Goal: Answer question/provide support: Share knowledge or assist other users

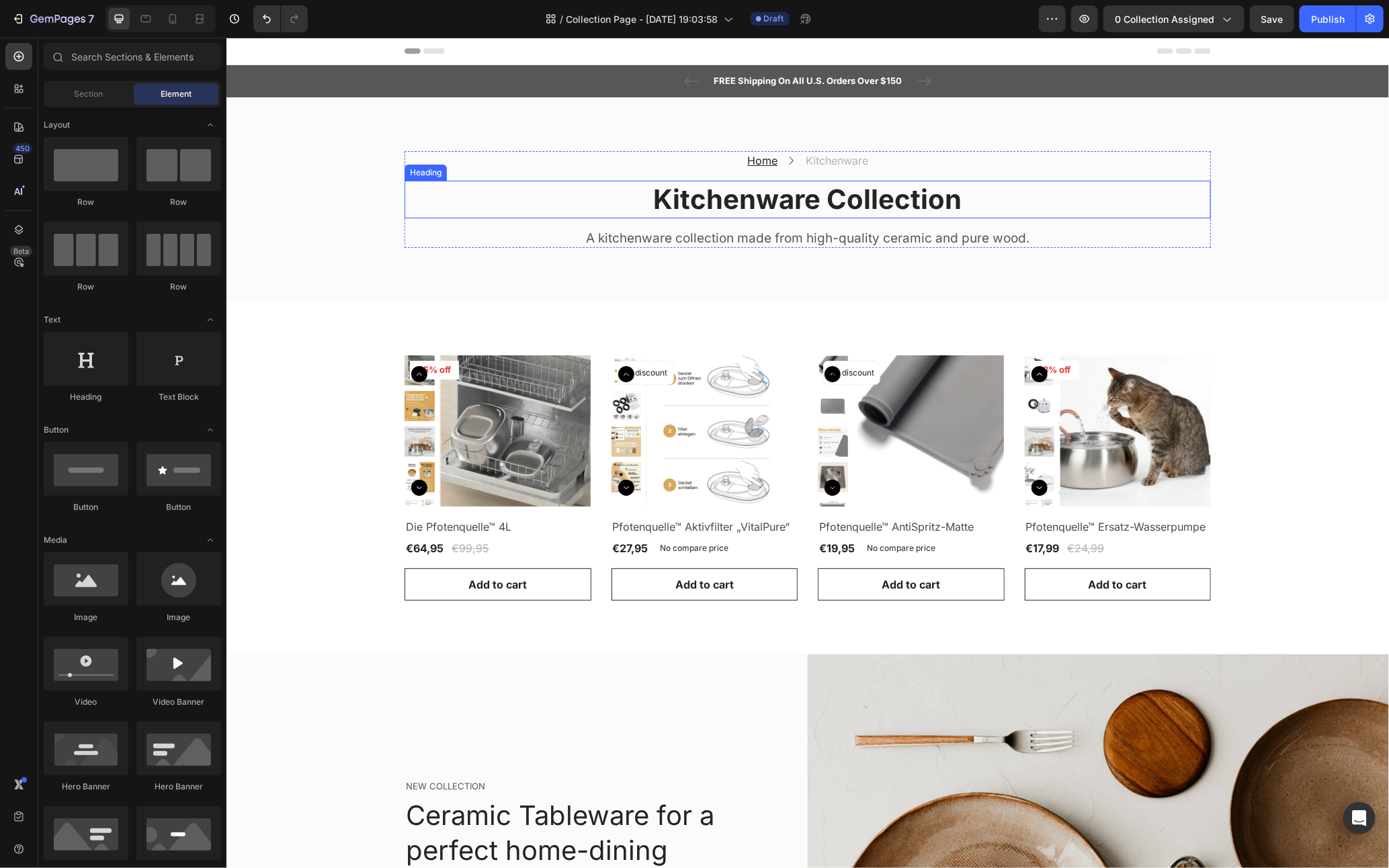
click at [757, 193] on p "Kitchenware Collection" at bounding box center [806, 198] width 804 height 35
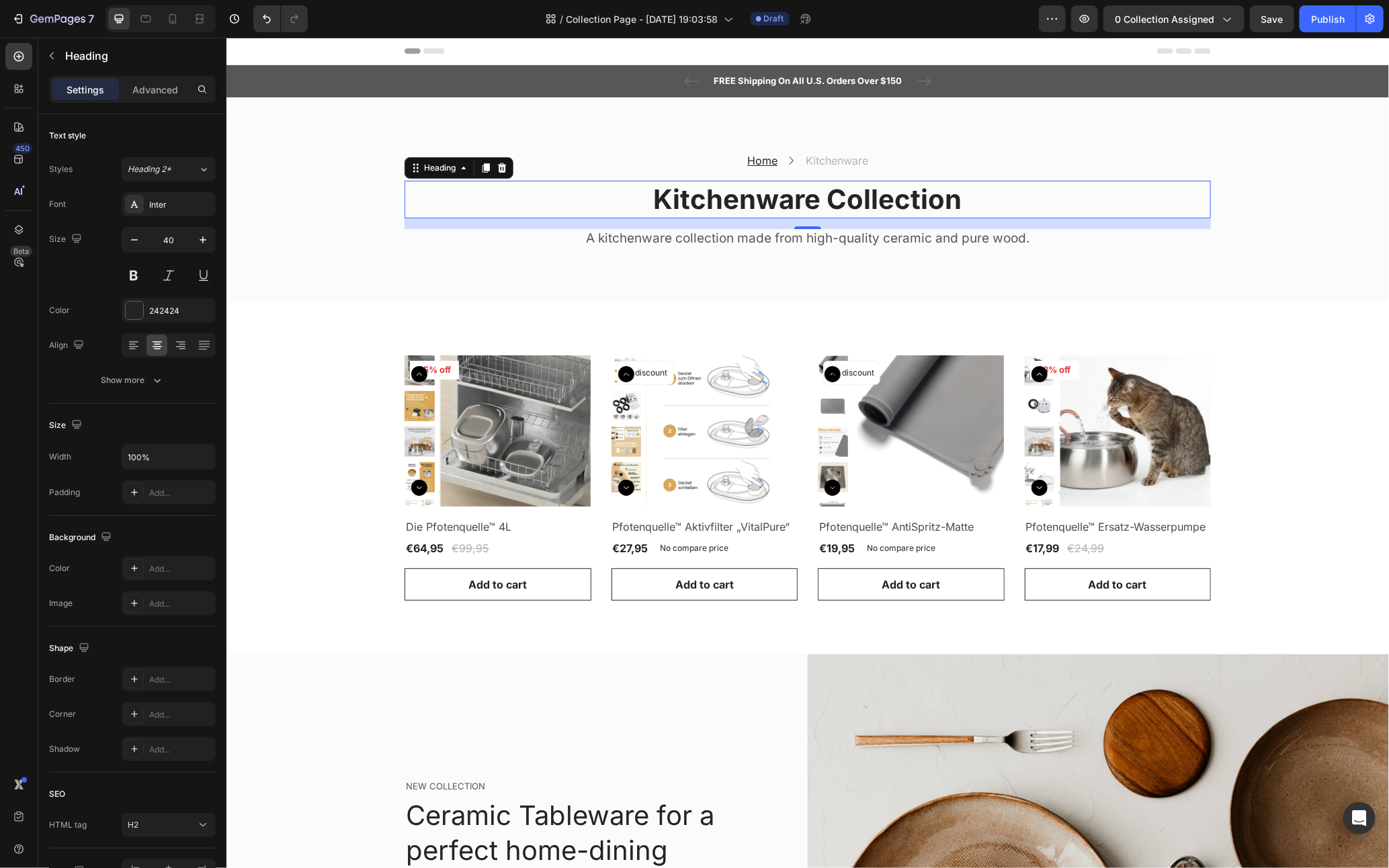
click at [757, 193] on p "Kitchenware Collection" at bounding box center [806, 198] width 804 height 35
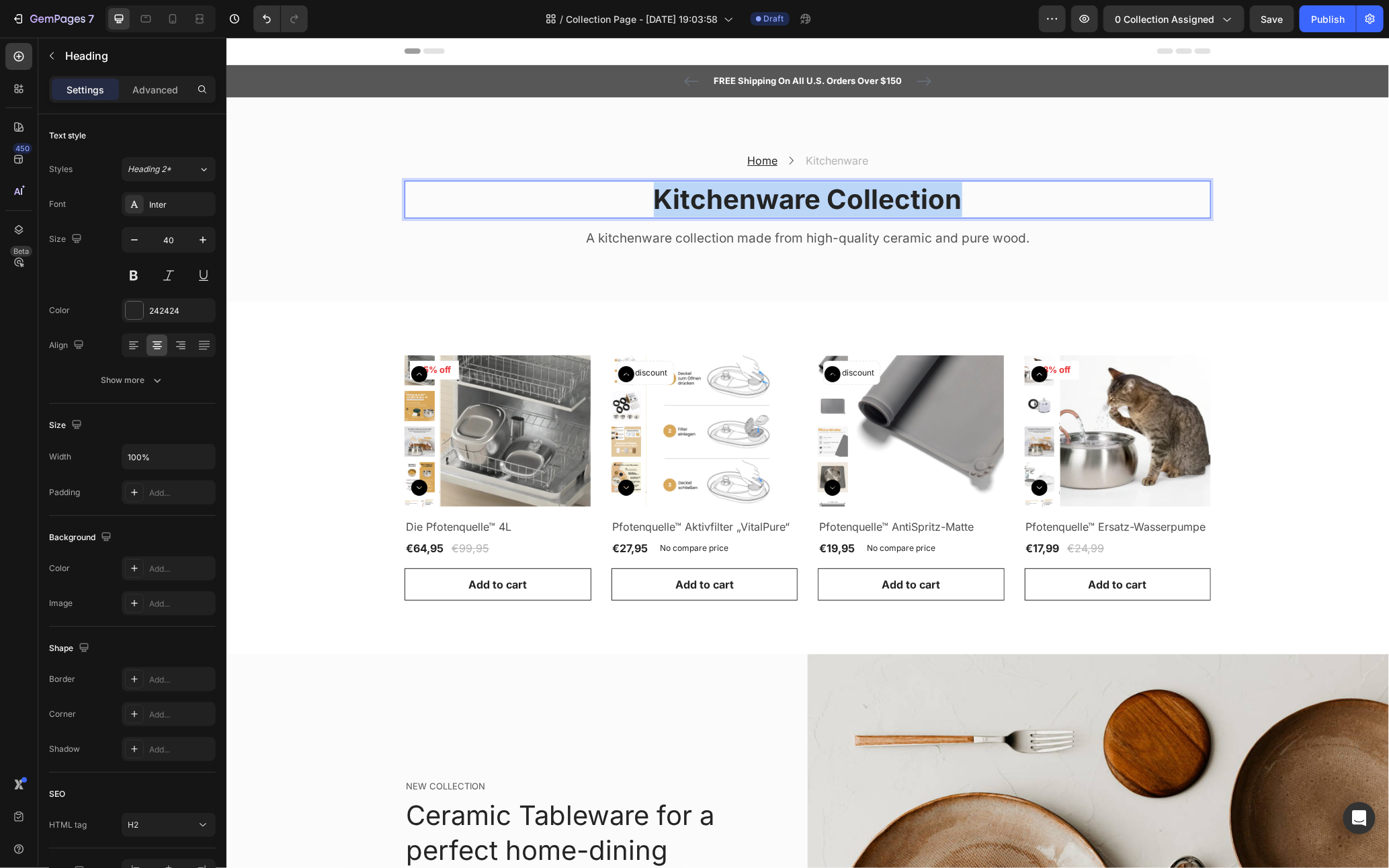
click at [757, 193] on p "Kitchenware Collection" at bounding box center [806, 198] width 804 height 35
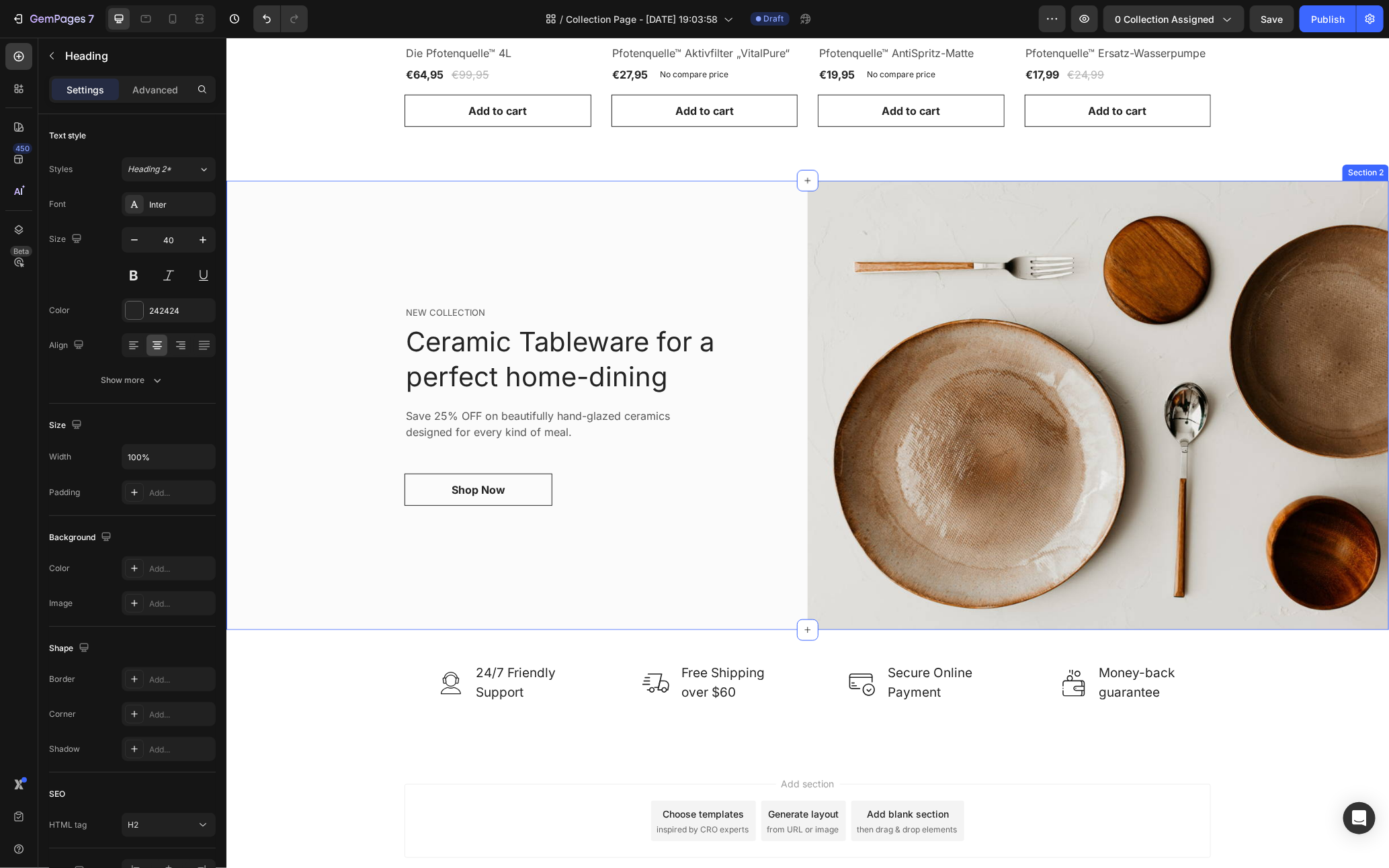
scroll to position [467, 0]
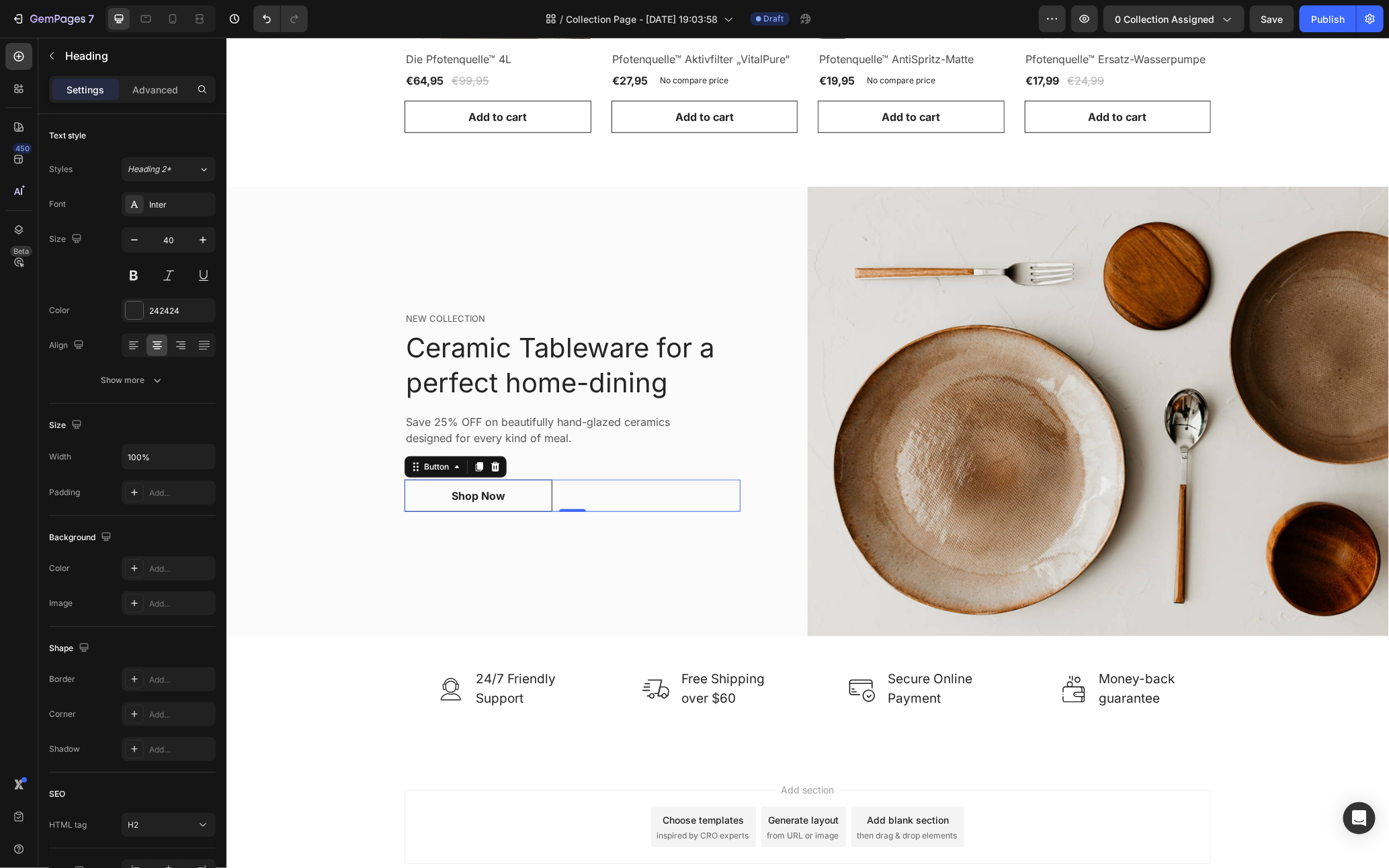
click at [550, 497] on div "Shop Now Button 0" at bounding box center [572, 495] width 336 height 32
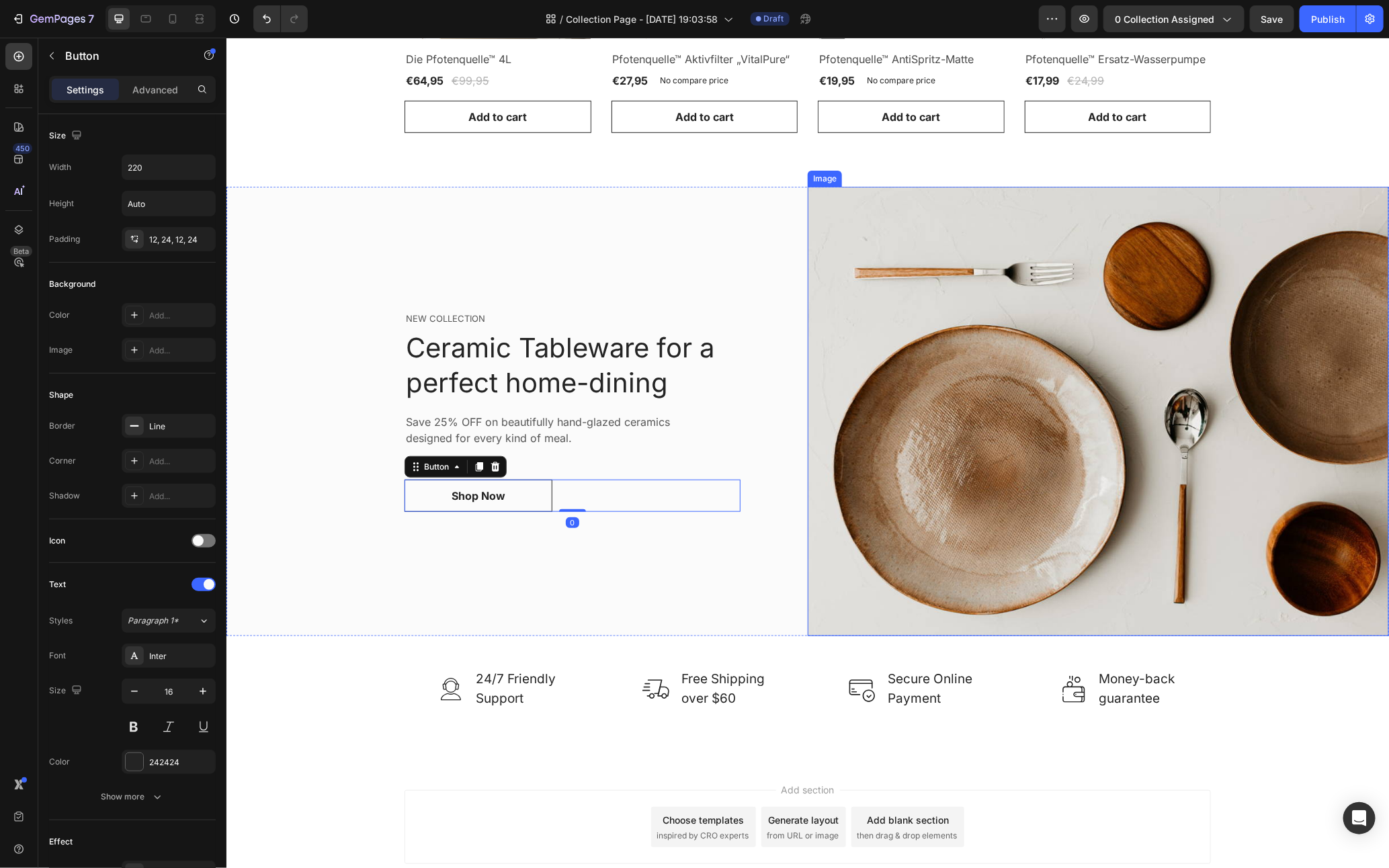
scroll to position [45, 0]
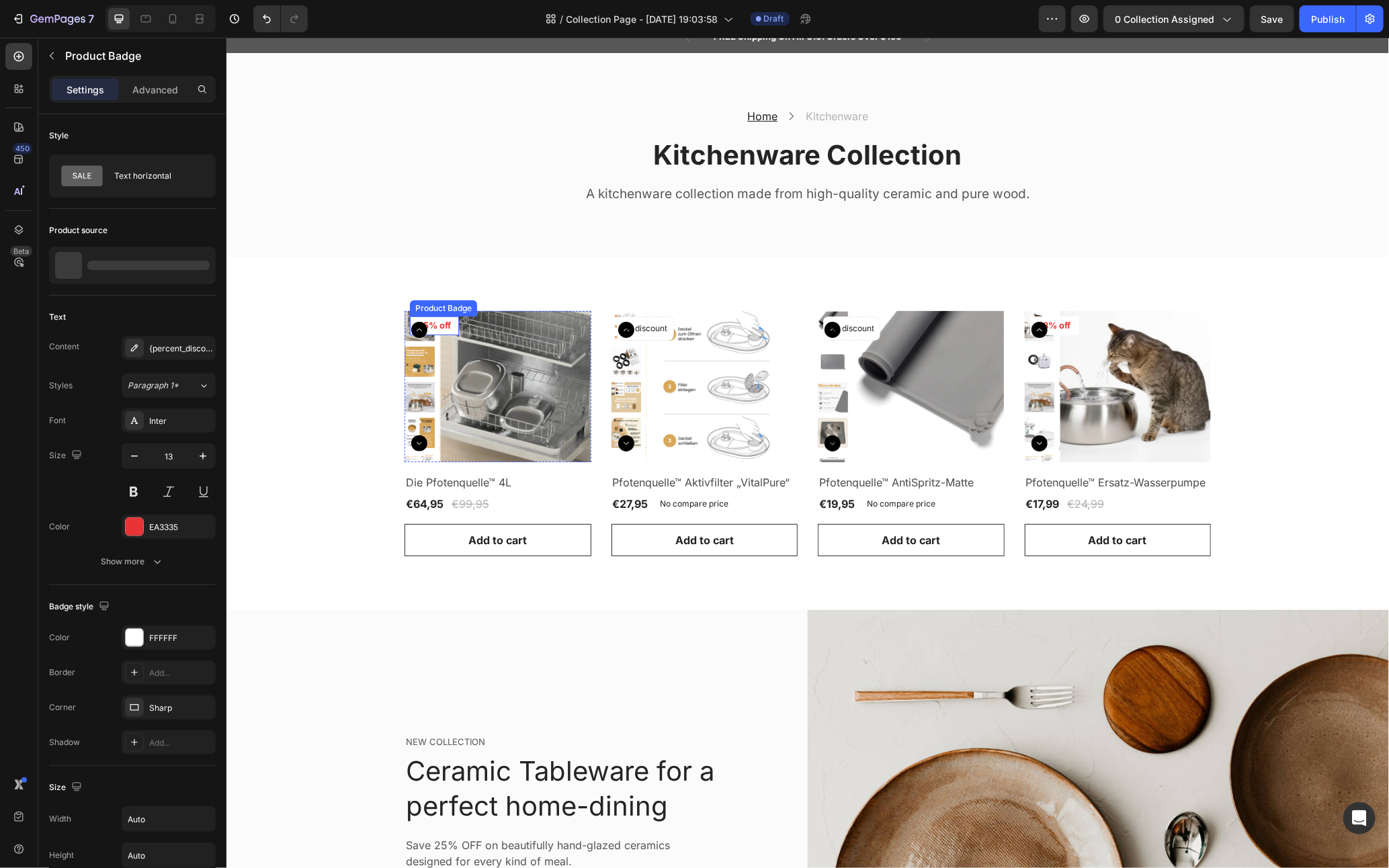
click at [440, 325] on pre "35% off" at bounding box center [434, 325] width 49 height 19
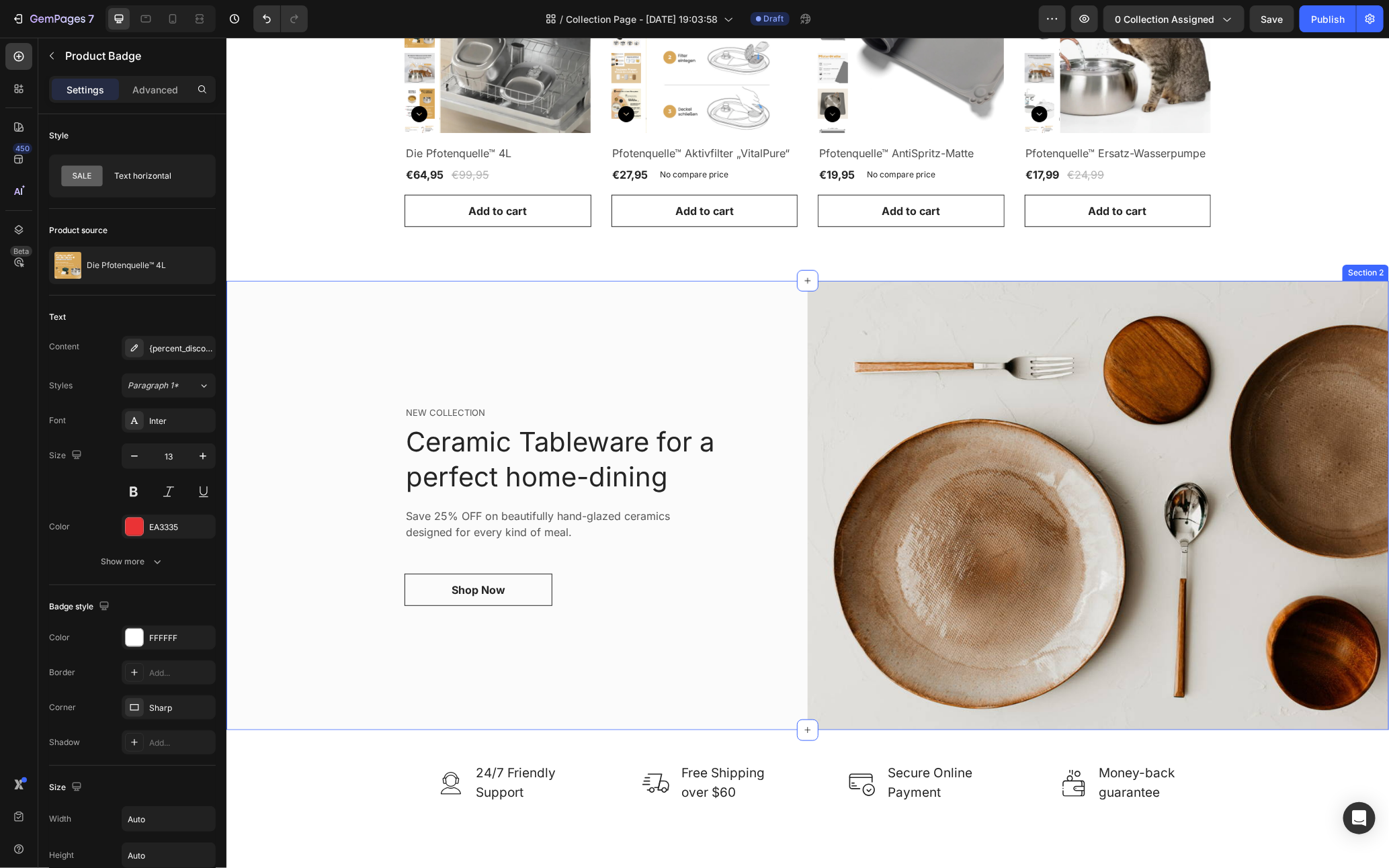
scroll to position [0, 0]
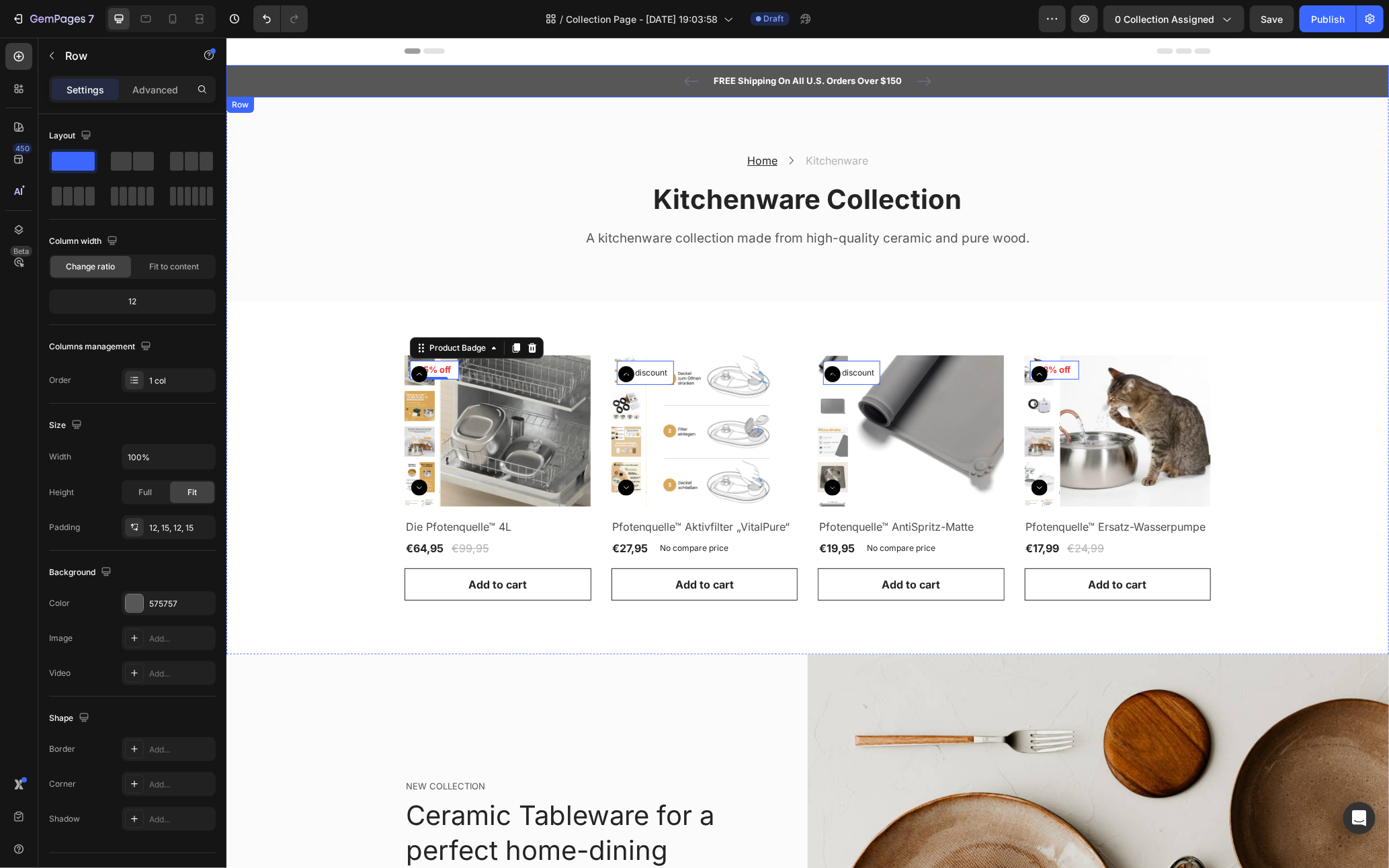
click at [1004, 86] on div "FREE Shipping On All U.S. Orders Over $150 Text block 5000+ Text block Icon Ico…" at bounding box center [806, 80] width 1143 height 16
click at [302, 116] on div at bounding box center [309, 110] width 16 height 16
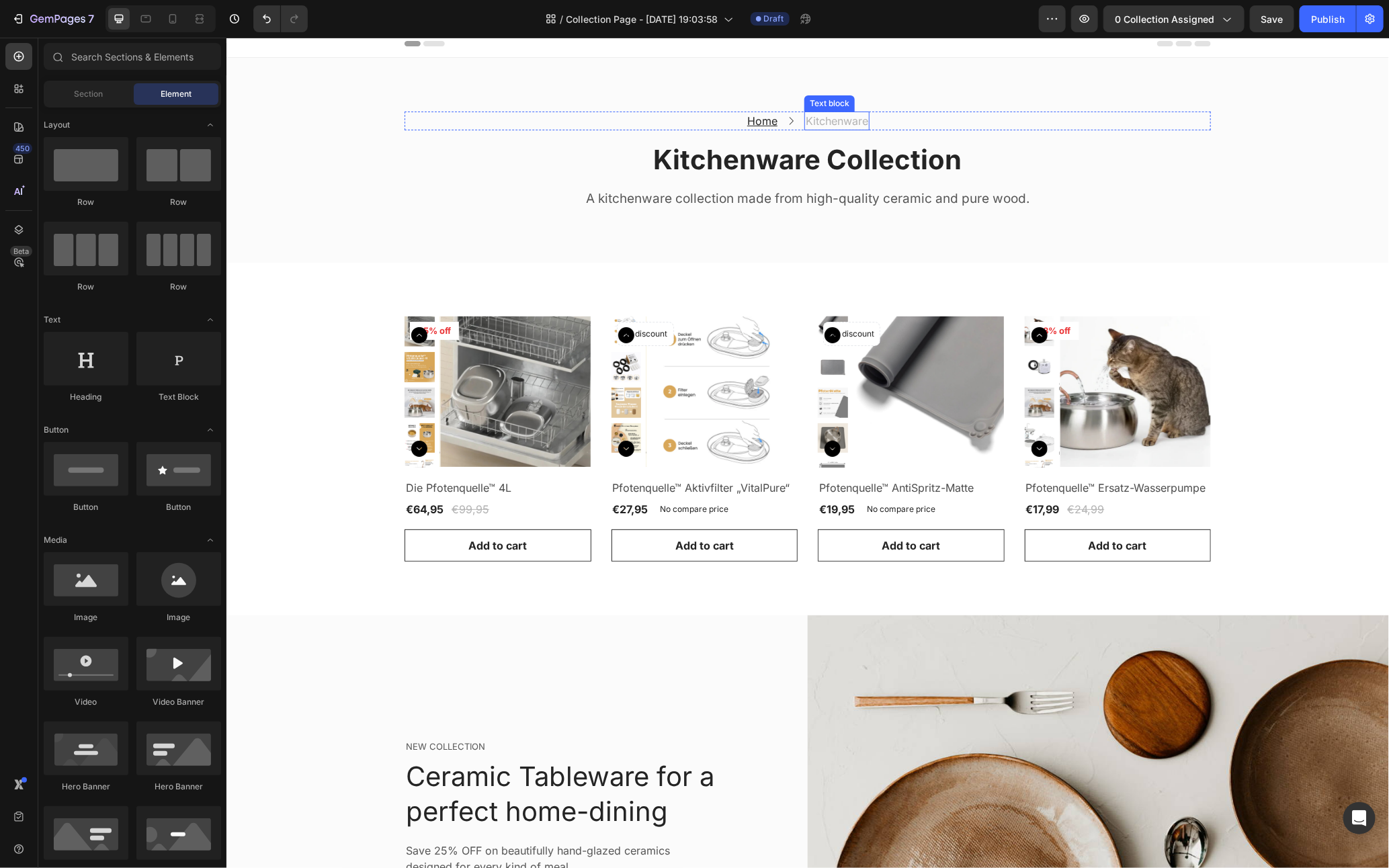
scroll to position [27, 0]
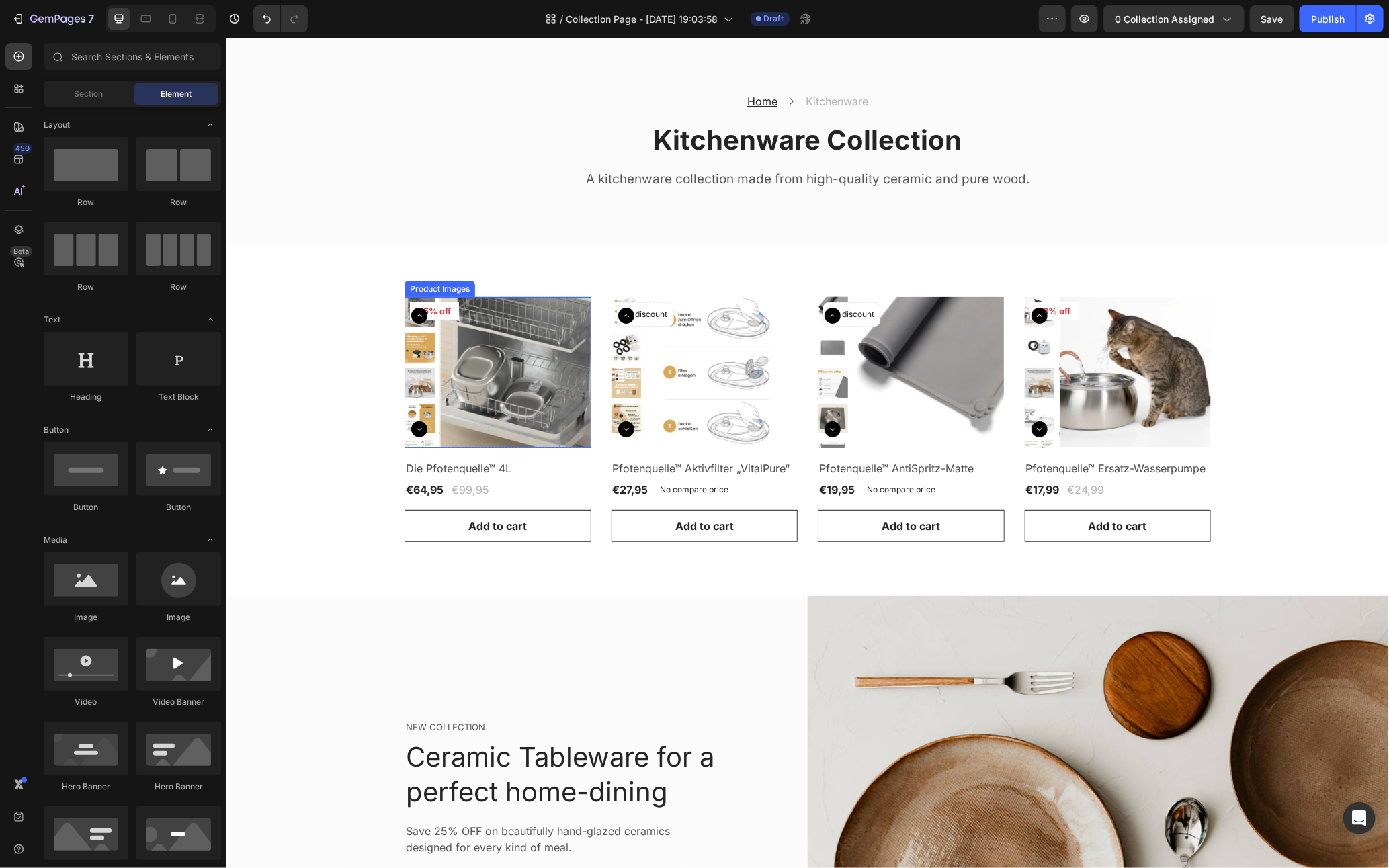
click at [444, 345] on img at bounding box center [516, 372] width 152 height 152
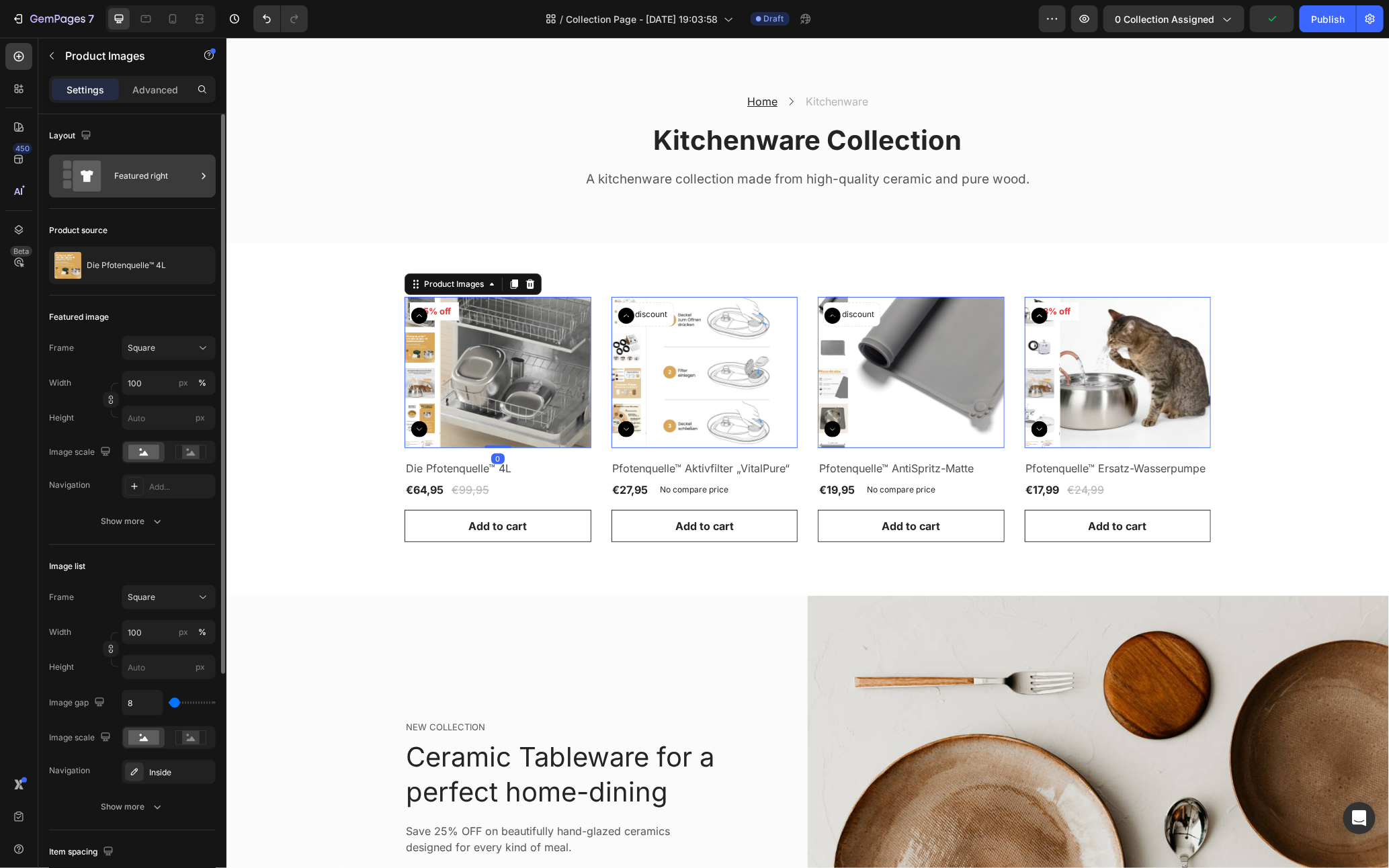
click at [143, 181] on div "Featured right" at bounding box center [155, 176] width 82 height 31
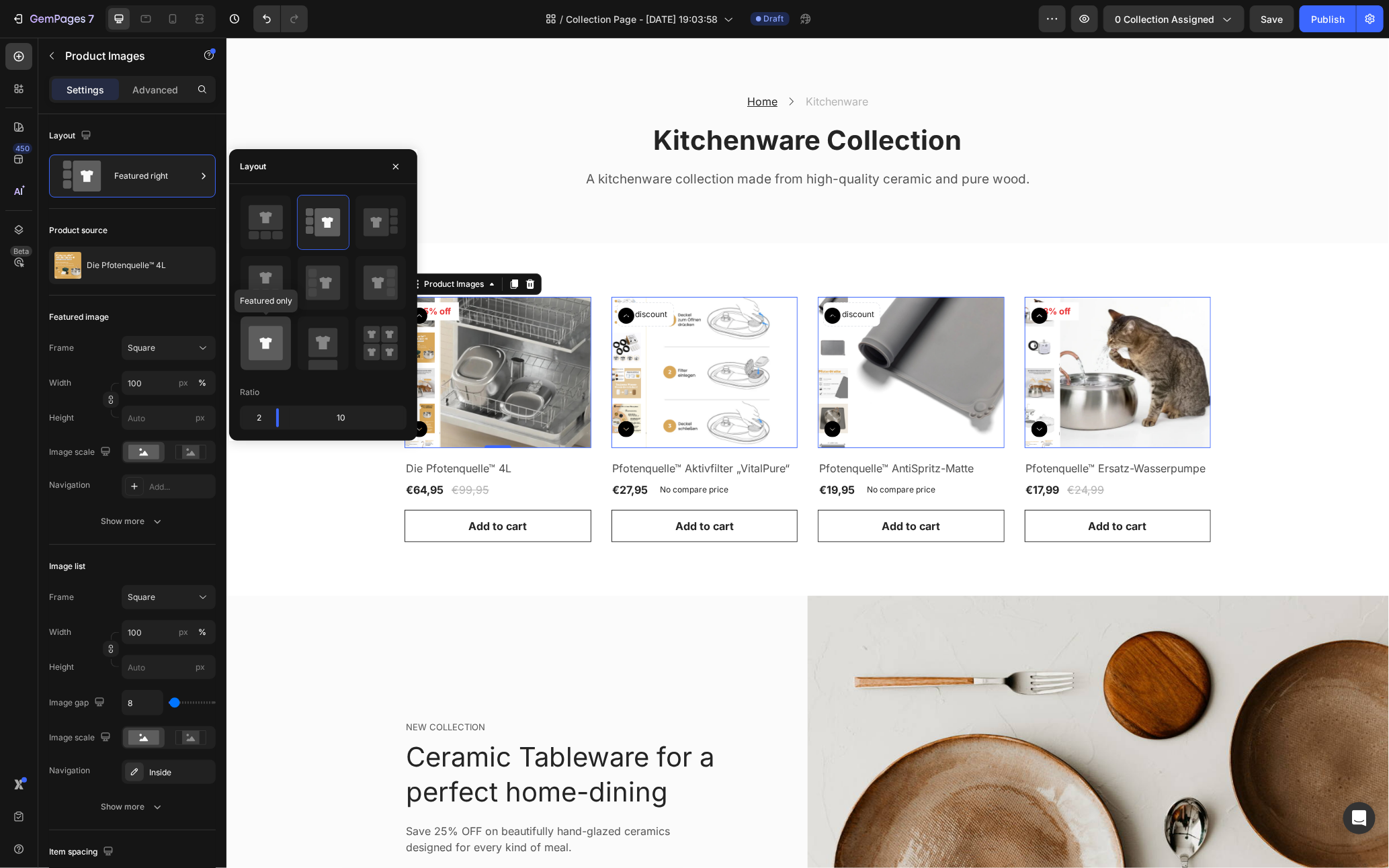
click at [251, 335] on icon at bounding box center [266, 343] width 34 height 34
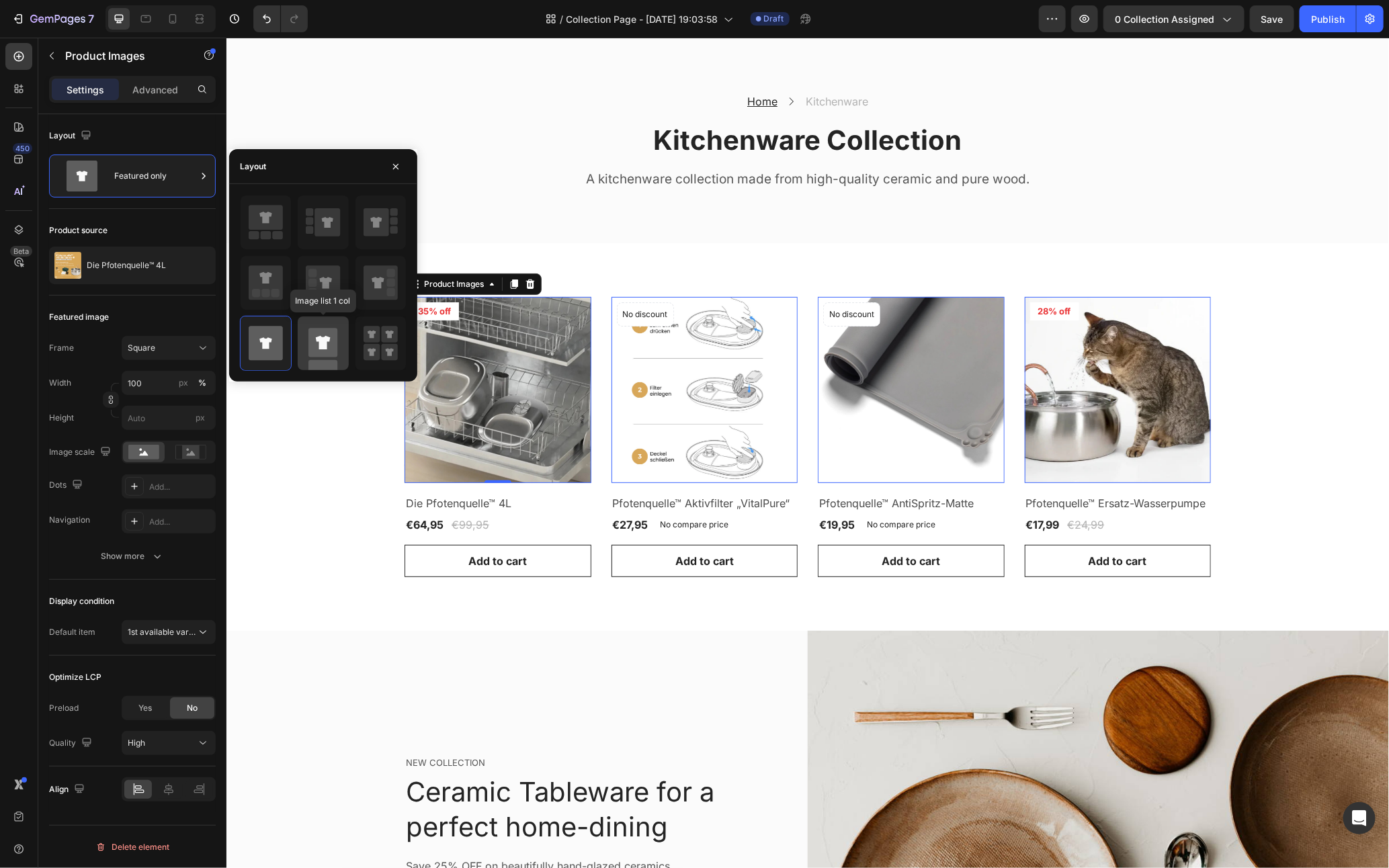
click at [310, 360] on icon at bounding box center [323, 343] width 34 height 54
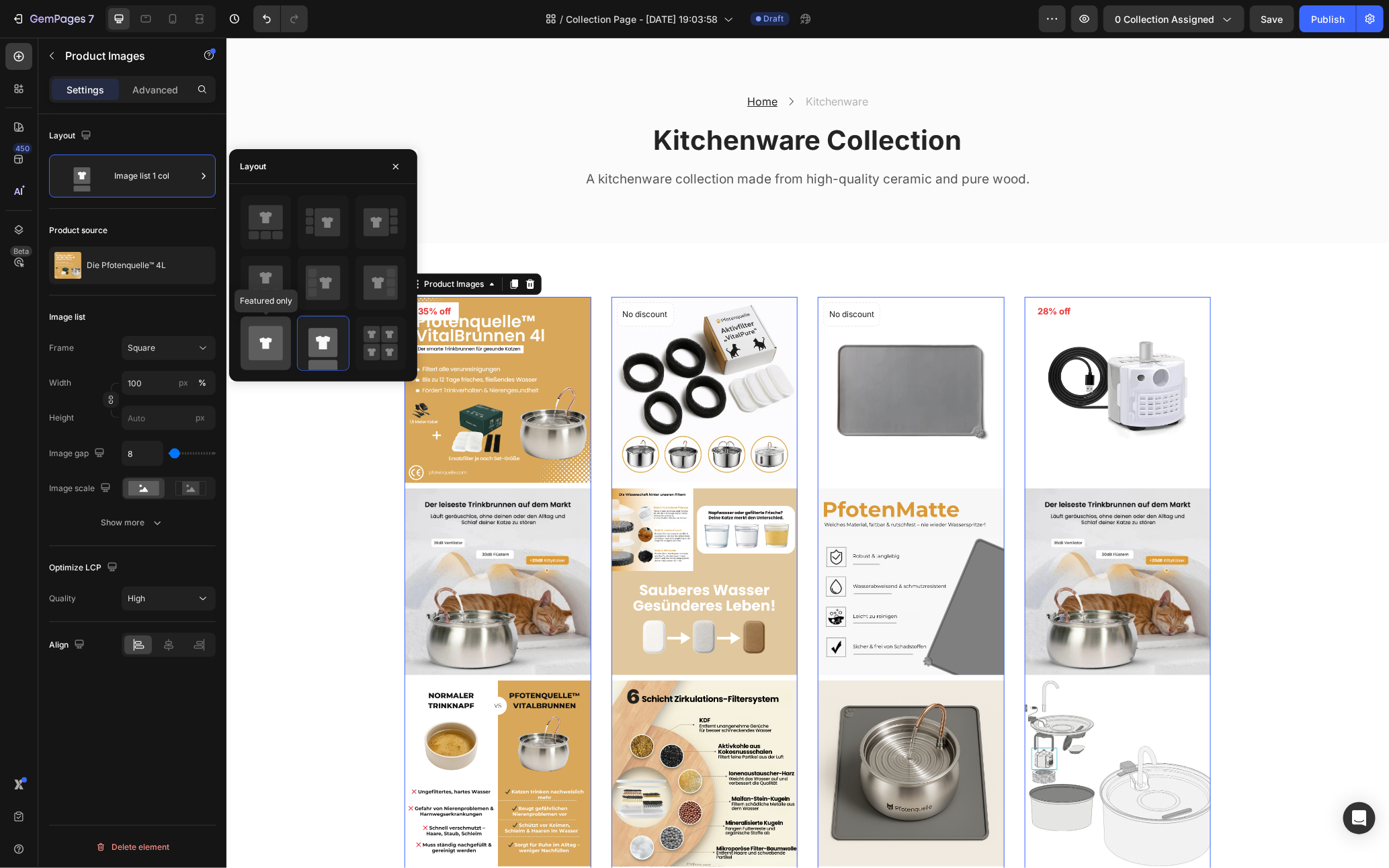
click at [274, 364] on div at bounding box center [266, 343] width 51 height 54
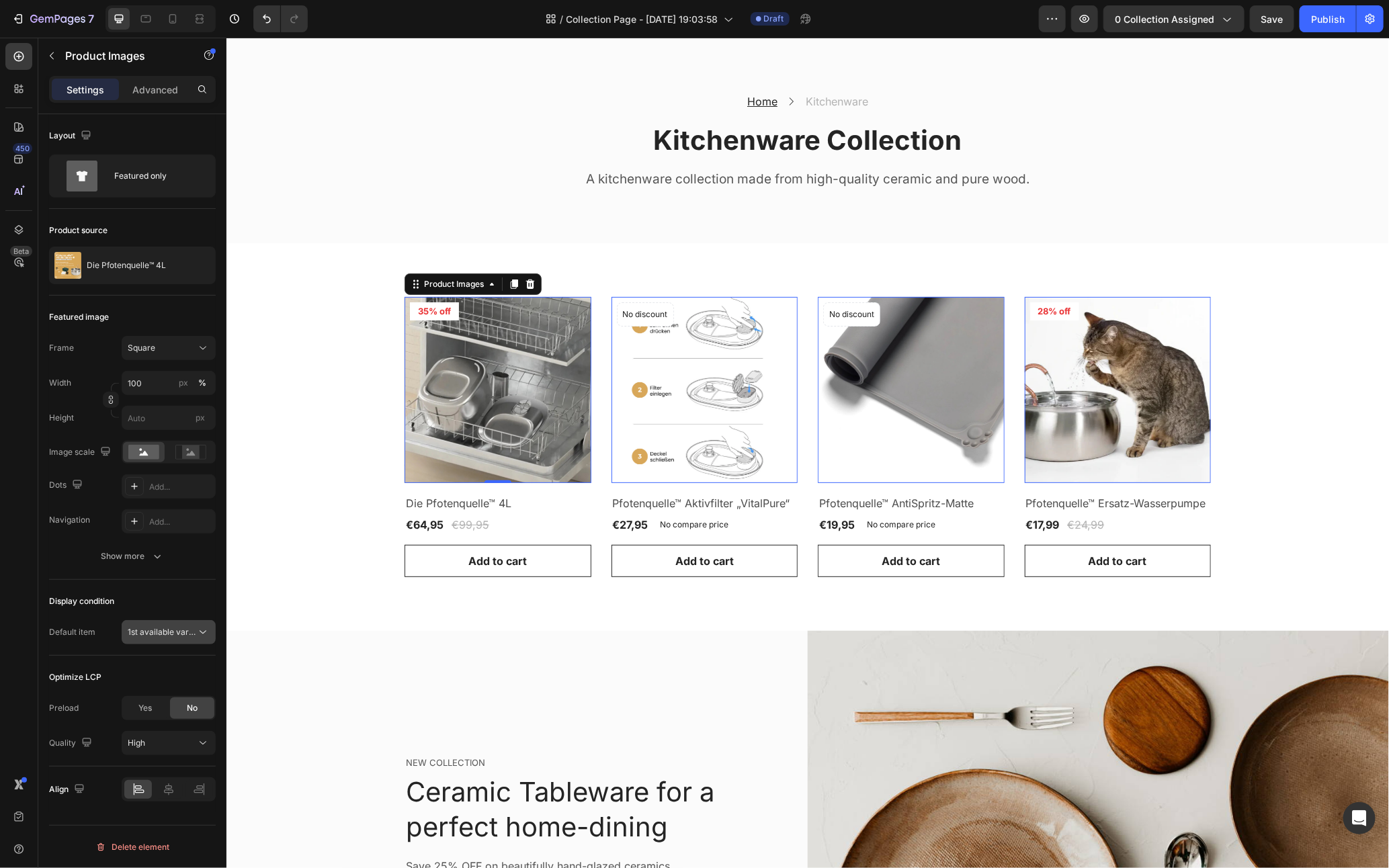
click at [199, 636] on icon at bounding box center [203, 632] width 13 height 13
click at [169, 691] on p "1st image" at bounding box center [166, 691] width 77 height 12
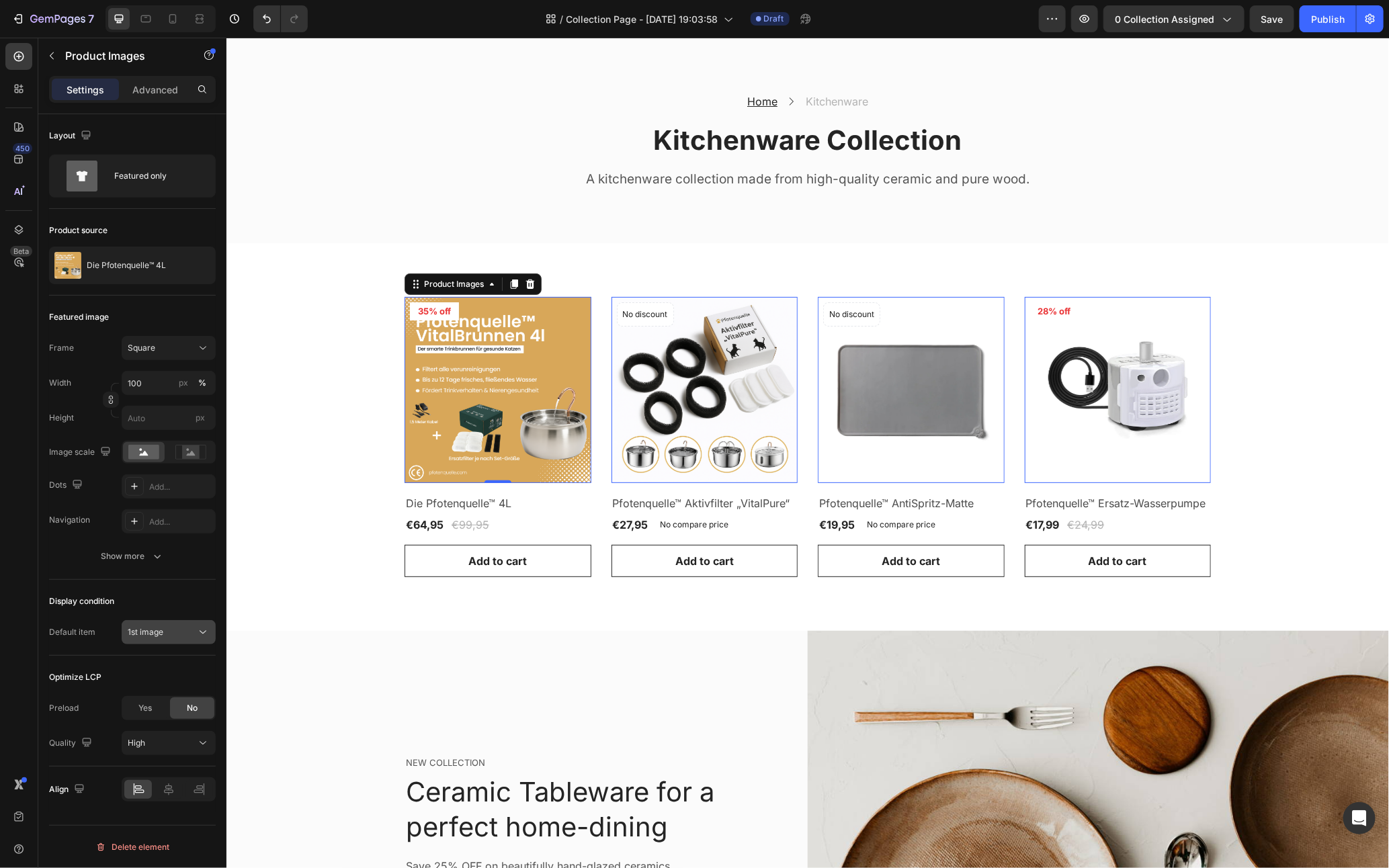
click at [190, 639] on div "1st image" at bounding box center [161, 632] width 69 height 12
click at [156, 709] on div "1st video" at bounding box center [155, 717] width 111 height 26
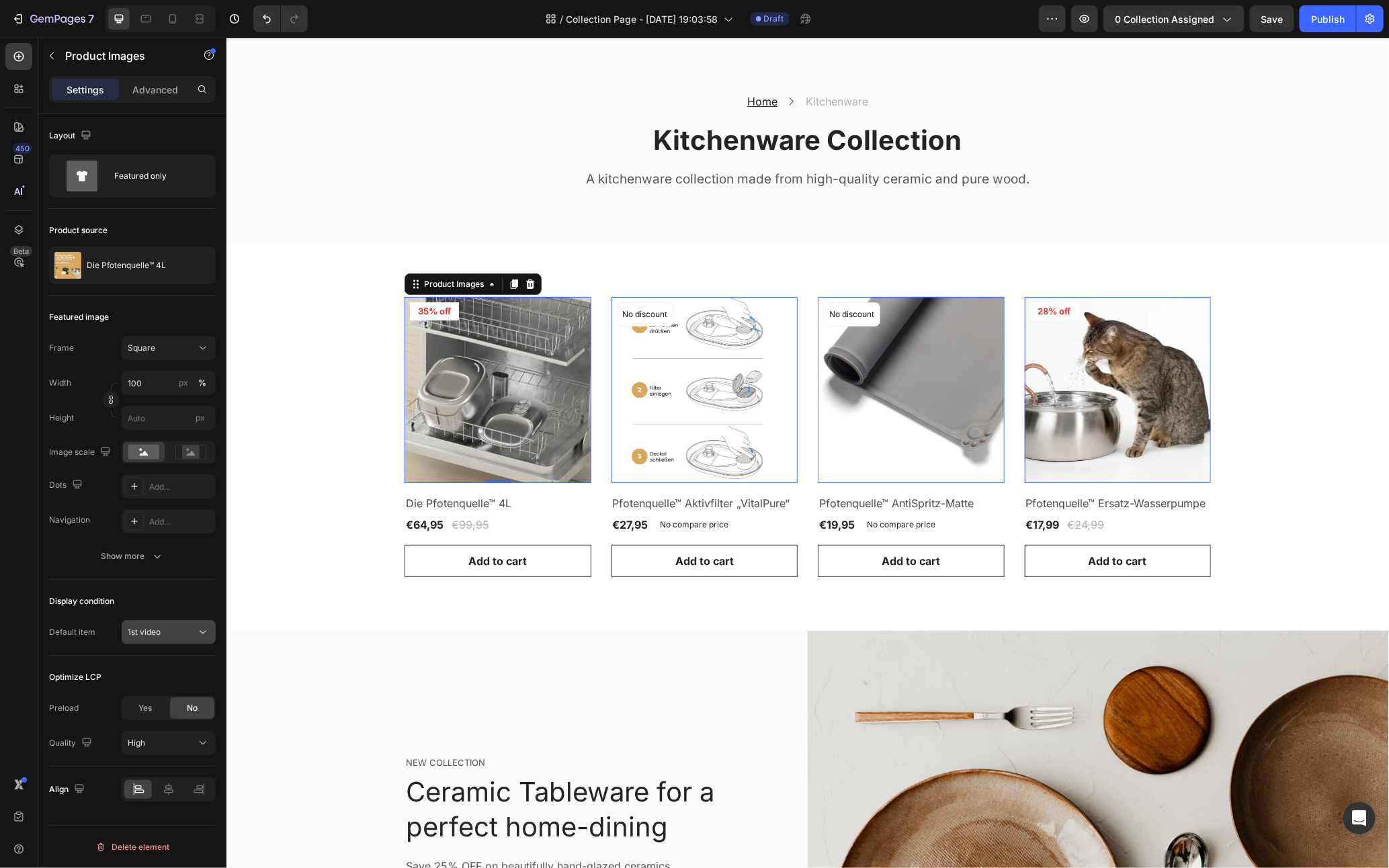
click at [184, 630] on div "1st video" at bounding box center [161, 632] width 69 height 12
click at [152, 698] on div "1st image" at bounding box center [155, 691] width 111 height 26
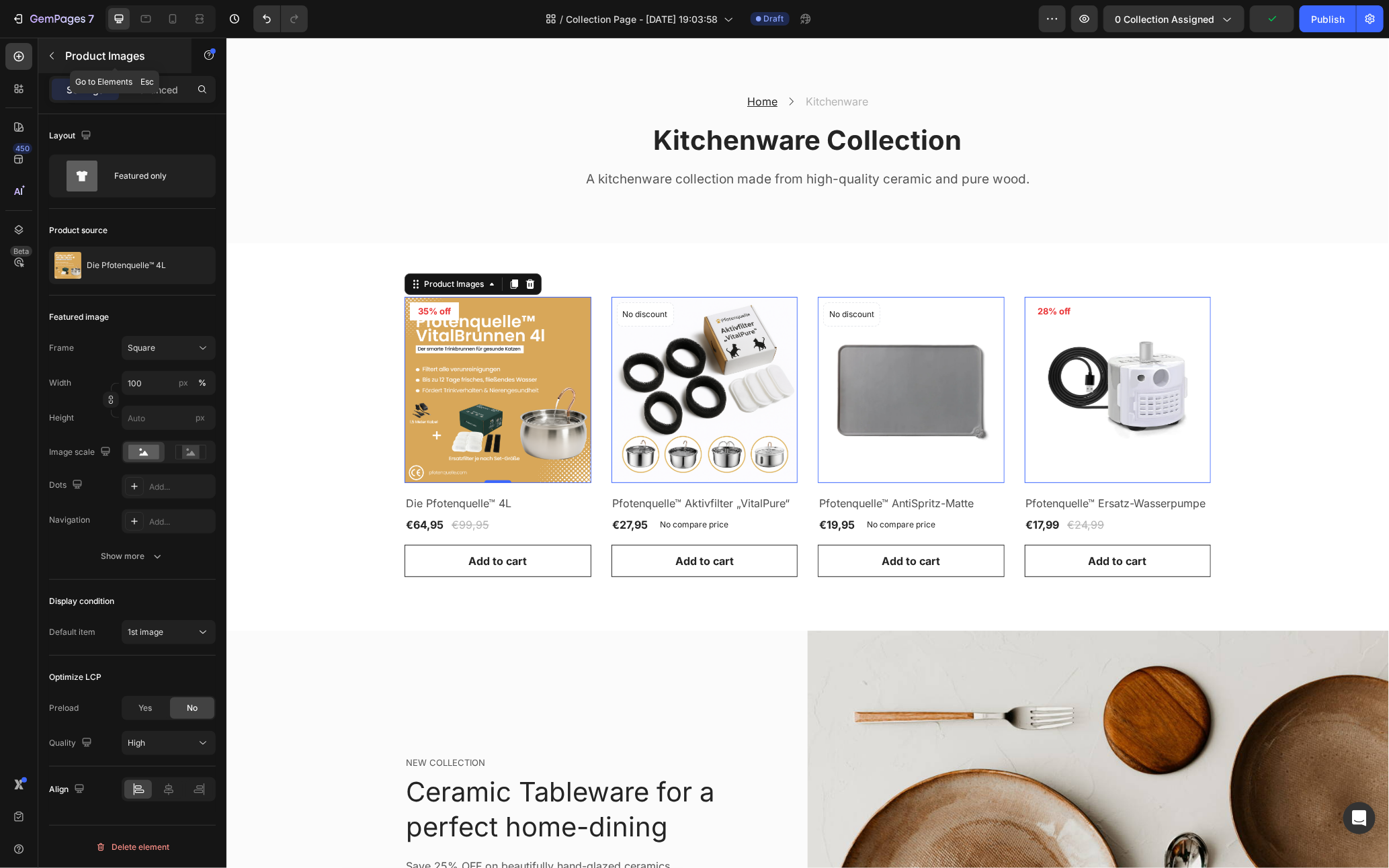
click at [48, 62] on button "button" at bounding box center [52, 55] width 21 height 21
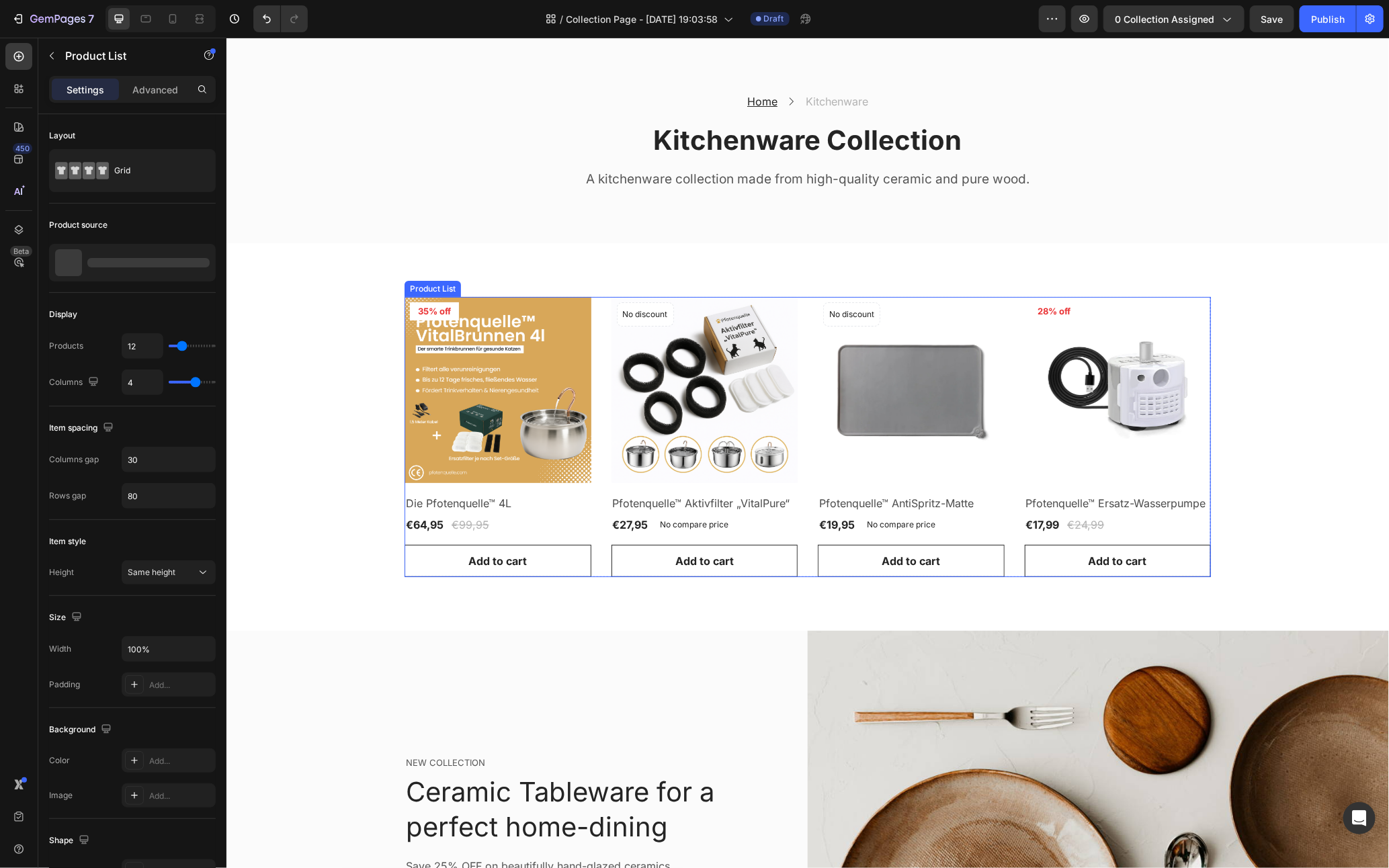
click at [591, 353] on div "Product Images 35% off Product Badge Row Die Pfotenquelle™ 4L Product Title €64…" at bounding box center [807, 436] width 806 height 281
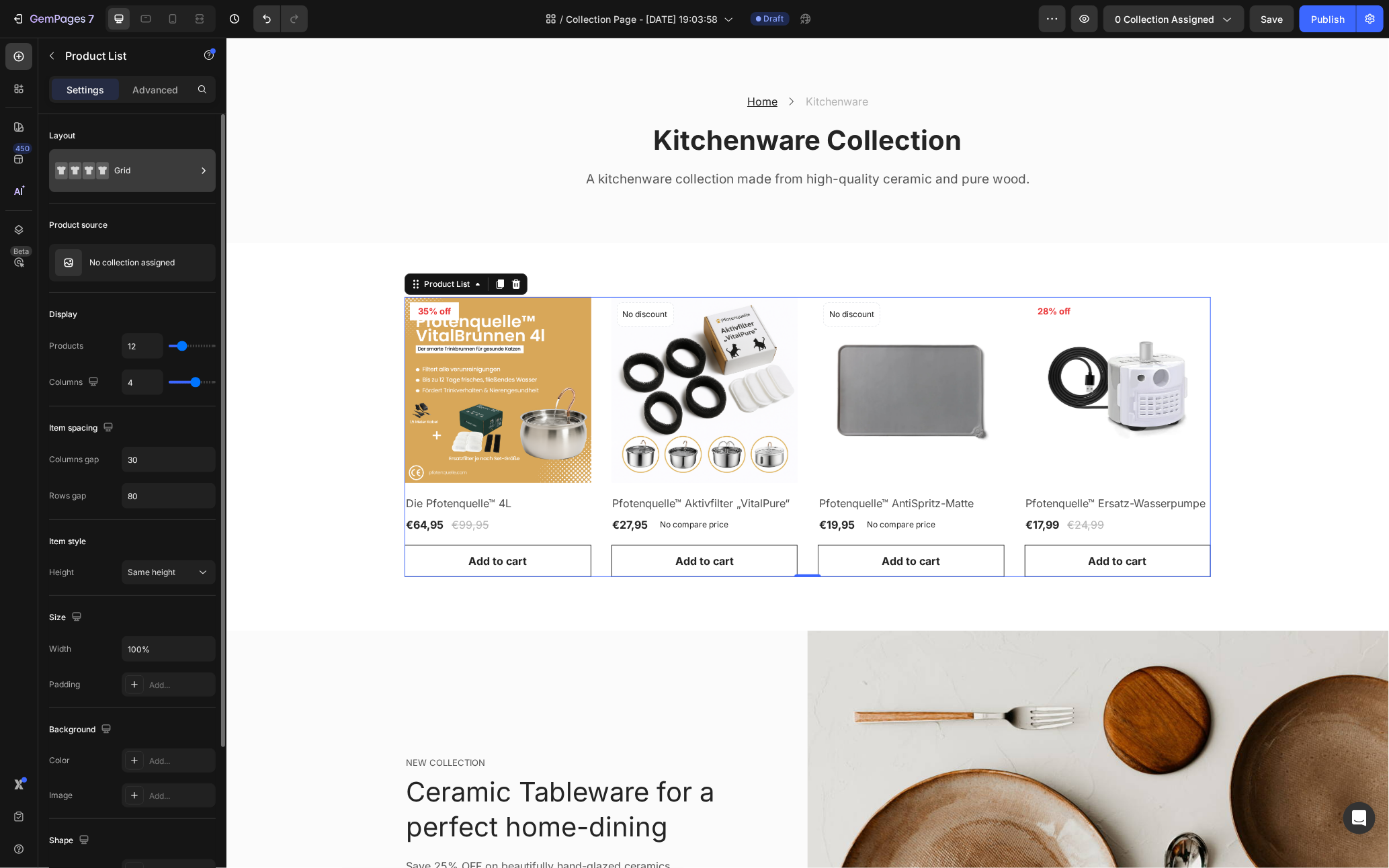
click at [119, 164] on div "Grid" at bounding box center [155, 170] width 82 height 31
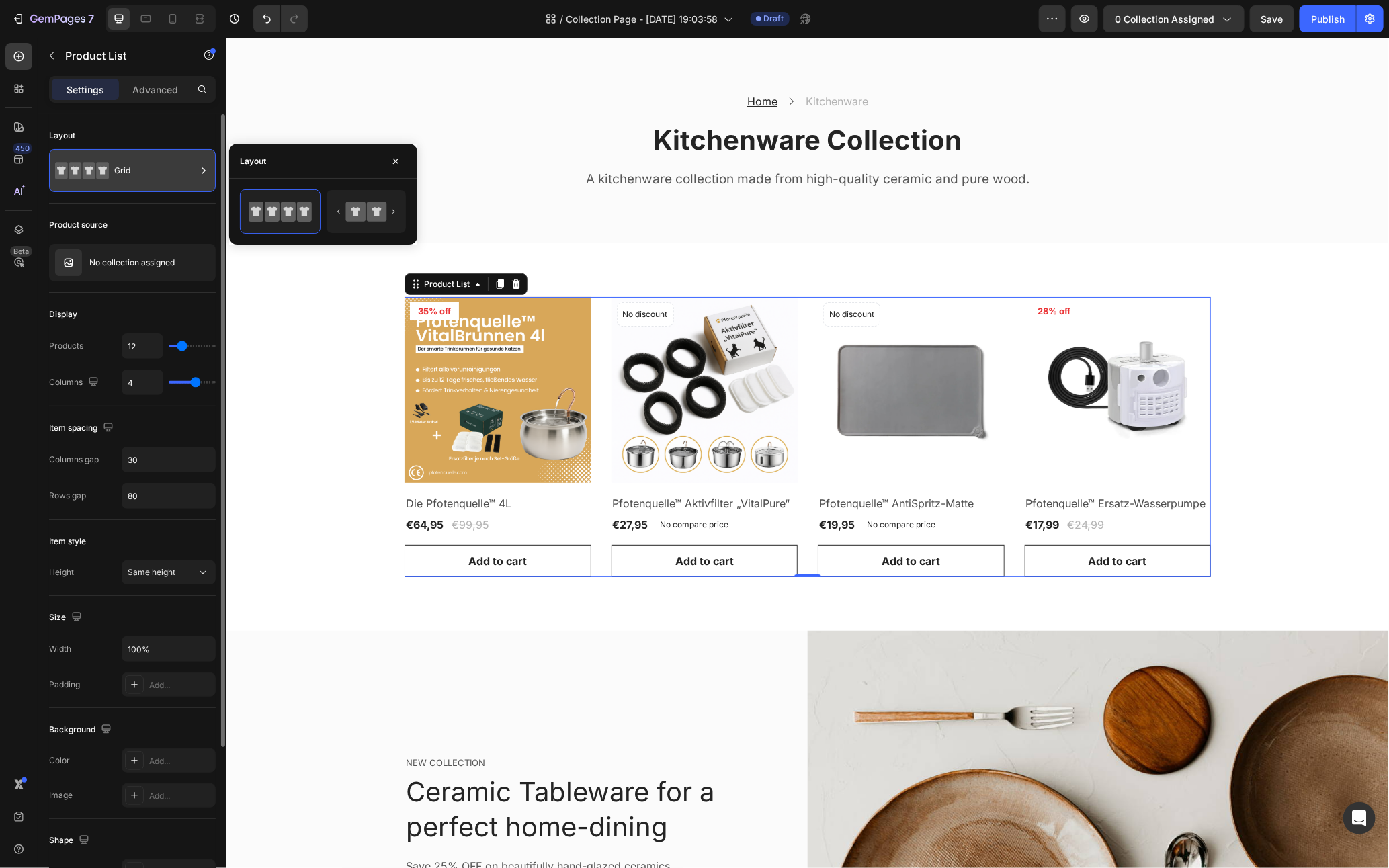
click at [119, 164] on div "Grid" at bounding box center [155, 170] width 82 height 31
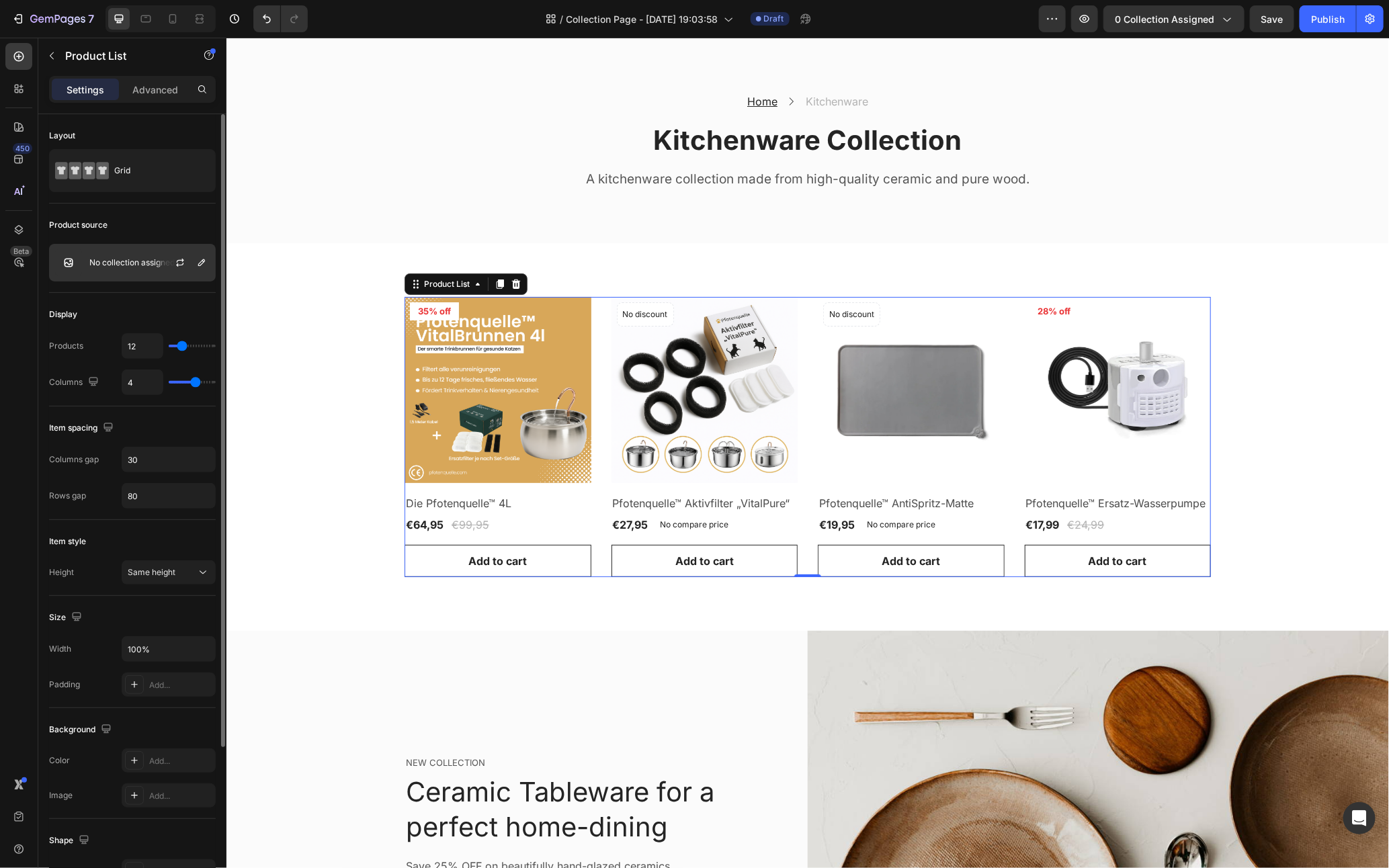
click at [132, 269] on div "No collection assigned" at bounding box center [132, 262] width 167 height 37
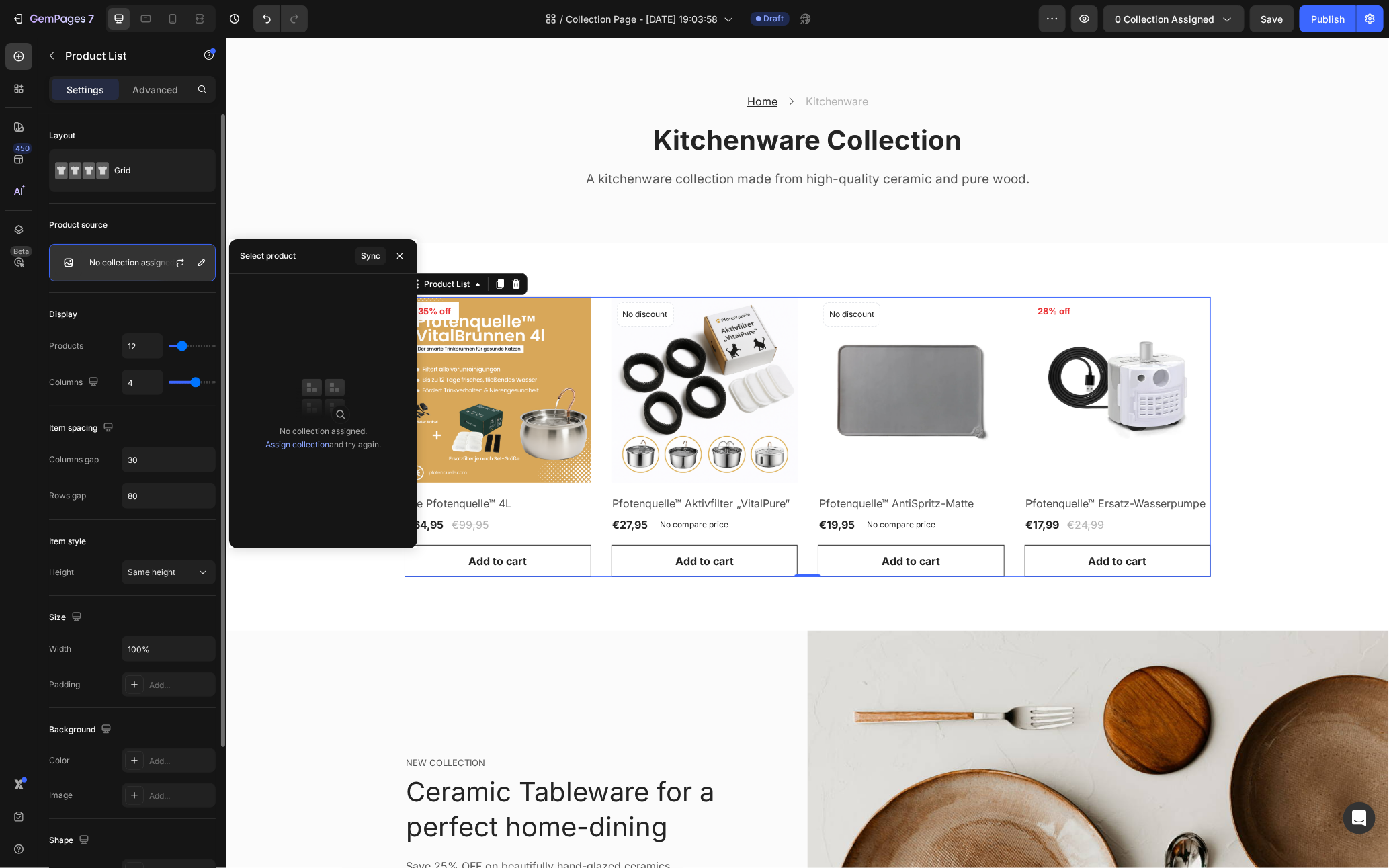
click at [132, 269] on div "No collection assigned" at bounding box center [132, 262] width 167 height 37
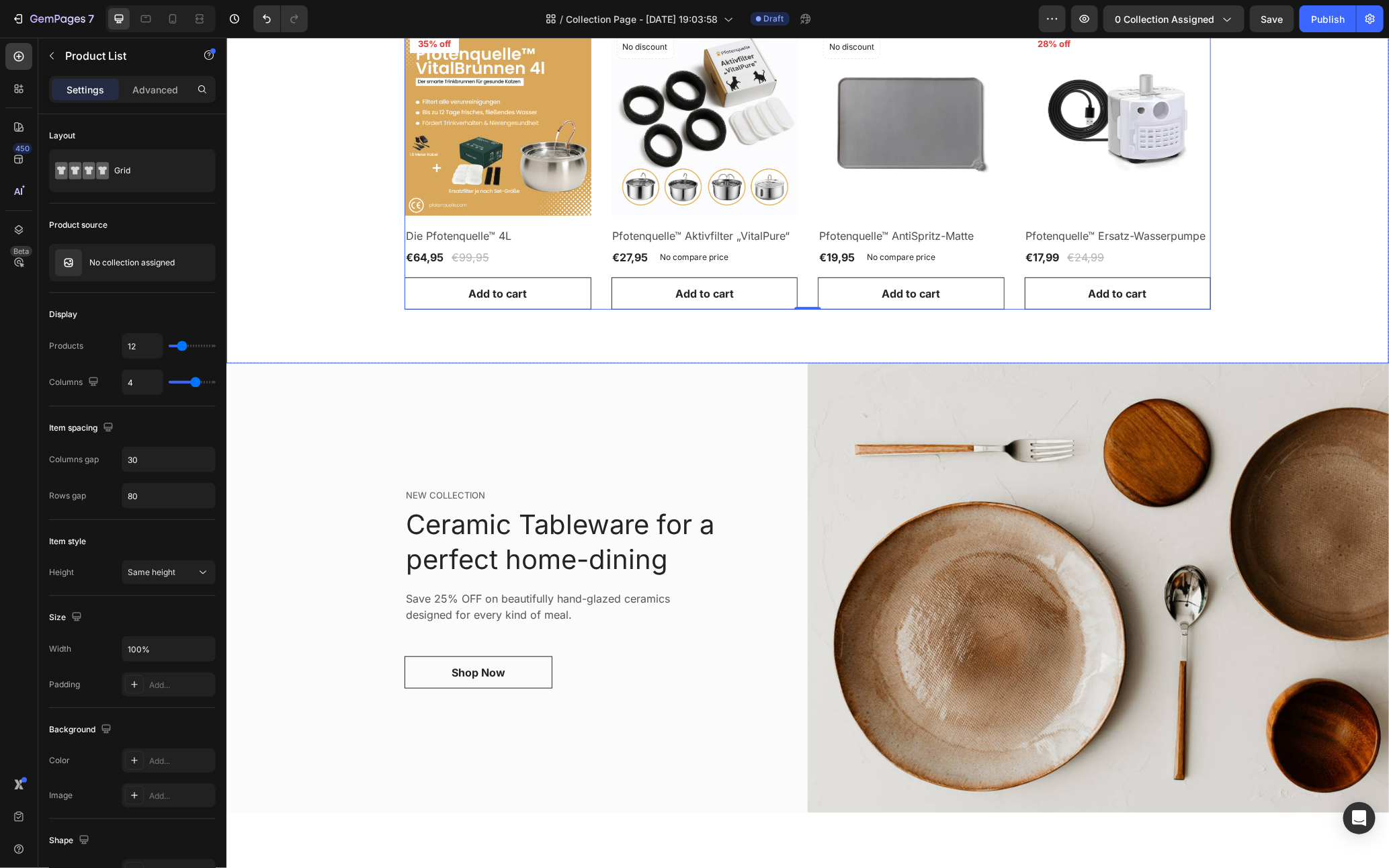
scroll to position [0, 0]
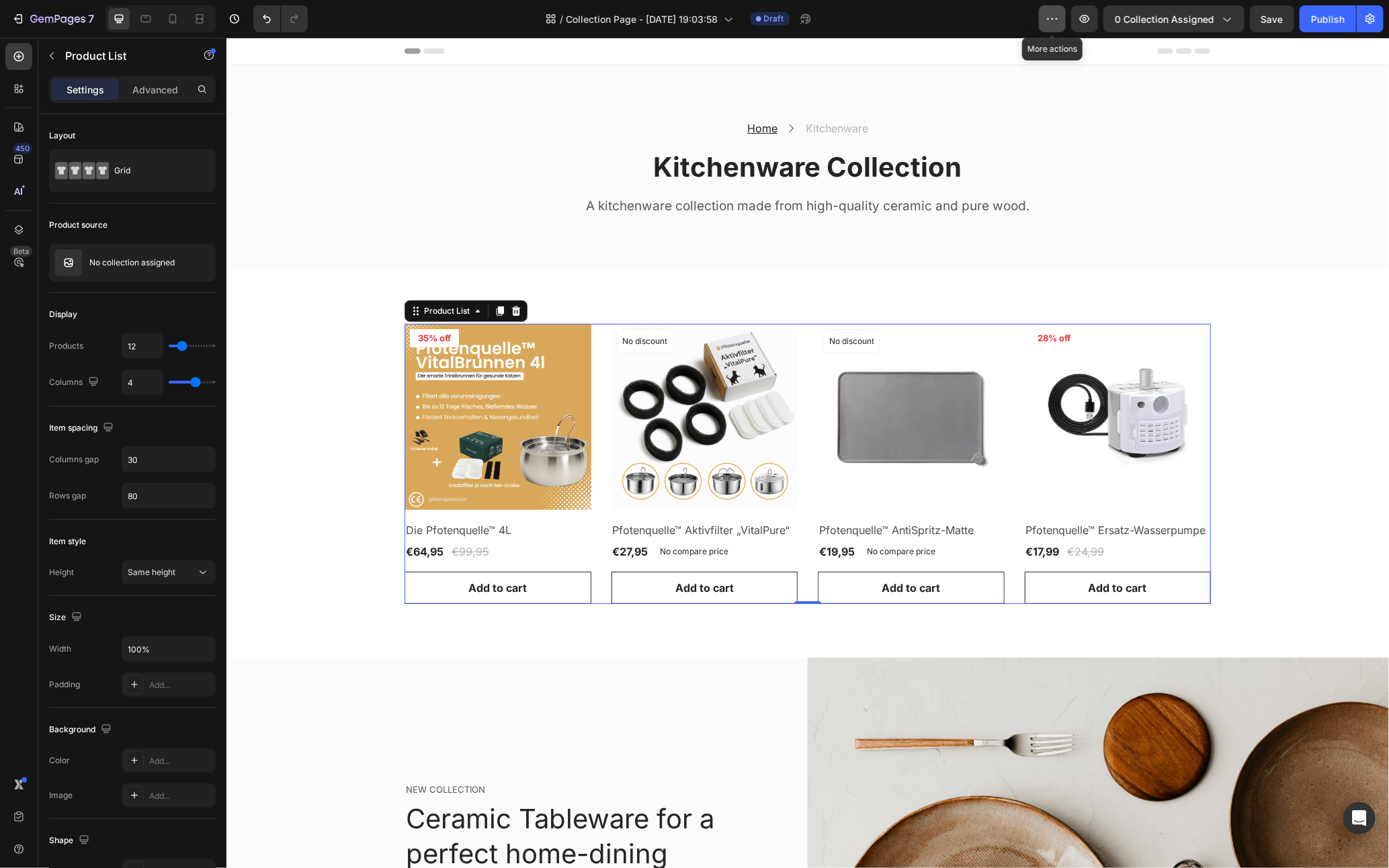
click at [1051, 16] on icon "button" at bounding box center [1052, 19] width 13 height 13
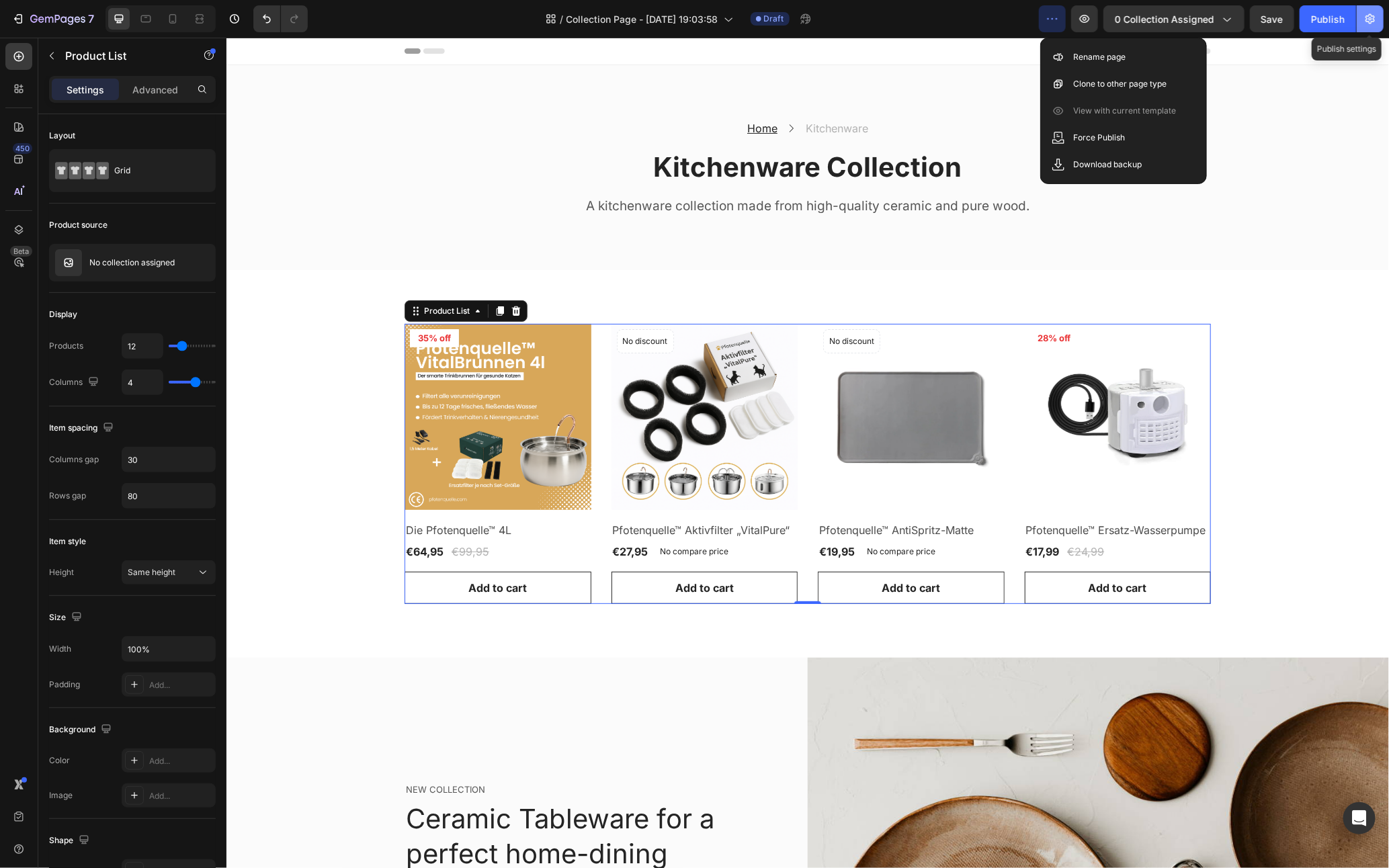
click at [1380, 21] on button "button" at bounding box center [1370, 19] width 27 height 27
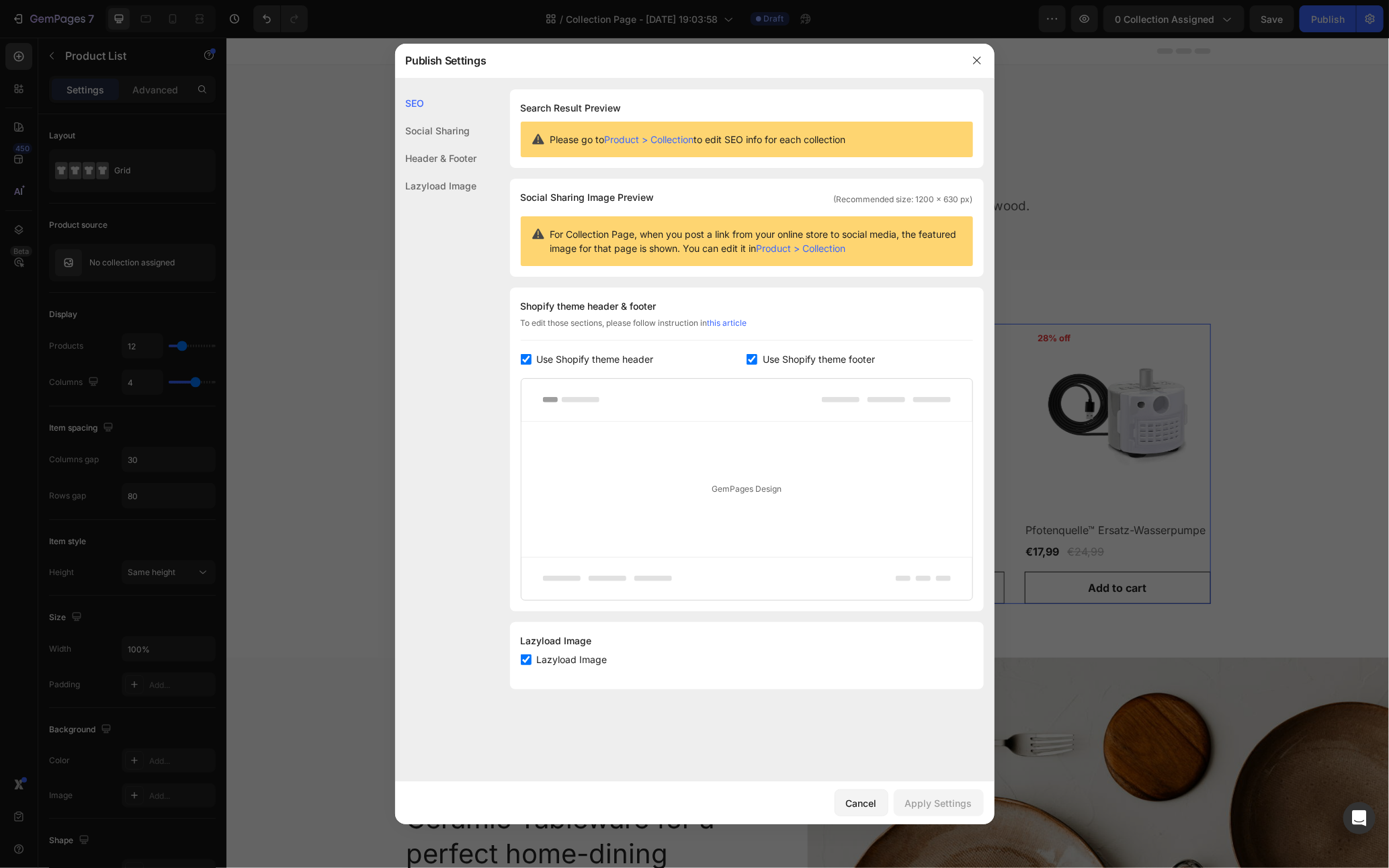
click at [798, 83] on div "SEO Social Sharing Header & Footer Lazyload Image SEO Search Result Preview Ple…" at bounding box center [695, 430] width 599 height 704
click at [225, 41] on div at bounding box center [694, 434] width 1389 height 868
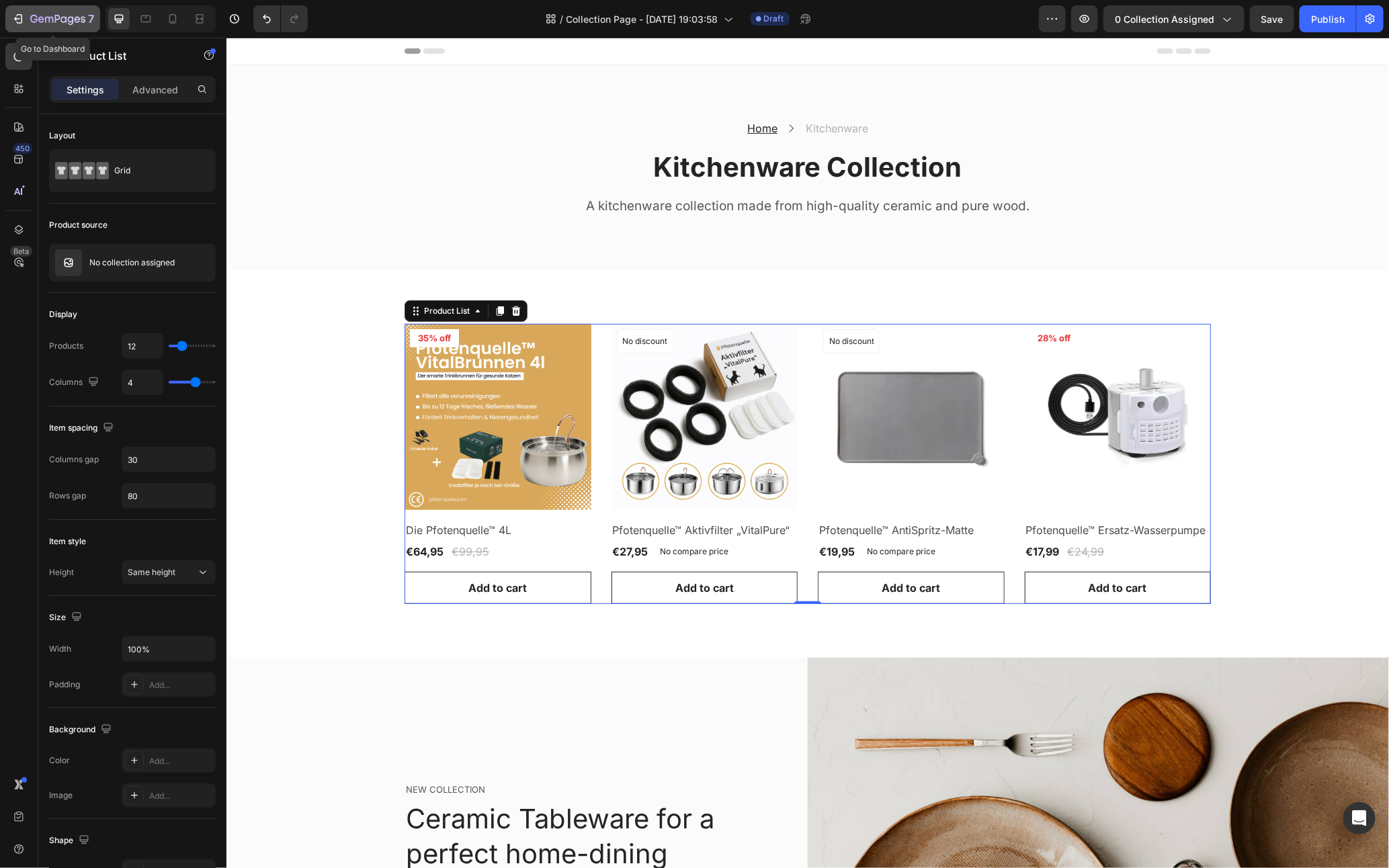
click at [15, 13] on icon "button" at bounding box center [18, 19] width 13 height 13
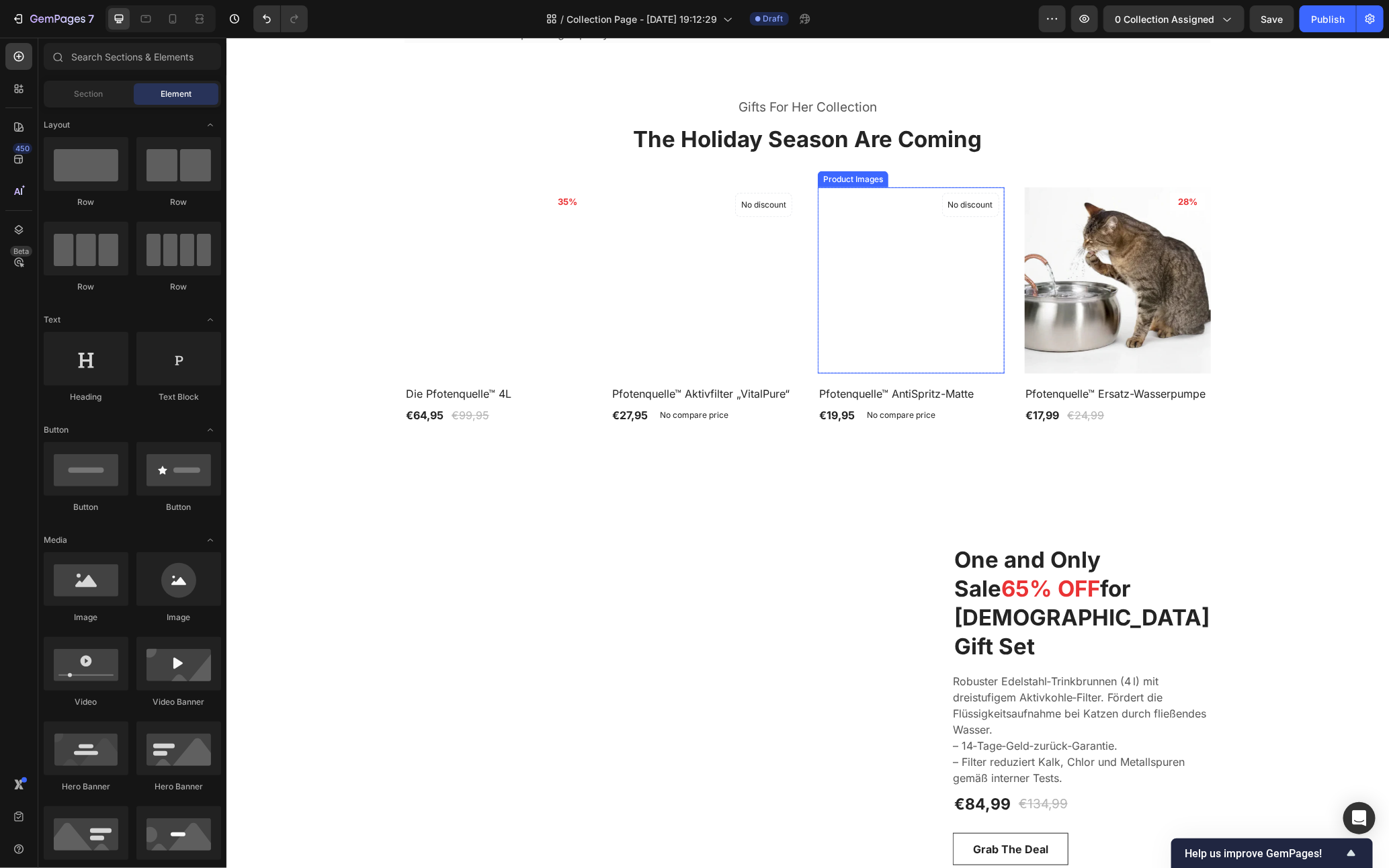
scroll to position [220, 0]
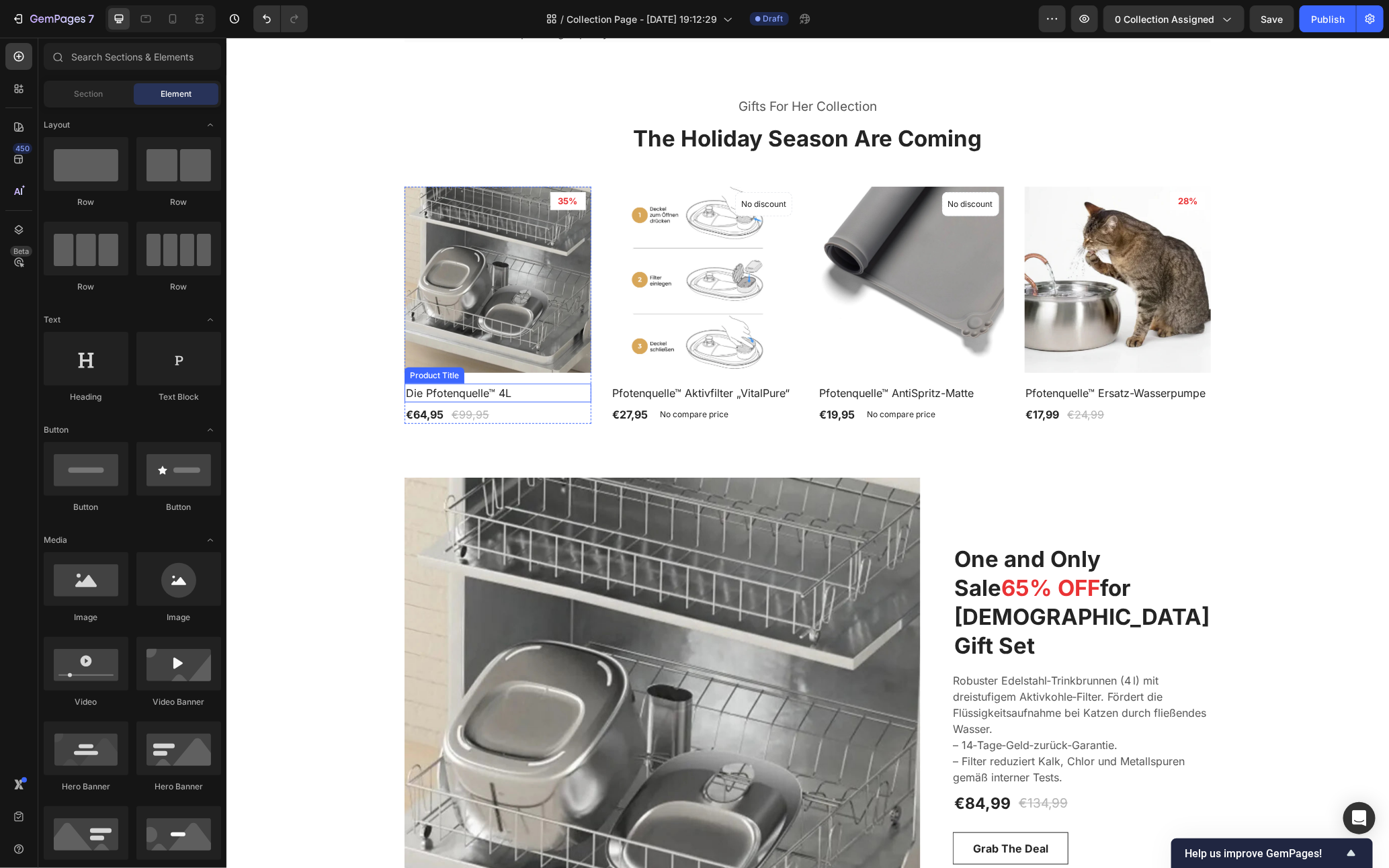
click at [507, 402] on h2 "Die Pfotenquelle™ 4L" at bounding box center [497, 392] width 186 height 19
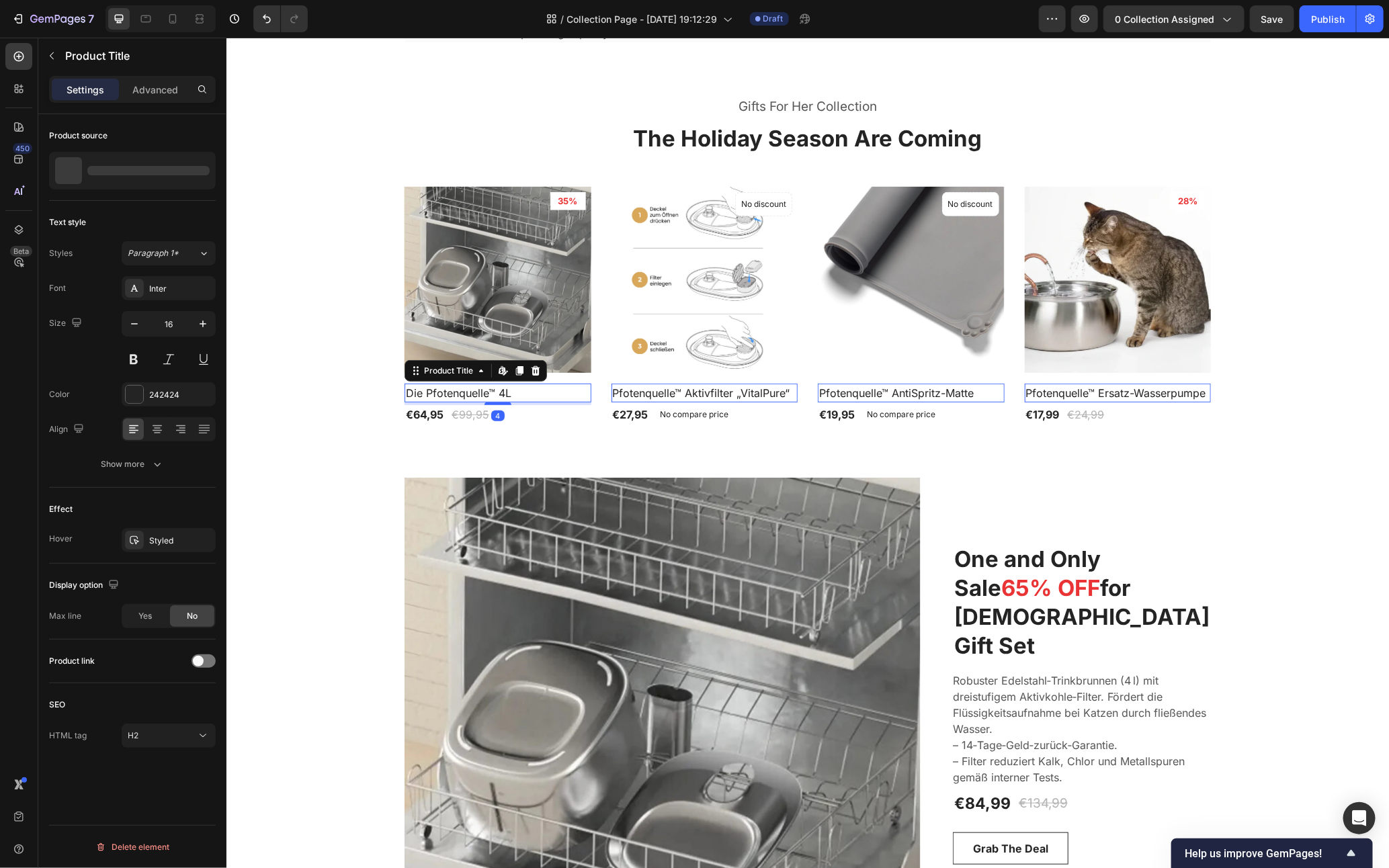
click at [507, 402] on h2 "Die Pfotenquelle™ 4L" at bounding box center [497, 392] width 186 height 19
click at [127, 354] on button at bounding box center [133, 360] width 24 height 24
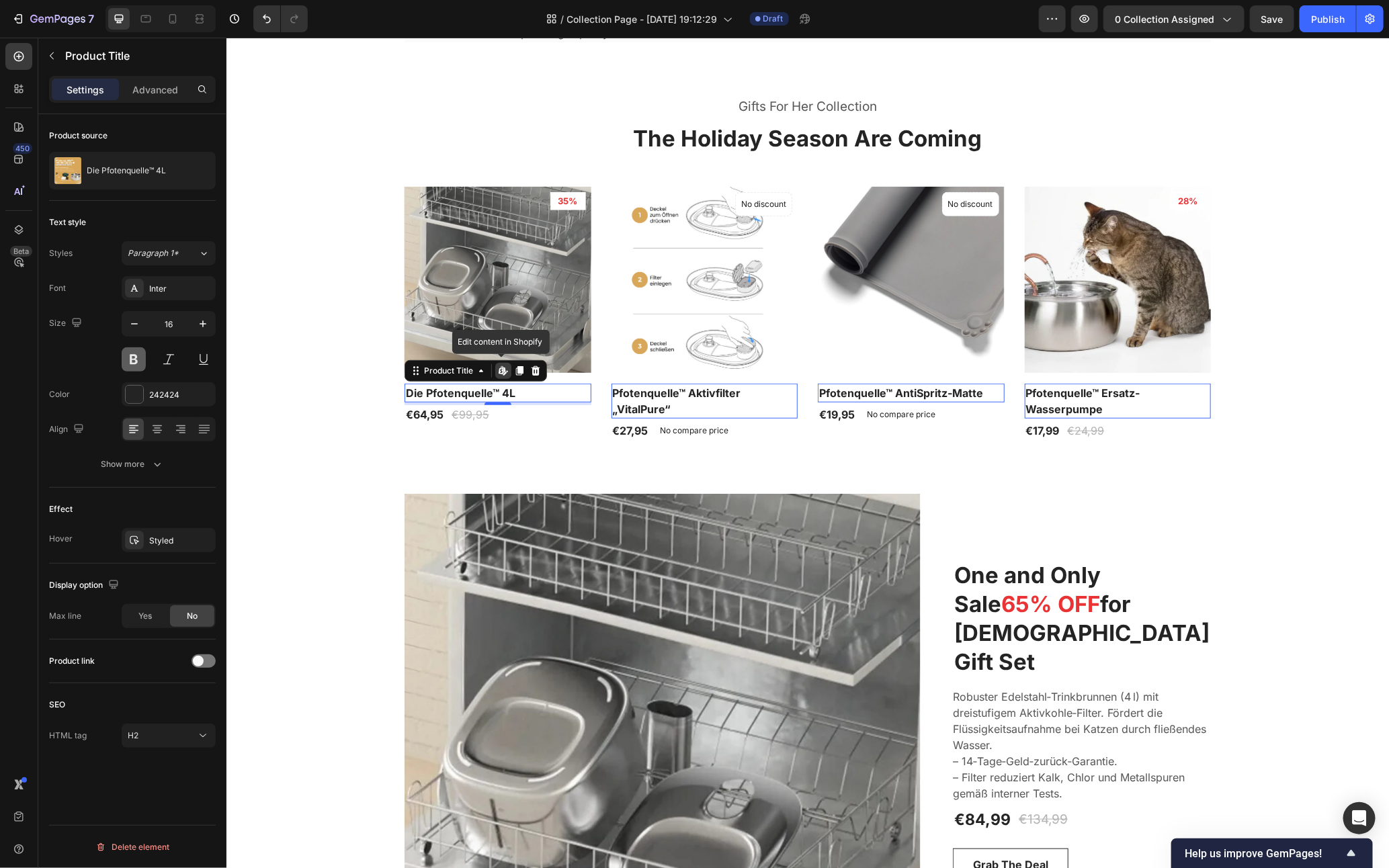
click at [126, 353] on button at bounding box center [133, 360] width 24 height 24
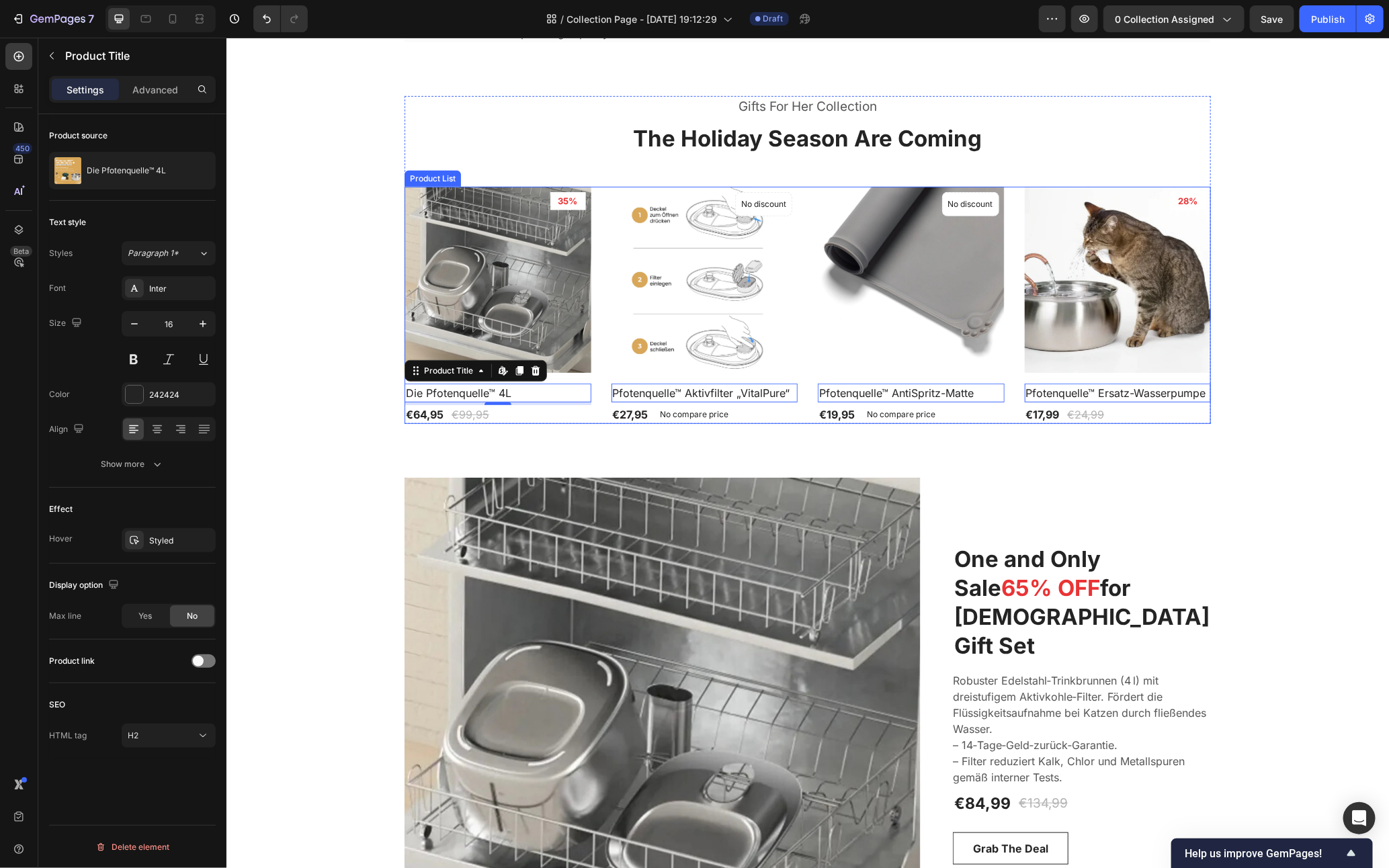
click at [795, 420] on div "Product Images 35% Product Badge Row Die Pfotenquelle™ 4L Product Title Edit co…" at bounding box center [807, 305] width 806 height 238
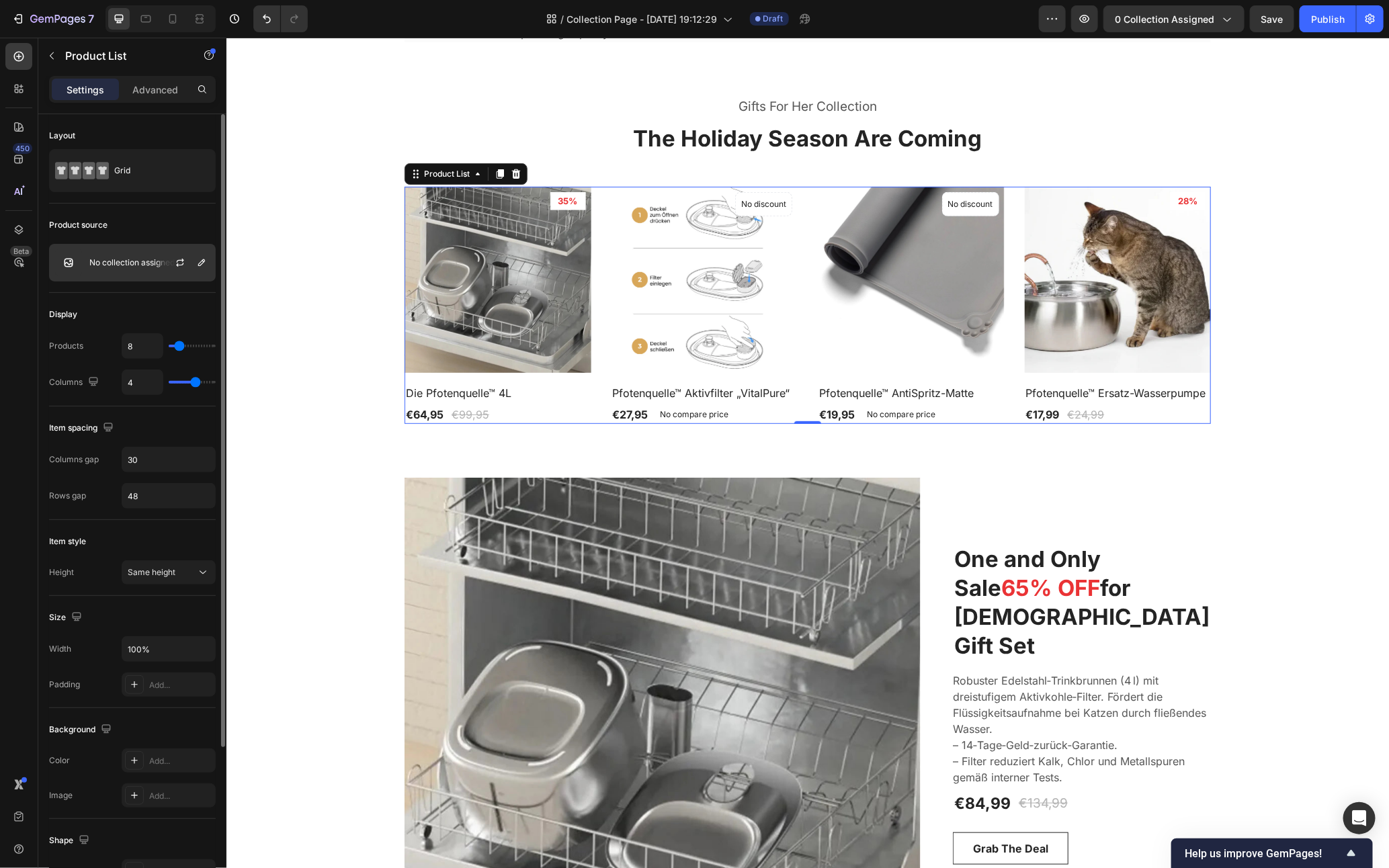
click at [127, 272] on div "No collection assigned" at bounding box center [132, 262] width 167 height 37
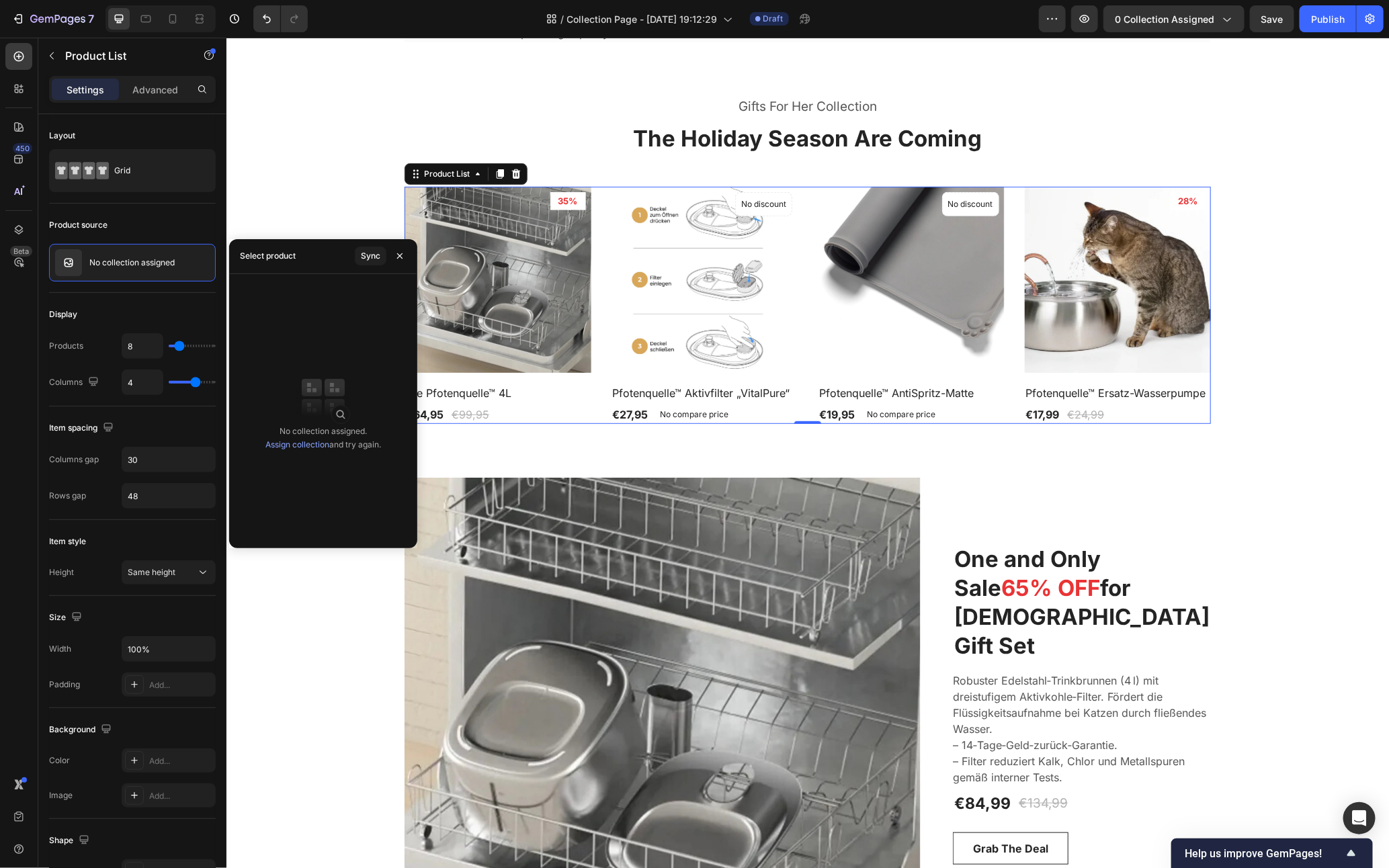
click at [387, 265] on div "Sync" at bounding box center [383, 256] width 56 height 34
click at [369, 261] on div "Sync" at bounding box center [371, 256] width 20 height 12
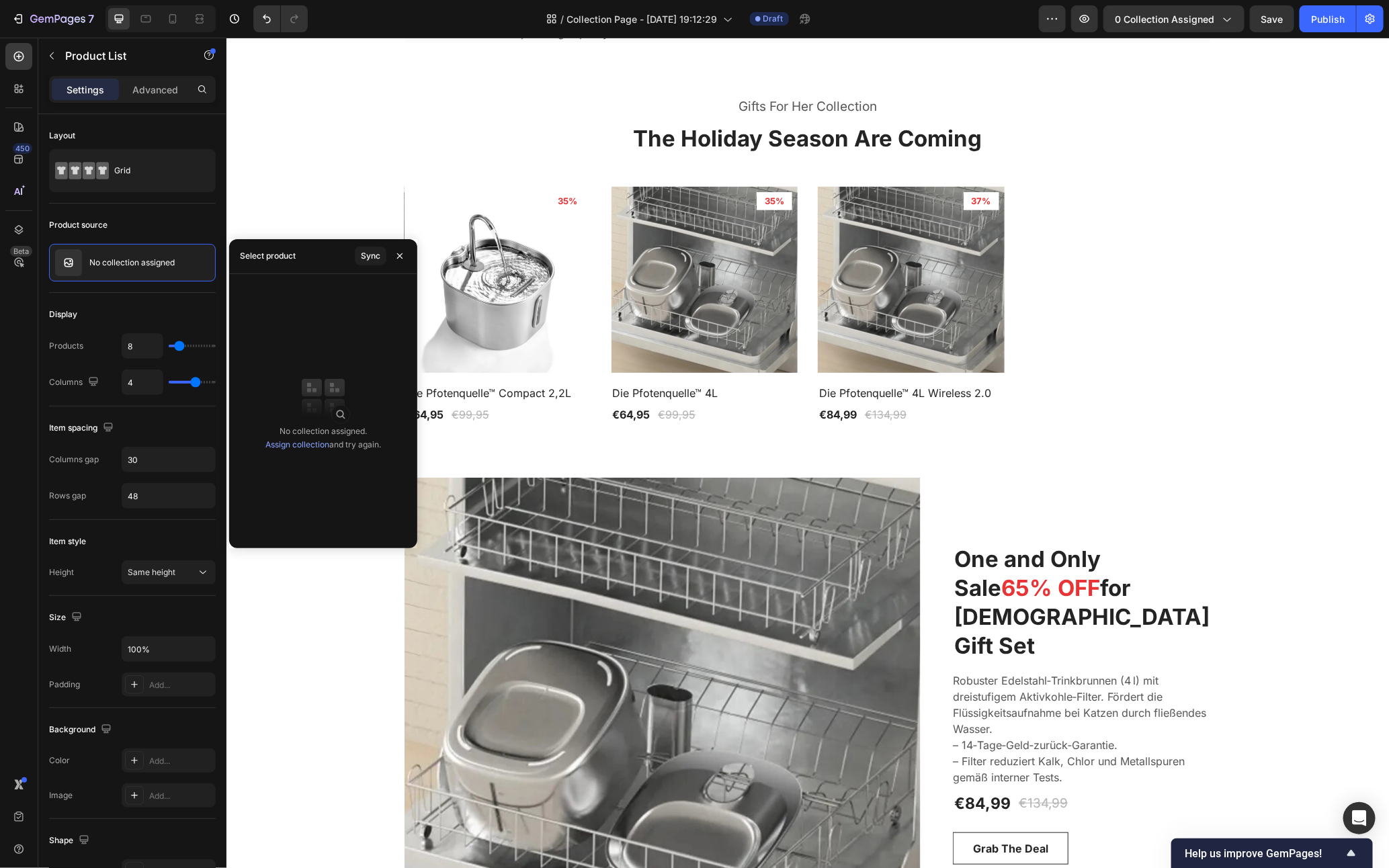
click at [1098, 424] on div "Product Images 35% Product Badge Row Die Pfotenquelle™ Compact 2,2L Product Tit…" at bounding box center [807, 305] width 806 height 238
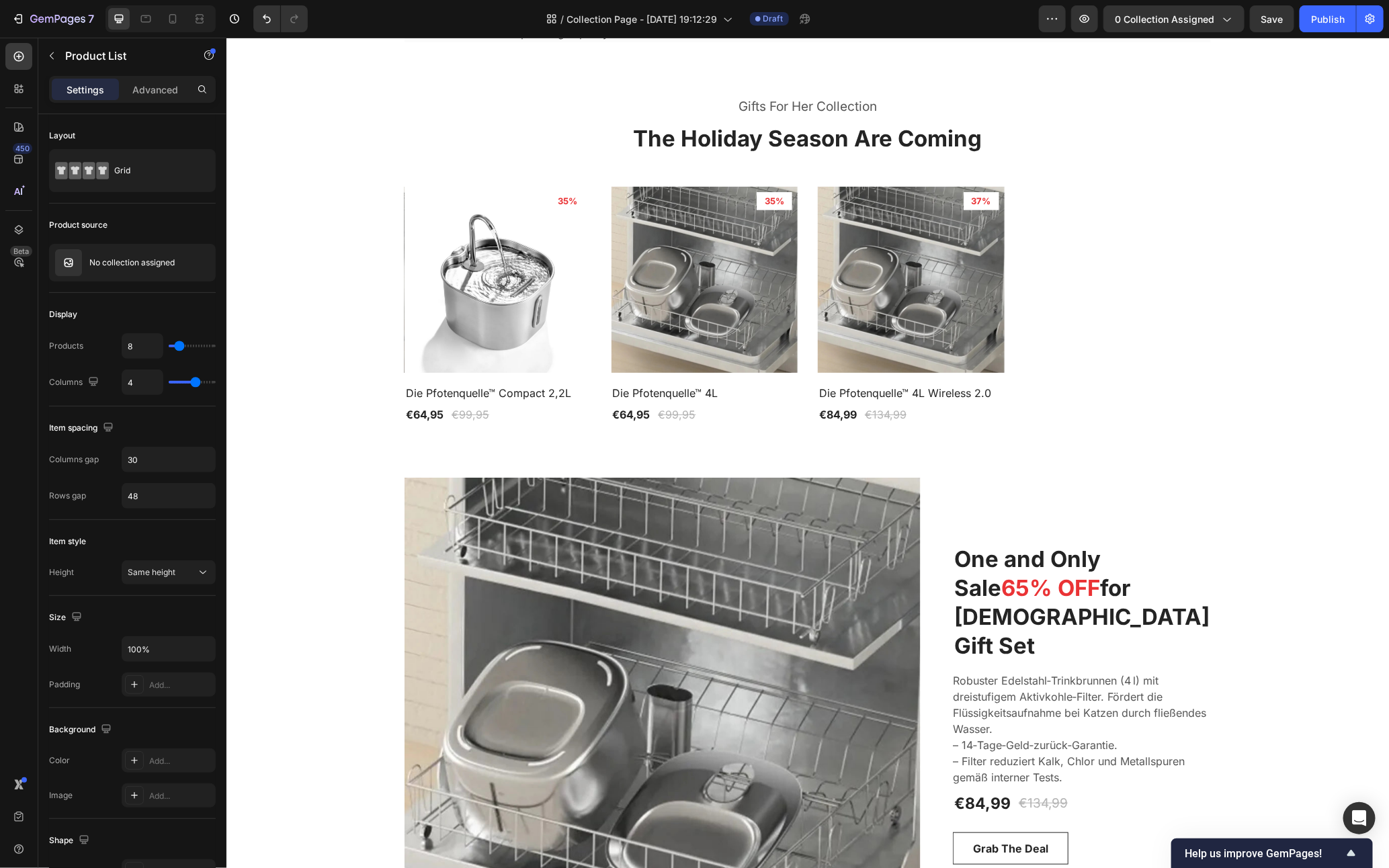
drag, startPoint x: 1058, startPoint y: 396, endPoint x: 936, endPoint y: 334, distance: 136.9
click at [1058, 396] on div "Product Images 35% Product Badge Row Die Pfotenquelle™ Compact 2,2L Product Tit…" at bounding box center [807, 305] width 806 height 238
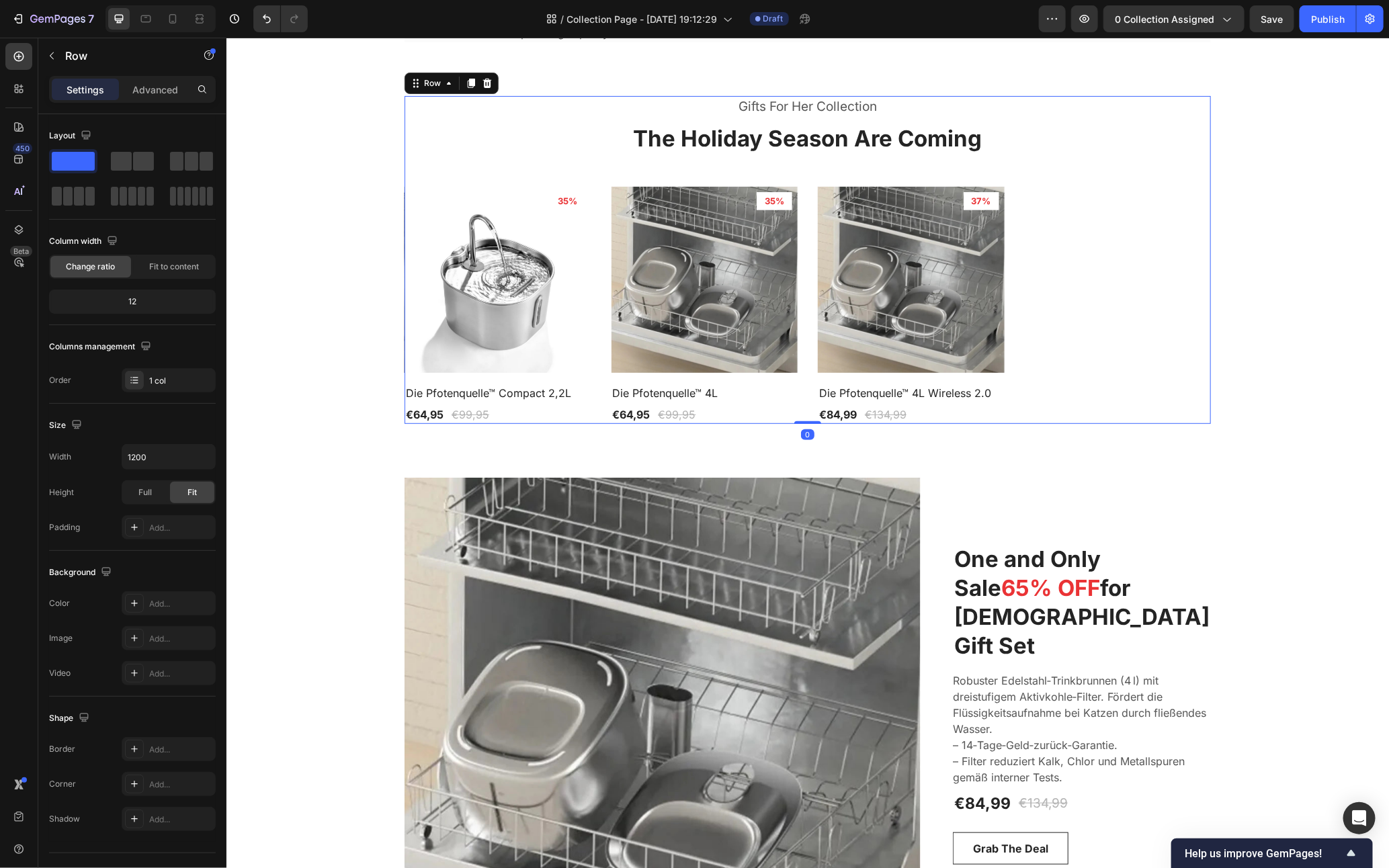
click at [591, 353] on div "Gifts For Her Collection Heading The Holiday Season Are Coming Heading Product …" at bounding box center [807, 260] width 806 height 328
click at [194, 162] on span at bounding box center [191, 161] width 13 height 19
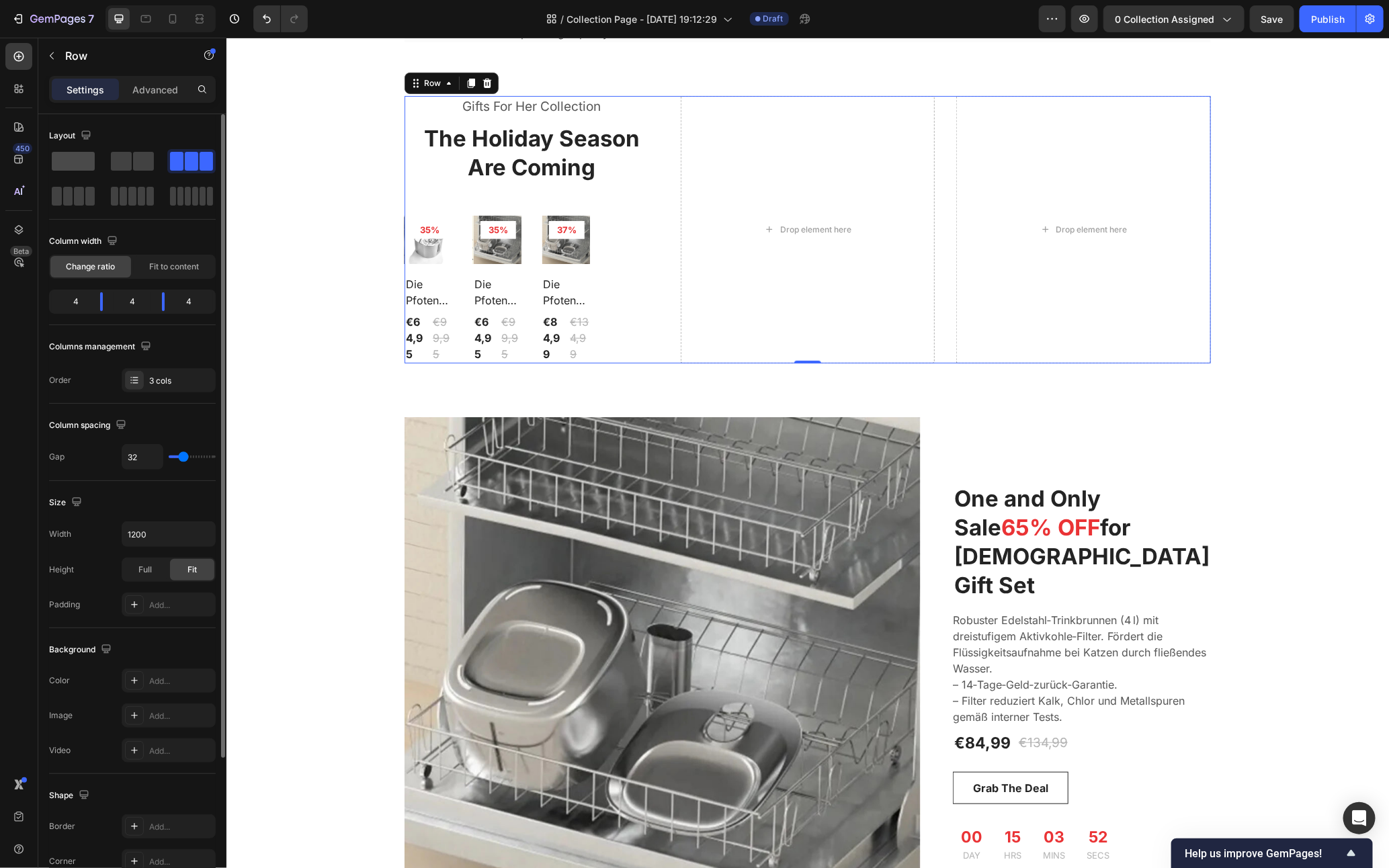
click at [88, 154] on span at bounding box center [73, 161] width 43 height 19
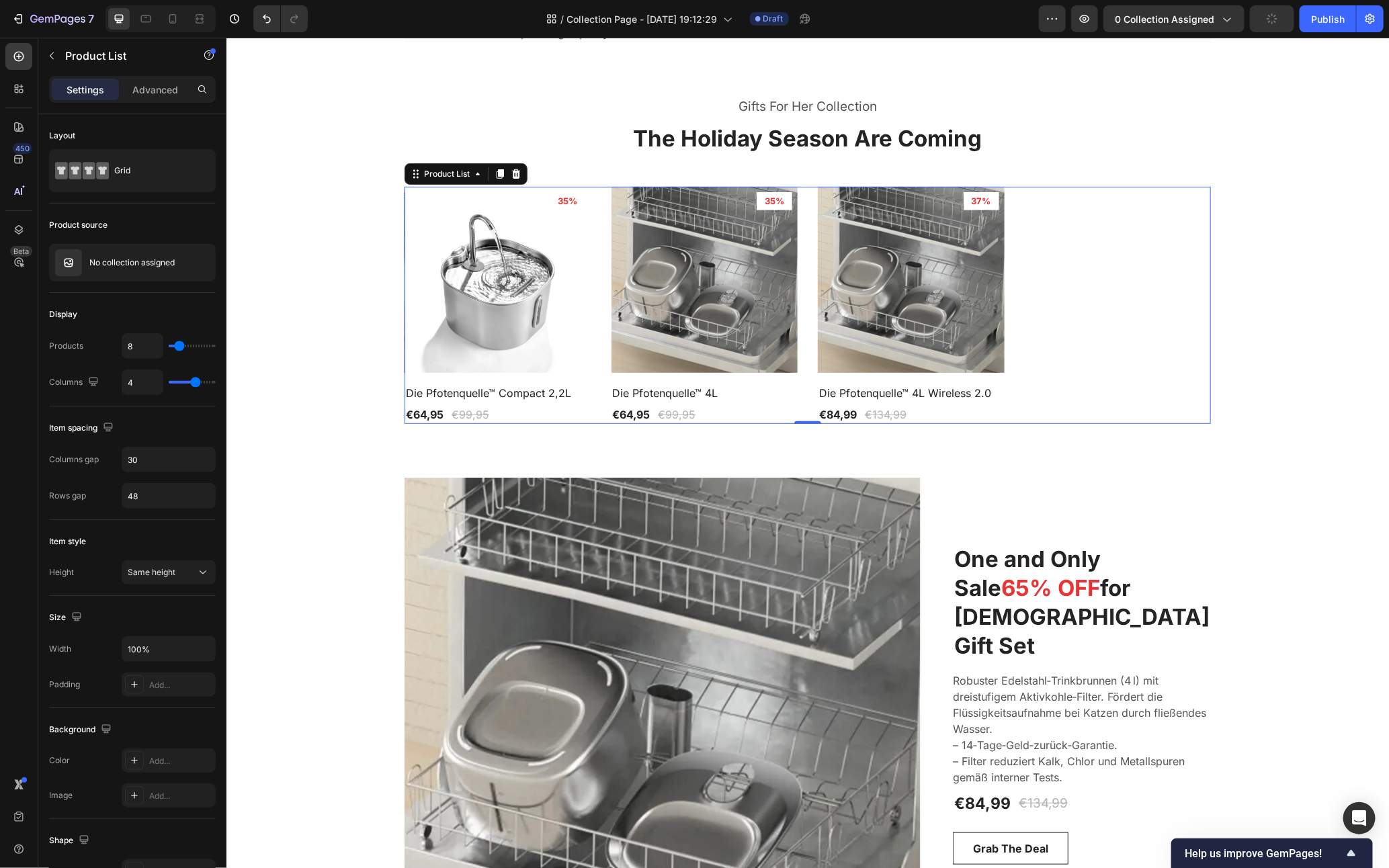
click at [588, 383] on div "Product Images 35% Product Badge Row Die Pfotenquelle™ Compact 2,2L Product Tit…" at bounding box center [807, 305] width 806 height 238
type input "9"
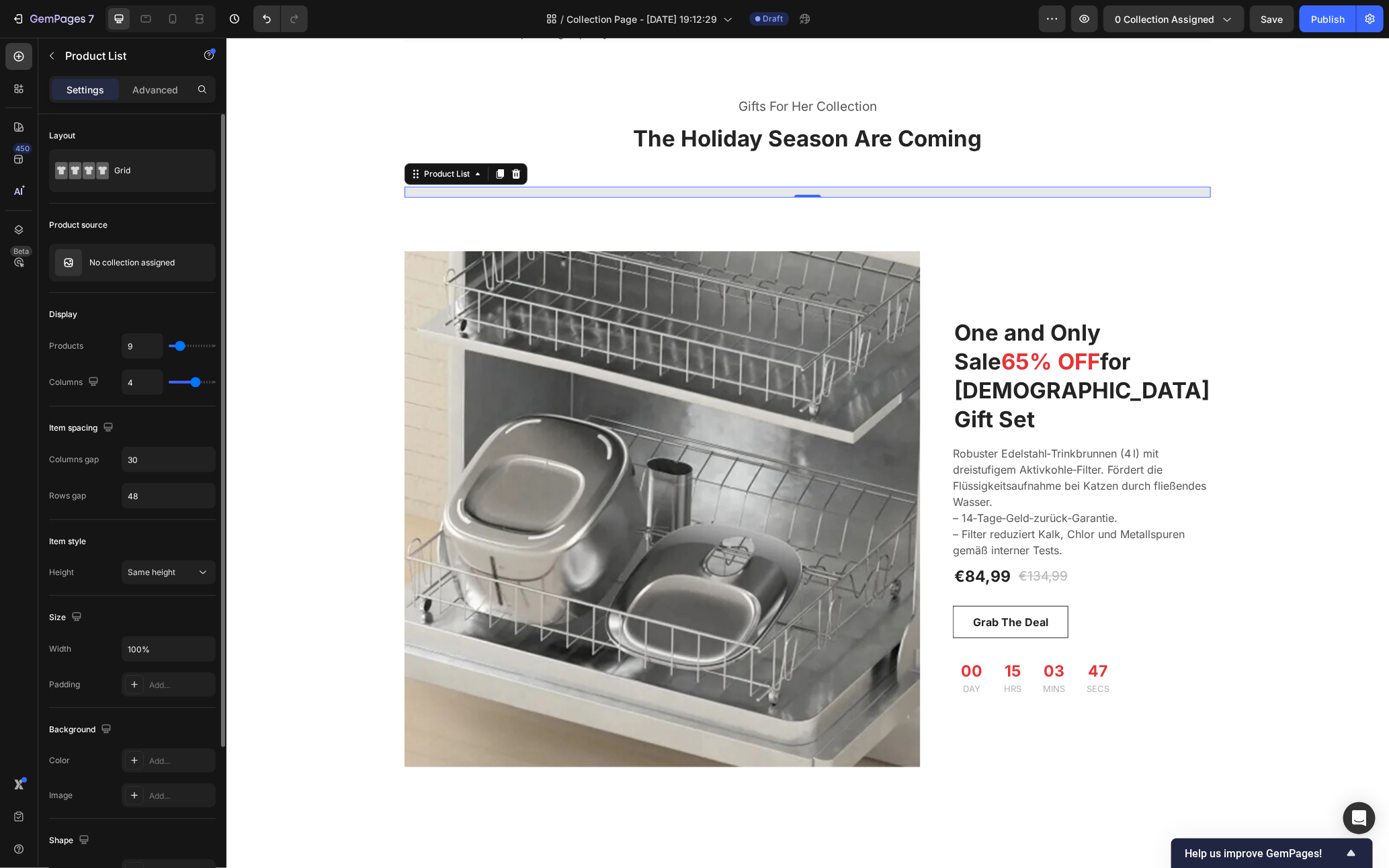
type input "7"
type input "6"
type input "5"
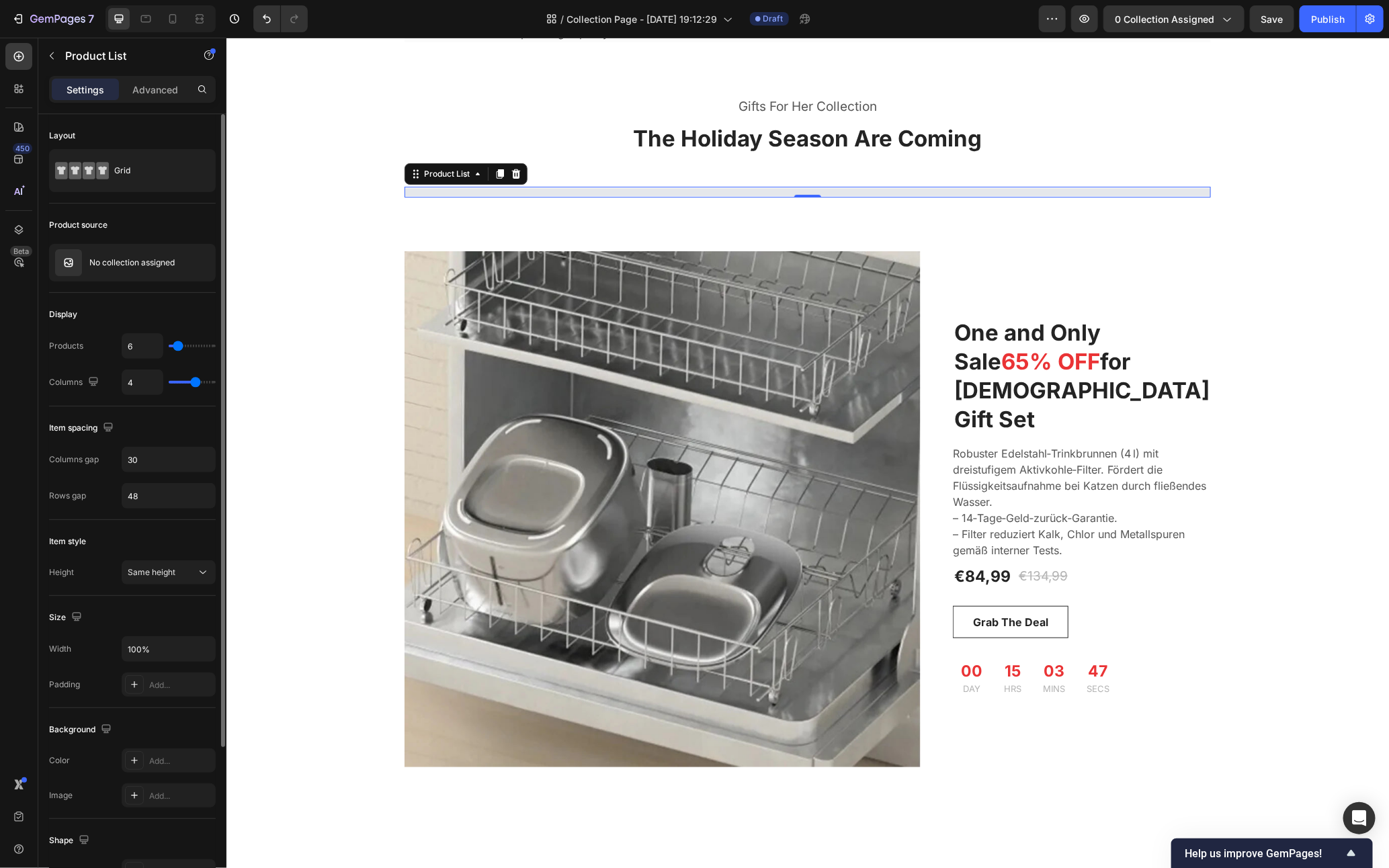
type input "5"
type input "4"
type input "3"
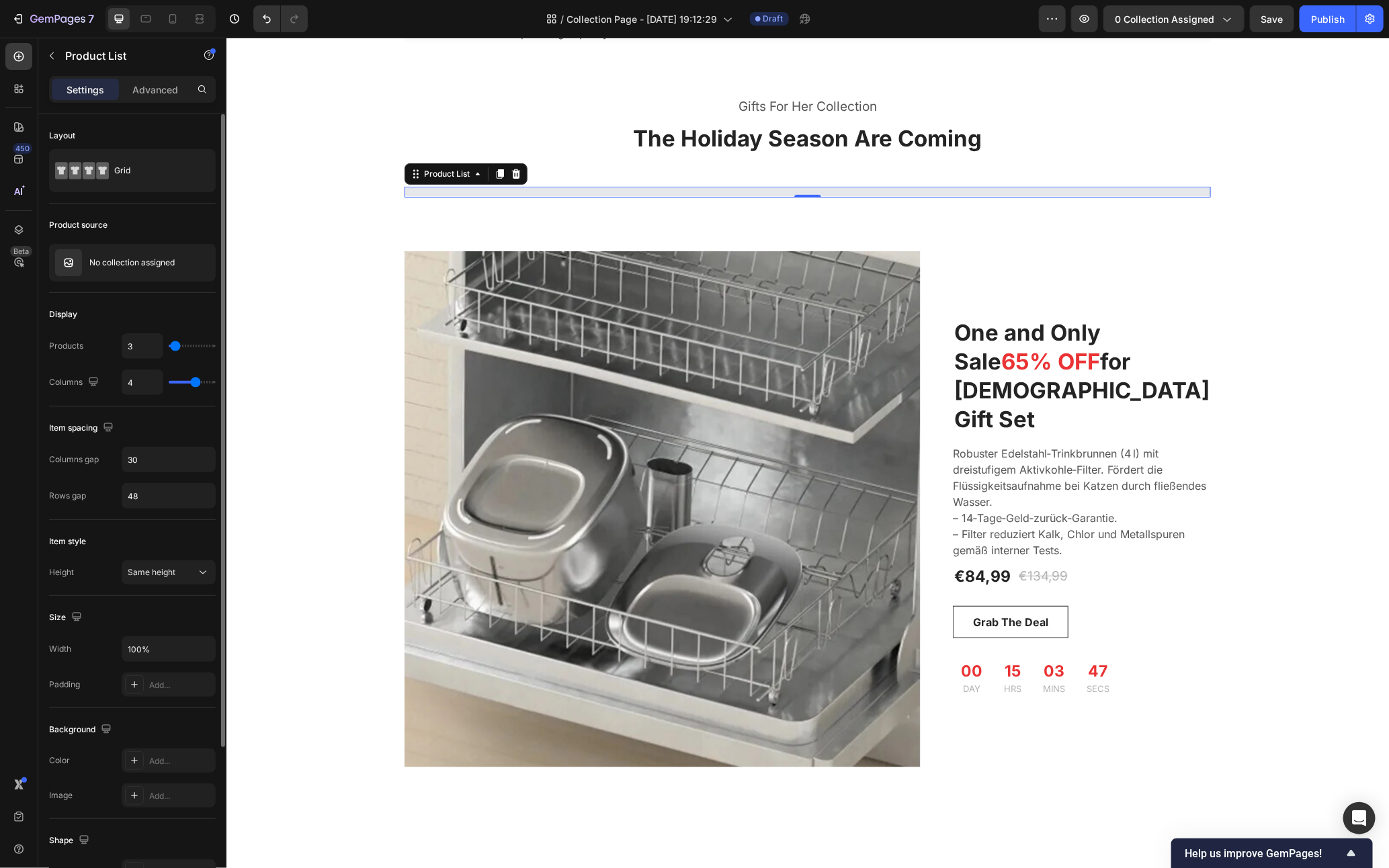
type input "2"
type input "1"
type input "3"
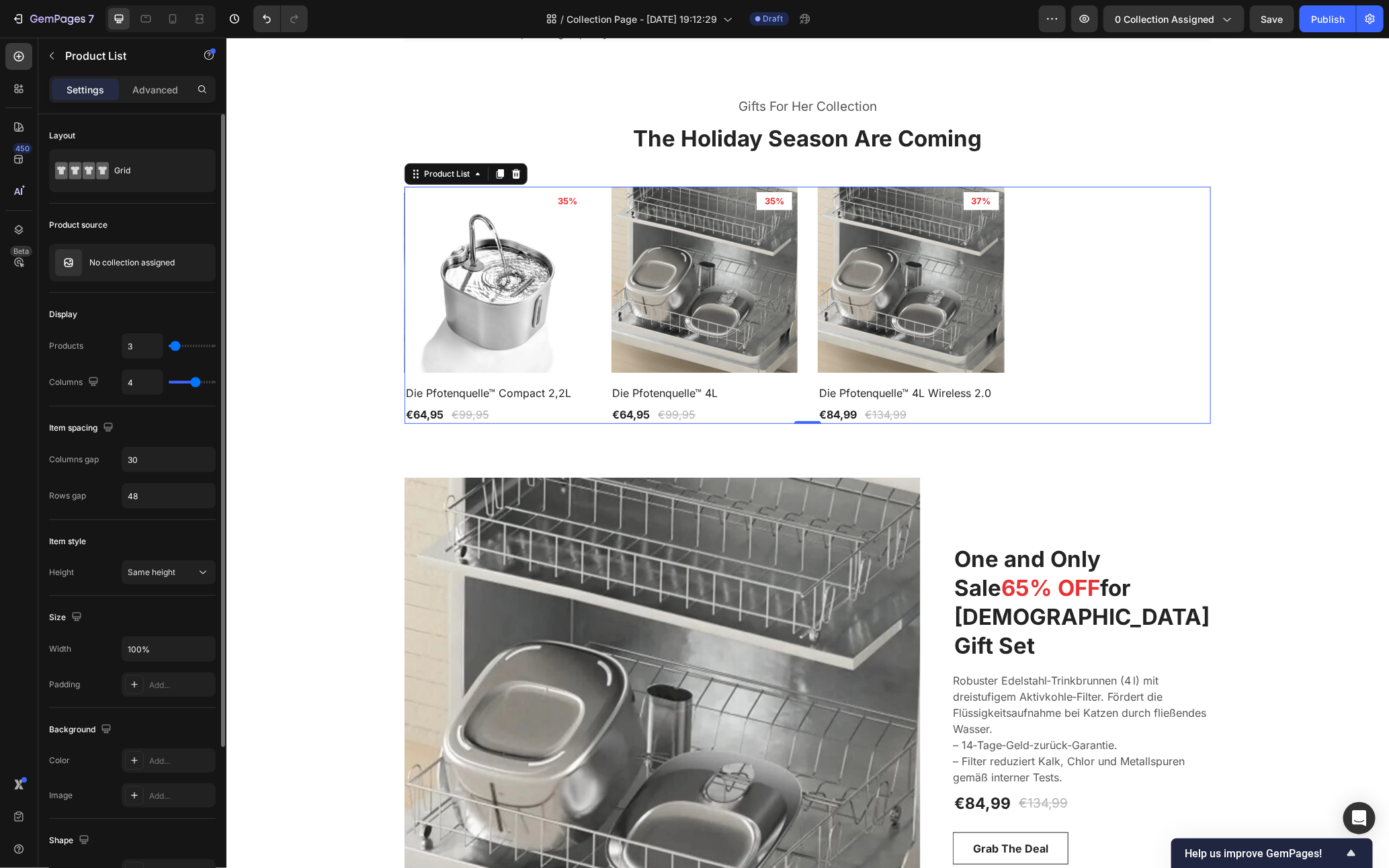
type input "3"
click at [176, 348] on input "range" at bounding box center [192, 346] width 47 height 3
type input "3"
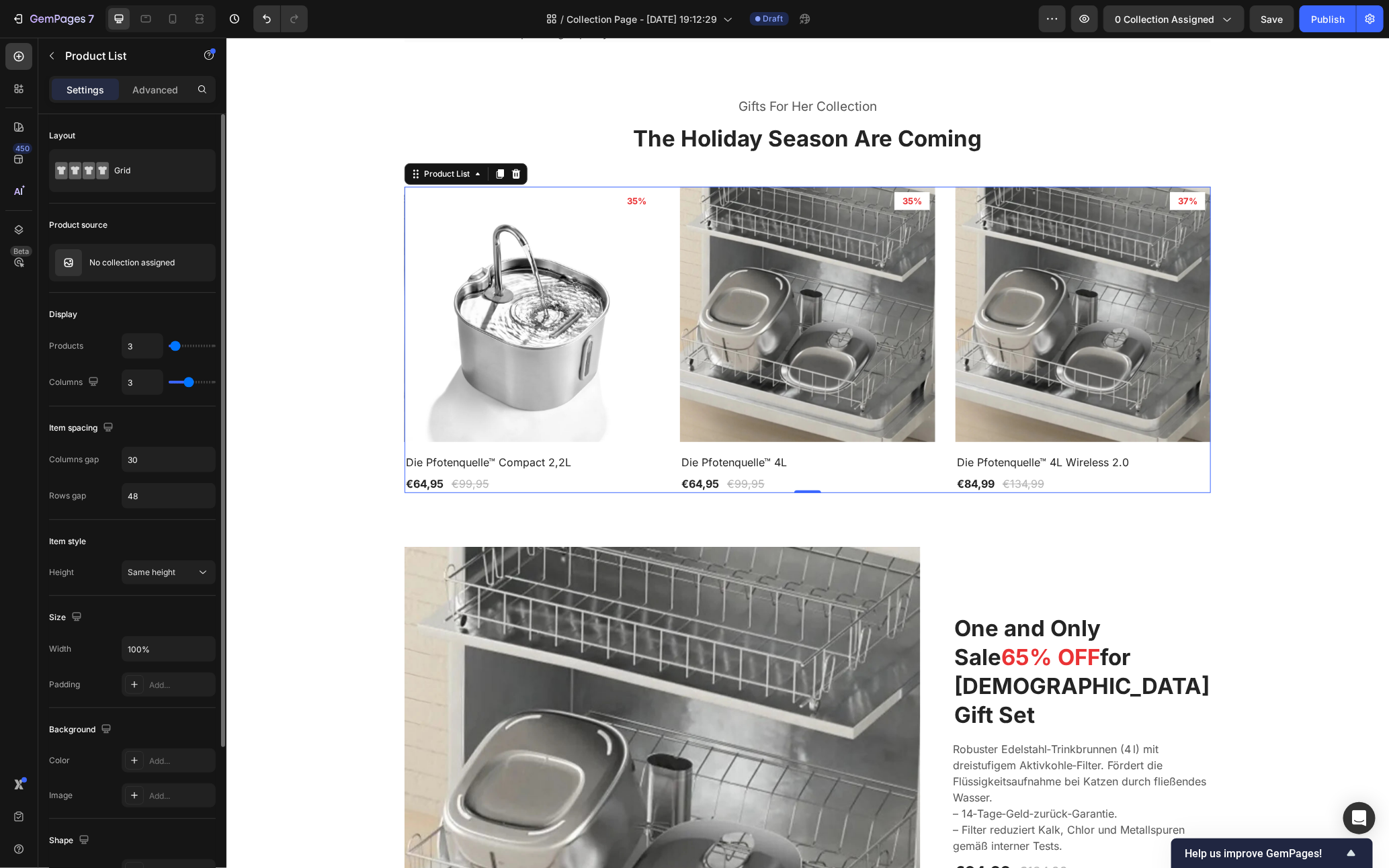
type input "3"
click at [188, 384] on input "range" at bounding box center [192, 382] width 47 height 3
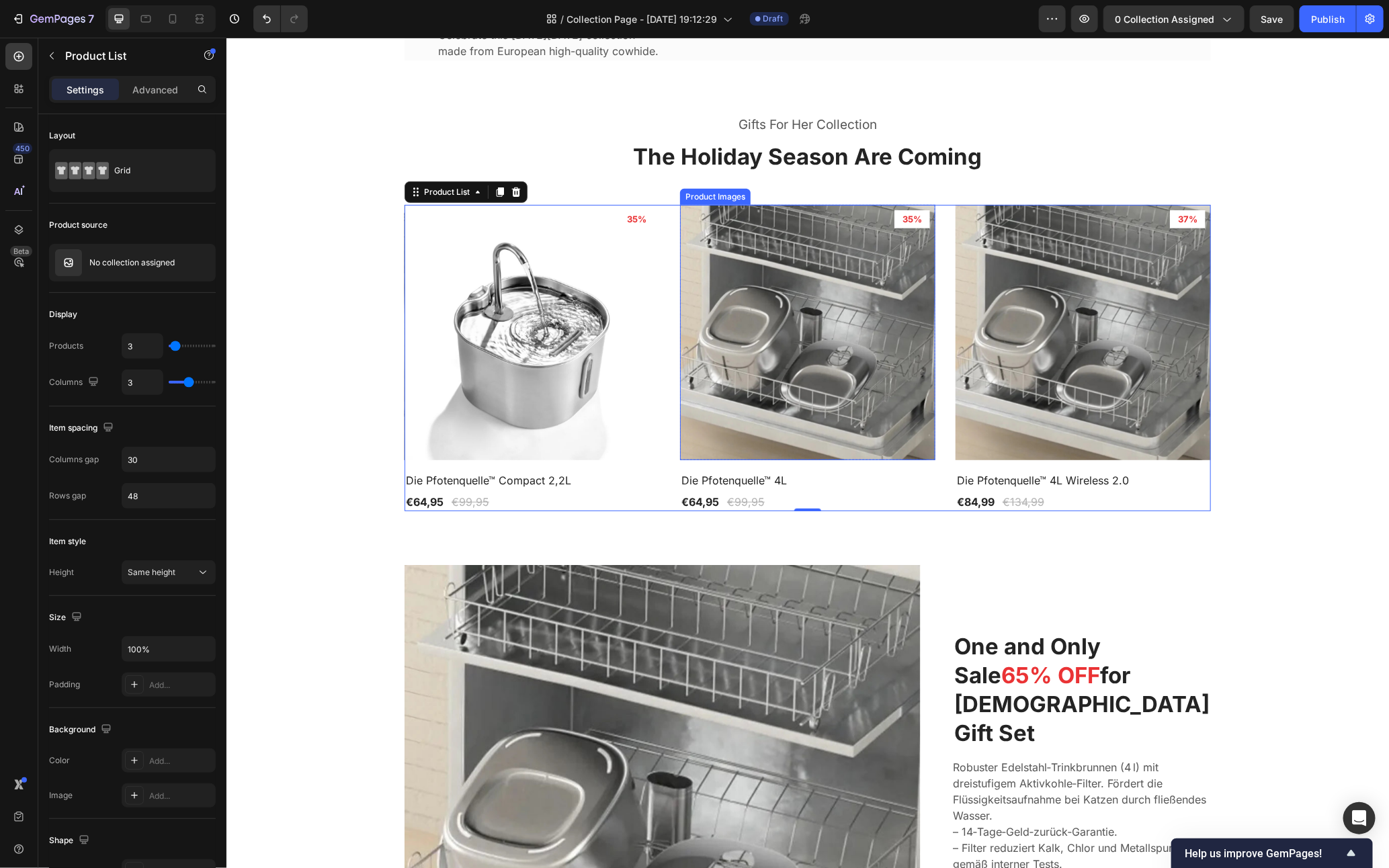
scroll to position [34, 0]
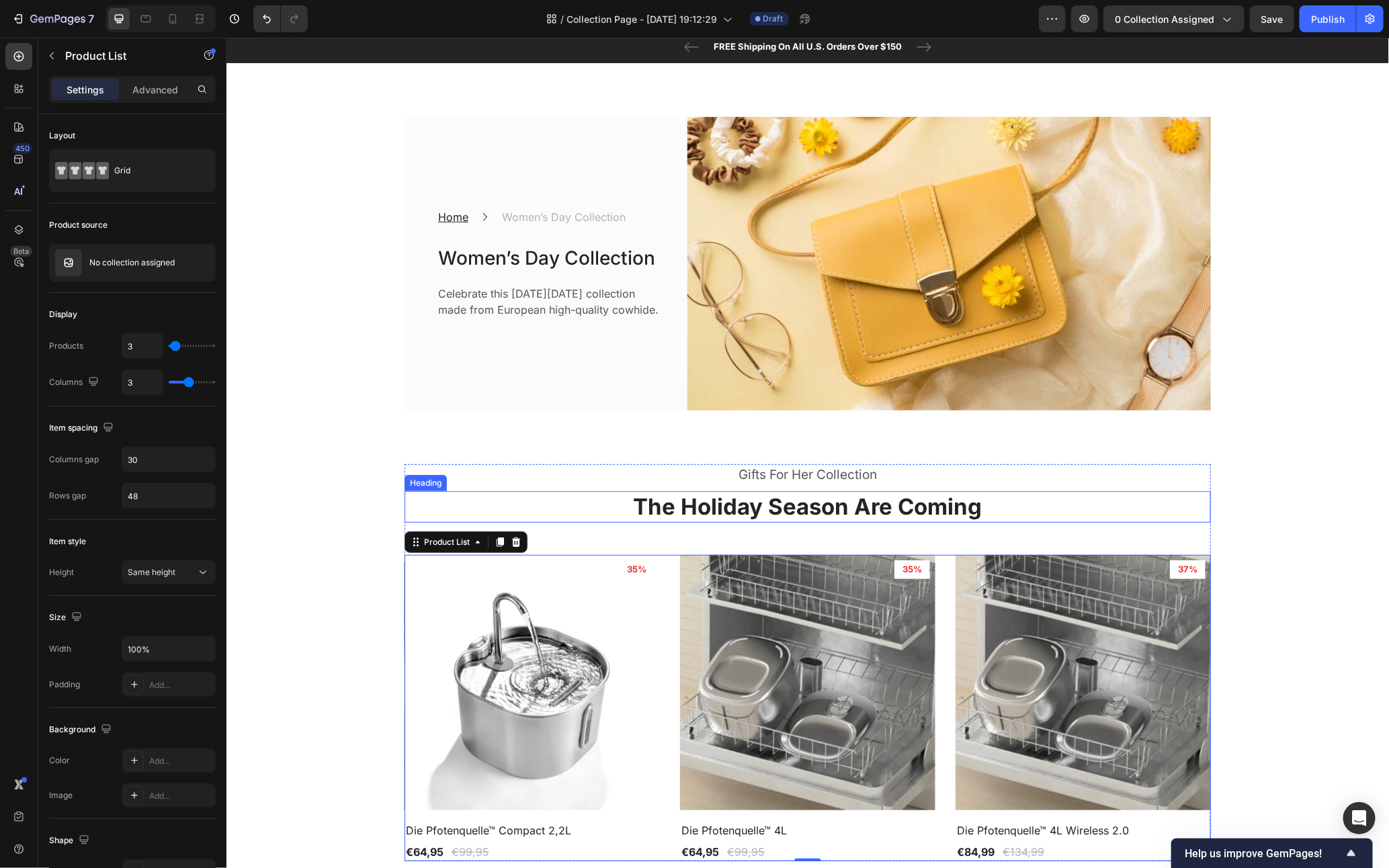
click at [844, 498] on p "The Holiday Season Are Coming" at bounding box center [806, 507] width 804 height 29
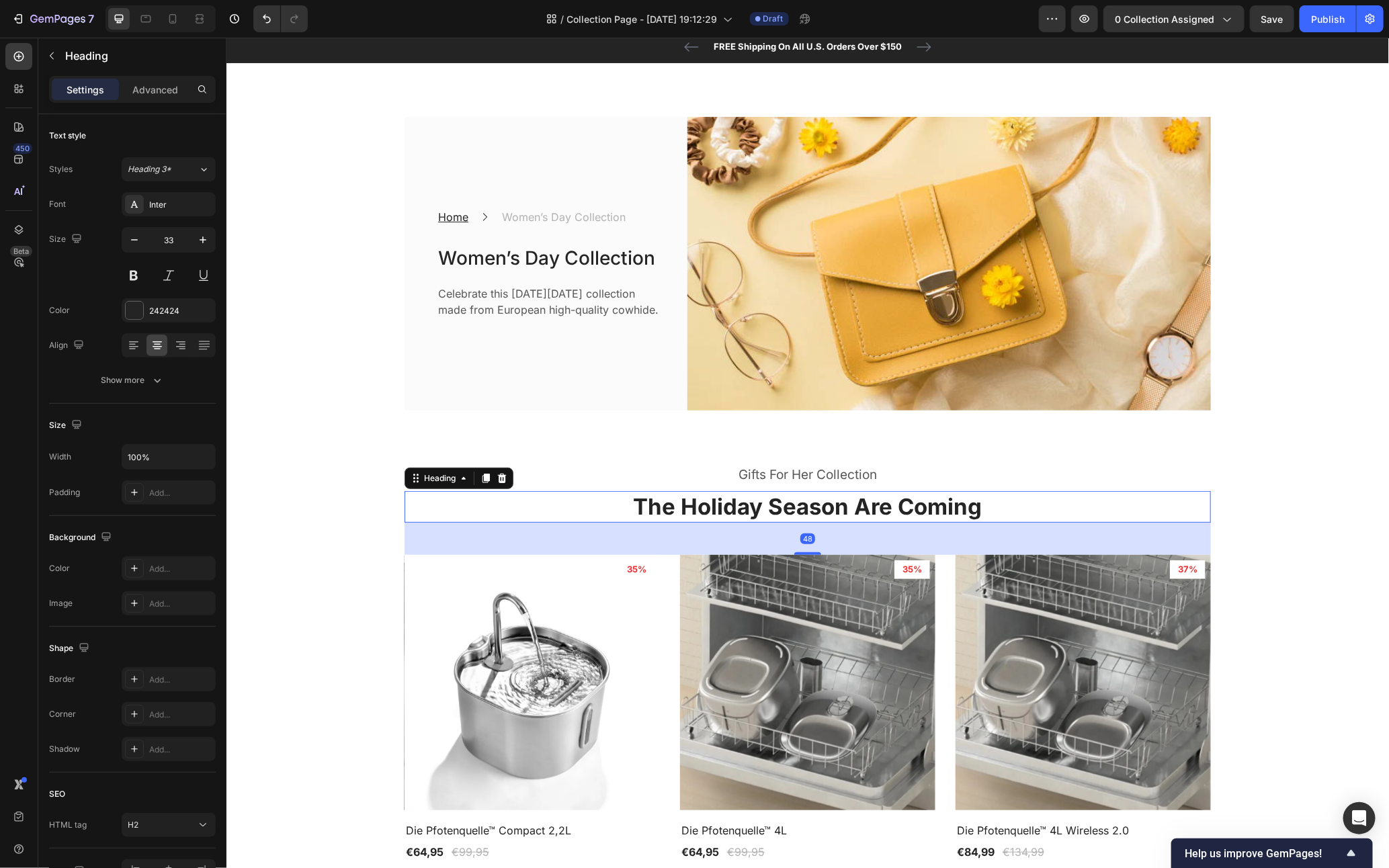
click at [844, 498] on p "The Holiday Season Are Coming" at bounding box center [806, 507] width 804 height 29
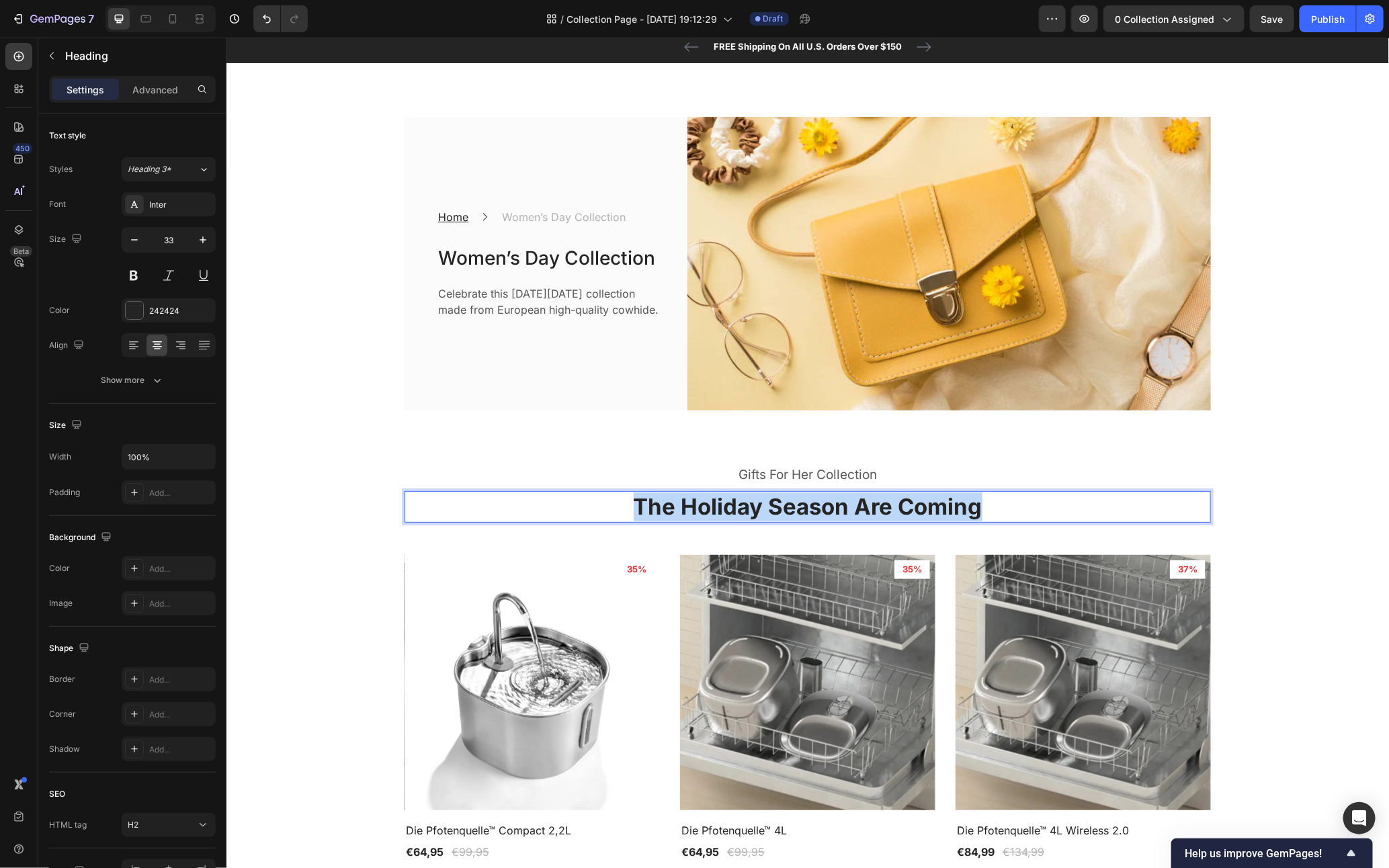
click at [844, 498] on p "The Holiday Season Are Coming" at bounding box center [806, 507] width 804 height 29
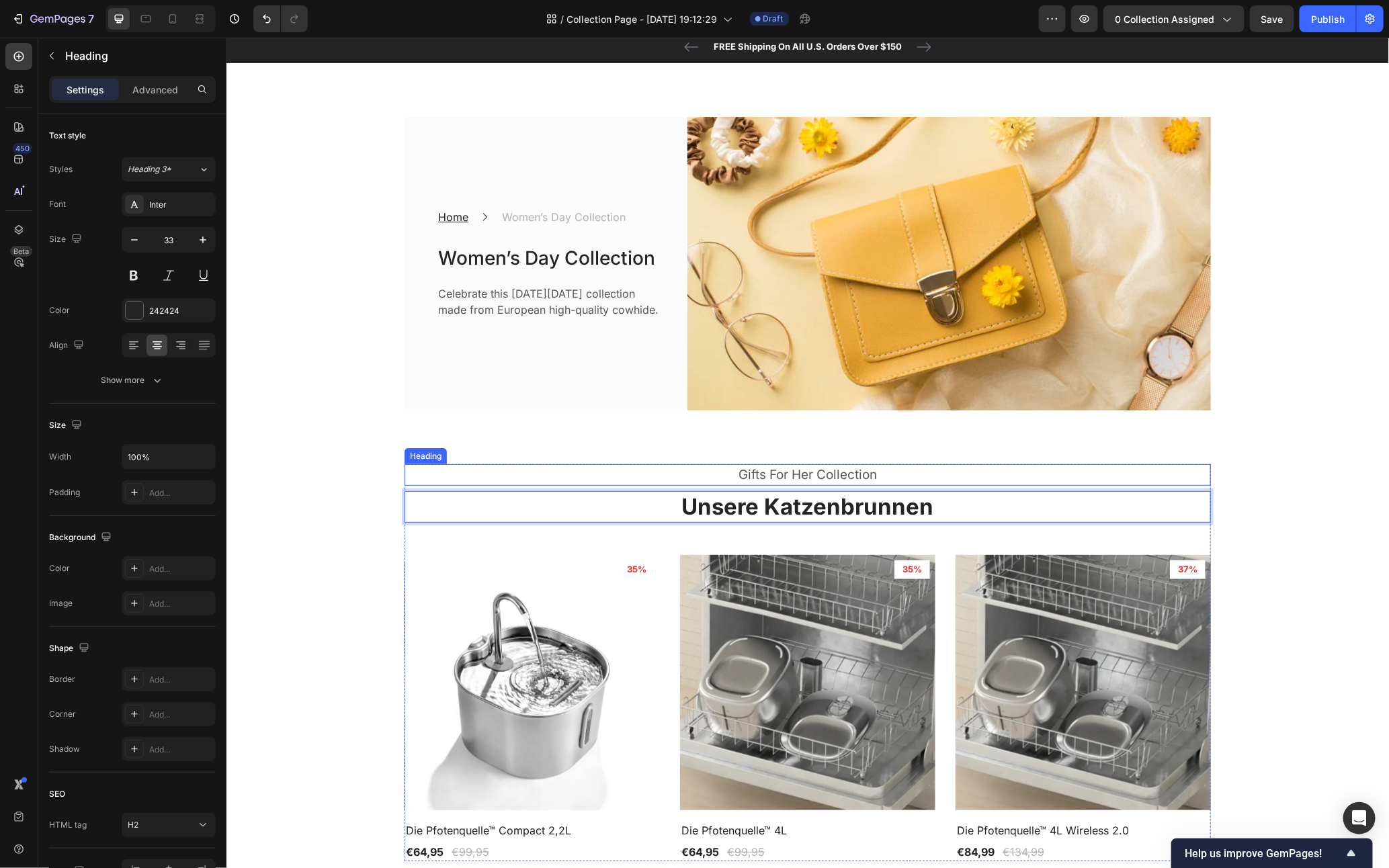
click at [771, 474] on p "Gifts For Her Collection" at bounding box center [806, 475] width 804 height 20
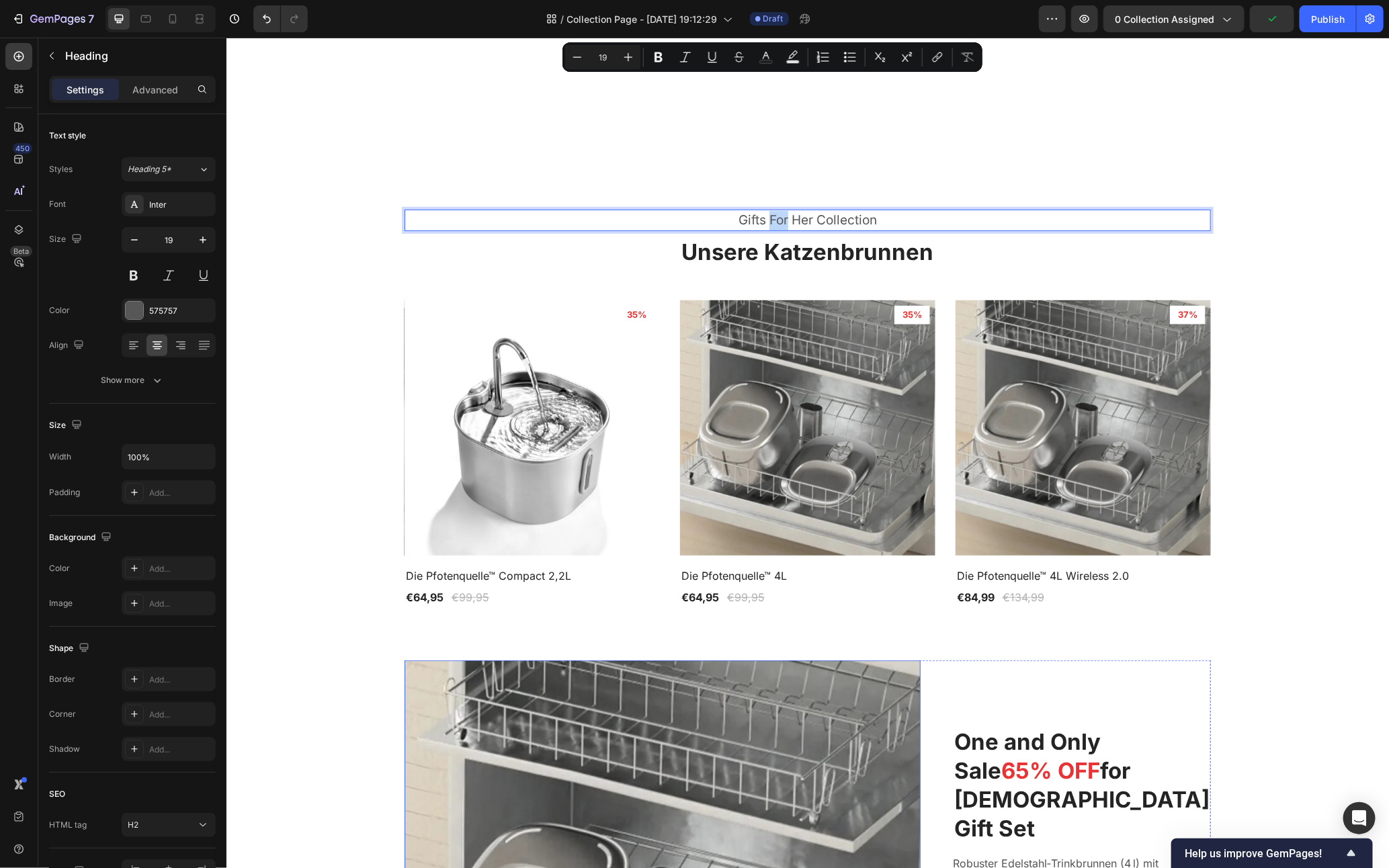
scroll to position [280, 0]
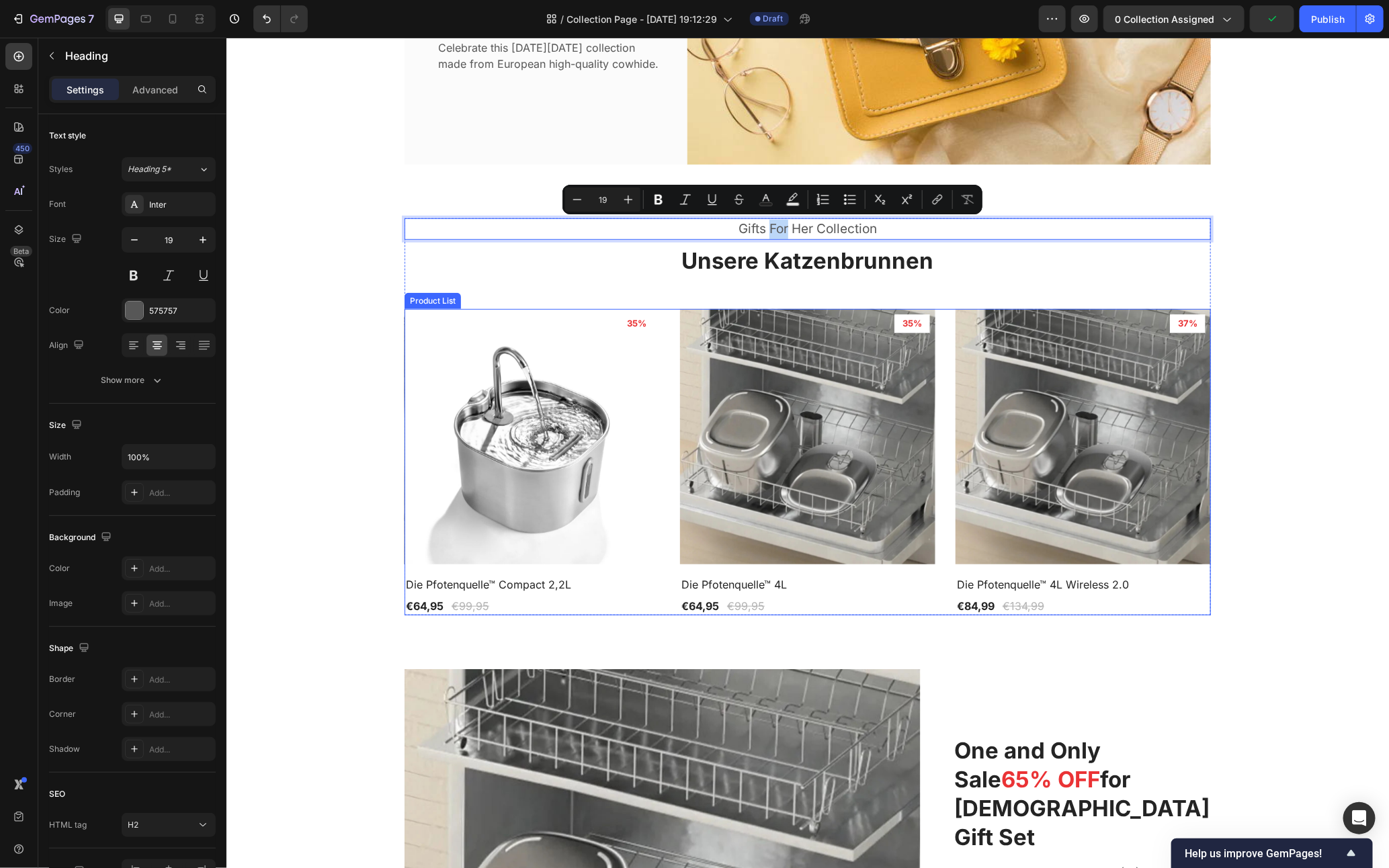
click at [660, 503] on div "Product Images 35% Product Badge Row Die Pfotenquelle™ Compact 2,2L Product Tit…" at bounding box center [807, 462] width 806 height 307
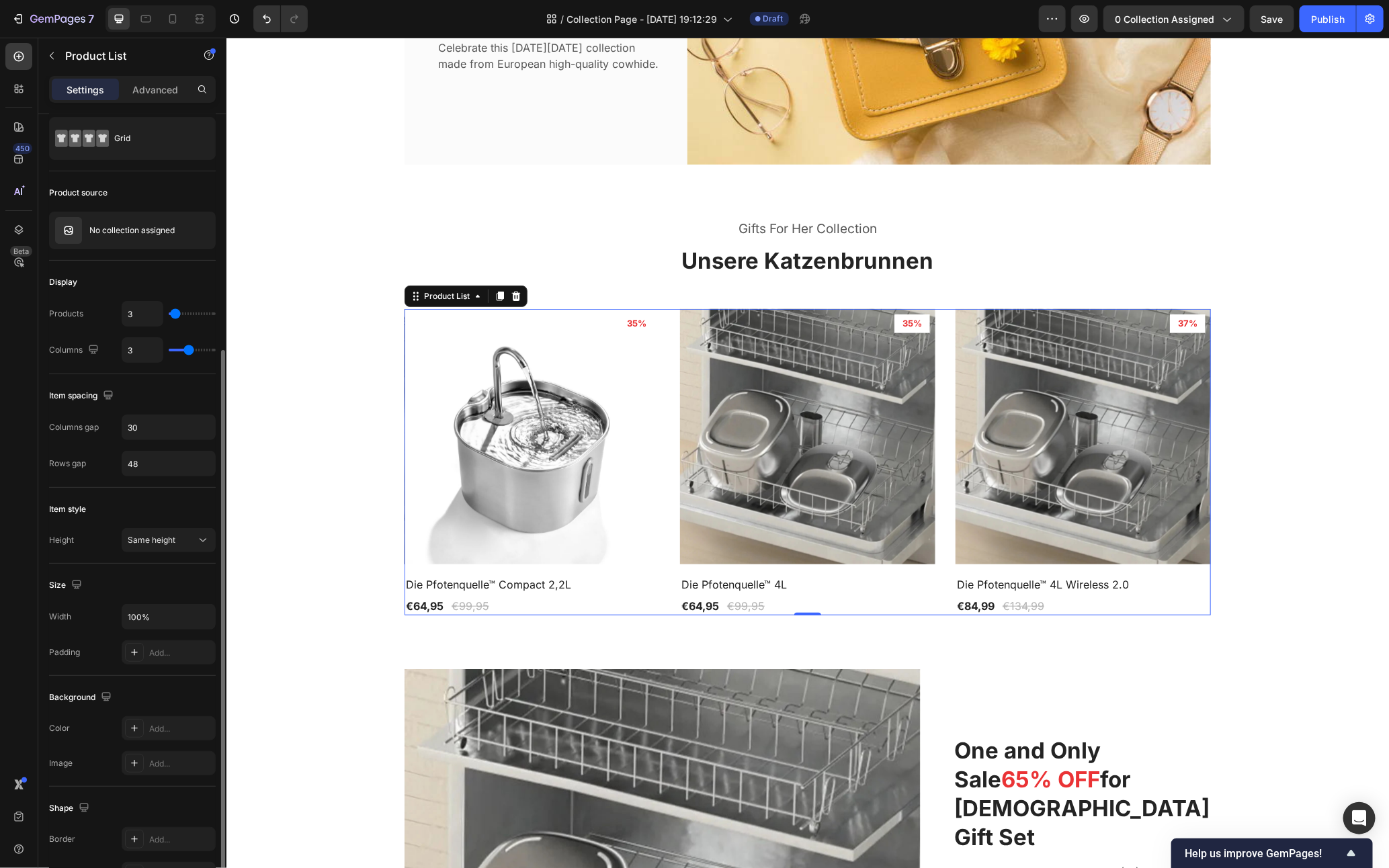
scroll to position [199, 0]
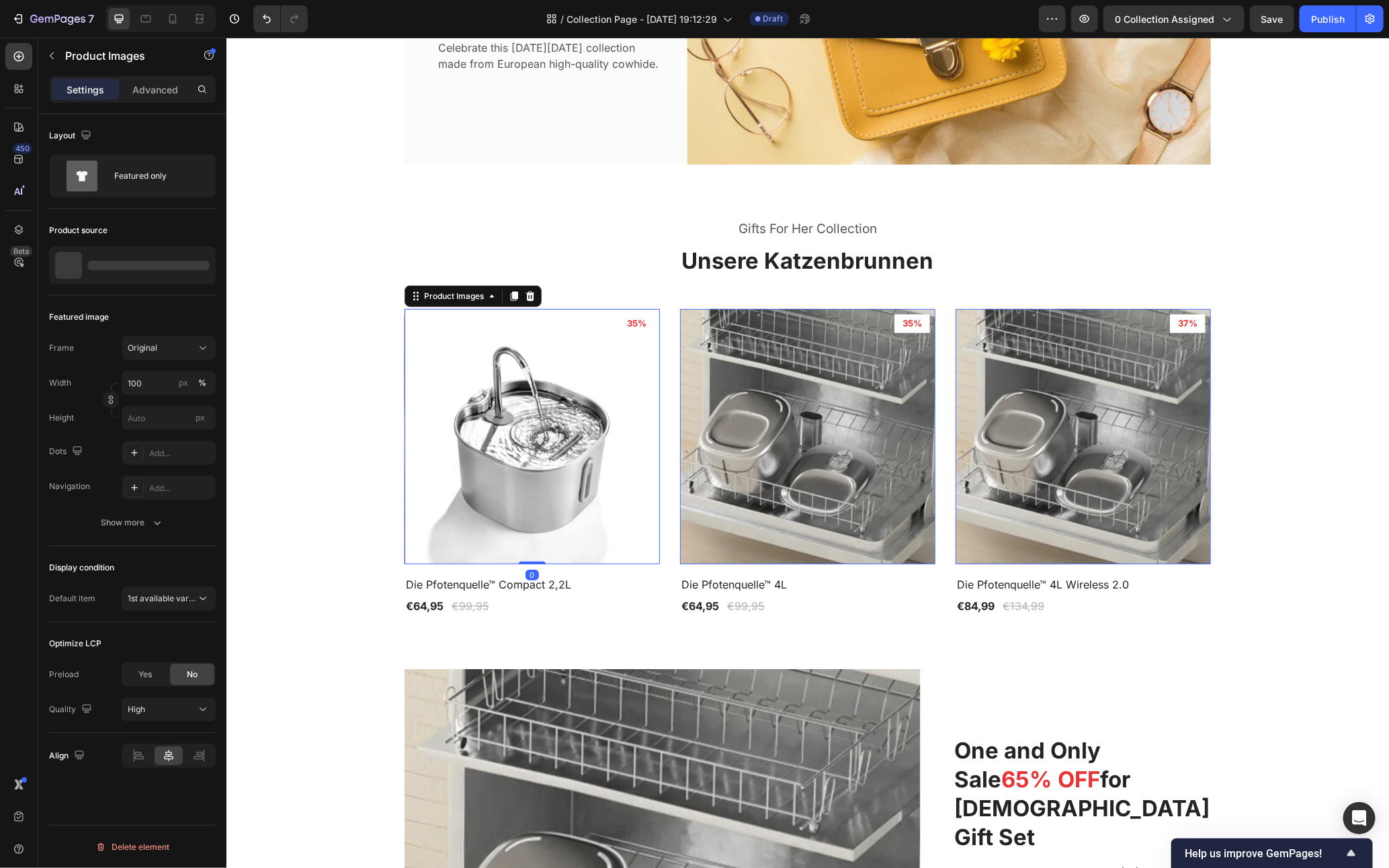
click at [525, 459] on img at bounding box center [532, 436] width 255 height 255
click at [196, 591] on button "1st available variant" at bounding box center [168, 599] width 94 height 24
click at [179, 656] on p "1st image" at bounding box center [166, 658] width 77 height 12
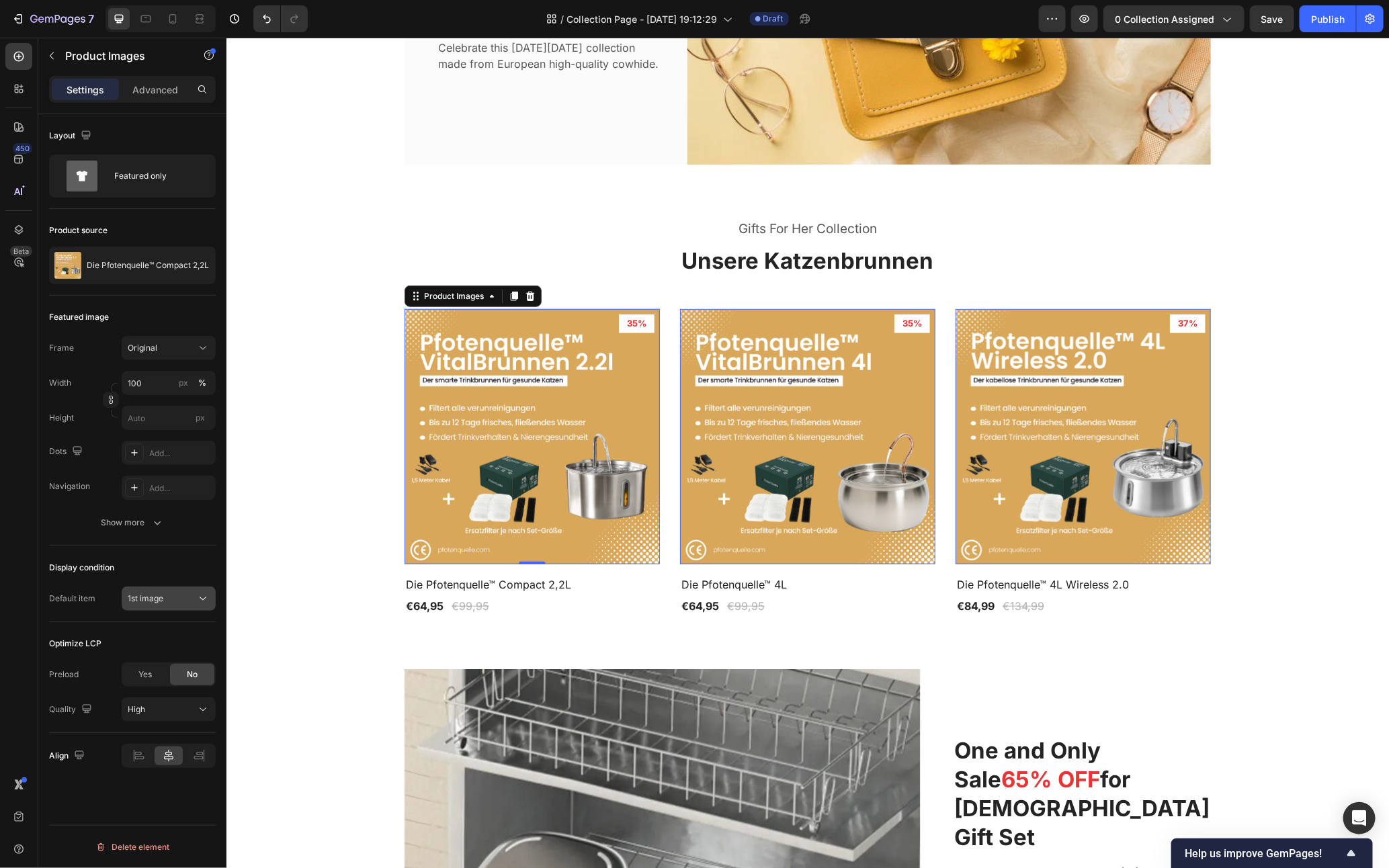
click at [171, 603] on div "1st image" at bounding box center [161, 599] width 69 height 12
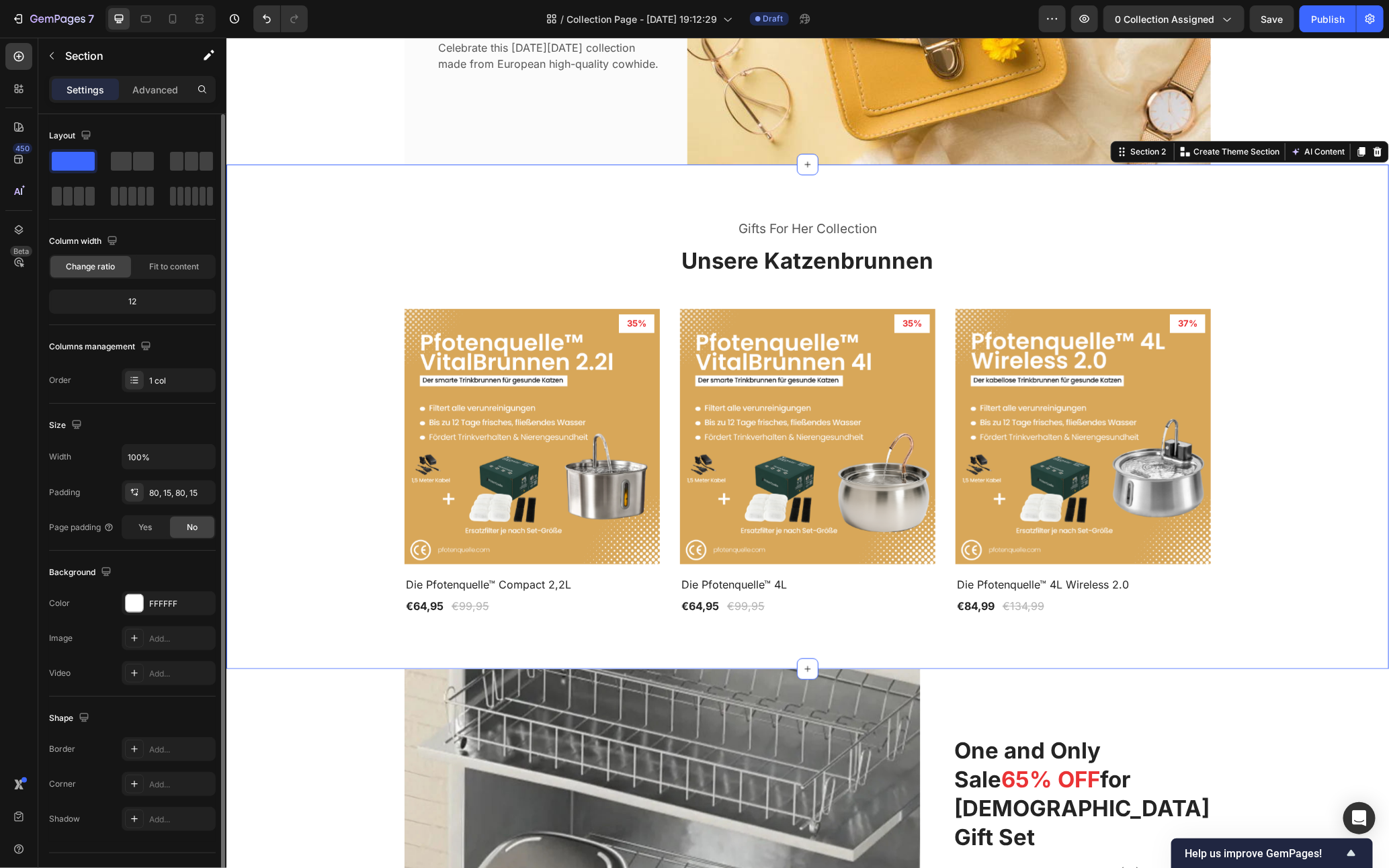
click at [1225, 434] on div "Gifts For Her Collection Heading Unsere Katzenbrunnen Heading Product Images 35…" at bounding box center [806, 416] width 1143 height 397
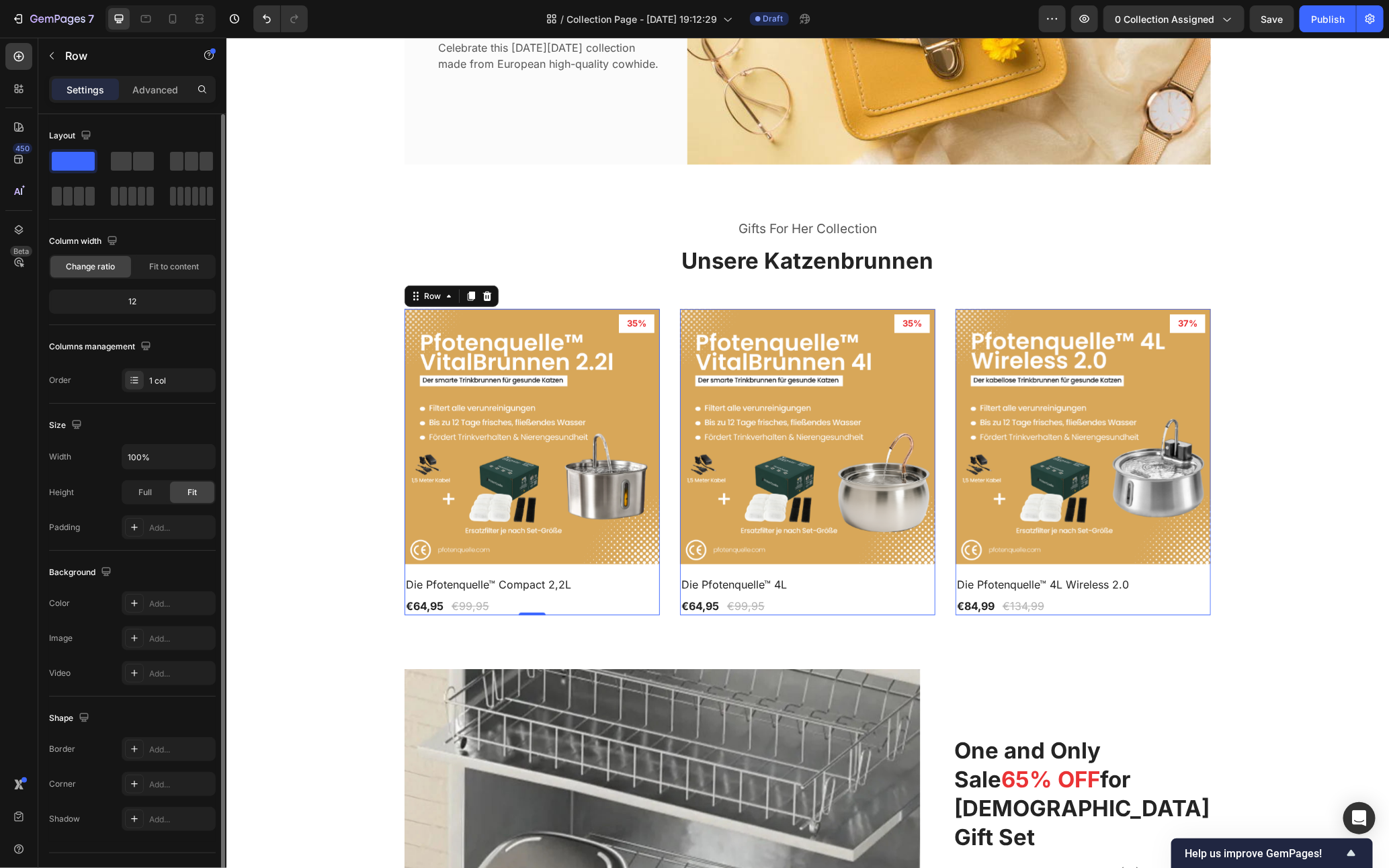
click at [576, 568] on div "Product Images 35% Product Badge Row Die Pfotenquelle™ Compact 2,2L Product Tit…" at bounding box center [532, 462] width 255 height 307
click at [541, 402] on img at bounding box center [532, 436] width 255 height 255
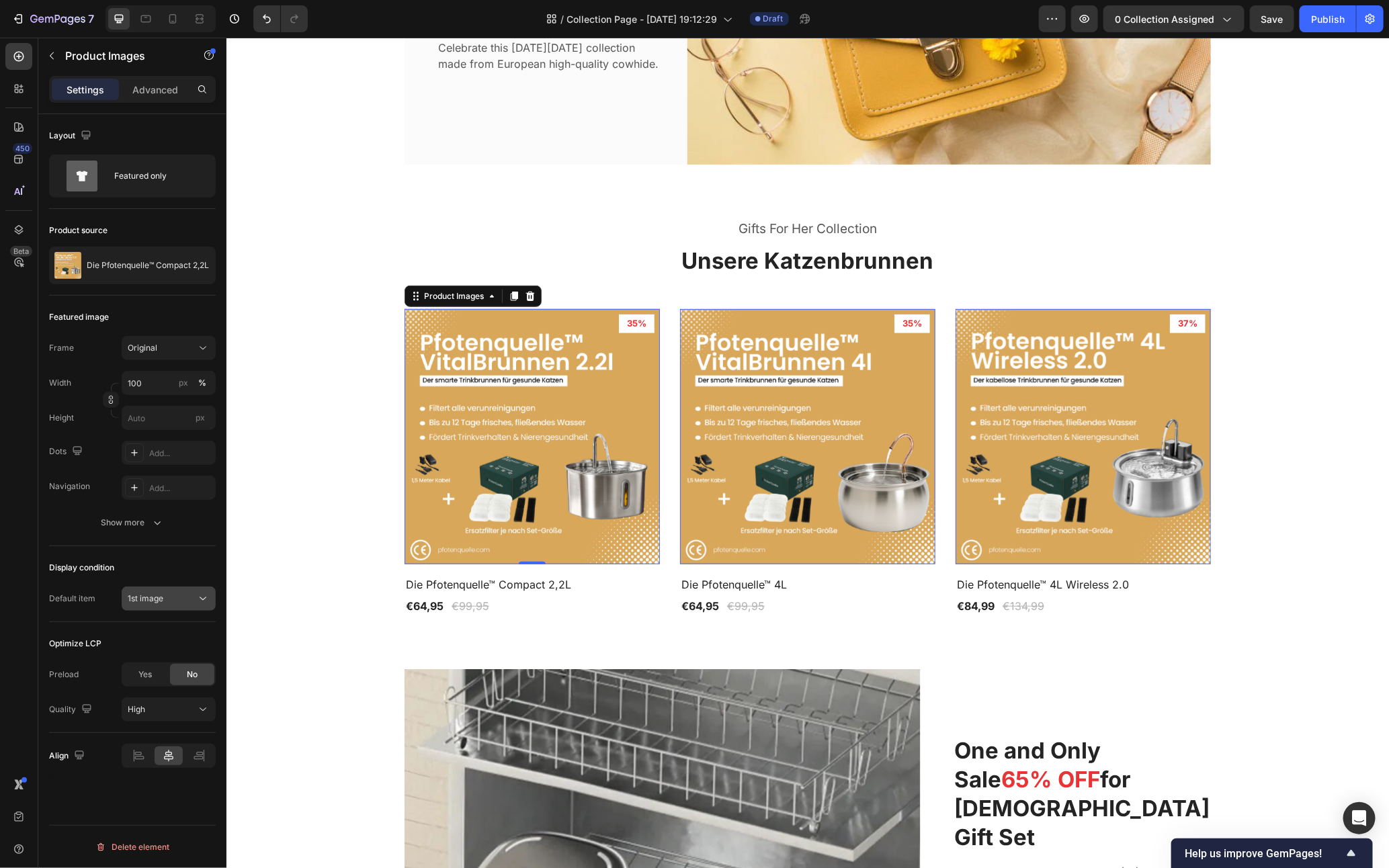
click at [169, 599] on div "1st image" at bounding box center [161, 599] width 69 height 12
click at [170, 598] on div "1st image" at bounding box center [161, 599] width 69 height 12
click at [628, 327] on pre "35%" at bounding box center [636, 323] width 36 height 19
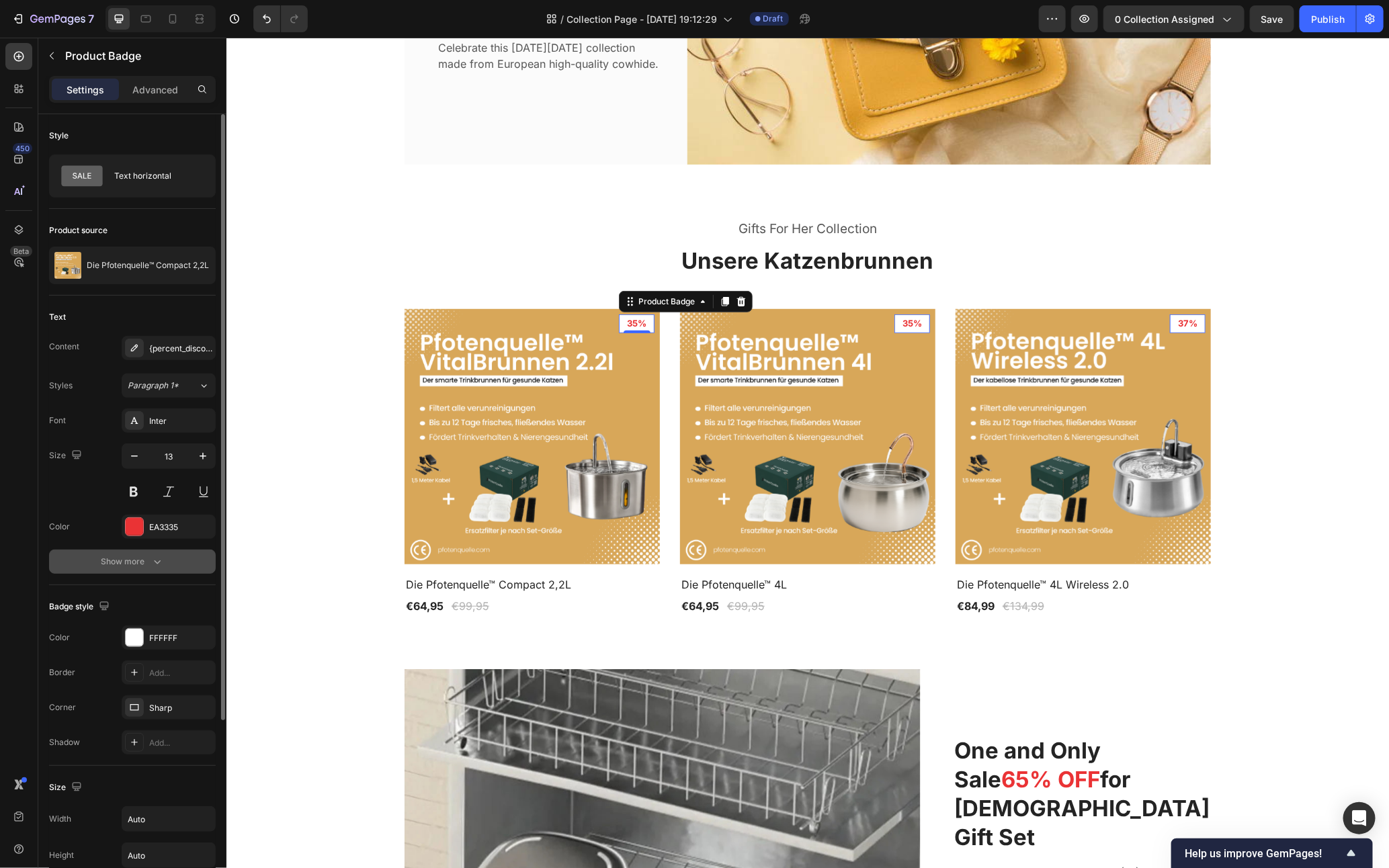
click at [136, 558] on div "Show more" at bounding box center [133, 561] width 62 height 13
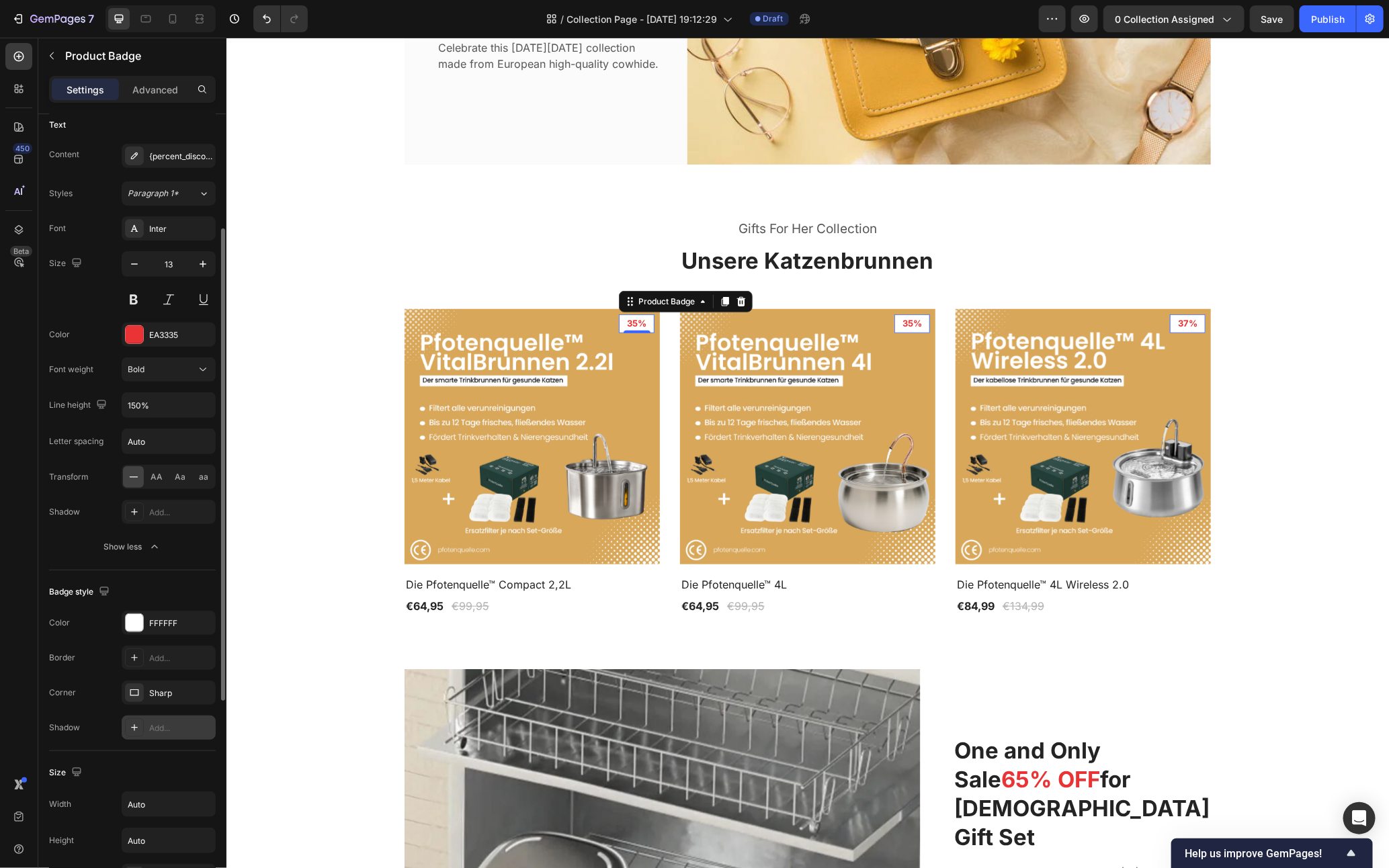
scroll to position [373, 0]
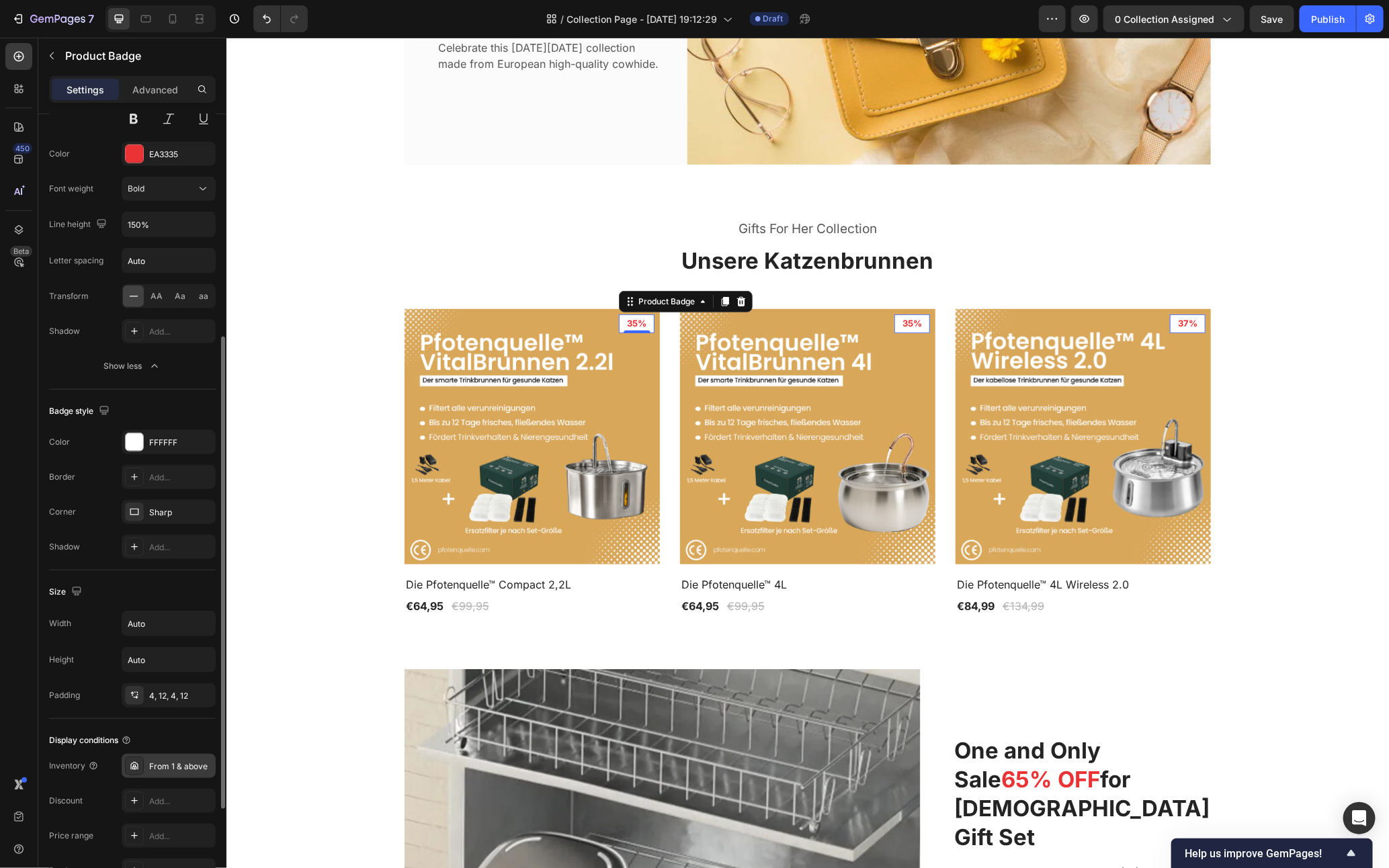
click at [173, 775] on div "From 1 & above" at bounding box center [168, 765] width 94 height 24
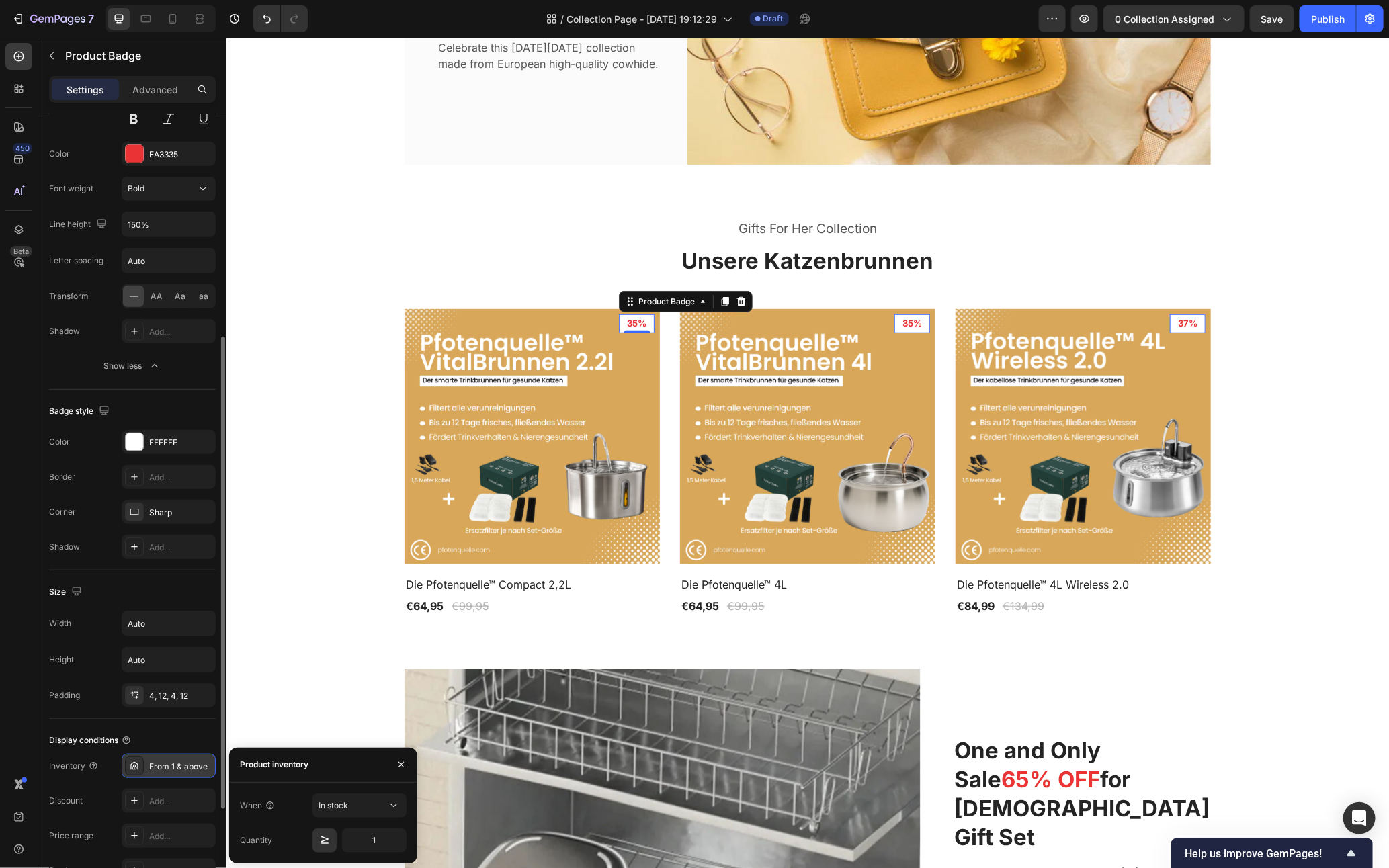
click at [173, 775] on div "From 1 & above" at bounding box center [168, 765] width 94 height 24
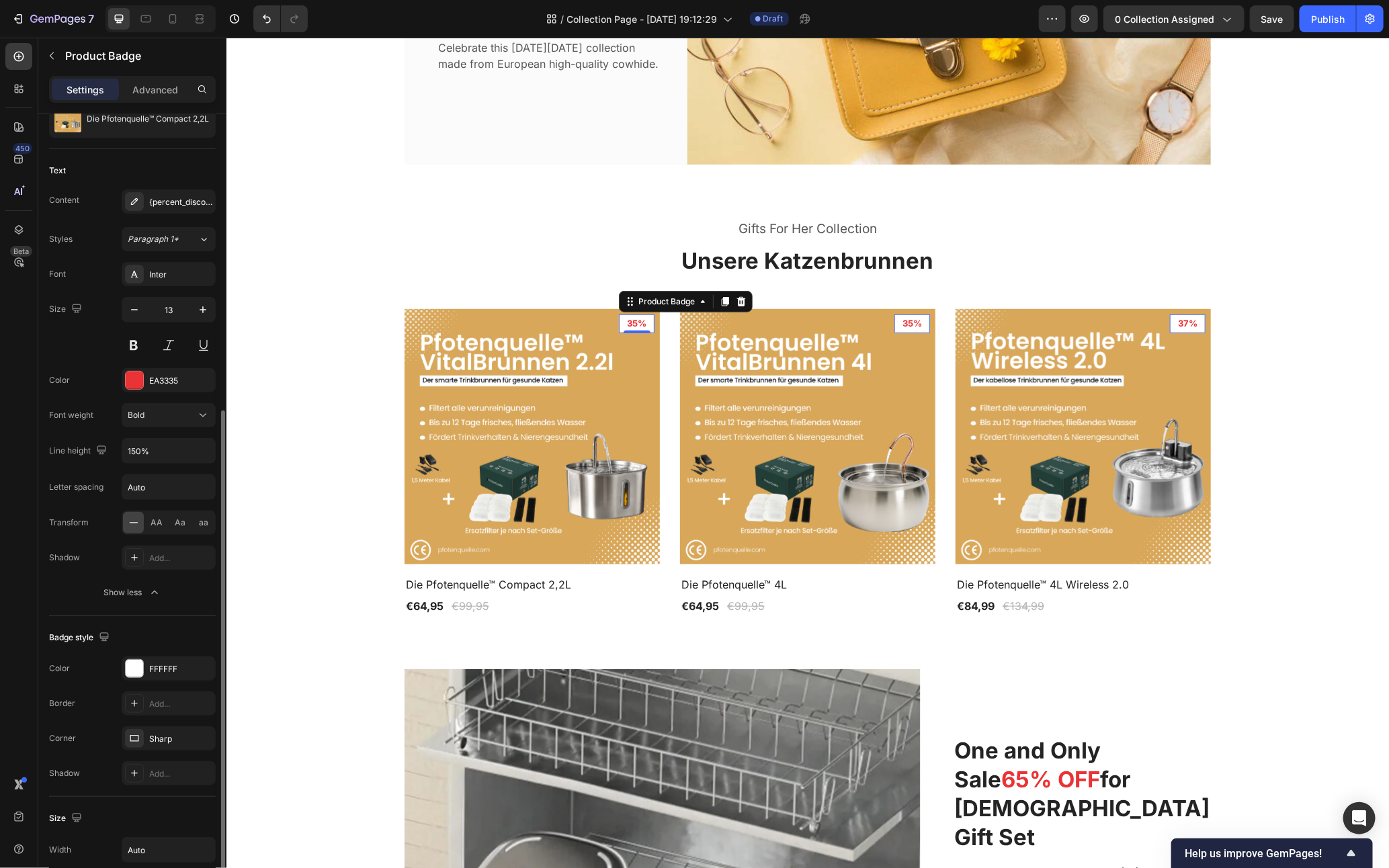
scroll to position [277, 0]
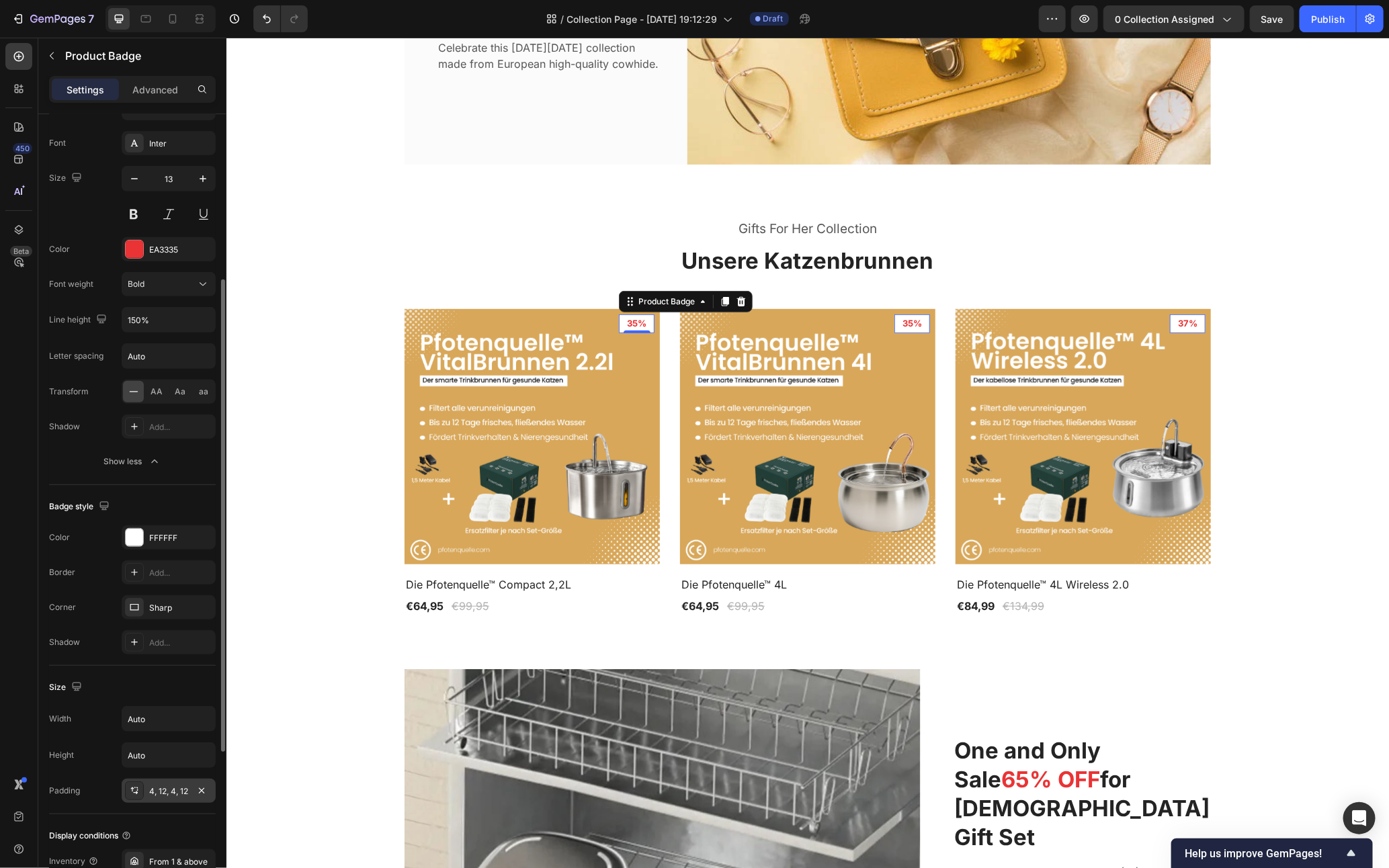
click at [149, 792] on div "4, 12, 4, 12" at bounding box center [169, 792] width 39 height 12
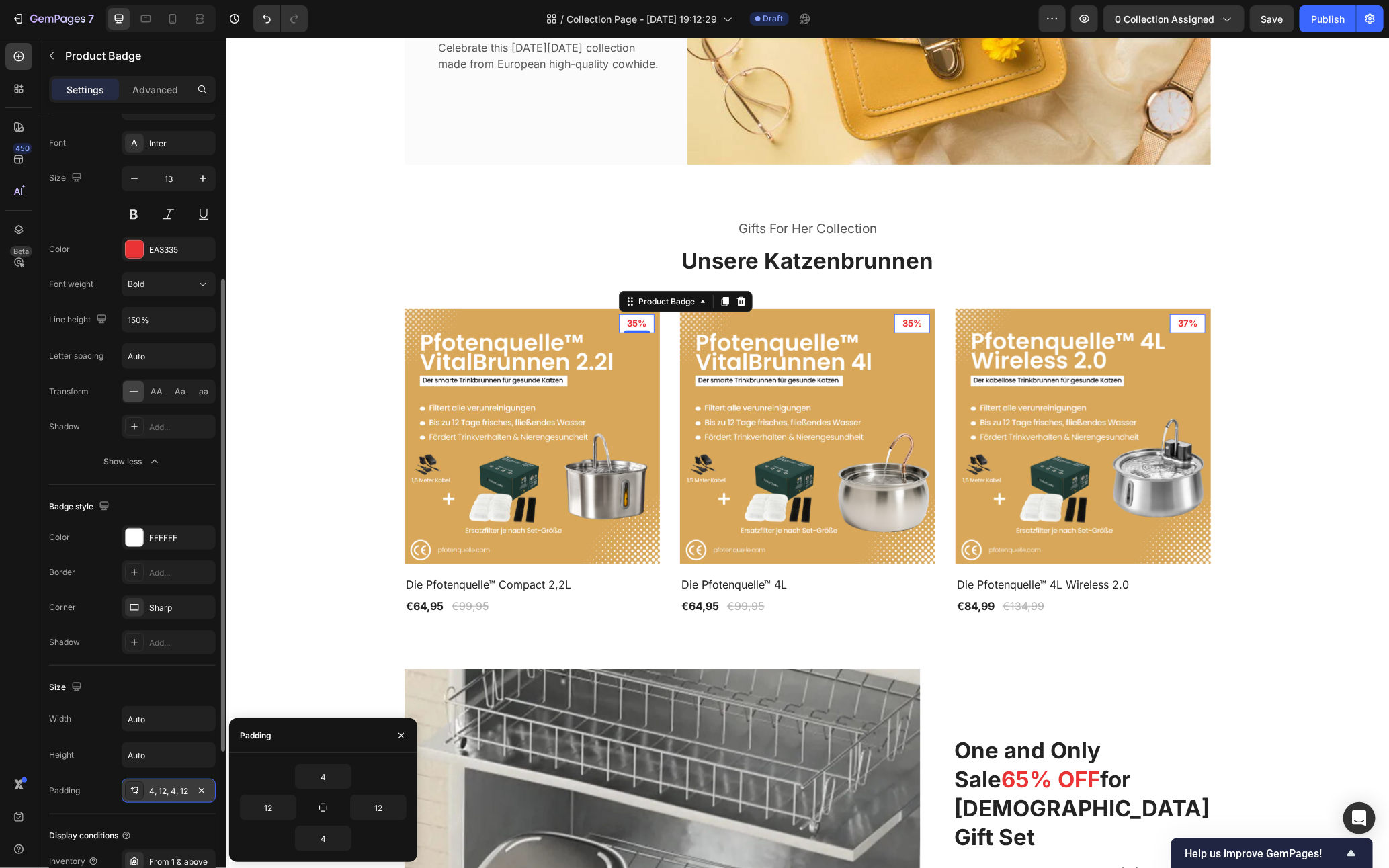
click at [149, 792] on div "4, 12, 4, 12" at bounding box center [169, 792] width 39 height 12
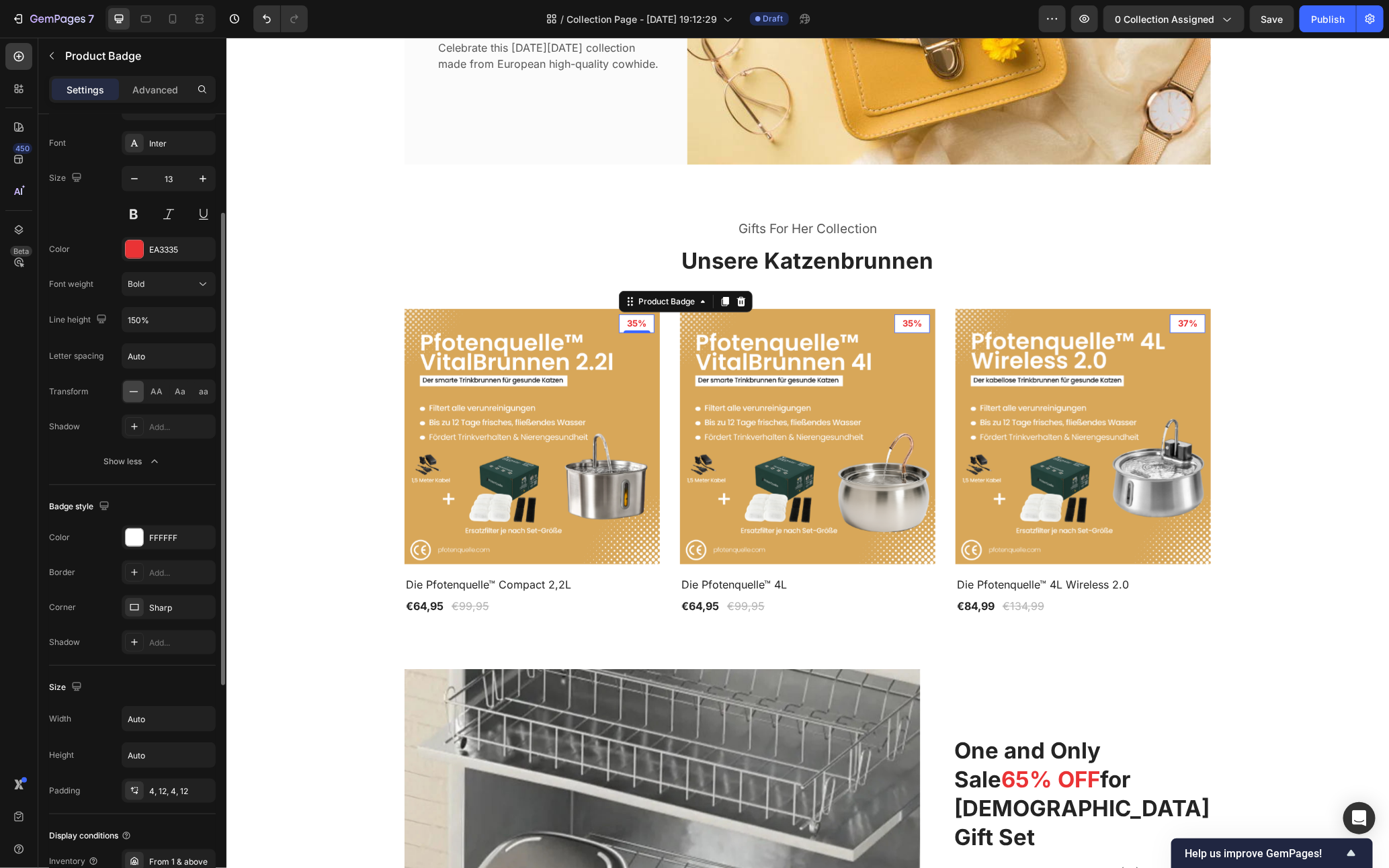
scroll to position [0, 0]
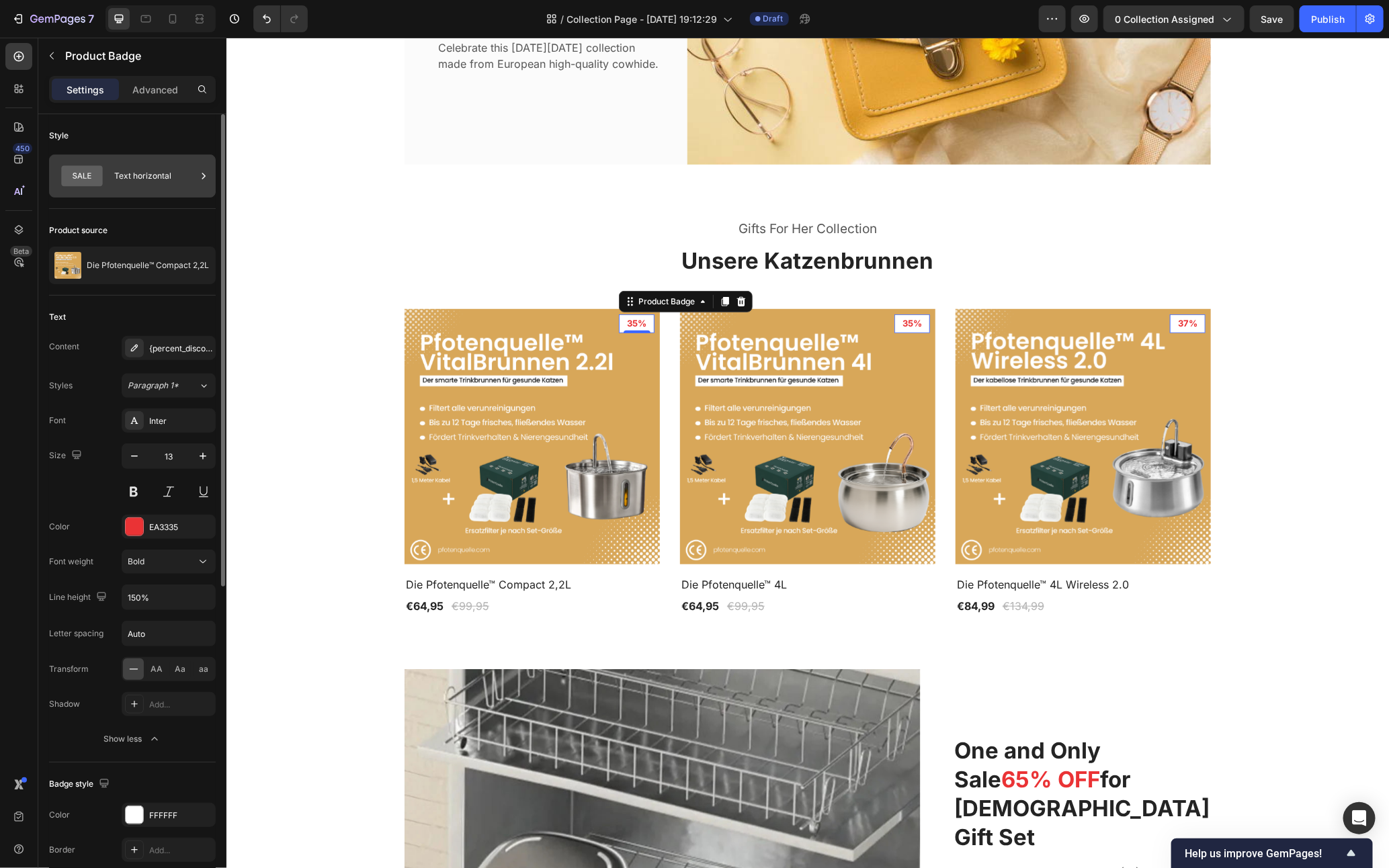
click at [136, 164] on div "Text horizontal" at bounding box center [155, 176] width 82 height 31
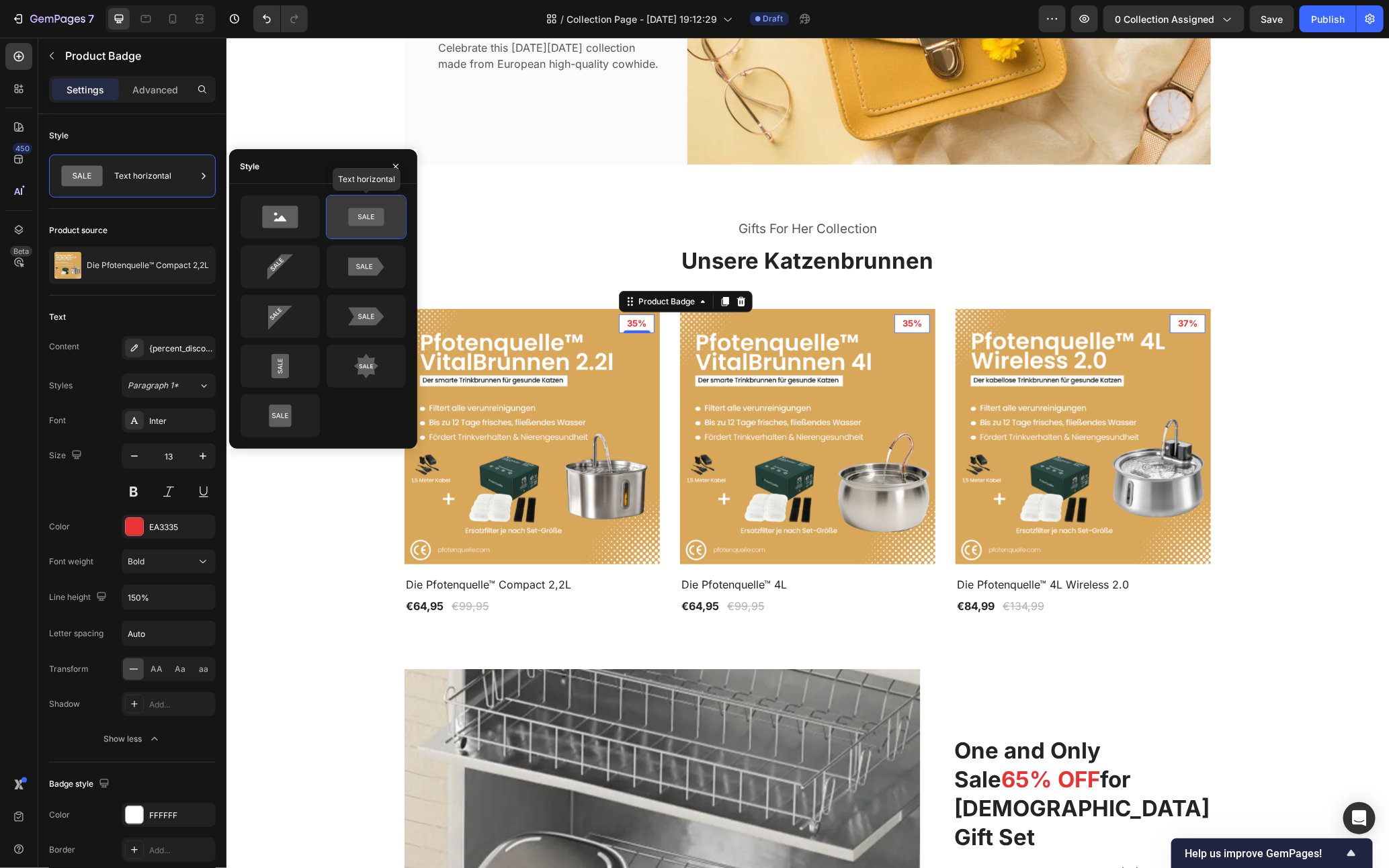
click at [377, 210] on icon at bounding box center [366, 218] width 36 height 18
click at [376, 255] on icon at bounding box center [366, 267] width 63 height 27
click at [318, 266] on div at bounding box center [280, 267] width 79 height 43
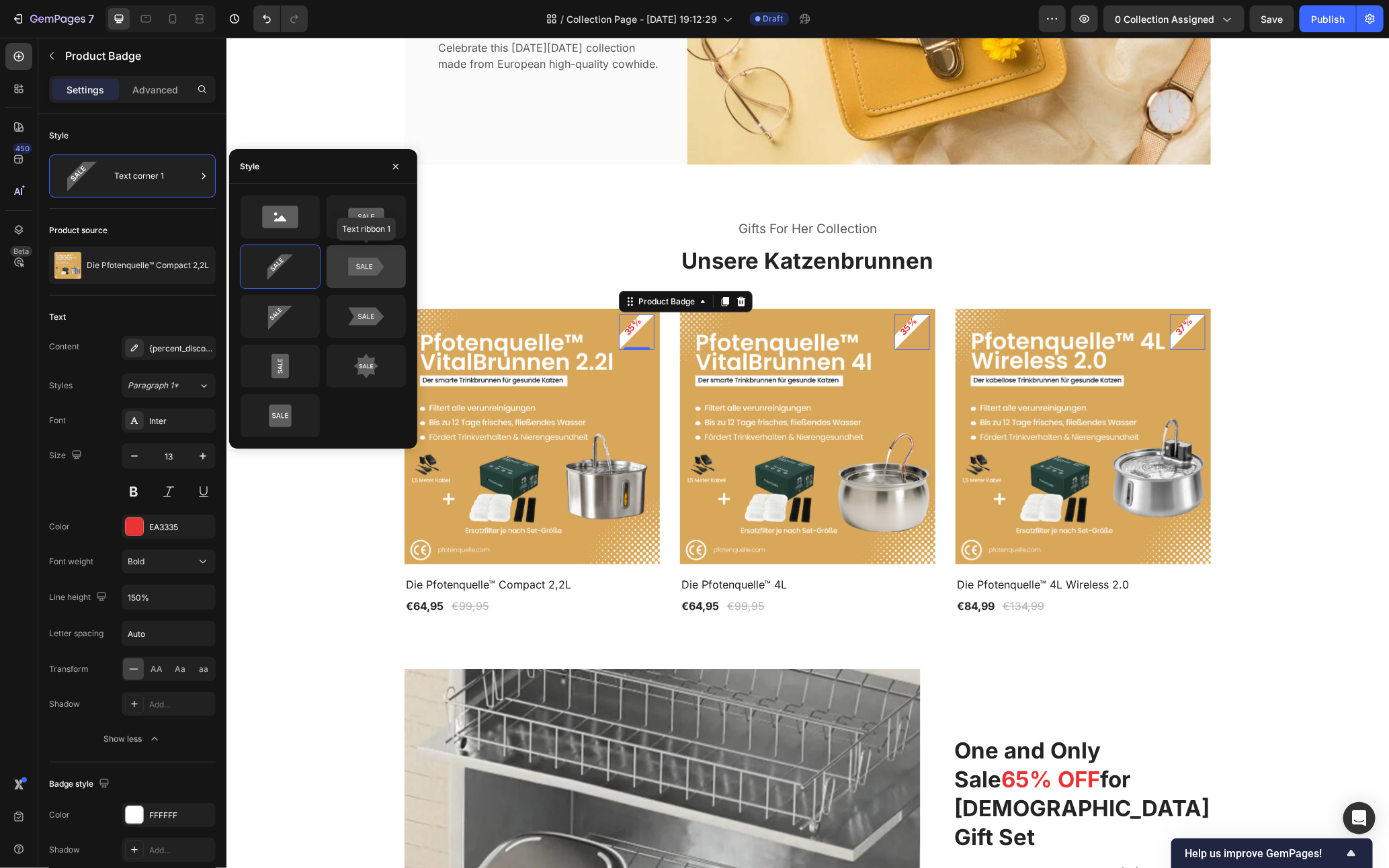
click at [390, 258] on icon at bounding box center [366, 267] width 63 height 27
click at [354, 312] on icon at bounding box center [366, 317] width 36 height 18
click at [373, 254] on icon at bounding box center [366, 267] width 63 height 27
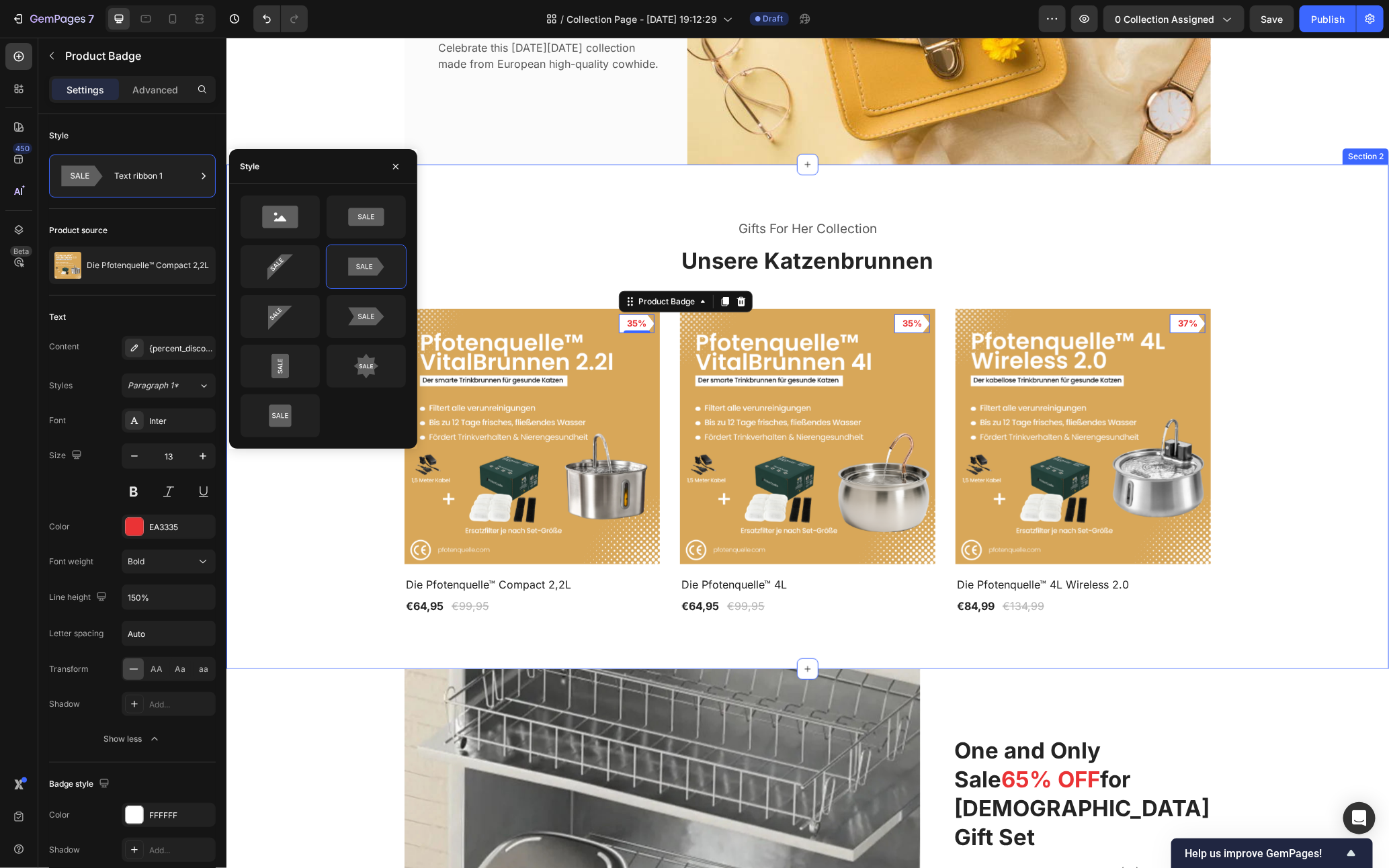
click at [1339, 593] on div "Gifts For Her Collection Heading Unsere Katzenbrunnen Heading Product Images 35…" at bounding box center [806, 416] width 1143 height 397
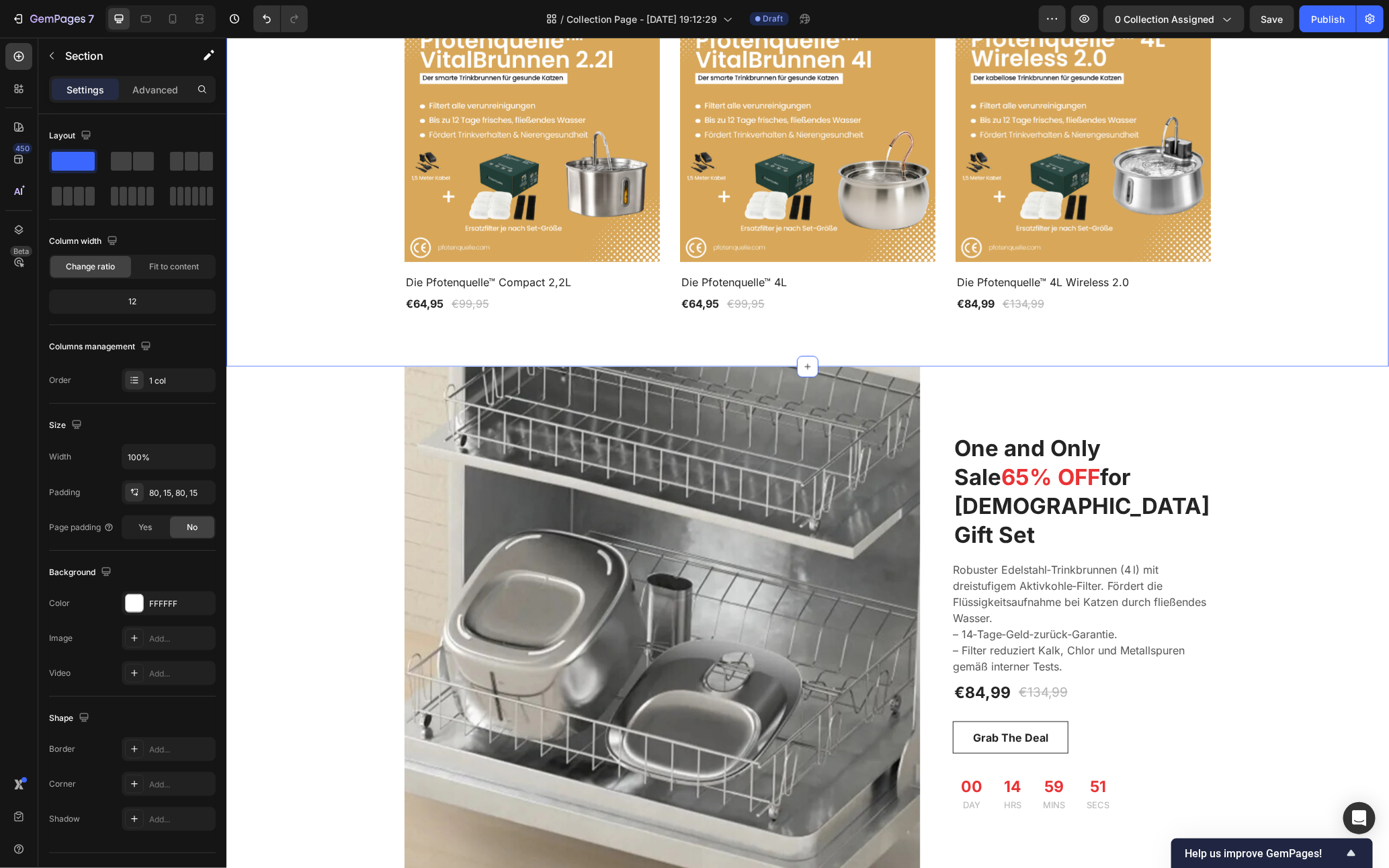
scroll to position [905, 0]
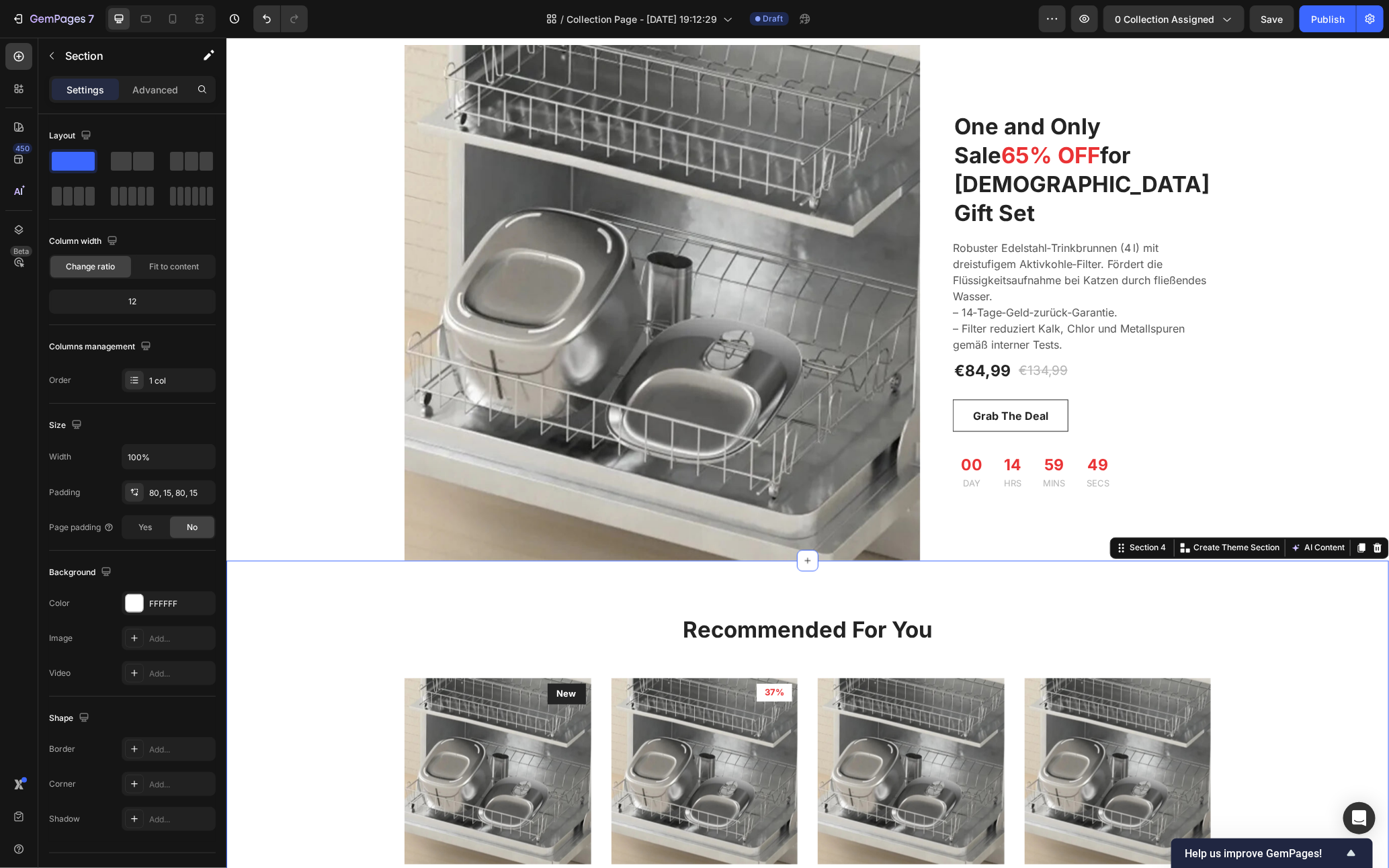
click at [1035, 609] on div "Recommended For You Heading Row Product Images New Text block Row Die Pfotenque…" at bounding box center [806, 765] width 1162 height 409
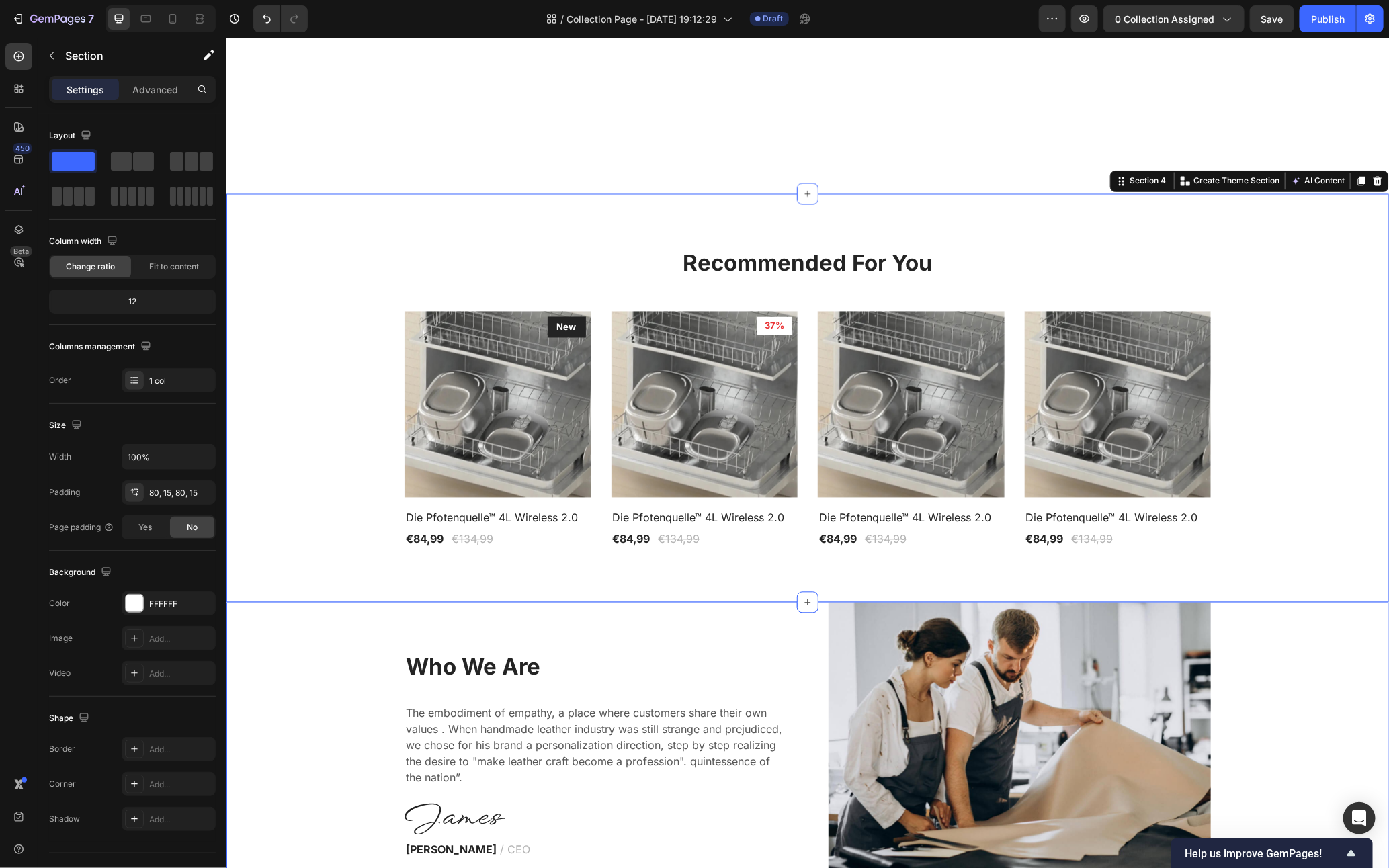
scroll to position [1254, 0]
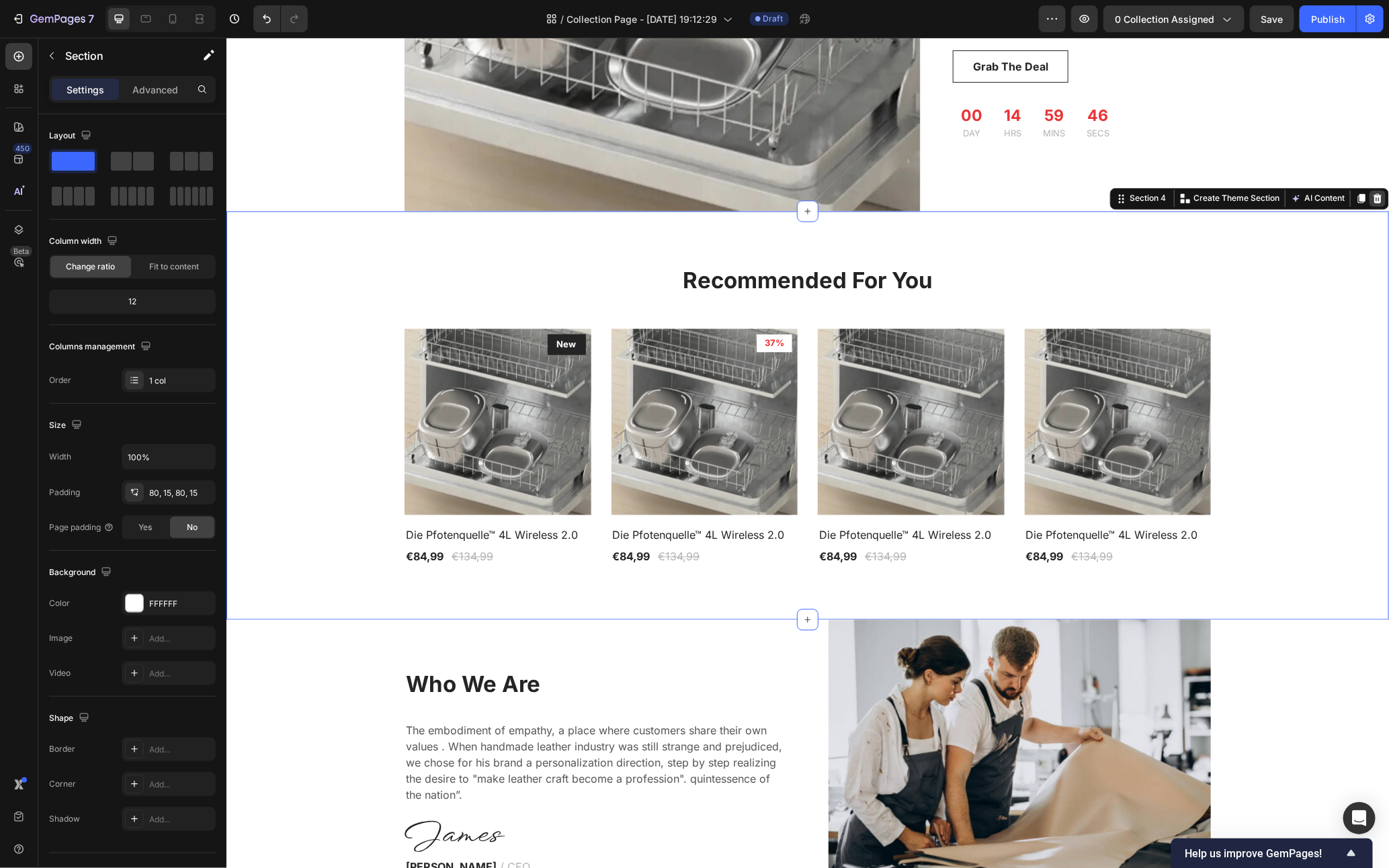
click at [1373, 194] on icon at bounding box center [1377, 198] width 9 height 10
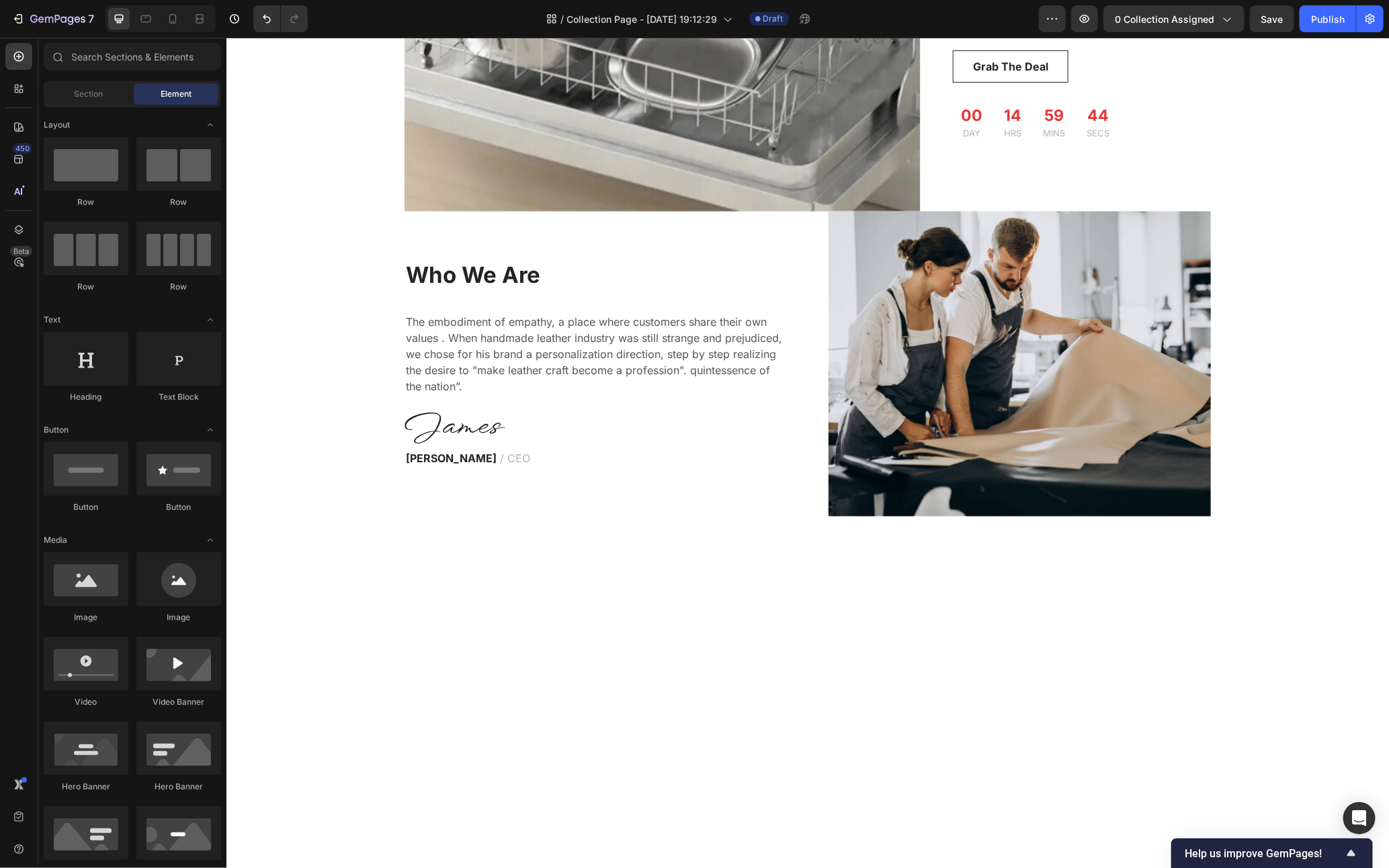
scroll to position [1604, 0]
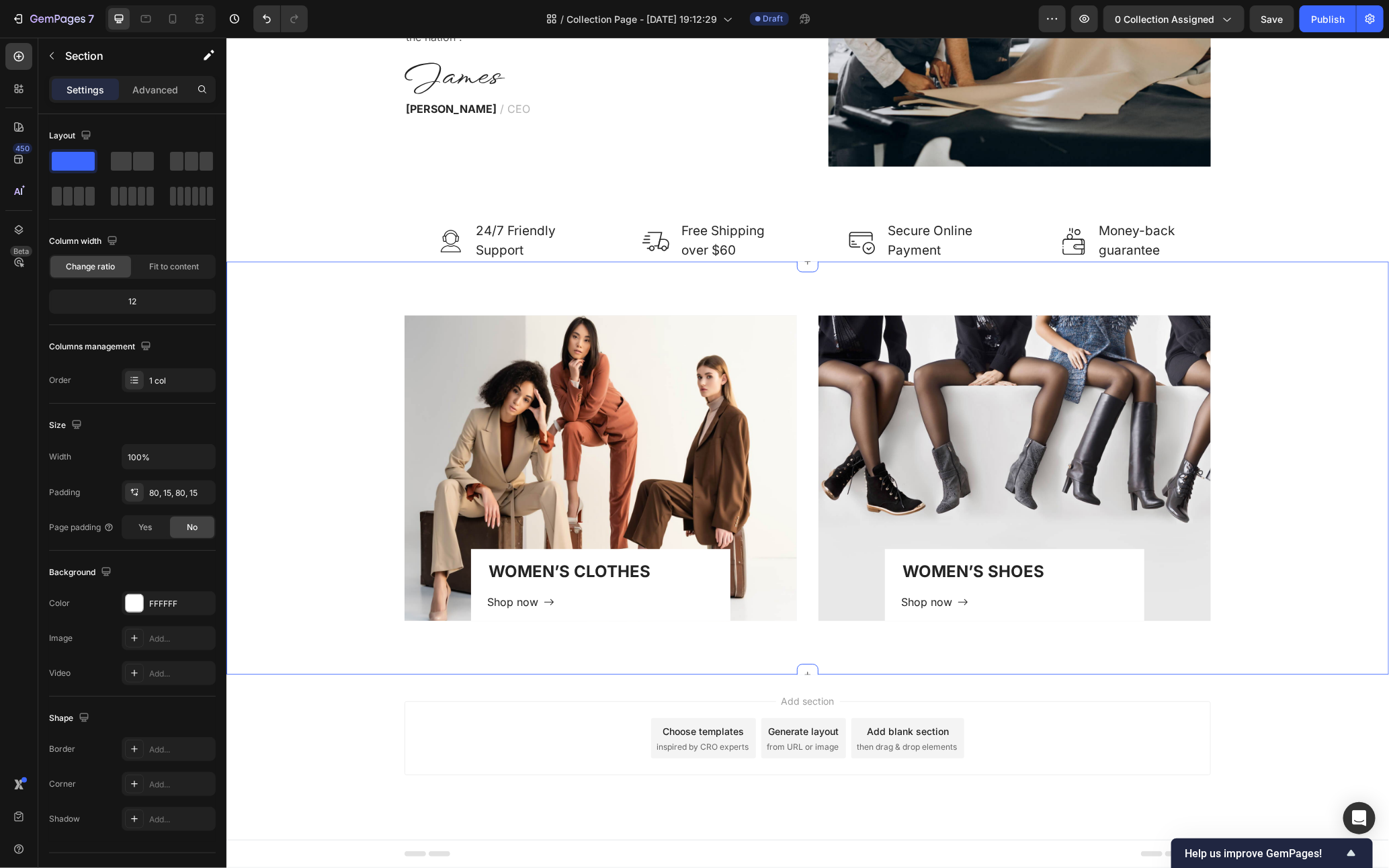
click at [1268, 411] on div "WOMEN’S CLOTHES Heading Shop now Button Row Hero Banner WOMEN’S SHOES Heading S…" at bounding box center [806, 467] width 1143 height 306
click at [1372, 248] on icon at bounding box center [1377, 248] width 11 height 11
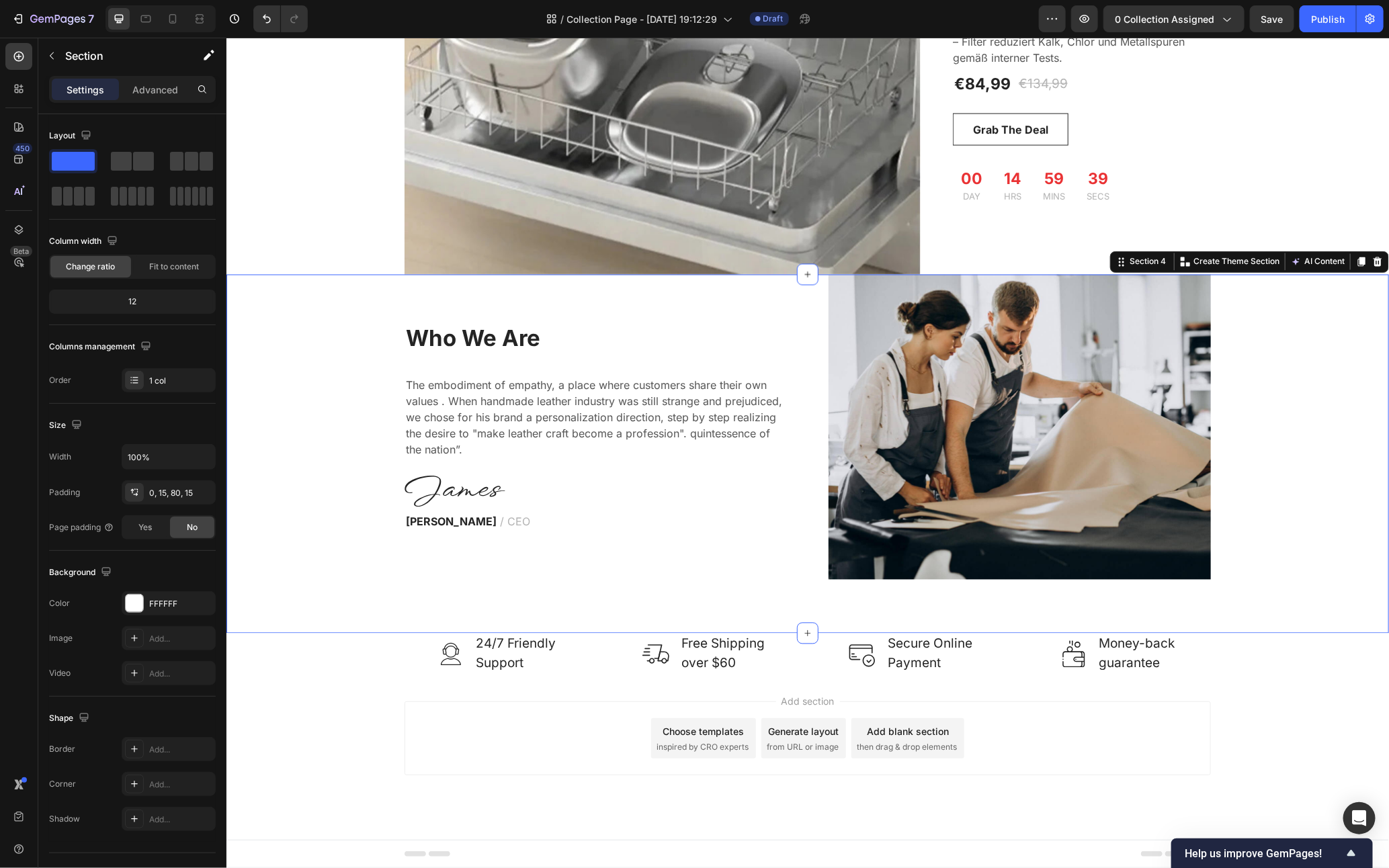
click at [1257, 359] on div "Who We Are Heading The embodiment of empathy, a place where customers share the…" at bounding box center [806, 426] width 1143 height 305
click at [518, 652] on p "24/7 Friendly Support" at bounding box center [516, 653] width 80 height 38
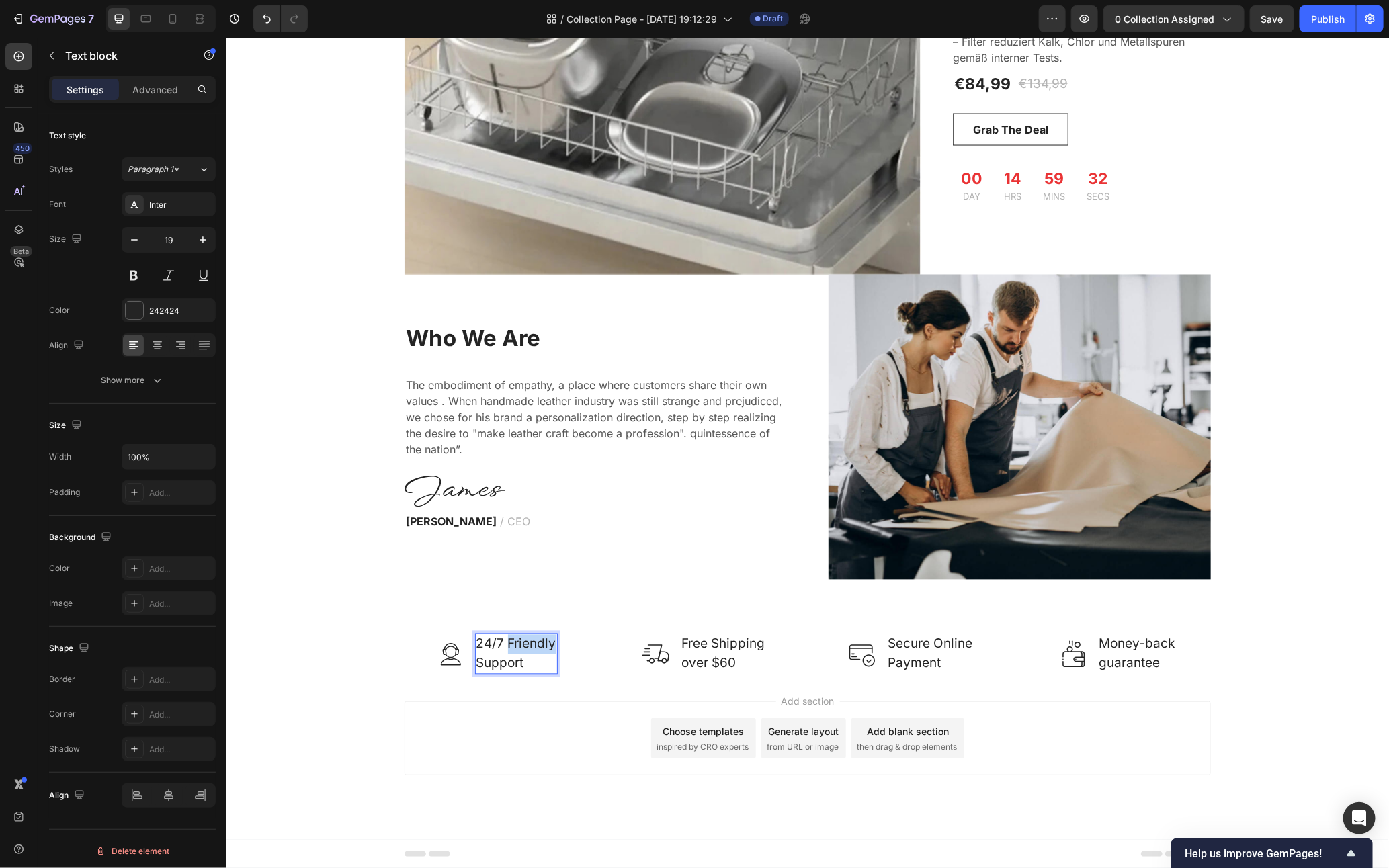
click at [518, 652] on p "24/7 Friendly Support" at bounding box center [516, 653] width 80 height 38
click at [501, 655] on p "24/7 Friendly Support" at bounding box center [516, 653] width 80 height 38
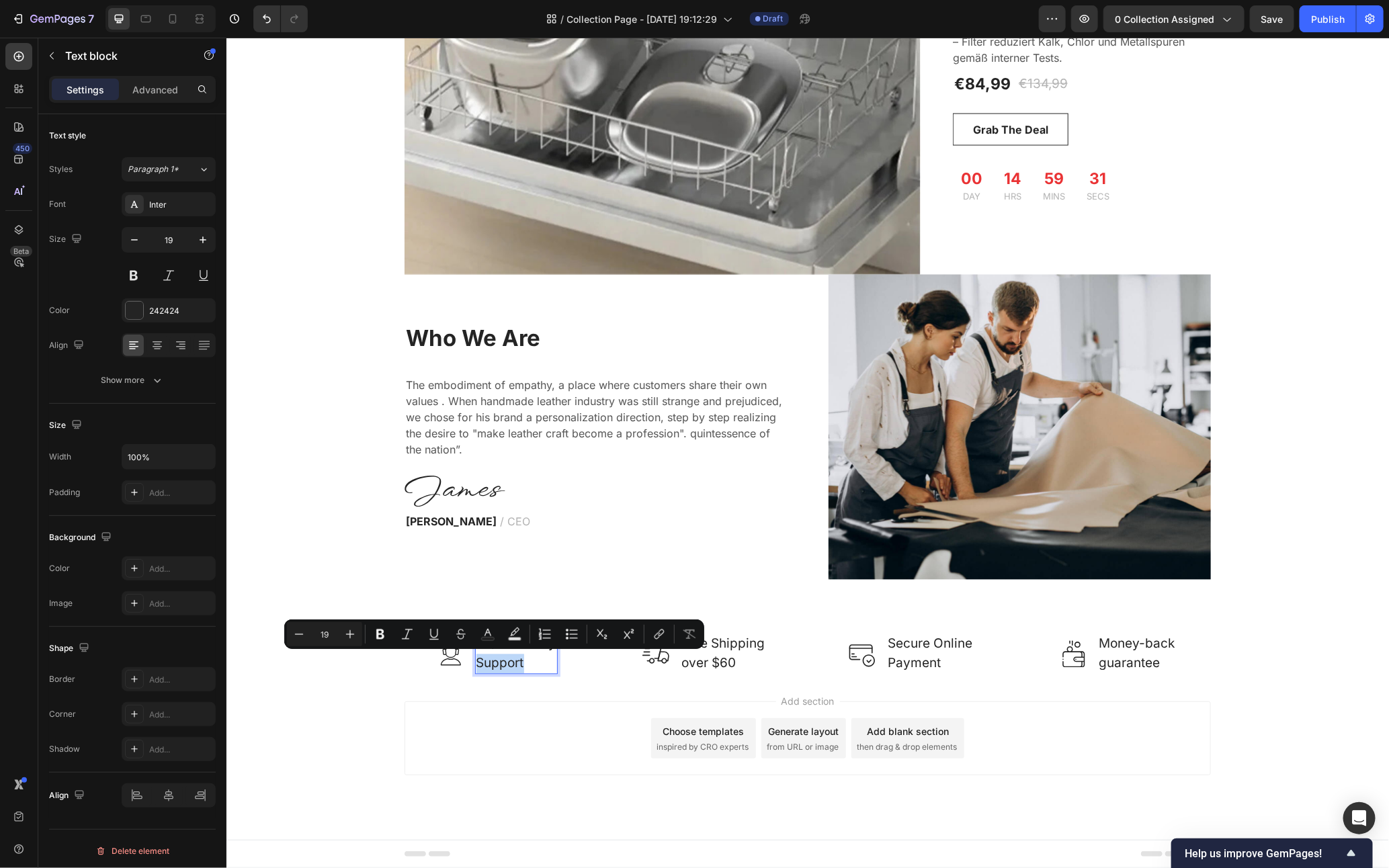
click at [501, 655] on p "24/7 Friendly Support" at bounding box center [516, 653] width 80 height 38
click at [525, 660] on p "24/7 Friendly Support" at bounding box center [516, 653] width 80 height 38
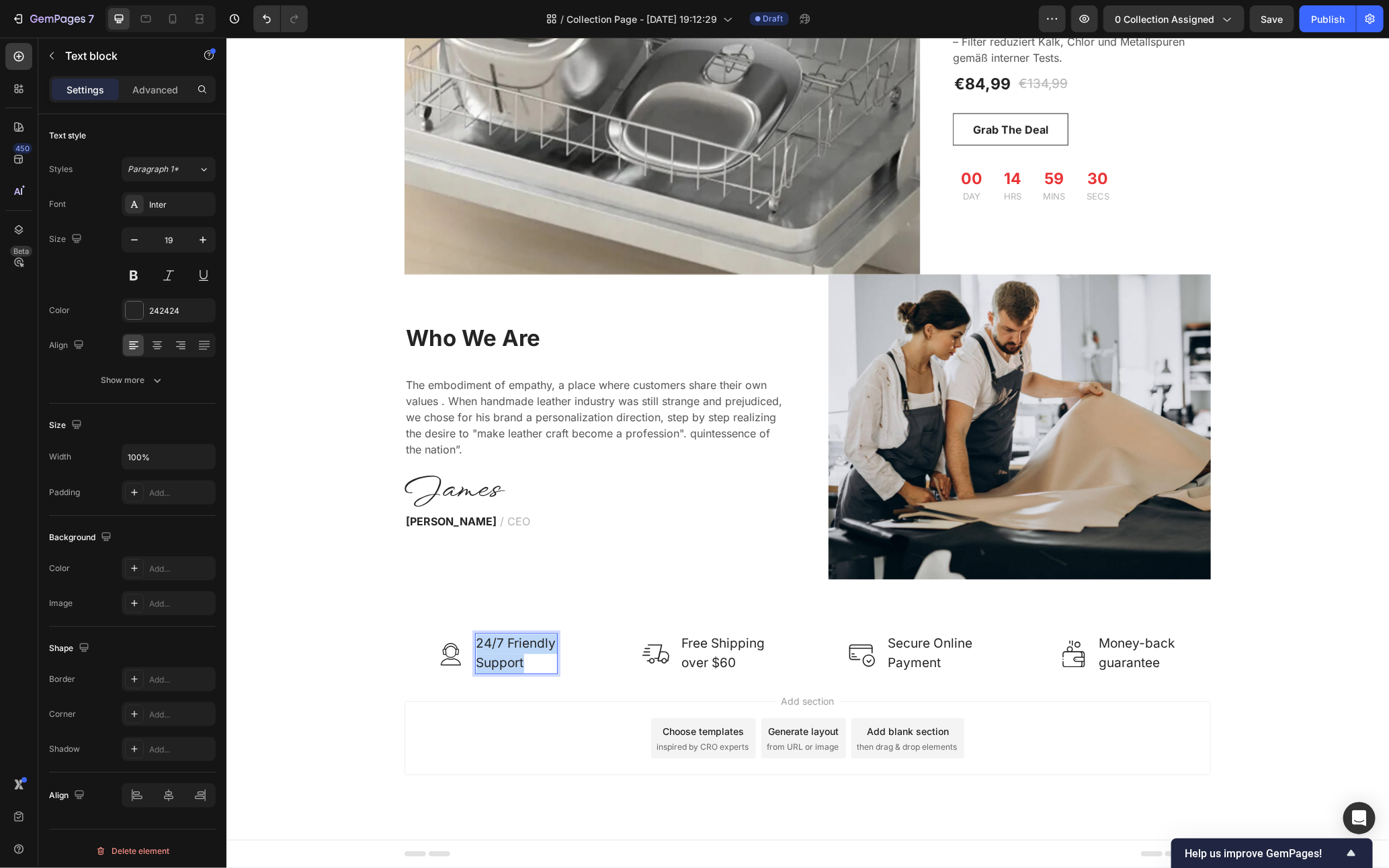
drag, startPoint x: 515, startPoint y: 665, endPoint x: 438, endPoint y: 640, distance: 81.0
click at [438, 640] on div "Image 24/7 Friendly Support Text block 0 Row" at bounding box center [497, 654] width 186 height 41
click at [482, 646] on p "Freundlicher Kundensupport" at bounding box center [516, 653] width 145 height 38
click at [731, 657] on p "Free Shipping over $60" at bounding box center [722, 653] width 83 height 38
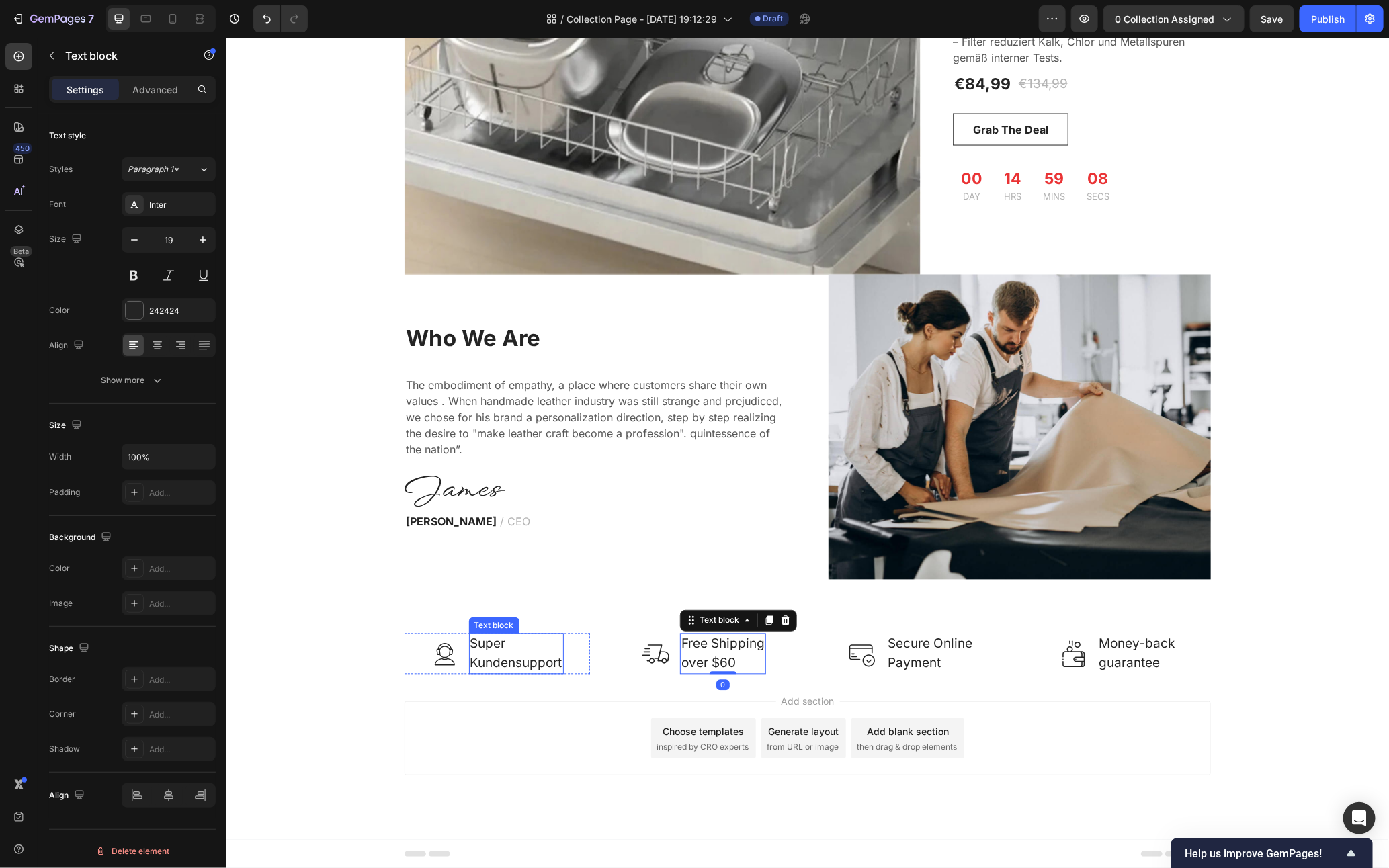
click at [483, 642] on p "Super Kundensupport" at bounding box center [516, 653] width 92 height 38
click at [484, 641] on p "Super Kundensupport" at bounding box center [516, 653] width 92 height 38
click at [647, 697] on div "Add section Choose templates inspired by CRO experts Generate layout from URL o…" at bounding box center [806, 756] width 1162 height 165
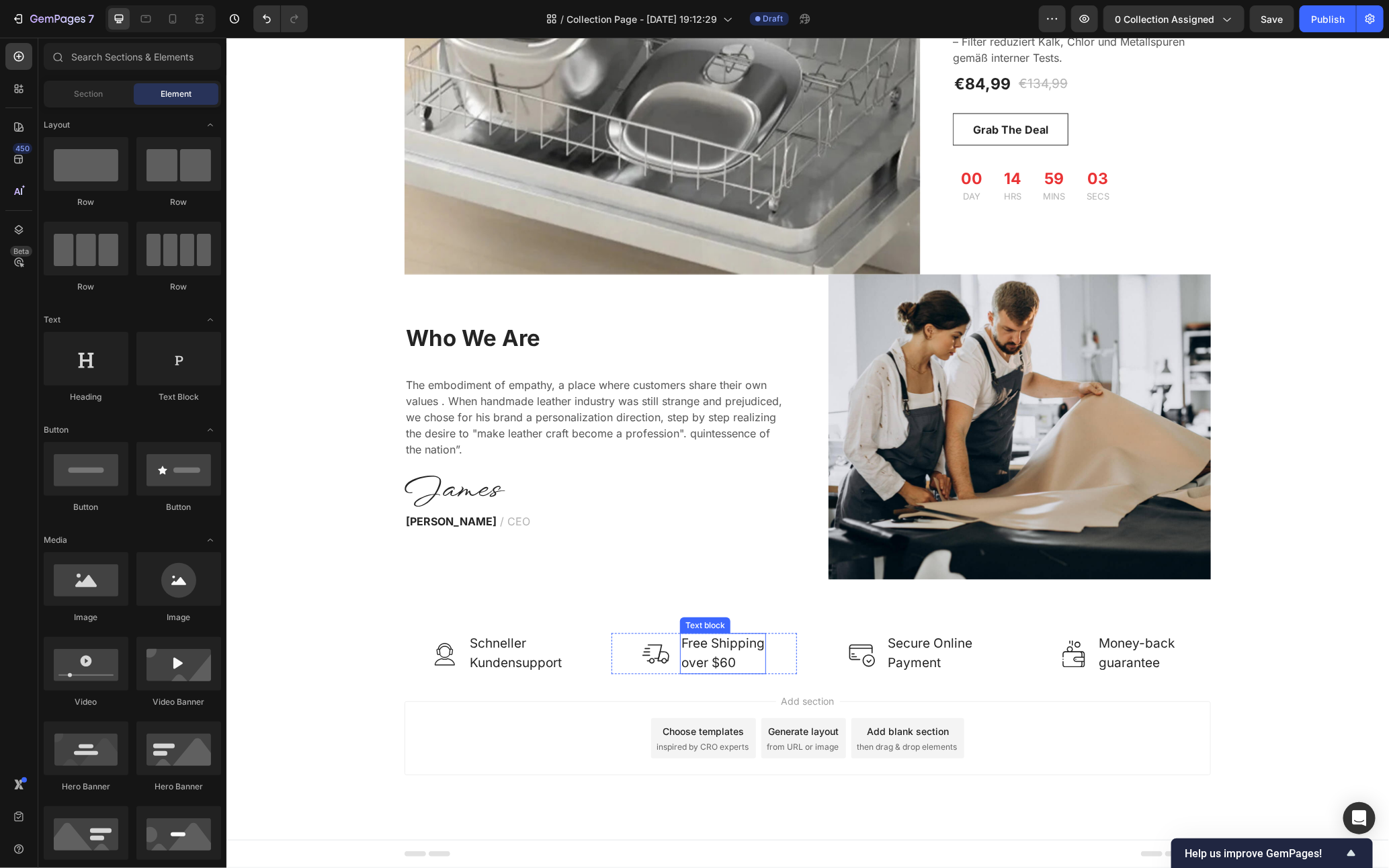
click at [701, 646] on p "Free Shipping over $60" at bounding box center [722, 653] width 83 height 38
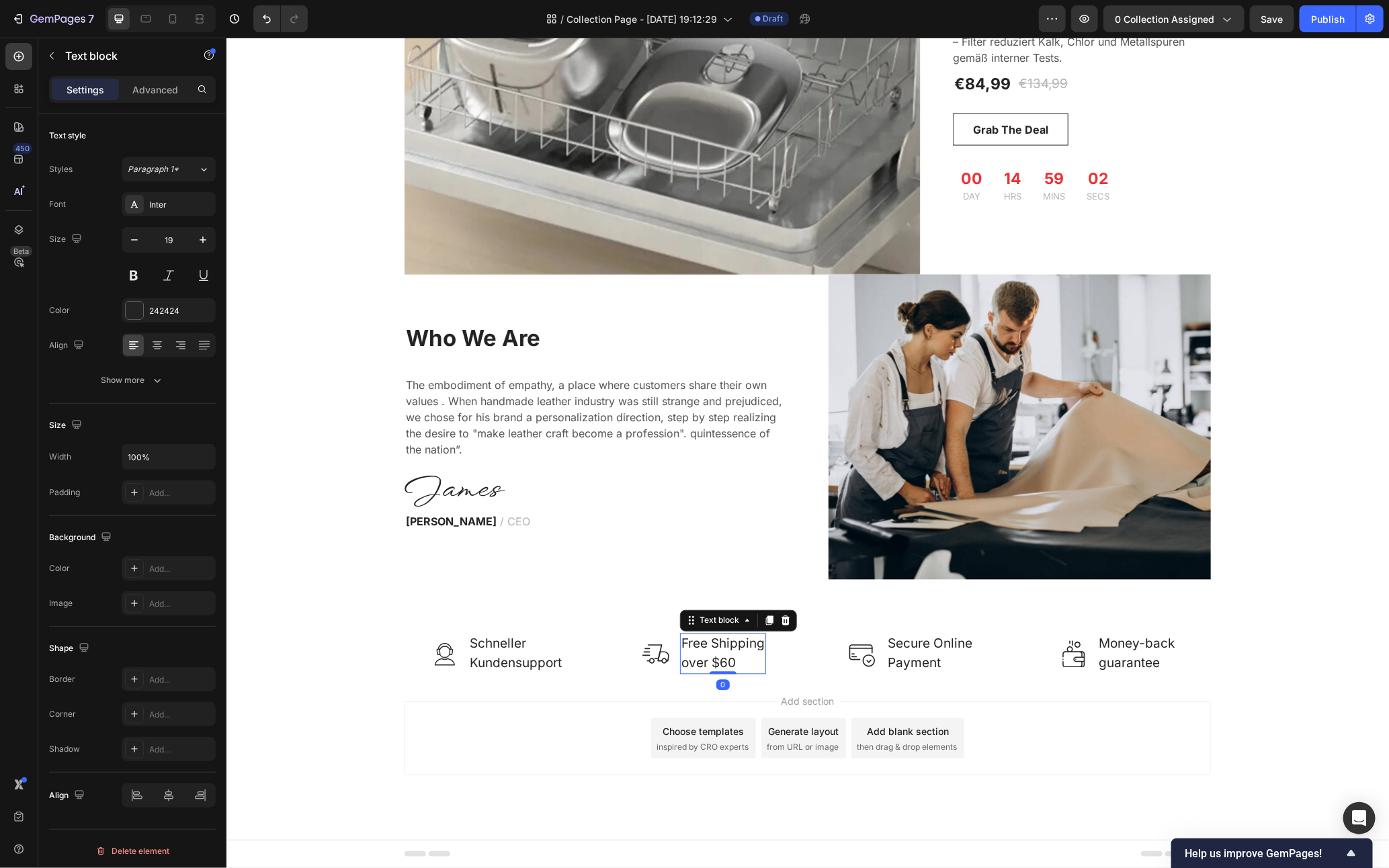
click at [701, 646] on p "Free Shipping over $60" at bounding box center [722, 653] width 83 height 38
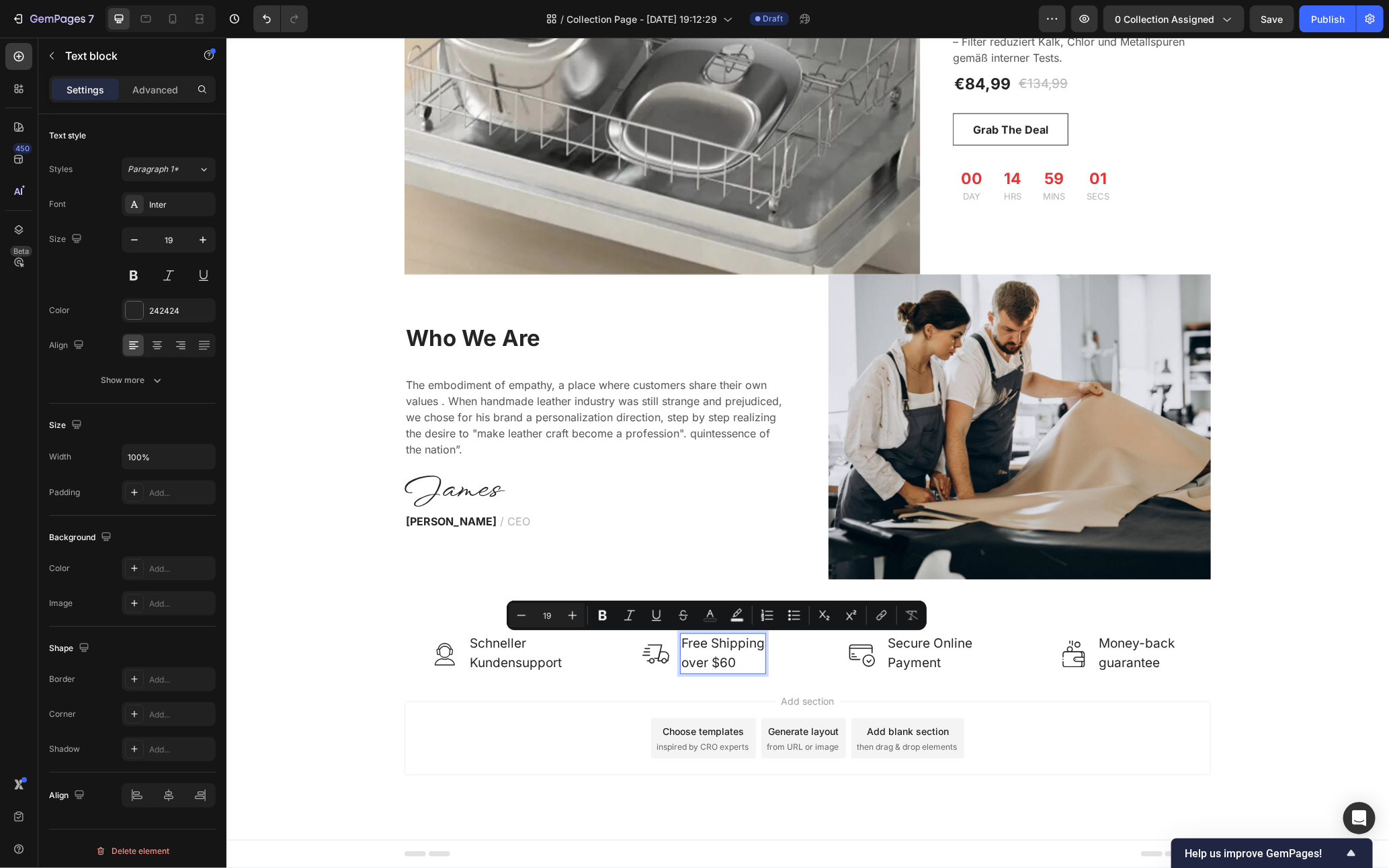
click at [729, 656] on p "Free Shipping over $60" at bounding box center [722, 653] width 83 height 38
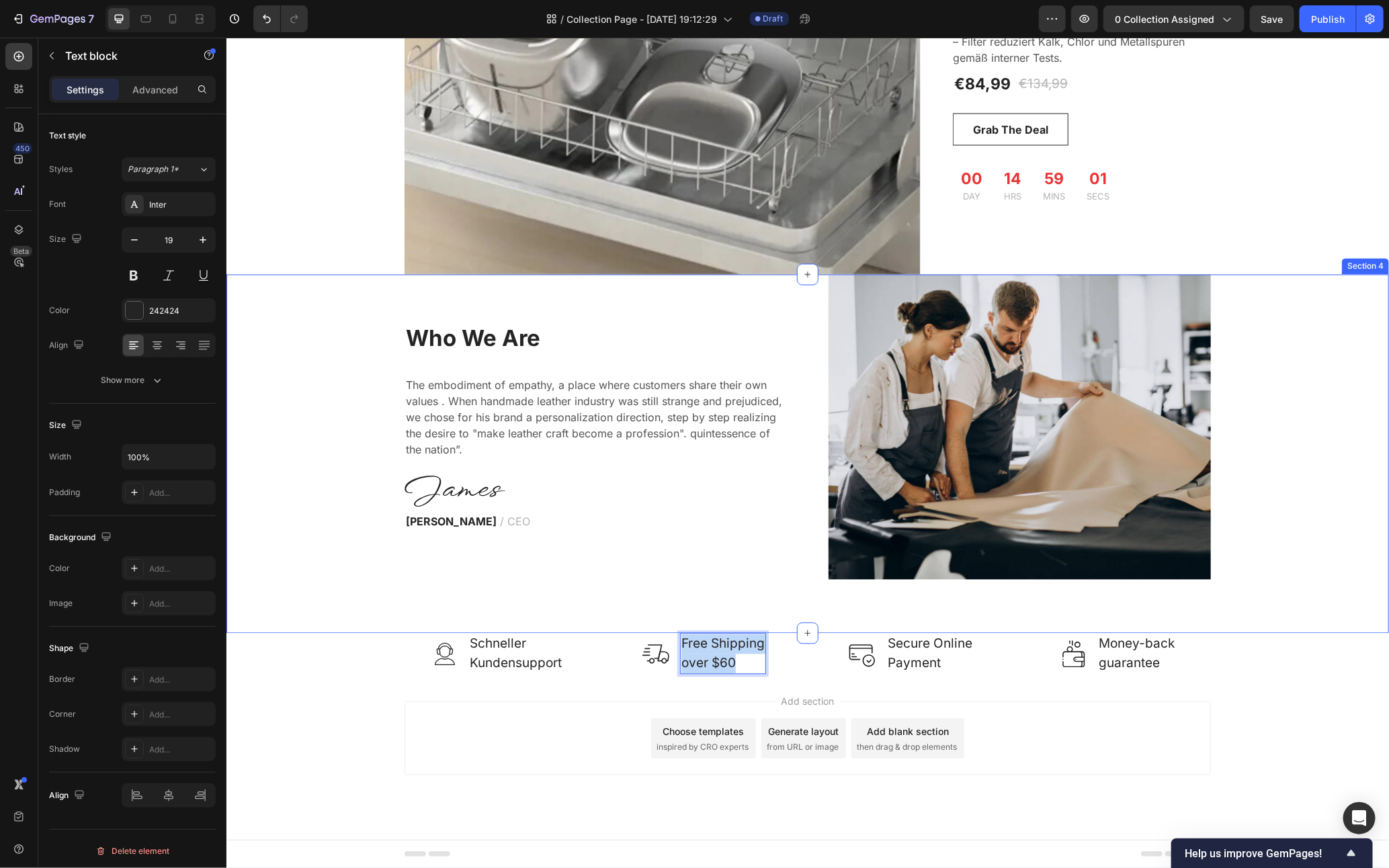
drag, startPoint x: 746, startPoint y: 665, endPoint x: 665, endPoint y: 615, distance: 95.2
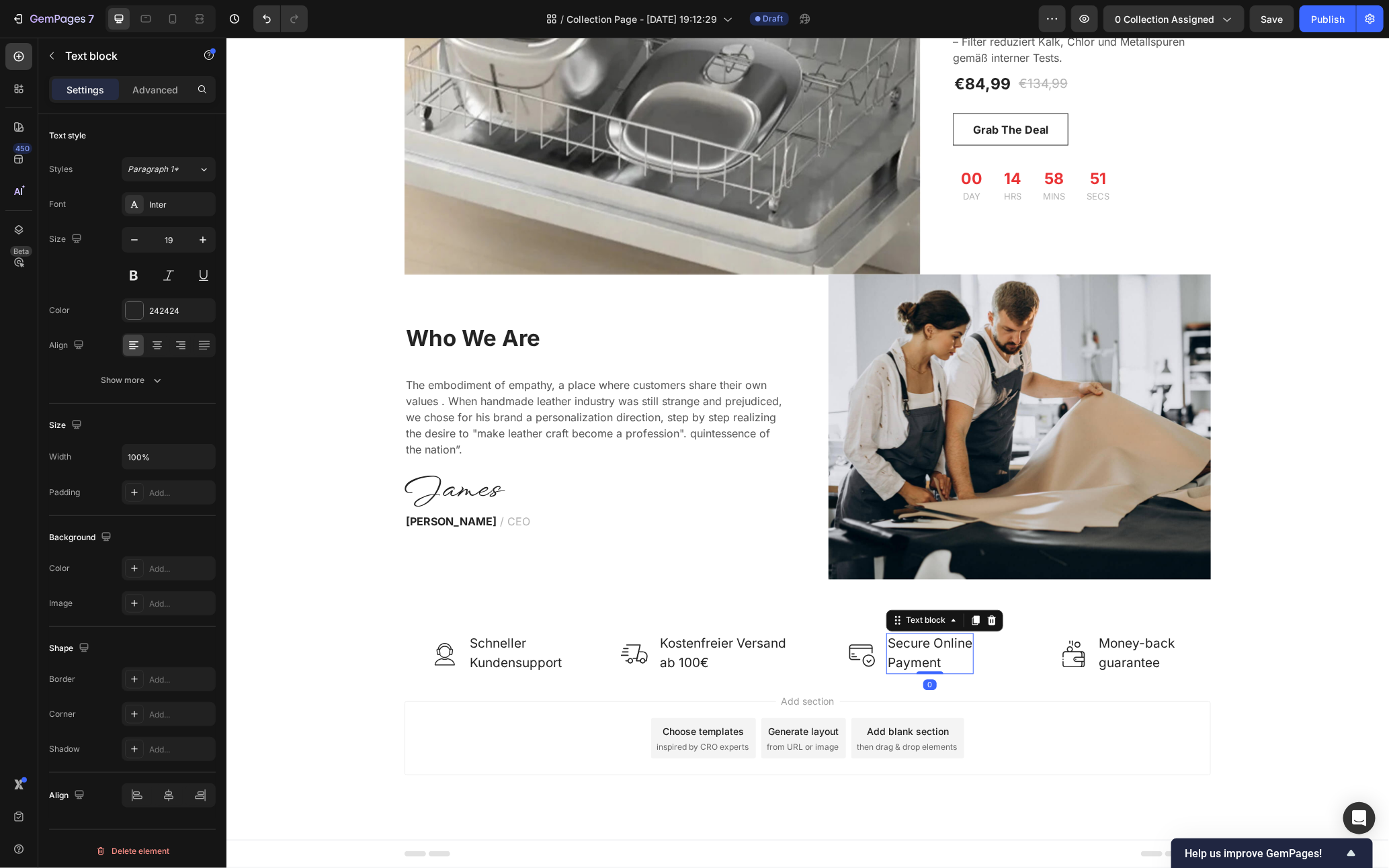
click at [920, 654] on p "Secure Online Payment" at bounding box center [930, 653] width 85 height 38
click at [948, 647] on p "Secure Online Payment" at bounding box center [930, 653] width 85 height 38
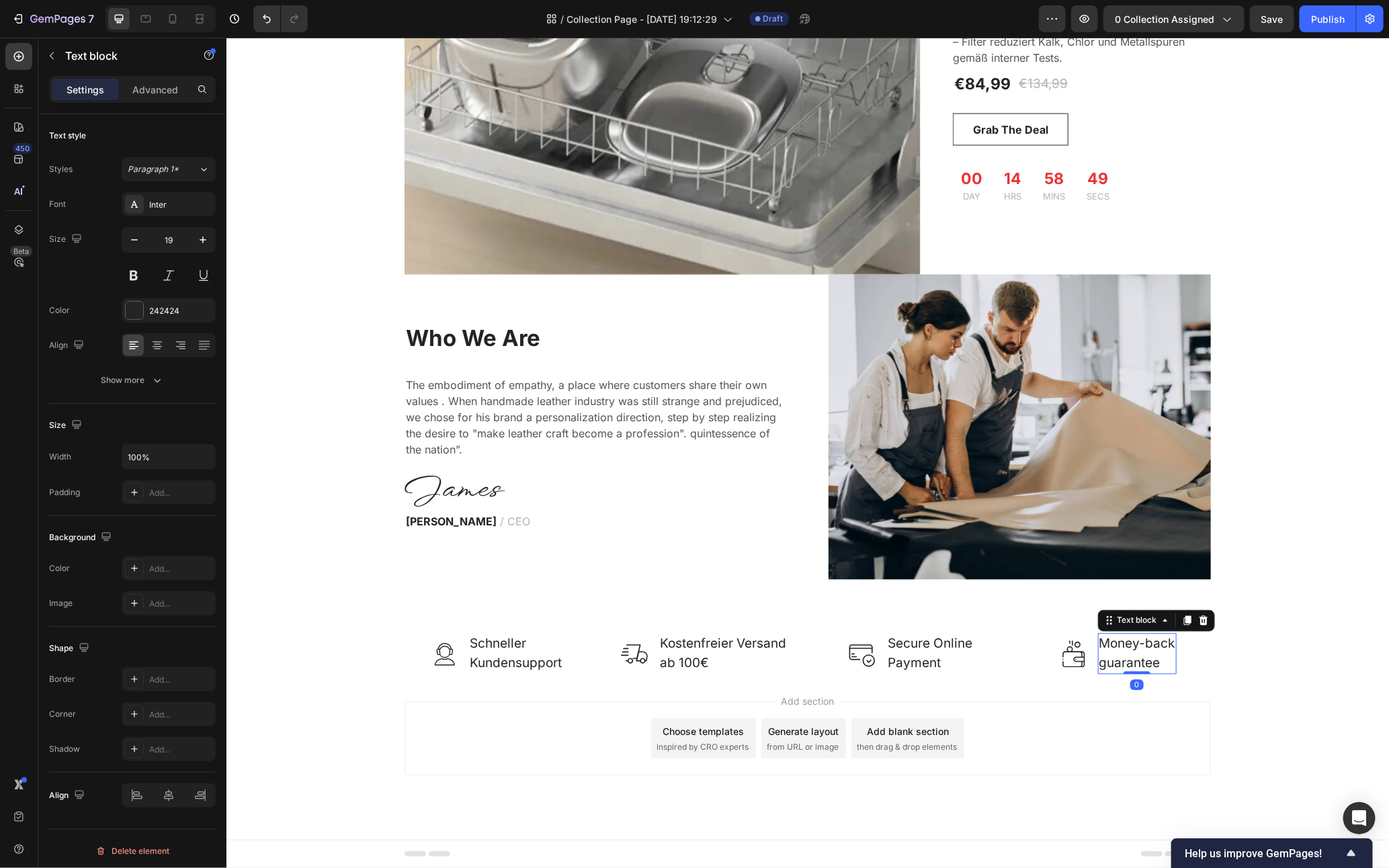
click at [1154, 641] on p "Money-back" at bounding box center [1137, 644] width 76 height 20
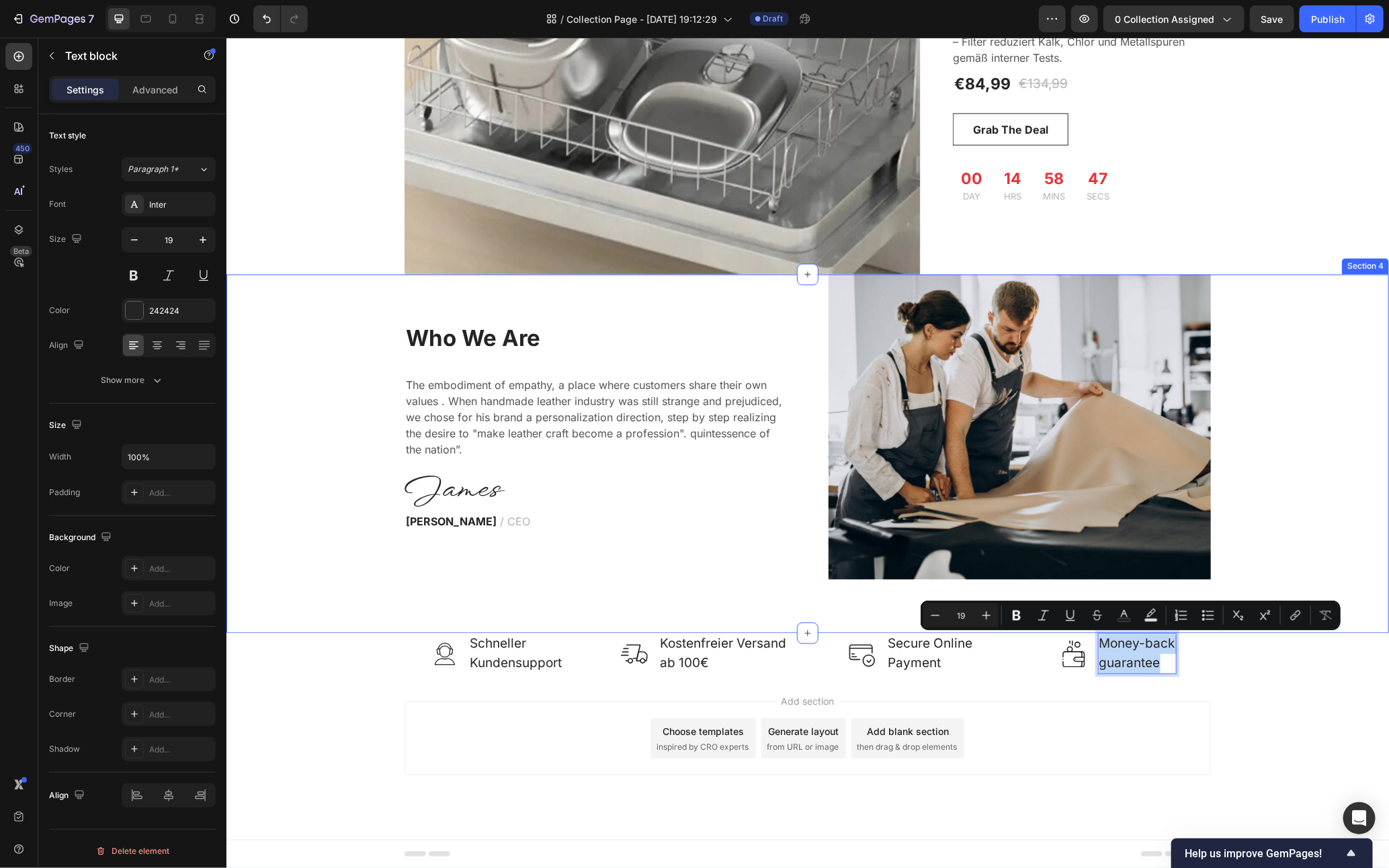
drag, startPoint x: 1154, startPoint y: 658, endPoint x: 1045, endPoint y: 610, distance: 119.1
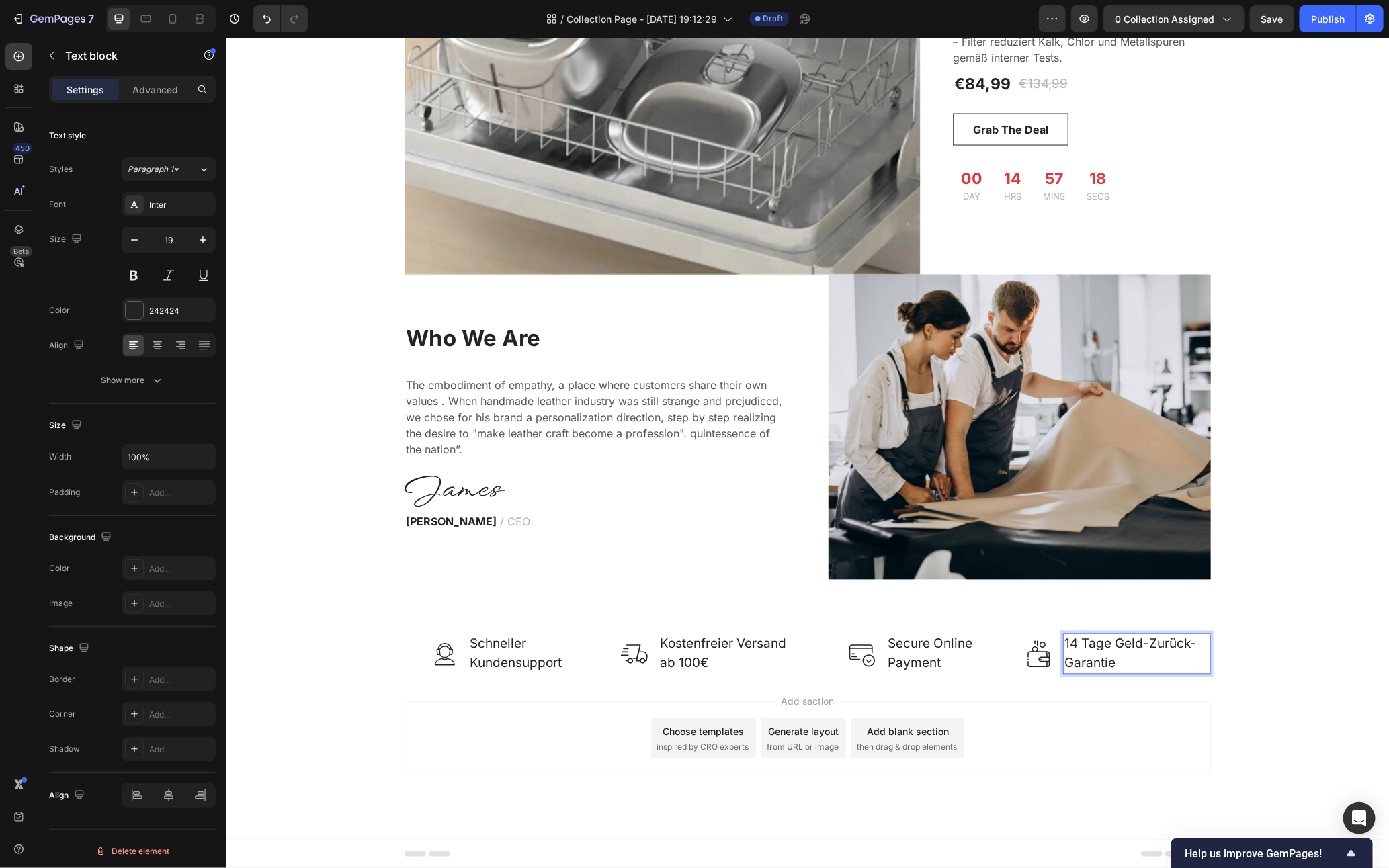
drag, startPoint x: 1111, startPoint y: 645, endPoint x: 1119, endPoint y: 650, distance: 9.4
click at [1111, 646] on p "14 Tage Geld-Zurück-Garantie" at bounding box center [1137, 653] width 145 height 38
click at [969, 656] on div "Image Secure Online Payment Text block Row" at bounding box center [911, 654] width 186 height 41
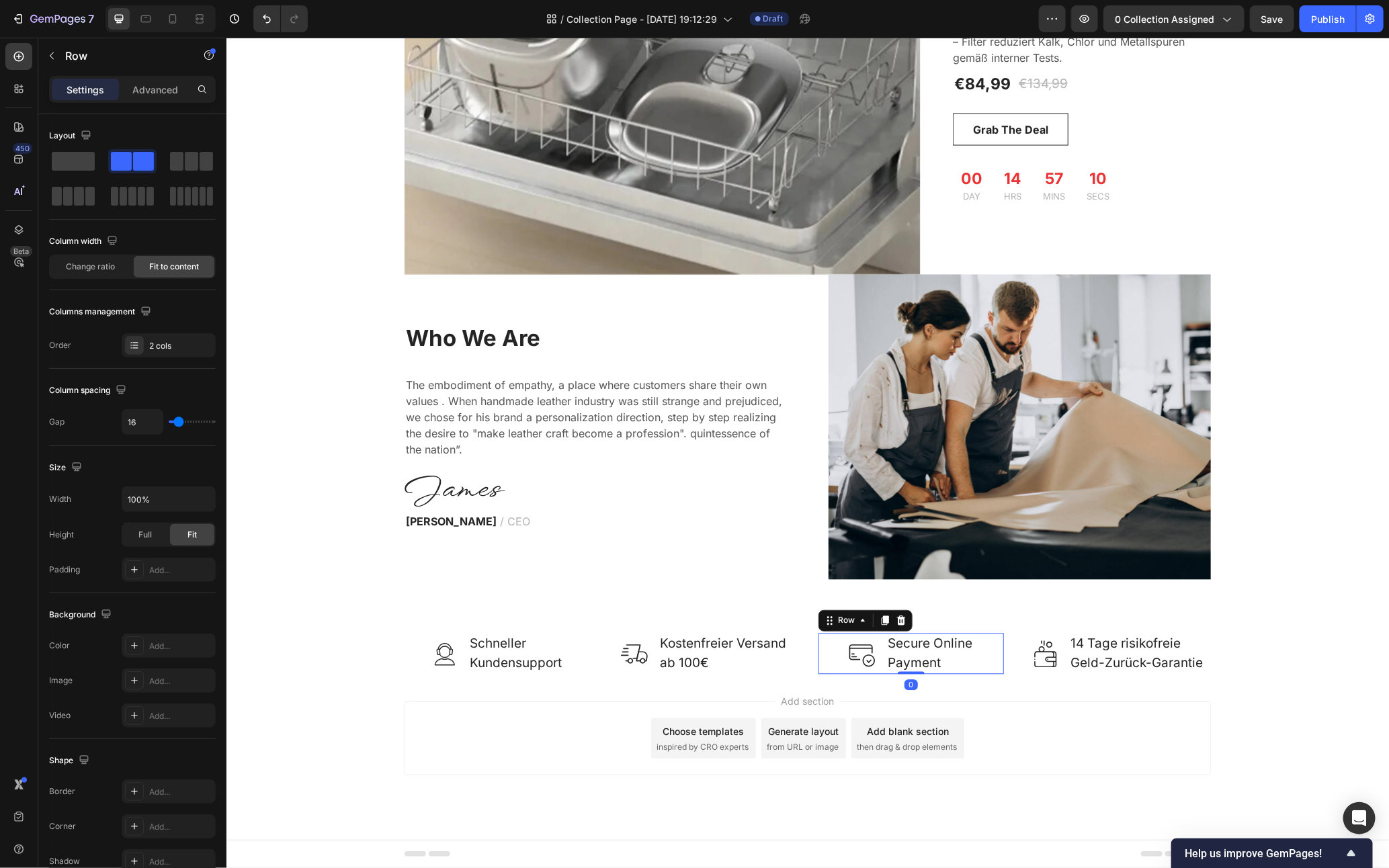
click at [969, 656] on div "Image Secure Online Payment Text block Row 0" at bounding box center [911, 654] width 186 height 41
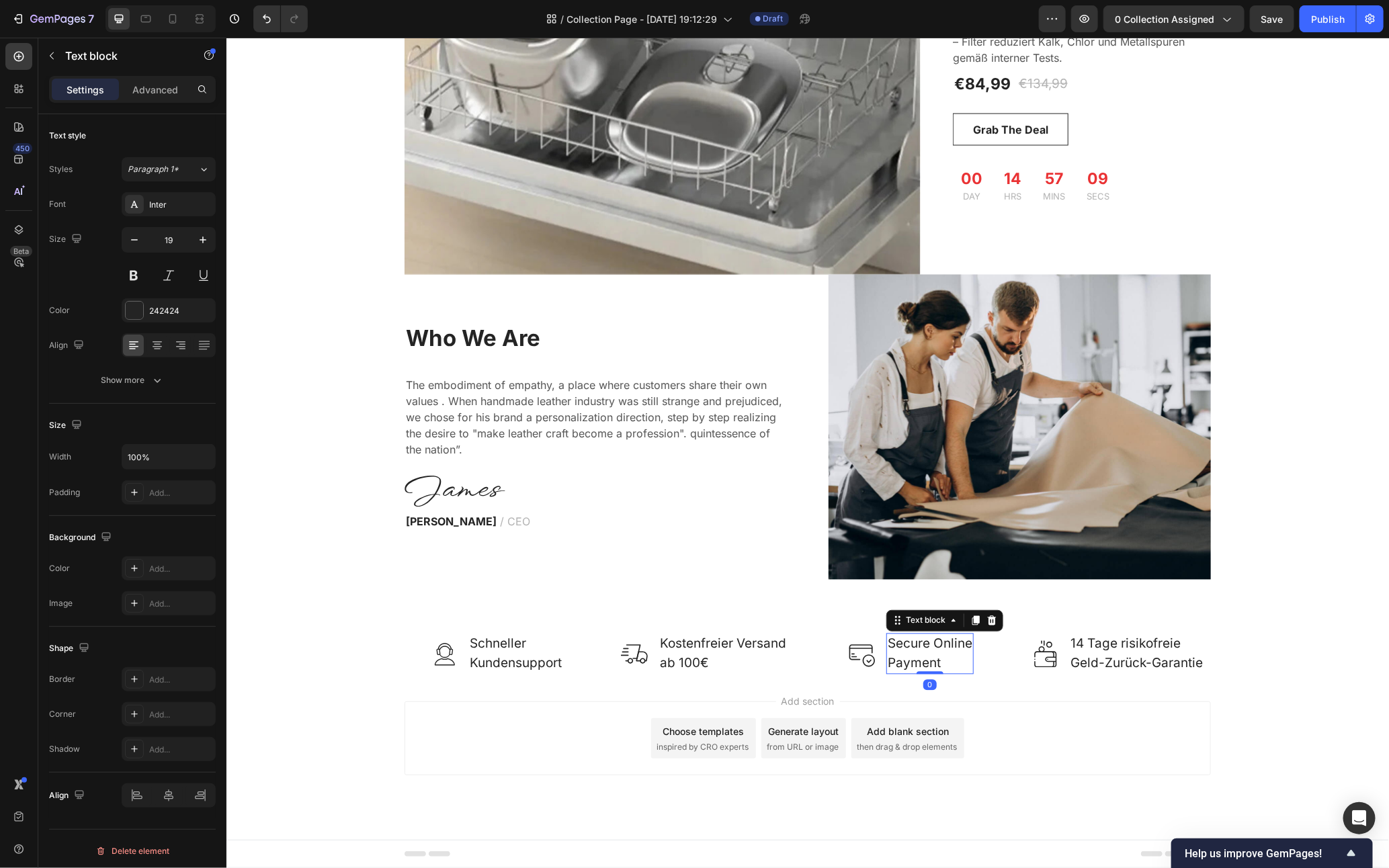
click at [944, 654] on p "Secure Online Payment" at bounding box center [930, 653] width 85 height 38
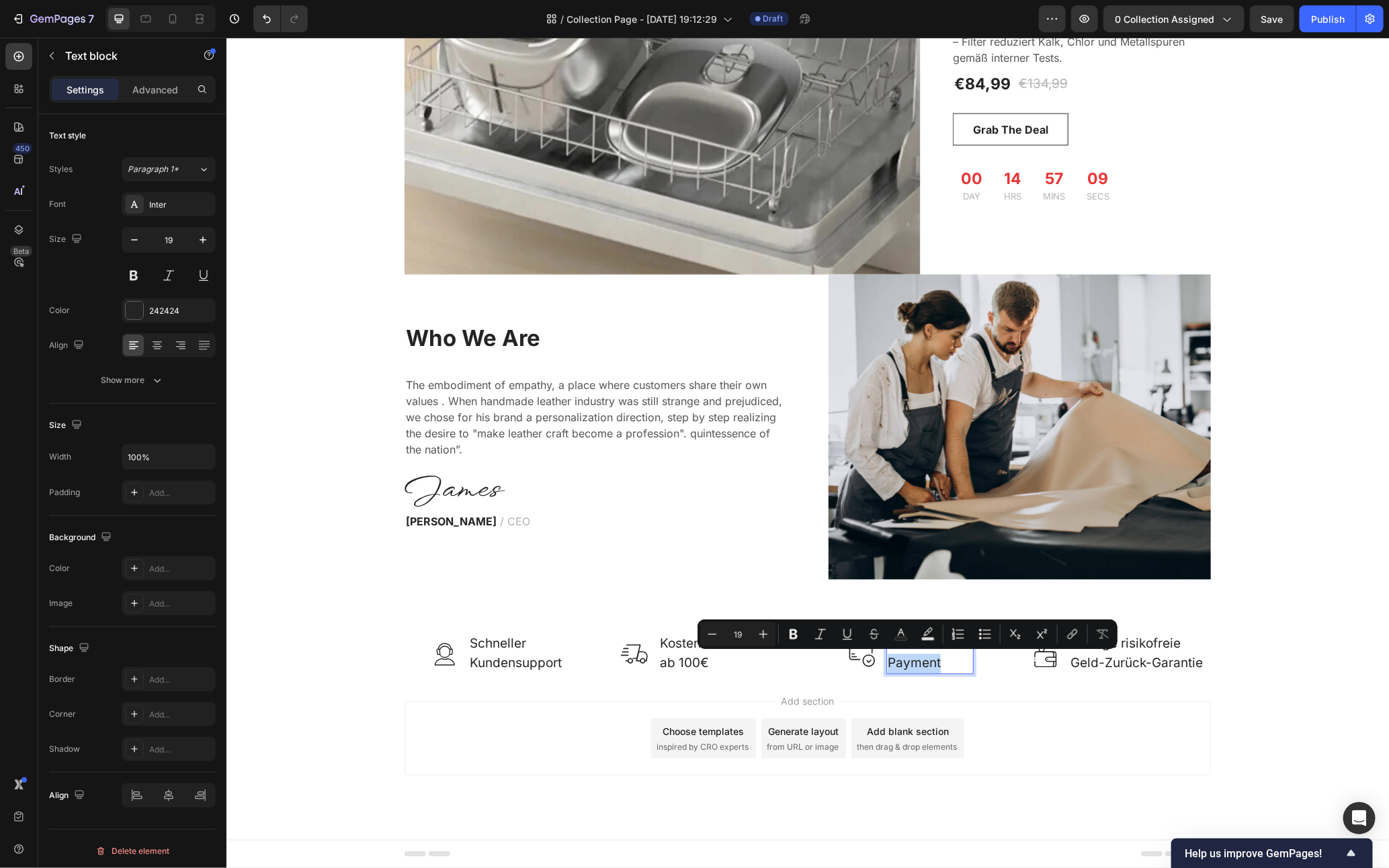
drag, startPoint x: 936, startPoint y: 659, endPoint x: 951, endPoint y: 664, distance: 15.8
click at [936, 660] on p "Secure Online Payment" at bounding box center [930, 653] width 85 height 38
click at [955, 666] on p "Secure Online Payment" at bounding box center [930, 653] width 85 height 38
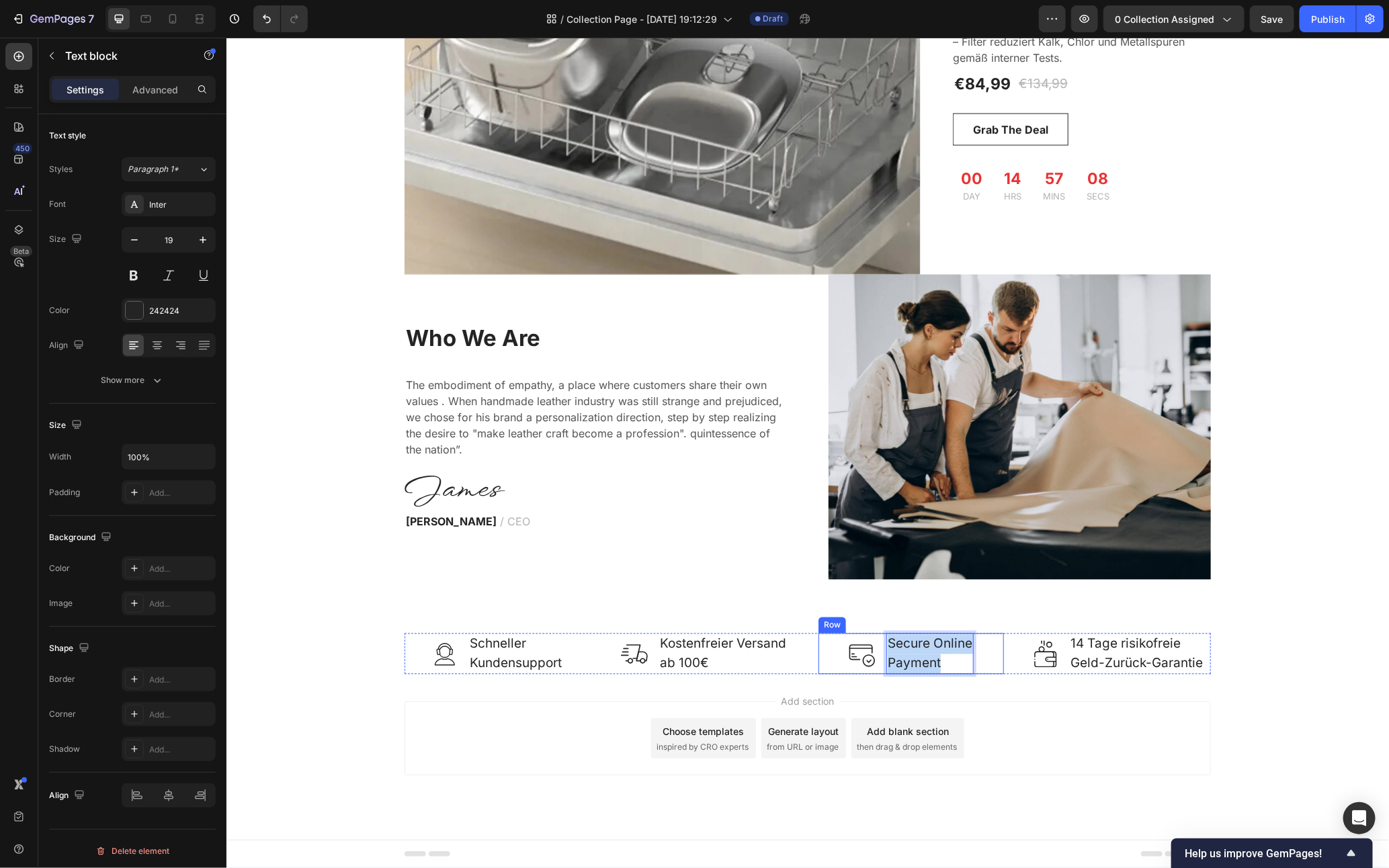
drag, startPoint x: 942, startPoint y: 667, endPoint x: 865, endPoint y: 636, distance: 83.0
click at [866, 636] on div "Image Secure Online Payment Text block 0 Row" at bounding box center [911, 654] width 186 height 41
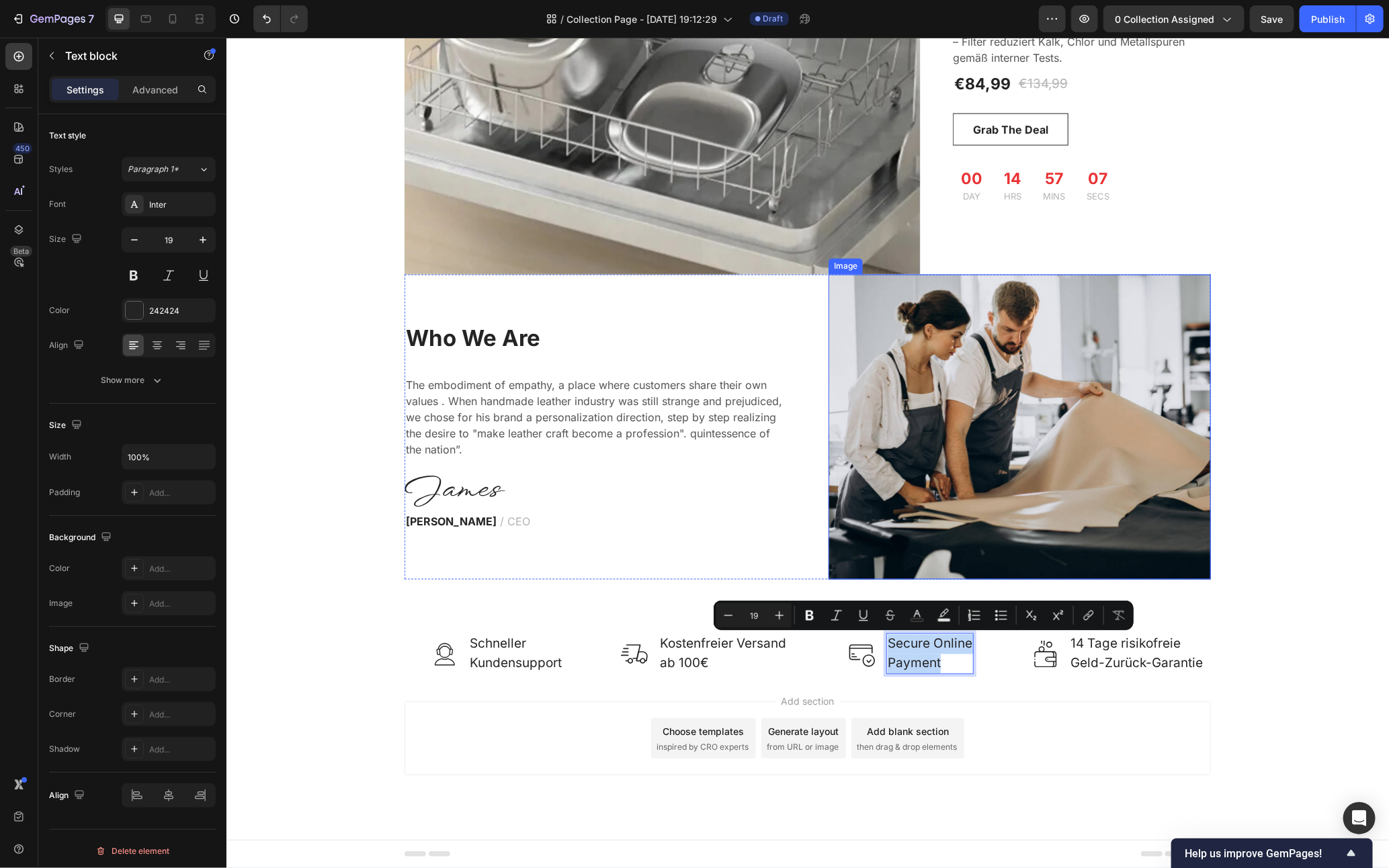
copy p "Secure Online Payment"
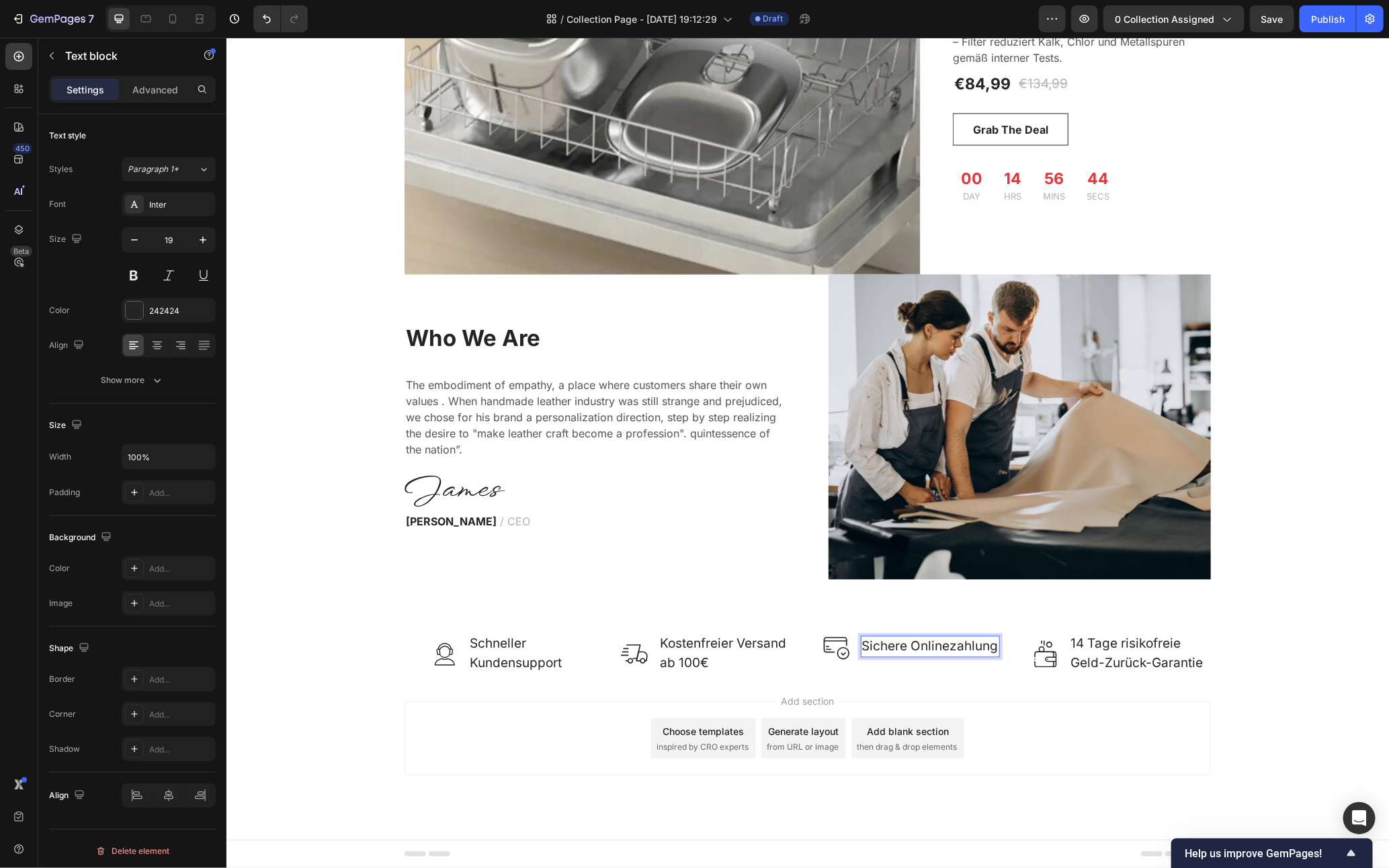
click at [903, 644] on p "Sichere Onlinezahlung" at bounding box center [930, 647] width 136 height 20
click at [170, 22] on icon at bounding box center [173, 19] width 7 height 10
type input "17"
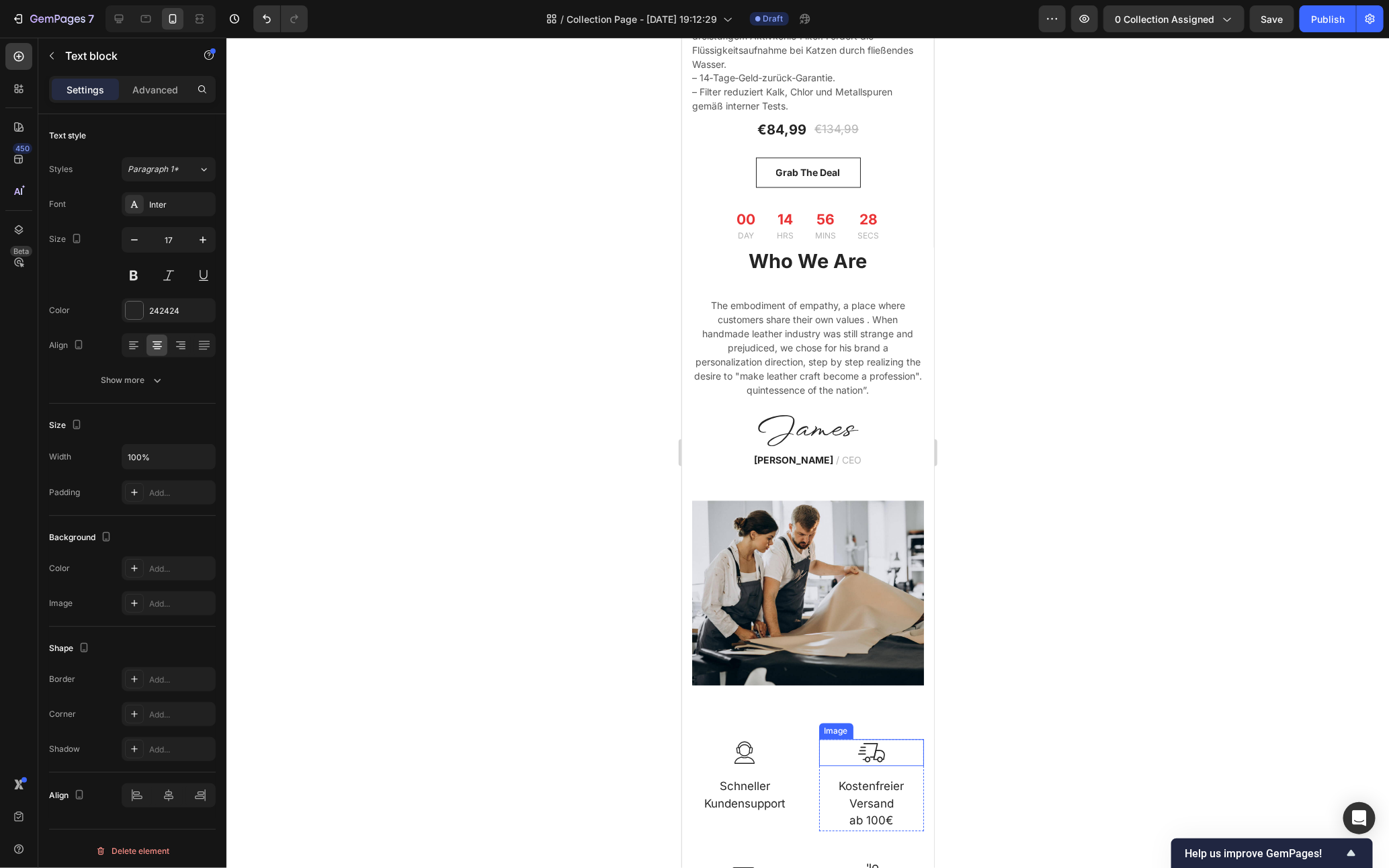
scroll to position [1314, 0]
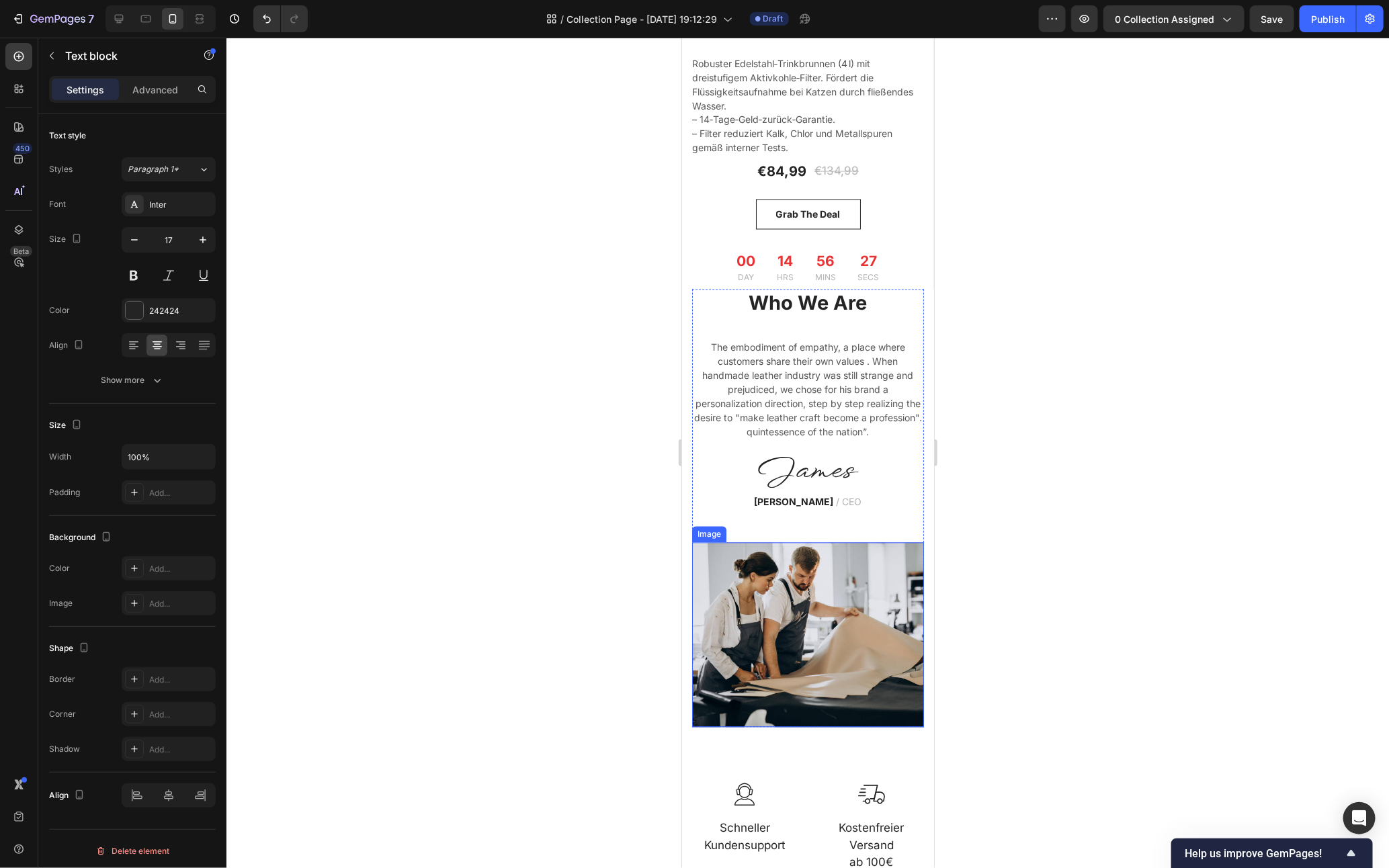
click at [863, 542] on img at bounding box center [807, 634] width 232 height 185
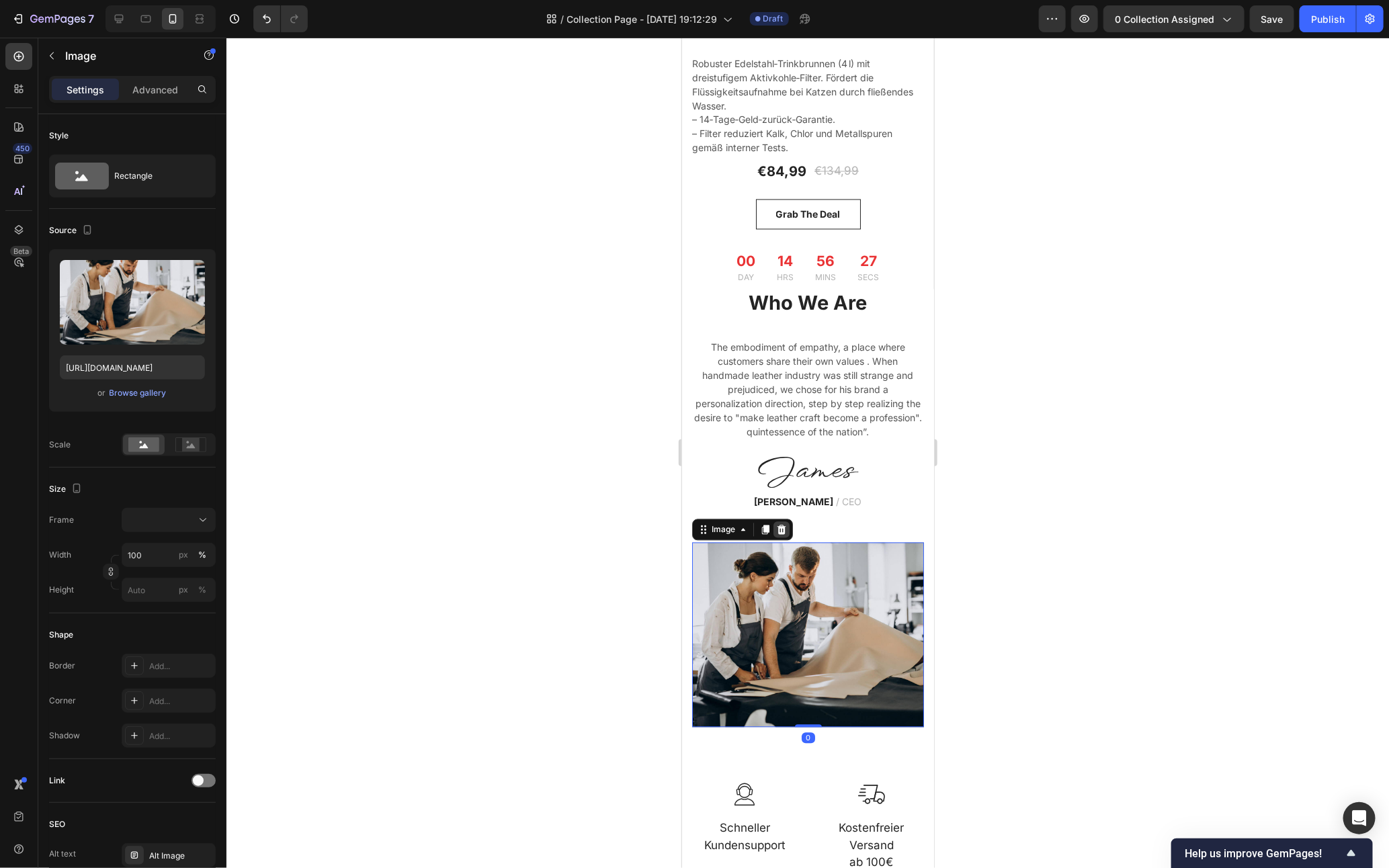
click at [779, 525] on icon at bounding box center [781, 529] width 9 height 10
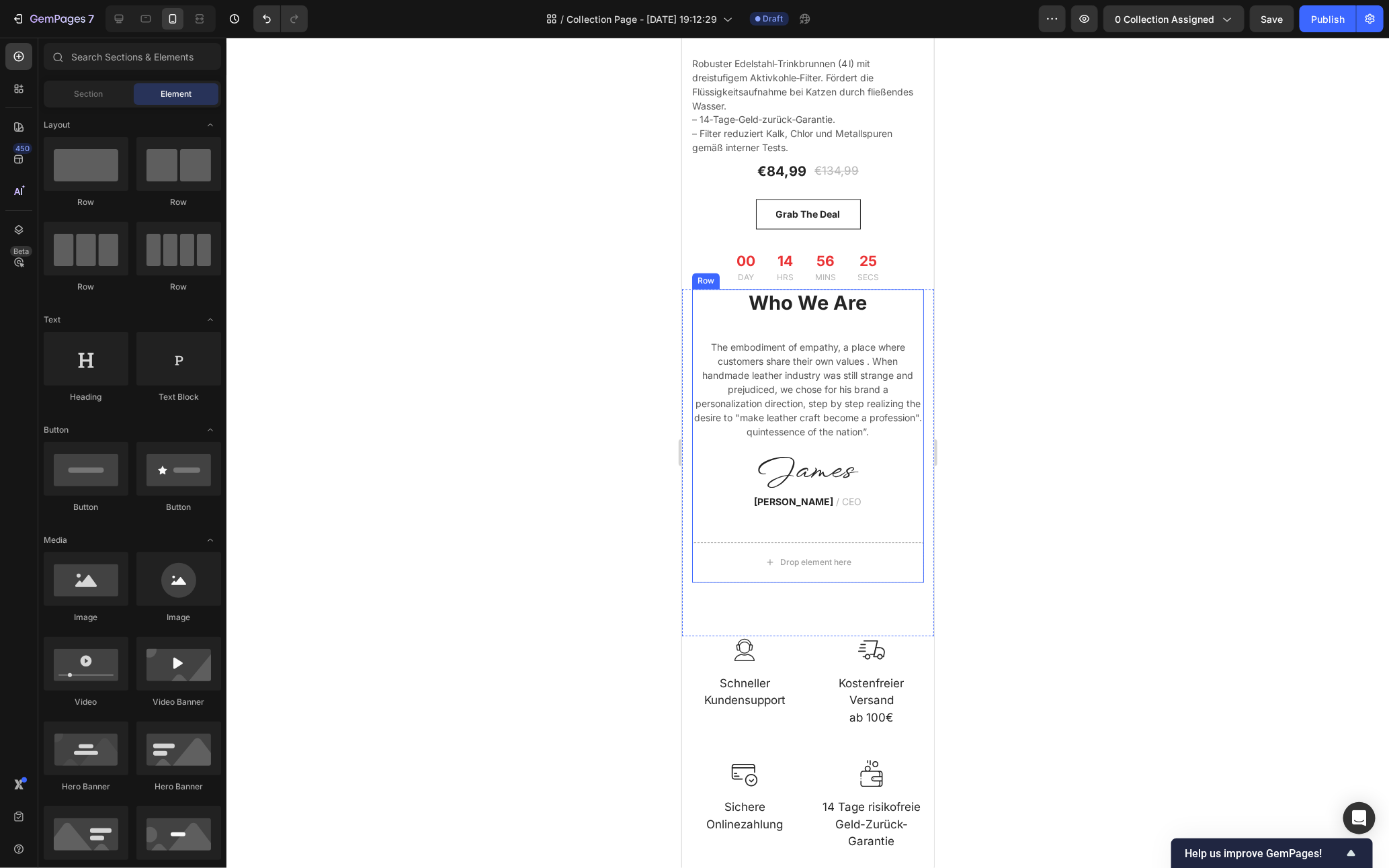
click at [748, 497] on div "Who We Are Heading The embodiment of empathy, a place where customers share the…" at bounding box center [807, 416] width 232 height 253
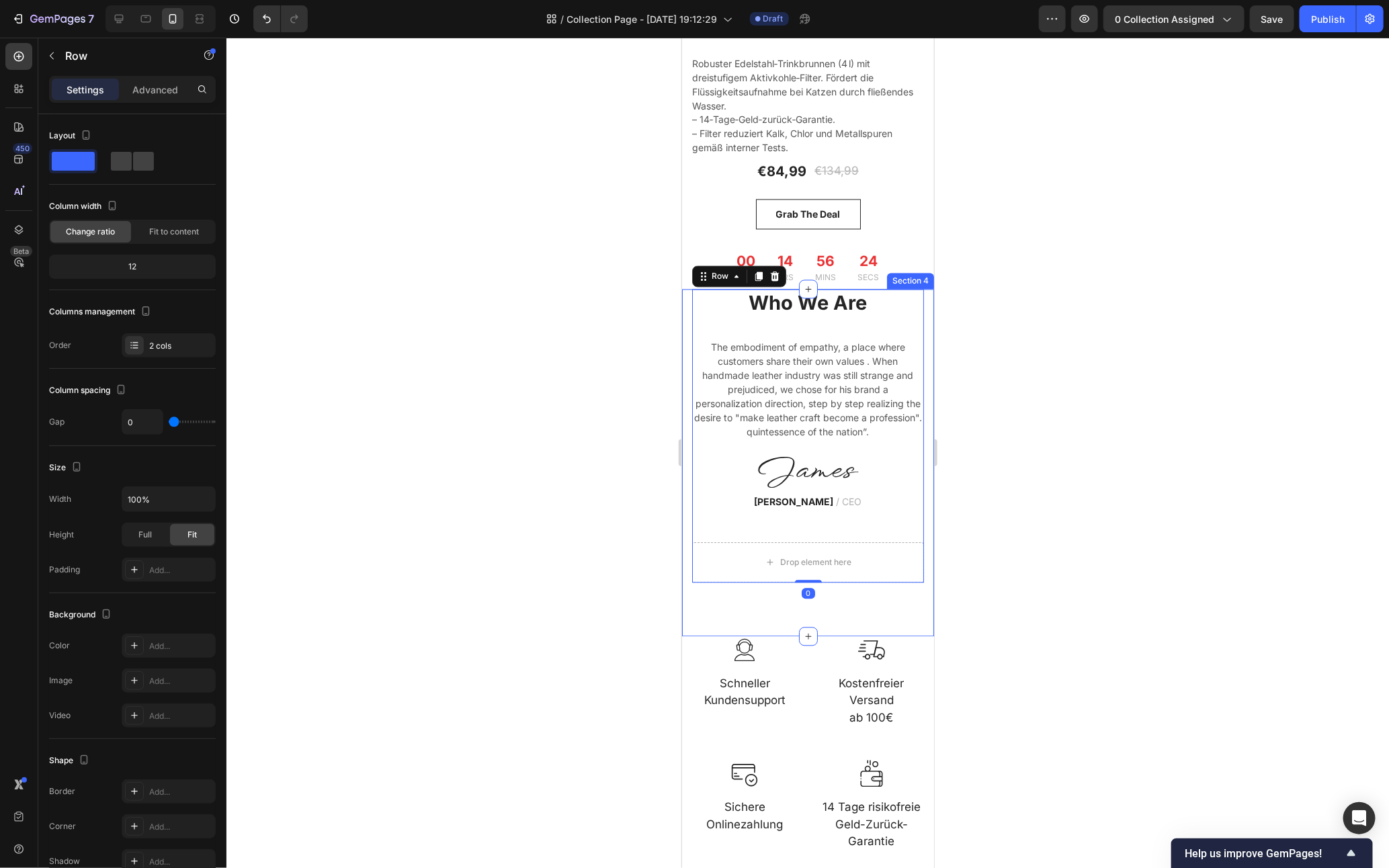
drag, startPoint x: 713, startPoint y: 571, endPoint x: 714, endPoint y: 562, distance: 9.1
click at [713, 571] on div "Who We Are Heading The embodiment of empathy, a place where customers share the…" at bounding box center [807, 463] width 252 height 348
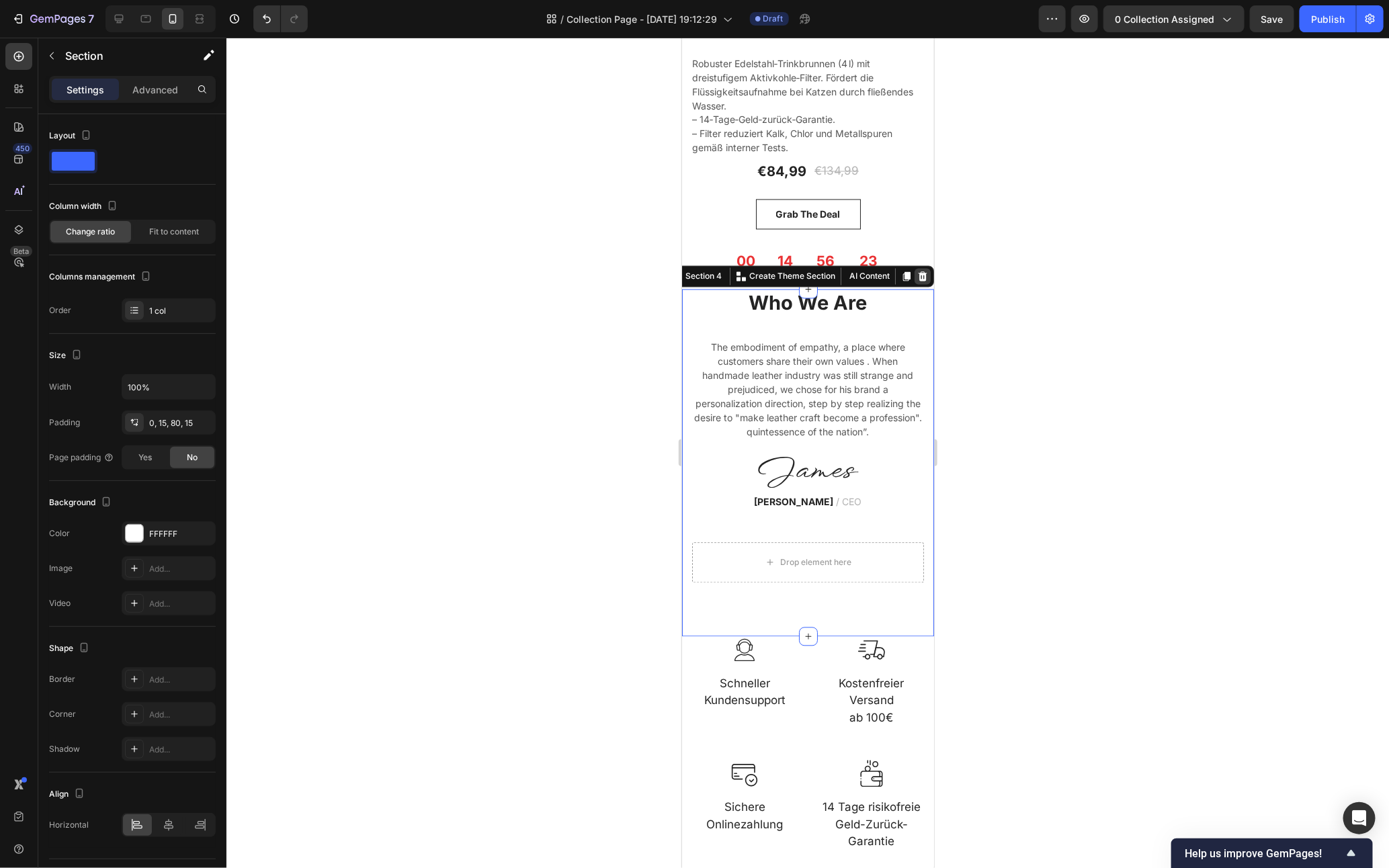
click at [917, 271] on icon at bounding box center [922, 277] width 11 height 11
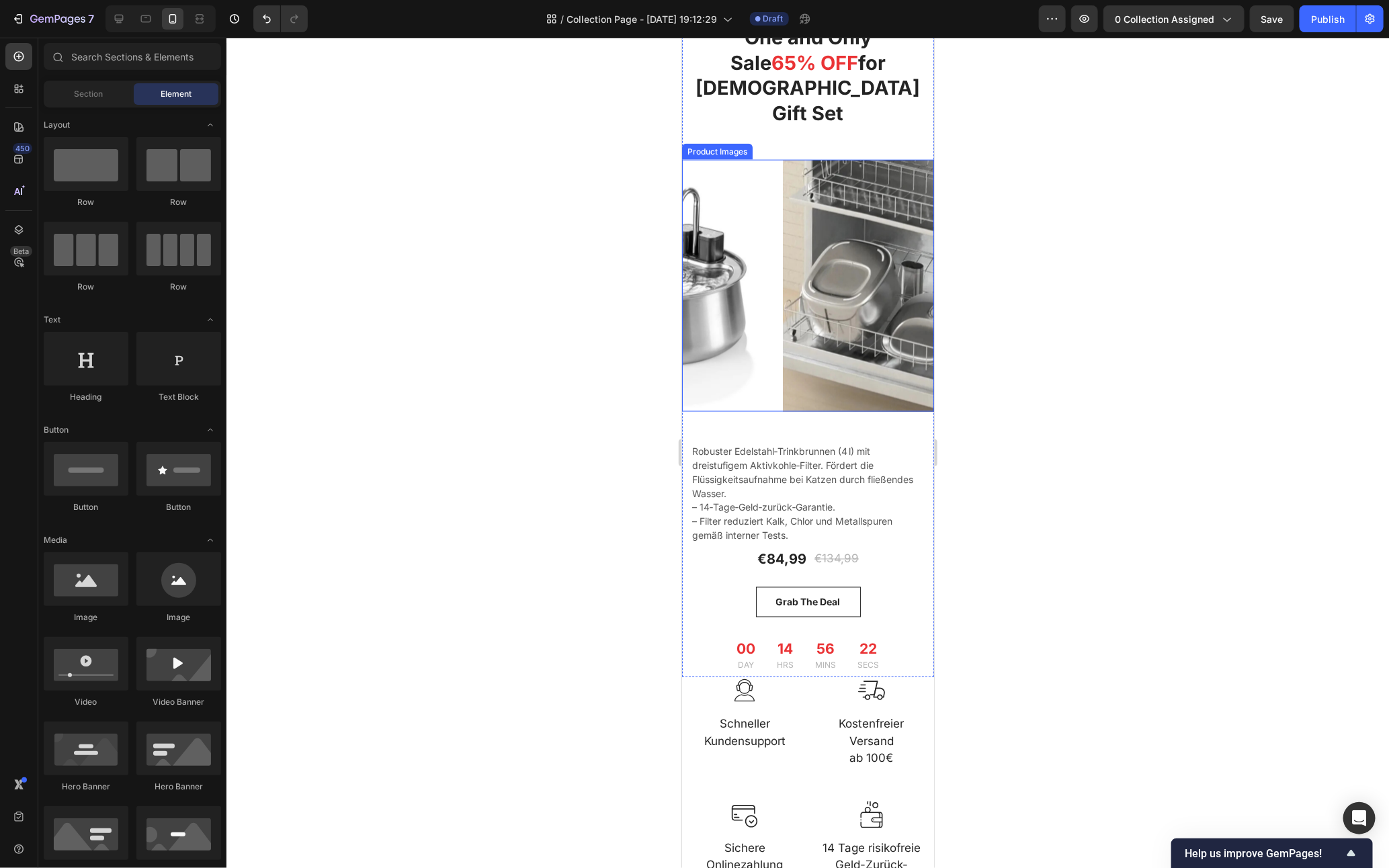
scroll to position [861, 0]
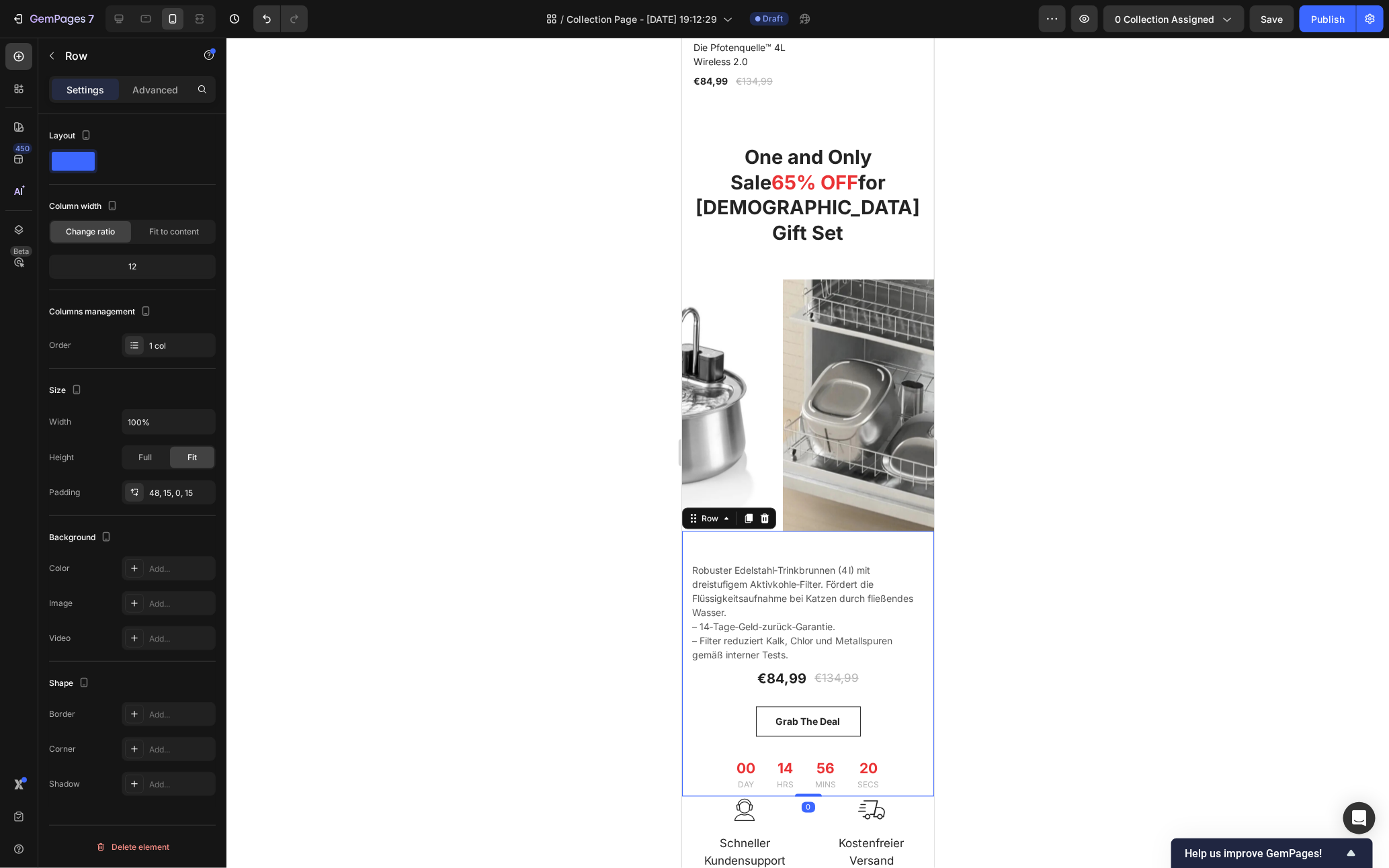
click at [686, 756] on div "One and Only Sale 65% OFF for [DEMOGRAPHIC_DATA] Gift Set Heading Robuster Edel…" at bounding box center [807, 664] width 252 height 266
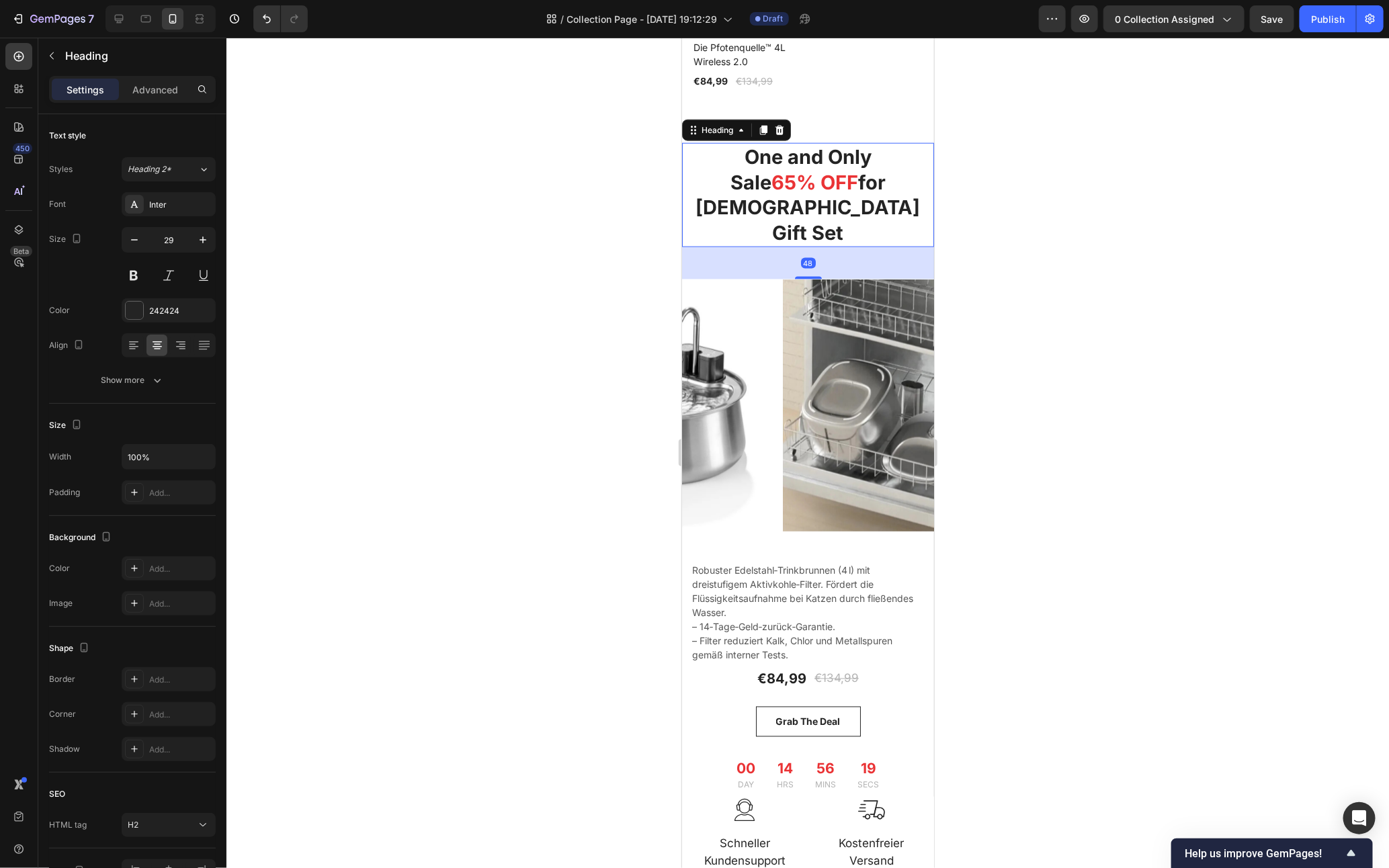
click at [916, 155] on h2 "One and Only Sale 65% OFF for [DEMOGRAPHIC_DATA] Gift Set" at bounding box center [807, 194] width 252 height 104
drag, startPoint x: 1054, startPoint y: 271, endPoint x: 215, endPoint y: 222, distance: 840.4
click at [1054, 271] on div at bounding box center [807, 452] width 1162 height 831
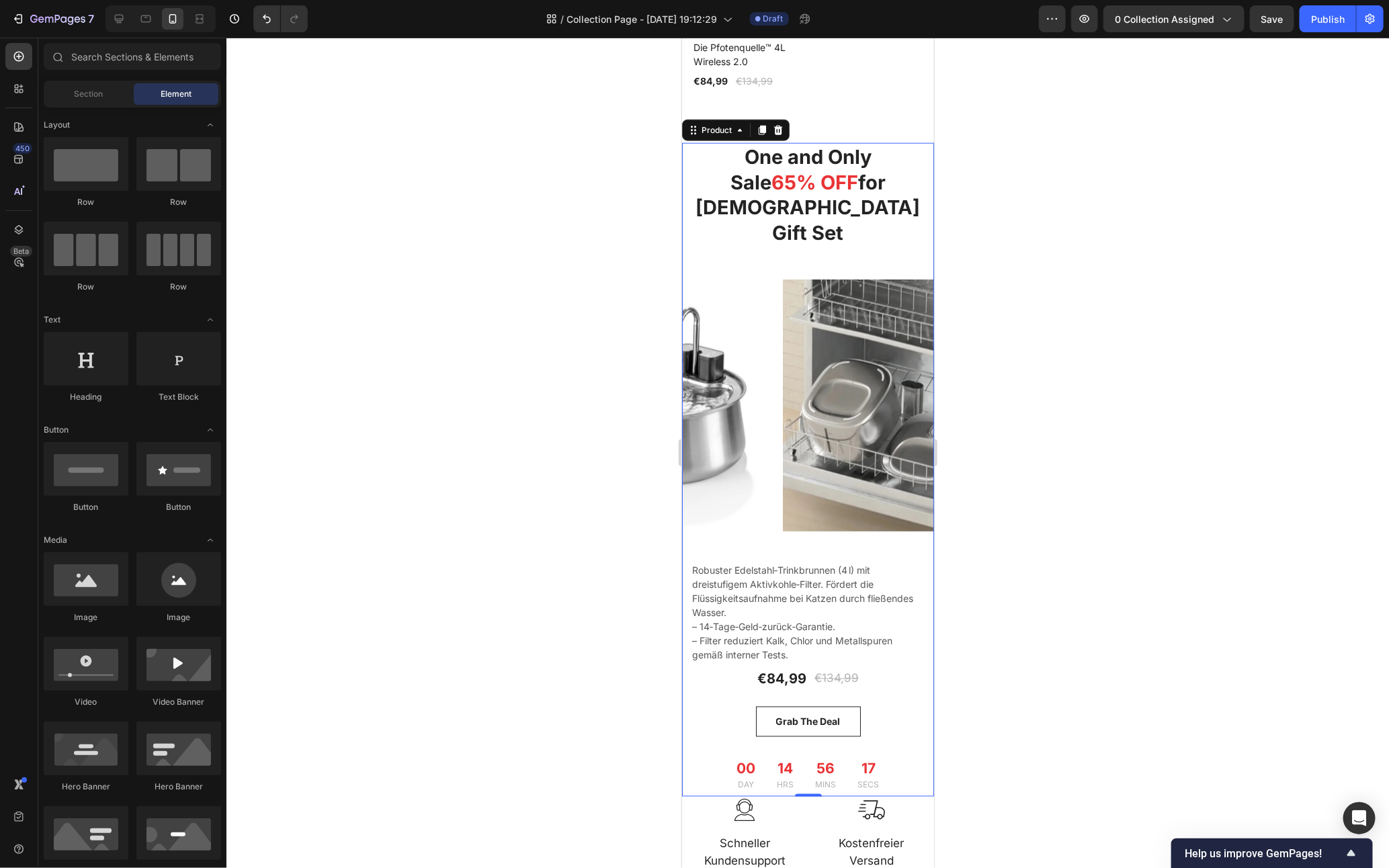
click at [860, 258] on div "One and Only Sale 65% OFF for [DEMOGRAPHIC_DATA] Gift Set Heading Product Images" at bounding box center [807, 336] width 252 height 388
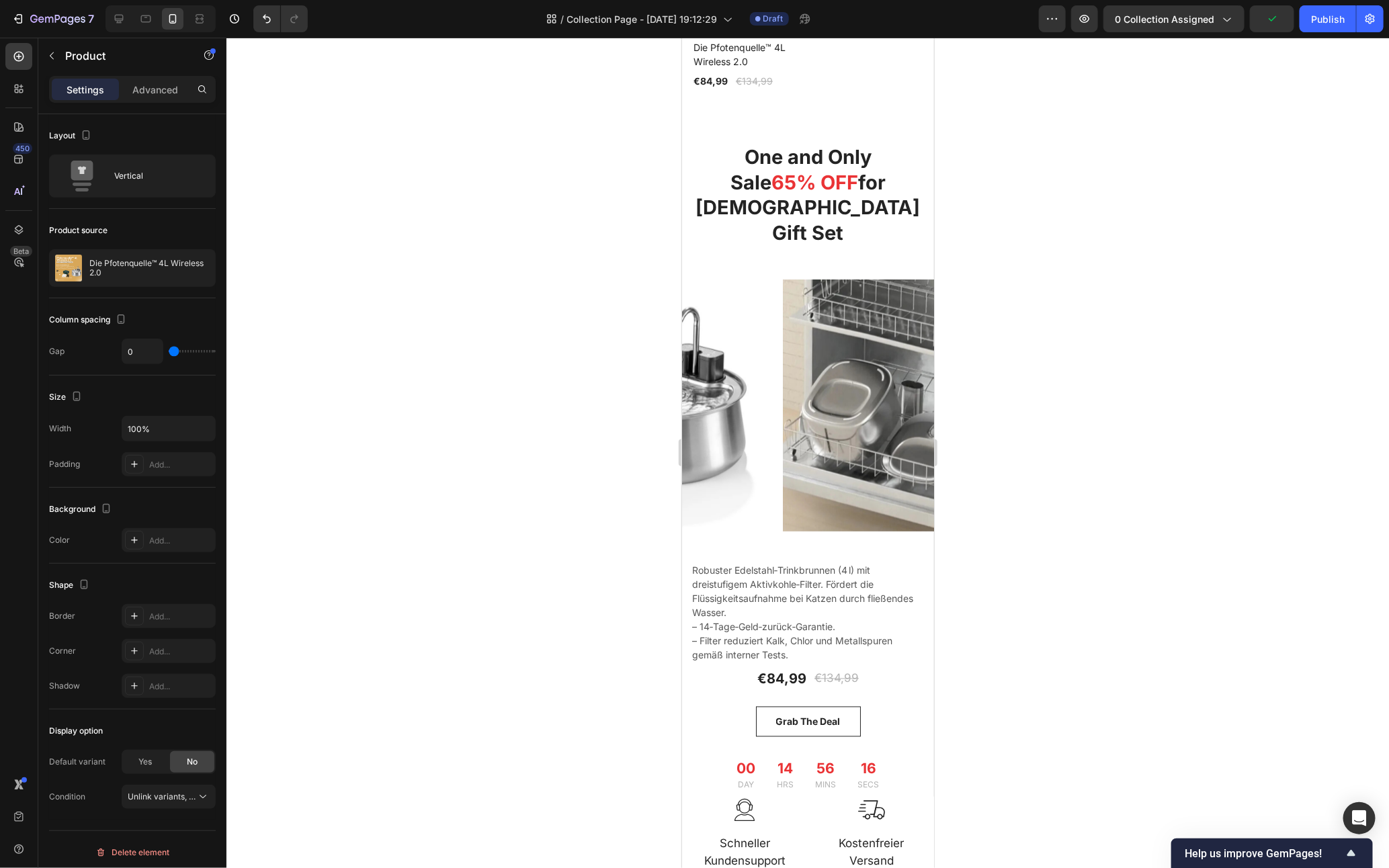
click at [833, 255] on div "One and Only Sale 65% OFF for [DEMOGRAPHIC_DATA] Gift Set Heading Product Images" at bounding box center [807, 336] width 252 height 388
click at [746, 236] on div "One and Only Sale 65% OFF for [DEMOGRAPHIC_DATA] Gift Set Heading Product Images" at bounding box center [807, 336] width 252 height 388
click at [712, 178] on p "One and Only Sale 65% OFF for" at bounding box center [807, 169] width 250 height 51
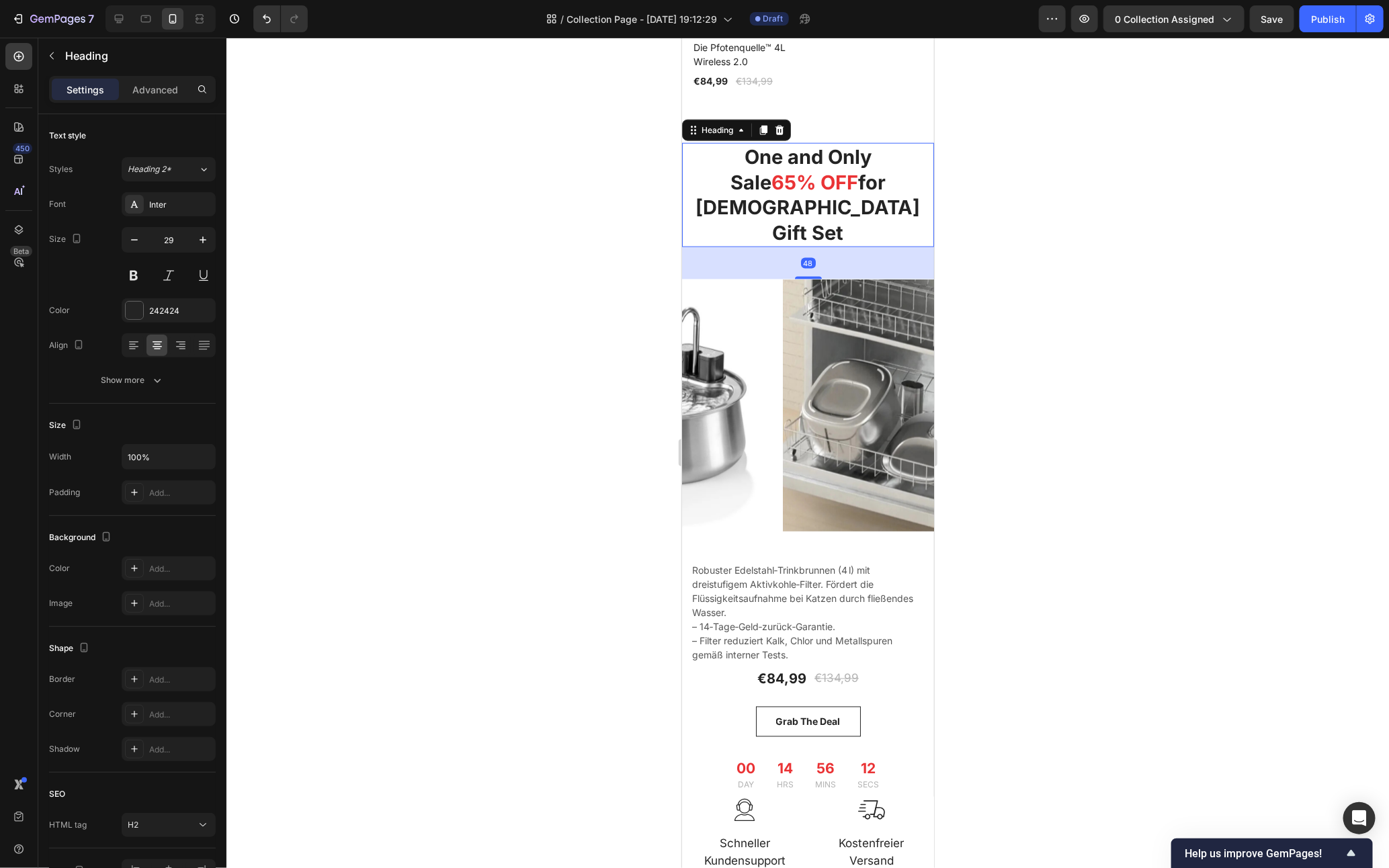
click at [700, 247] on div "48" at bounding box center [807, 263] width 252 height 32
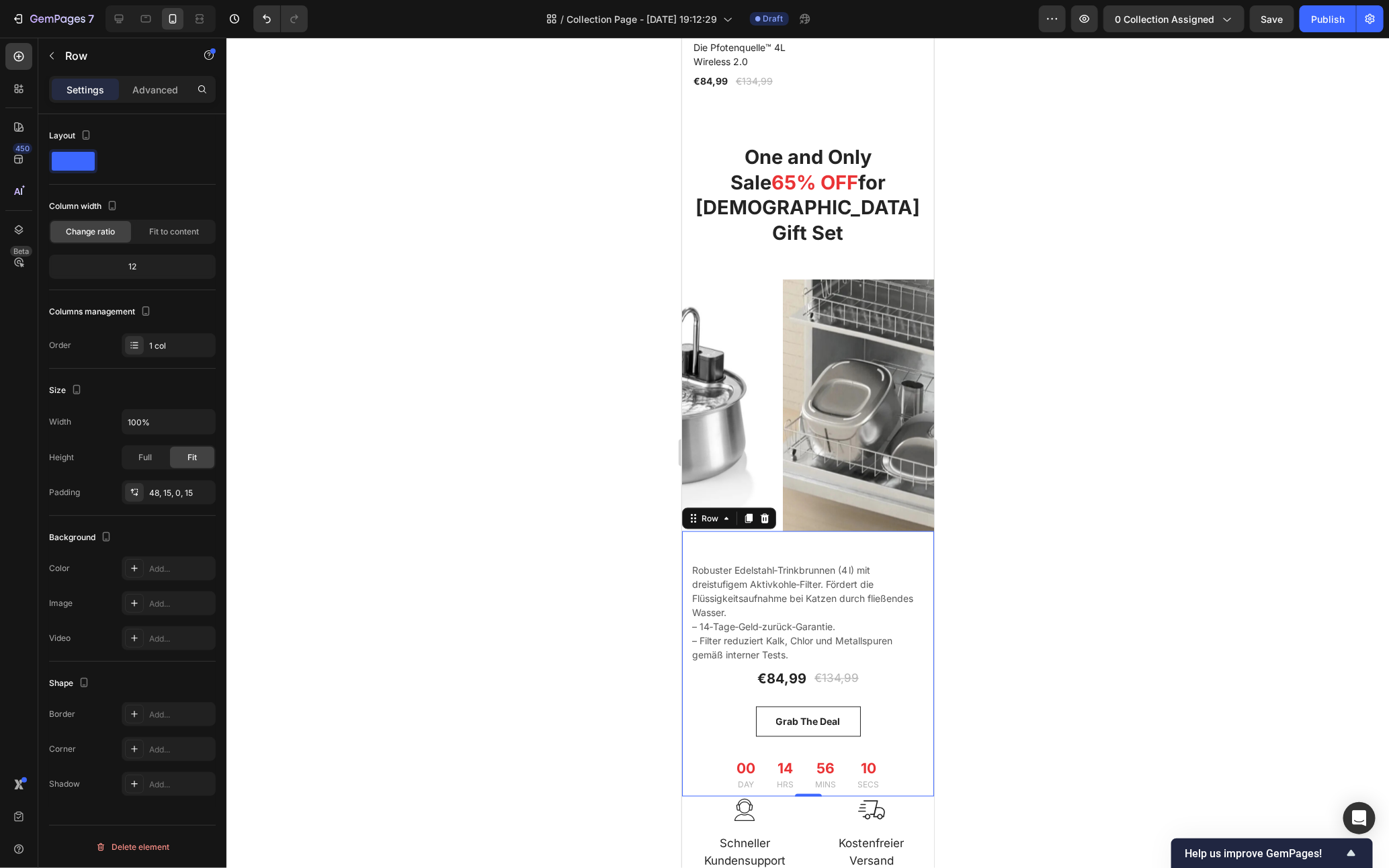
click at [690, 649] on div "One and Only Sale 65% OFF for [DEMOGRAPHIC_DATA] Gift Set Heading Robuster Edel…" at bounding box center [807, 664] width 252 height 266
click at [721, 531] on div "One and Only Sale 65% OFF for [DEMOGRAPHIC_DATA] Gift Set Heading Robuster Edel…" at bounding box center [807, 664] width 252 height 266
click at [795, 467] on img at bounding box center [908, 405] width 252 height 252
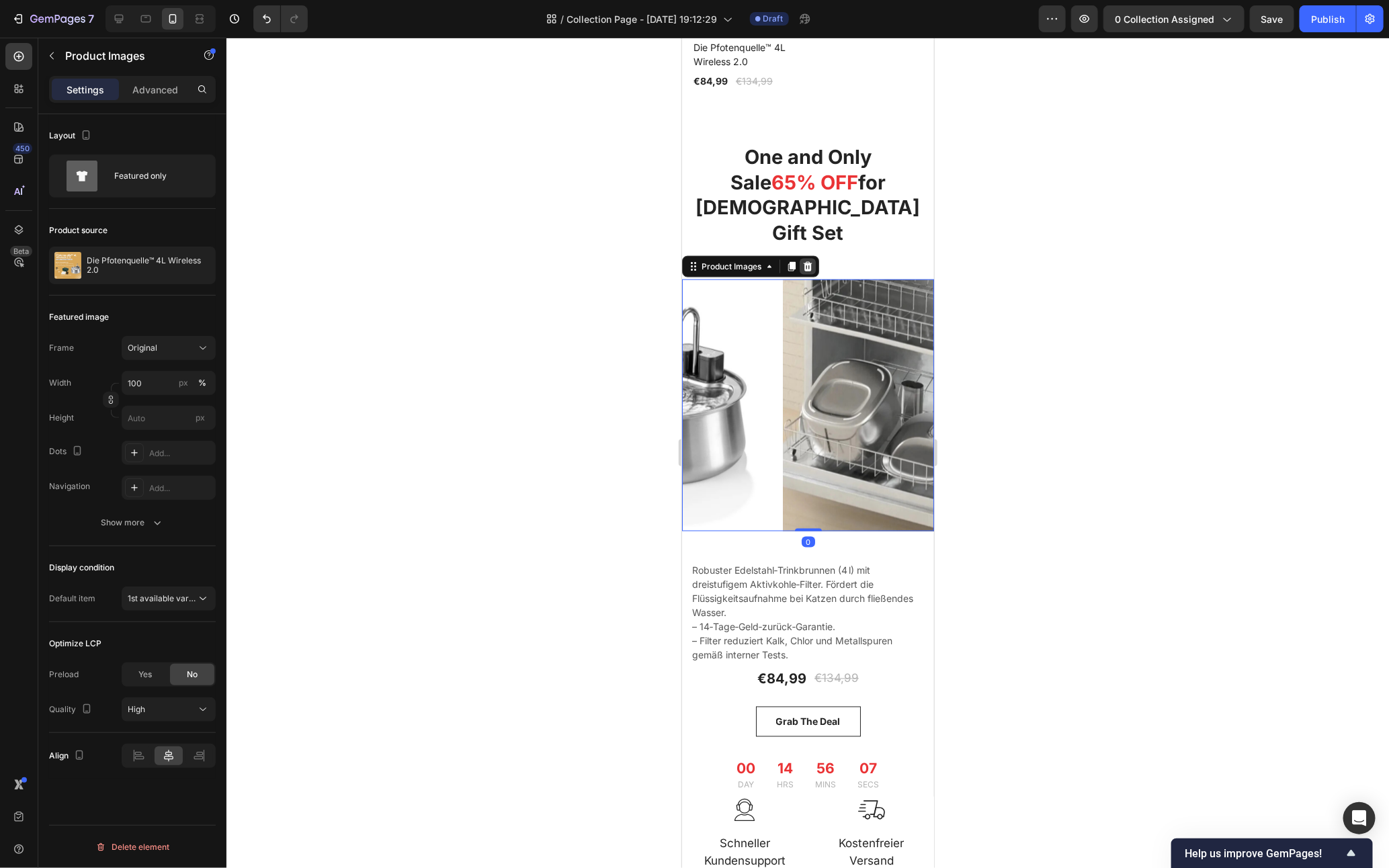
click at [813, 260] on icon at bounding box center [807, 266] width 11 height 11
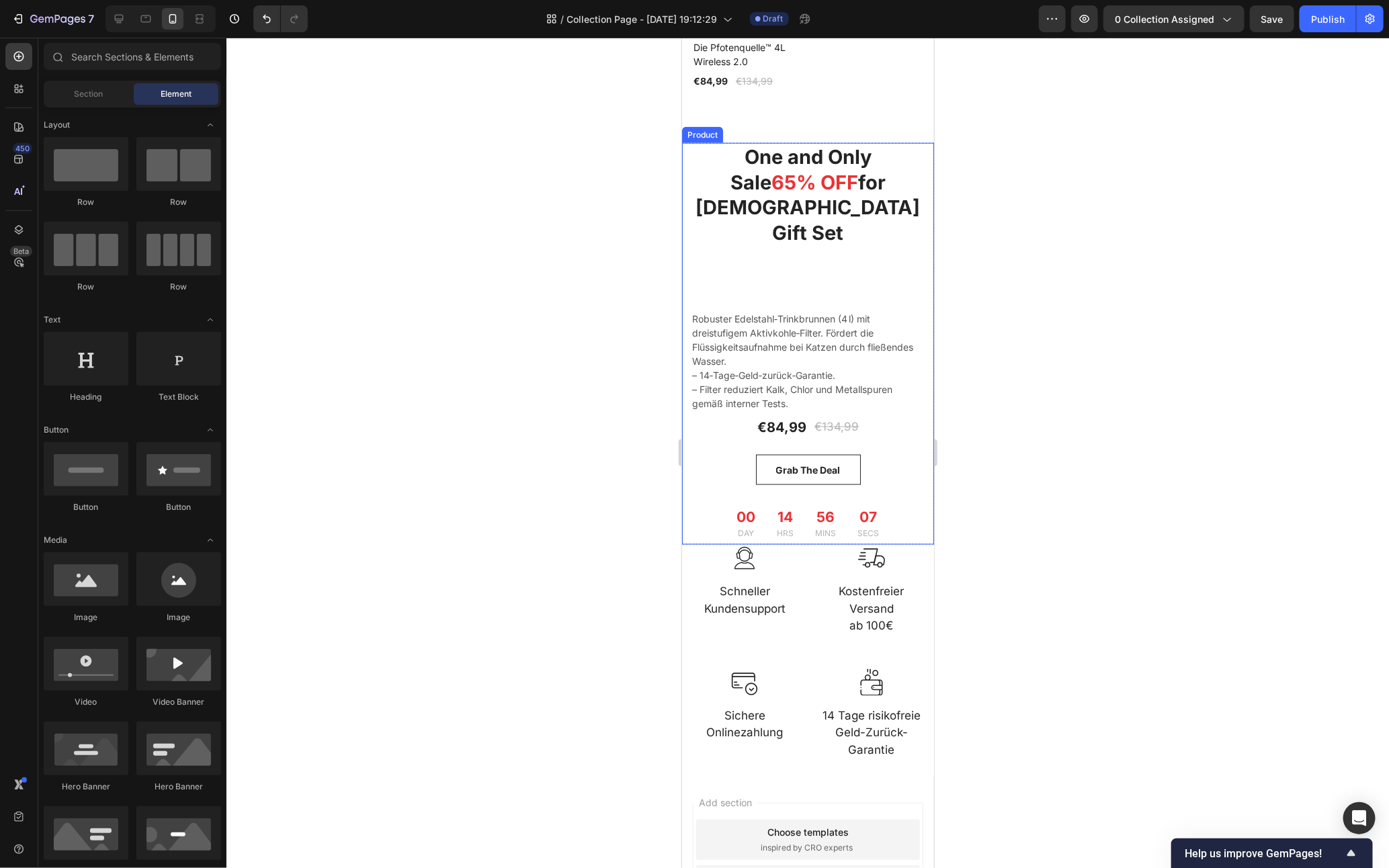
click at [801, 245] on div "One and Only Sale 65% OFF for [DEMOGRAPHIC_DATA] Gift Set Heading" at bounding box center [807, 211] width 252 height 136
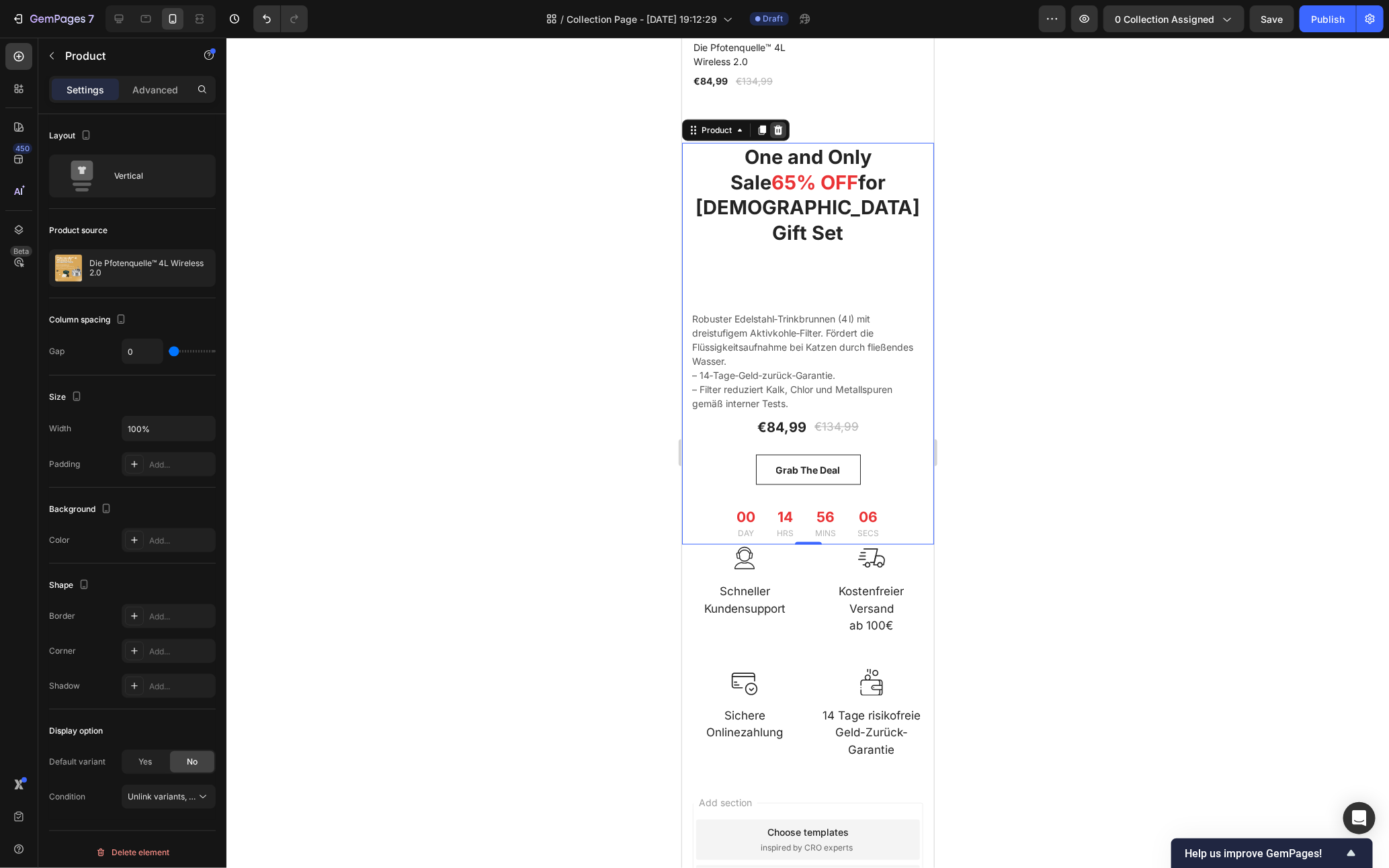
click at [780, 135] on icon at bounding box center [778, 129] width 9 height 10
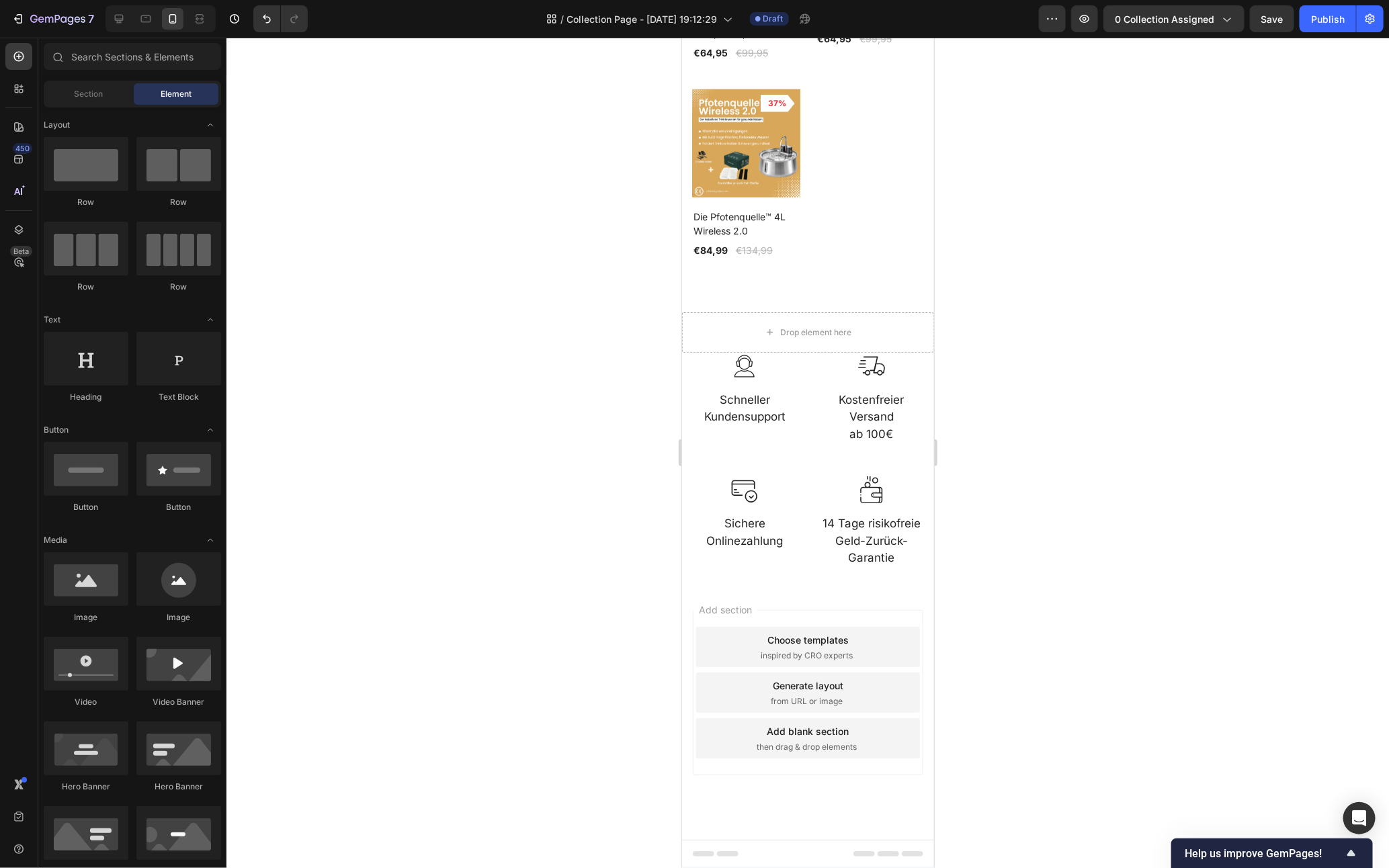
scroll to position [707, 0]
click at [774, 321] on div "Drop element here" at bounding box center [808, 332] width 109 height 21
click at [895, 320] on div "Drop element here" at bounding box center [807, 332] width 252 height 40
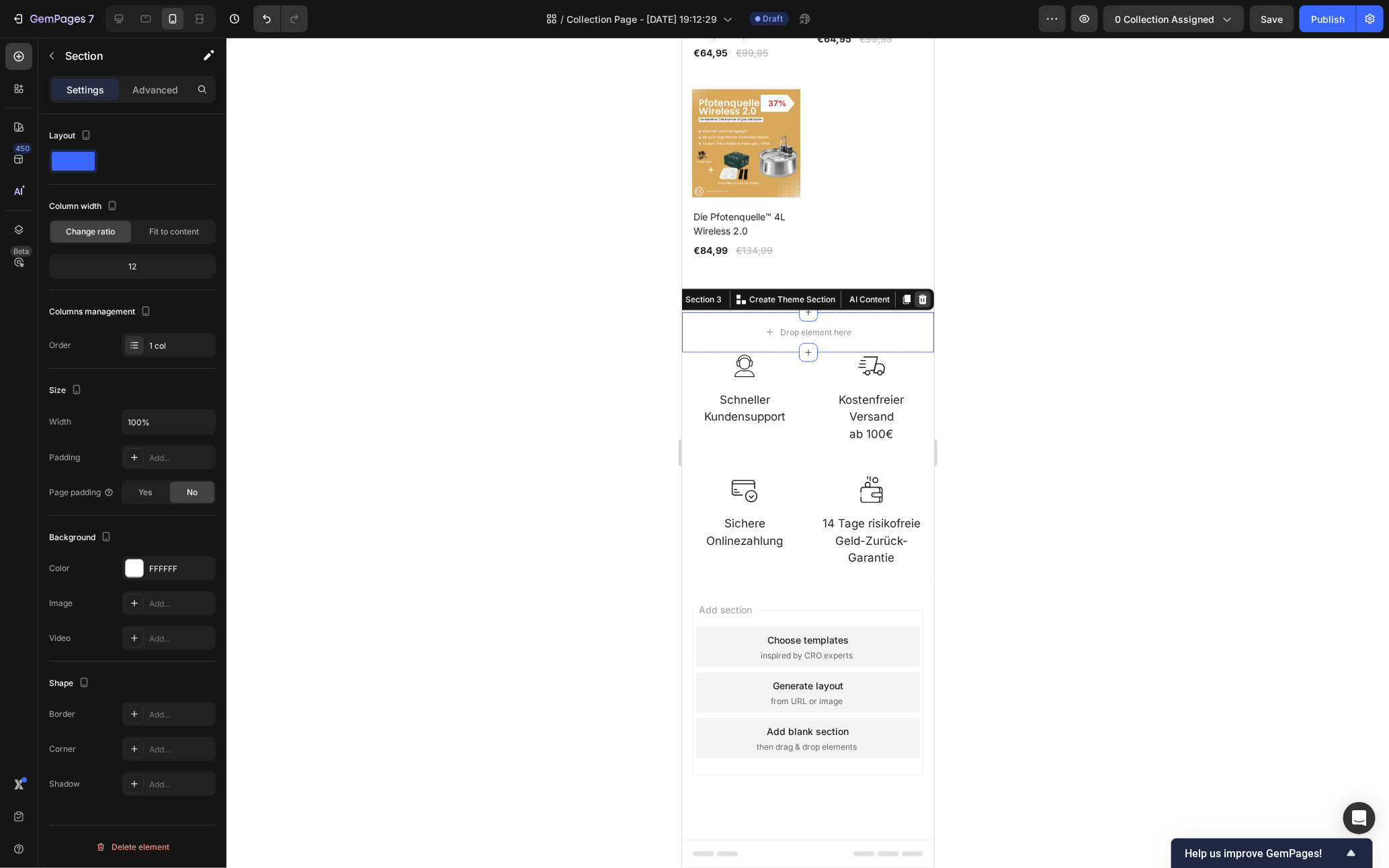
click at [918, 294] on icon at bounding box center [922, 299] width 9 height 10
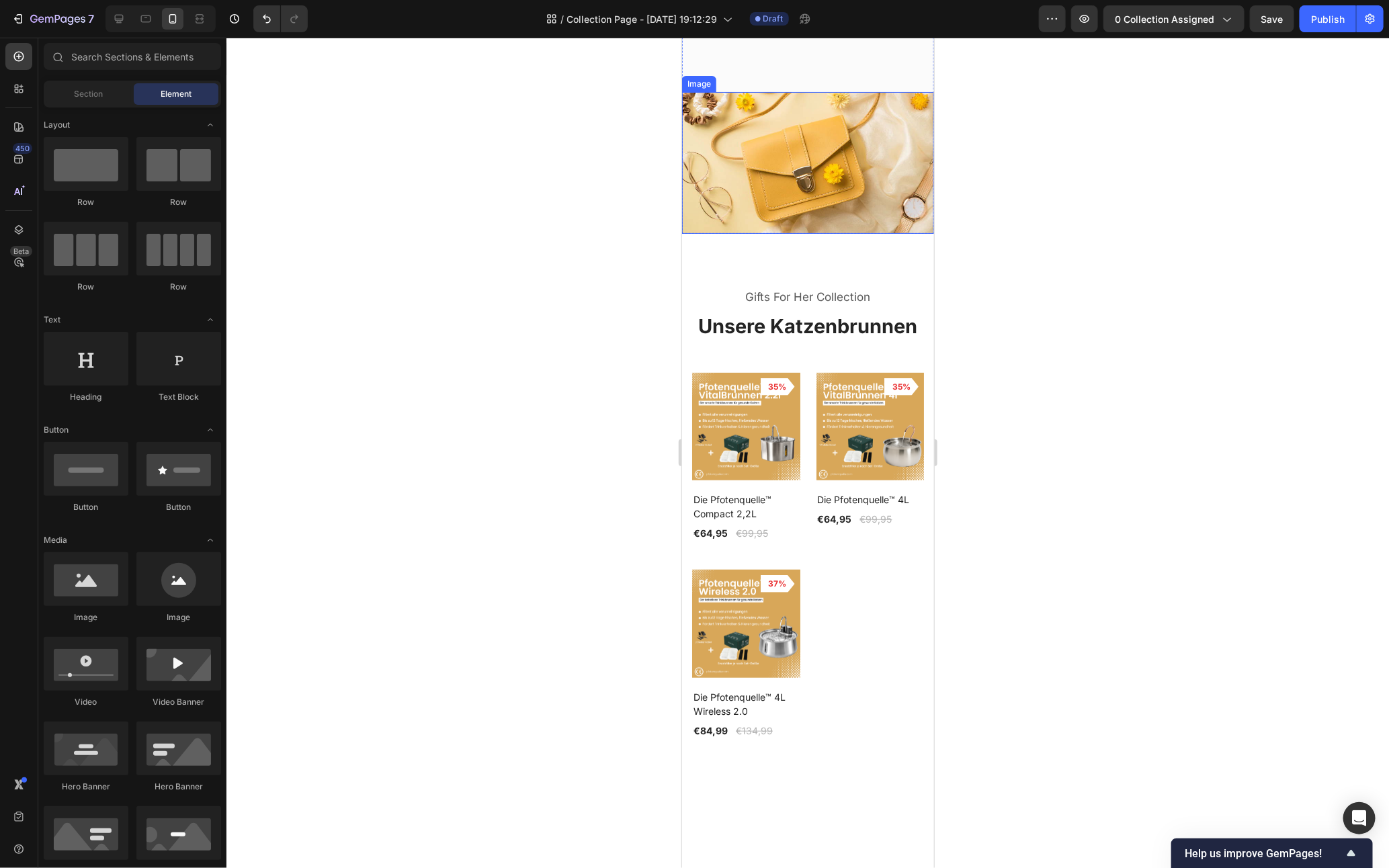
scroll to position [241, 0]
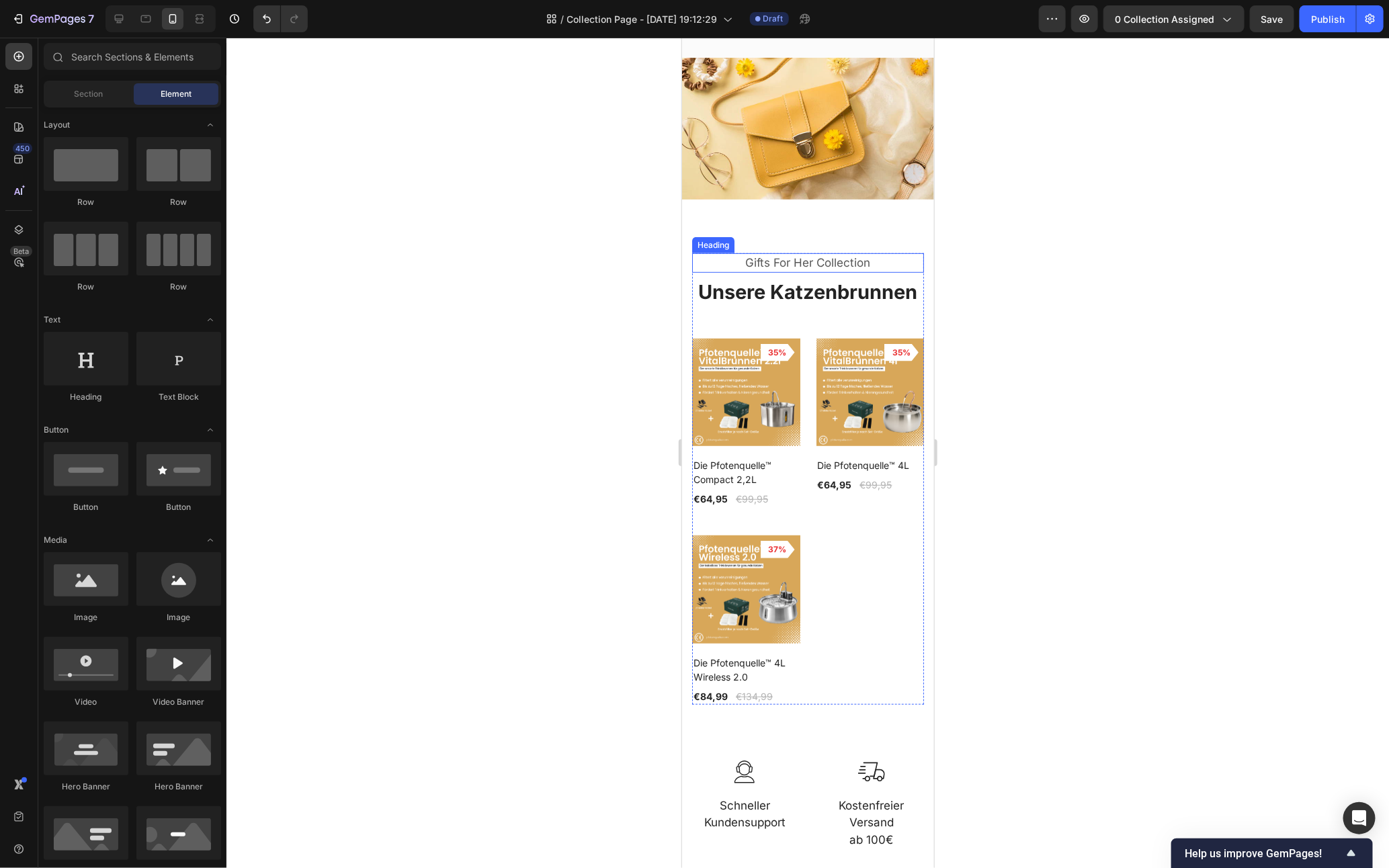
click at [850, 271] on p "Gifts For Her Collection" at bounding box center [807, 263] width 229 height 18
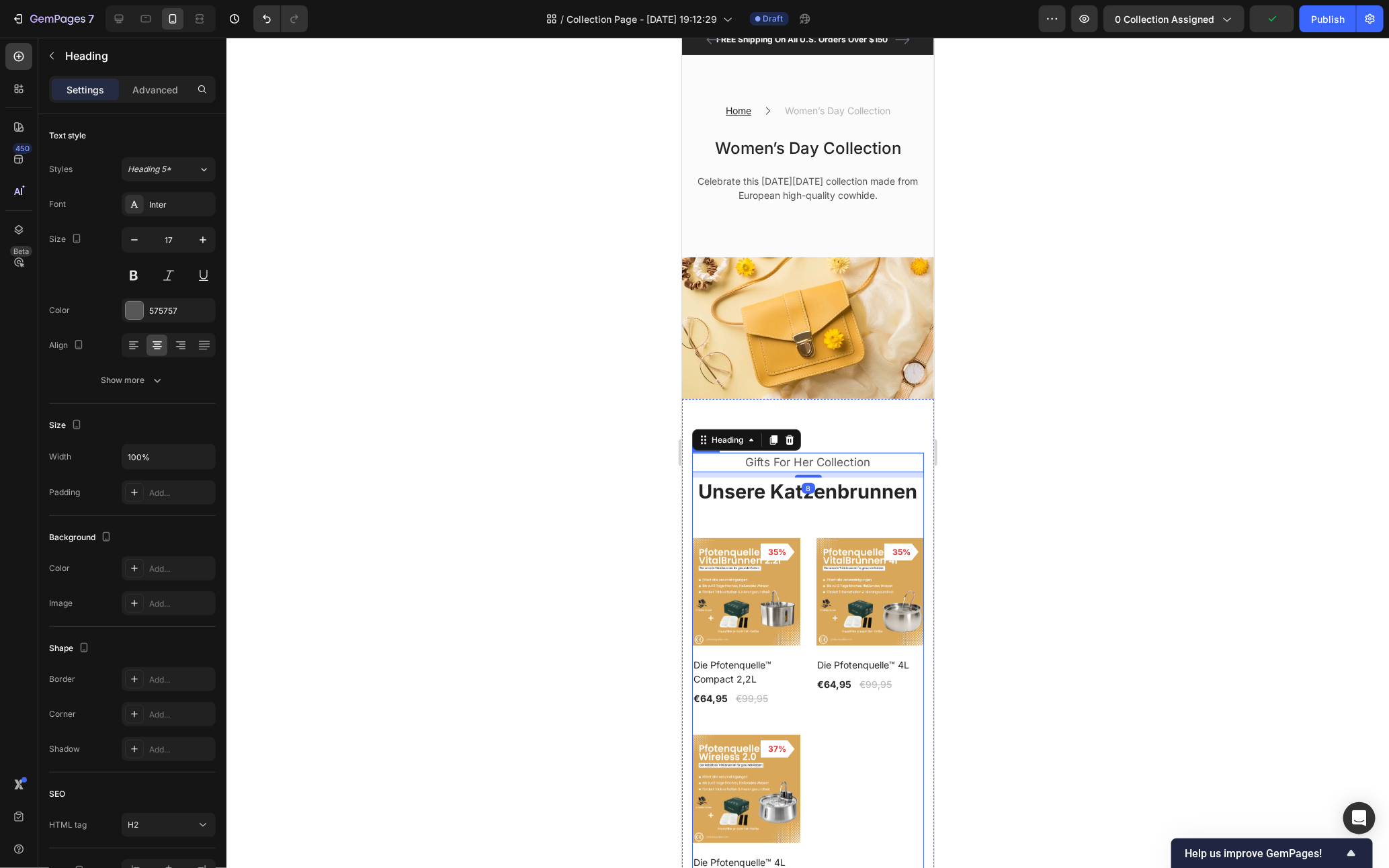
scroll to position [0, 0]
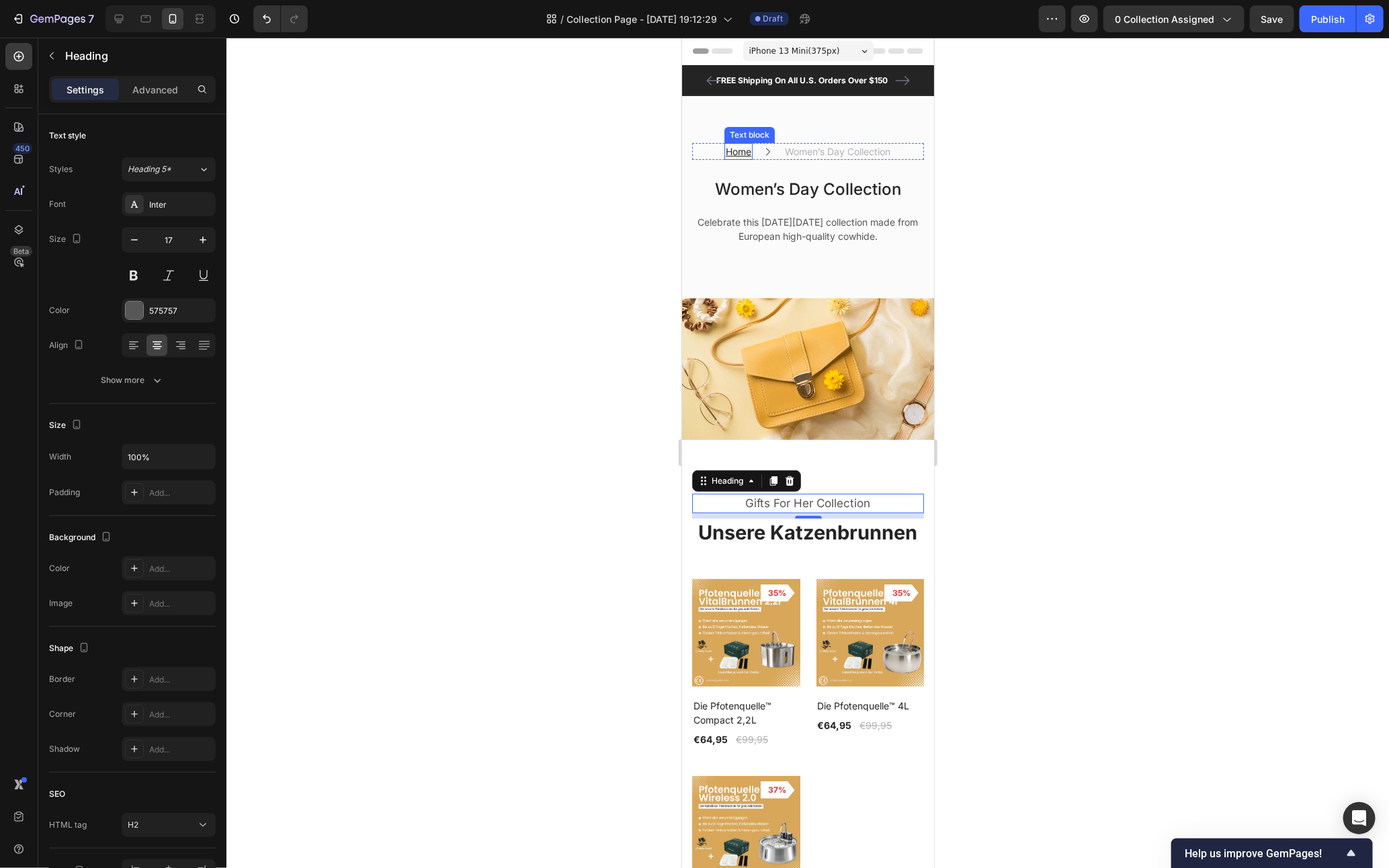
click at [732, 149] on u "Home" at bounding box center [738, 151] width 26 height 12
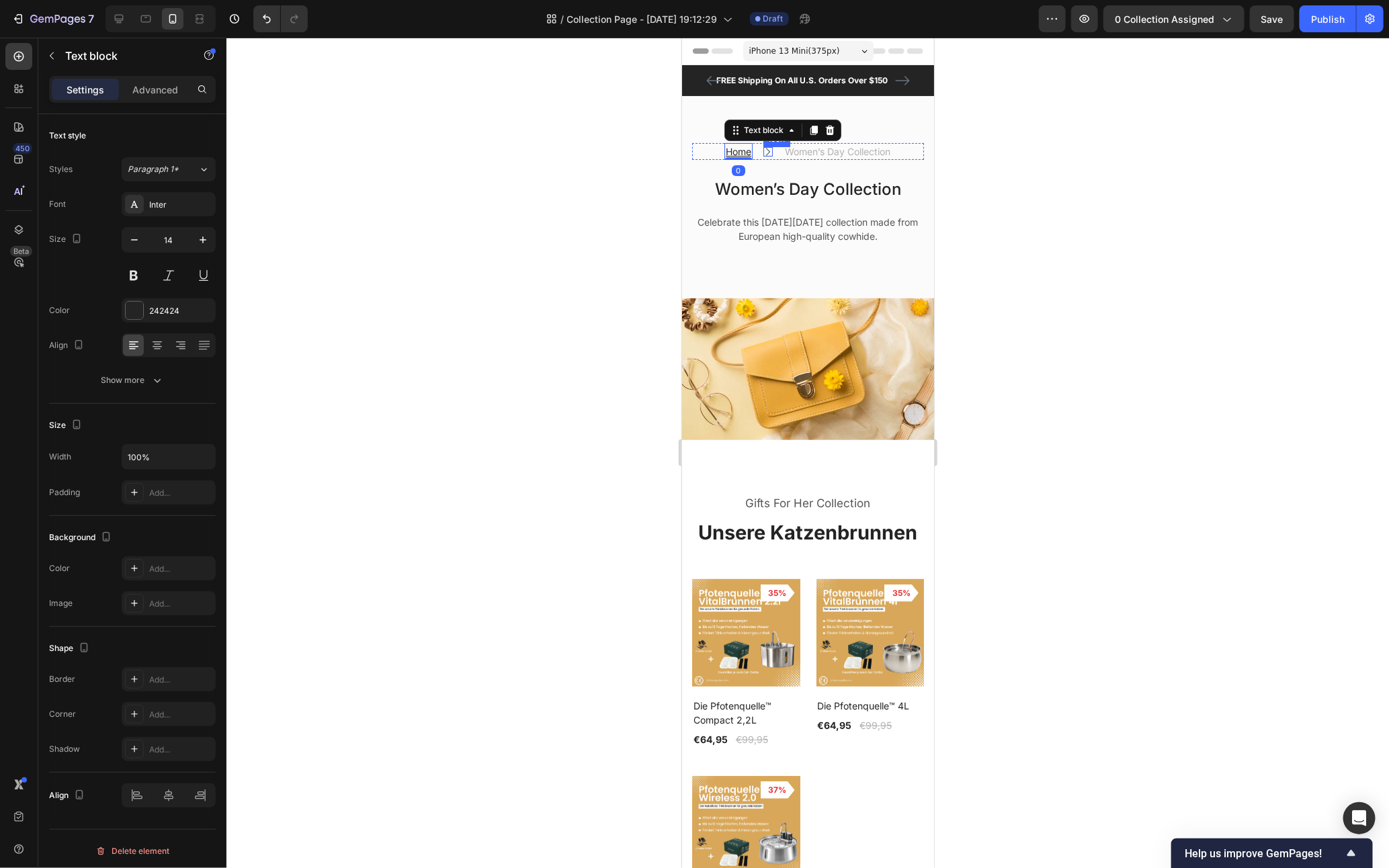
click at [781, 145] on div "Home Text block 0 Icon Women’s Day Collection Text block Row" at bounding box center [807, 151] width 232 height 17
click at [794, 149] on p "Women’s Day Collection" at bounding box center [837, 151] width 105 height 14
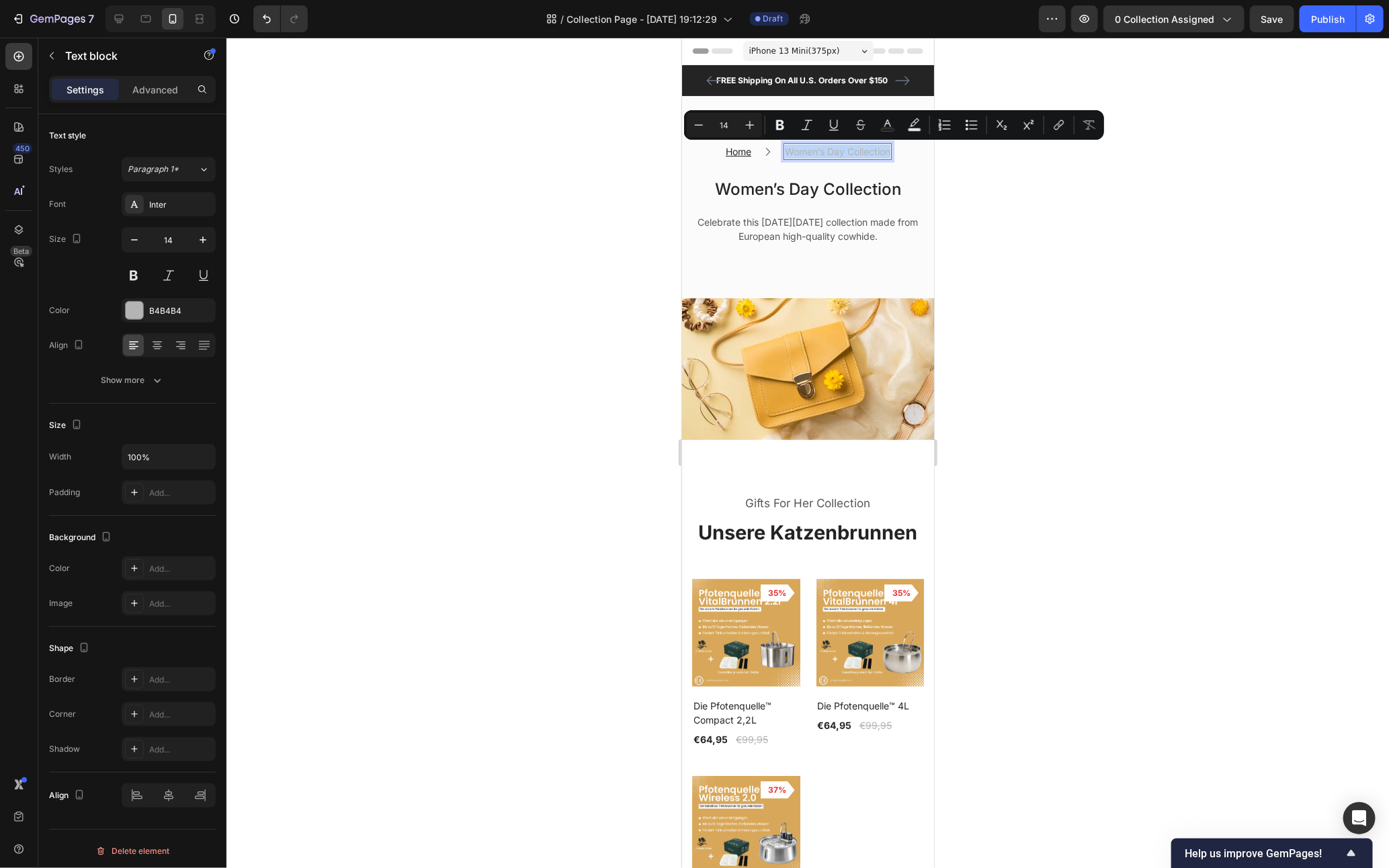
click at [794, 149] on p "Women’s Day Collection" at bounding box center [837, 151] width 105 height 14
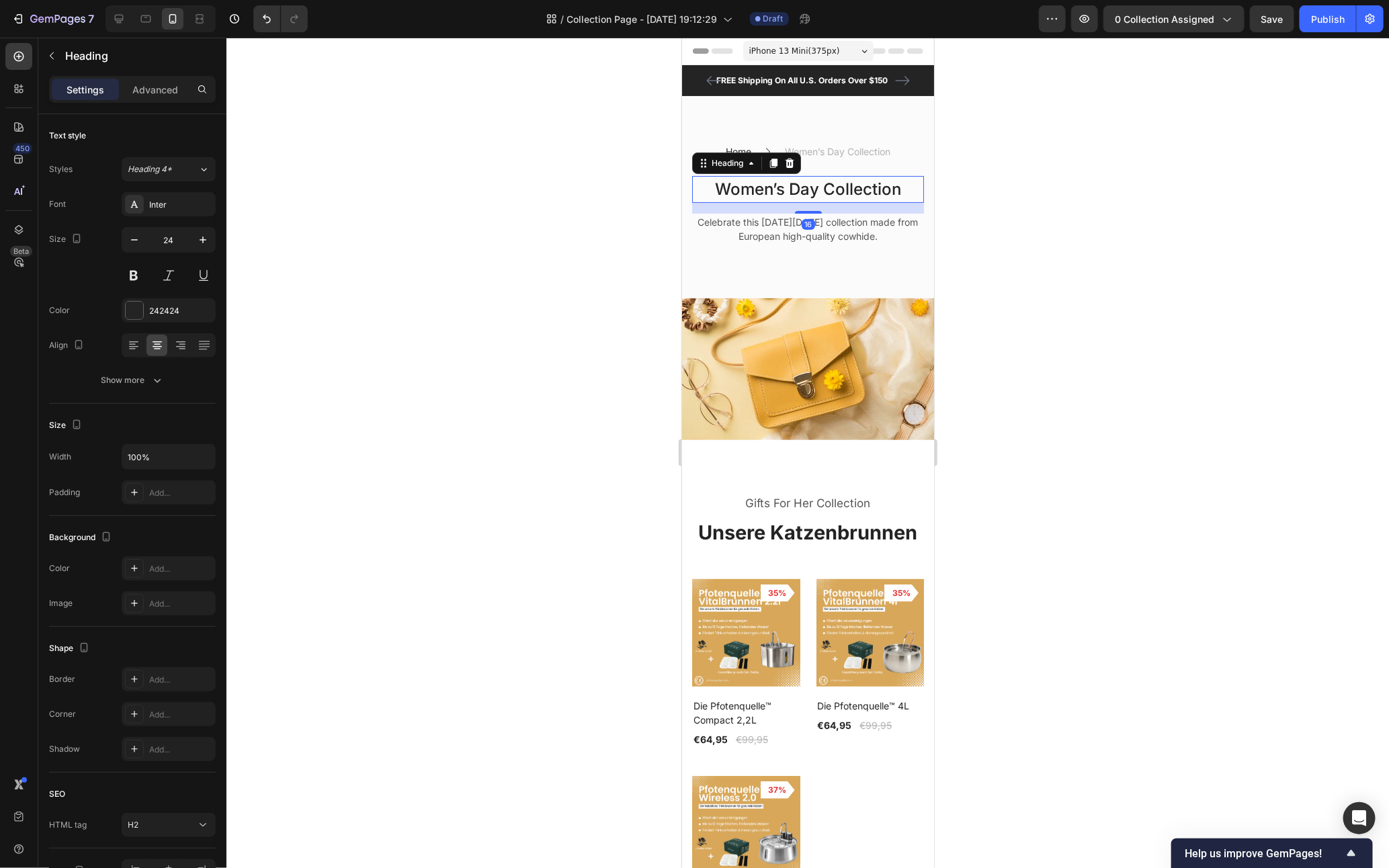
click at [738, 192] on p "Women’s Day Collection" at bounding box center [807, 188] width 229 height 24
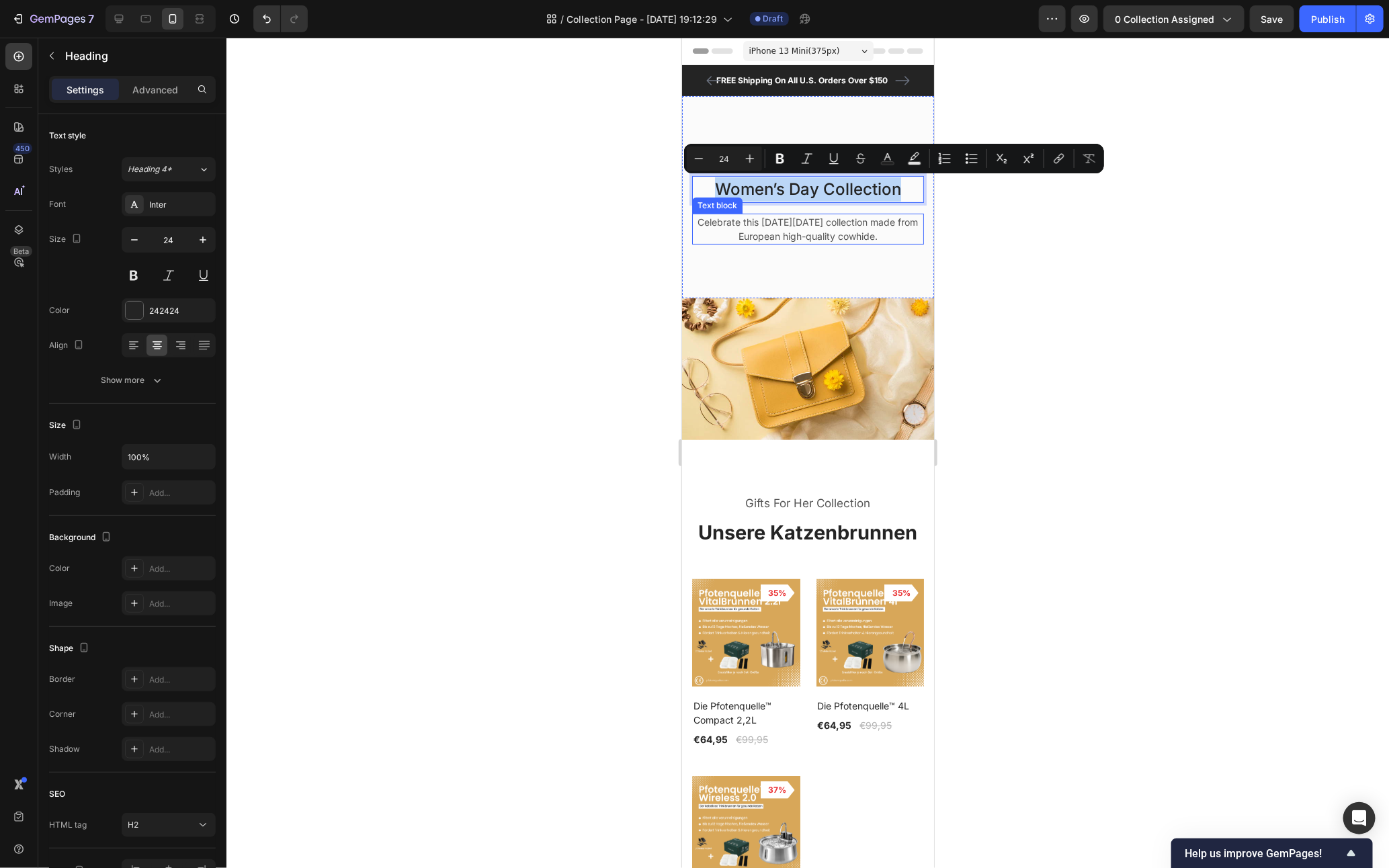
click at [751, 225] on p "Celebrate this [DATE][DATE] collection made from European high-quality cowhide." at bounding box center [807, 228] width 229 height 29
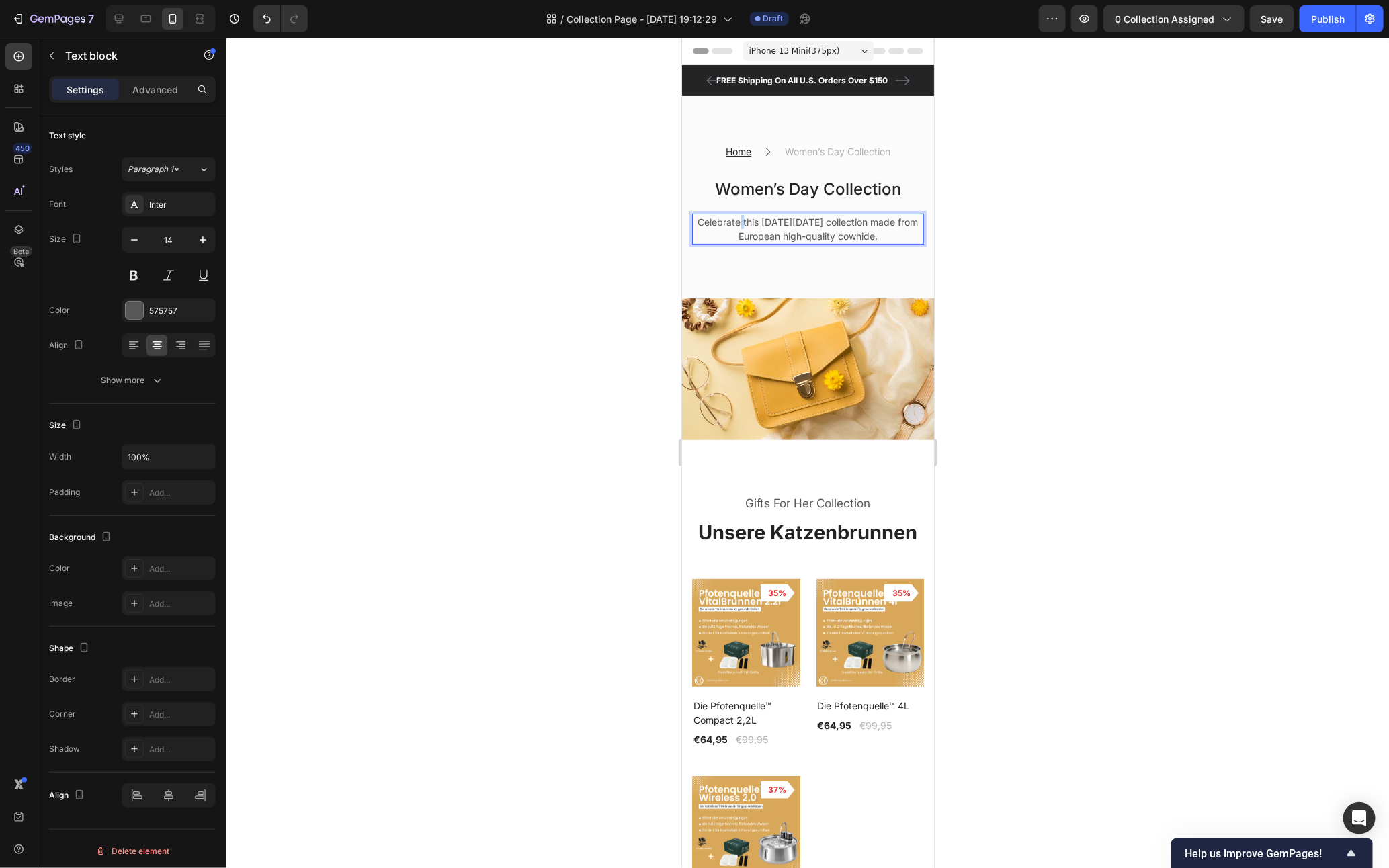
click at [751, 225] on p "Celebrate this [DATE][DATE] collection made from European high-quality cowhide." at bounding box center [807, 228] width 229 height 29
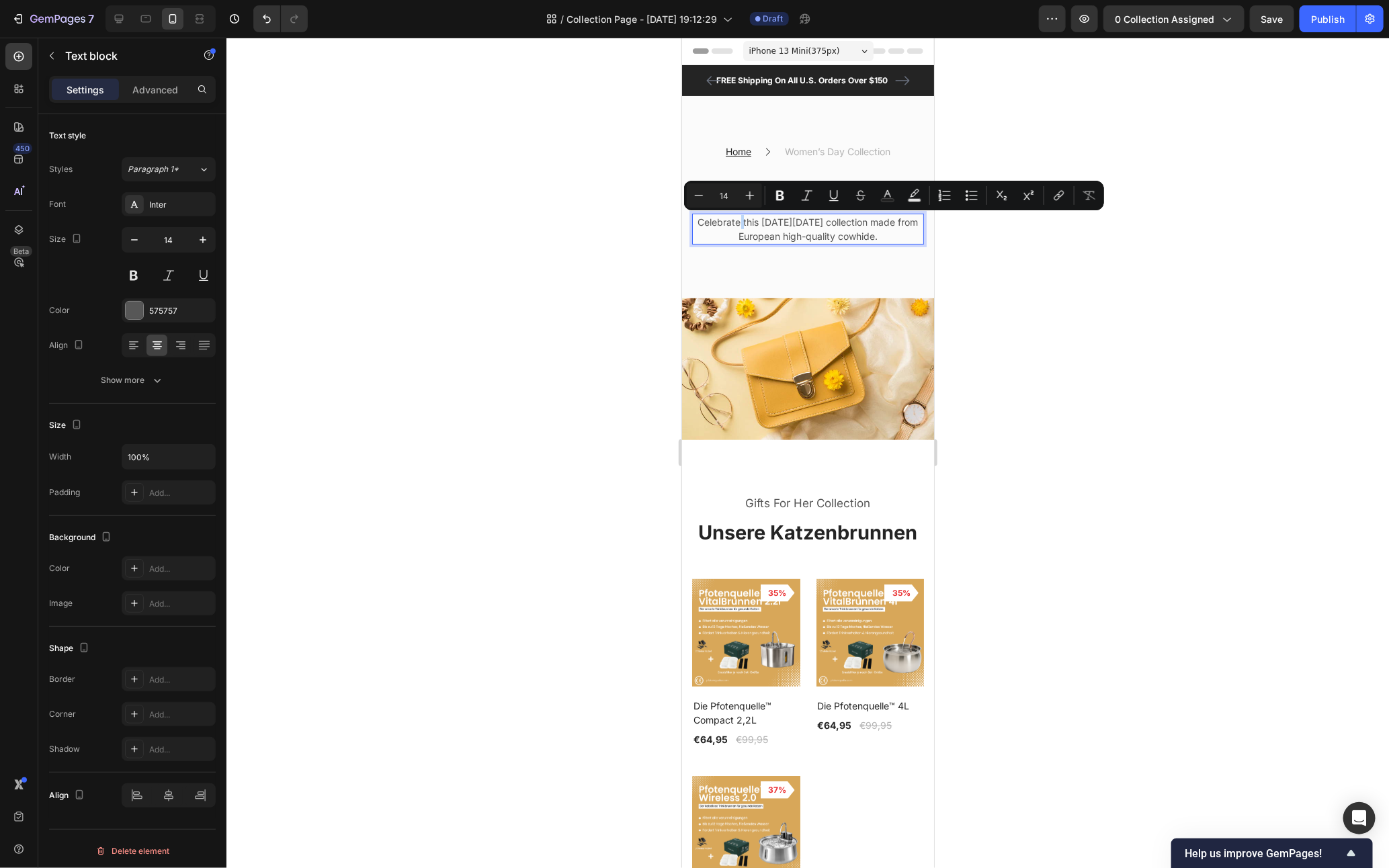
click at [751, 225] on p "Celebrate this [DATE][DATE] collection made from European high-quality cowhide." at bounding box center [807, 228] width 229 height 29
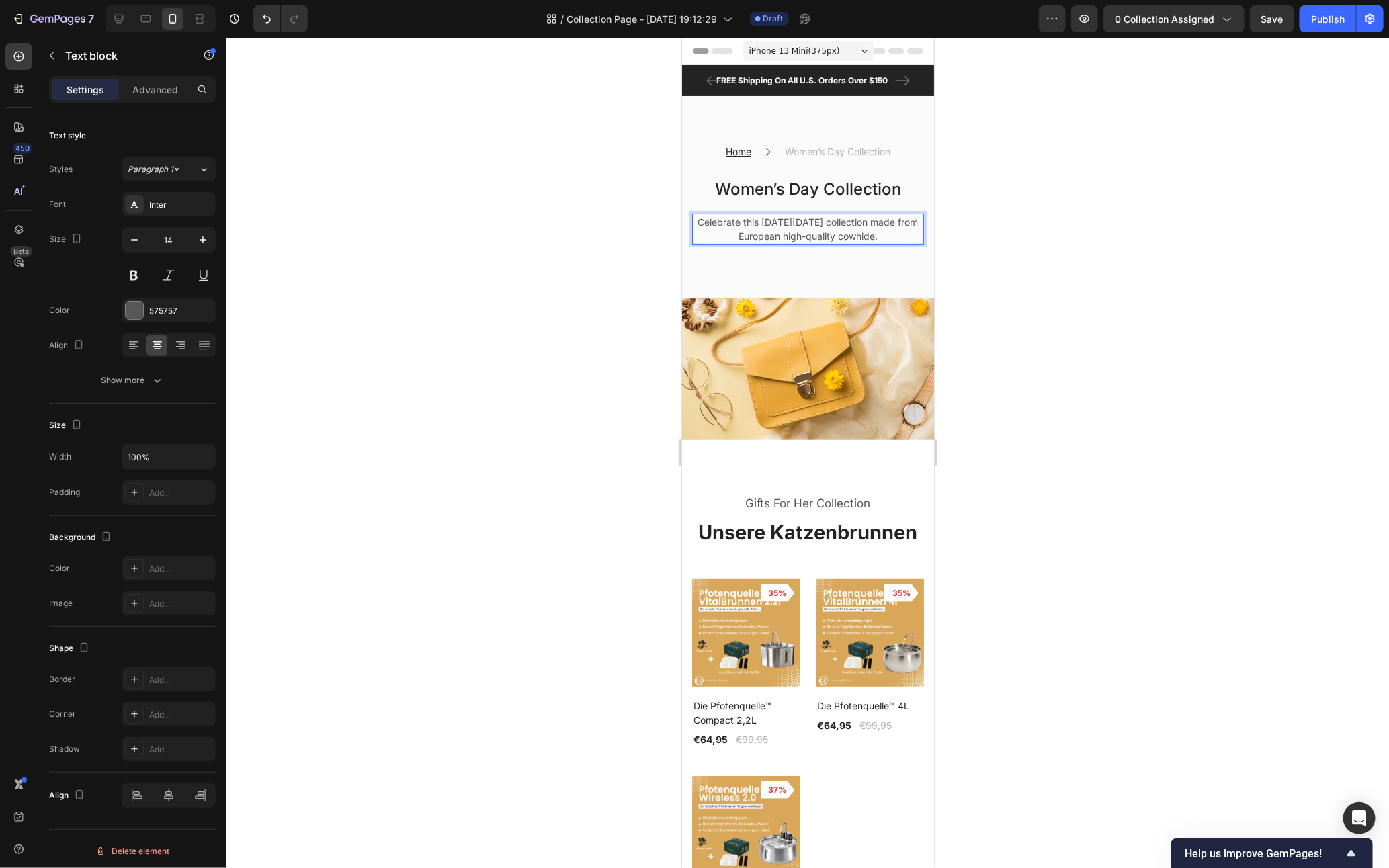
click at [1245, 342] on div at bounding box center [807, 452] width 1162 height 831
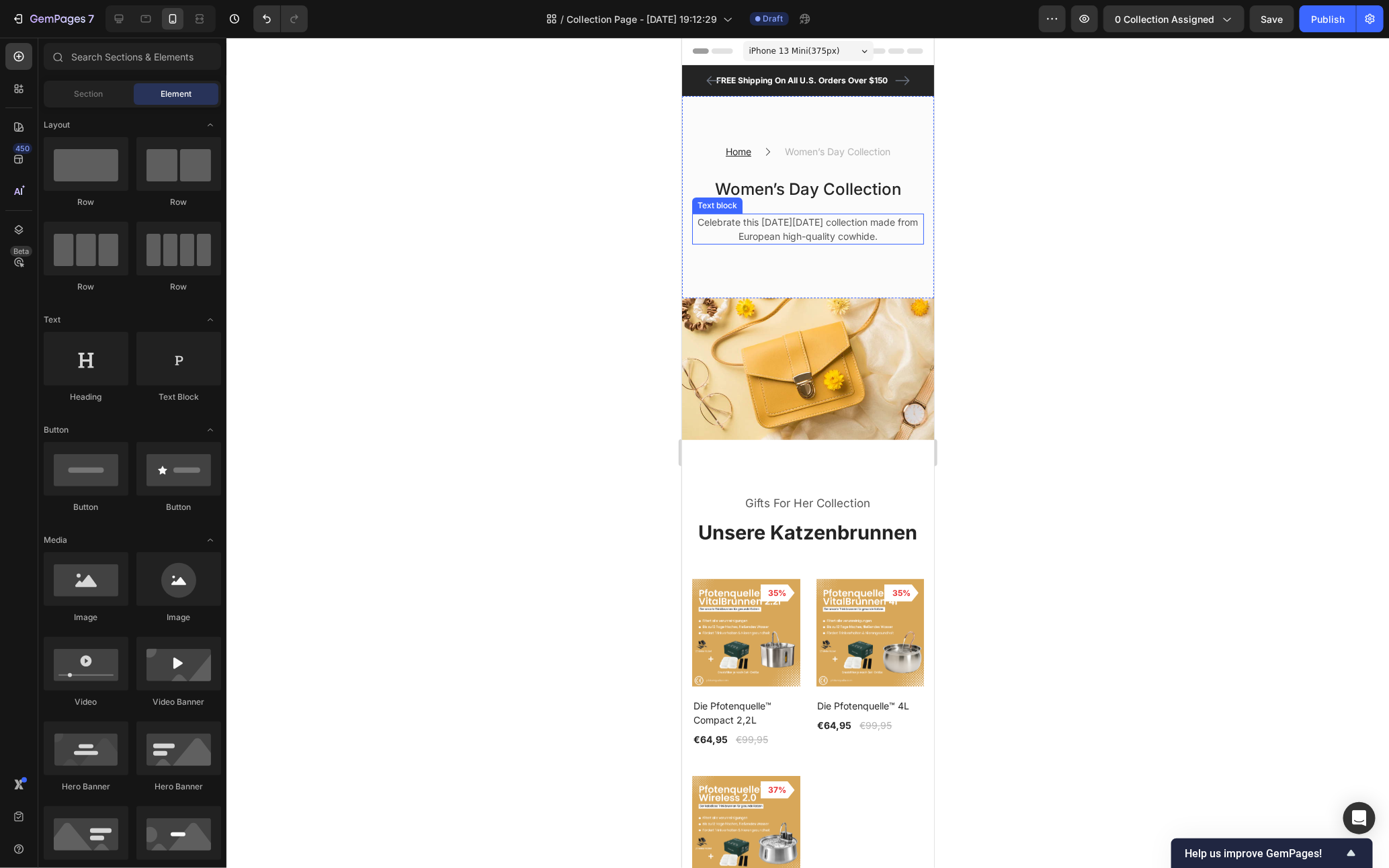
click at [844, 233] on p "Celebrate this [DATE][DATE] collection made from European high-quality cowhide." at bounding box center [807, 228] width 229 height 29
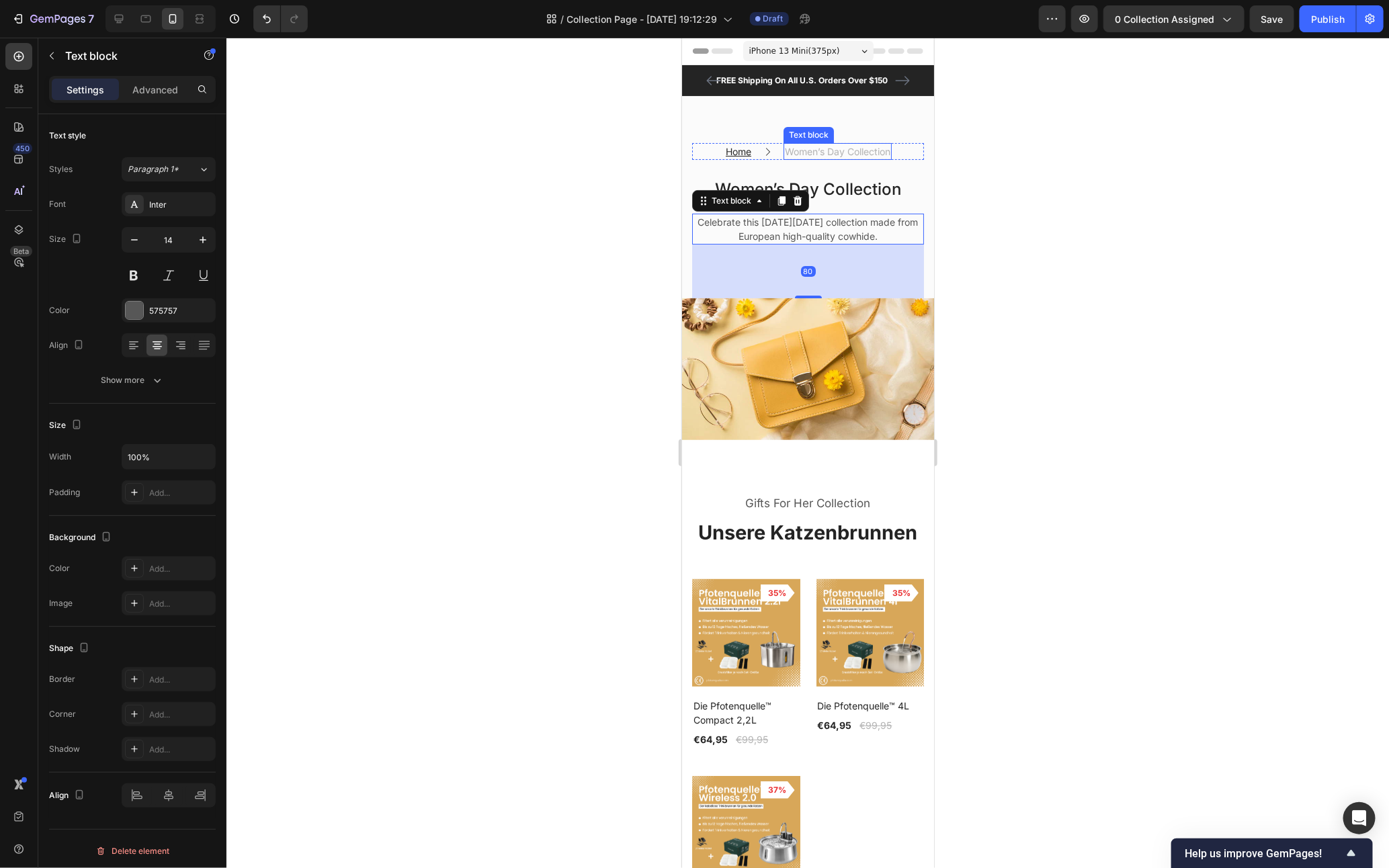
click at [844, 149] on p "Women’s Day Collection" at bounding box center [837, 151] width 105 height 14
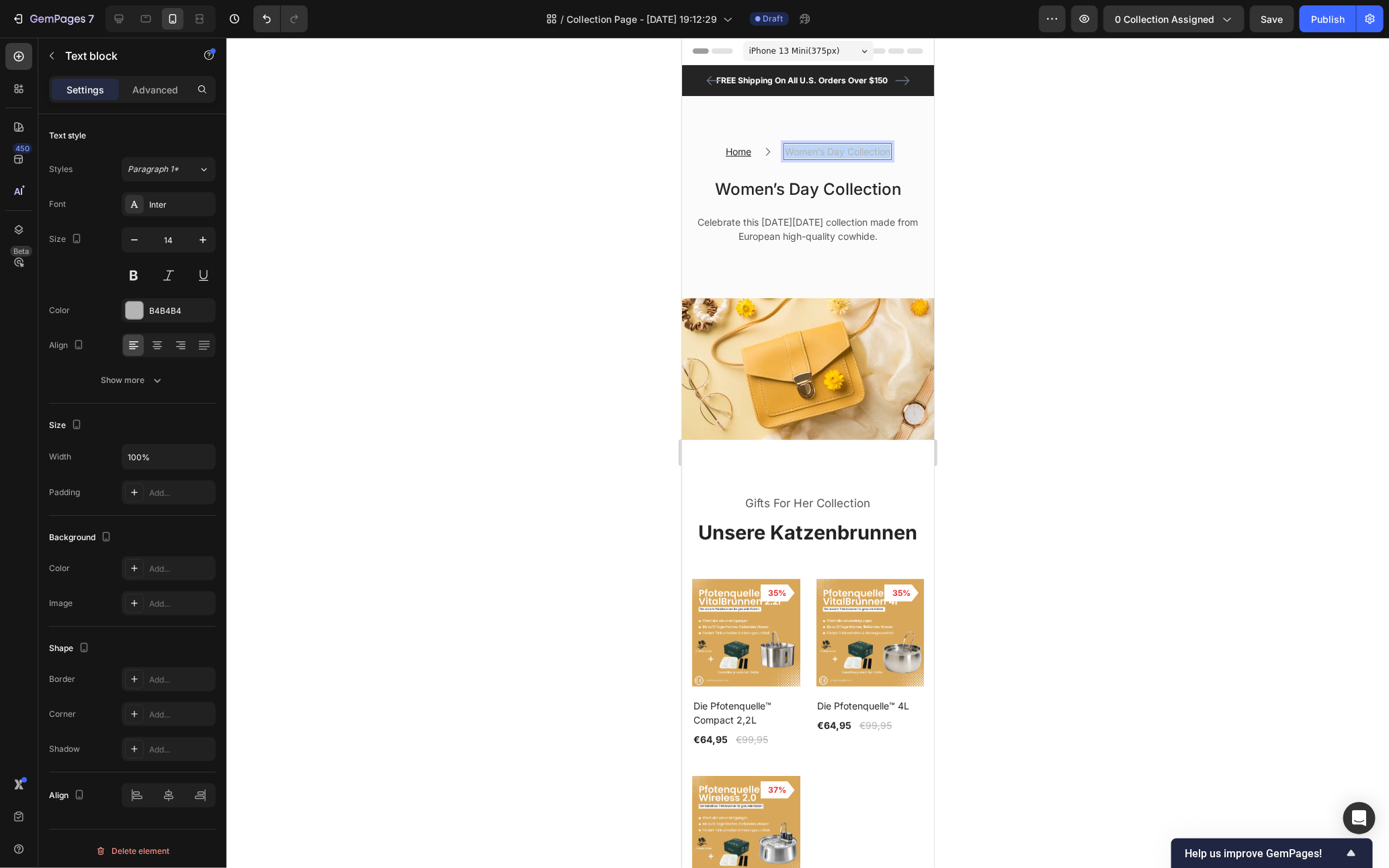
click at [844, 149] on p "Women’s Day Collection" at bounding box center [837, 151] width 105 height 14
click at [914, 75] on div "FREE Shipping On All U.S. Orders Over $150 Text block 60-DAY FREE RETURNS Text …" at bounding box center [807, 79] width 252 height 31
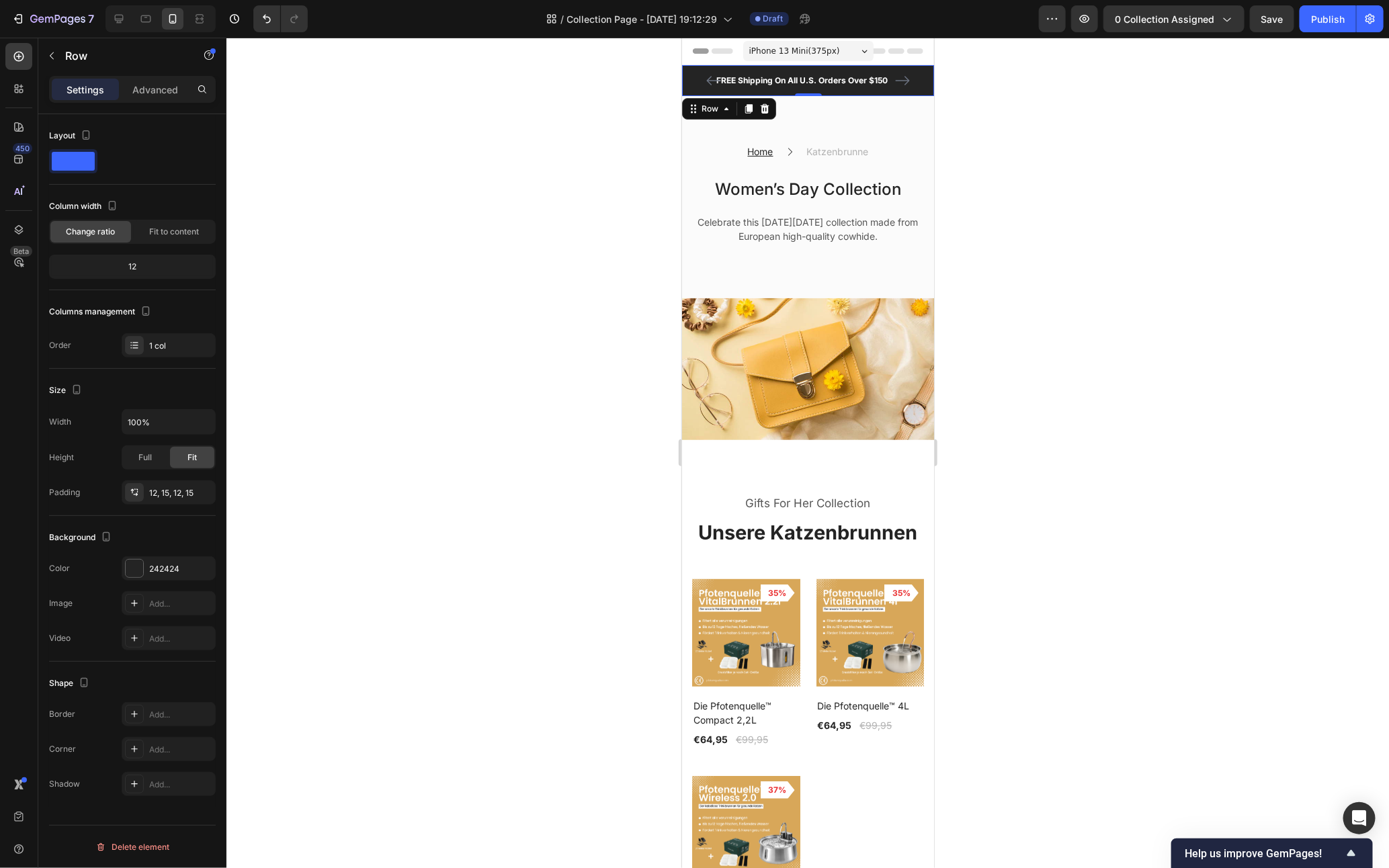
click at [765, 112] on icon at bounding box center [765, 108] width 9 height 10
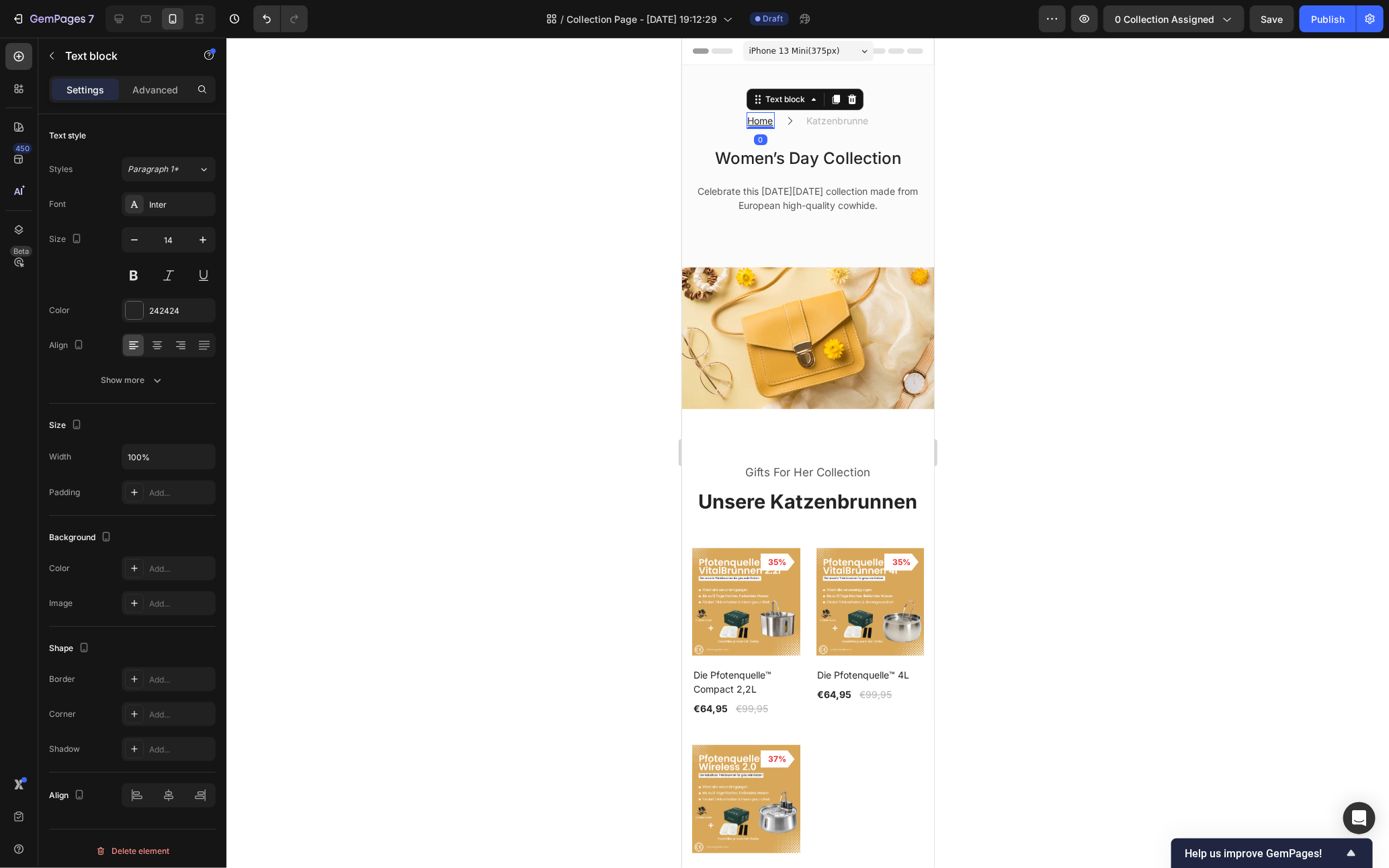
click at [750, 121] on u "Home" at bounding box center [760, 120] width 26 height 12
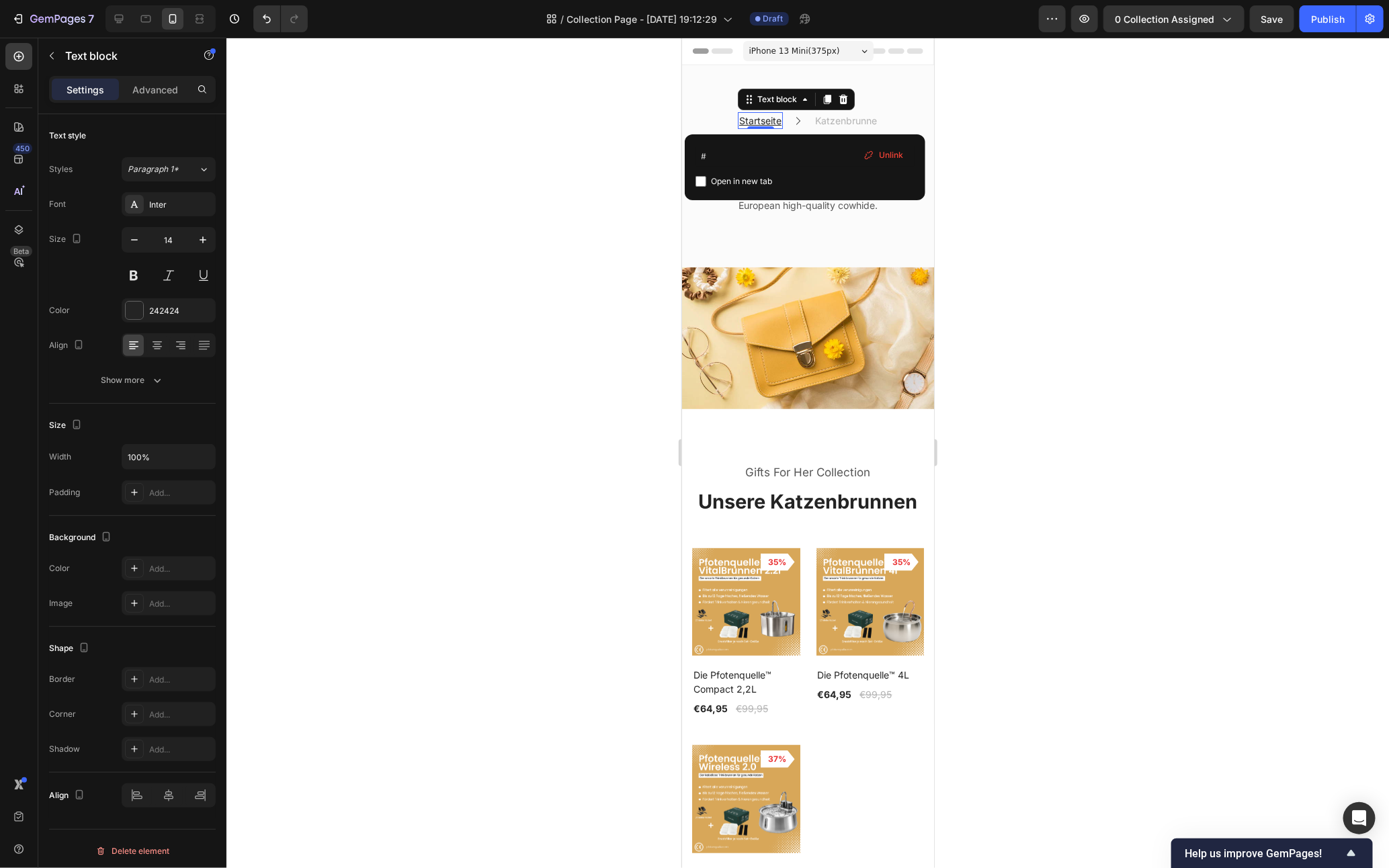
drag, startPoint x: 899, startPoint y: 153, endPoint x: 218, endPoint y: 115, distance: 682.1
click at [899, 153] on span "Unlink" at bounding box center [891, 155] width 24 height 12
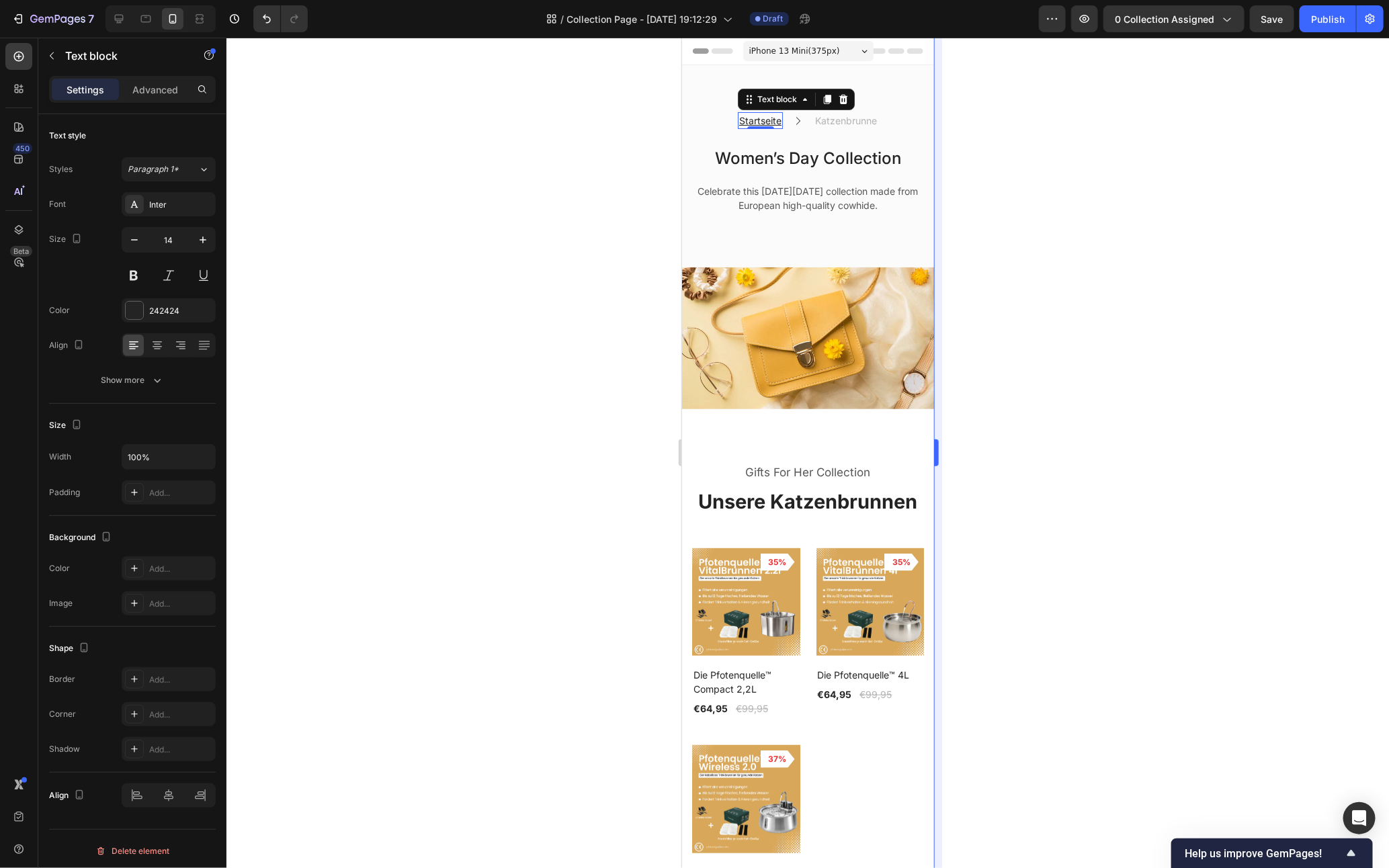
drag, startPoint x: 1039, startPoint y: 171, endPoint x: 934, endPoint y: 165, distance: 105.2
click at [1039, 171] on div at bounding box center [807, 452] width 1162 height 831
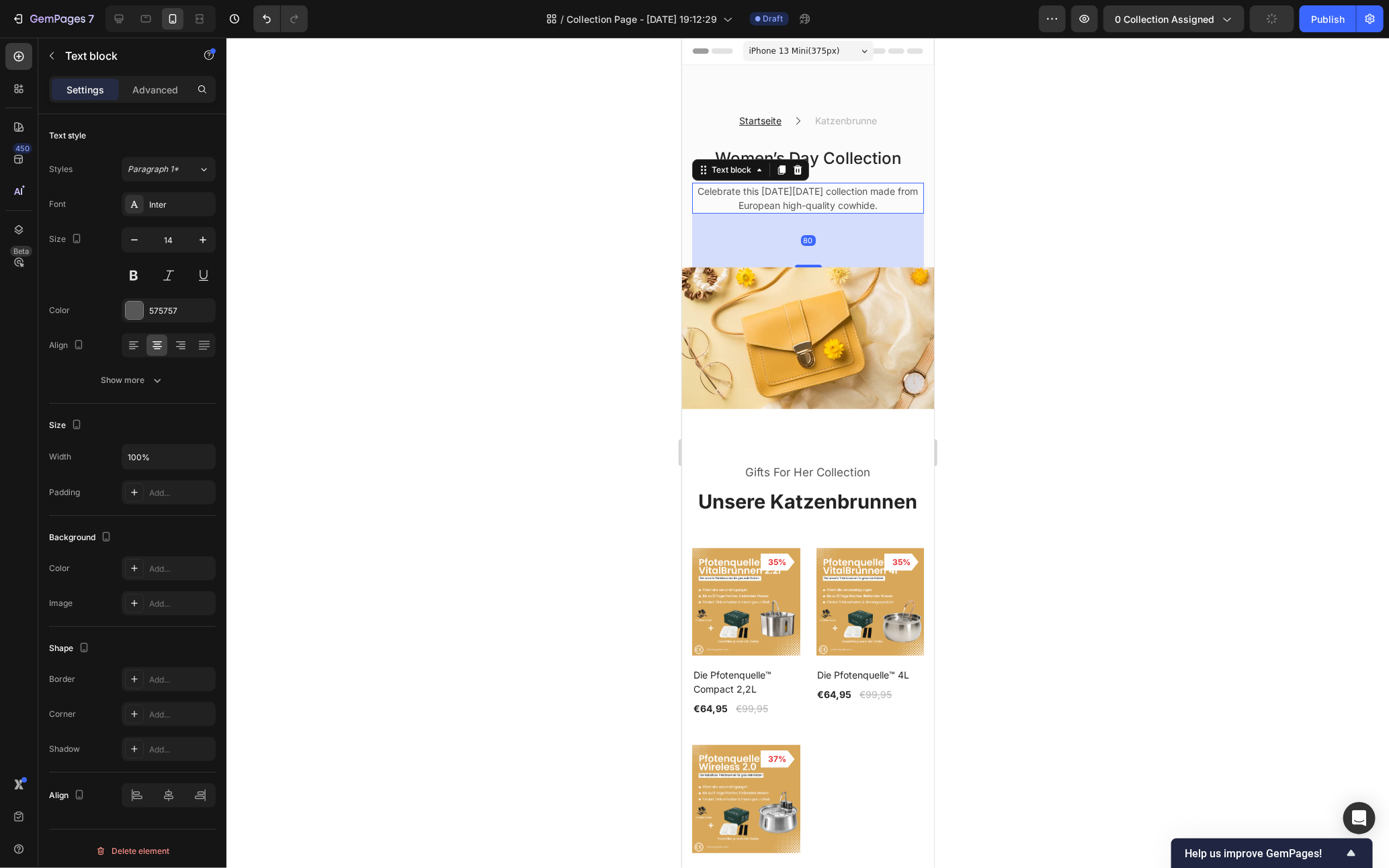
click at [827, 195] on p "Celebrate this [DATE][DATE] collection made from European high-quality cowhide." at bounding box center [807, 198] width 229 height 29
click at [850, 164] on p "Women’s Day Collection" at bounding box center [807, 157] width 229 height 24
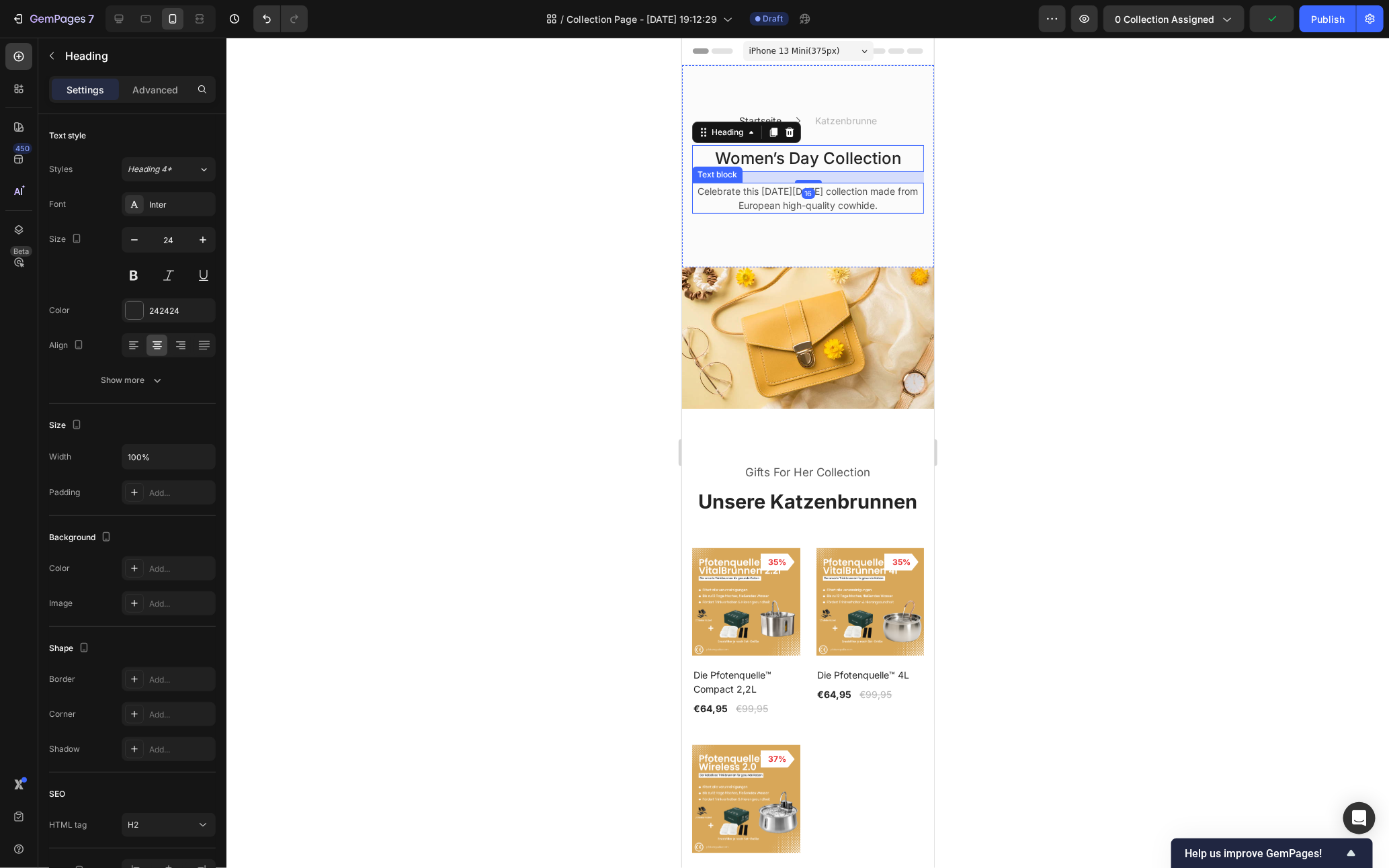
click at [835, 194] on p "Celebrate this [DATE][DATE] collection made from European high-quality cowhide." at bounding box center [807, 198] width 229 height 29
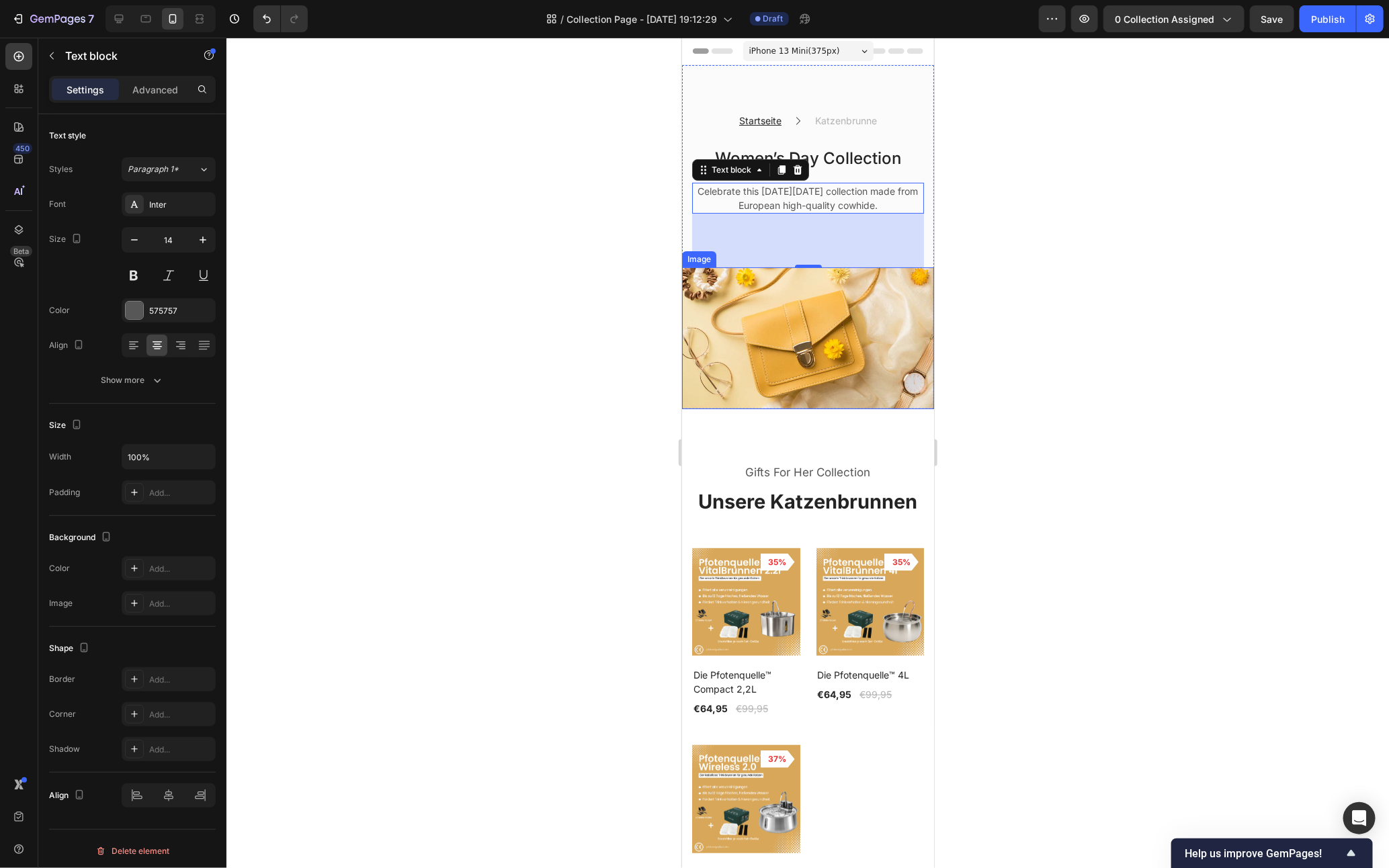
click at [838, 380] on img at bounding box center [807, 337] width 252 height 142
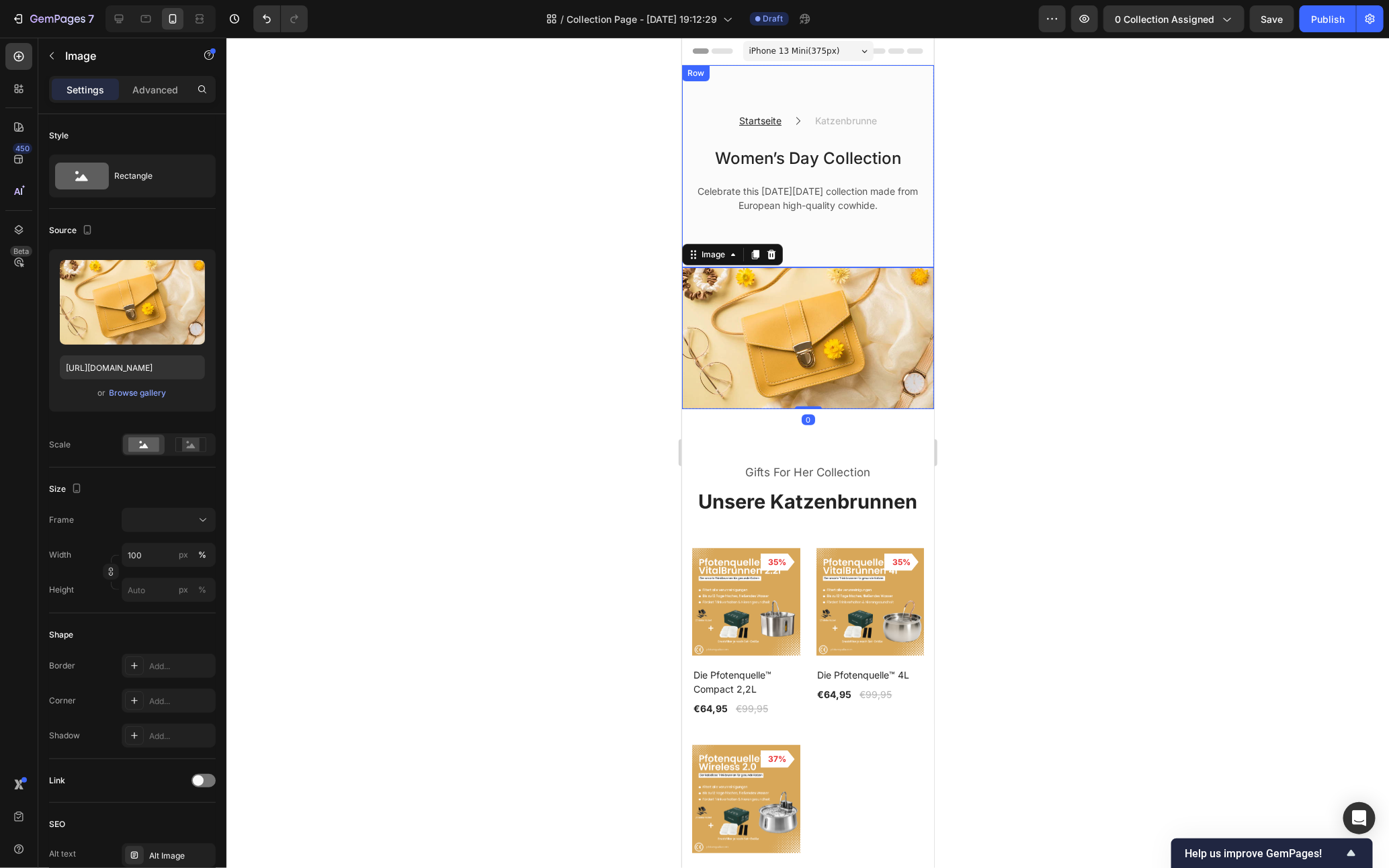
drag, startPoint x: 1066, startPoint y: 291, endPoint x: 216, endPoint y: 222, distance: 852.8
click at [1066, 291] on div at bounding box center [807, 452] width 1162 height 831
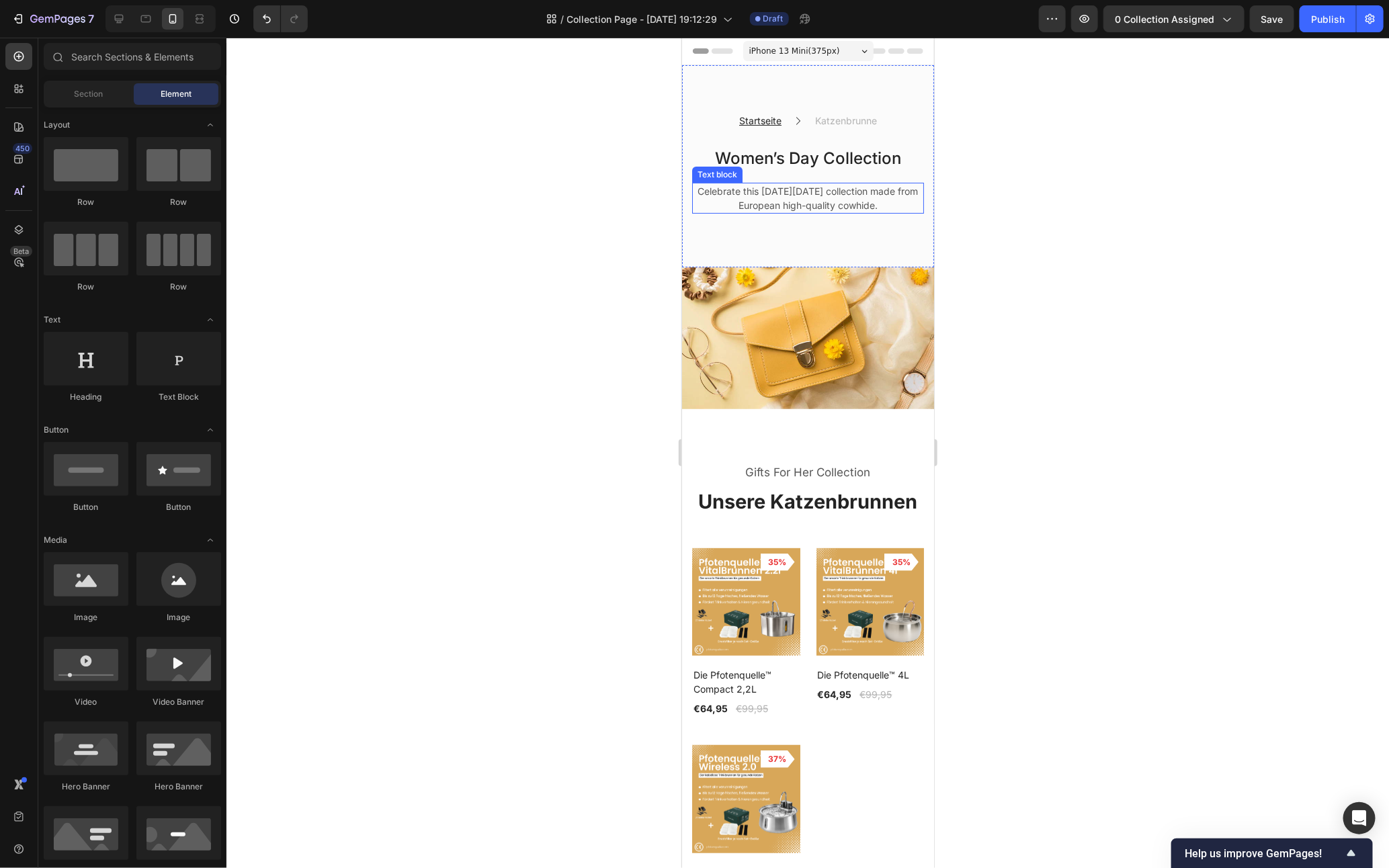
click at [863, 211] on p "Celebrate this [DATE][DATE] collection made from European high-quality cowhide." at bounding box center [807, 198] width 229 height 29
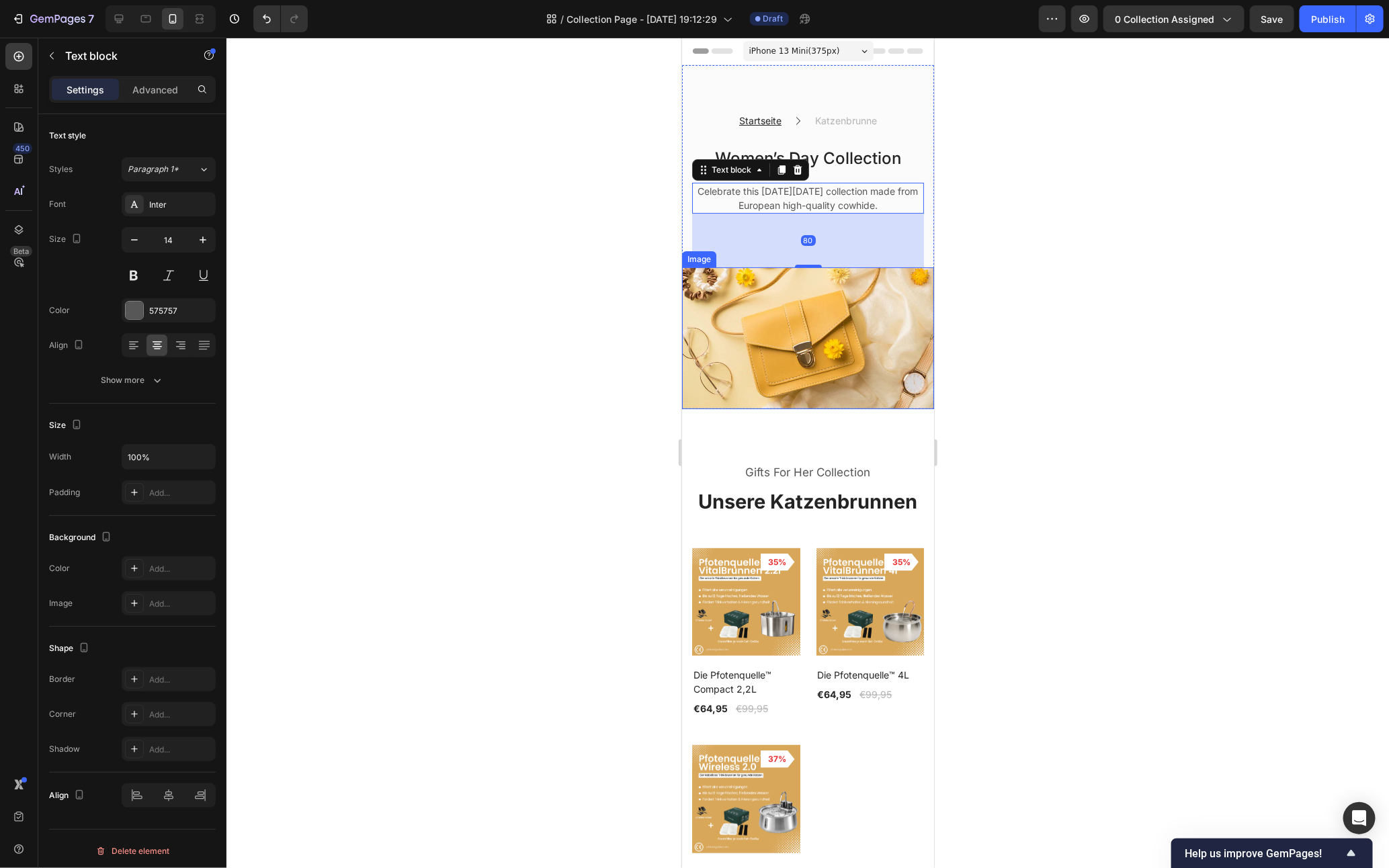
click at [824, 320] on img at bounding box center [807, 337] width 252 height 142
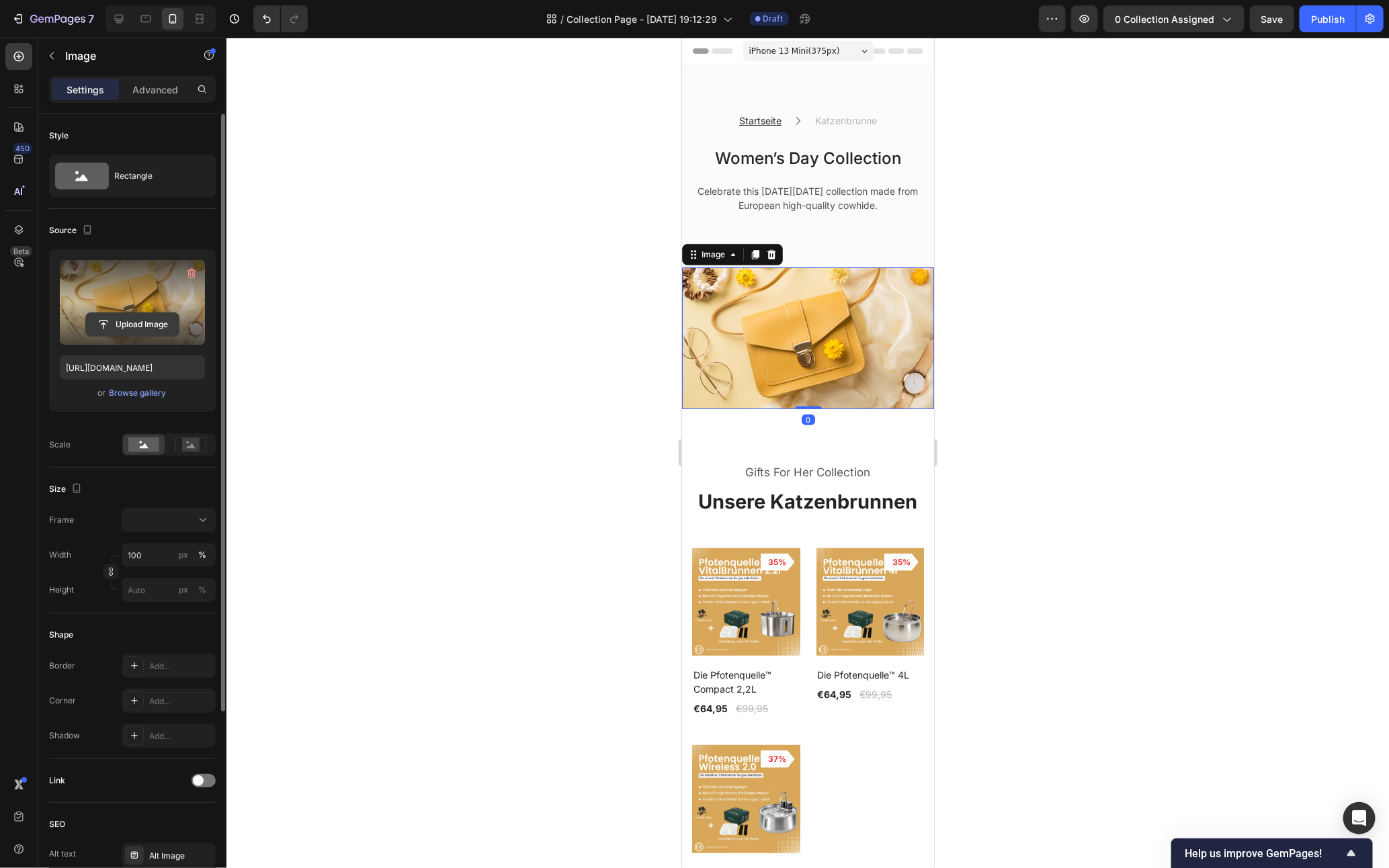
click at [103, 325] on input "file" at bounding box center [132, 325] width 93 height 23
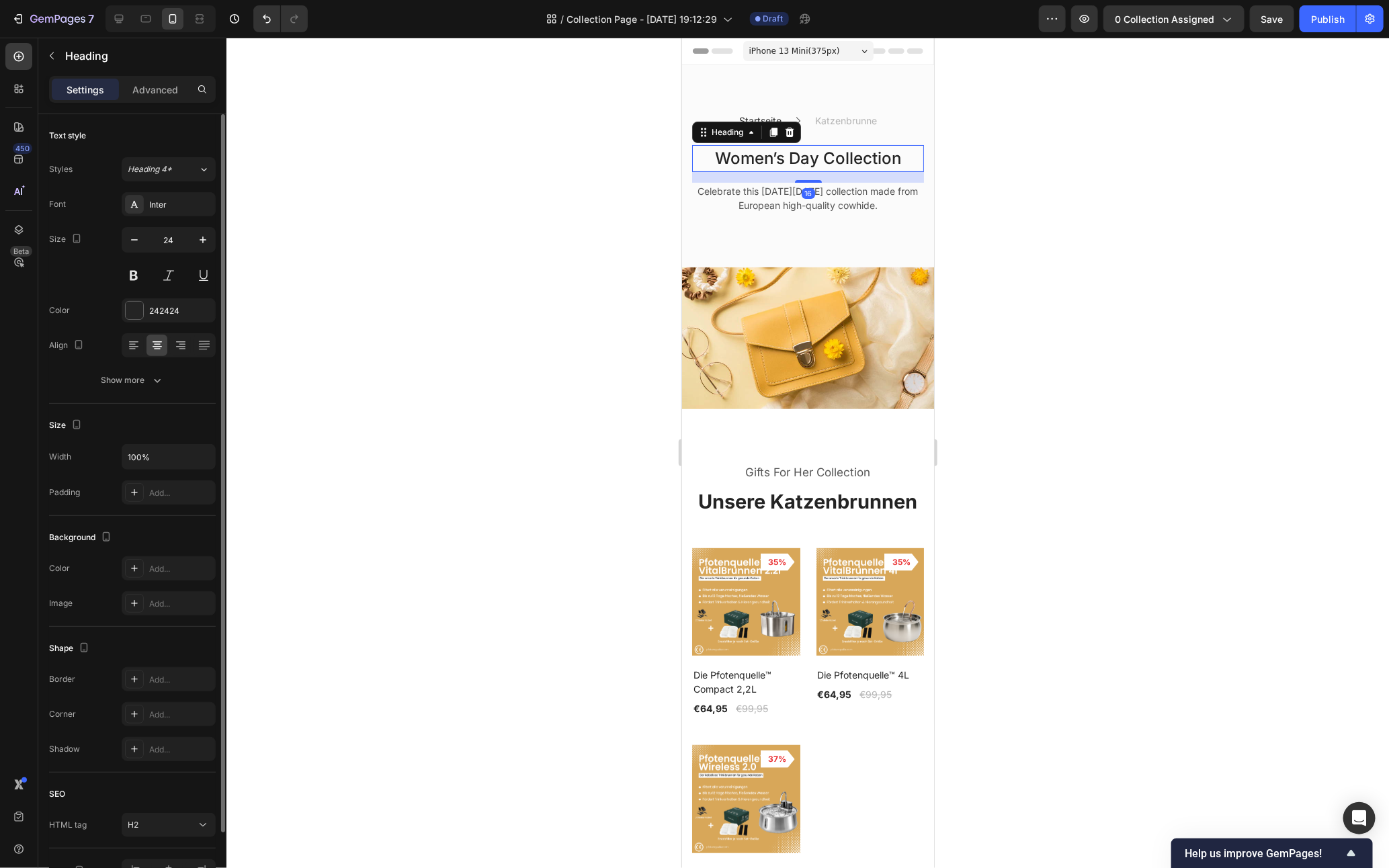
click at [787, 158] on p "Women’s Day Collection" at bounding box center [807, 157] width 229 height 24
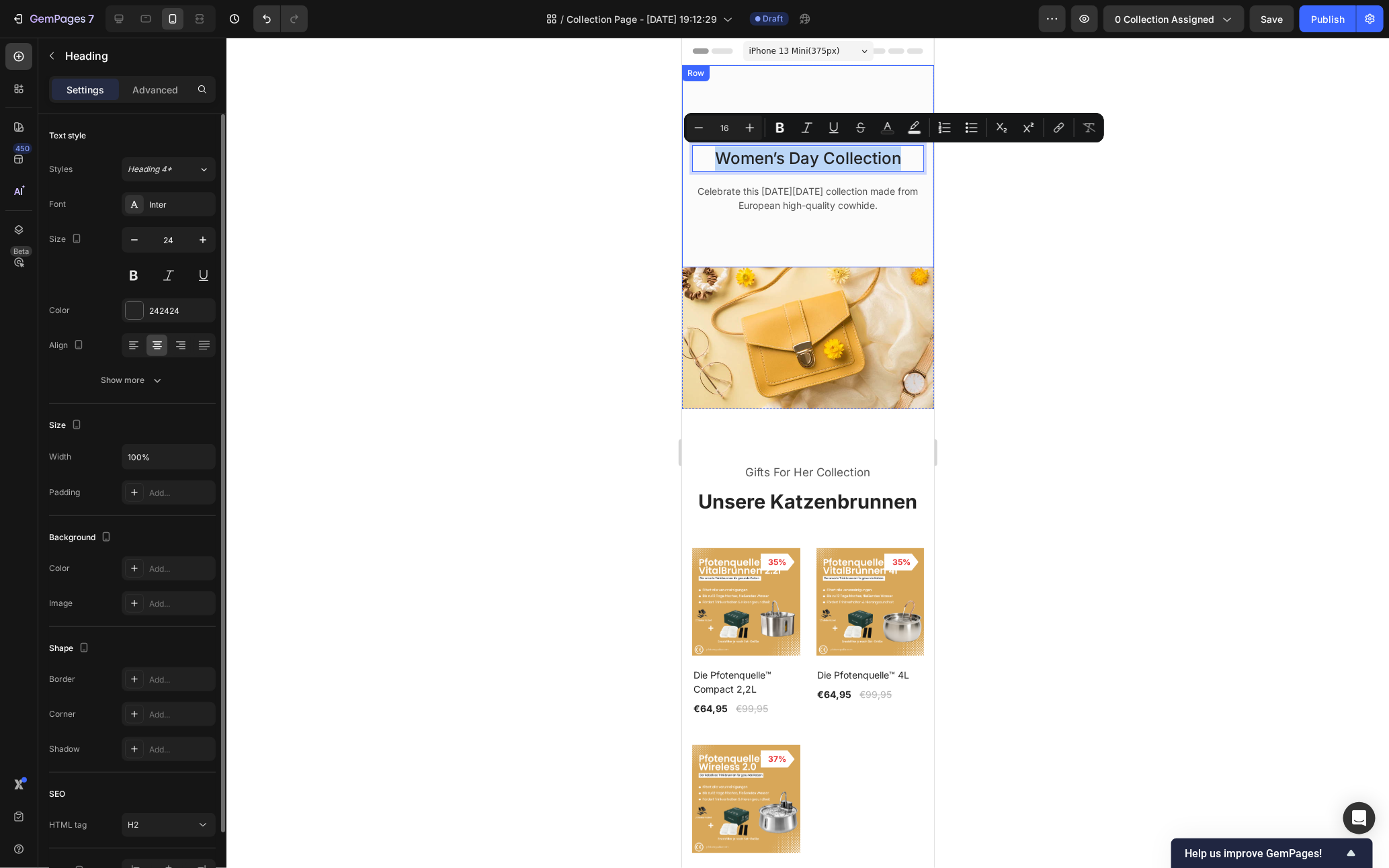
click at [822, 255] on div "Startseite ⁠⁠⁠⁠⁠⁠⁠ Text block Icon Katzenbrunne Text block Row Women’s Day Coll…" at bounding box center [807, 189] width 232 height 155
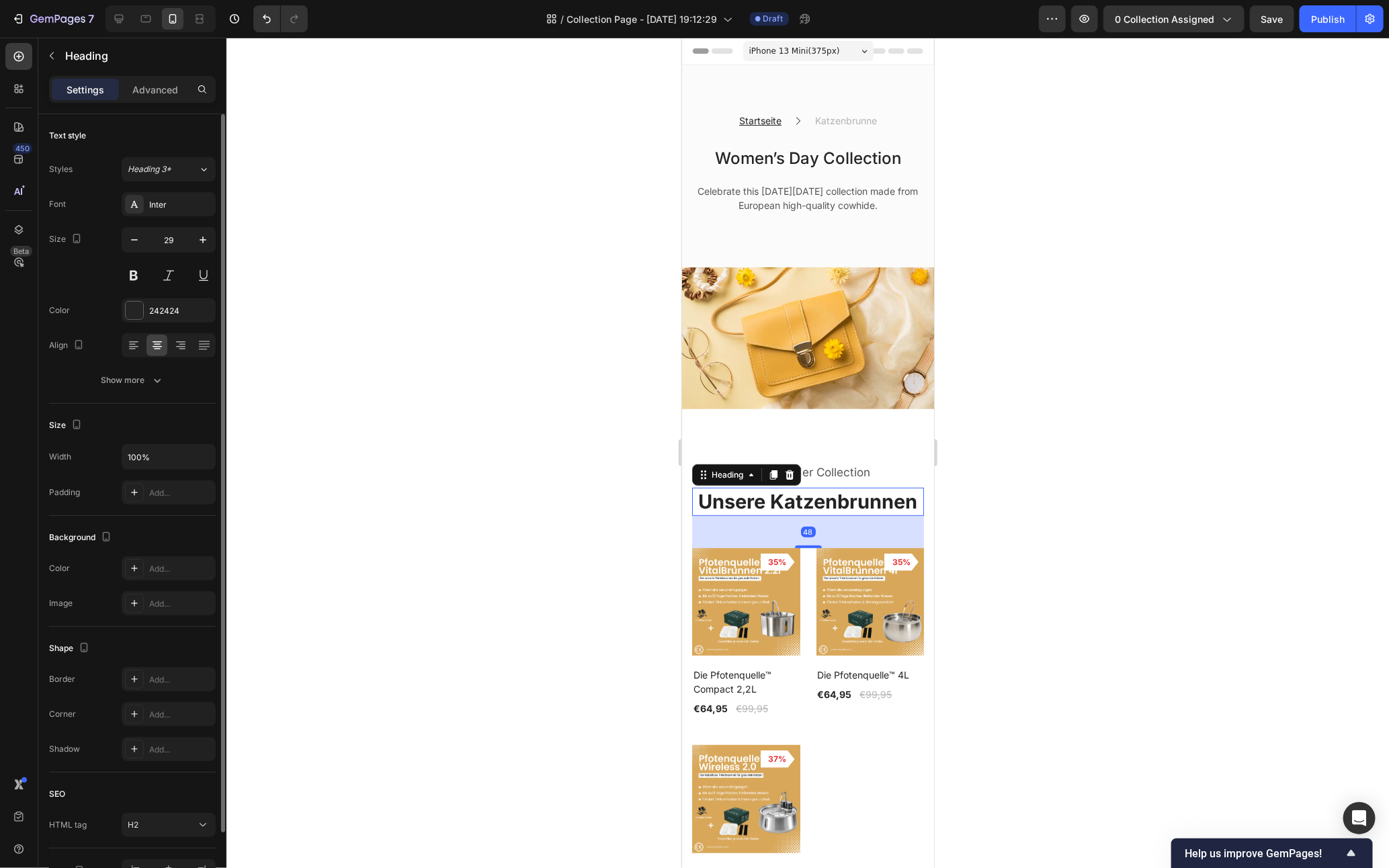
click at [860, 516] on h2 "Unsere Katzenbrunnen" at bounding box center [807, 501] width 232 height 29
click at [793, 480] on icon at bounding box center [789, 475] width 11 height 11
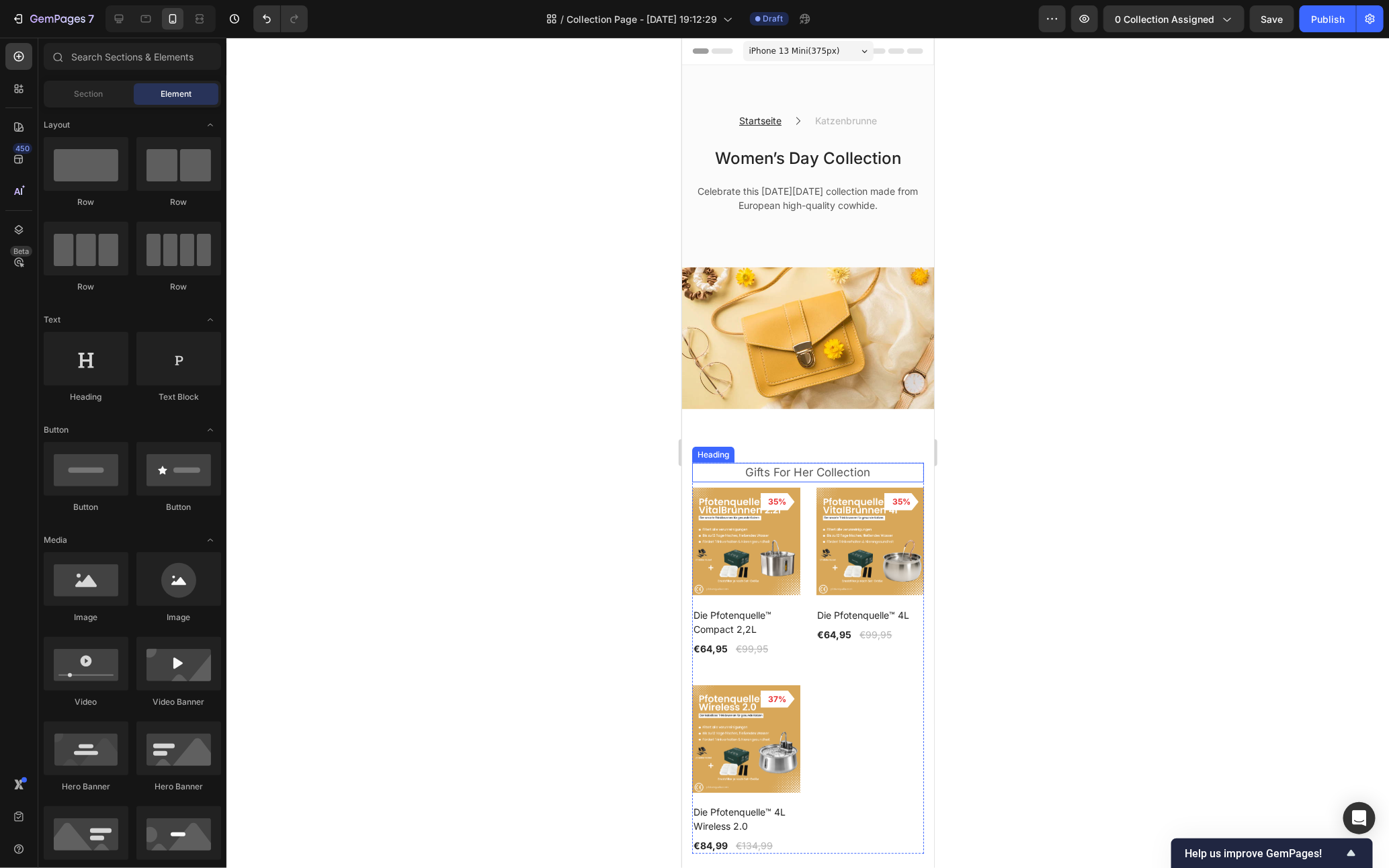
click at [880, 481] on p "Gifts For Her Collection" at bounding box center [807, 473] width 229 height 18
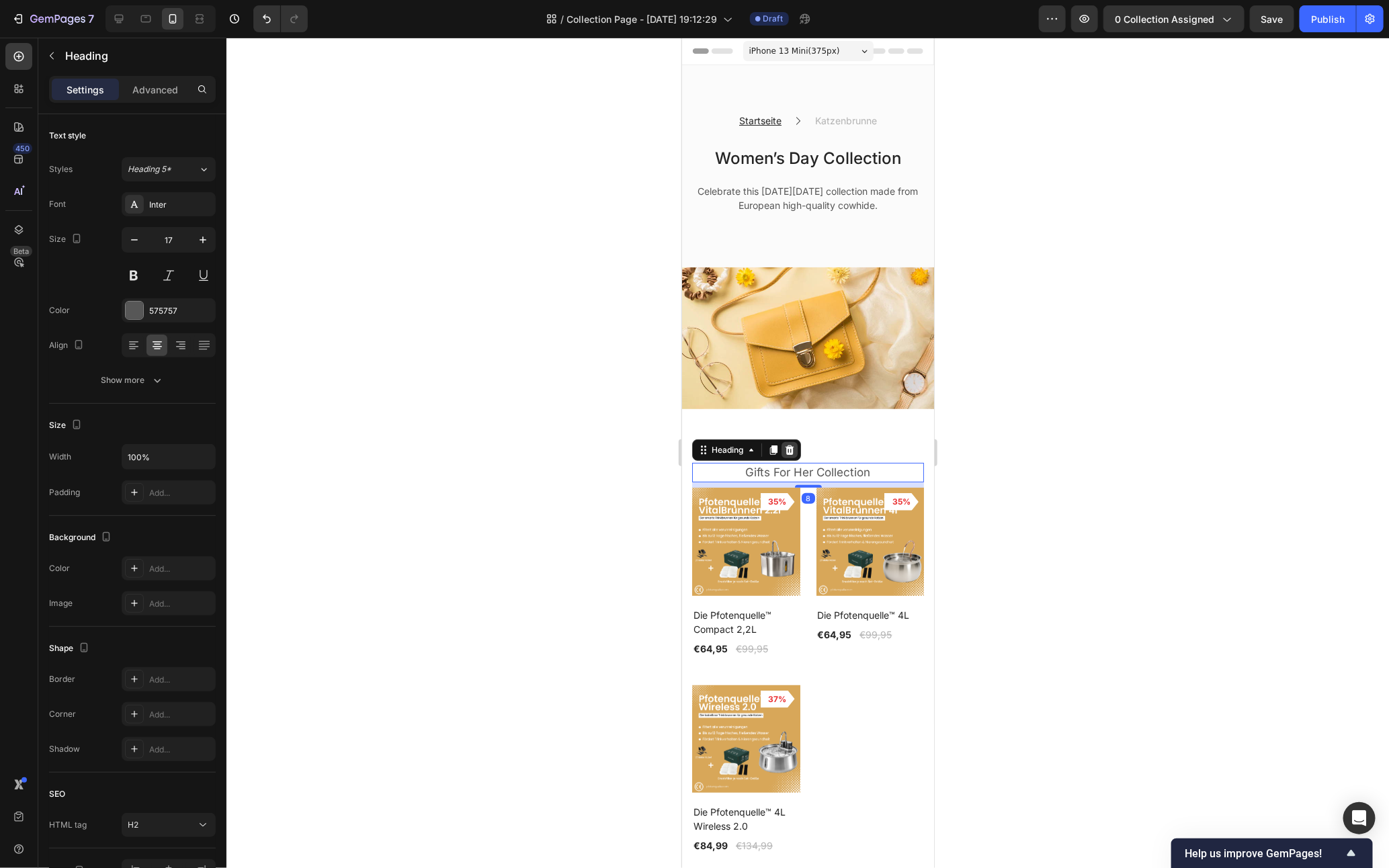
click at [790, 454] on icon at bounding box center [790, 449] width 9 height 10
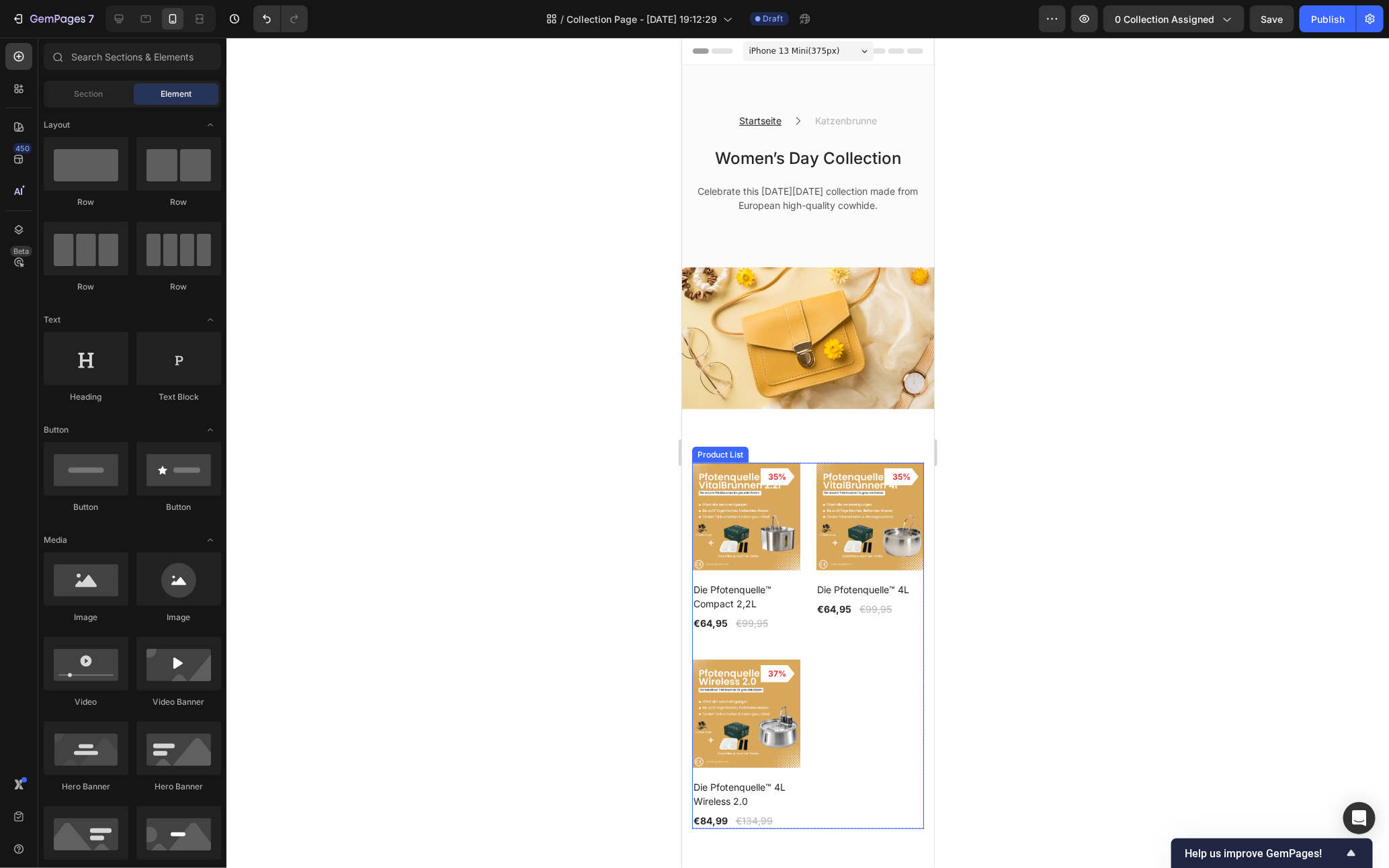
click at [814, 638] on div "Product Images 35% Product Badge Row Die Pfotenquelle™ Compact 2,2L Product Tit…" at bounding box center [807, 645] width 232 height 367
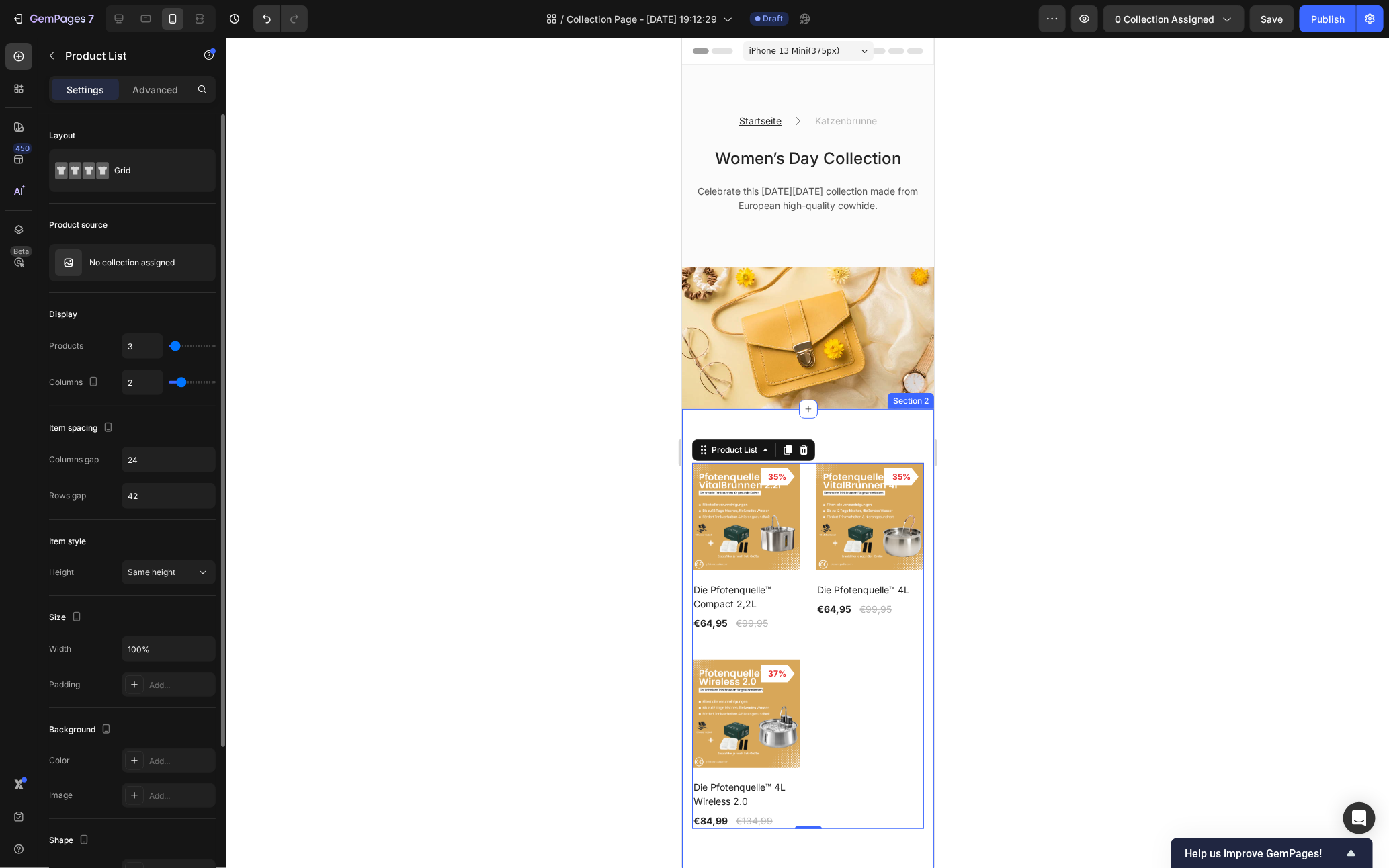
type input "1"
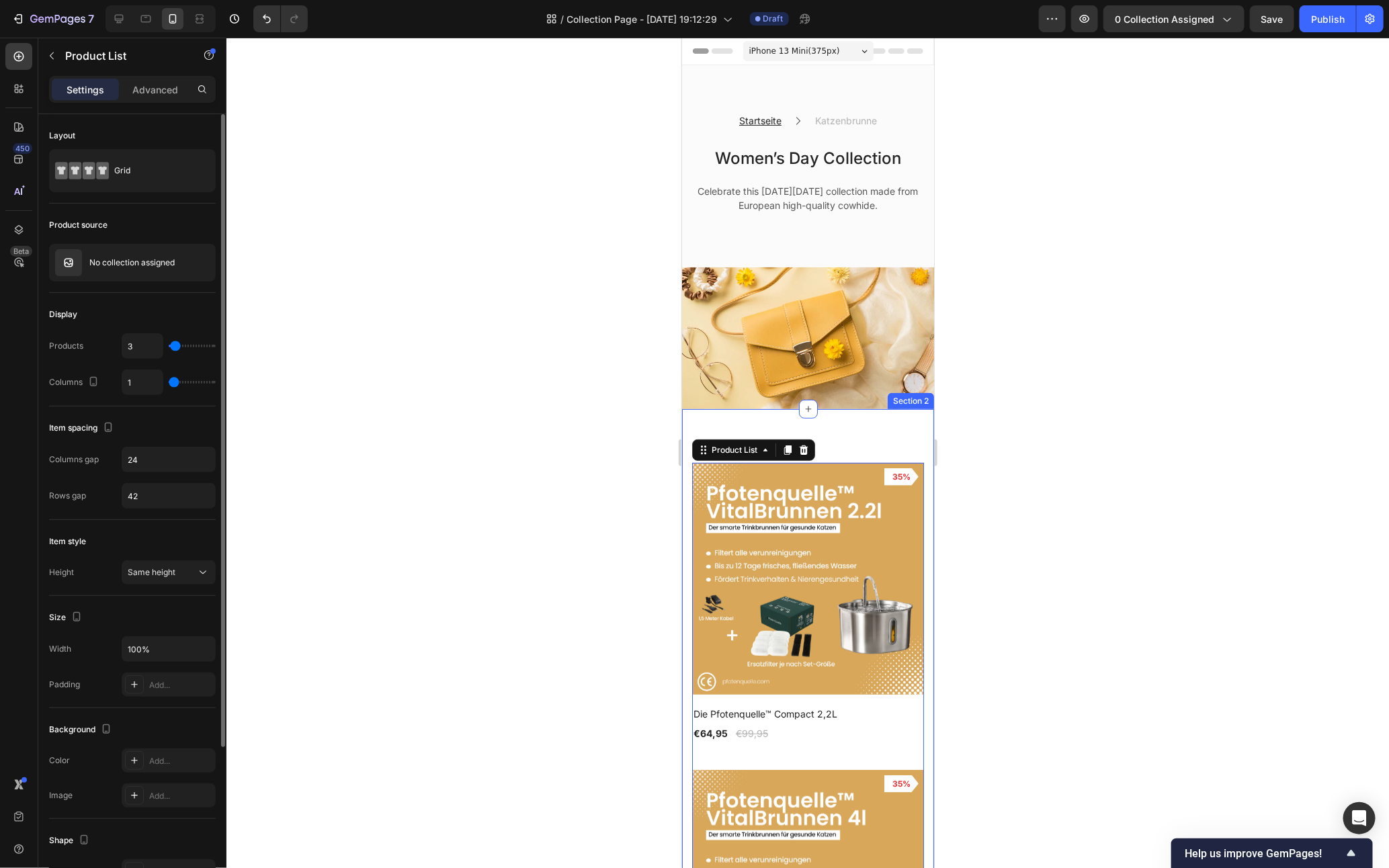
type input "2"
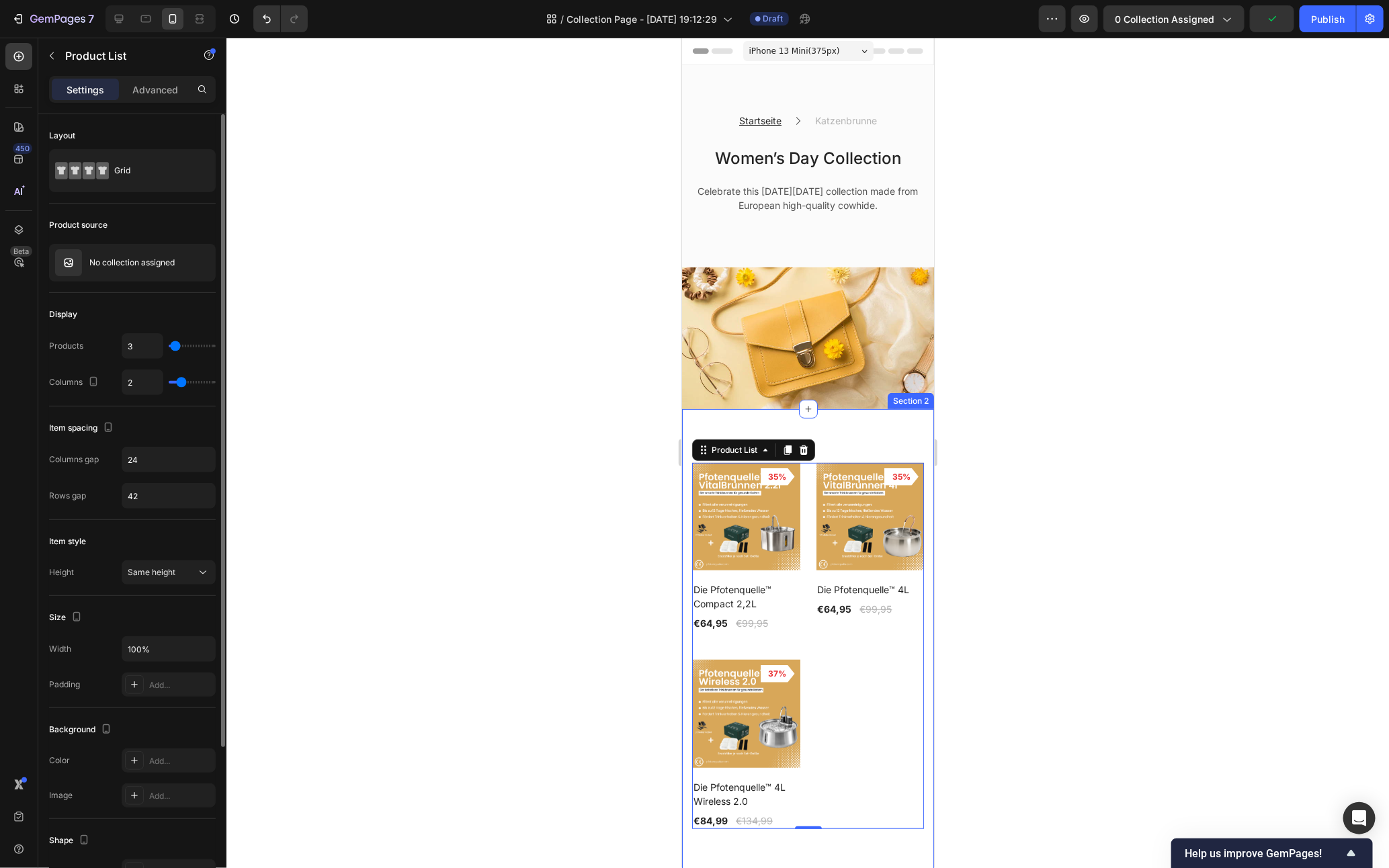
type input "3"
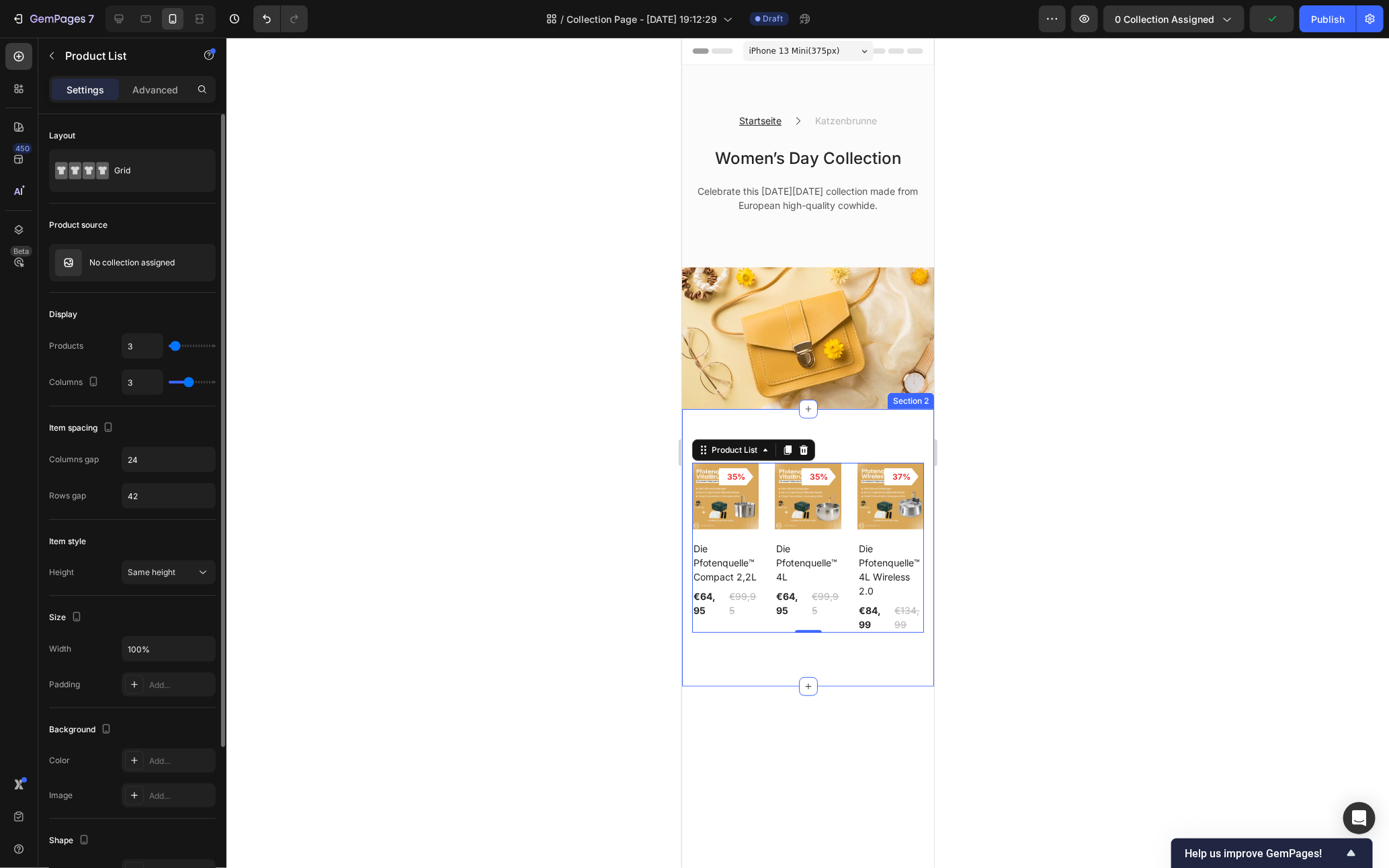
type input "2"
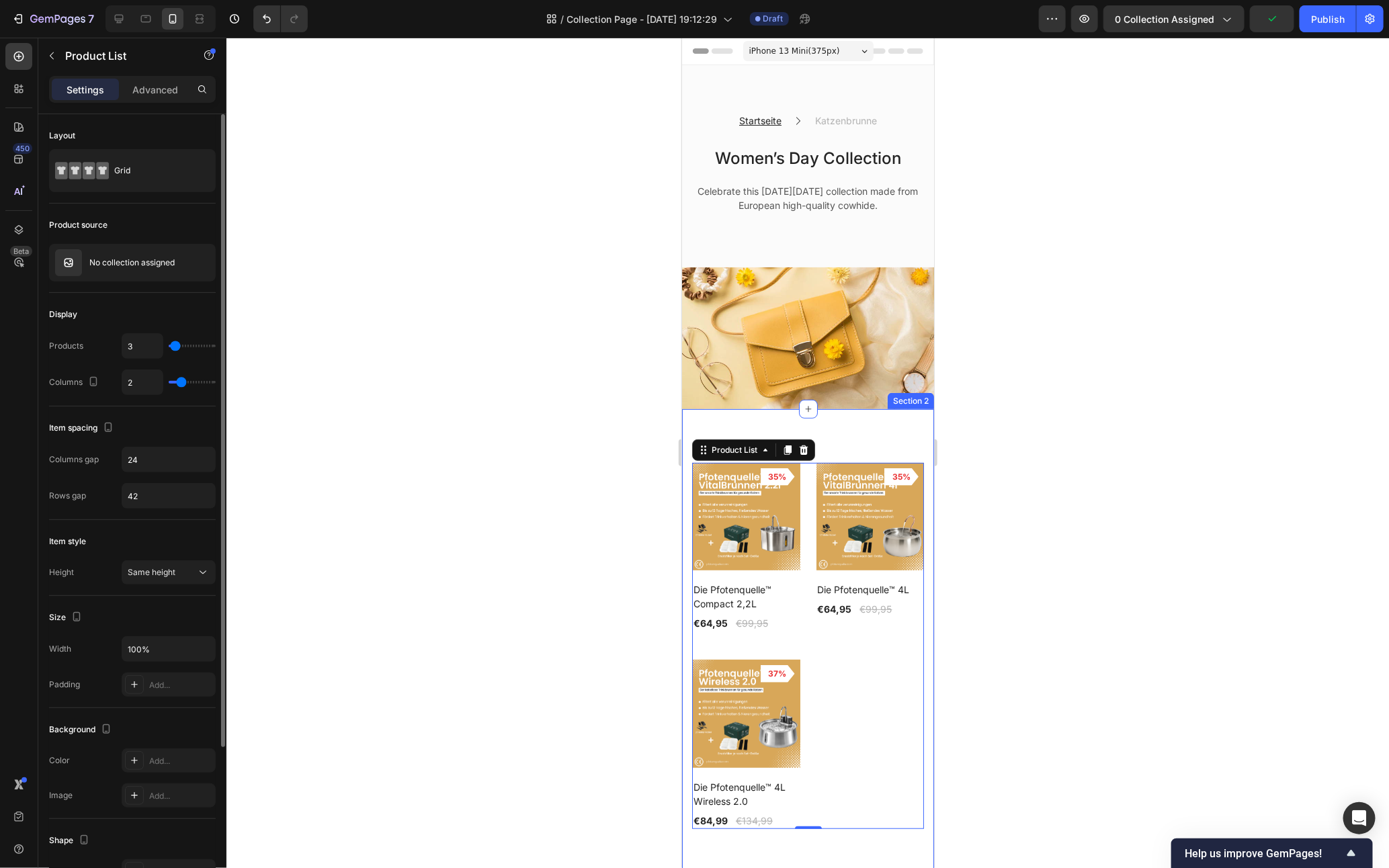
type input "1"
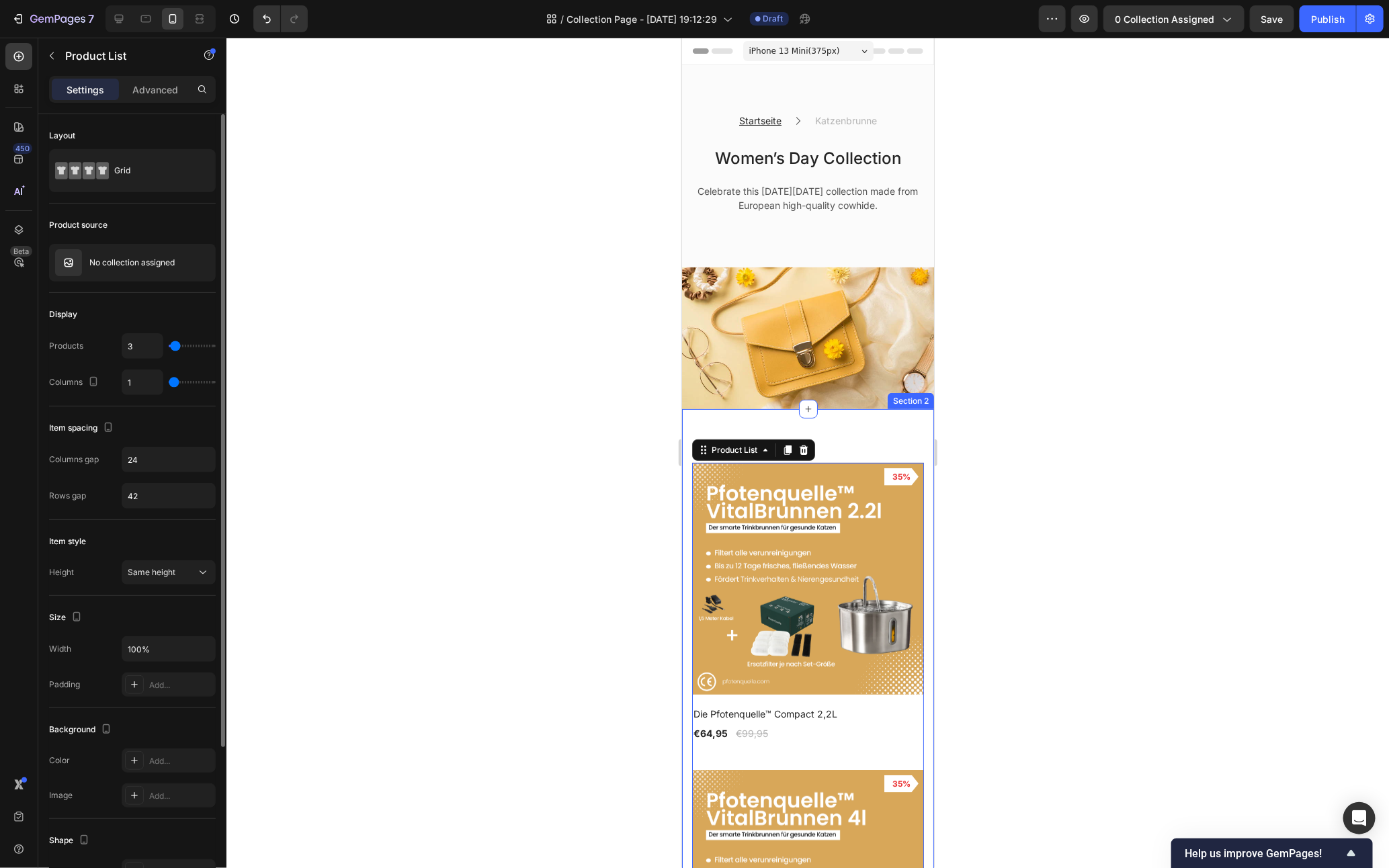
type input "1"
click at [177, 381] on input "range" at bounding box center [192, 382] width 47 height 3
click at [1072, 394] on div at bounding box center [807, 452] width 1162 height 831
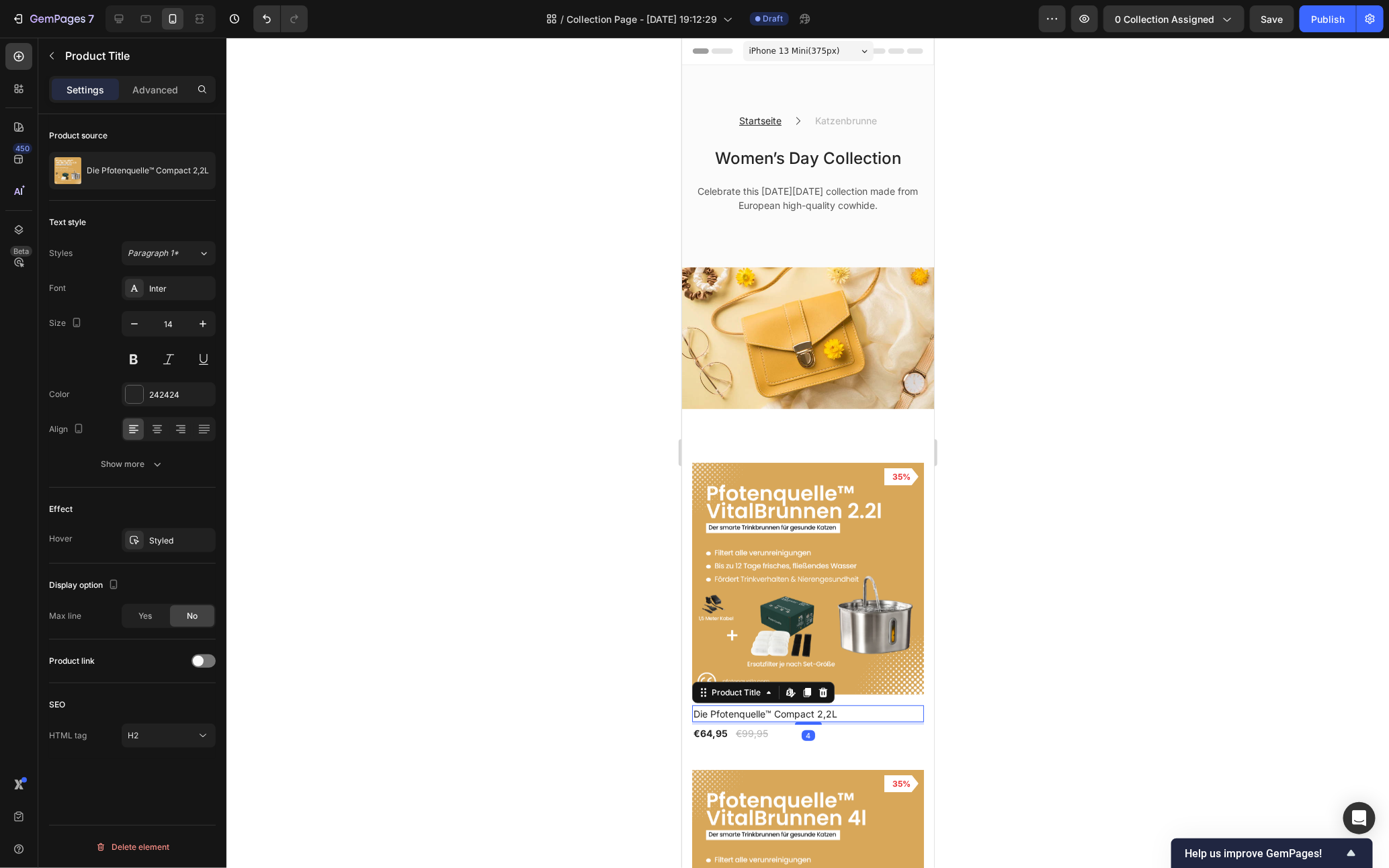
click at [790, 710] on h2 "Die Pfotenquelle™ Compact 2,2L" at bounding box center [807, 713] width 232 height 17
click at [822, 304] on img at bounding box center [807, 337] width 252 height 142
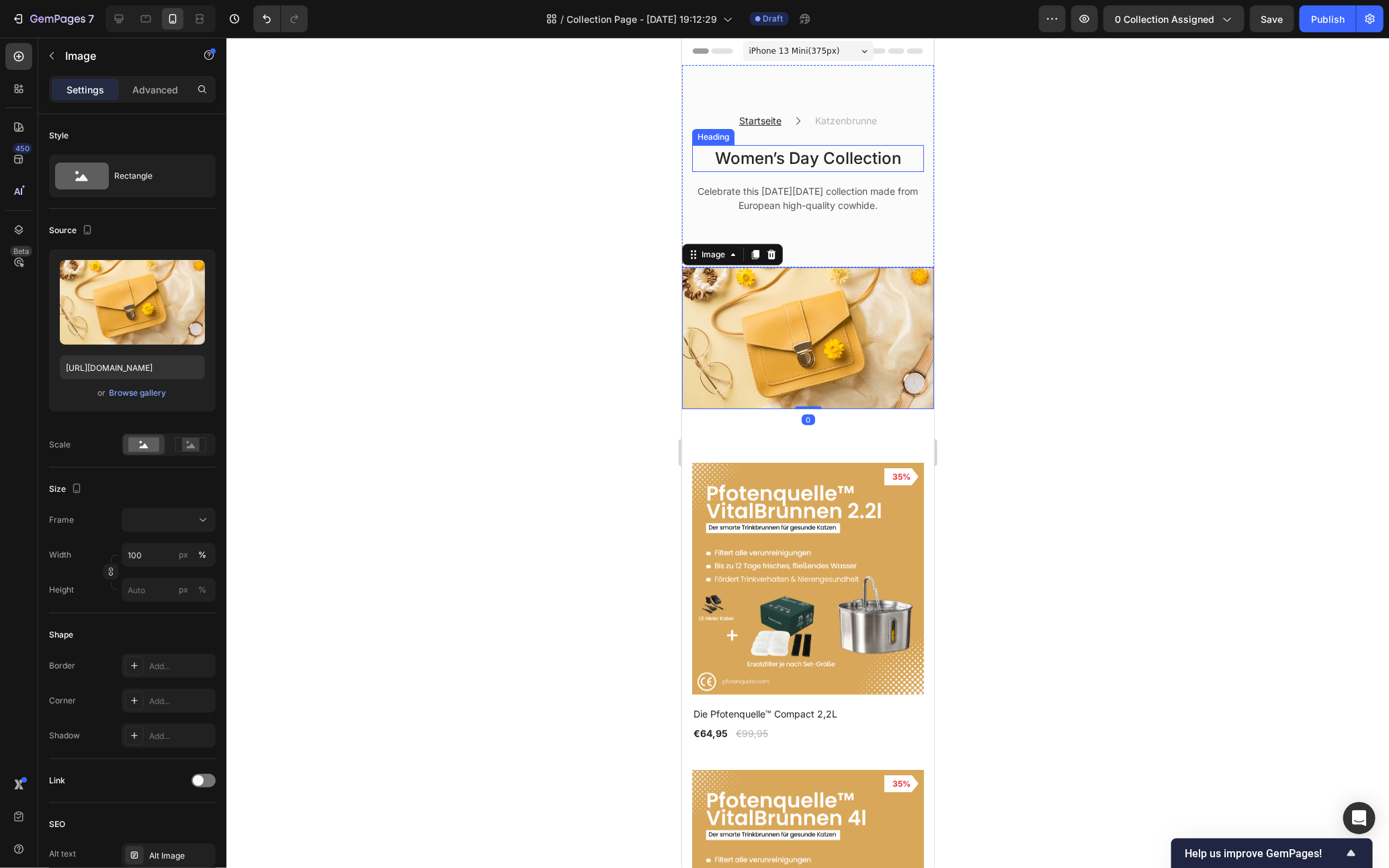
click at [817, 157] on p "Women’s Day Collection" at bounding box center [807, 157] width 229 height 24
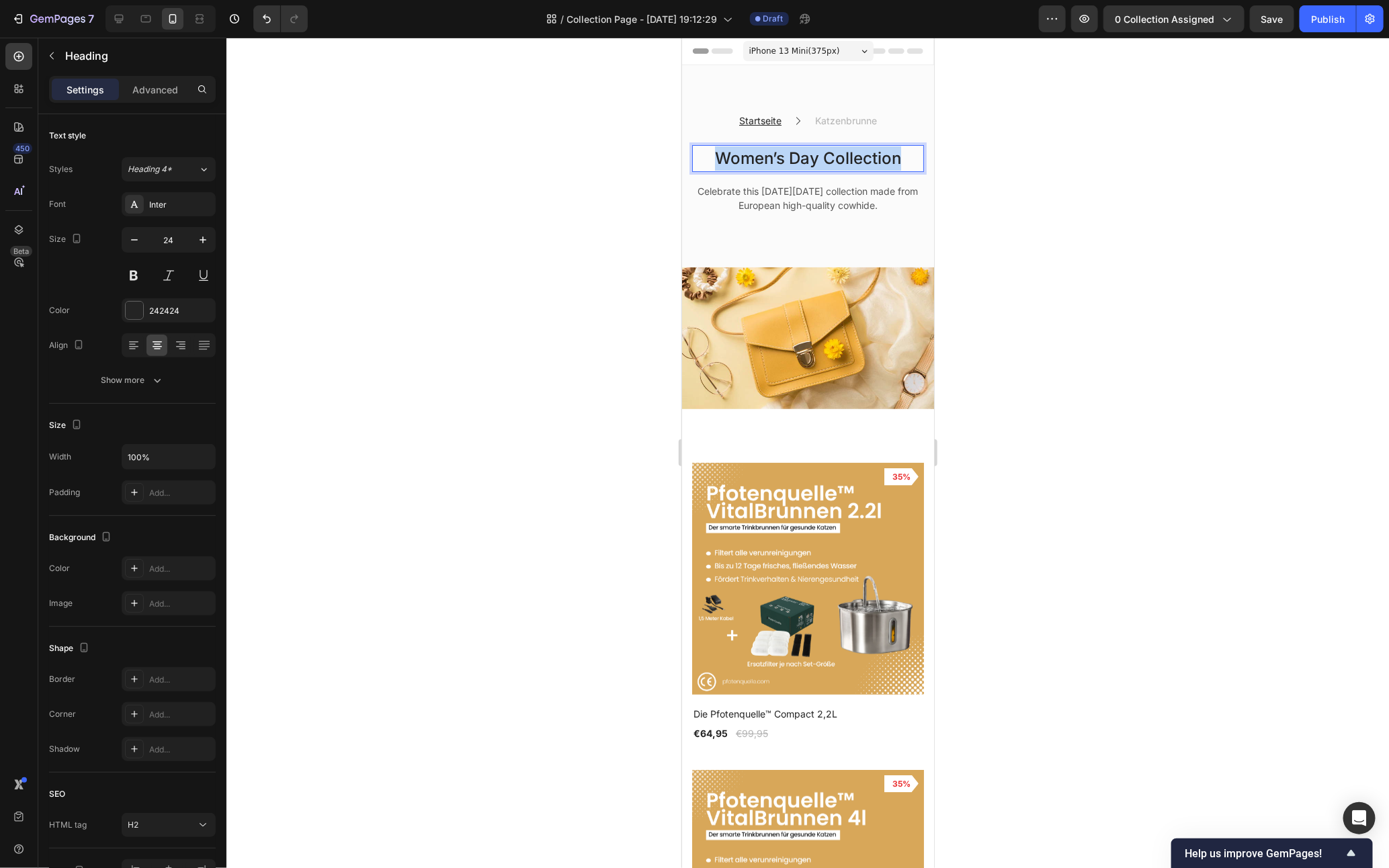
click at [817, 157] on p "Women’s Day Collection" at bounding box center [807, 157] width 229 height 24
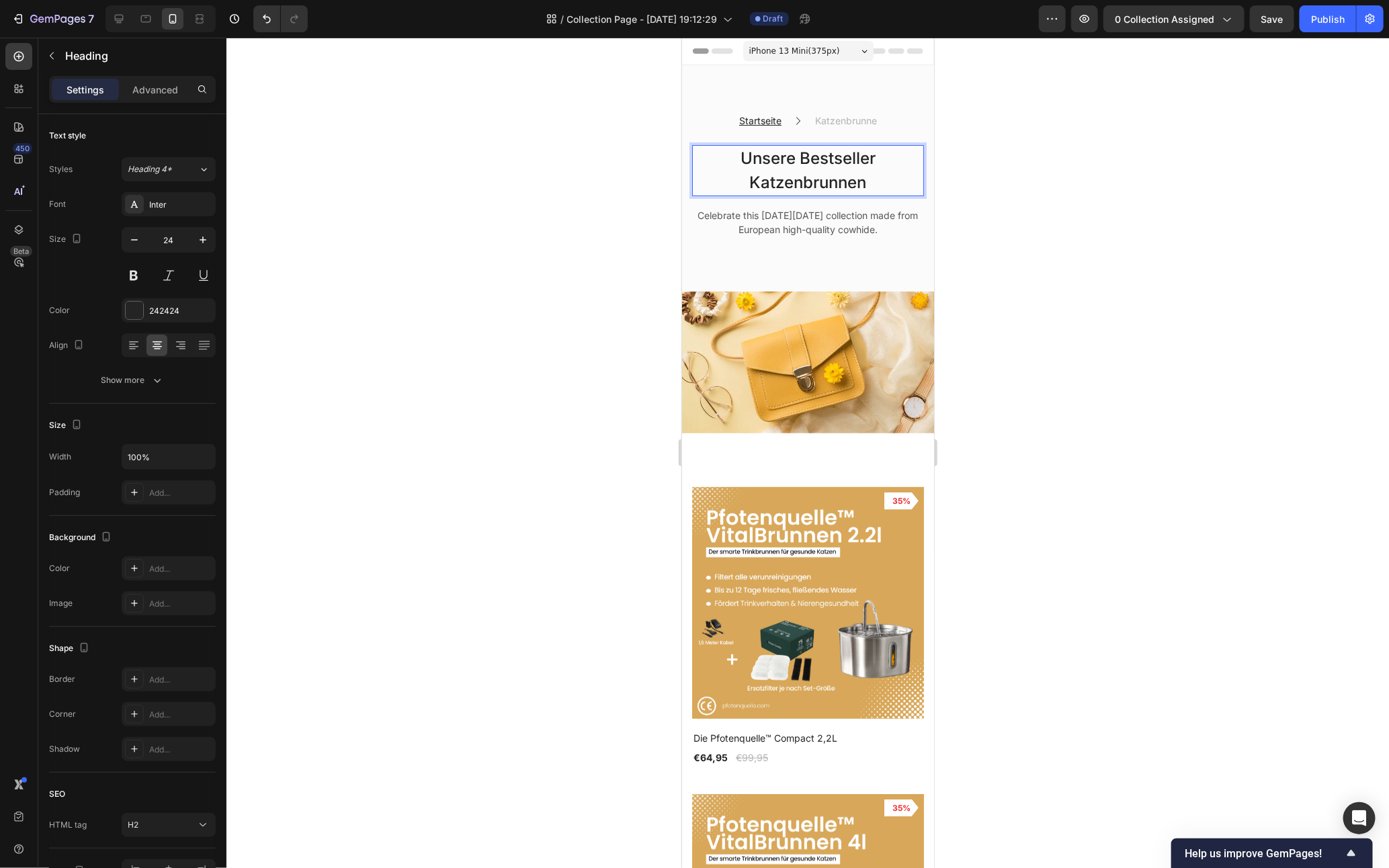
click at [836, 178] on p "Unsere Bestseller Katzenbrunnen" at bounding box center [807, 169] width 229 height 48
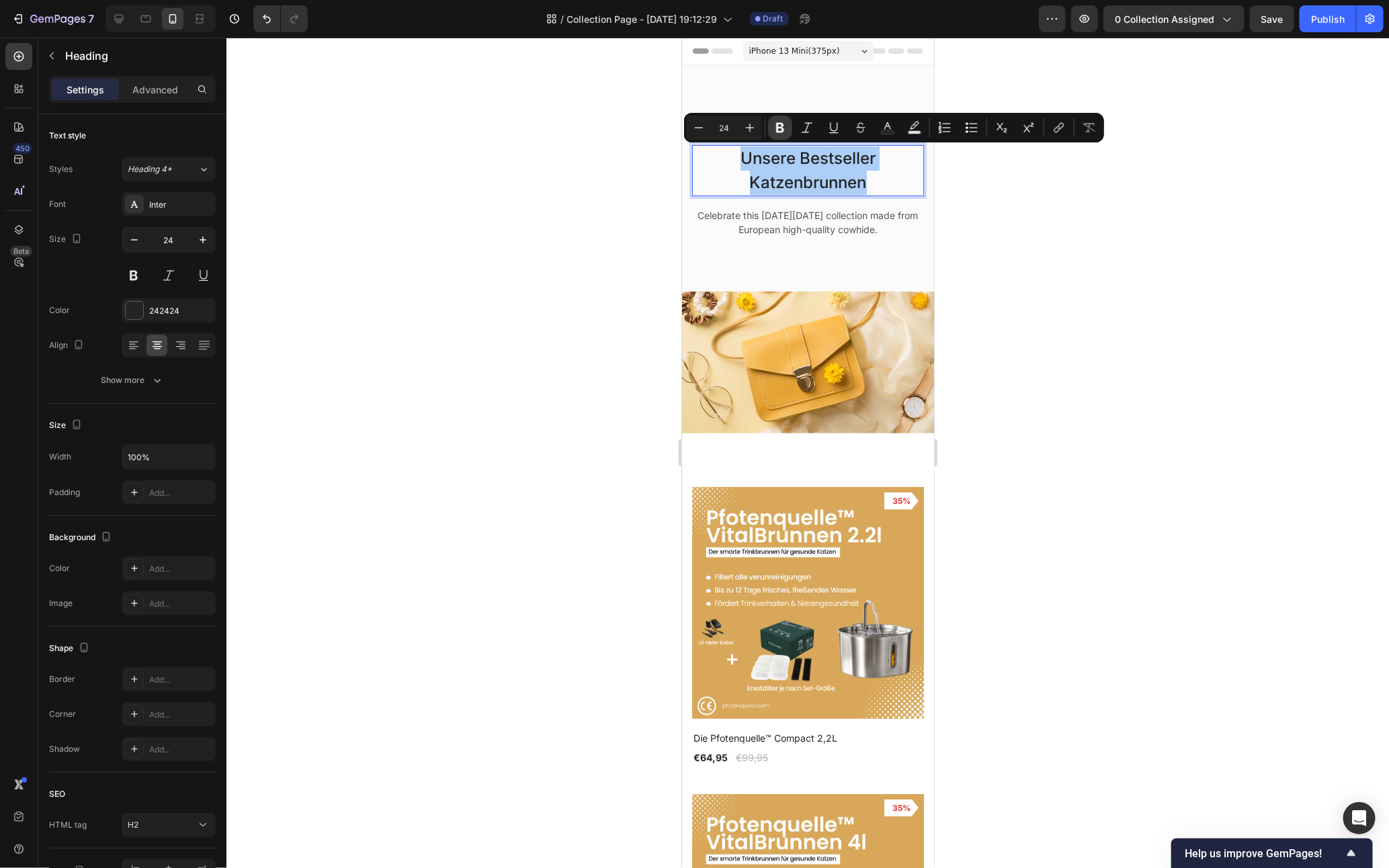
click at [781, 135] on button "Bold" at bounding box center [780, 128] width 24 height 24
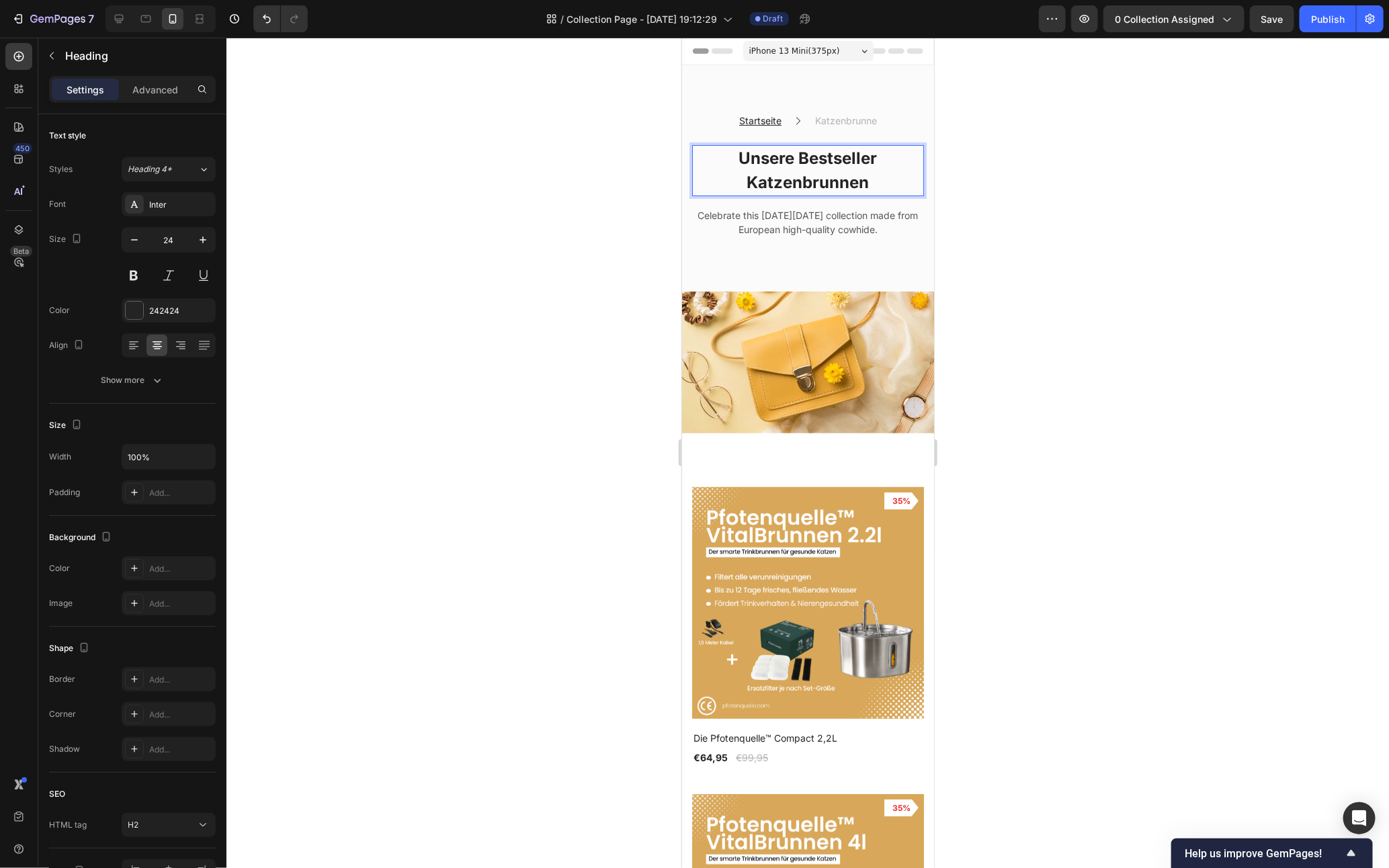
click at [807, 169] on p "Unsere Bestseller Katzenbrunnen" at bounding box center [807, 169] width 229 height 48
click at [868, 120] on p "Katzenbrunne" at bounding box center [845, 120] width 62 height 14
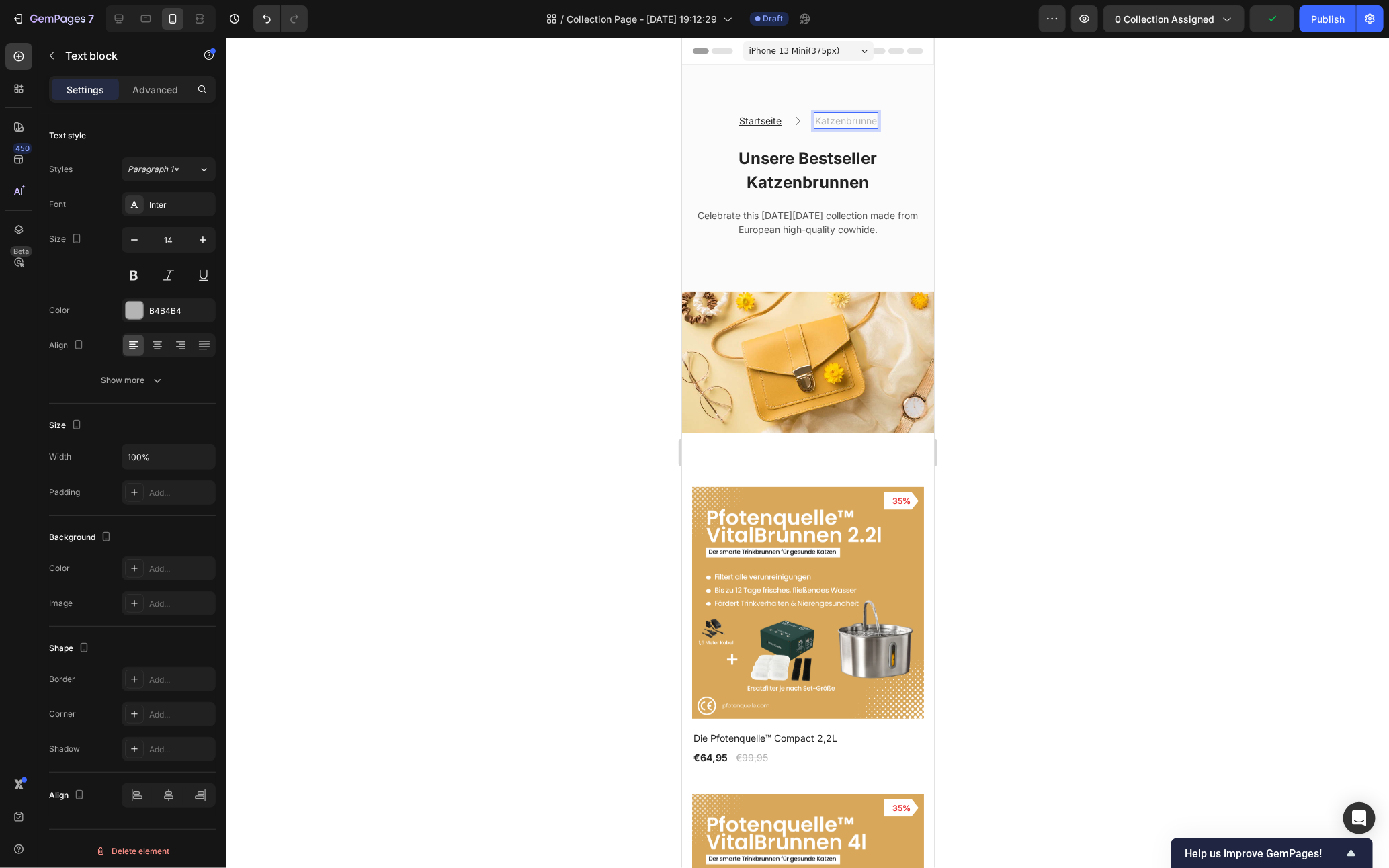
click at [868, 121] on p "Katzenbrunne" at bounding box center [845, 120] width 62 height 14
click at [1130, 372] on div at bounding box center [807, 452] width 1162 height 831
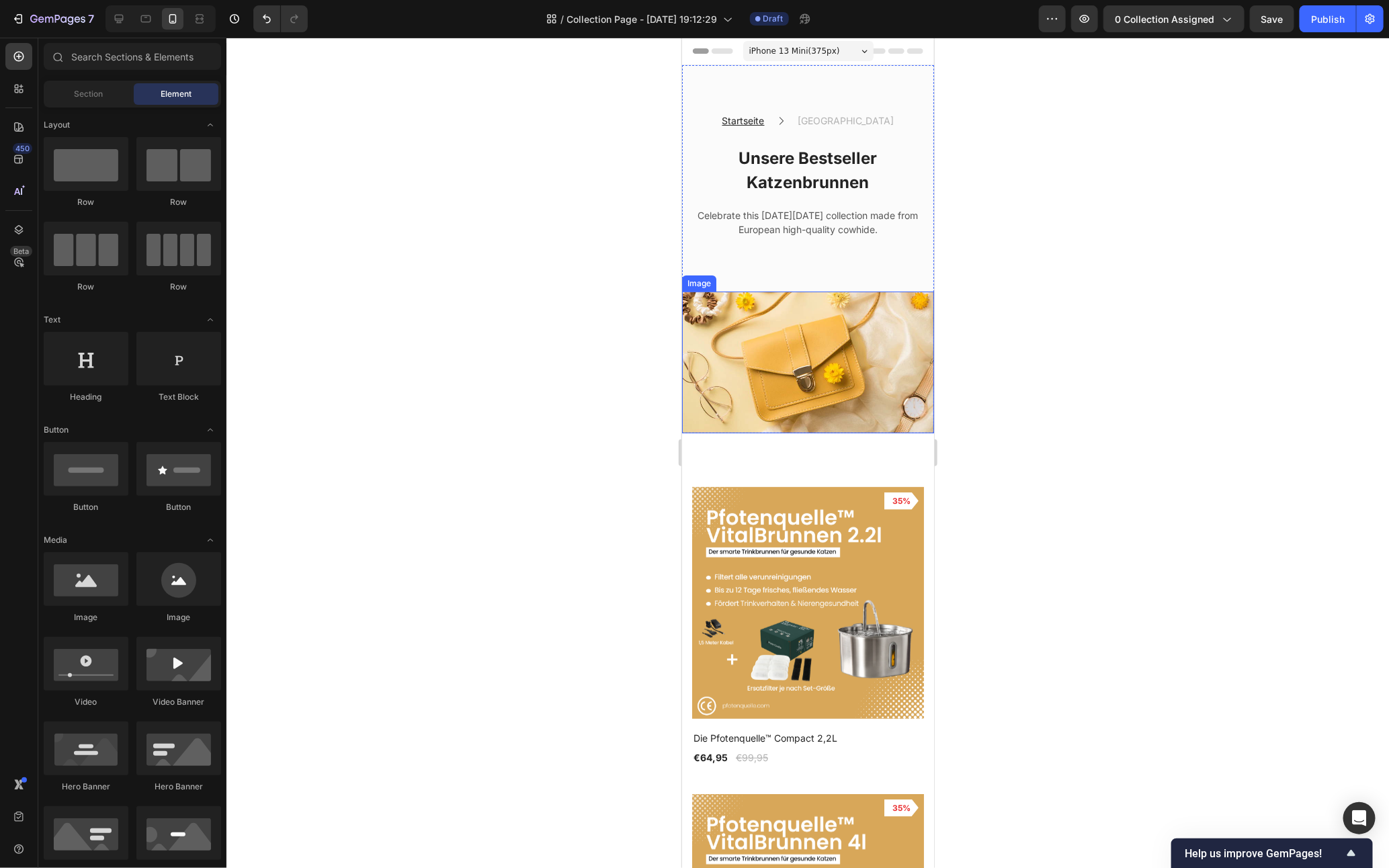
click at [814, 381] on img at bounding box center [807, 361] width 252 height 142
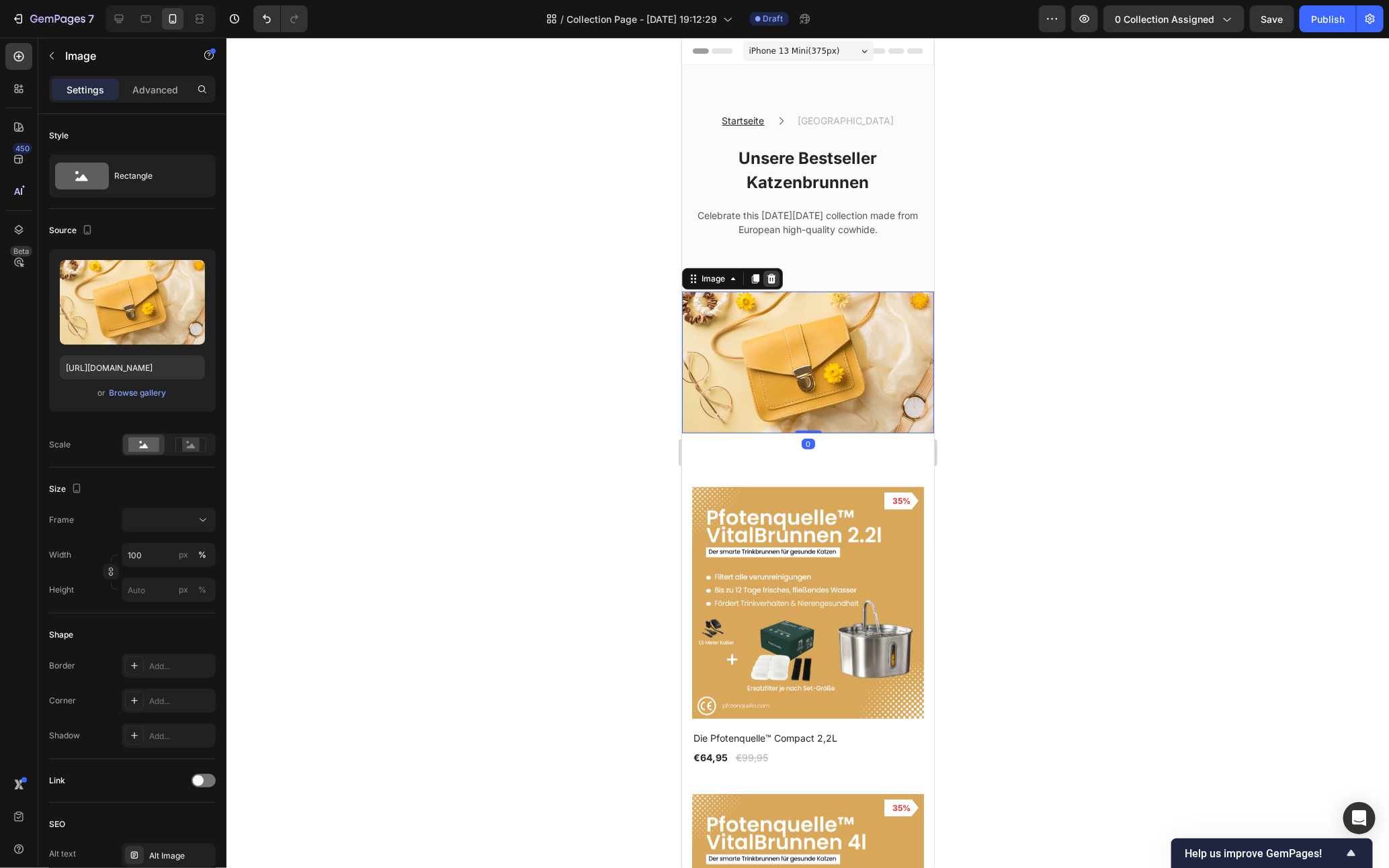
click at [770, 284] on icon at bounding box center [771, 278] width 11 height 11
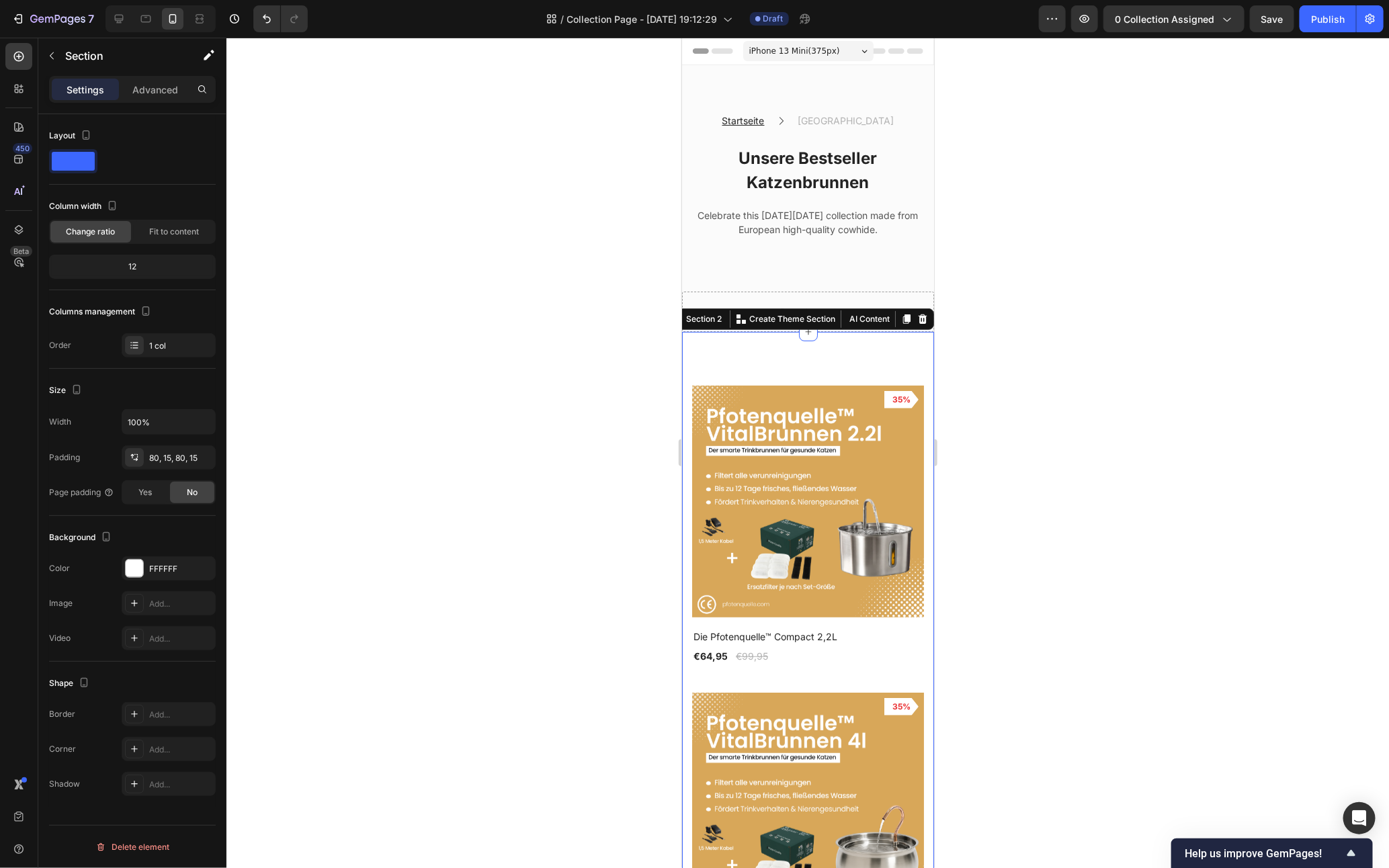
click at [785, 377] on div "Product Images 35% Product Badge Row Die Pfotenquelle™ Compact 2,2L Product Tit…" at bounding box center [807, 831] width 252 height 1001
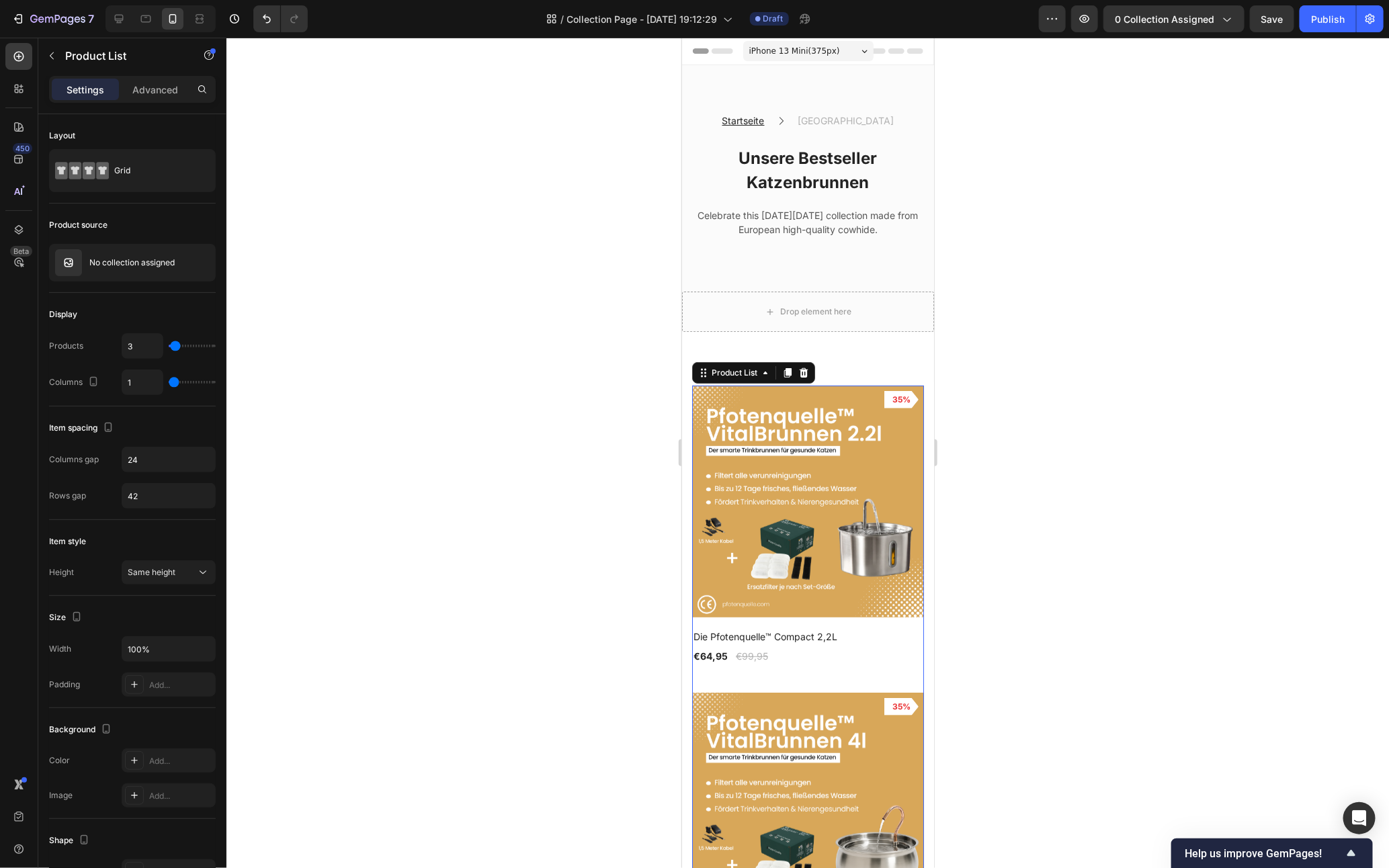
click at [762, 681] on div "Product Images 35% Product Badge Row Die Pfotenquelle™ Compact 2,2L Product Tit…" at bounding box center [807, 831] width 232 height 893
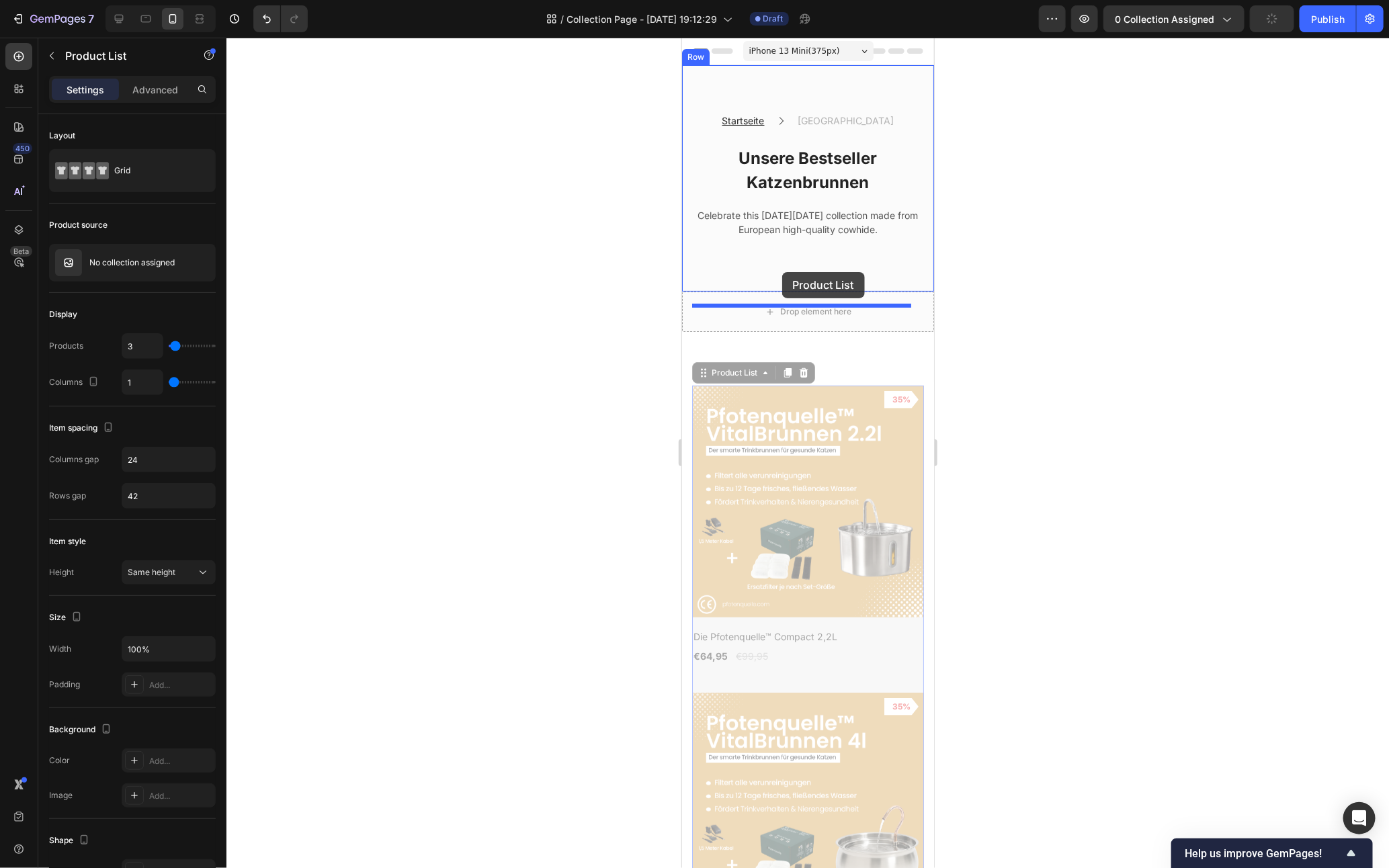
drag, startPoint x: 722, startPoint y: 388, endPoint x: 781, endPoint y: 271, distance: 131.0
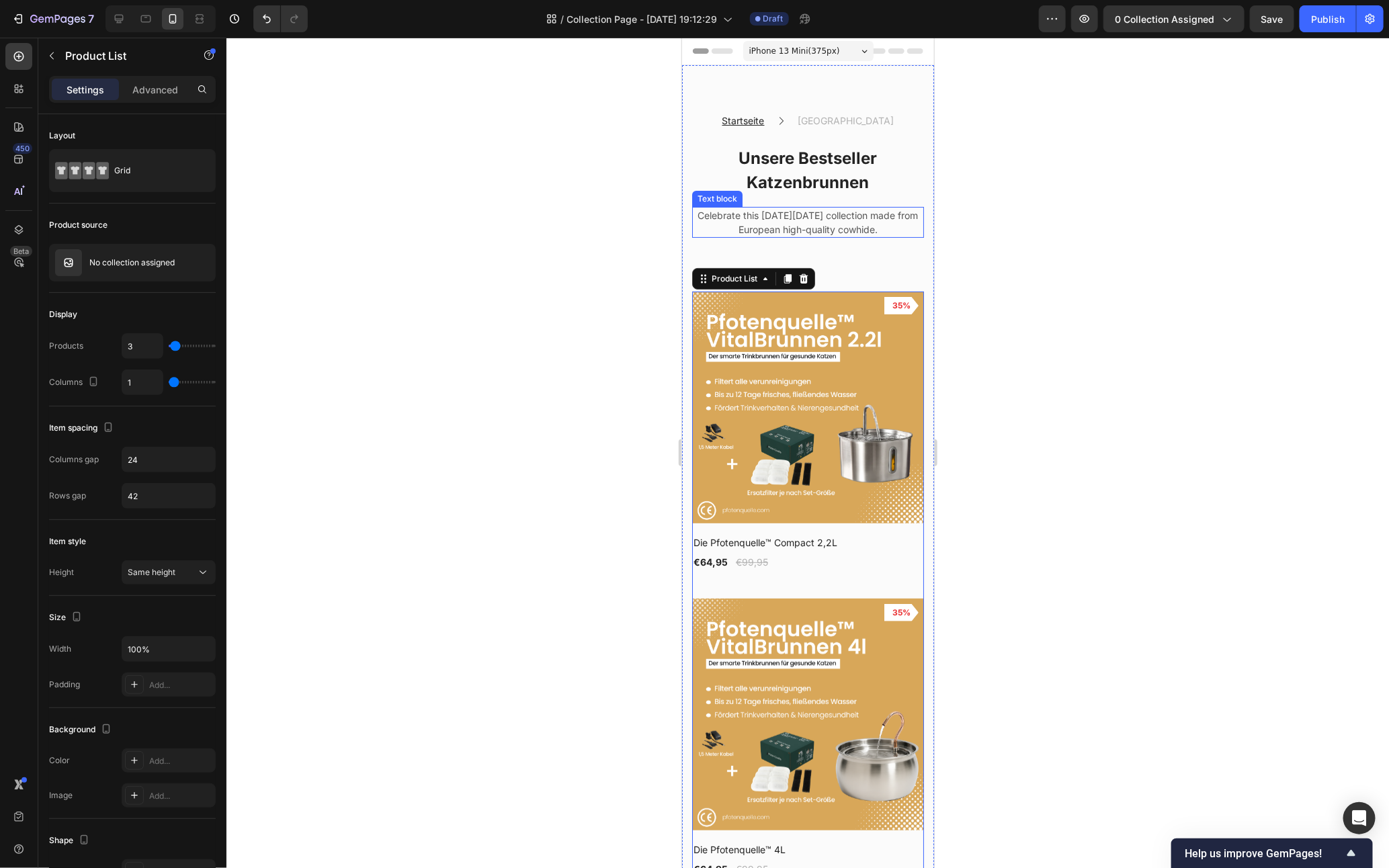
click at [852, 236] on p "Celebrate this [DATE][DATE] collection made from European high-quality cowhide." at bounding box center [807, 222] width 229 height 29
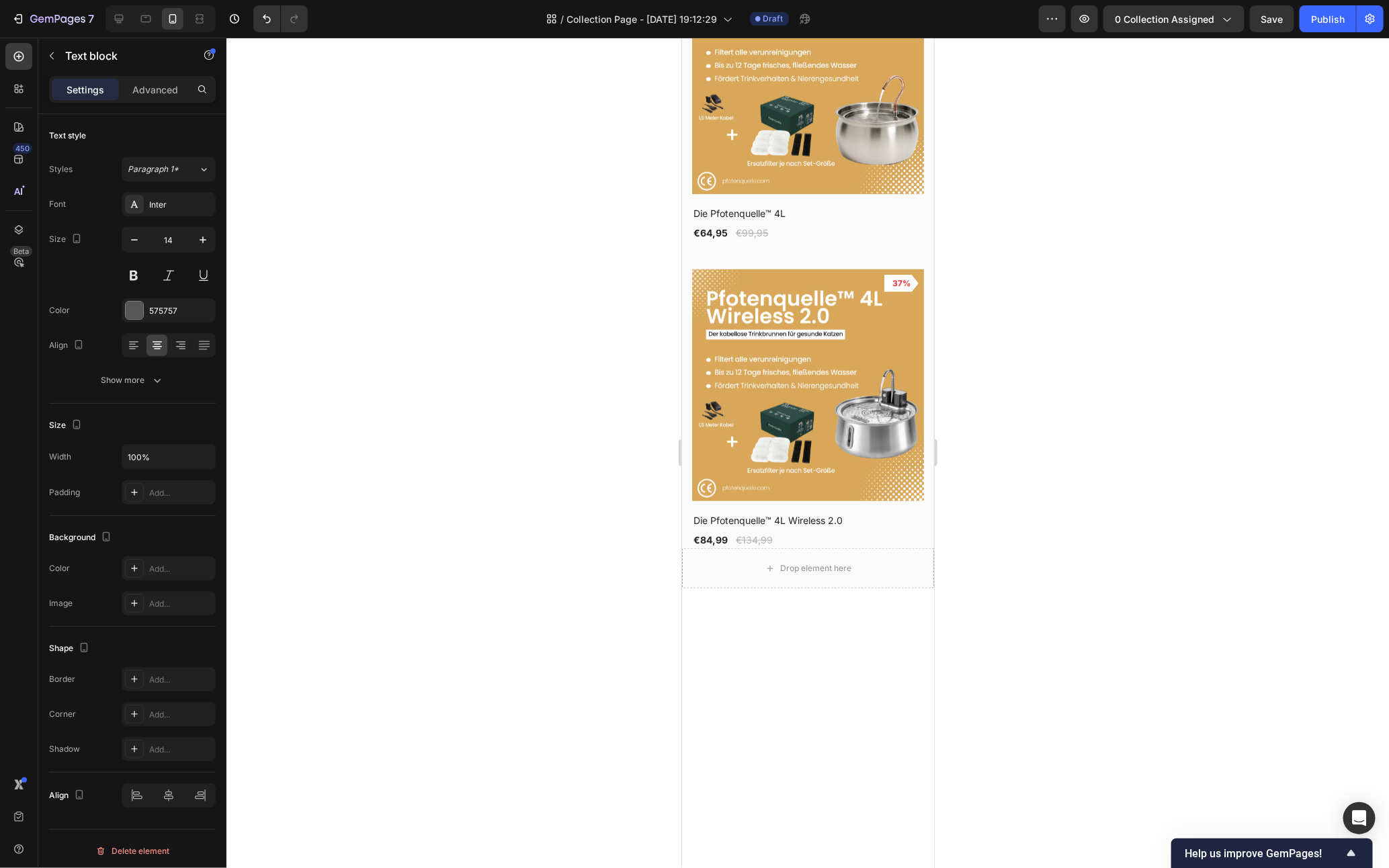
scroll to position [662, 0]
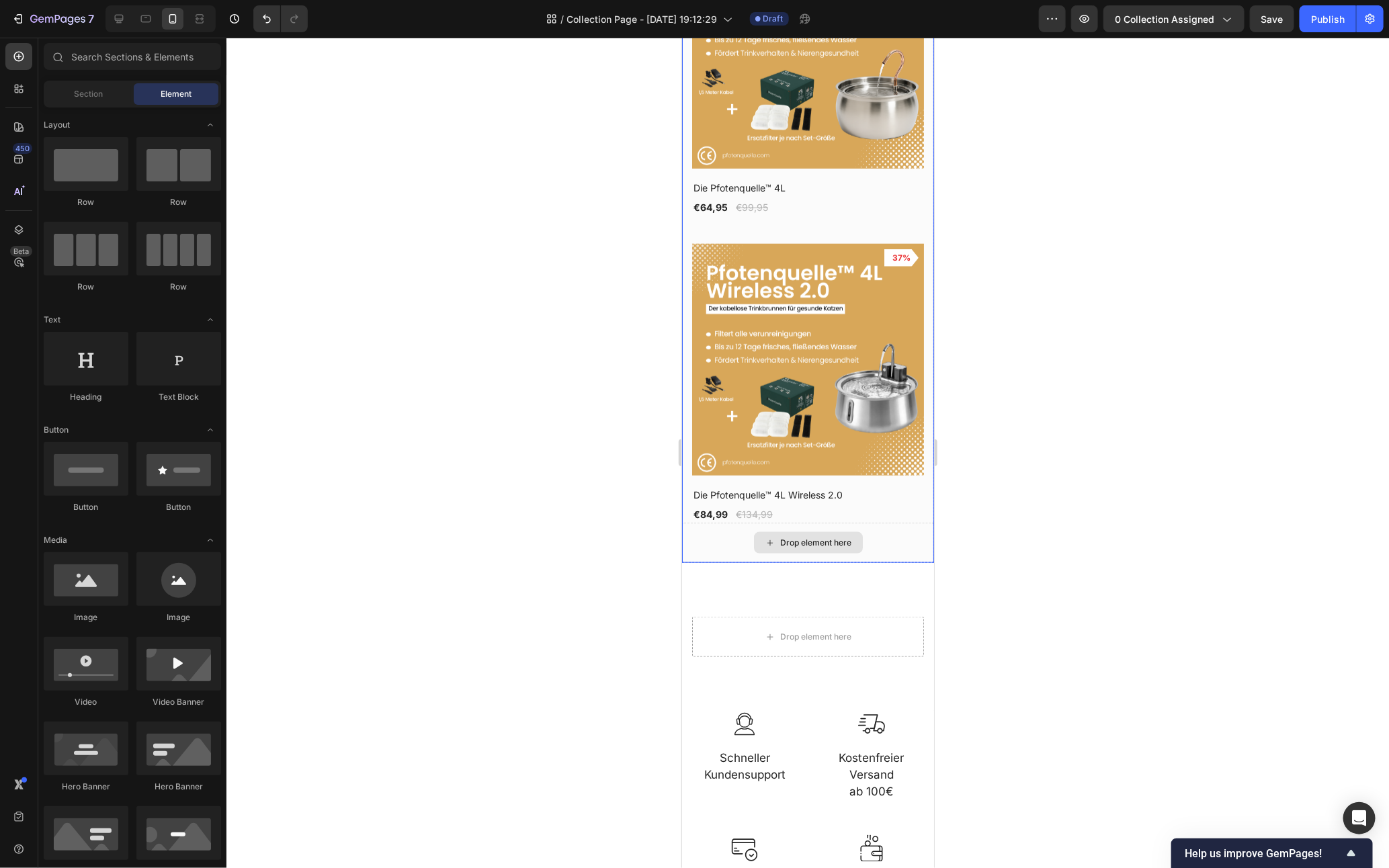
click at [850, 532] on div "Drop element here" at bounding box center [808, 542] width 109 height 21
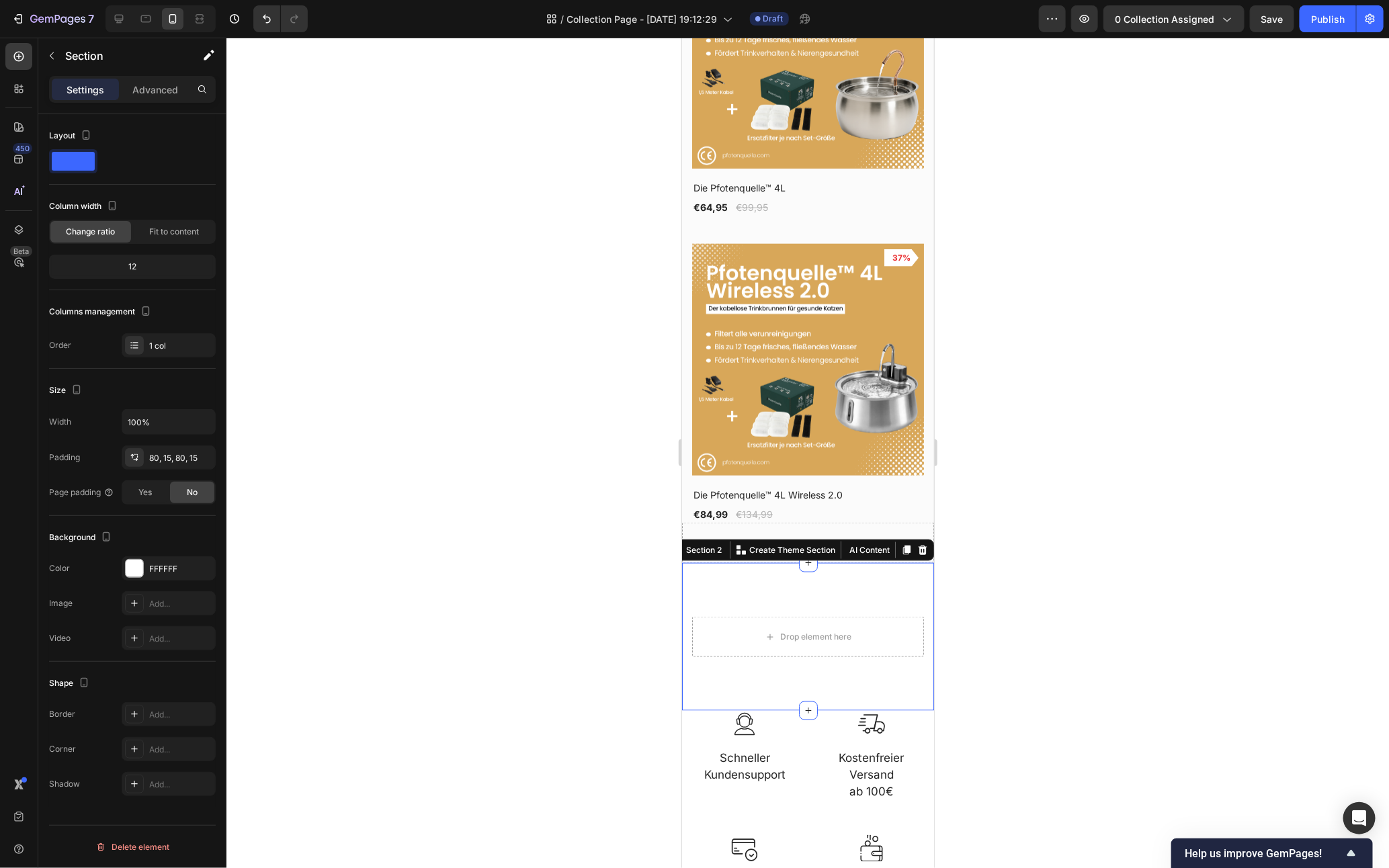
click at [845, 569] on div "Drop element here Row Section 2 You can create reusable sections Create Theme S…" at bounding box center [807, 637] width 252 height 148
click at [917, 544] on icon at bounding box center [922, 550] width 11 height 11
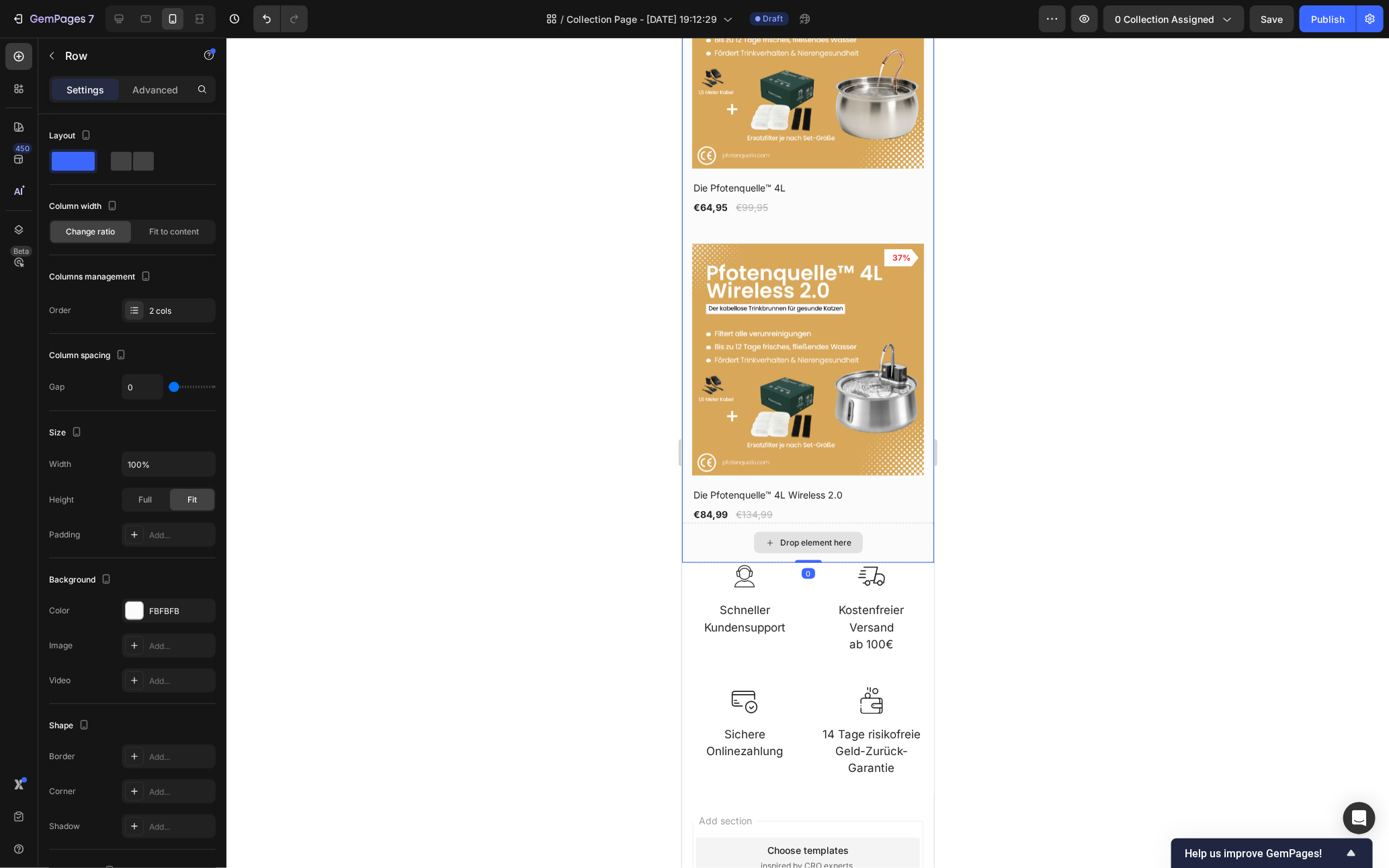
click at [903, 522] on div "Drop element here" at bounding box center [807, 541] width 252 height 40
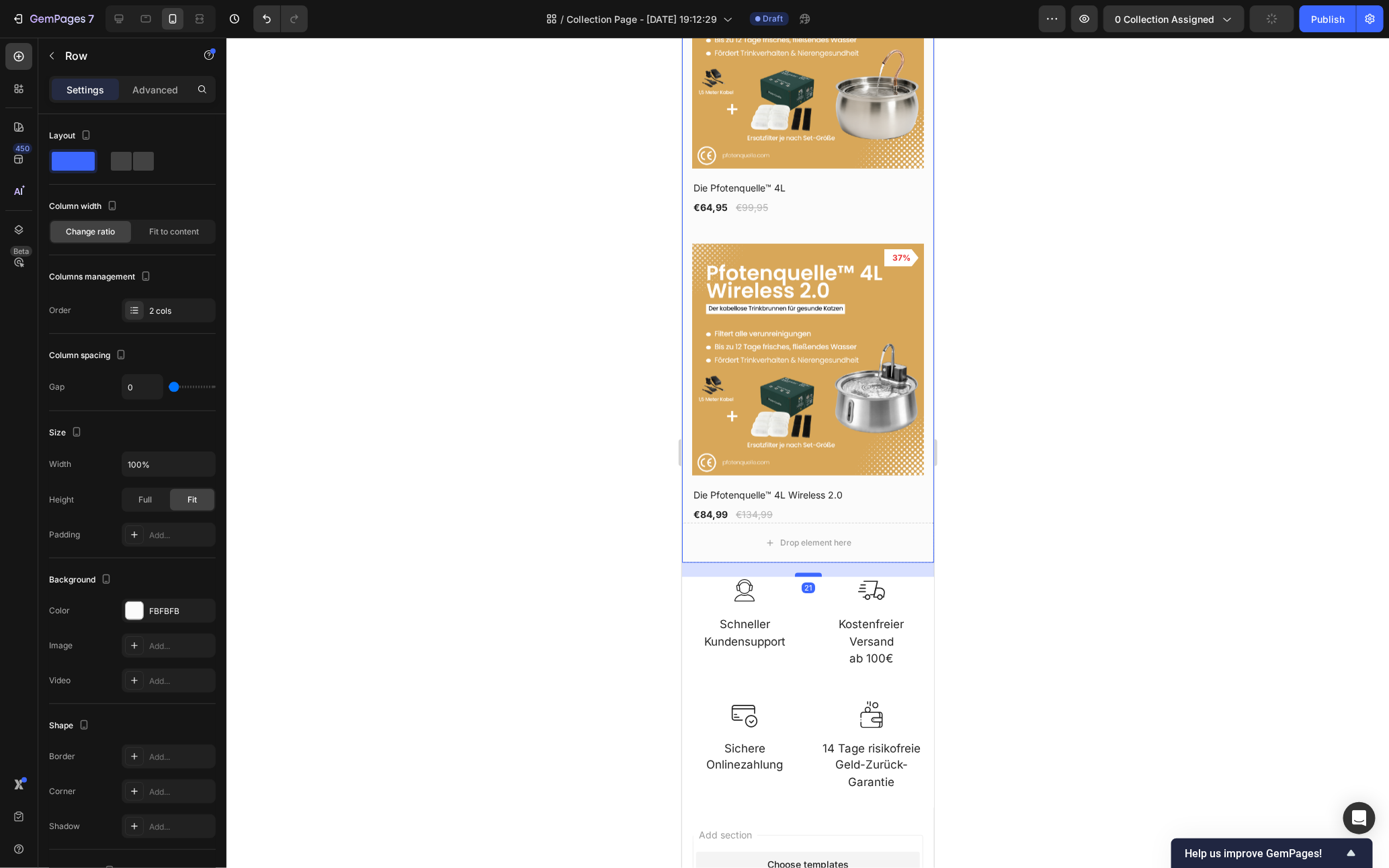
drag, startPoint x: 807, startPoint y: 537, endPoint x: 809, endPoint y: 551, distance: 14.1
click at [809, 573] on div at bounding box center [808, 575] width 27 height 4
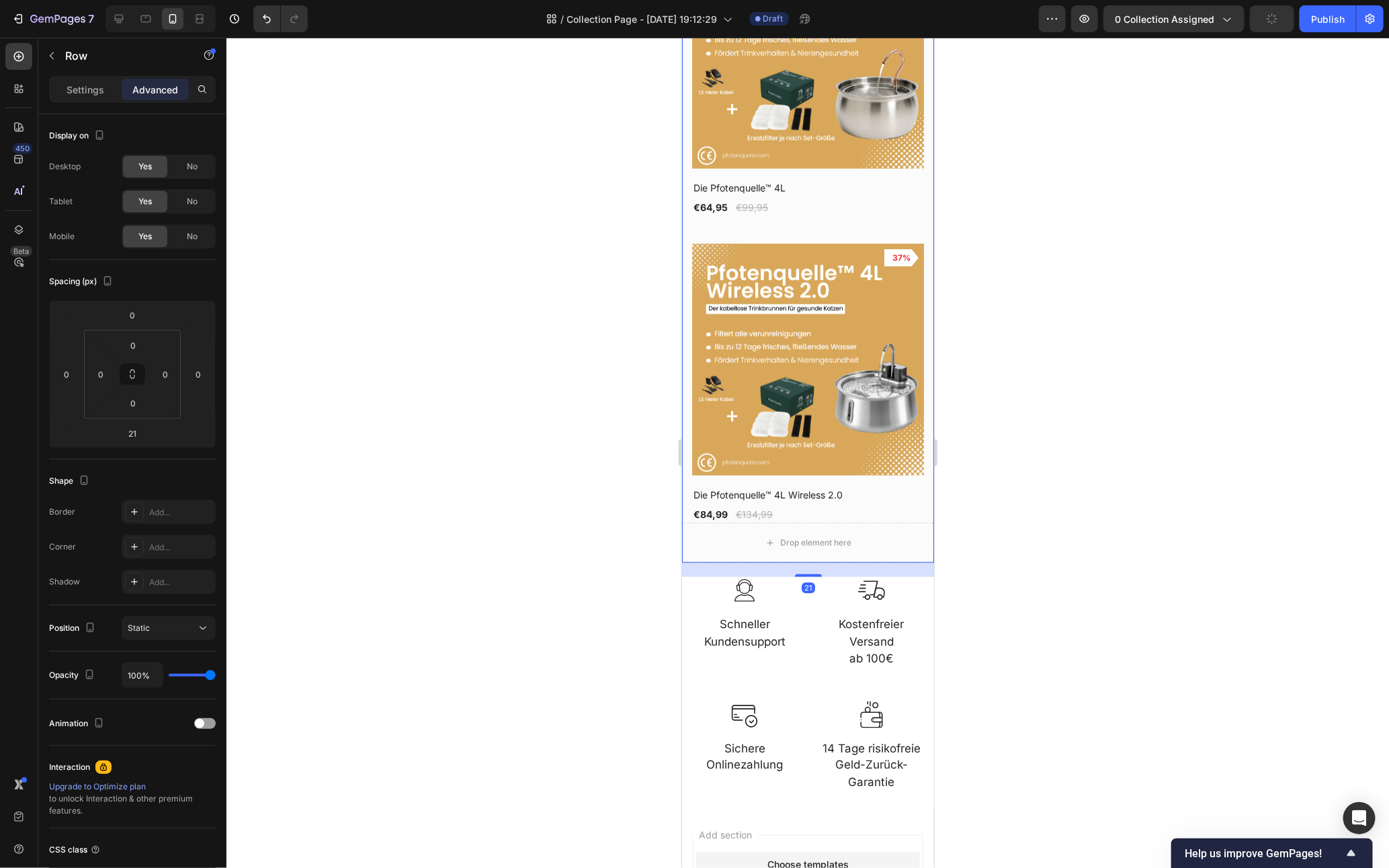
click at [979, 517] on div at bounding box center [807, 452] width 1162 height 831
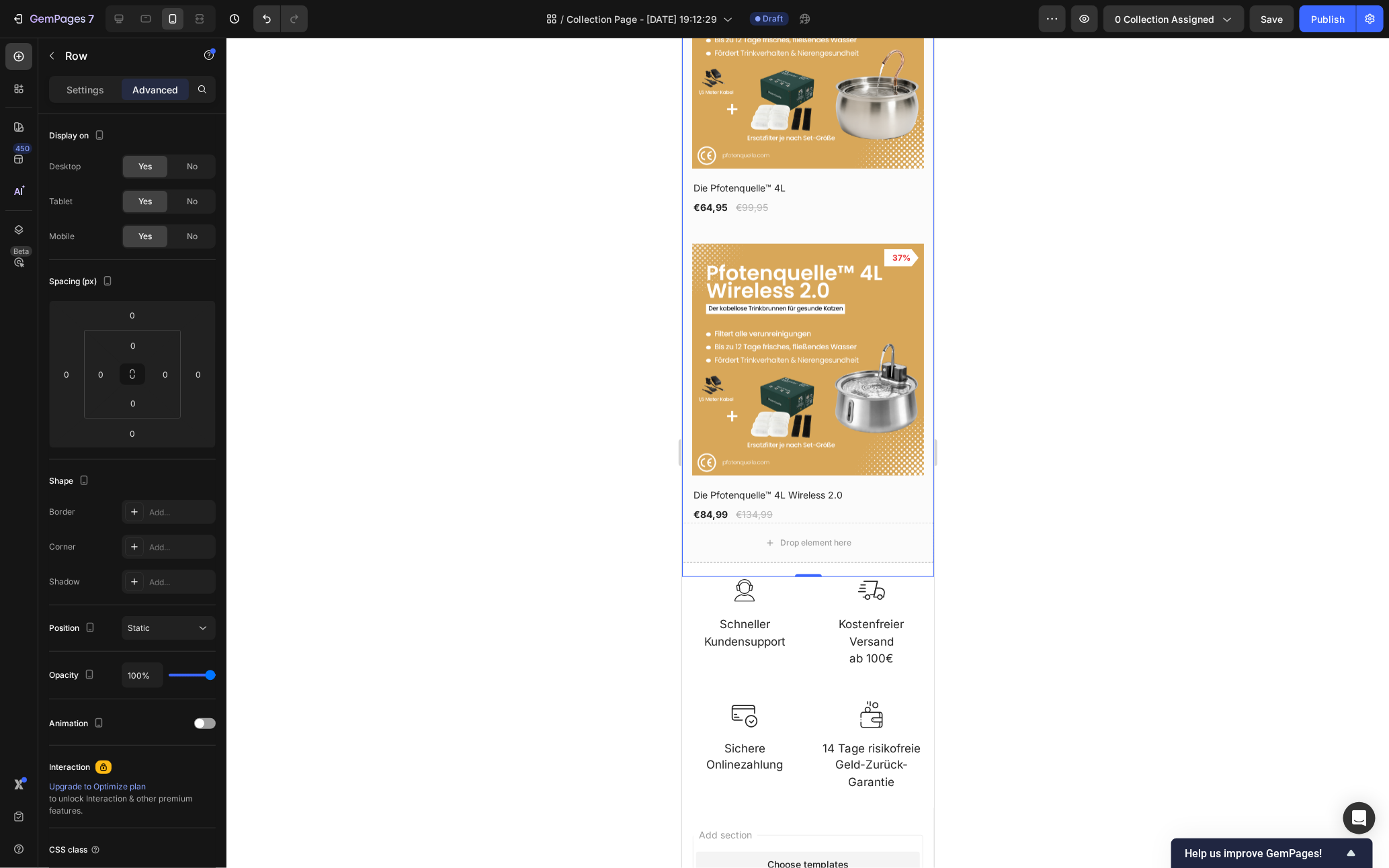
click at [998, 511] on div at bounding box center [807, 452] width 1162 height 831
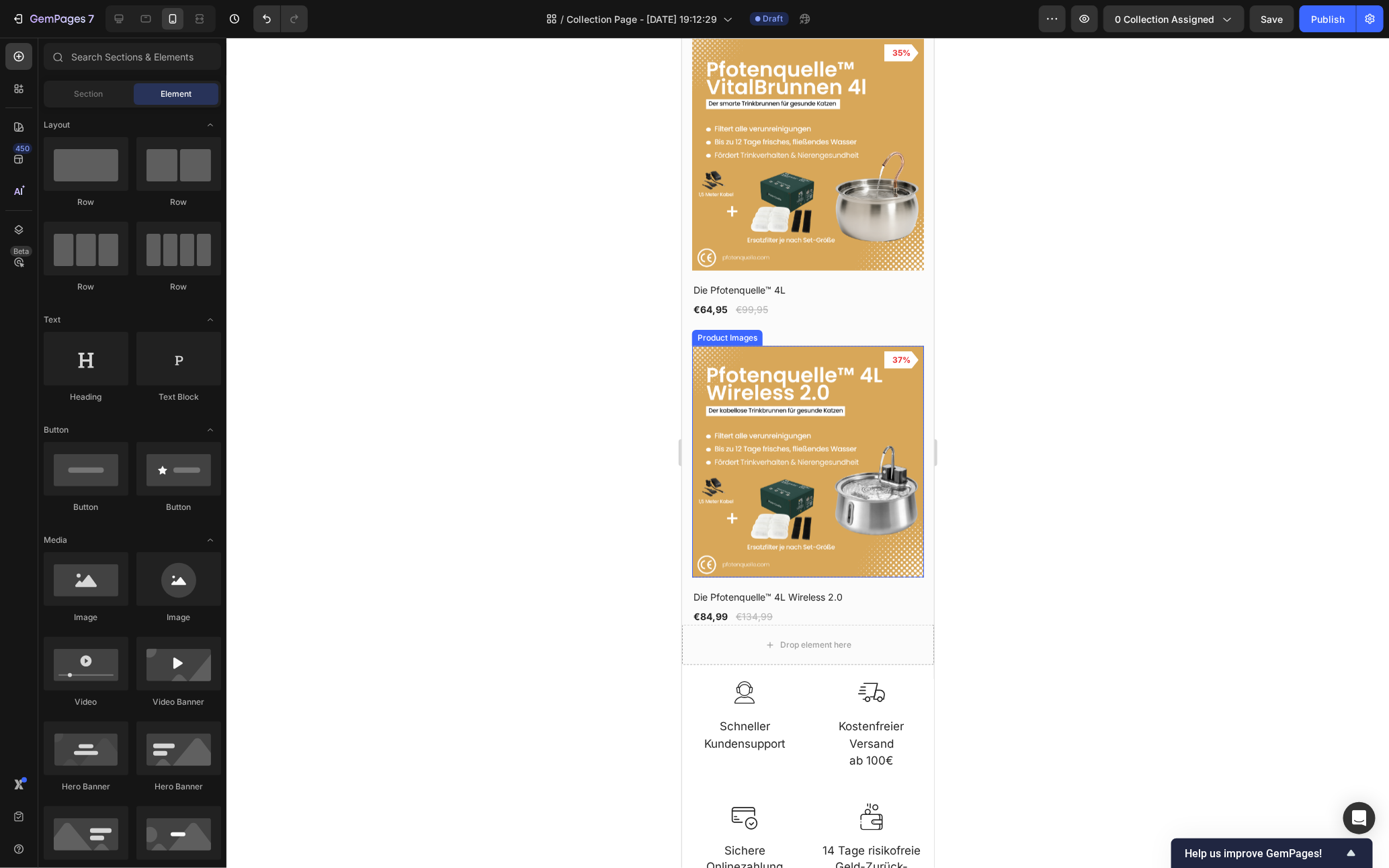
scroll to position [503, 0]
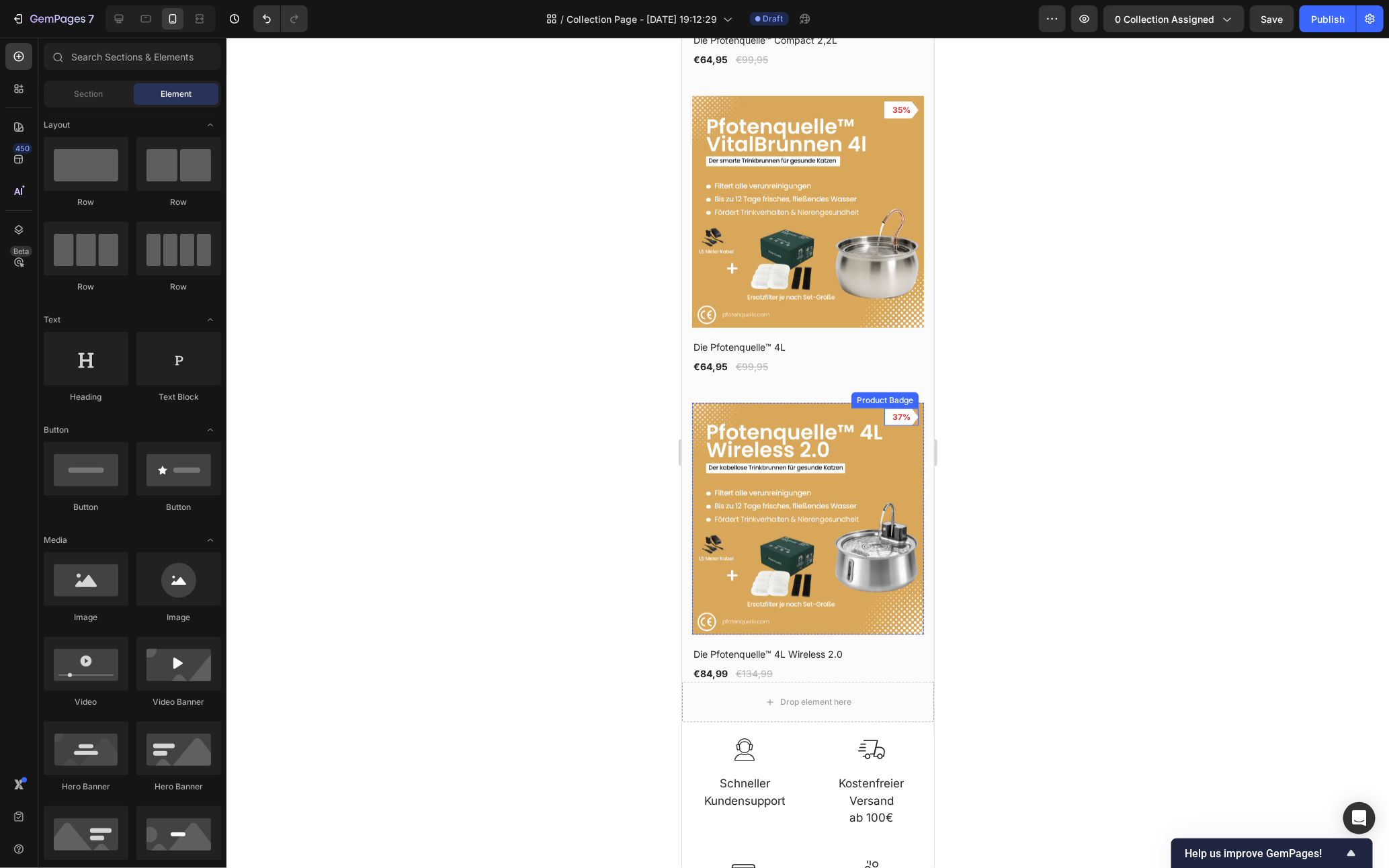
click at [885, 408] on pre "37%" at bounding box center [901, 417] width 34 height 18
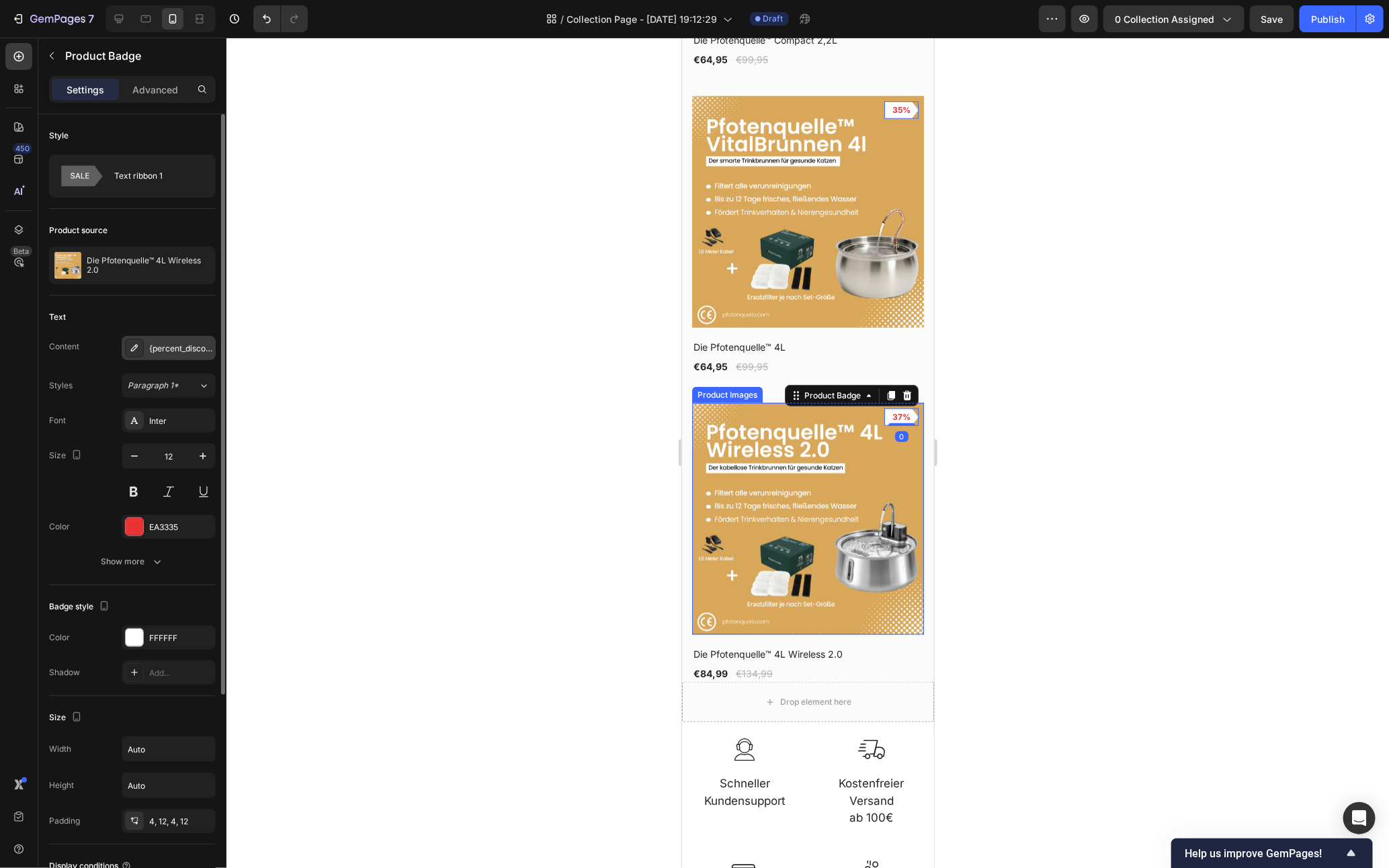
click at [193, 356] on div "{percent_discount}" at bounding box center [168, 348] width 94 height 24
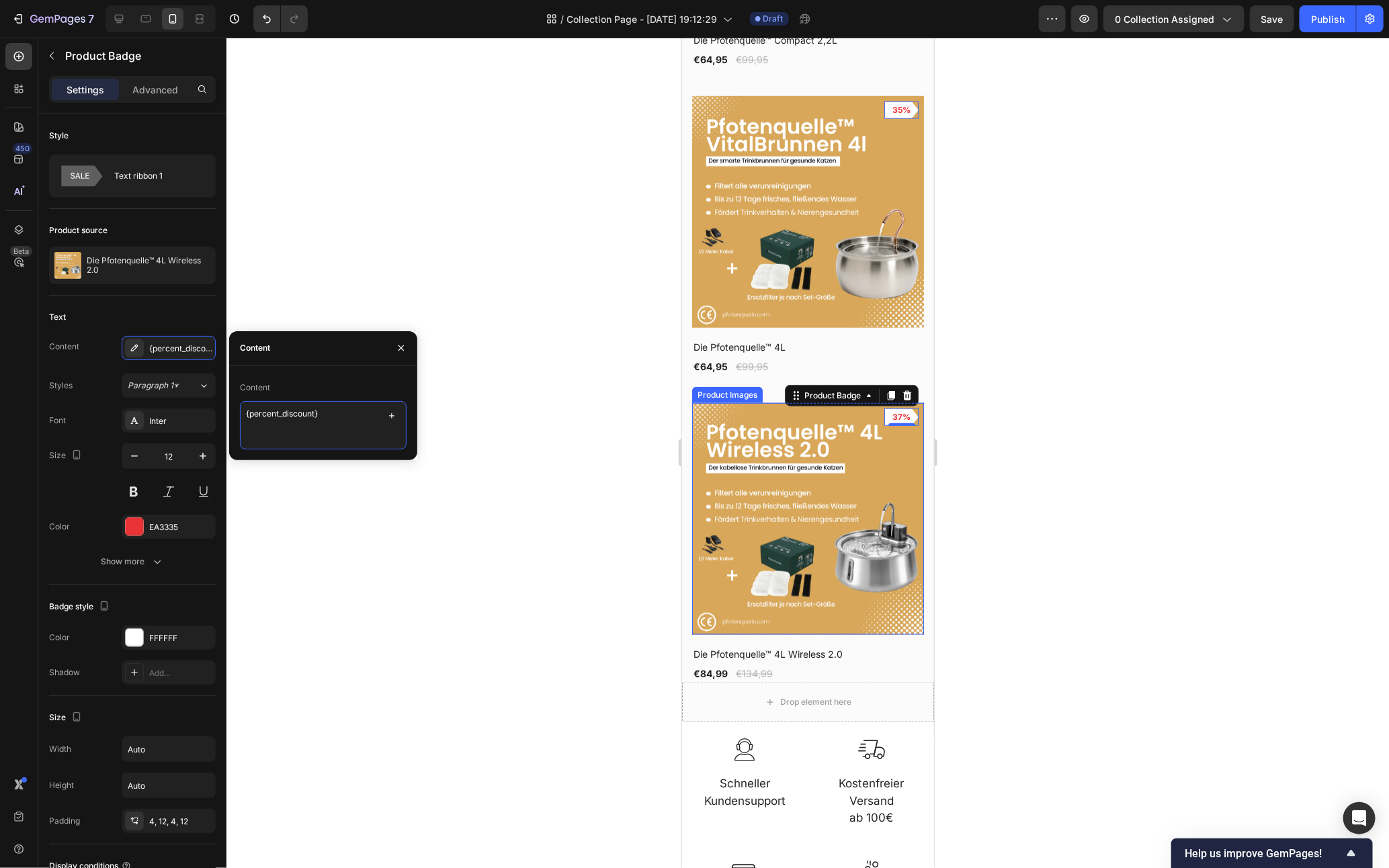
click at [317, 425] on textarea "{percent_discount}" at bounding box center [323, 426] width 167 height 48
type textarea "Sale"
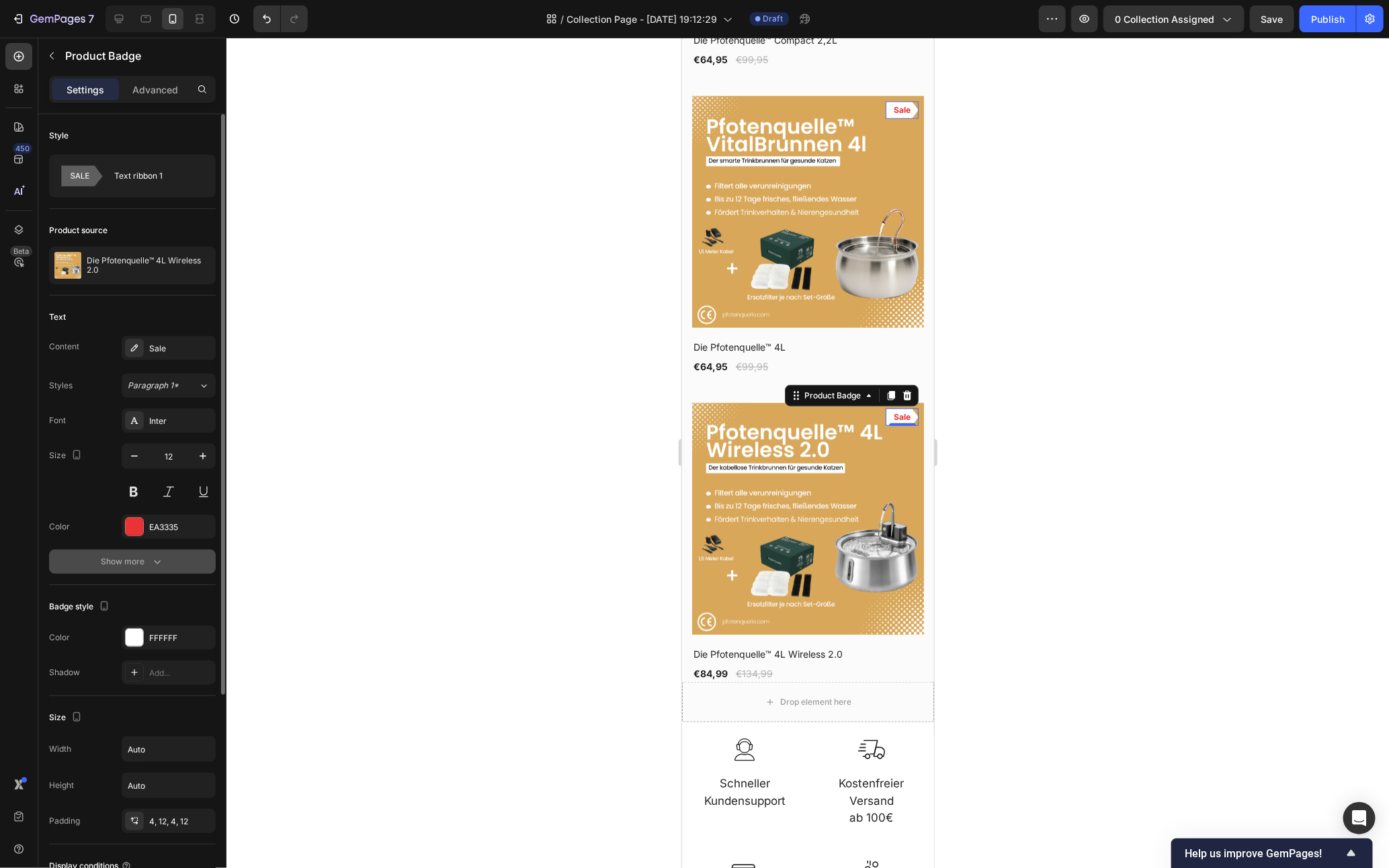
click at [143, 570] on button "Show more" at bounding box center [132, 561] width 167 height 24
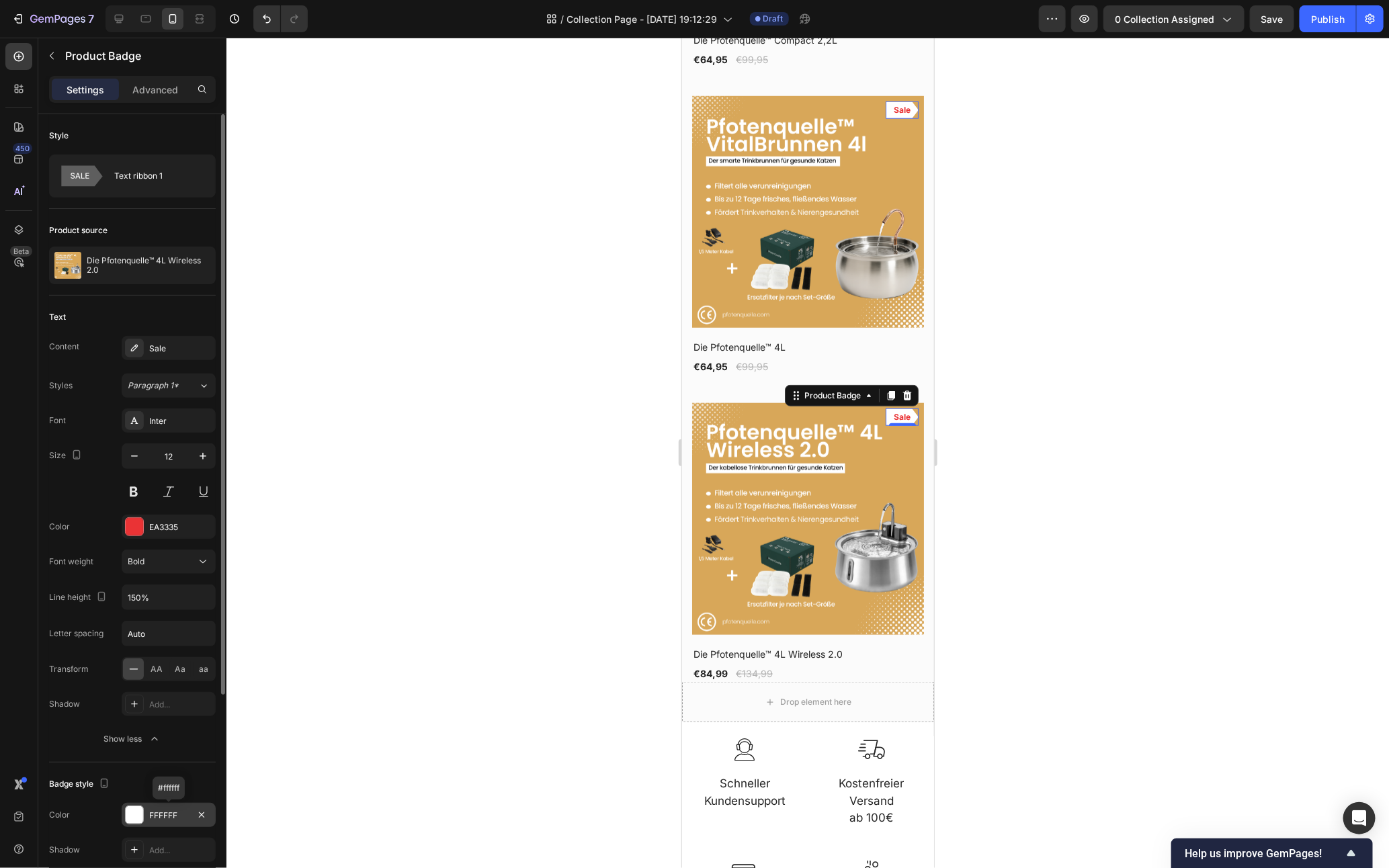
click at [162, 819] on div "FFFFFF" at bounding box center [169, 816] width 39 height 12
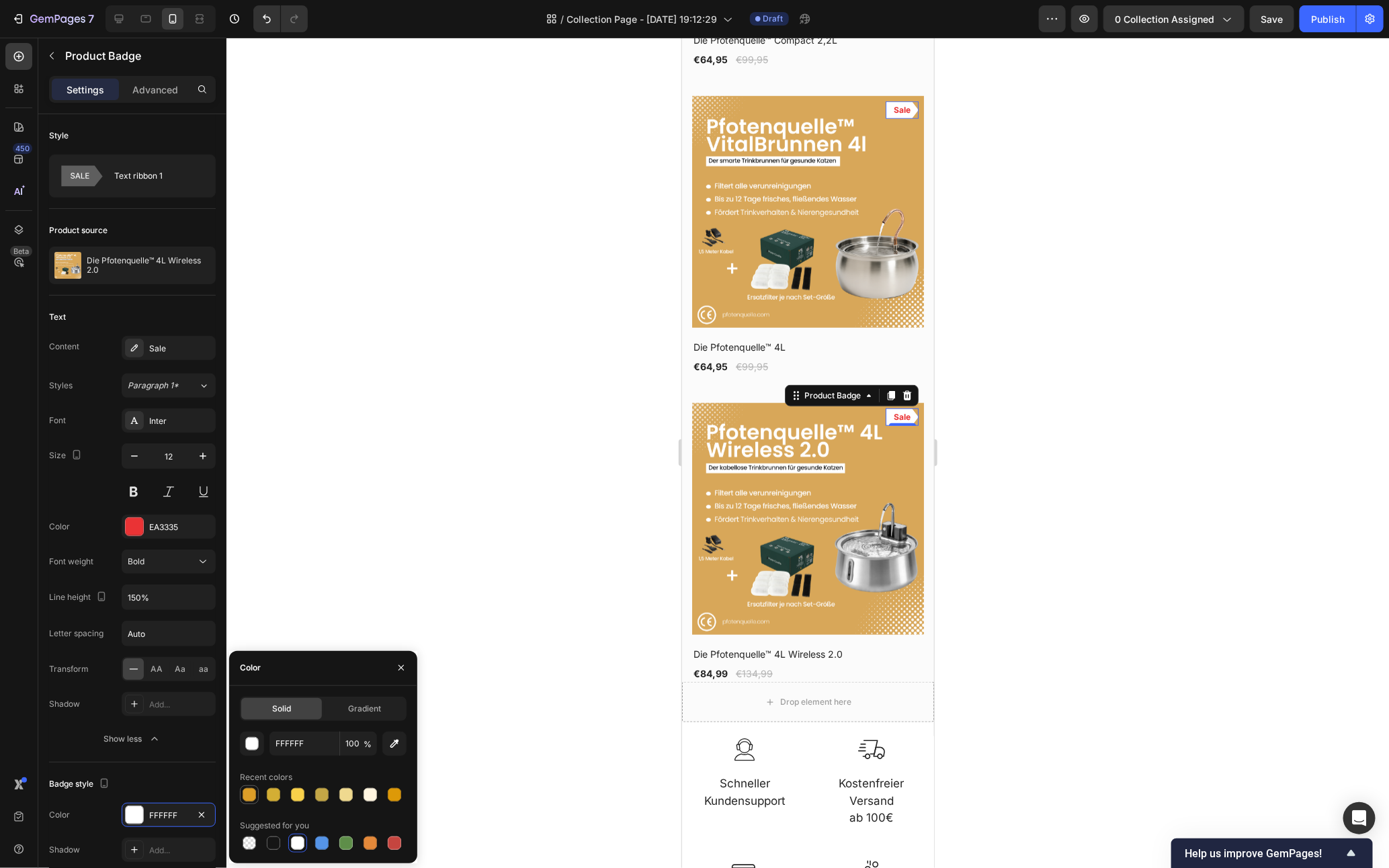
click at [250, 796] on div at bounding box center [249, 795] width 13 height 13
click at [351, 843] on div at bounding box center [345, 843] width 13 height 13
type input "5E8E49"
click at [145, 535] on div "EA3335" at bounding box center [168, 526] width 94 height 24
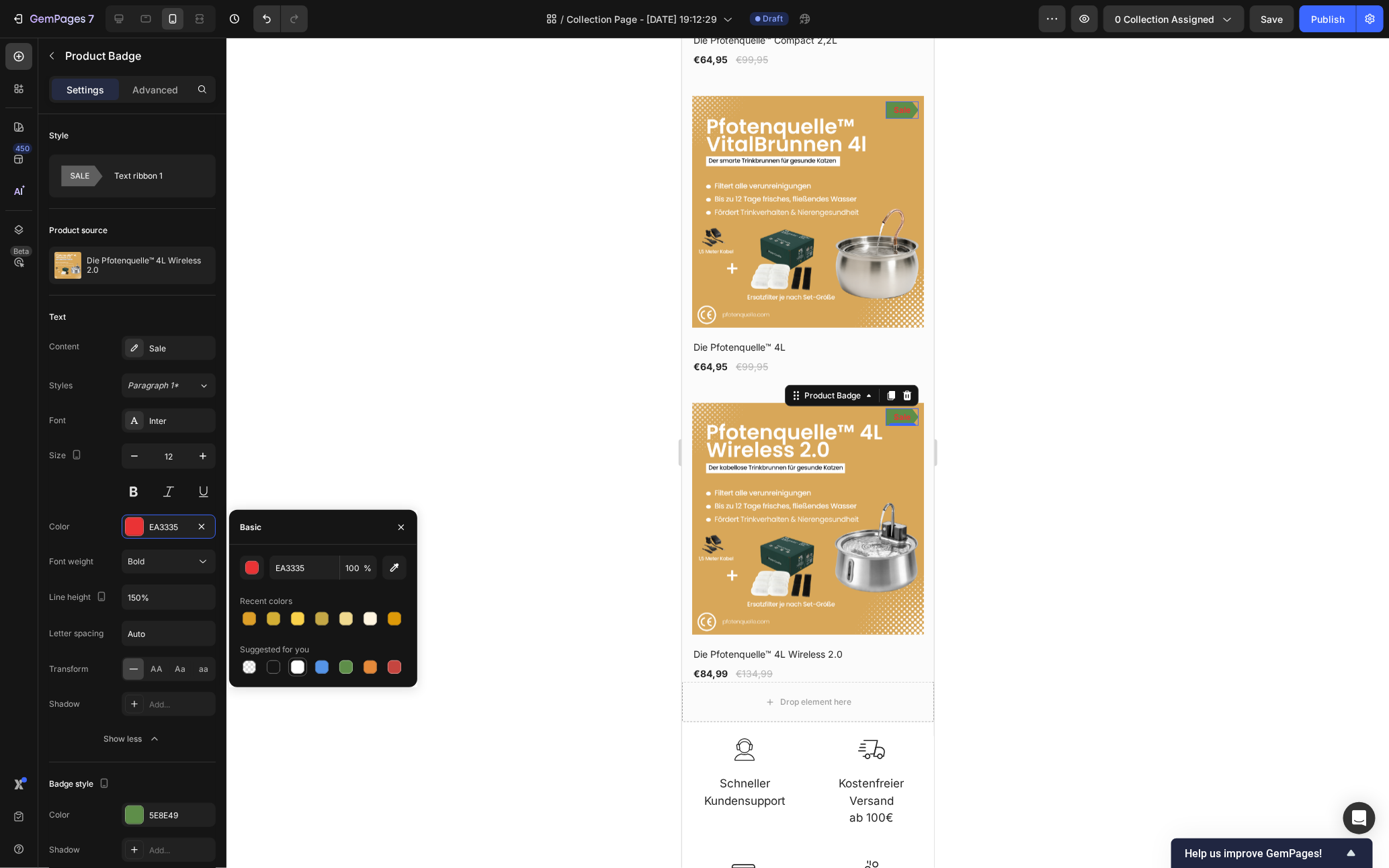
click at [291, 663] on div at bounding box center [297, 667] width 13 height 13
type input "FFFFFF"
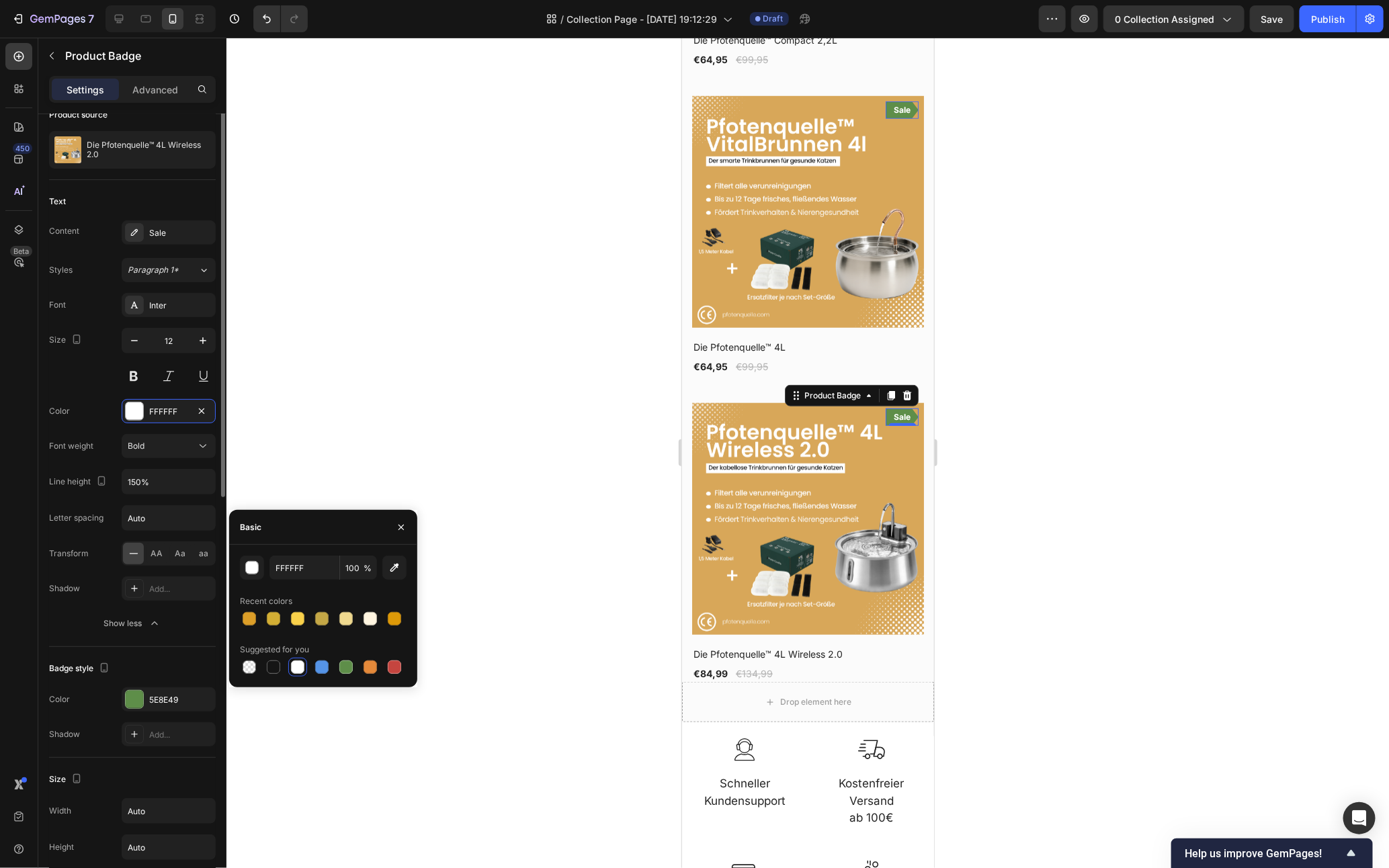
scroll to position [0, 0]
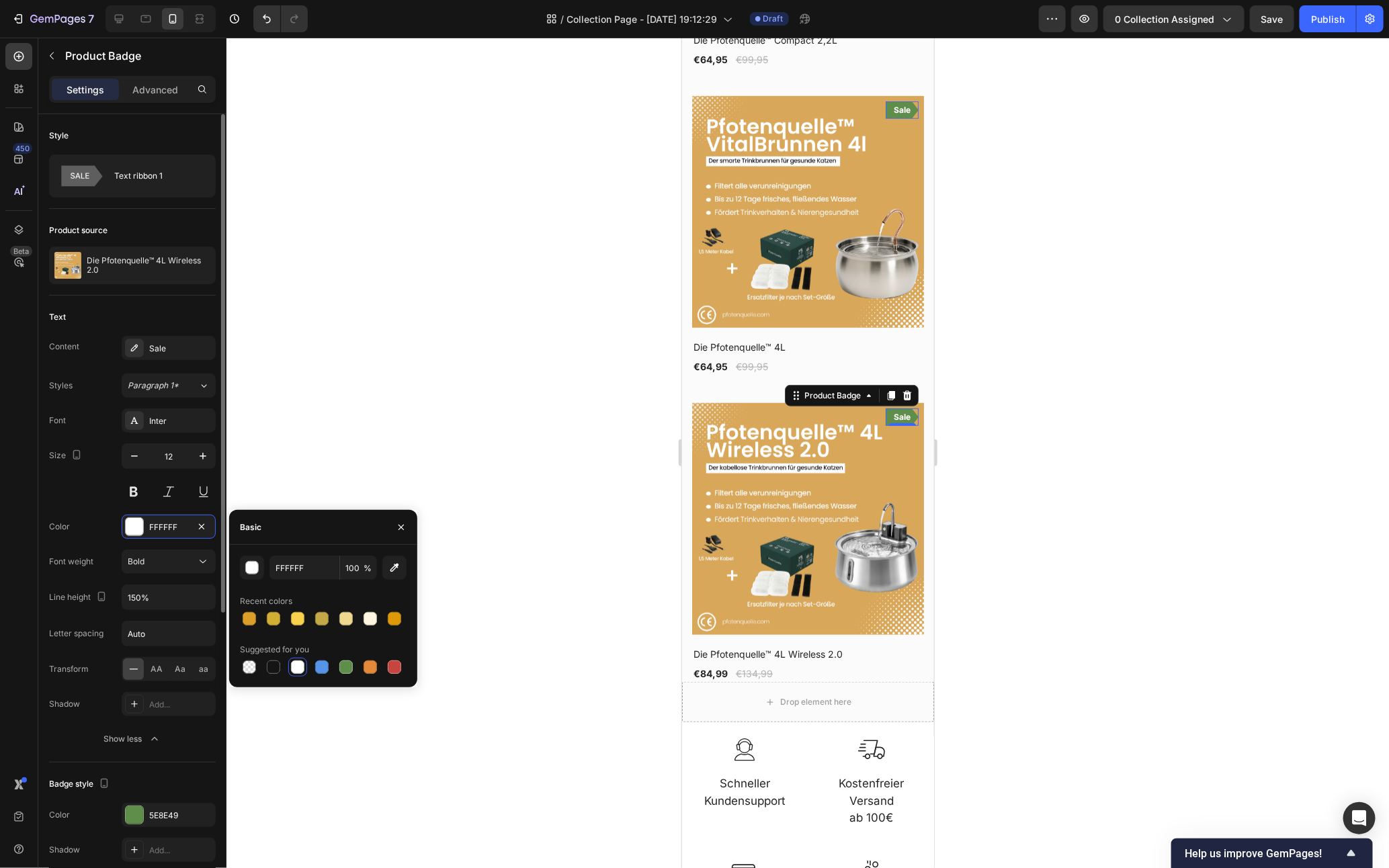
click at [89, 409] on div "Font Inter" at bounding box center [132, 420] width 167 height 24
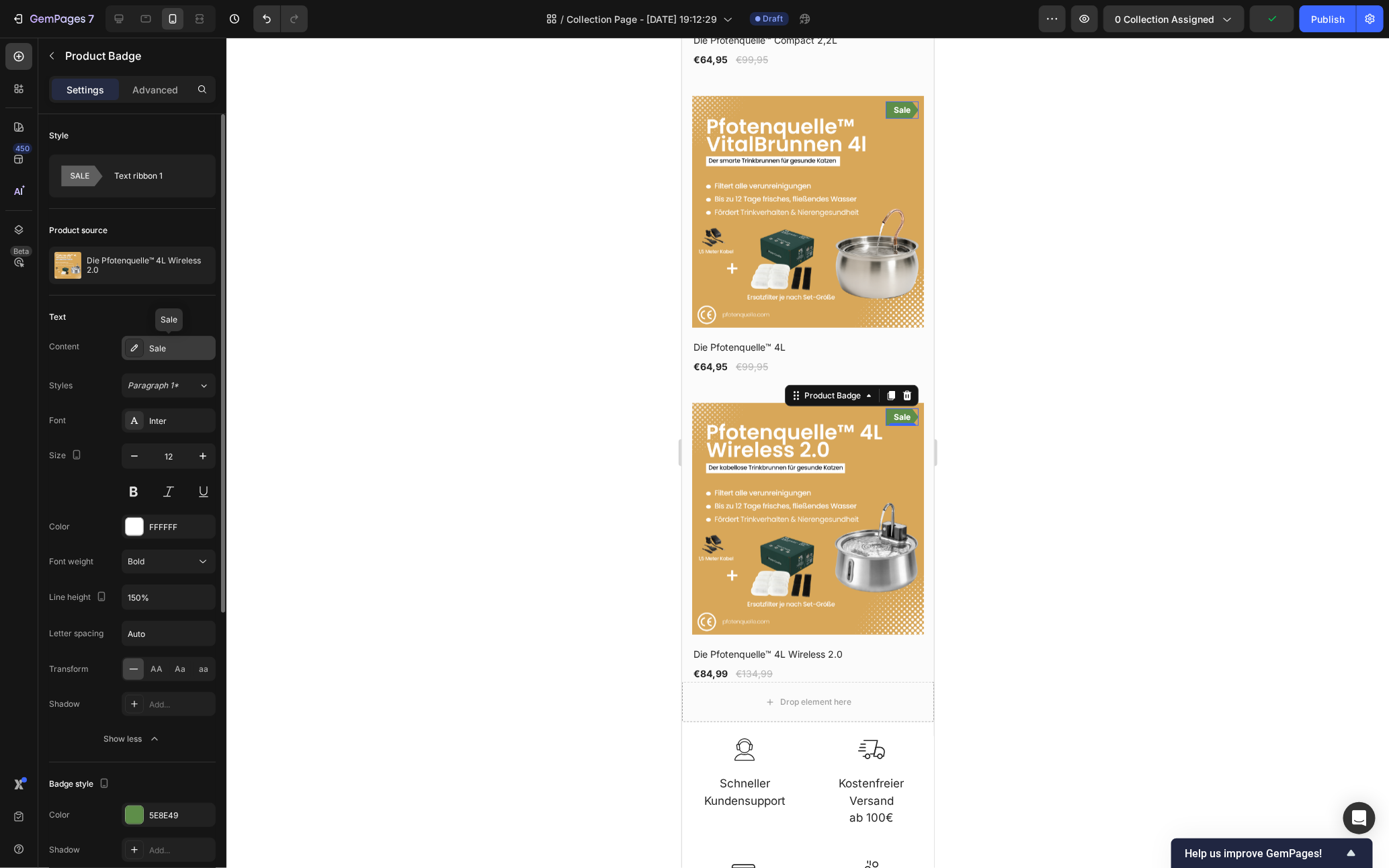
click at [181, 351] on div "Sale" at bounding box center [180, 349] width 63 height 12
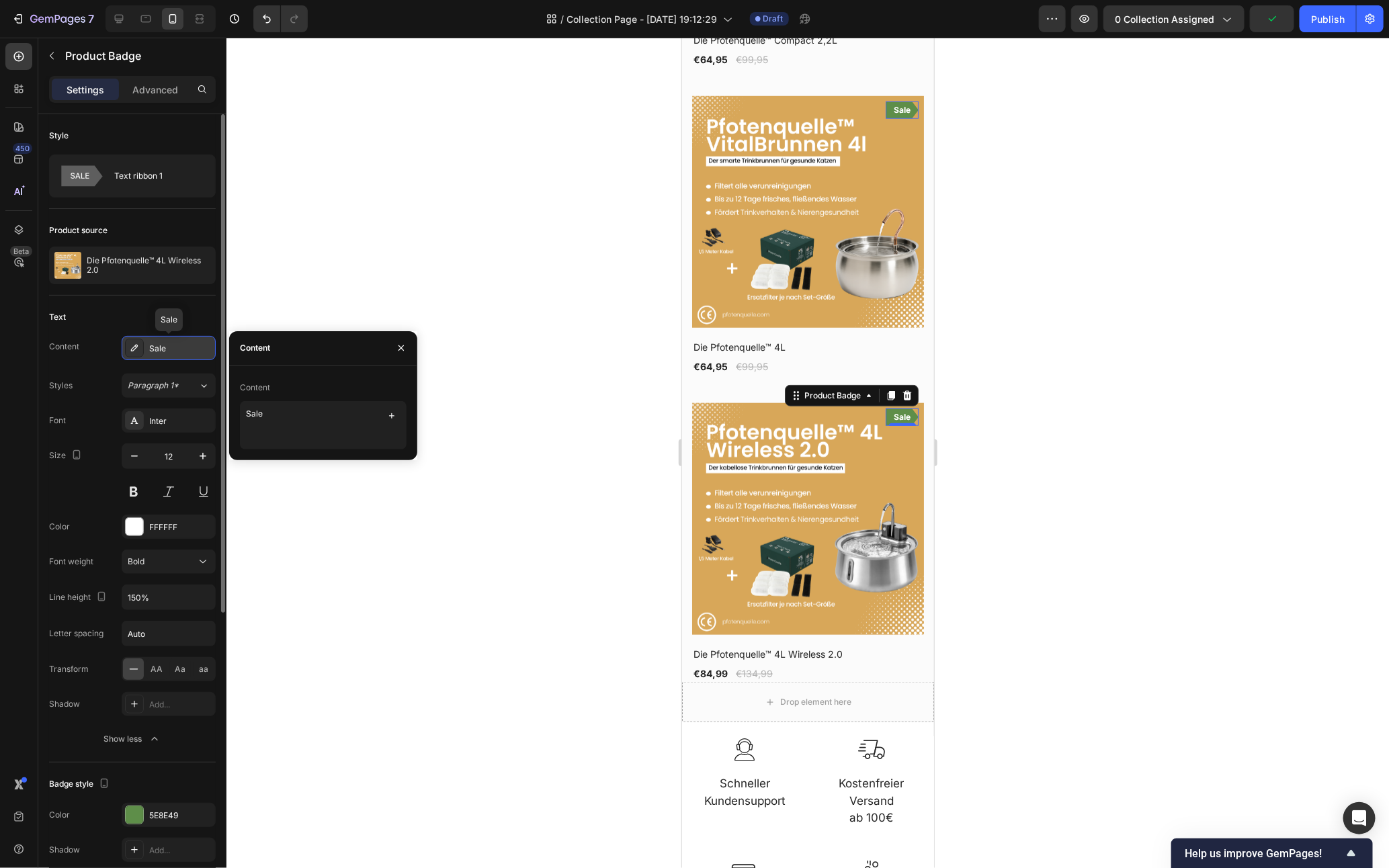
click at [181, 351] on div "Sale" at bounding box center [180, 349] width 63 height 12
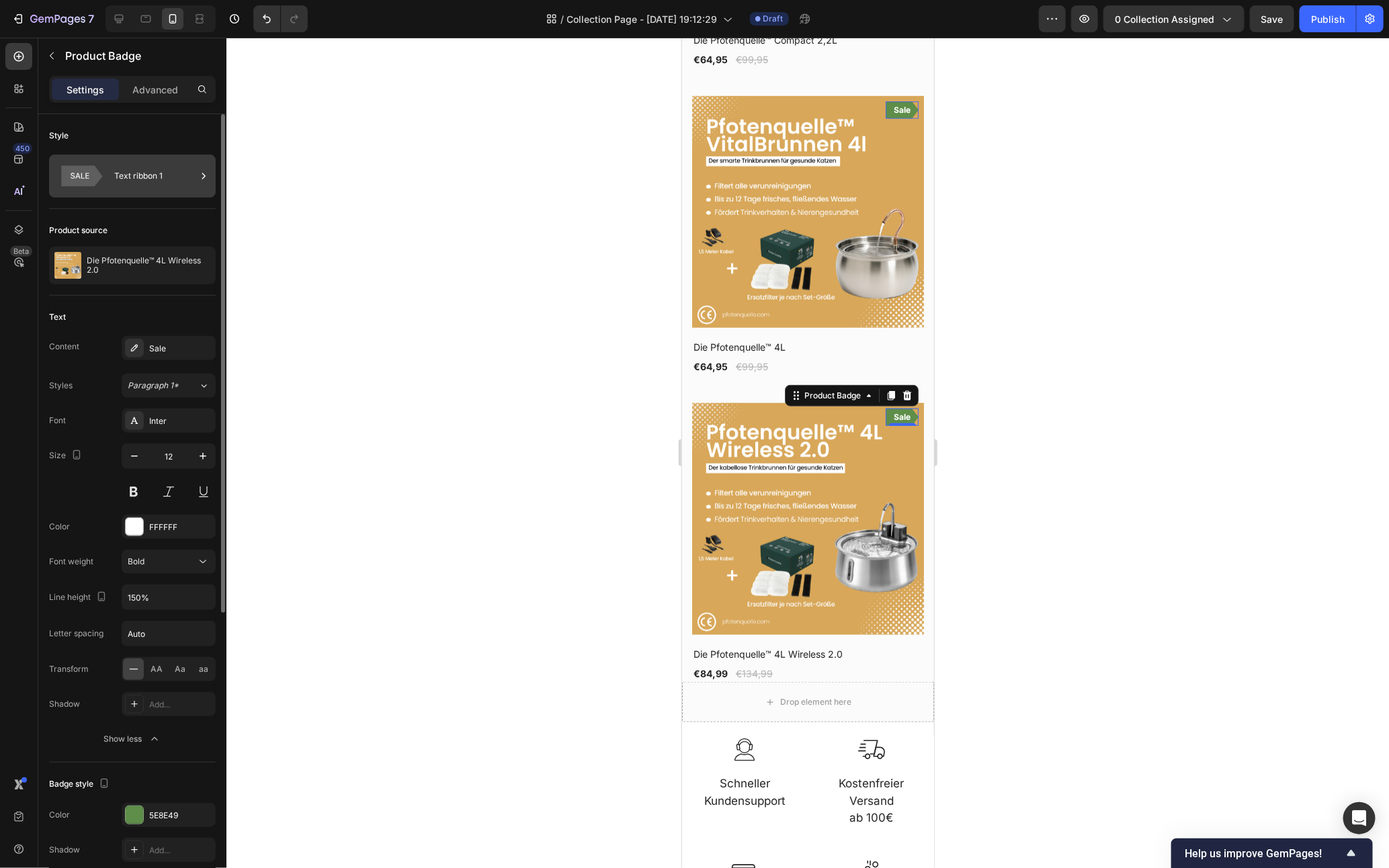
click at [165, 170] on div "Text ribbon 1" at bounding box center [155, 176] width 82 height 31
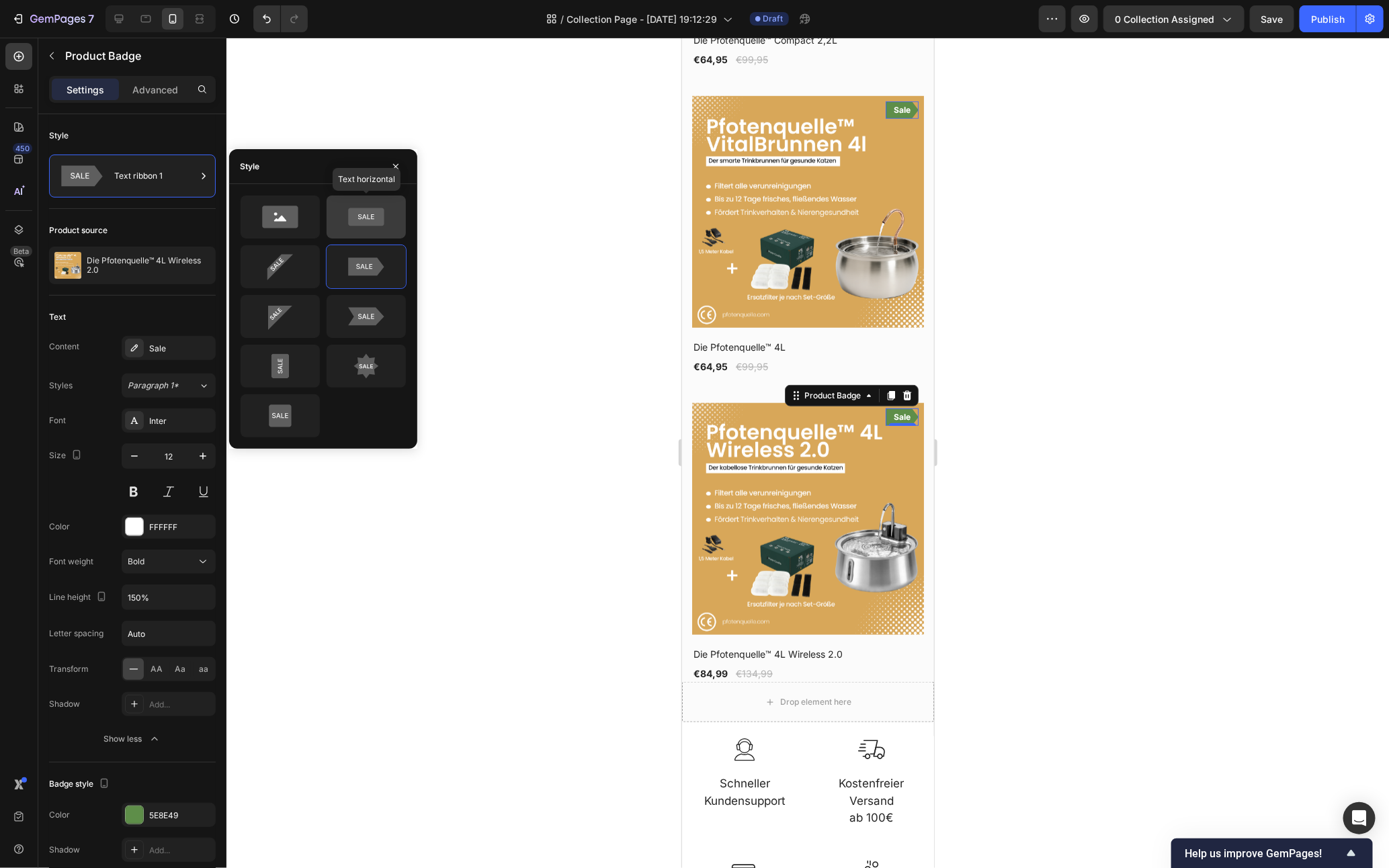
click at [353, 211] on icon at bounding box center [366, 218] width 36 height 18
click at [274, 225] on icon at bounding box center [280, 217] width 36 height 22
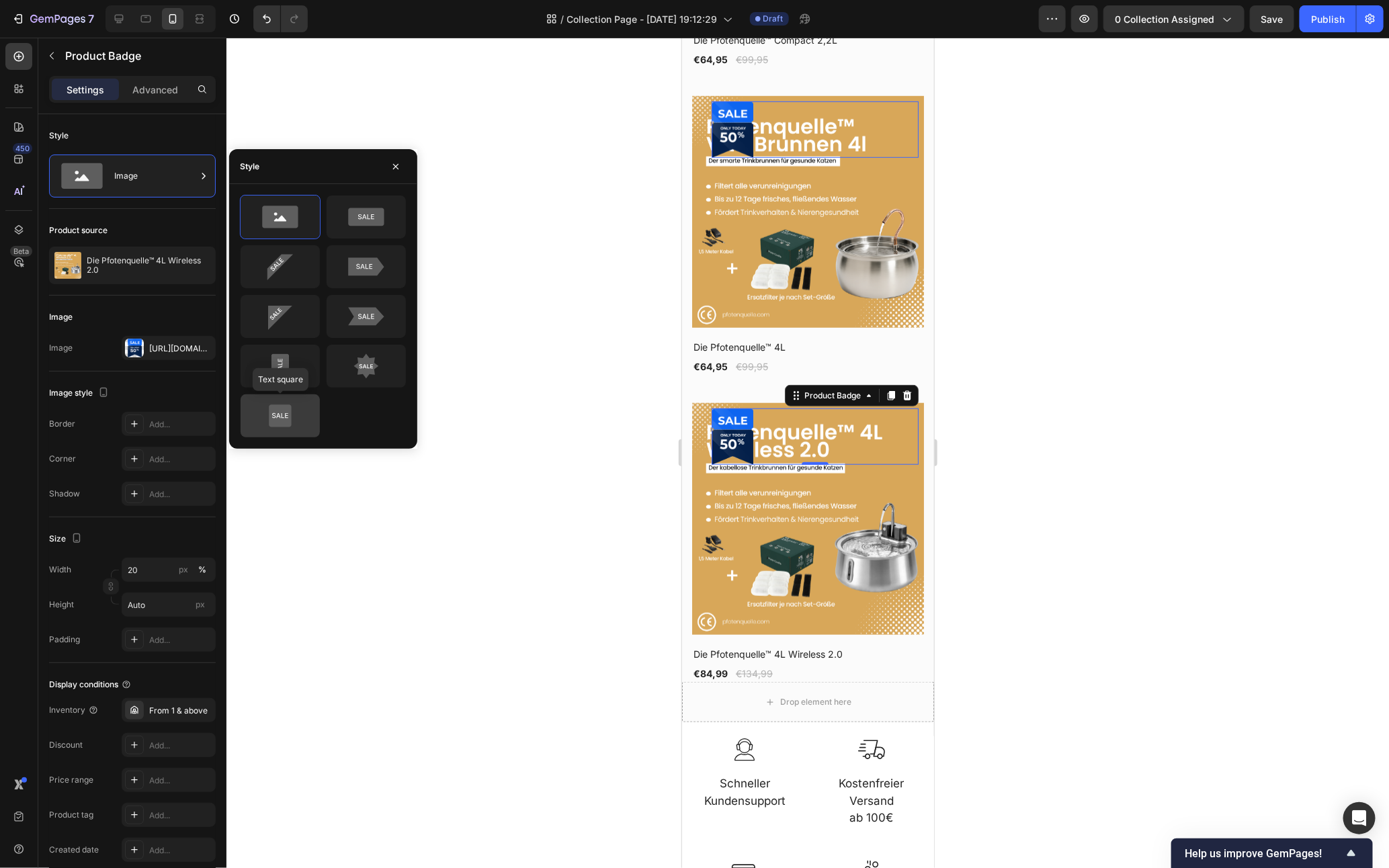
click at [295, 424] on icon at bounding box center [280, 416] width 63 height 27
type input "Auto"
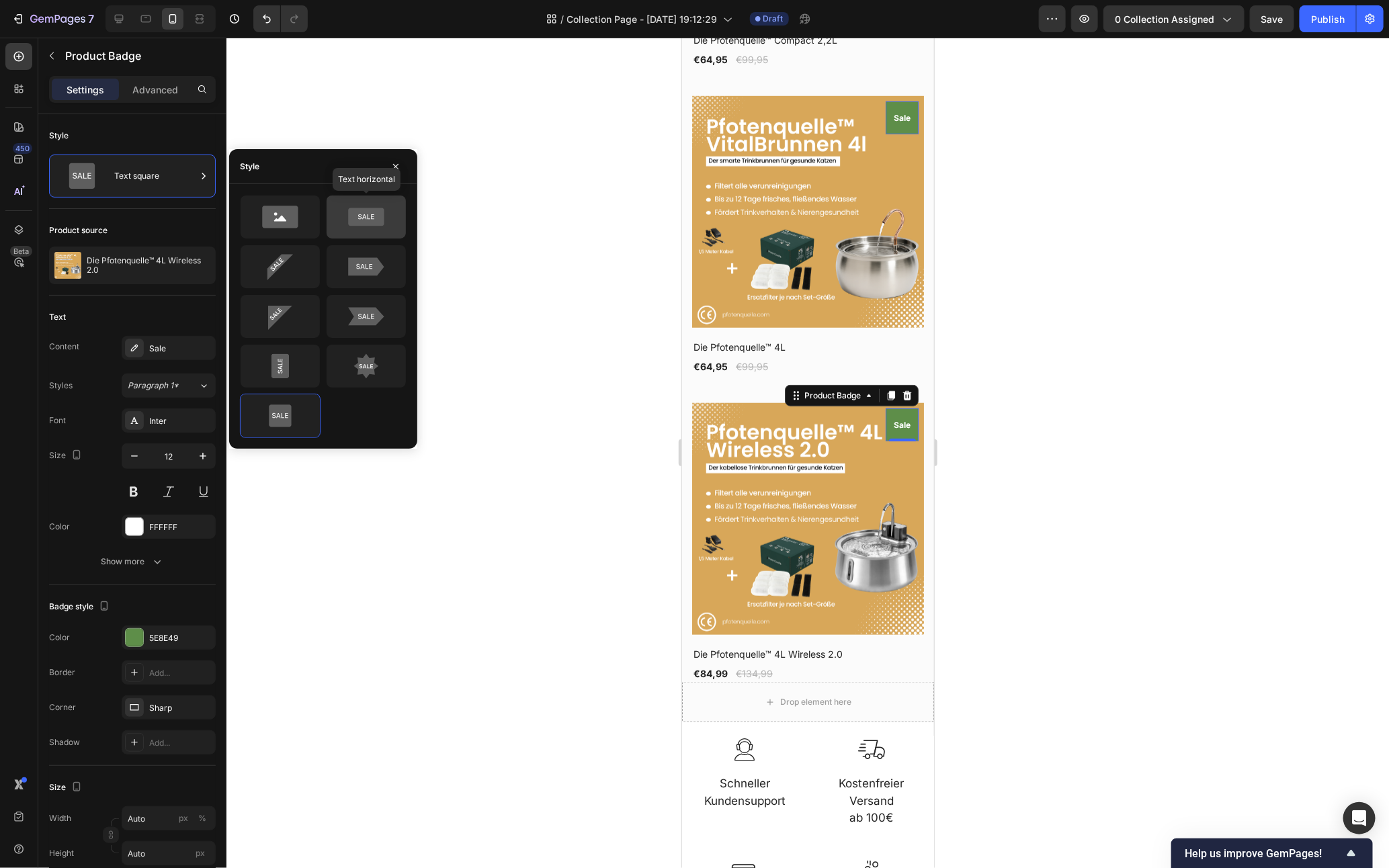
click at [385, 195] on div at bounding box center [366, 217] width 79 height 43
click at [879, 358] on div "€64,95 Product Price Product Price €99,95 Compare Price Compare Price Row" at bounding box center [807, 366] width 232 height 17
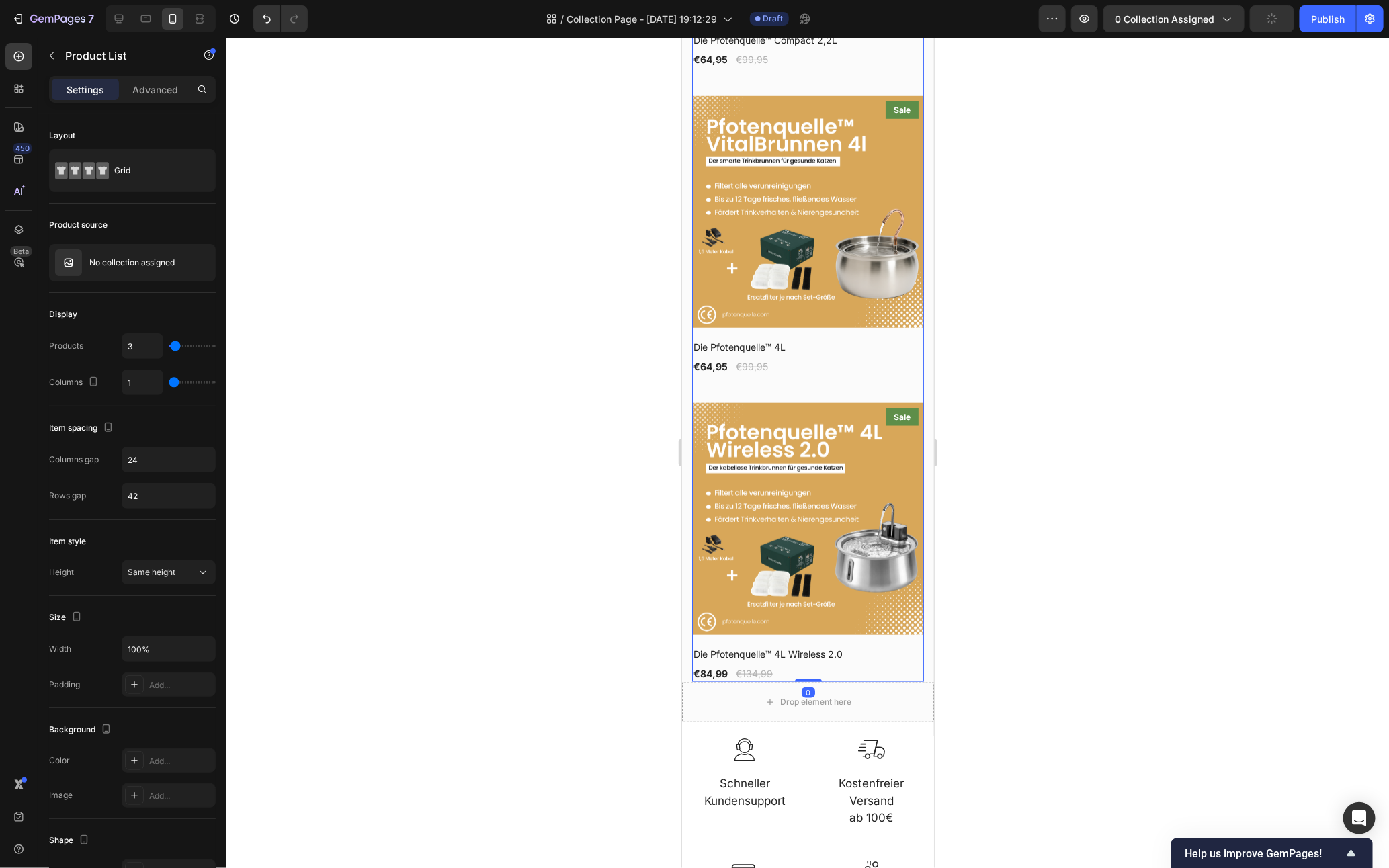
click at [898, 367] on div "Product Images Sale Product Badge Row Die Pfotenquelle™ Compact 2,2L Product Ti…" at bounding box center [807, 235] width 232 height 893
click at [917, 359] on div "Startseite Text block Icon Katzenbrunnen Text block Row ⁠⁠⁠⁠⁠⁠⁠ Unsere Bestsell…" at bounding box center [807, 121] width 252 height 1120
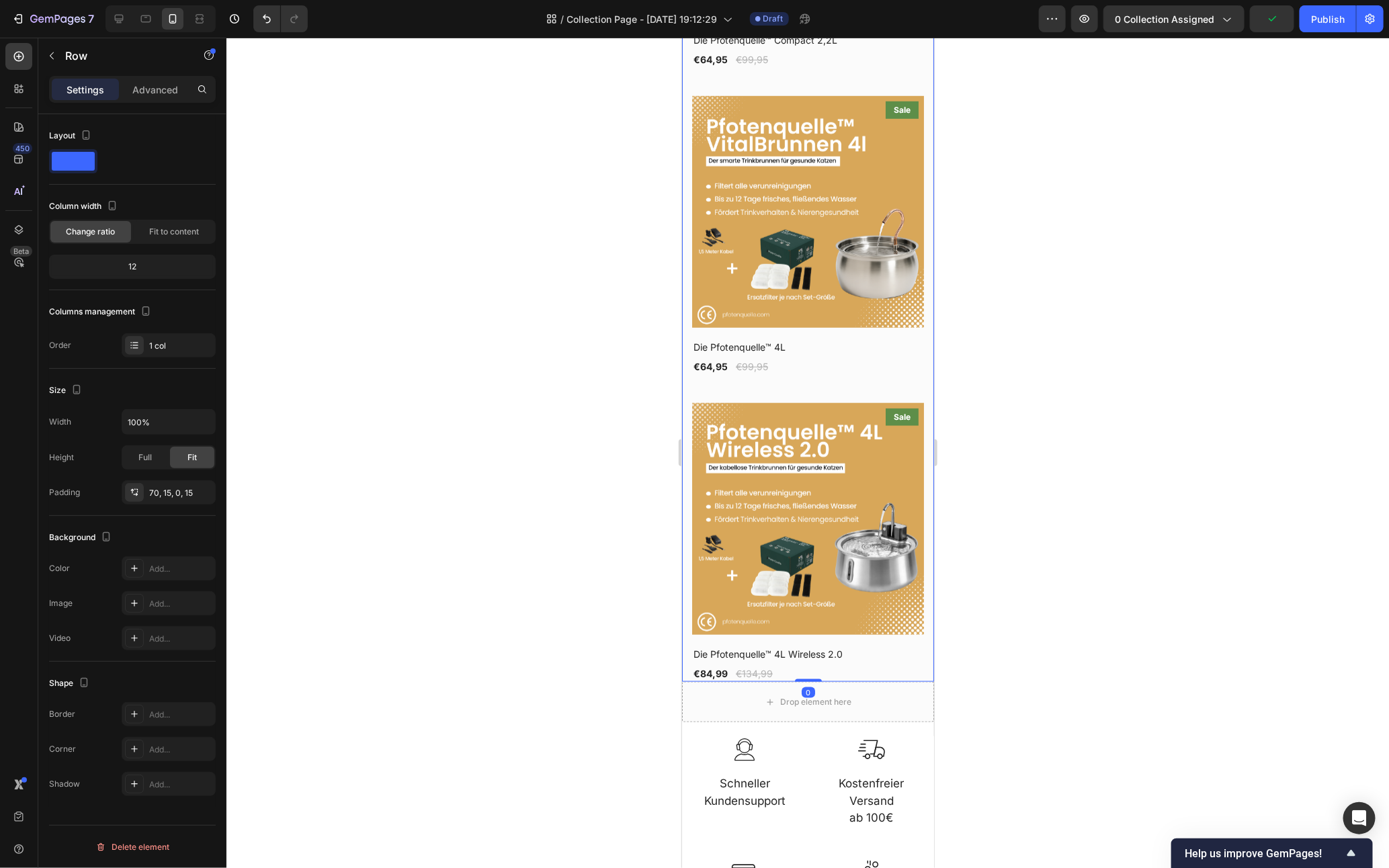
click at [1055, 328] on div at bounding box center [807, 452] width 1162 height 831
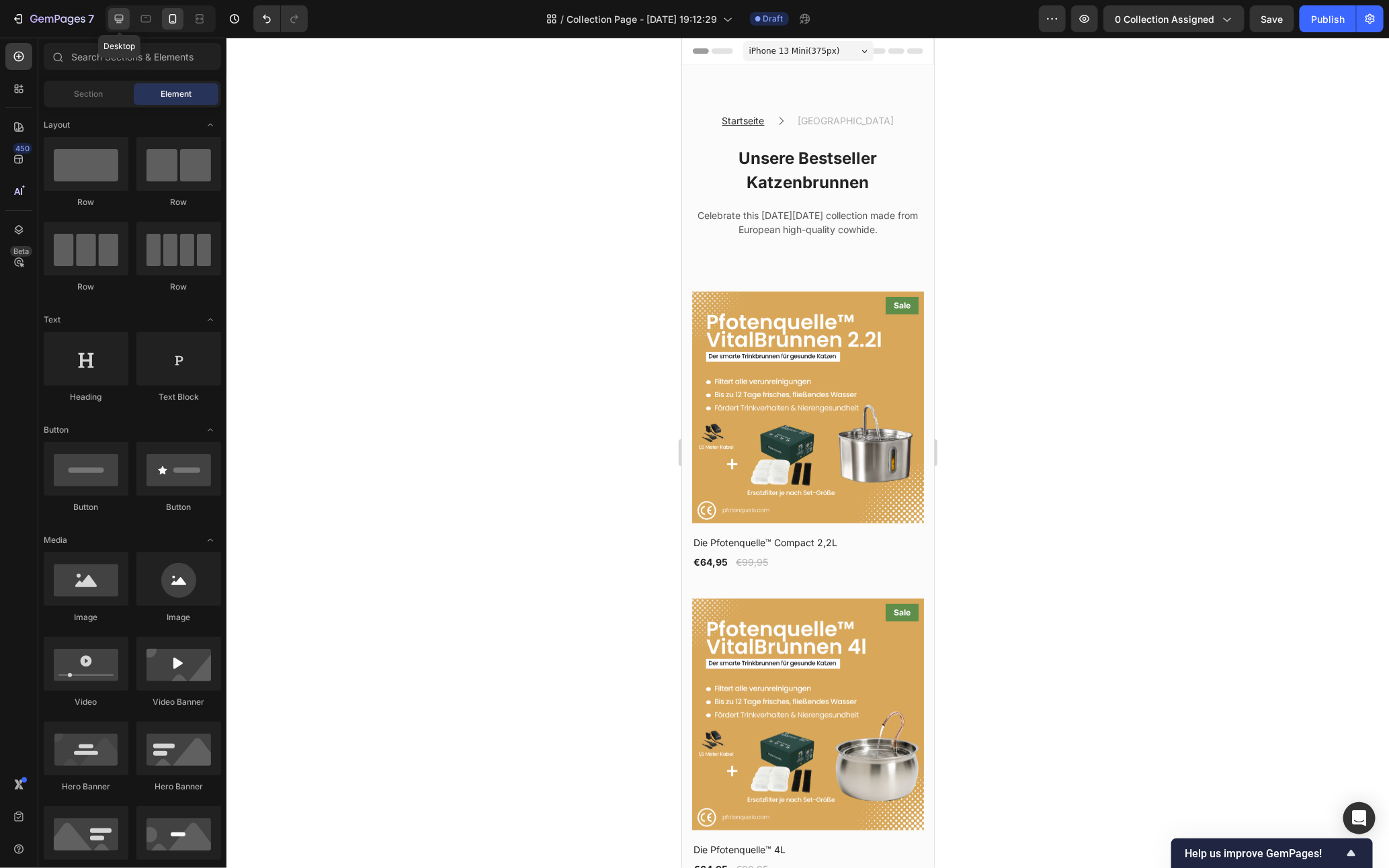
click at [119, 12] on icon at bounding box center [119, 19] width 13 height 13
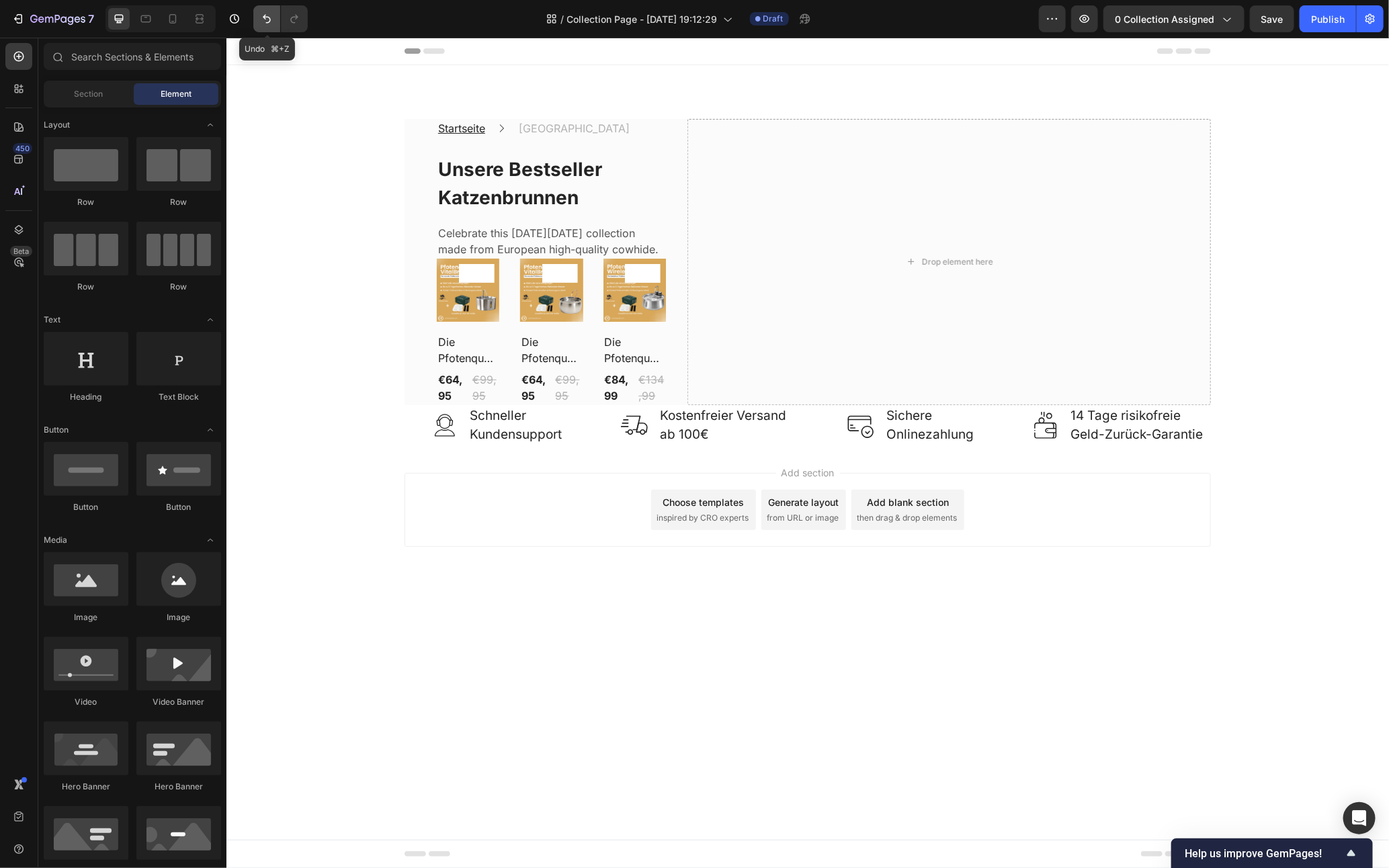
click at [259, 12] on button "Undo/Redo" at bounding box center [267, 19] width 27 height 27
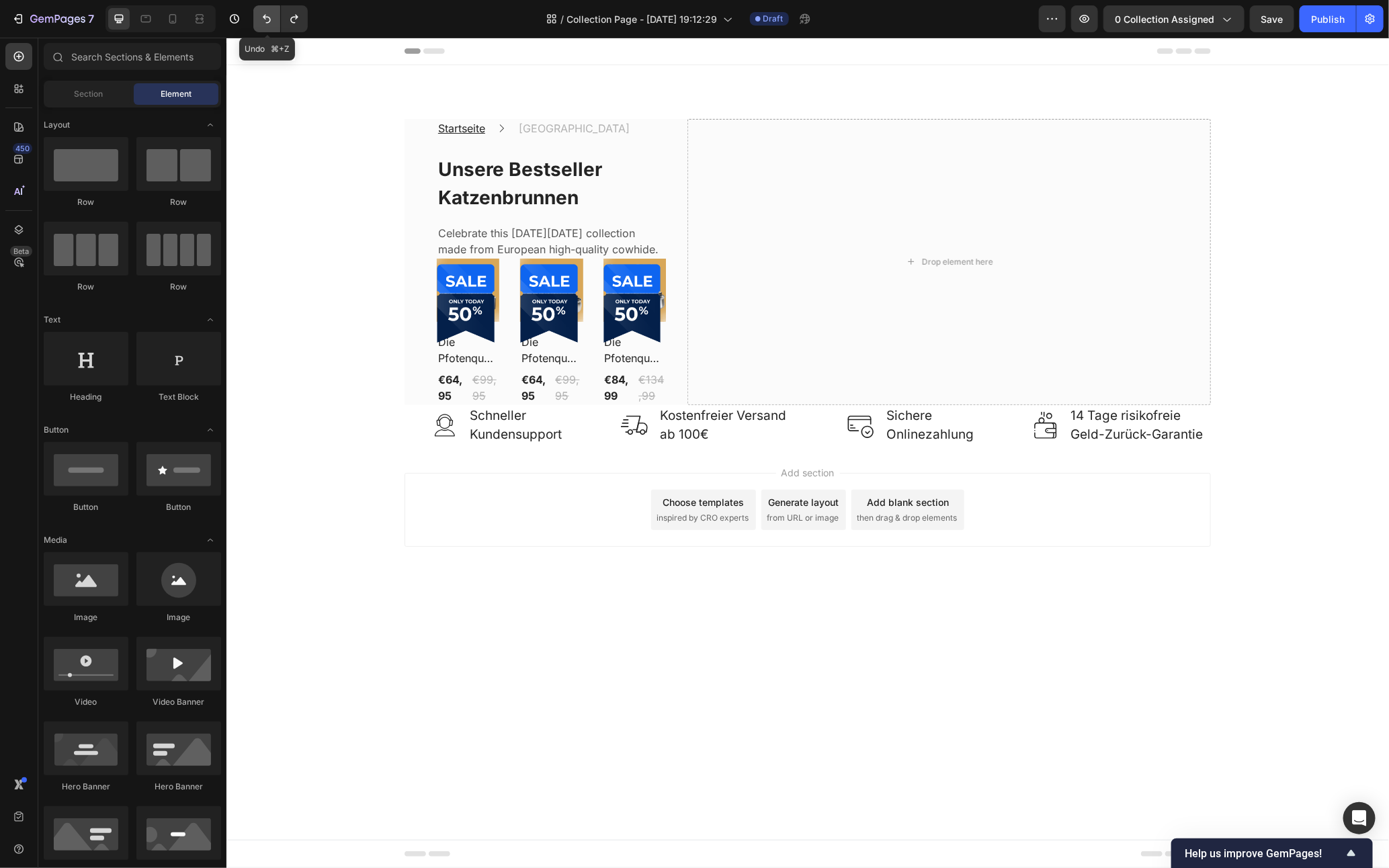
click at [259, 12] on button "Undo/Redo" at bounding box center [267, 19] width 27 height 27
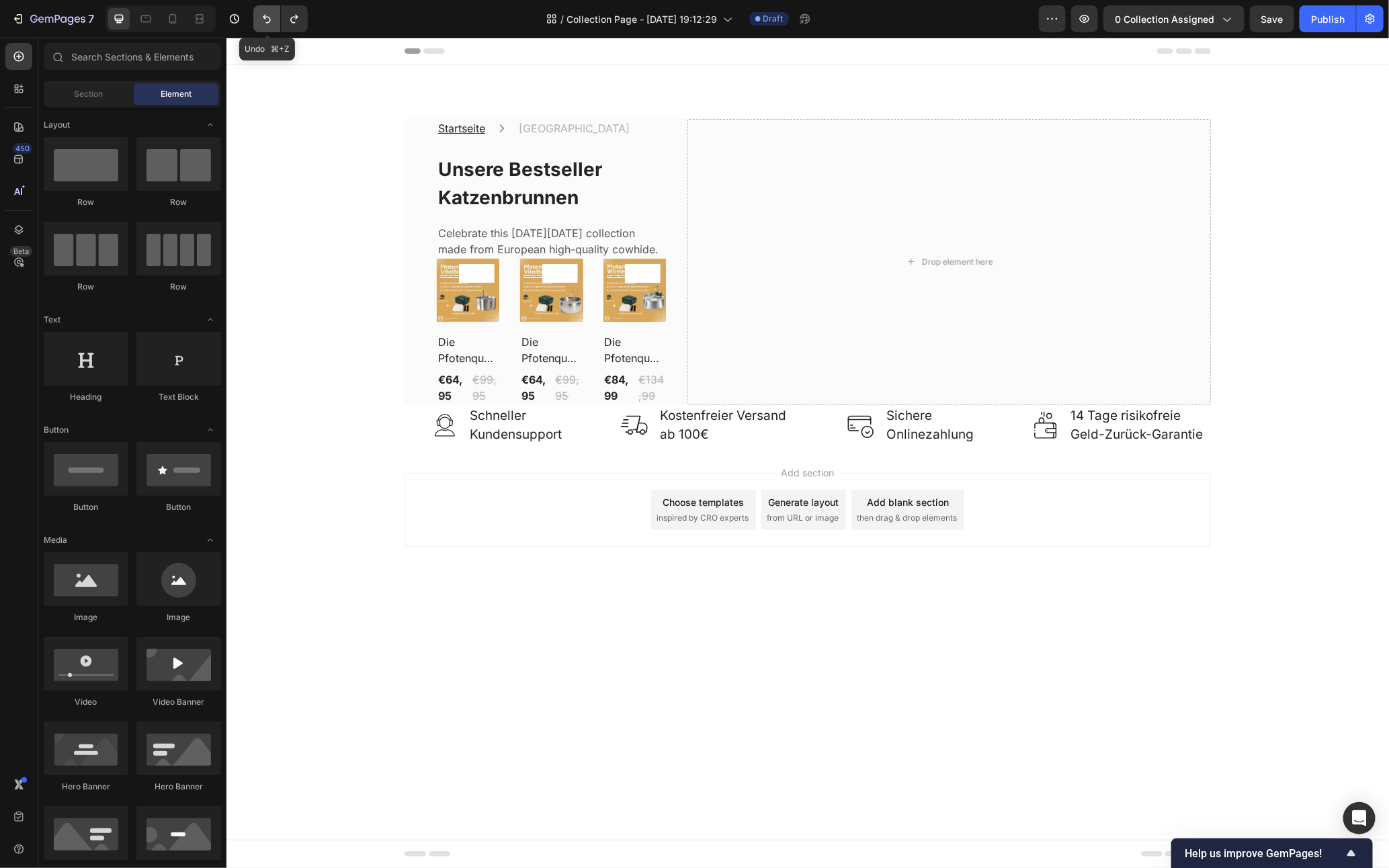
click at [259, 12] on button "Undo/Redo" at bounding box center [267, 19] width 27 height 27
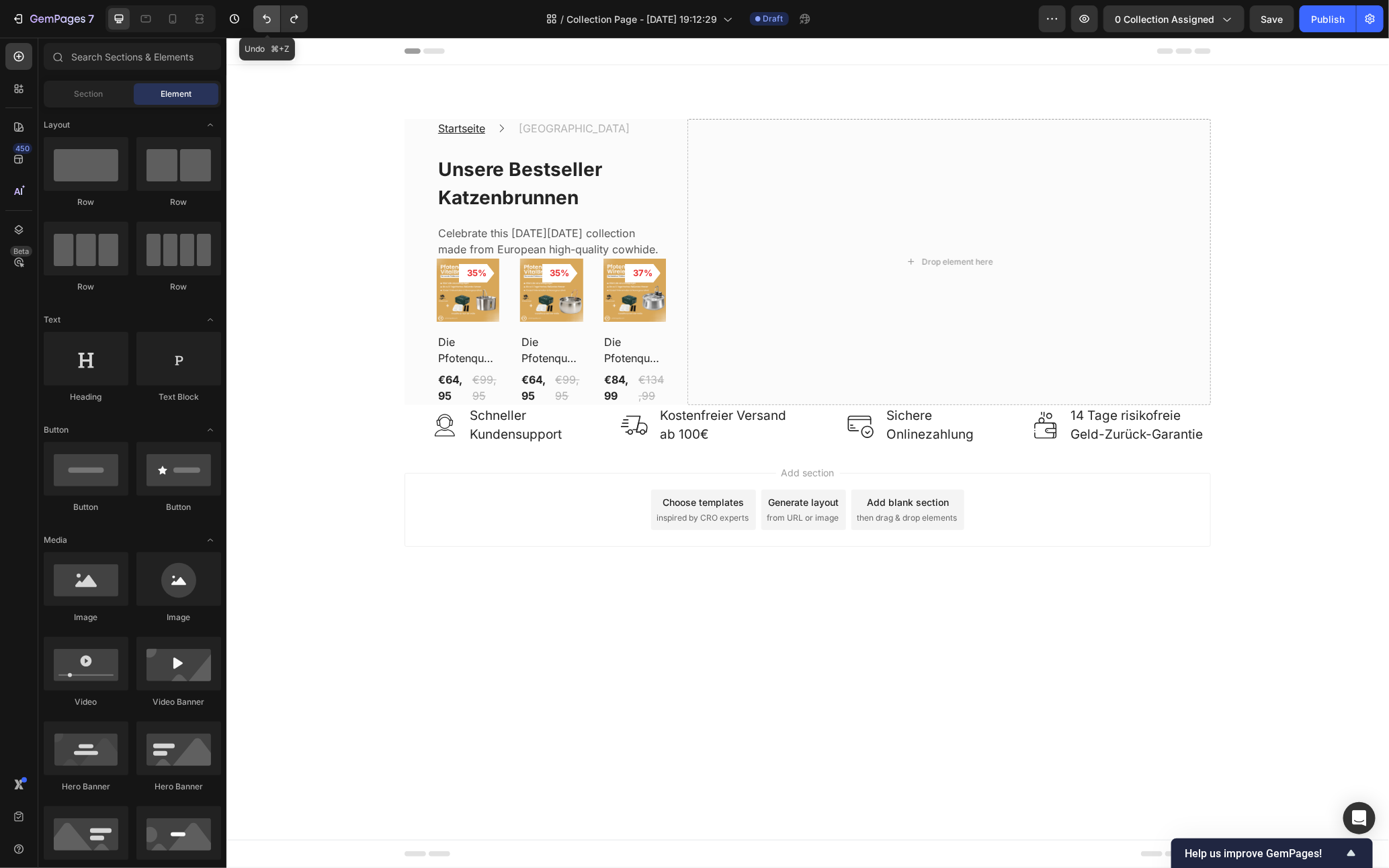
click at [259, 12] on button "Undo/Redo" at bounding box center [267, 19] width 27 height 27
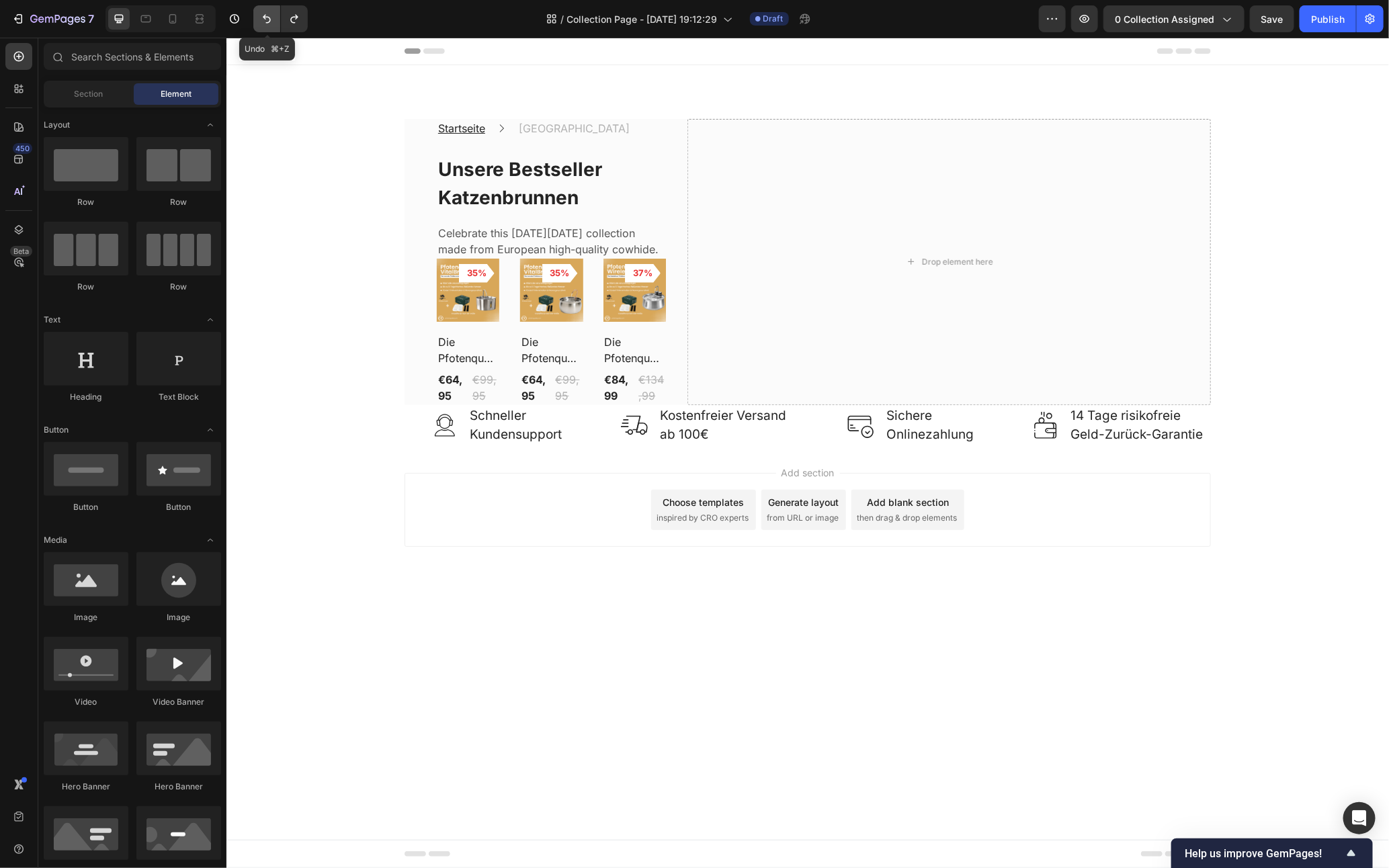
click at [259, 12] on button "Undo/Redo" at bounding box center [267, 19] width 27 height 27
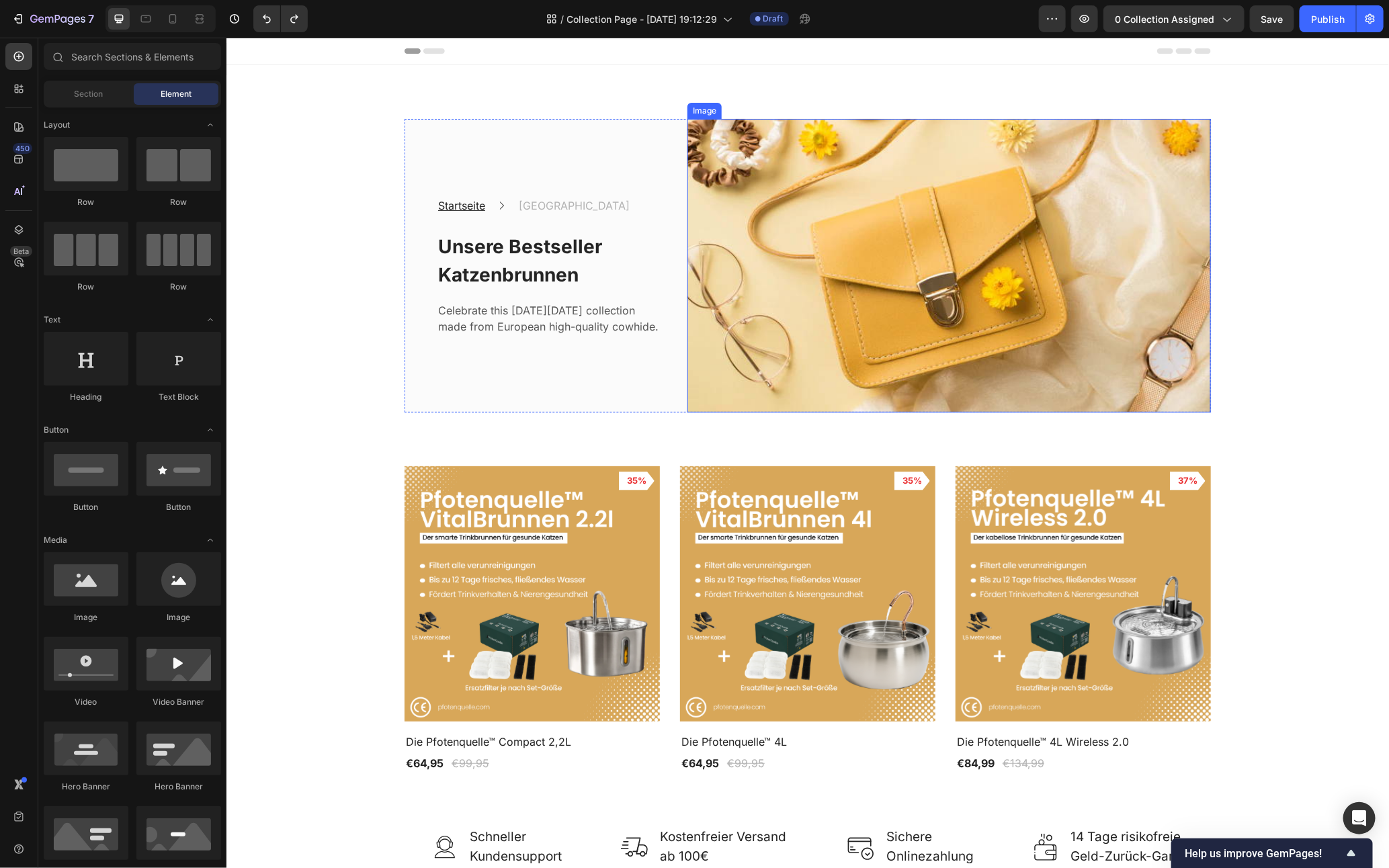
click at [719, 315] on img at bounding box center [948, 265] width 524 height 293
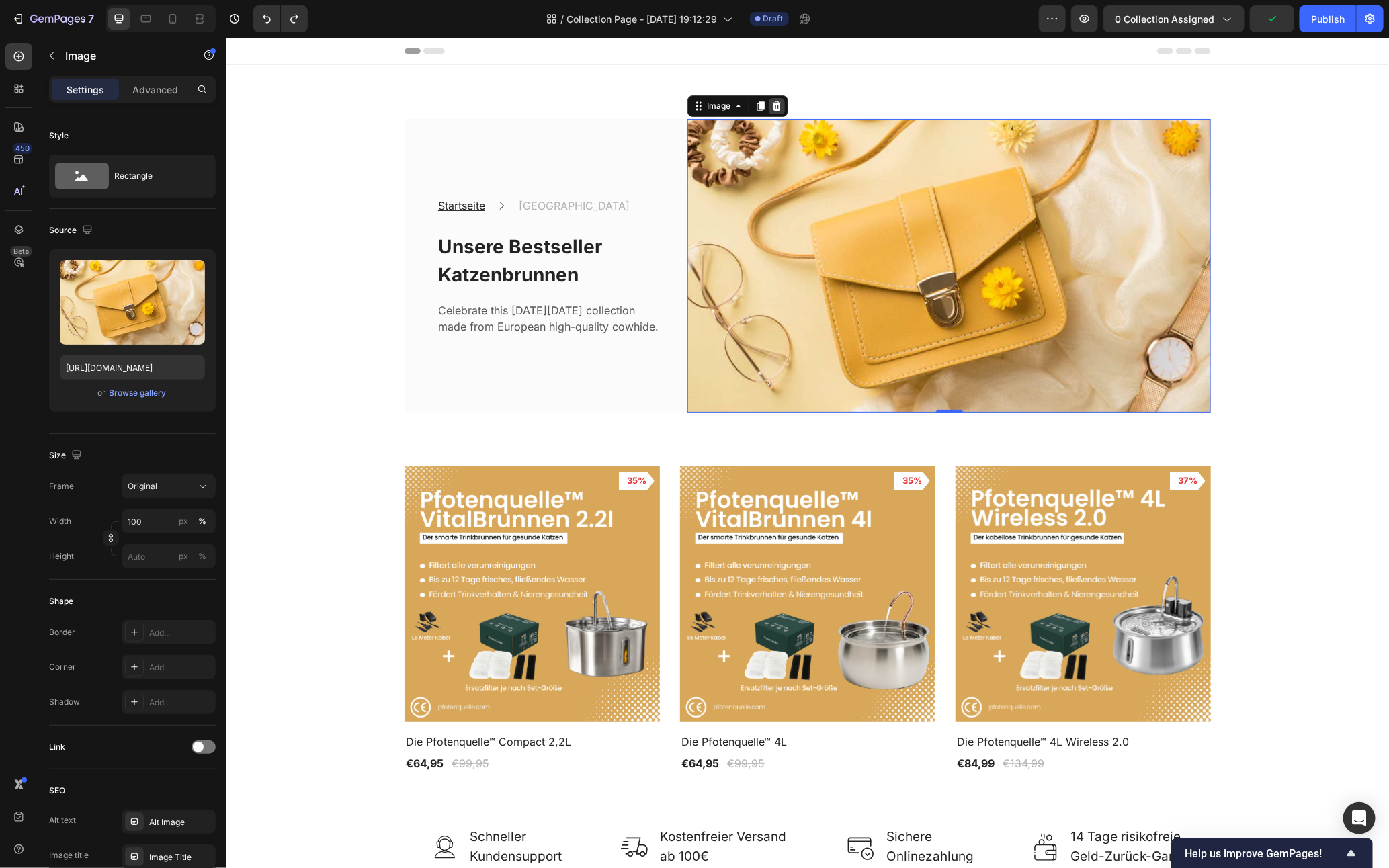
click at [773, 103] on icon at bounding box center [777, 105] width 9 height 10
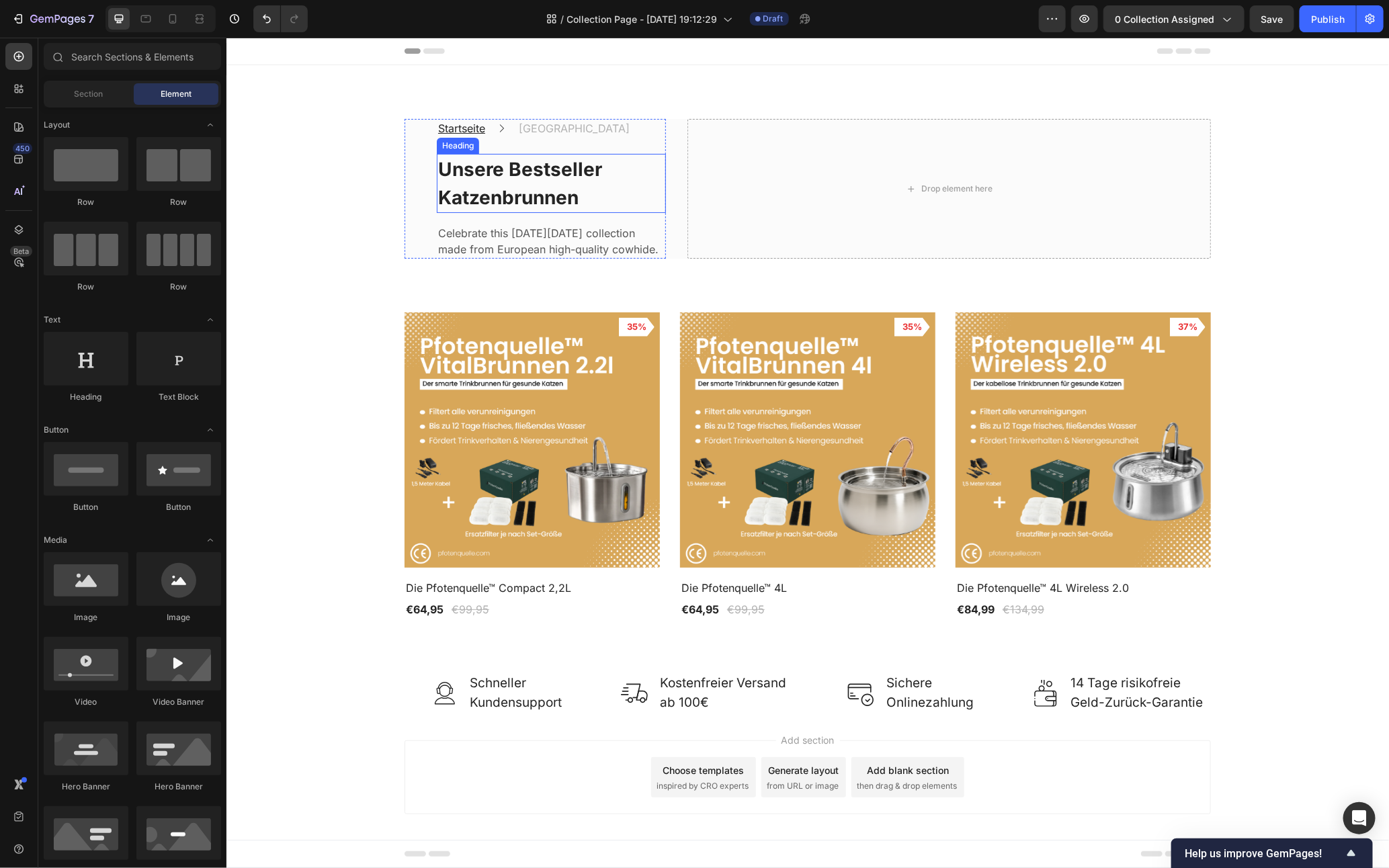
click at [608, 201] on p "⁠⁠⁠⁠⁠⁠⁠ Unsere Bestseller Katzenbrunnen" at bounding box center [550, 182] width 227 height 56
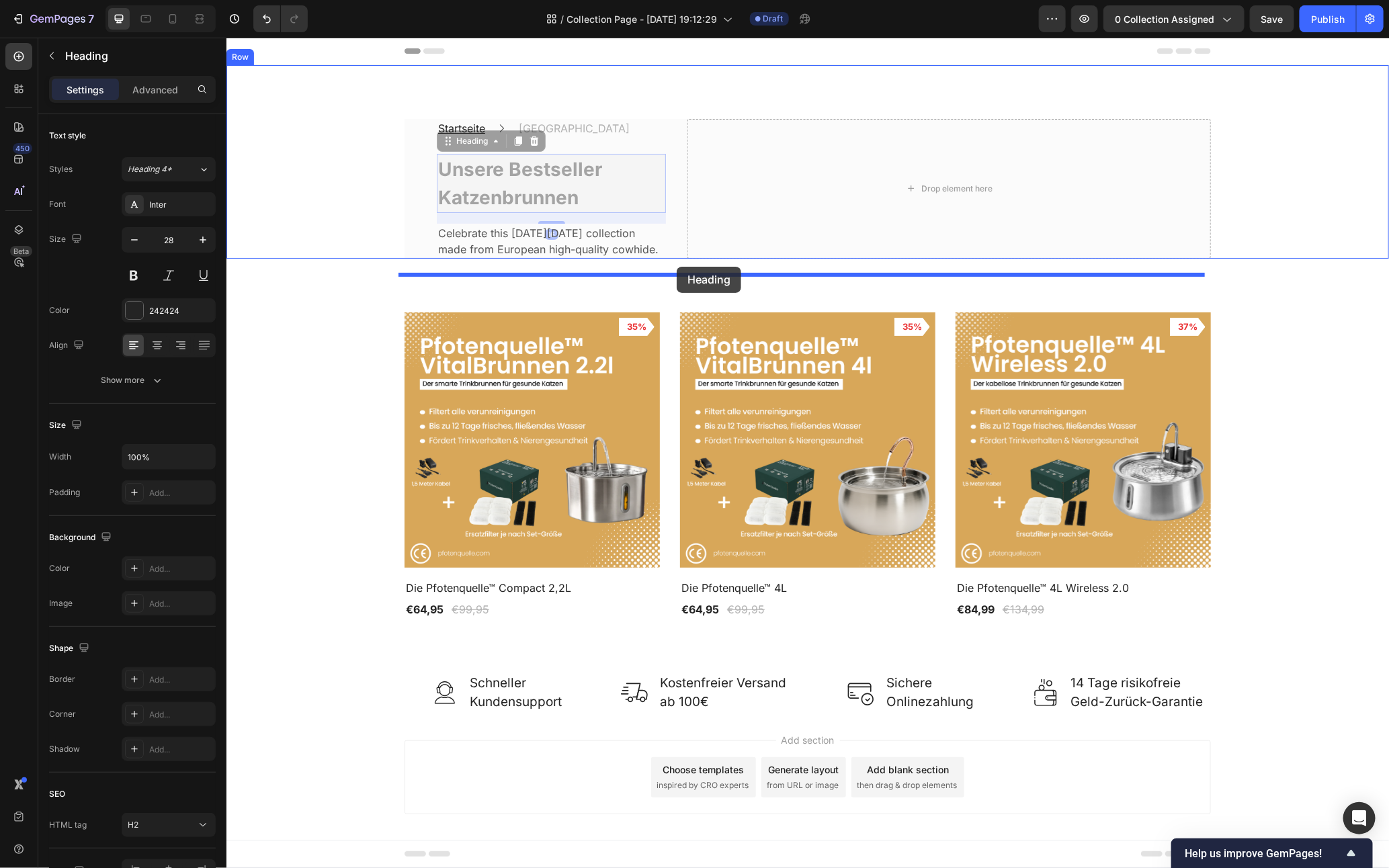
drag, startPoint x: 449, startPoint y: 145, endPoint x: 676, endPoint y: 266, distance: 257.2
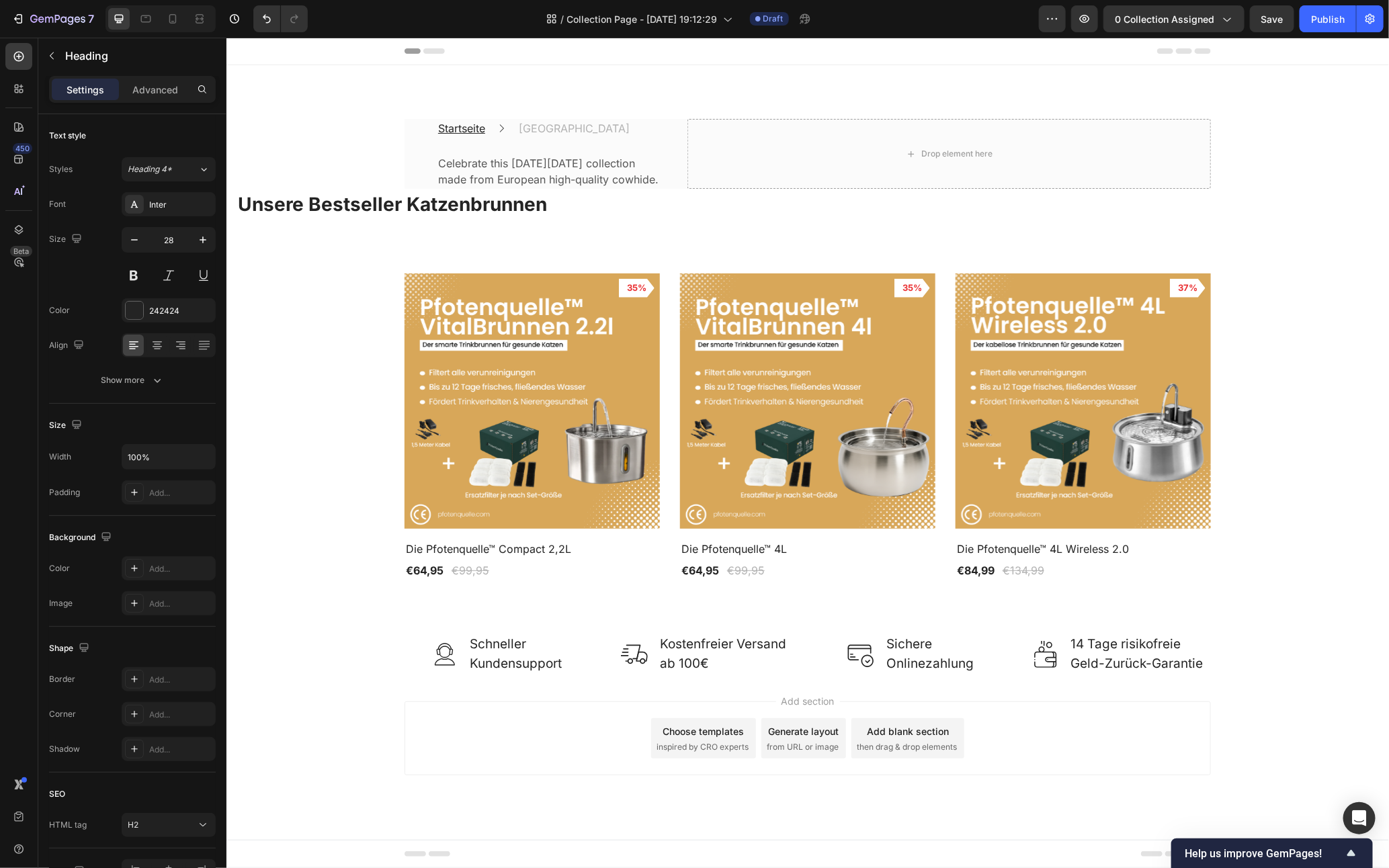
click at [674, 219] on h2 "Unsere Bestseller Katzenbrunnen" at bounding box center [806, 203] width 1143 height 31
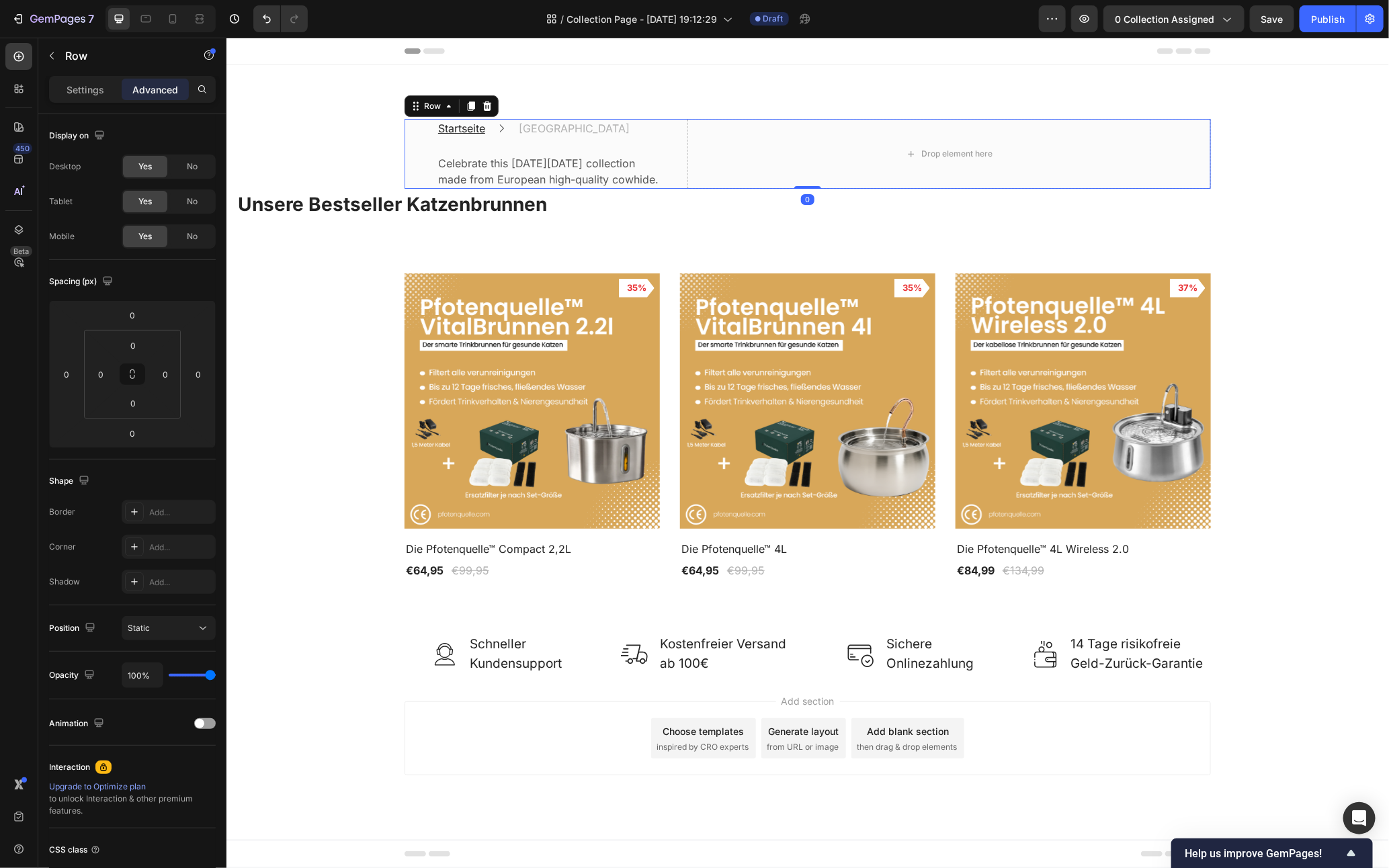
click at [674, 188] on div "Startseite Text block Icon Katzenbrunnen Text block Row Celebrate this [DATE][D…" at bounding box center [807, 153] width 806 height 70
click at [54, 56] on icon "button" at bounding box center [52, 56] width 11 height 11
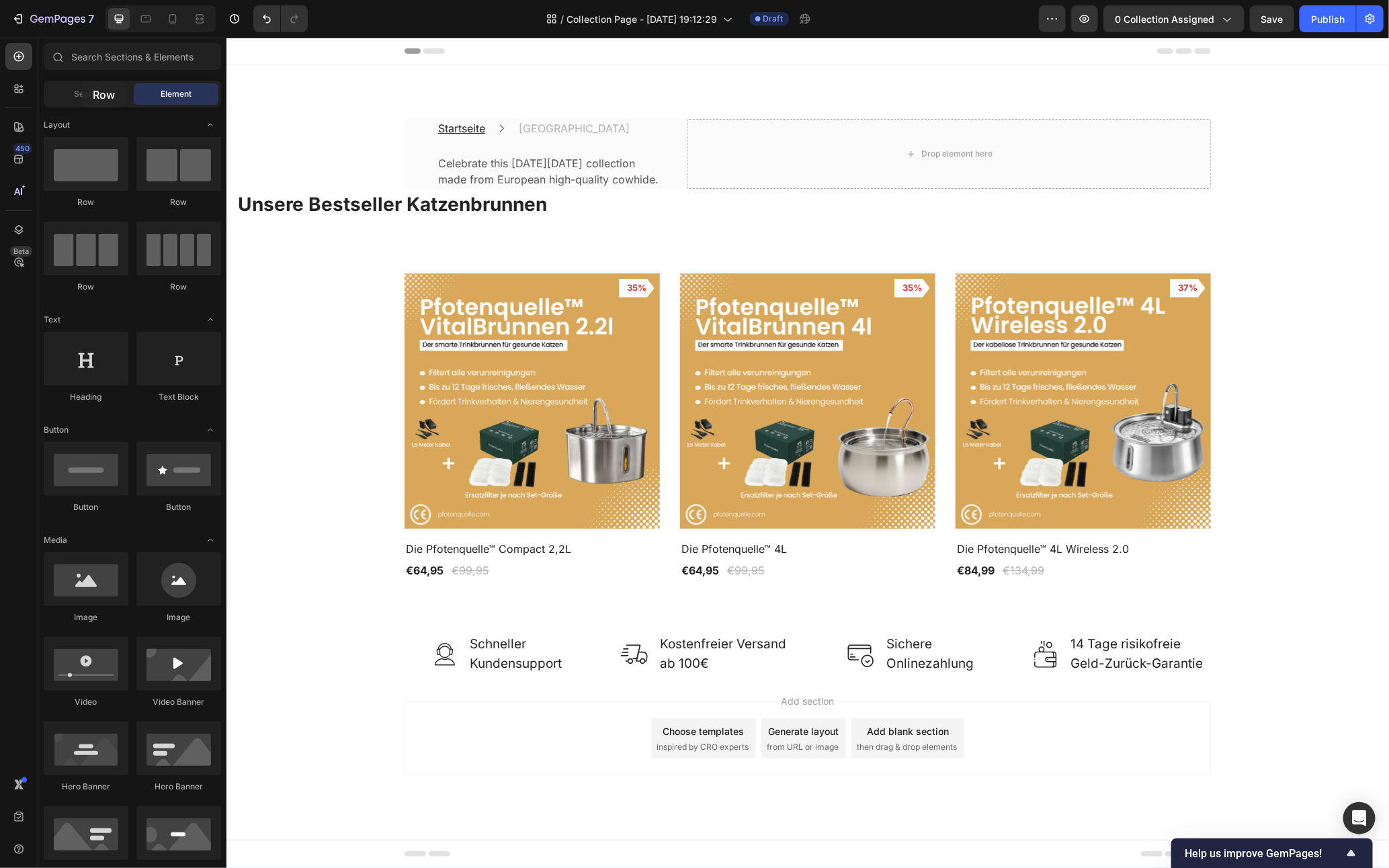
drag, startPoint x: 371, startPoint y: 128, endPoint x: 82, endPoint y: 80, distance: 293.0
click at [82, 80] on div "Sections(18) Elements(88) Section Element Hero Section Product Detail Brands Tr…" at bounding box center [132, 453] width 188 height 822
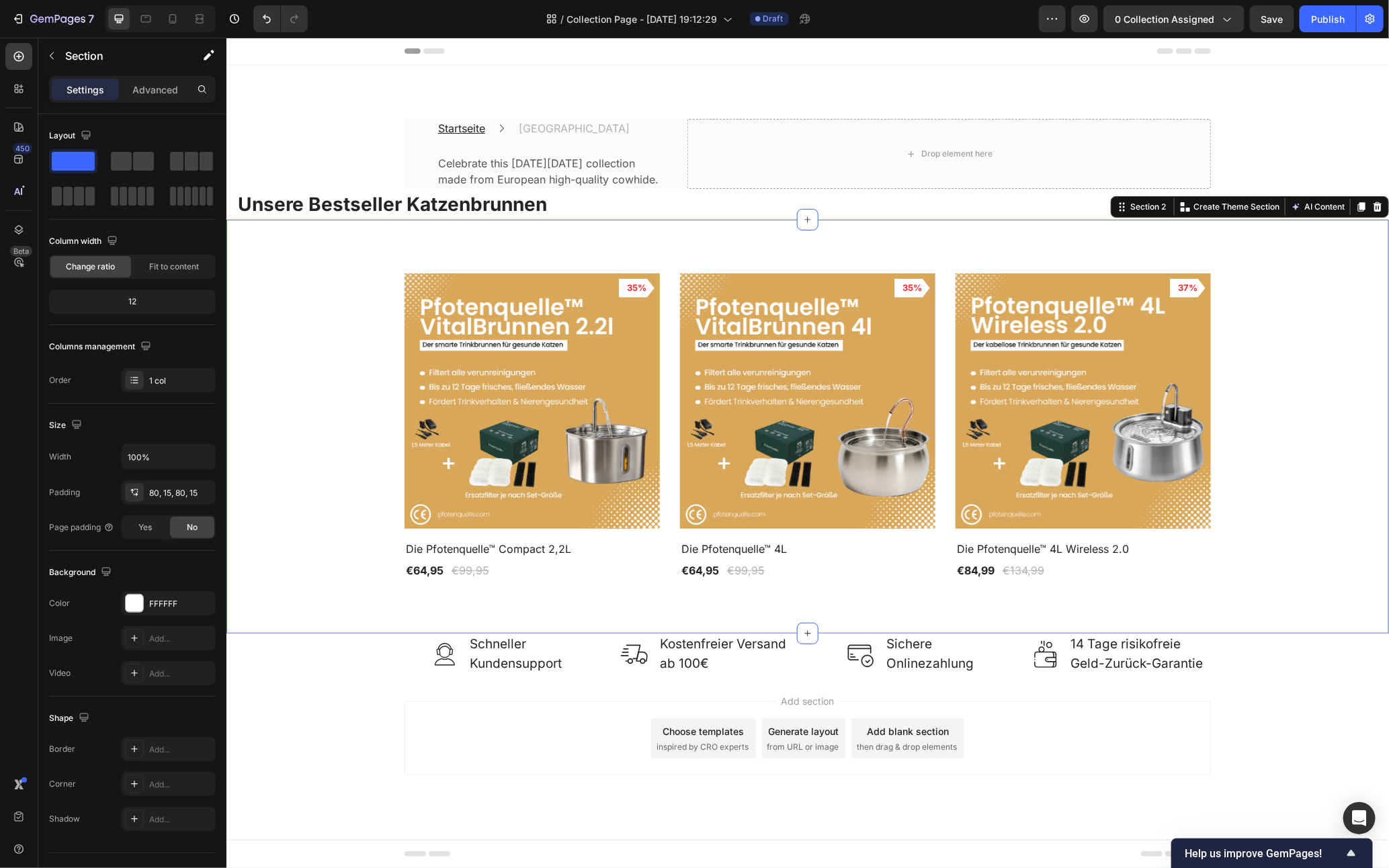
drag, startPoint x: 632, startPoint y: 239, endPoint x: 624, endPoint y: 228, distance: 13.6
click at [631, 238] on div "Product Images 35% Product Badge Row Die Pfotenquelle™ Compact 2,2L Product Tit…" at bounding box center [806, 426] width 1162 height 414
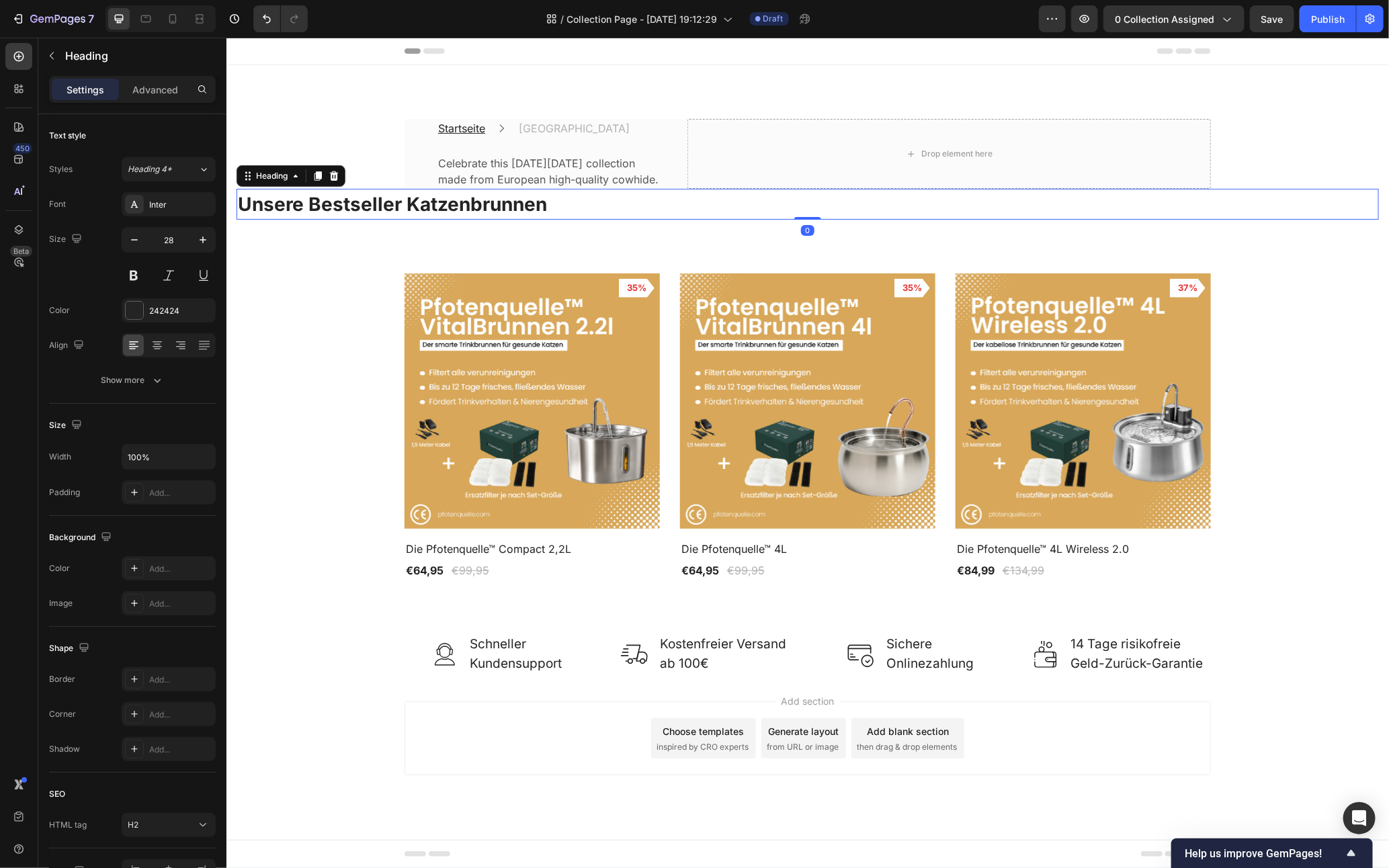
click at [604, 217] on p "⁠⁠⁠⁠⁠⁠⁠ Unsere Bestseller Katzenbrunnen" at bounding box center [807, 203] width 1140 height 29
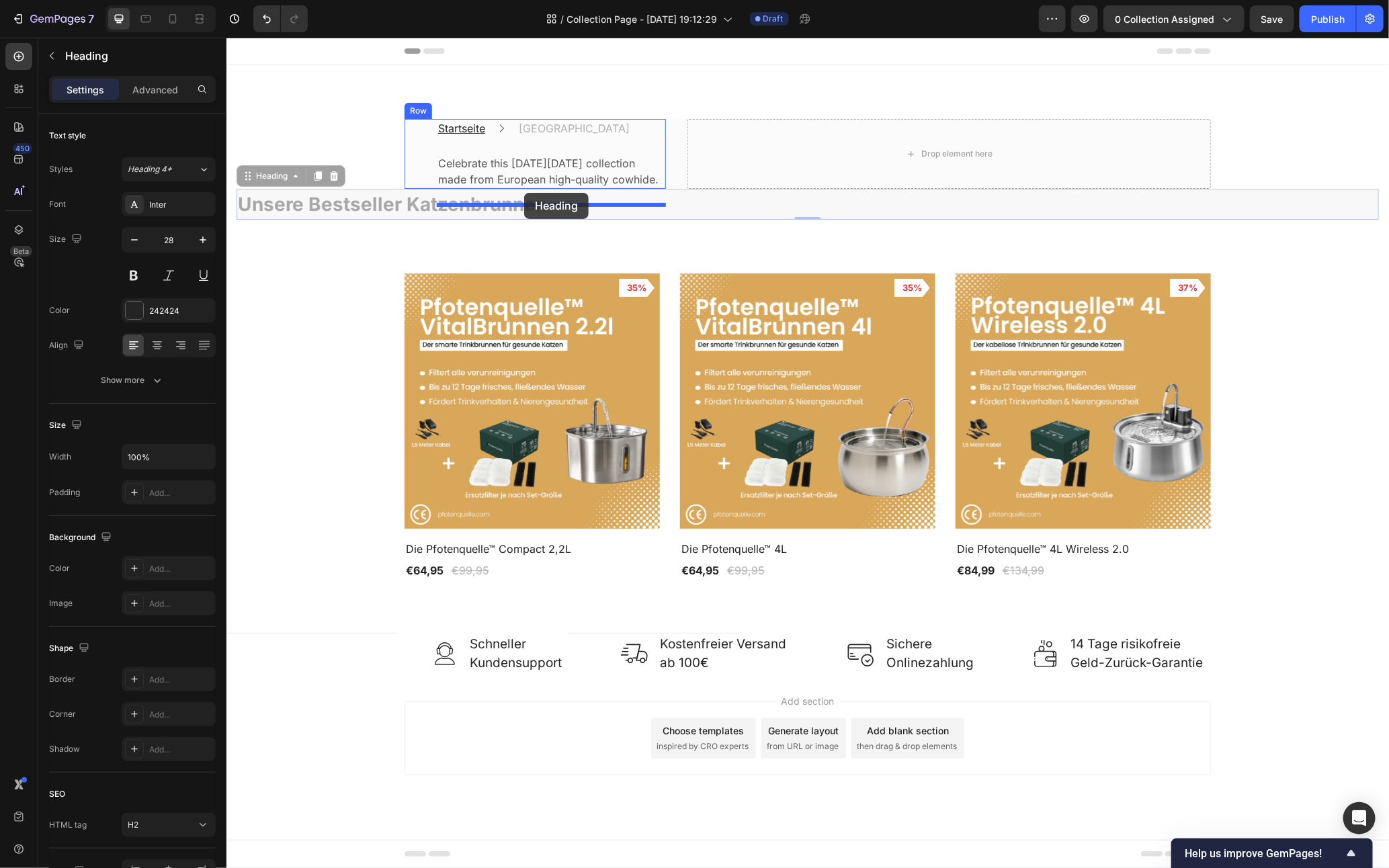
drag, startPoint x: 261, startPoint y: 193, endPoint x: 524, endPoint y: 193, distance: 263.0
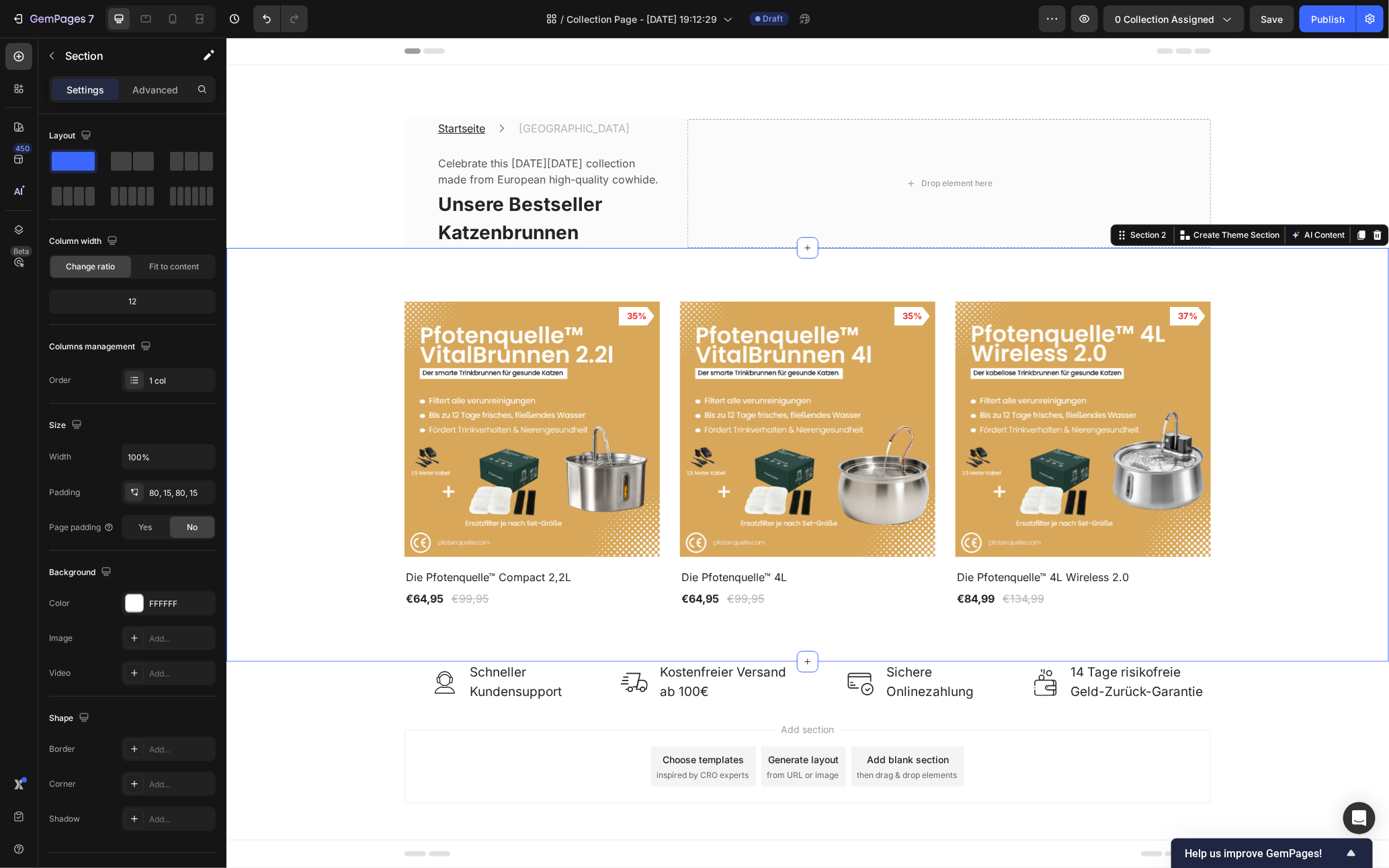
click at [707, 279] on div "Product Images 35% Product Badge Row Die Pfotenquelle™ Compact 2,2L Product Tit…" at bounding box center [806, 454] width 1162 height 414
drag, startPoint x: 768, startPoint y: 220, endPoint x: 741, endPoint y: 228, distance: 28.2
click at [765, 222] on div "Drop element here" at bounding box center [948, 183] width 524 height 129
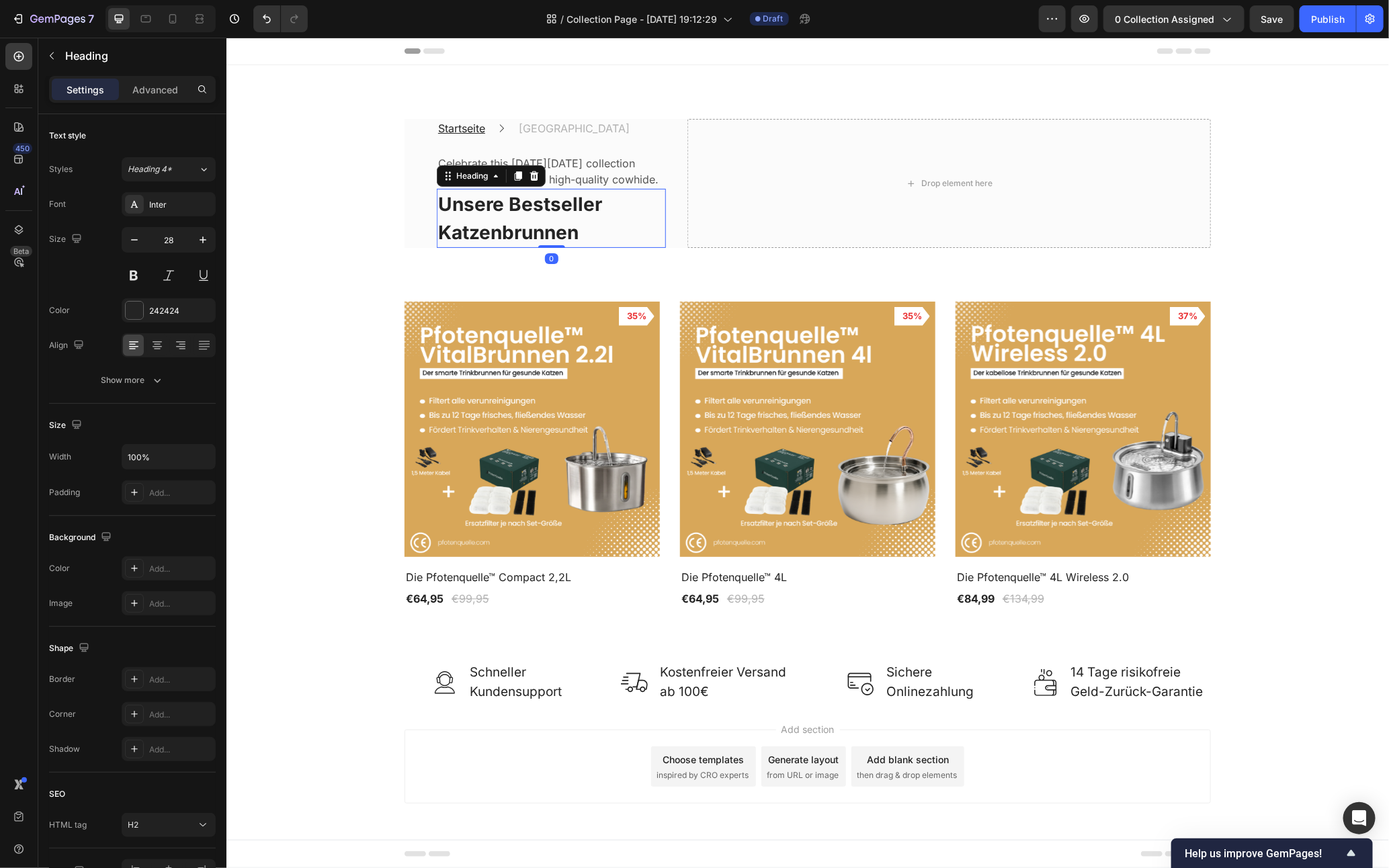
click at [437, 244] on strong "Unsere Bestseller Katzenbrunnen" at bounding box center [519, 217] width 164 height 51
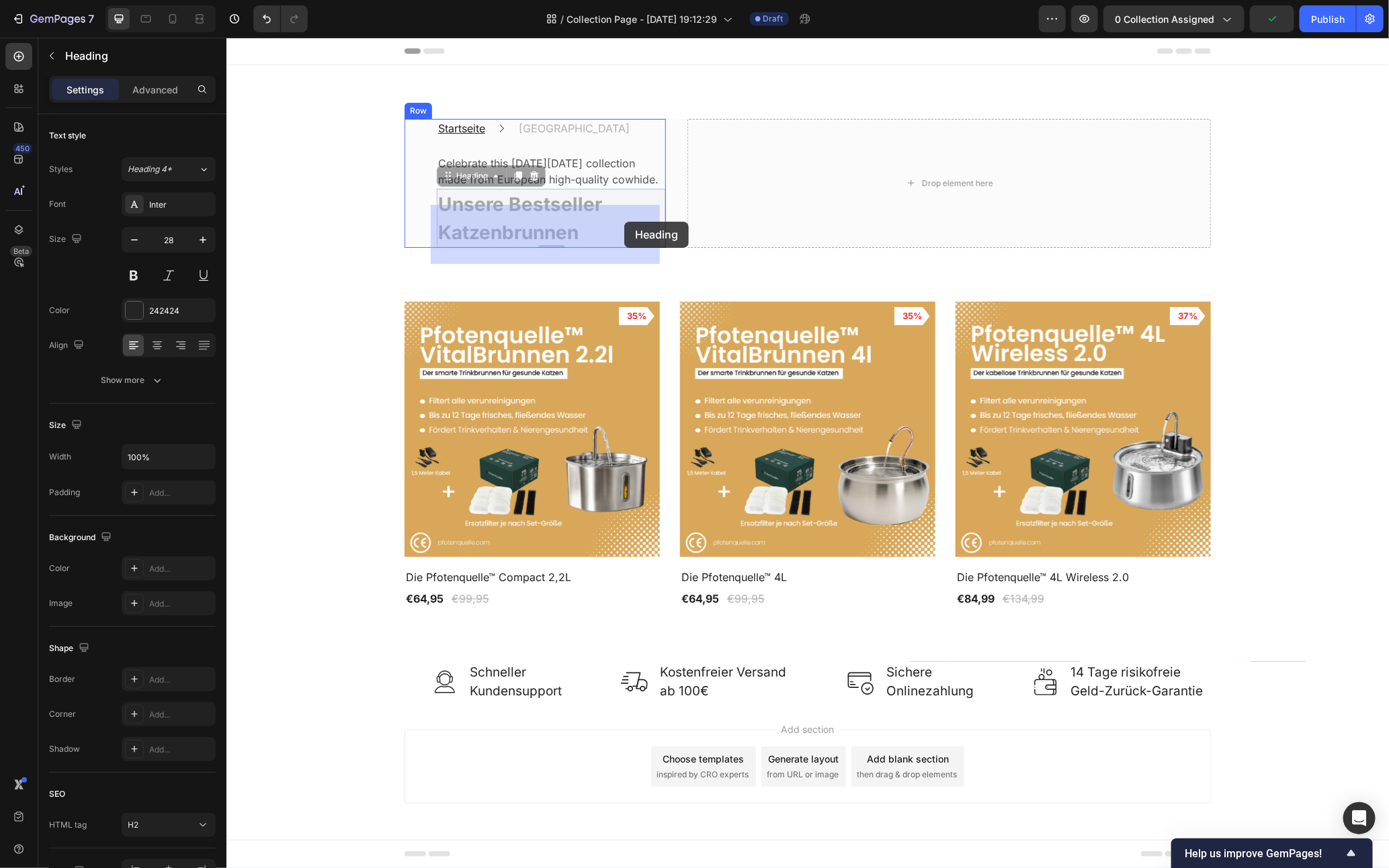
drag, startPoint x: 445, startPoint y: 194, endPoint x: 624, endPoint y: 221, distance: 181.0
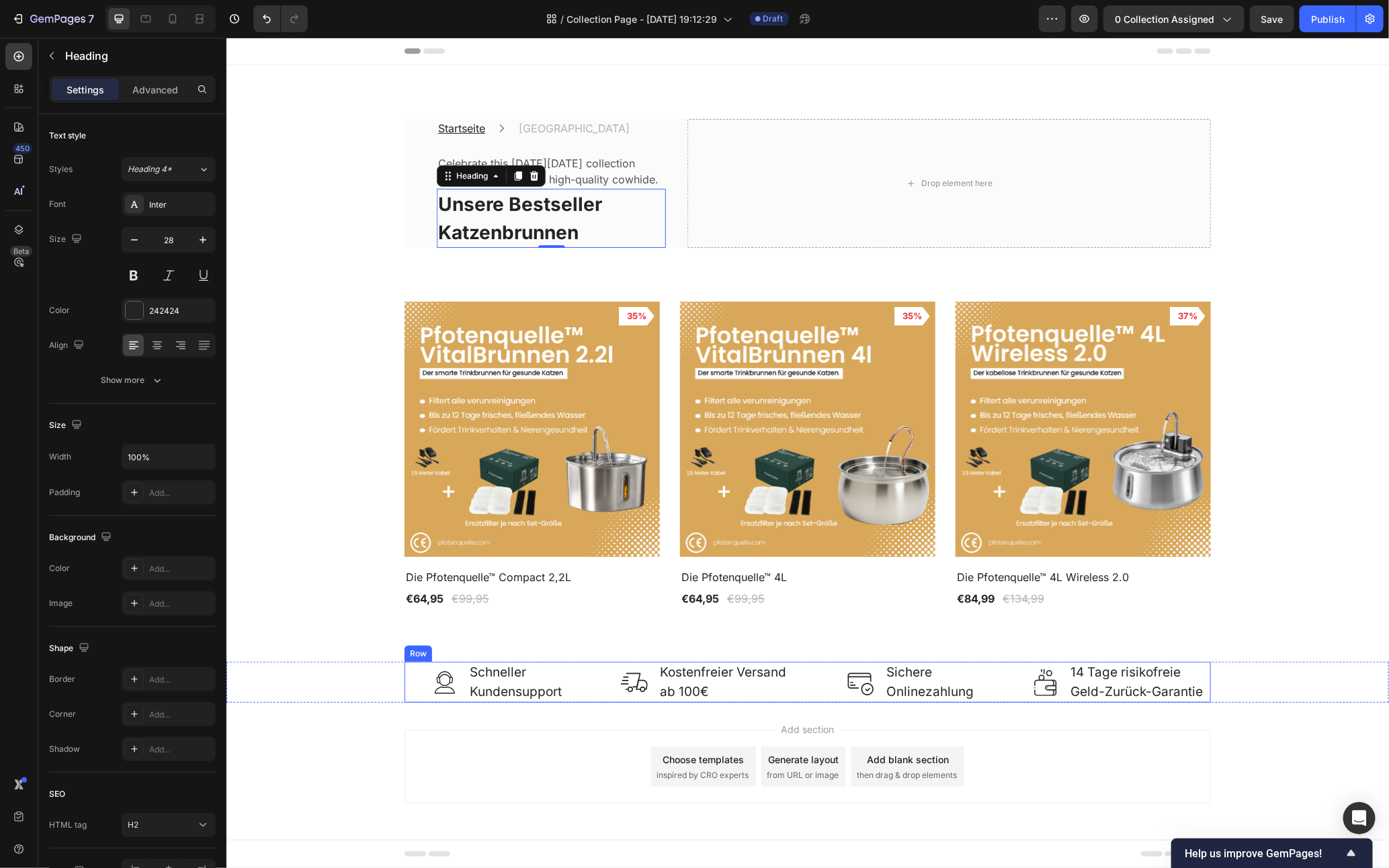
click at [591, 684] on div "Image Schneller Kundensupport Text block Row Image Kostenfreier Versand ab 100€…" at bounding box center [807, 682] width 806 height 41
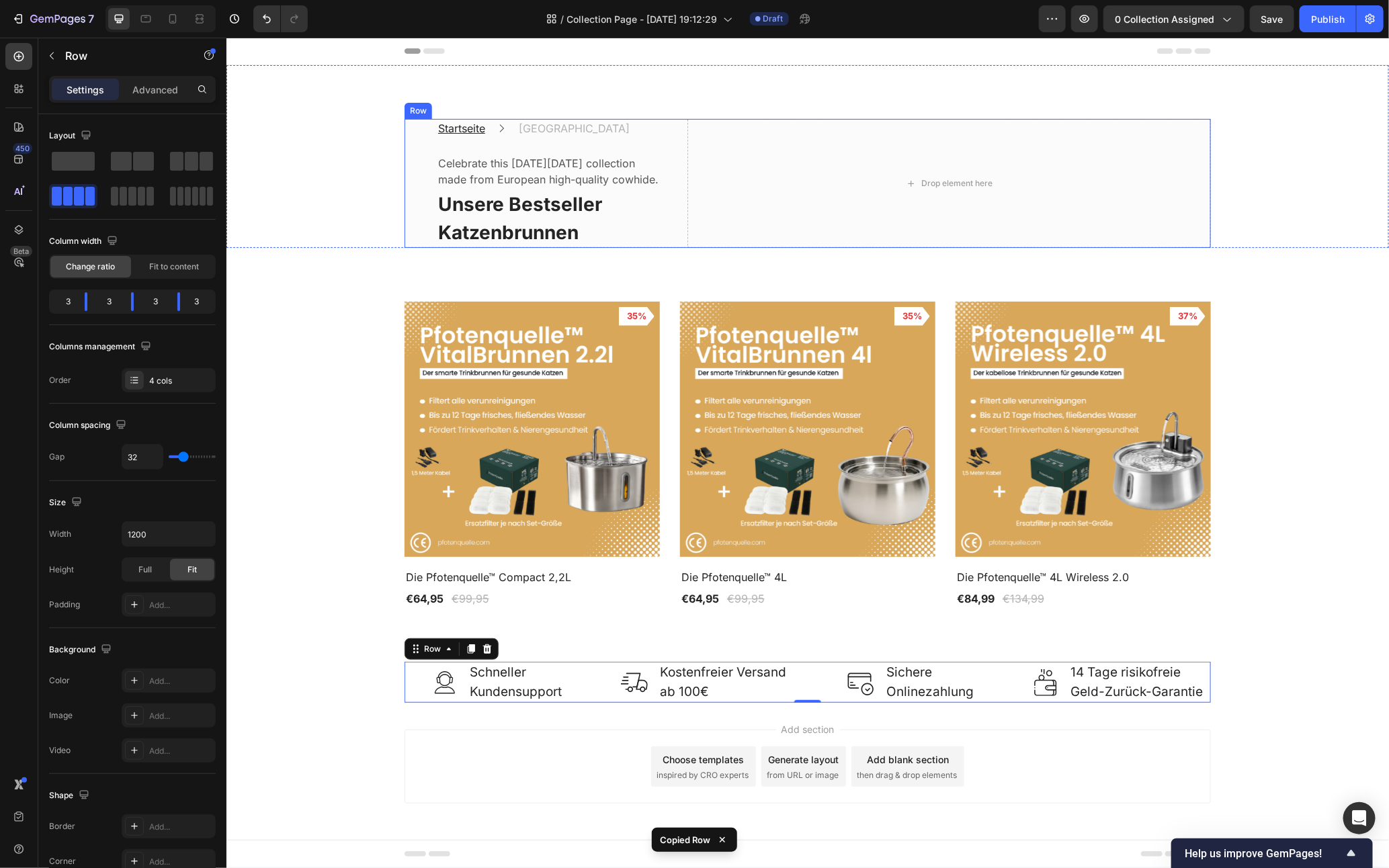
click at [676, 247] on div "Startseite Text block Icon Katzenbrunnen Text block Row Celebrate this [DATE][D…" at bounding box center [807, 183] width 806 height 129
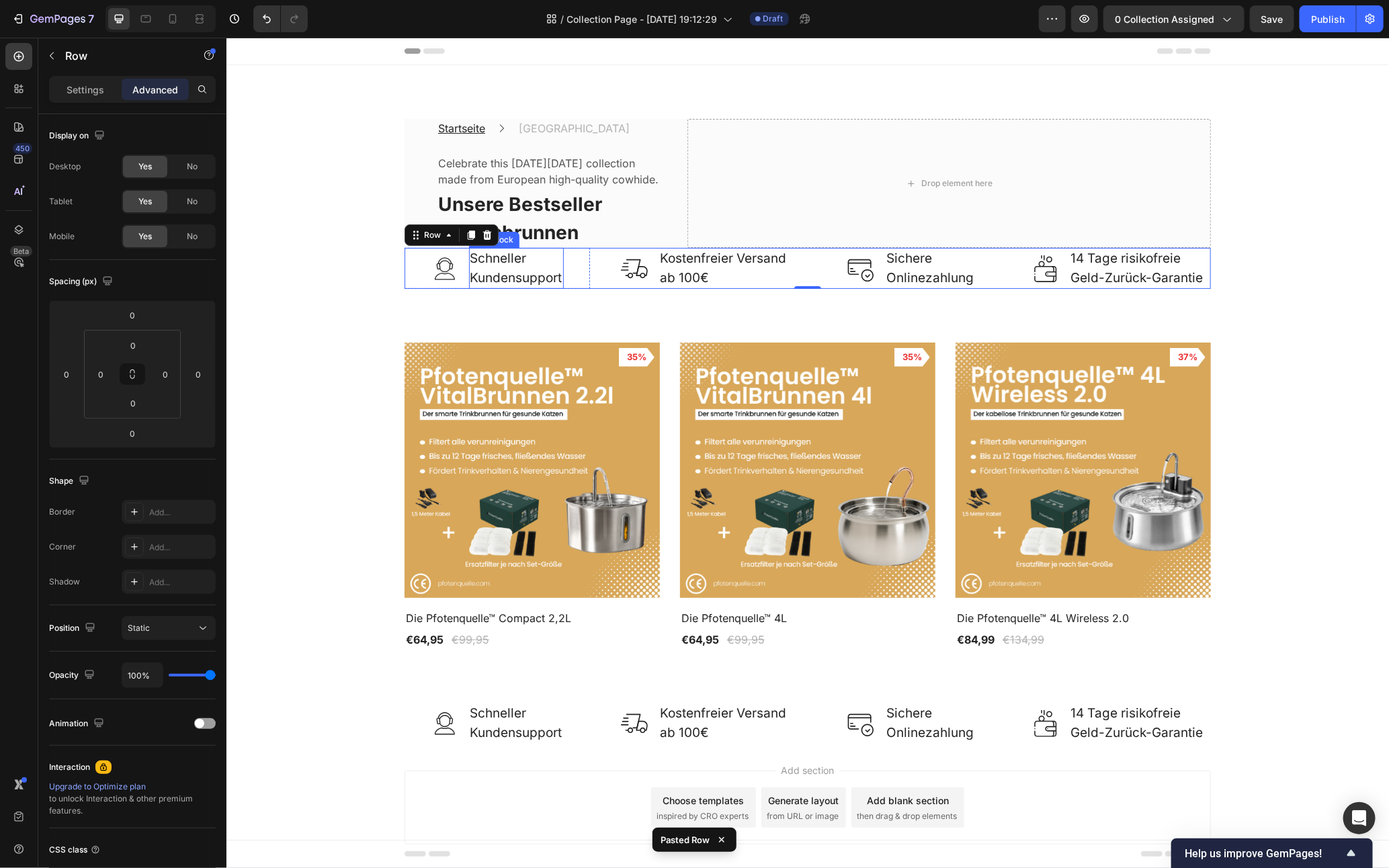
click at [497, 287] on p "Schneller Kundensupport" at bounding box center [516, 268] width 92 height 38
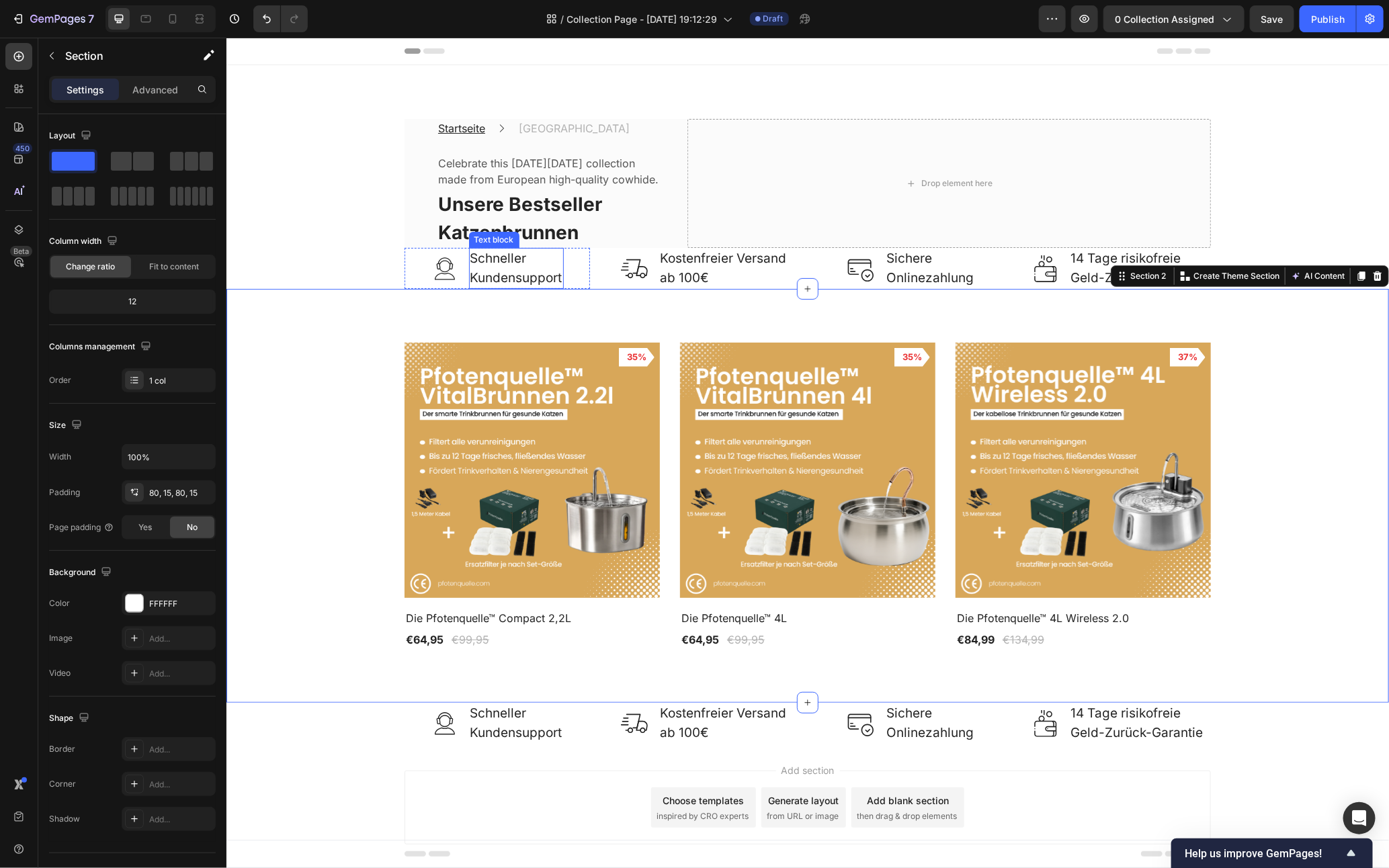
click at [508, 287] on p "Schneller Kundensupport" at bounding box center [516, 268] width 92 height 38
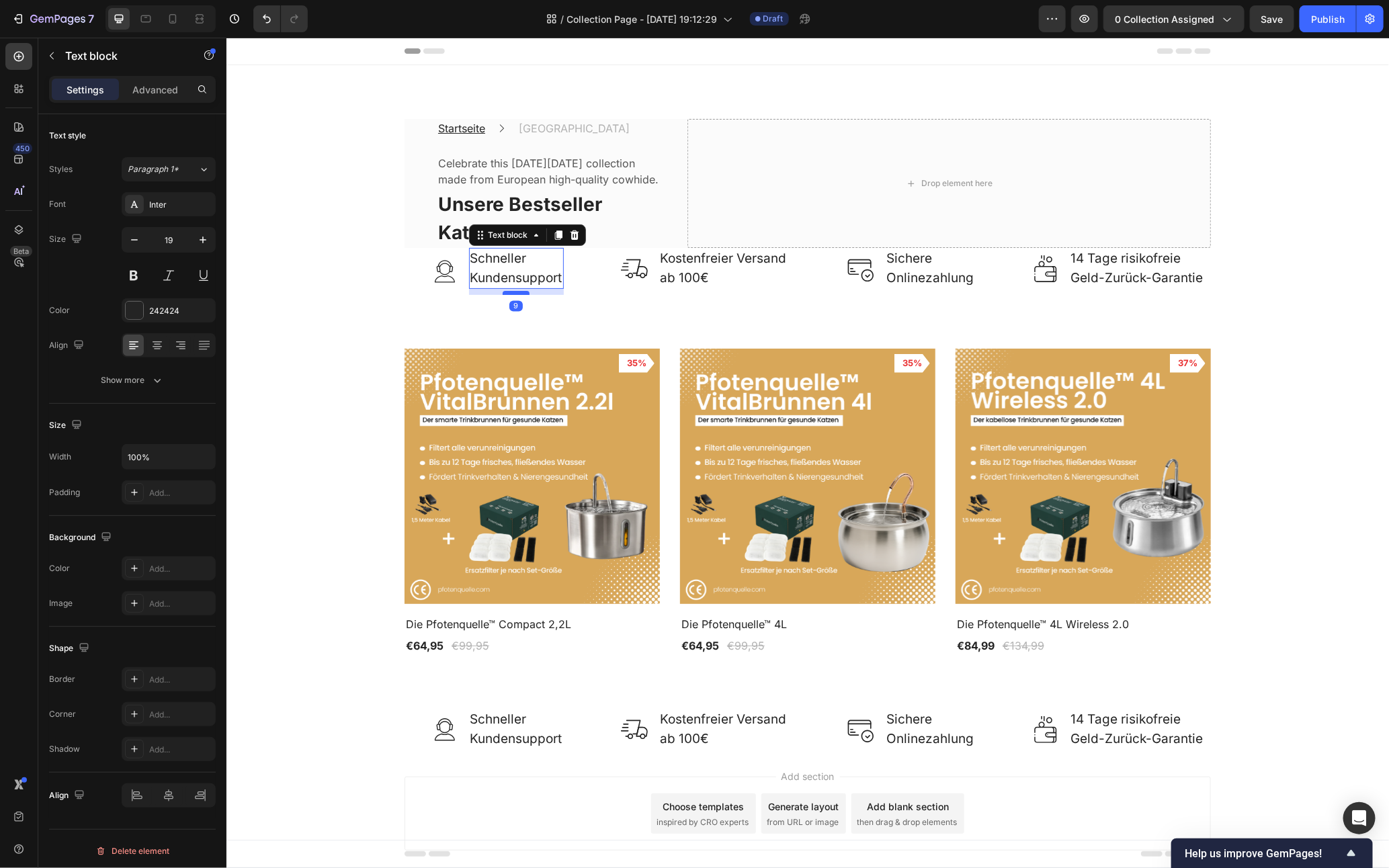
click at [508, 294] on div at bounding box center [516, 292] width 27 height 4
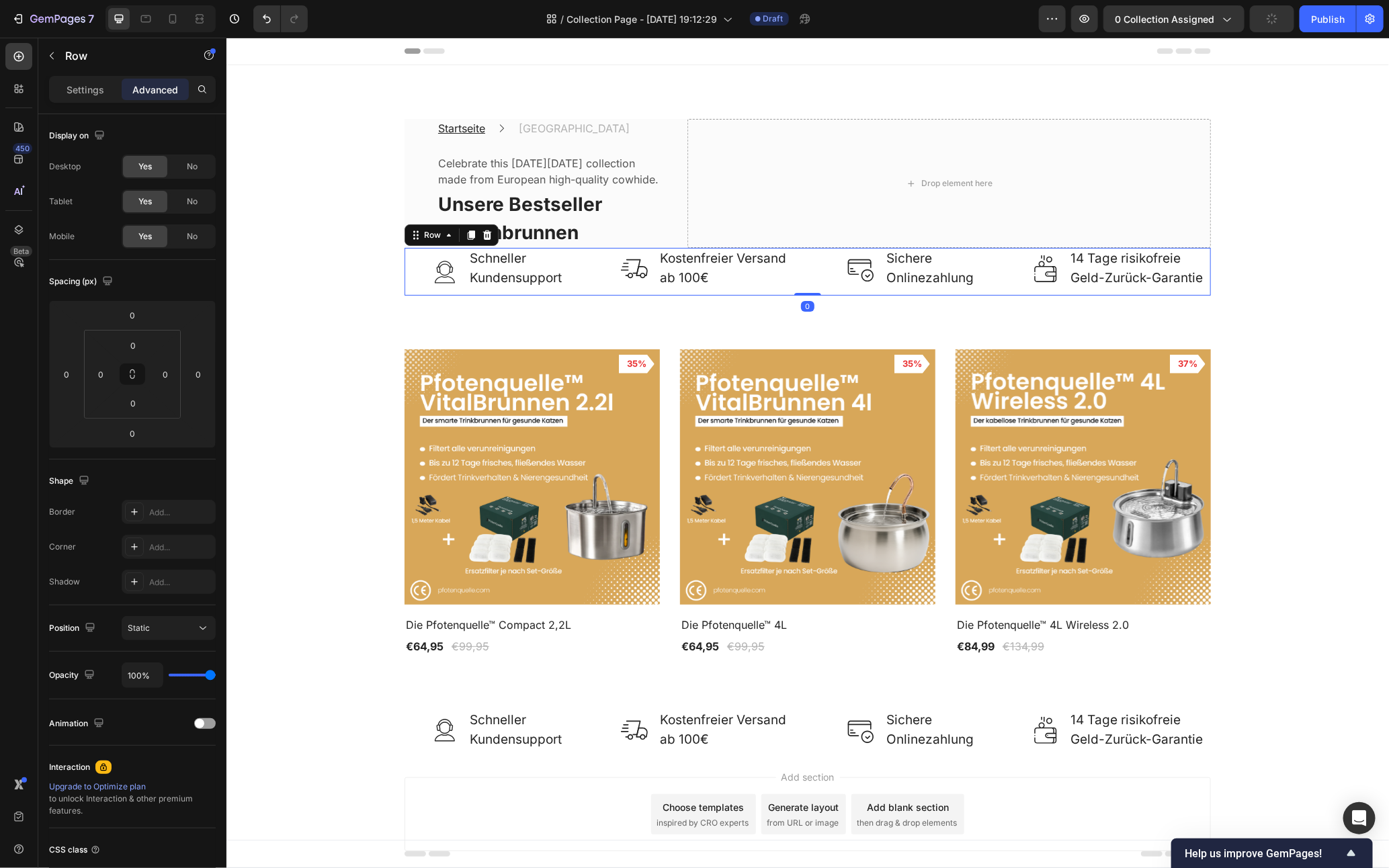
click at [584, 295] on div "Image Schneller Kundensupport Text block Row Image Kostenfreier Versand ab 100€…" at bounding box center [807, 270] width 806 height 47
click at [81, 105] on div "Settings Advanced" at bounding box center [132, 95] width 188 height 38
click at [75, 95] on p "Settings" at bounding box center [86, 90] width 37 height 14
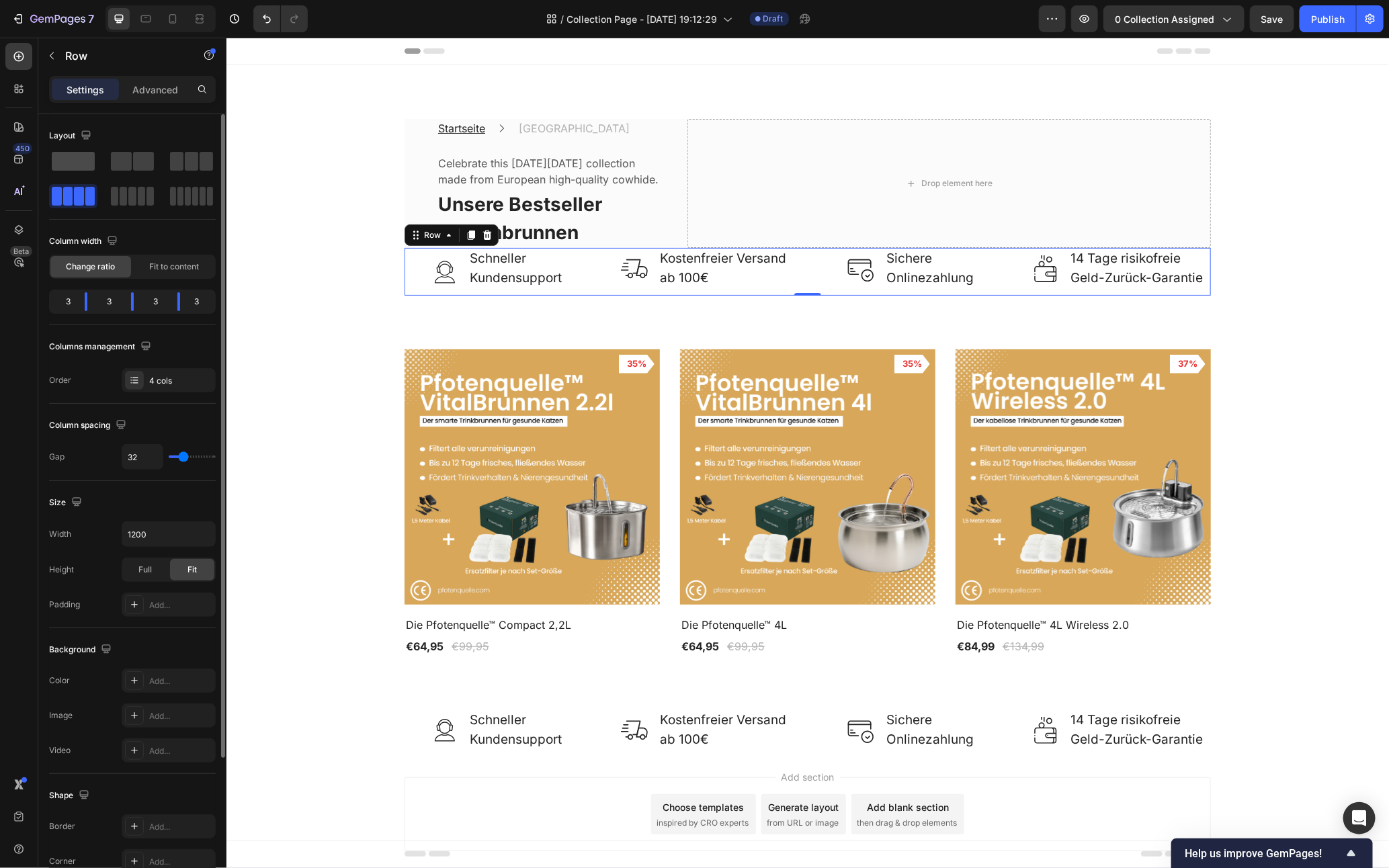
click at [79, 161] on span at bounding box center [73, 161] width 43 height 19
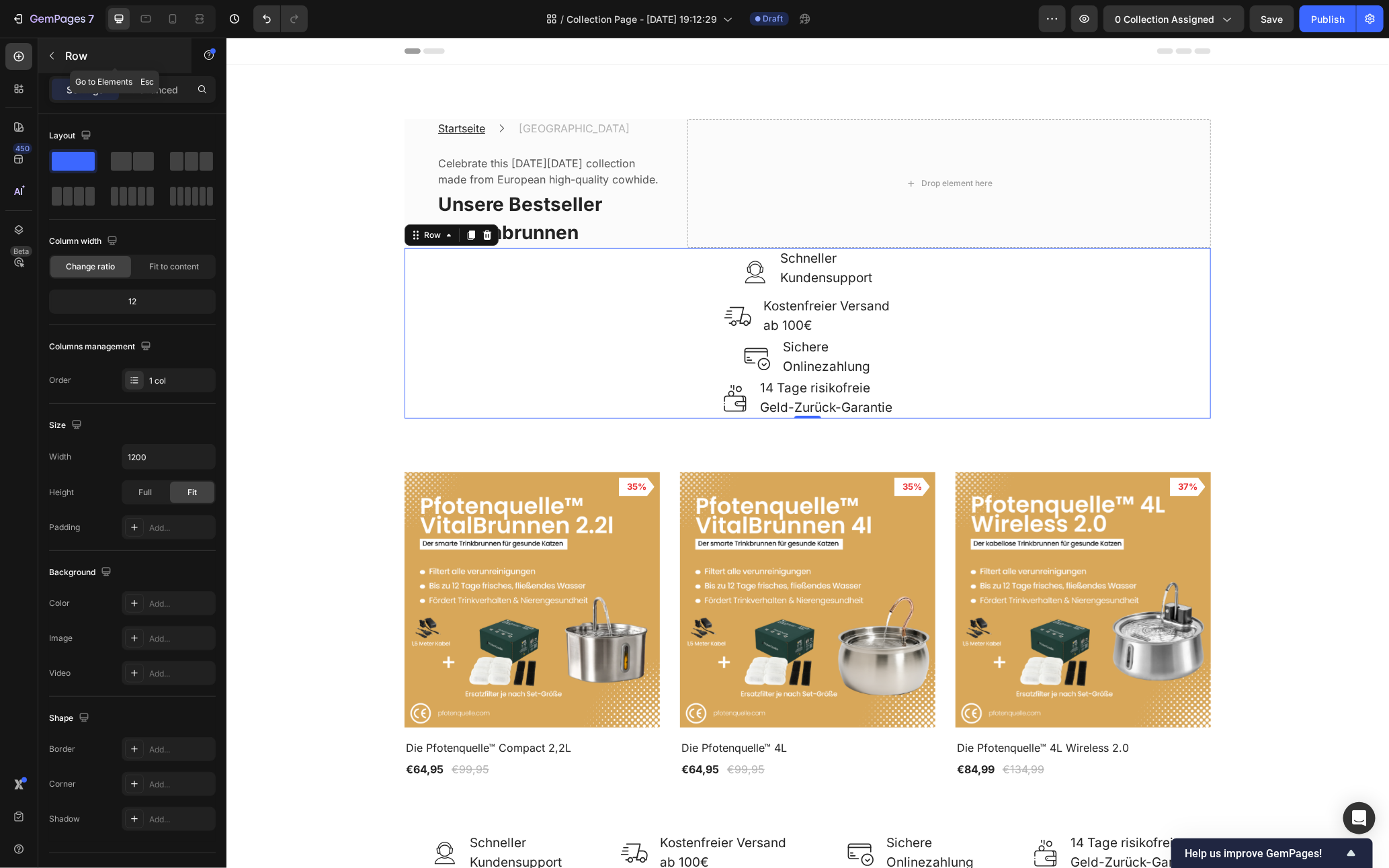
click at [60, 62] on button "button" at bounding box center [52, 55] width 21 height 21
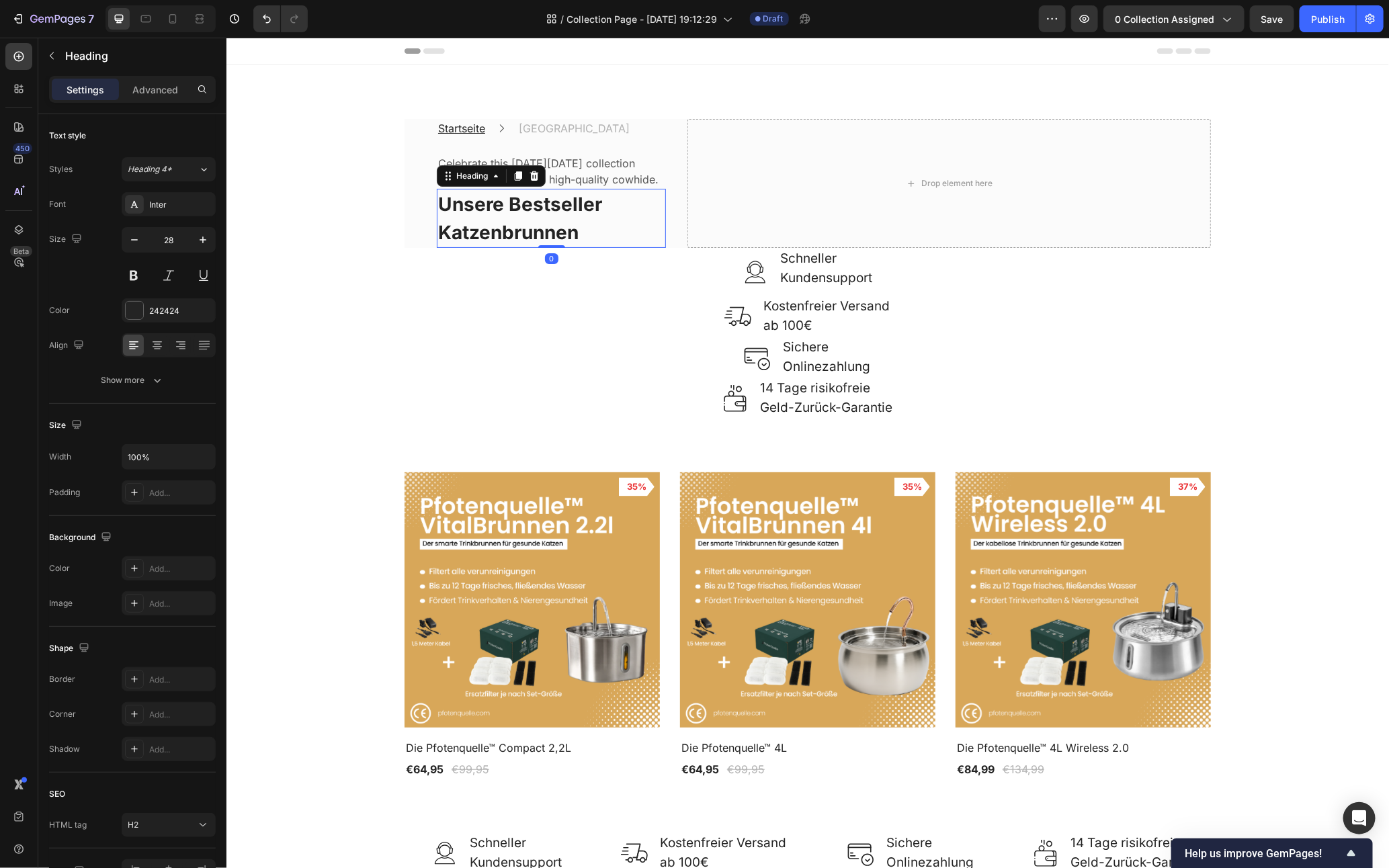
click at [625, 241] on h2 "Unsere Bestseller Katzenbrunnen" at bounding box center [550, 218] width 229 height 59
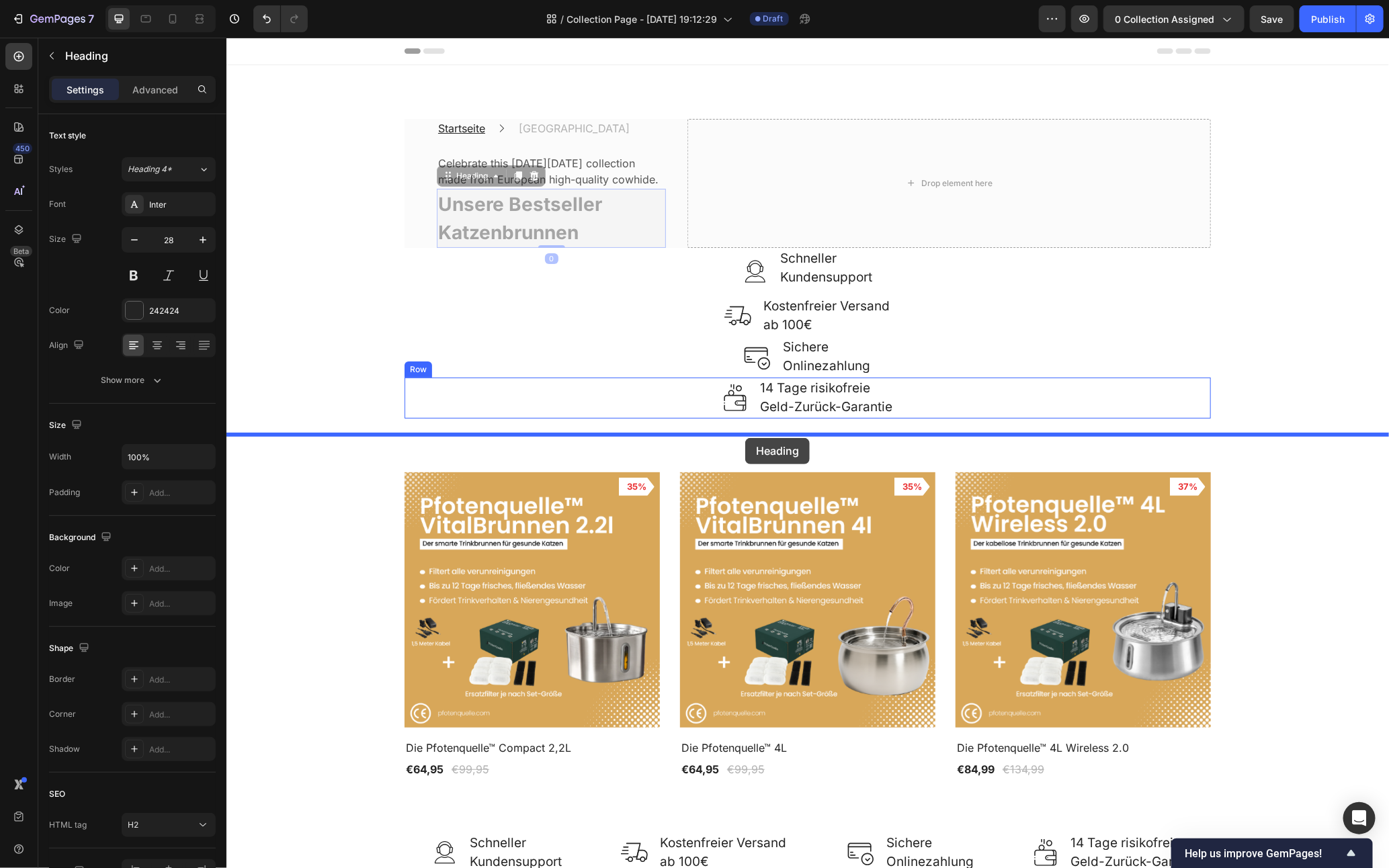
drag, startPoint x: 443, startPoint y: 188, endPoint x: 745, endPoint y: 437, distance: 391.4
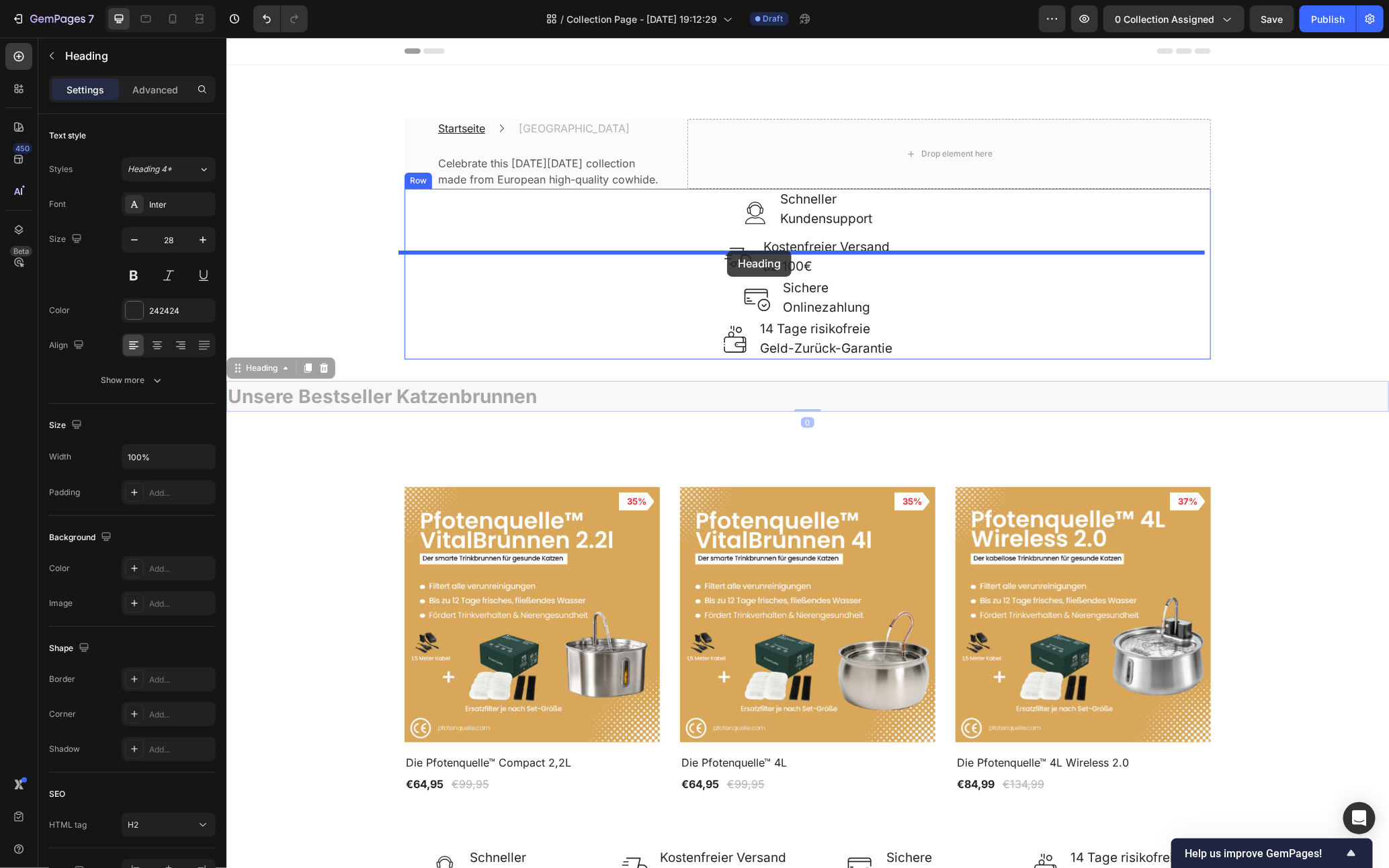
drag, startPoint x: 265, startPoint y: 385, endPoint x: 726, endPoint y: 250, distance: 480.4
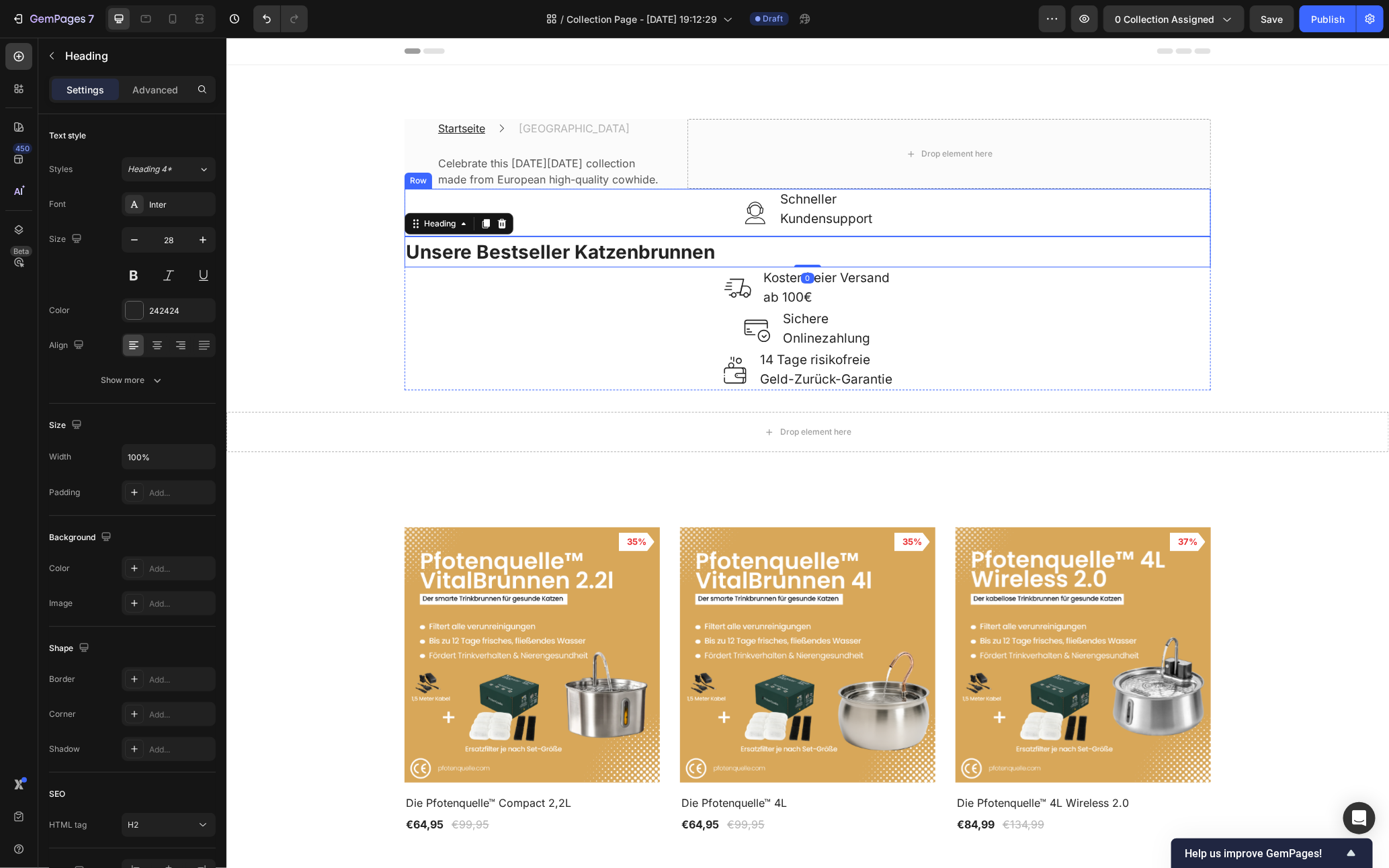
click at [704, 233] on div "Image Schneller Kundensupport Text block Row" at bounding box center [807, 211] width 806 height 47
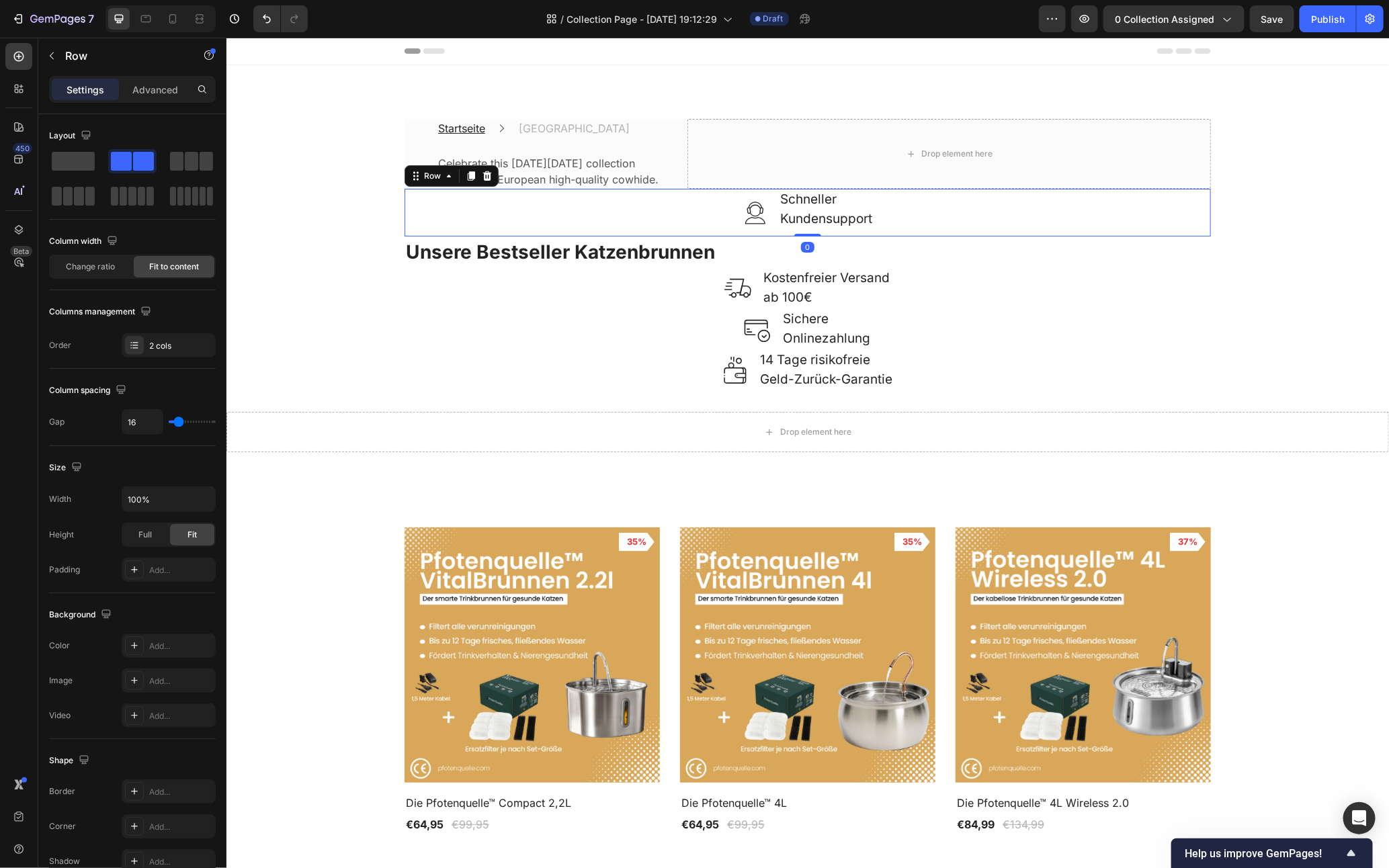
click at [481, 181] on icon at bounding box center [486, 176] width 11 height 11
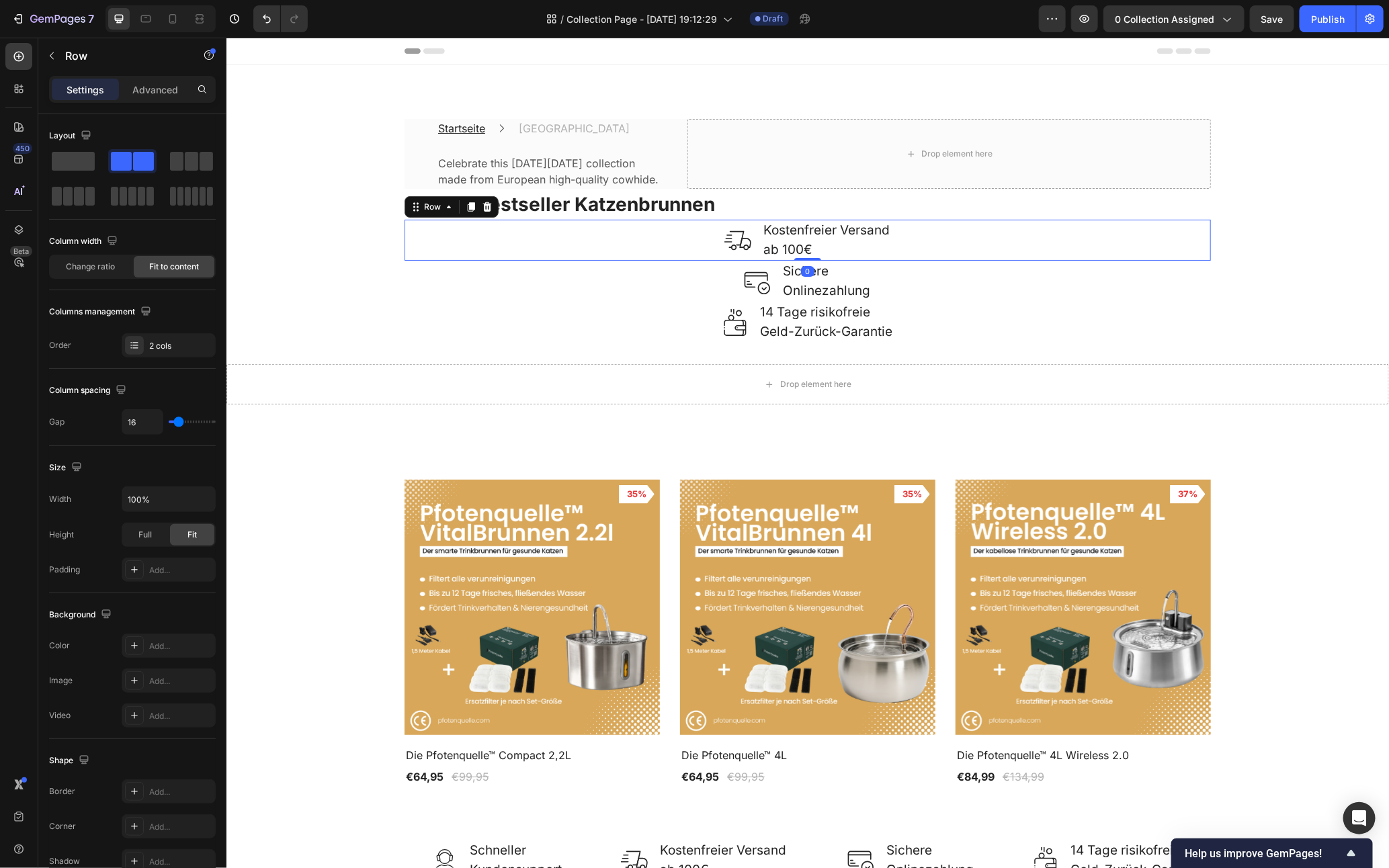
click at [619, 260] on div "Image Kostenfreier Versand ab 100€ Text block Row 0" at bounding box center [807, 240] width 806 height 41
click at [484, 211] on icon at bounding box center [486, 206] width 11 height 11
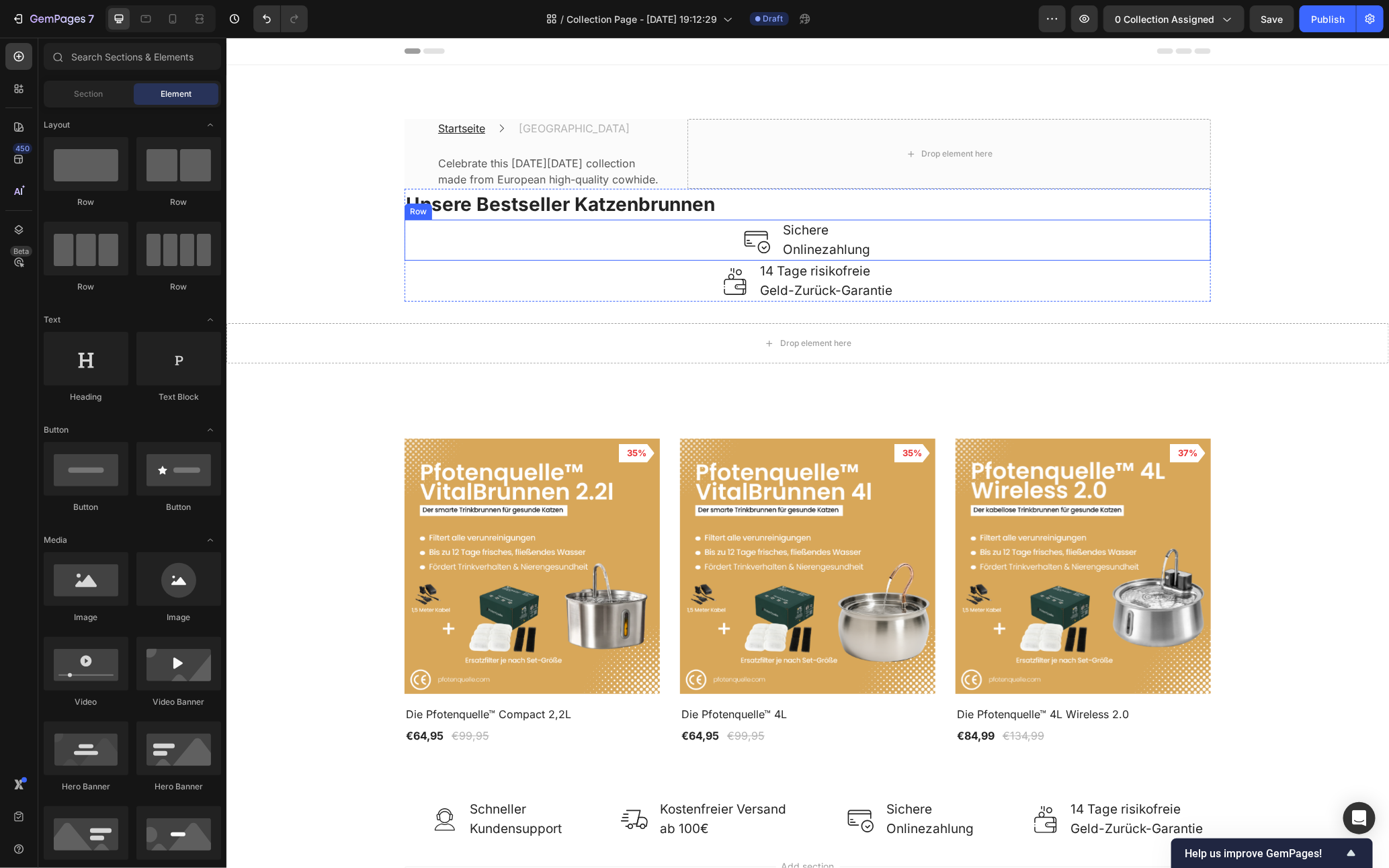
click at [558, 260] on div "Image Sichere Onlinezahlung Text block Row" at bounding box center [807, 240] width 806 height 41
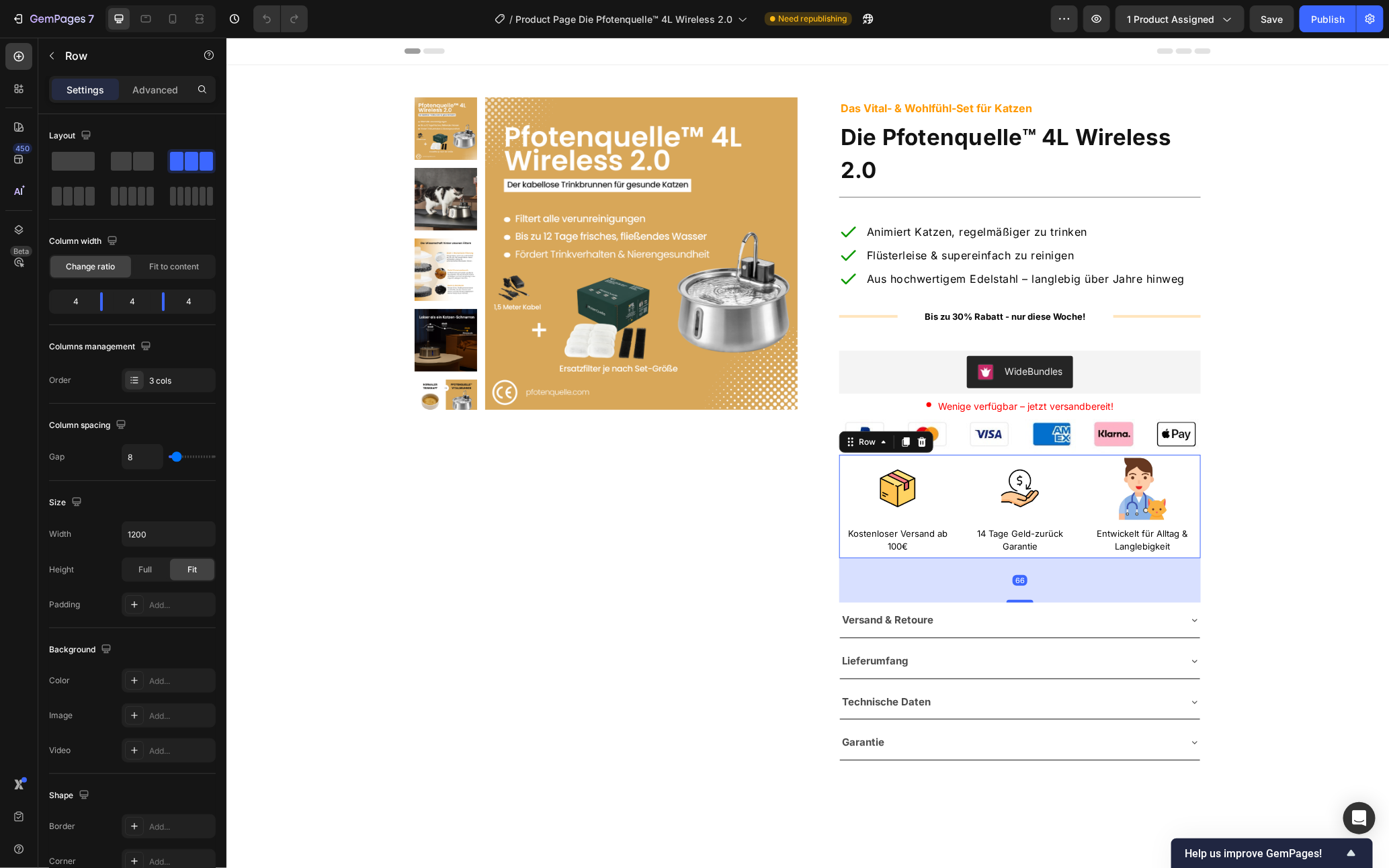
click at [950, 552] on div "Image Kostenloser Versand ab 100€ Text Block Image 14 Tage Geld-zurück Garantie…" at bounding box center [1019, 506] width 361 height 103
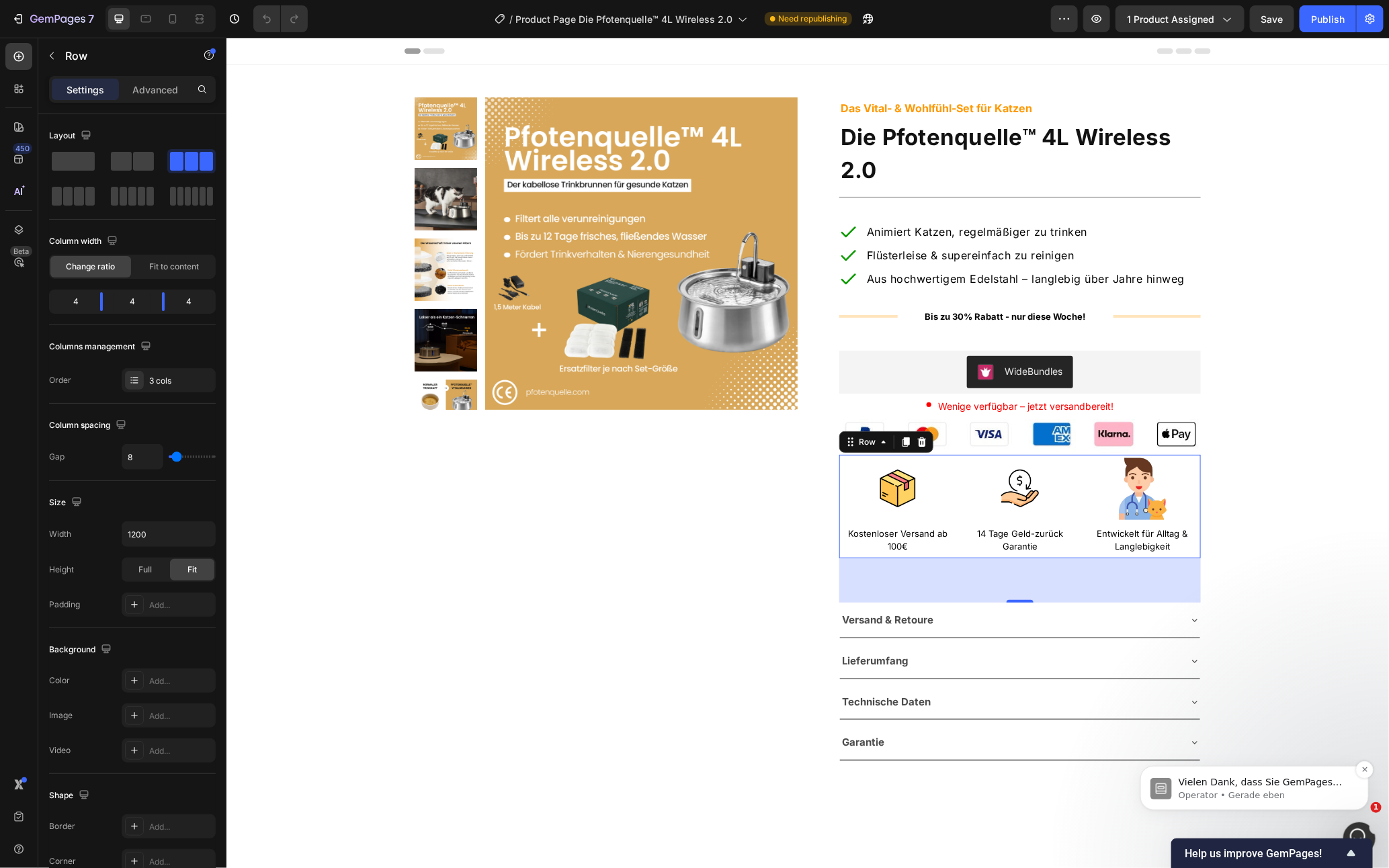
click at [1291, 784] on span "Vielen Dank, dass Sie GemPages Support kontaktiert haben! 👋 Unser Support-Team …" at bounding box center [1265, 828] width 173 height 104
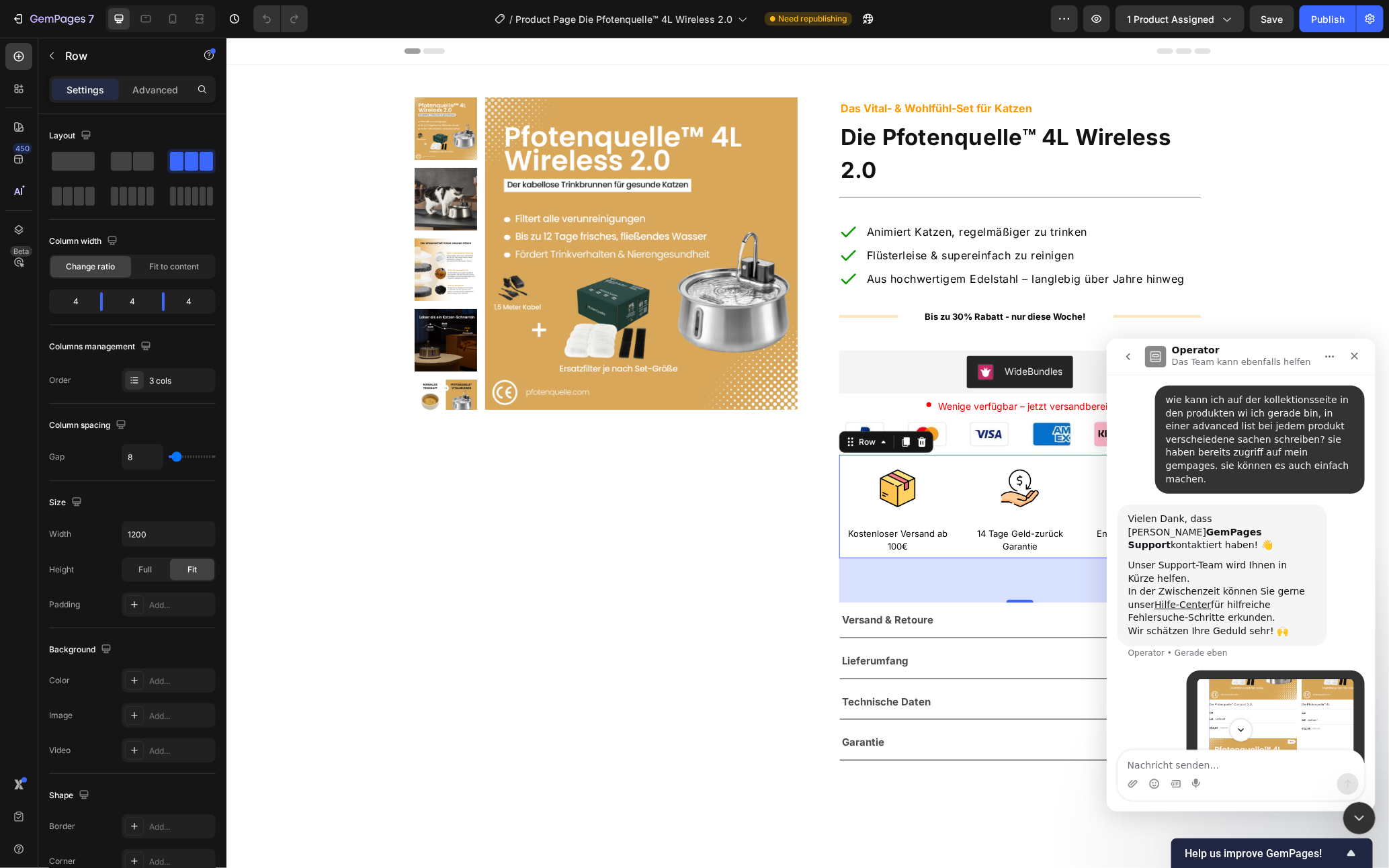
scroll to position [177, 0]
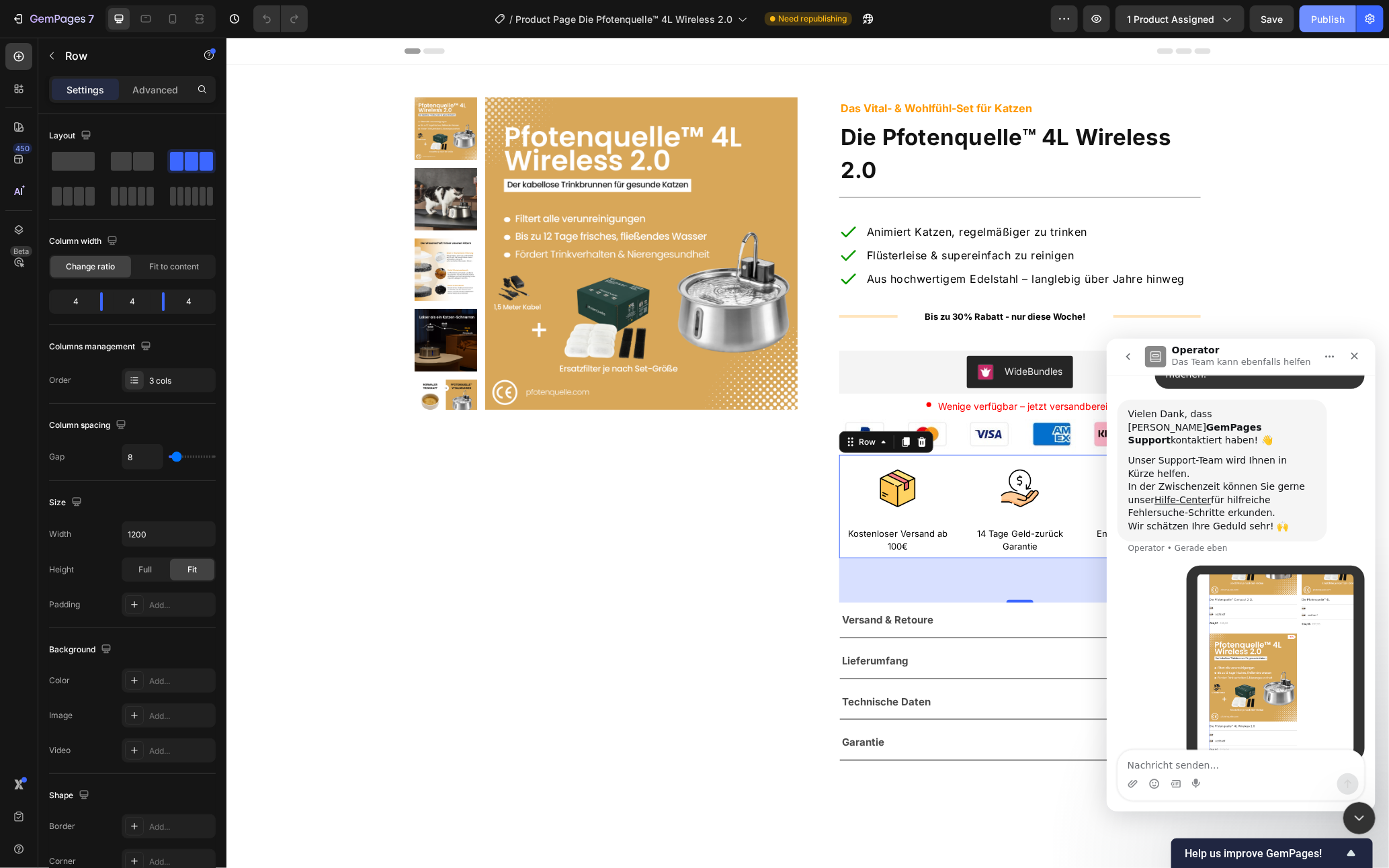
click at [1340, 19] on div "Publish" at bounding box center [1328, 20] width 34 height 14
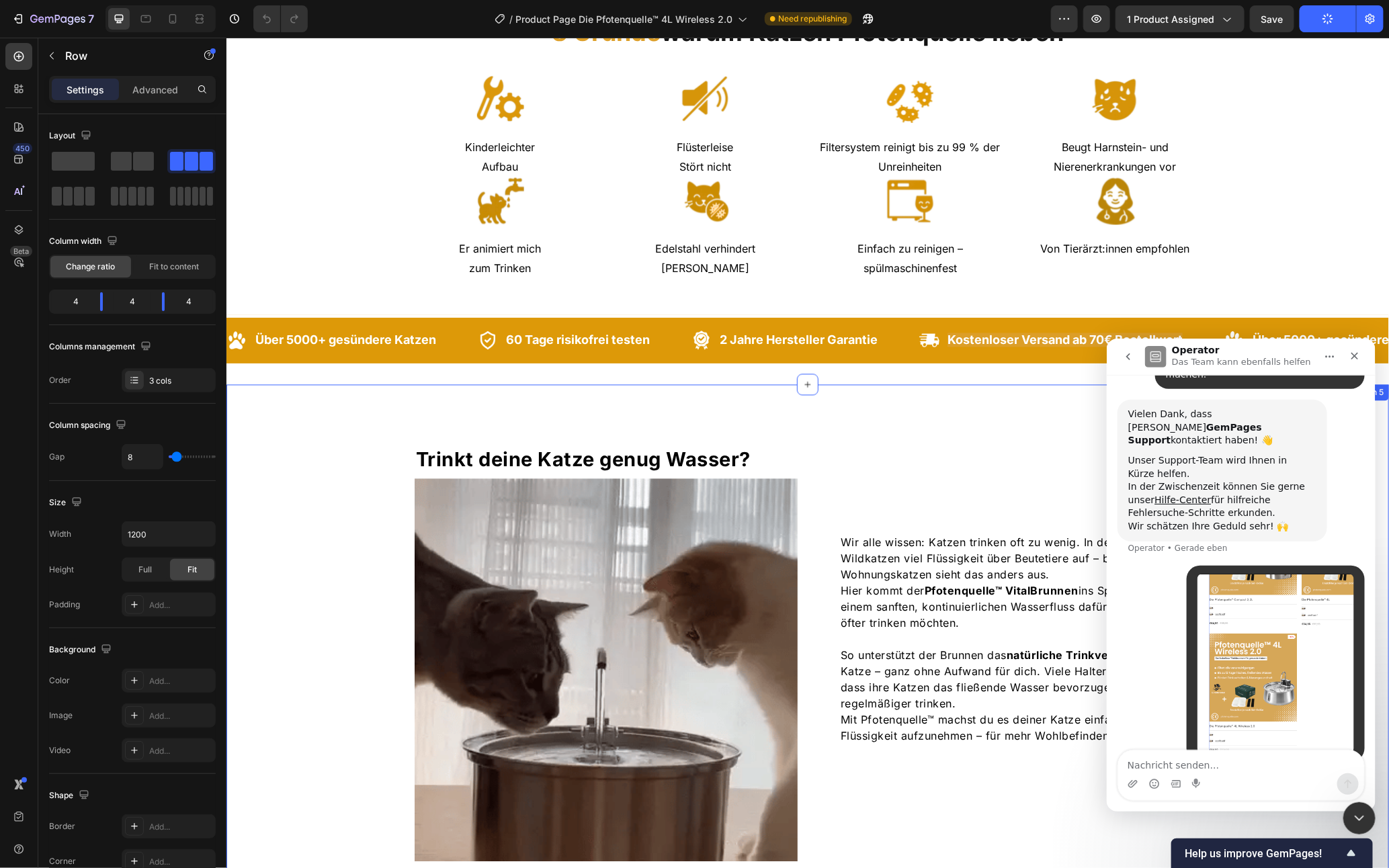
scroll to position [1120, 0]
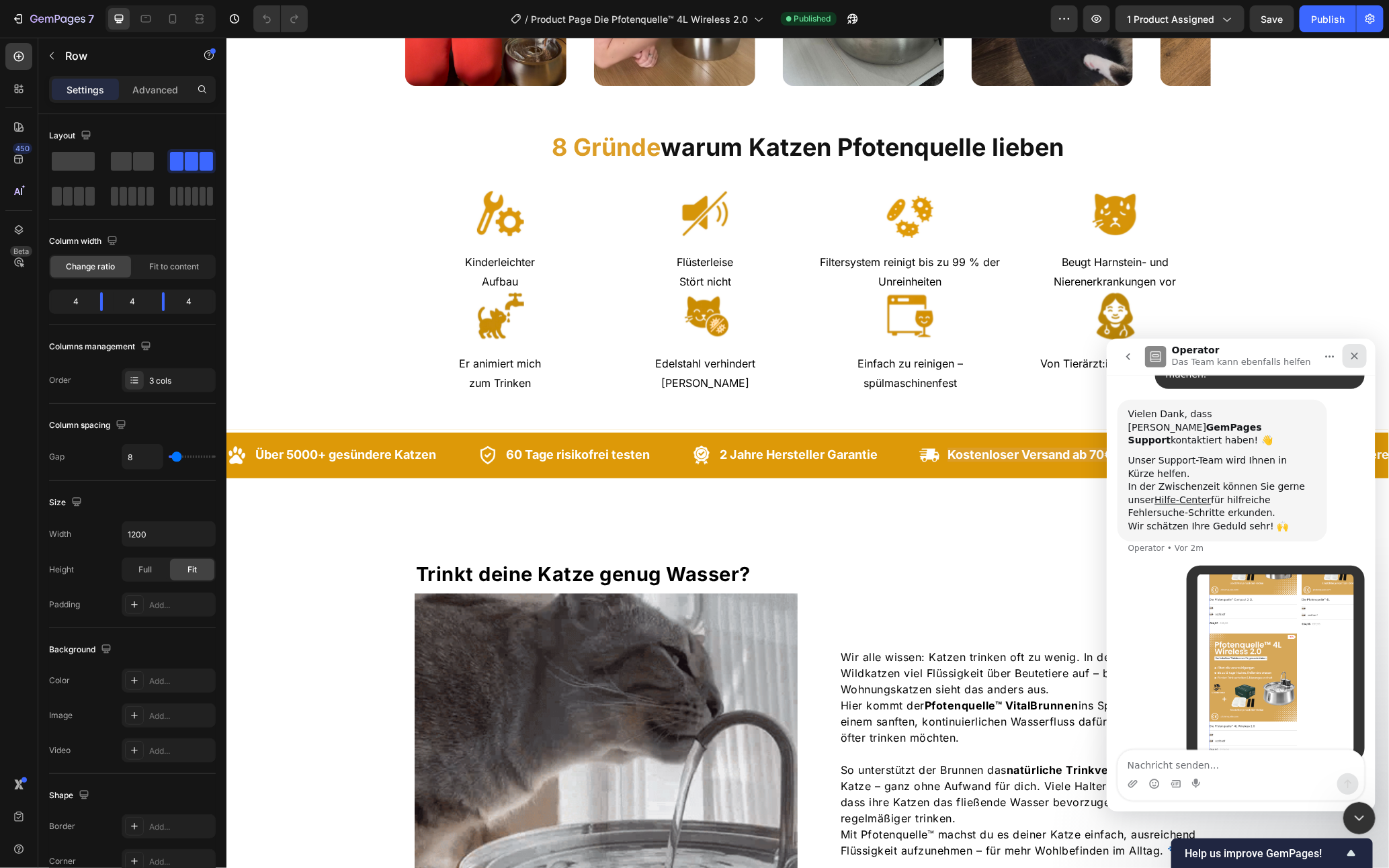
click at [1343, 353] on div "Schließen" at bounding box center [1354, 355] width 24 height 24
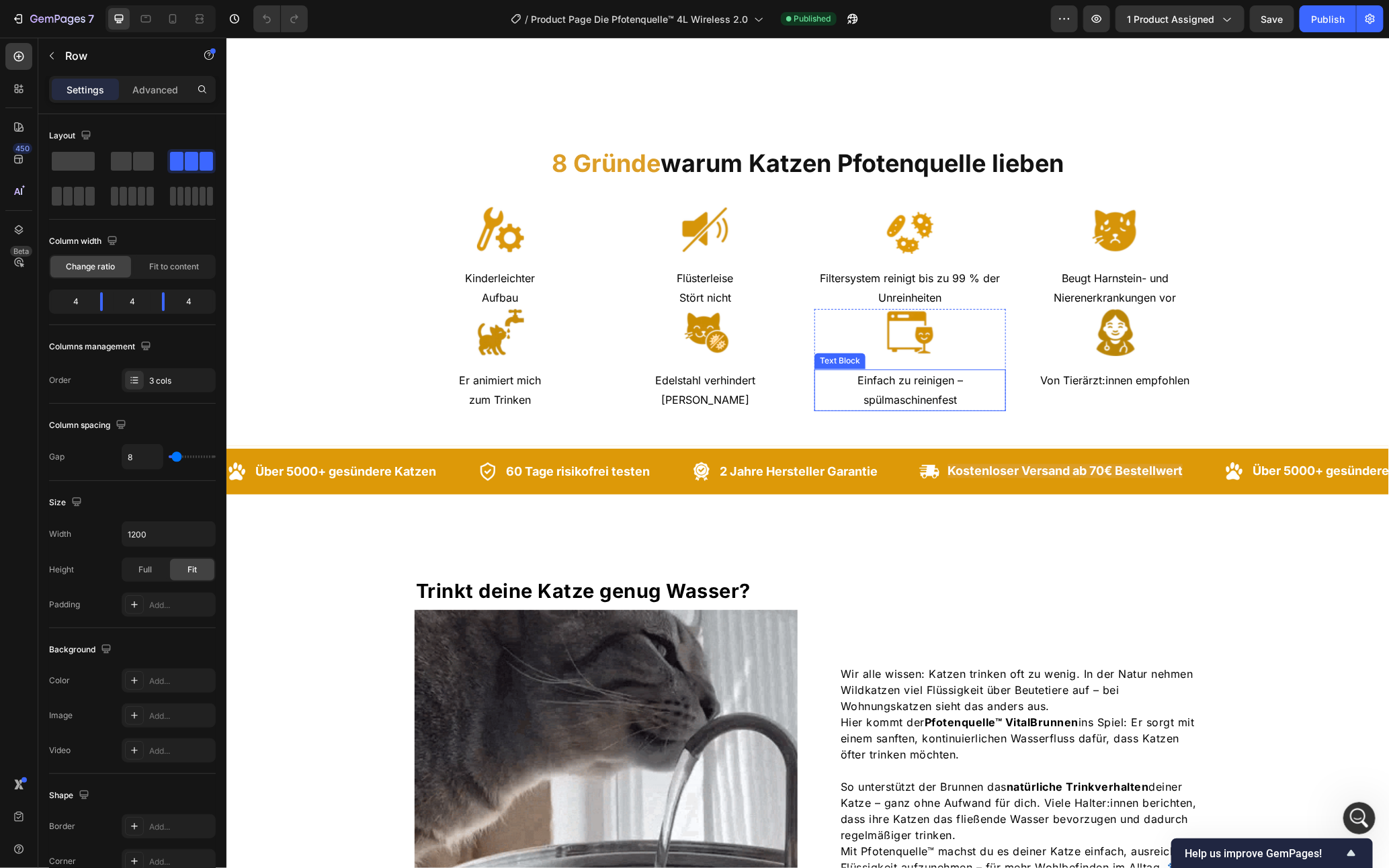
scroll to position [1381, 0]
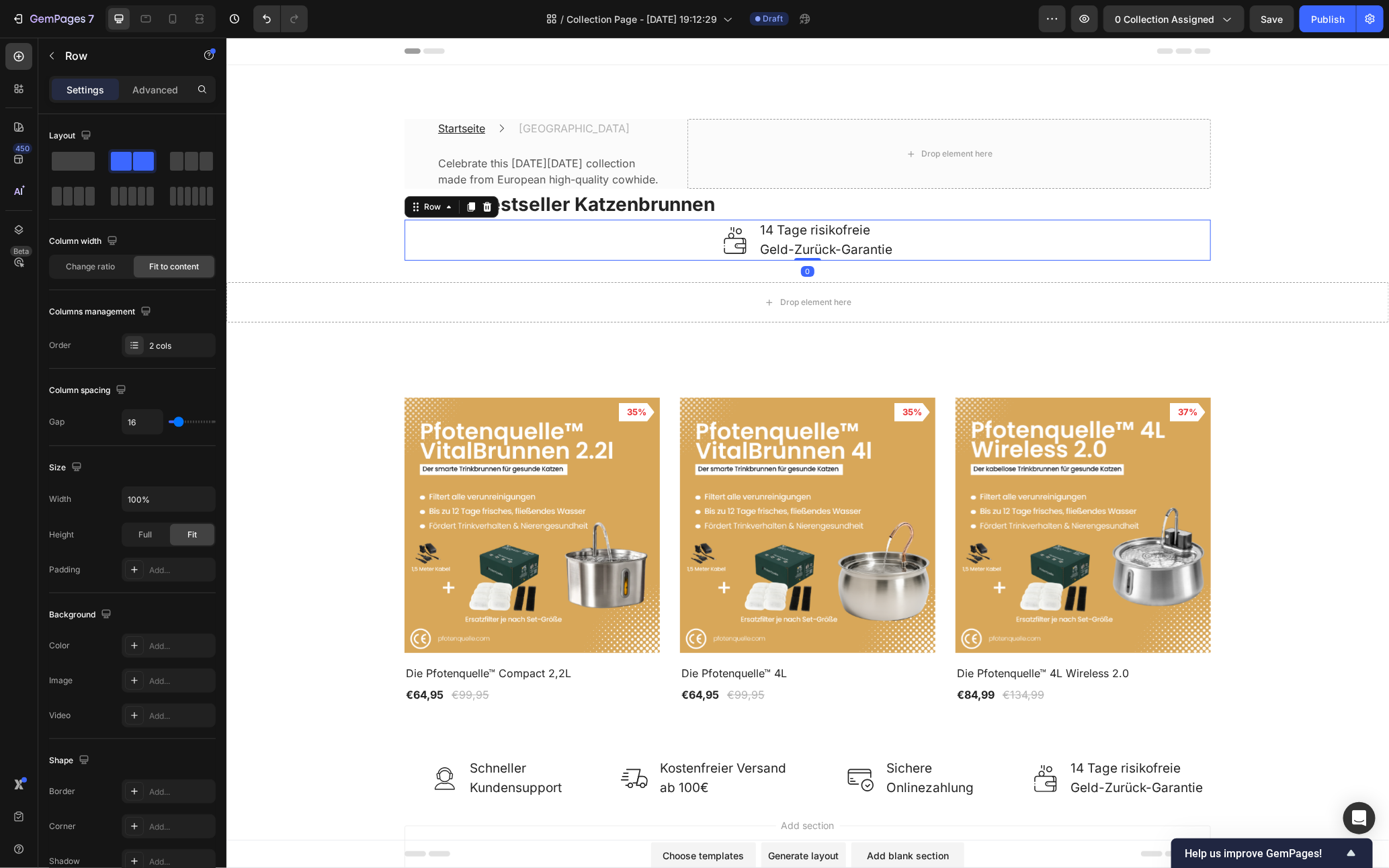
click at [568, 258] on div "Image 14 Tage risikofreie Geld-Zurück-Garantie Text block Row 0" at bounding box center [807, 240] width 806 height 41
click at [484, 214] on div at bounding box center [486, 206] width 16 height 16
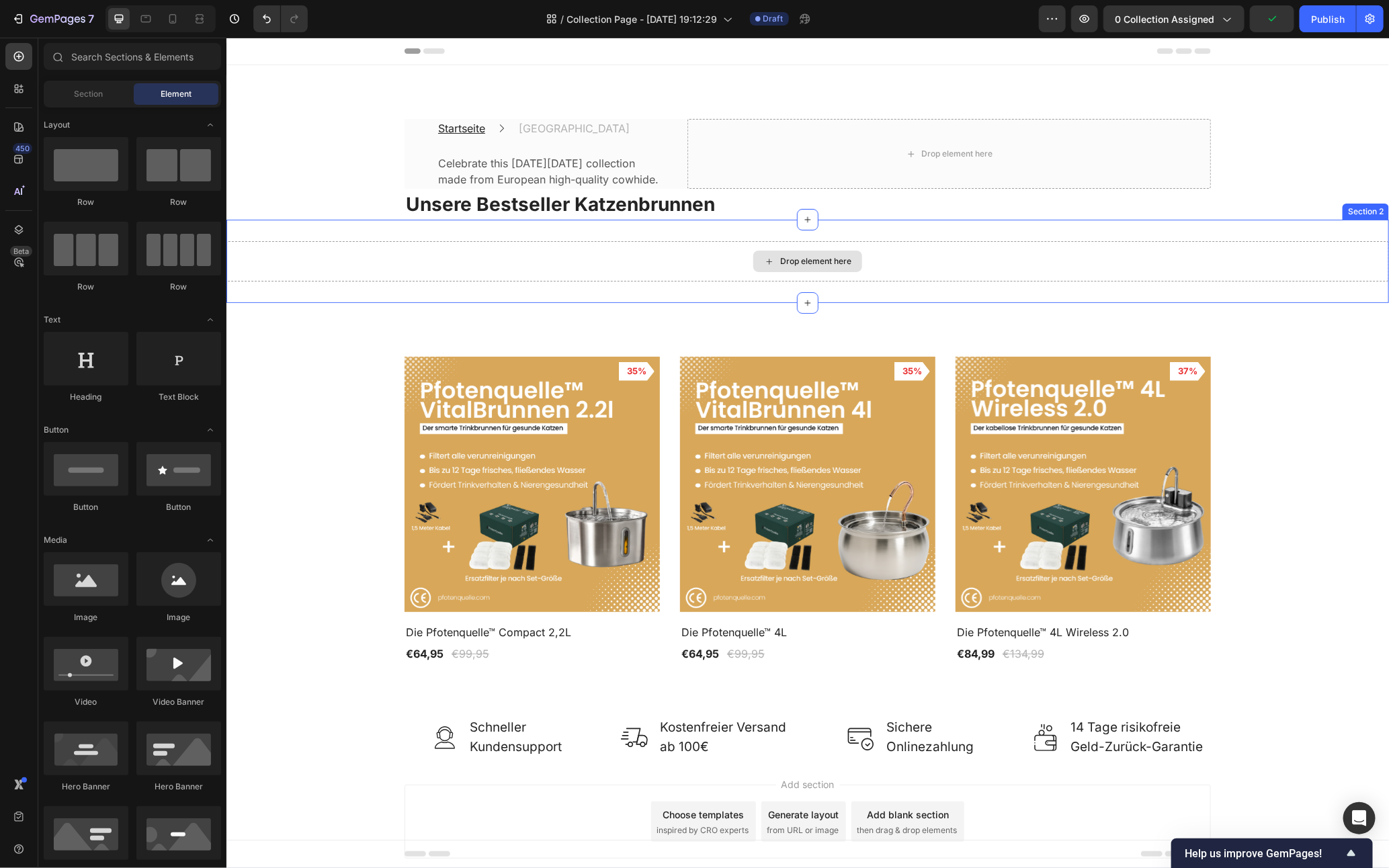
click at [498, 263] on div "Drop element here" at bounding box center [806, 260] width 1162 height 40
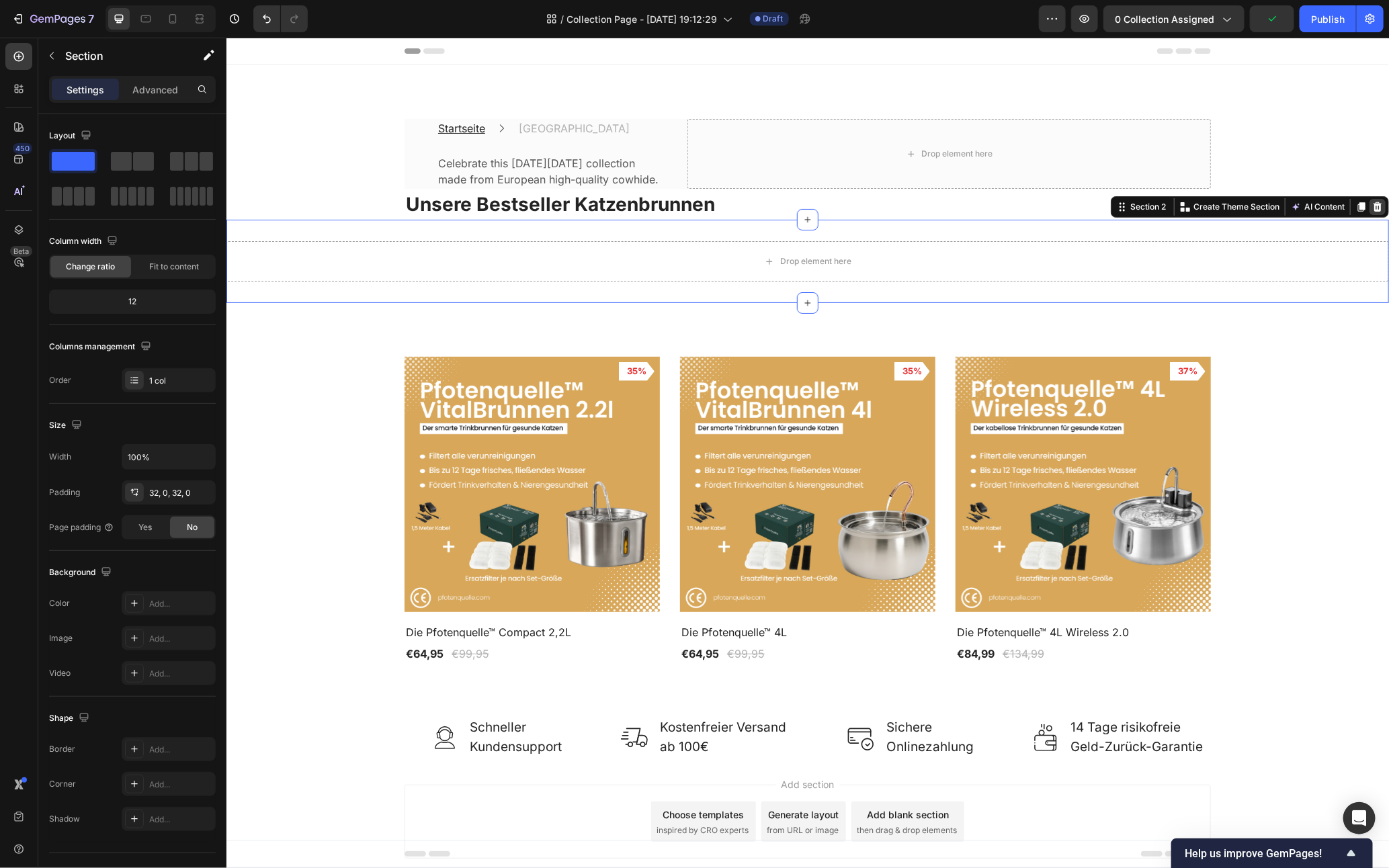
click at [1373, 211] on icon at bounding box center [1377, 206] width 9 height 10
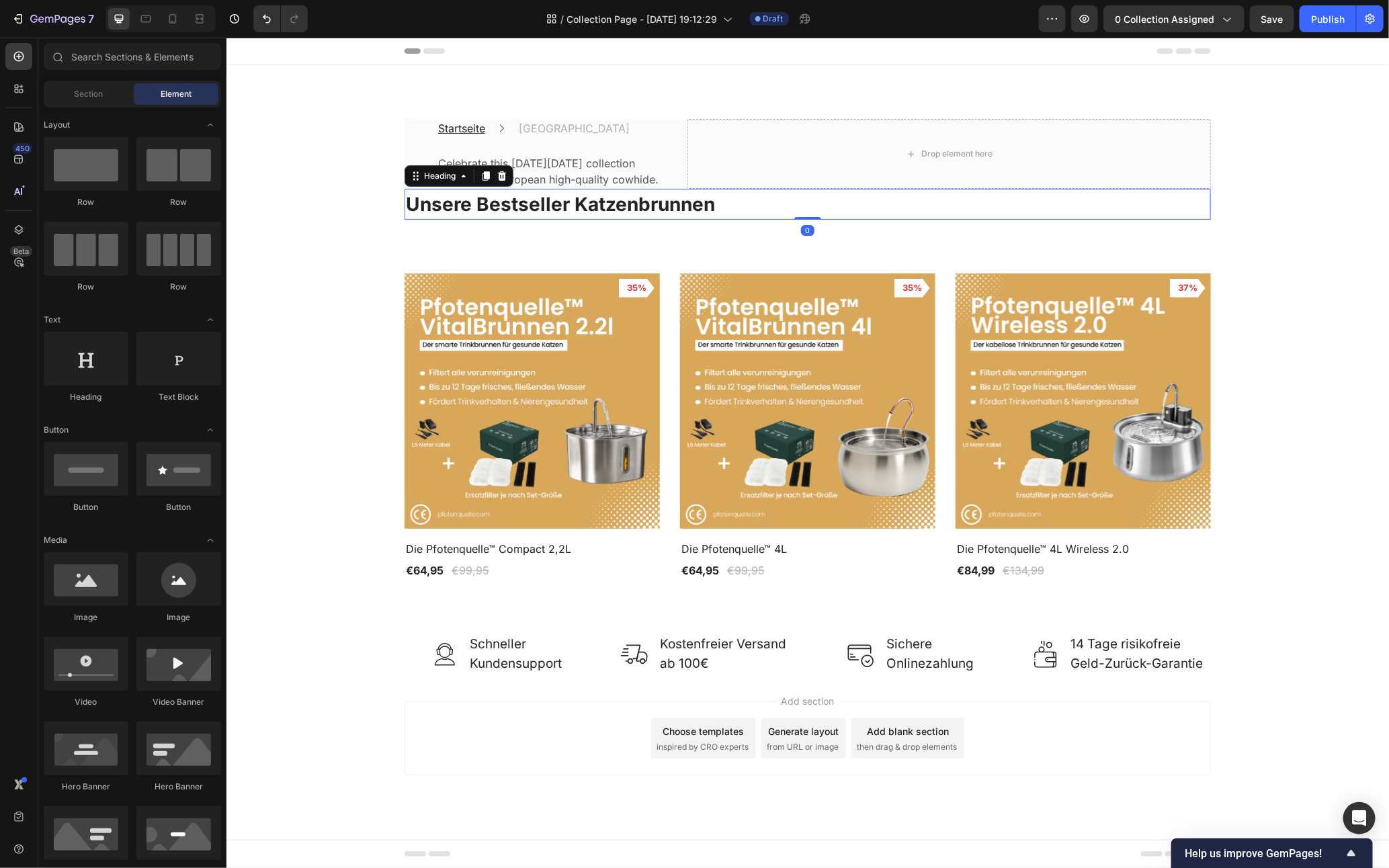
drag, startPoint x: 730, startPoint y: 217, endPoint x: 671, endPoint y: 217, distance: 59.0
click at [730, 217] on h2 "Unsere Bestseller Katzenbrunnen" at bounding box center [807, 203] width 806 height 31
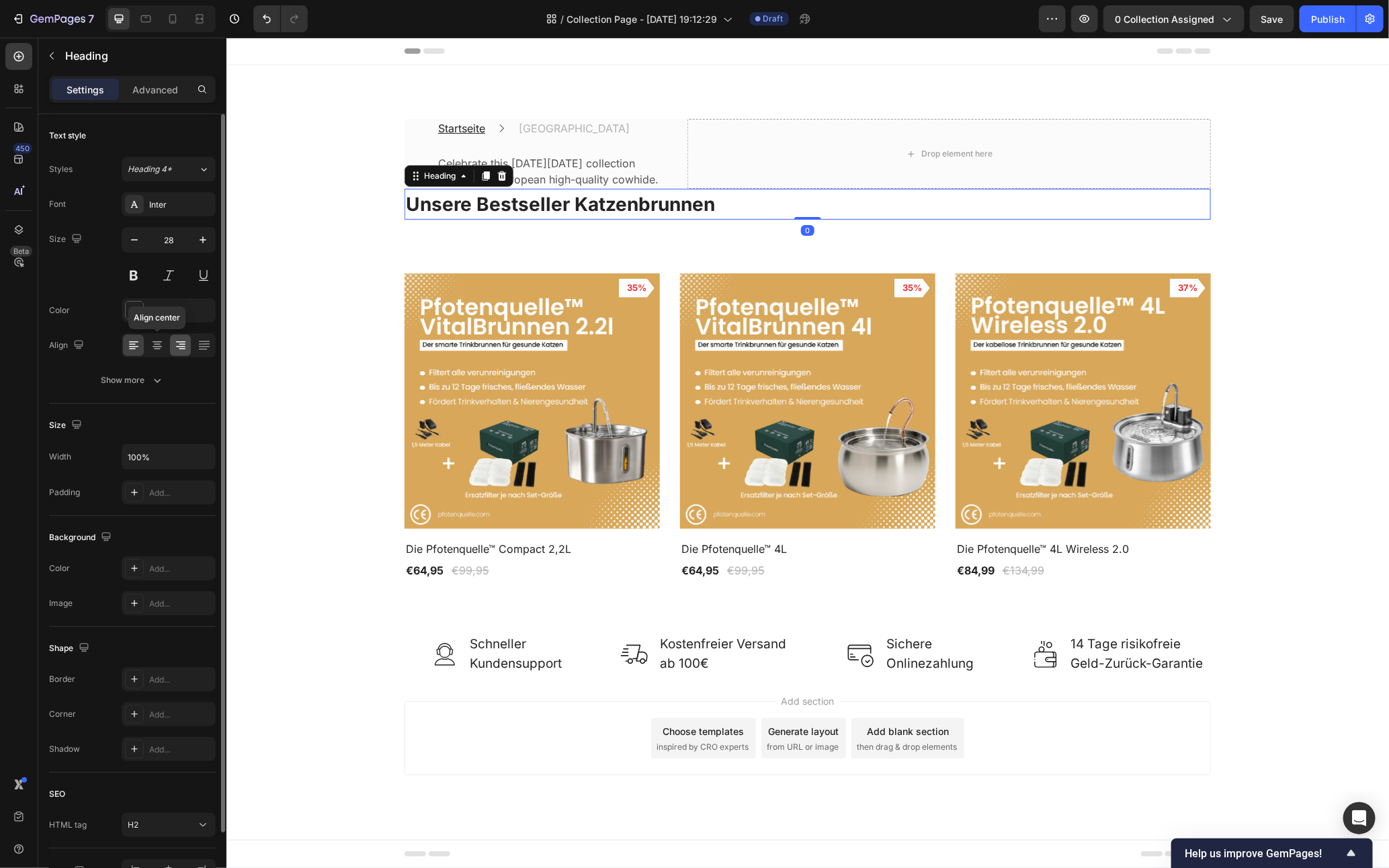
drag, startPoint x: 160, startPoint y: 351, endPoint x: 182, endPoint y: 345, distance: 22.8
click at [160, 351] on icon at bounding box center [157, 345] width 13 height 13
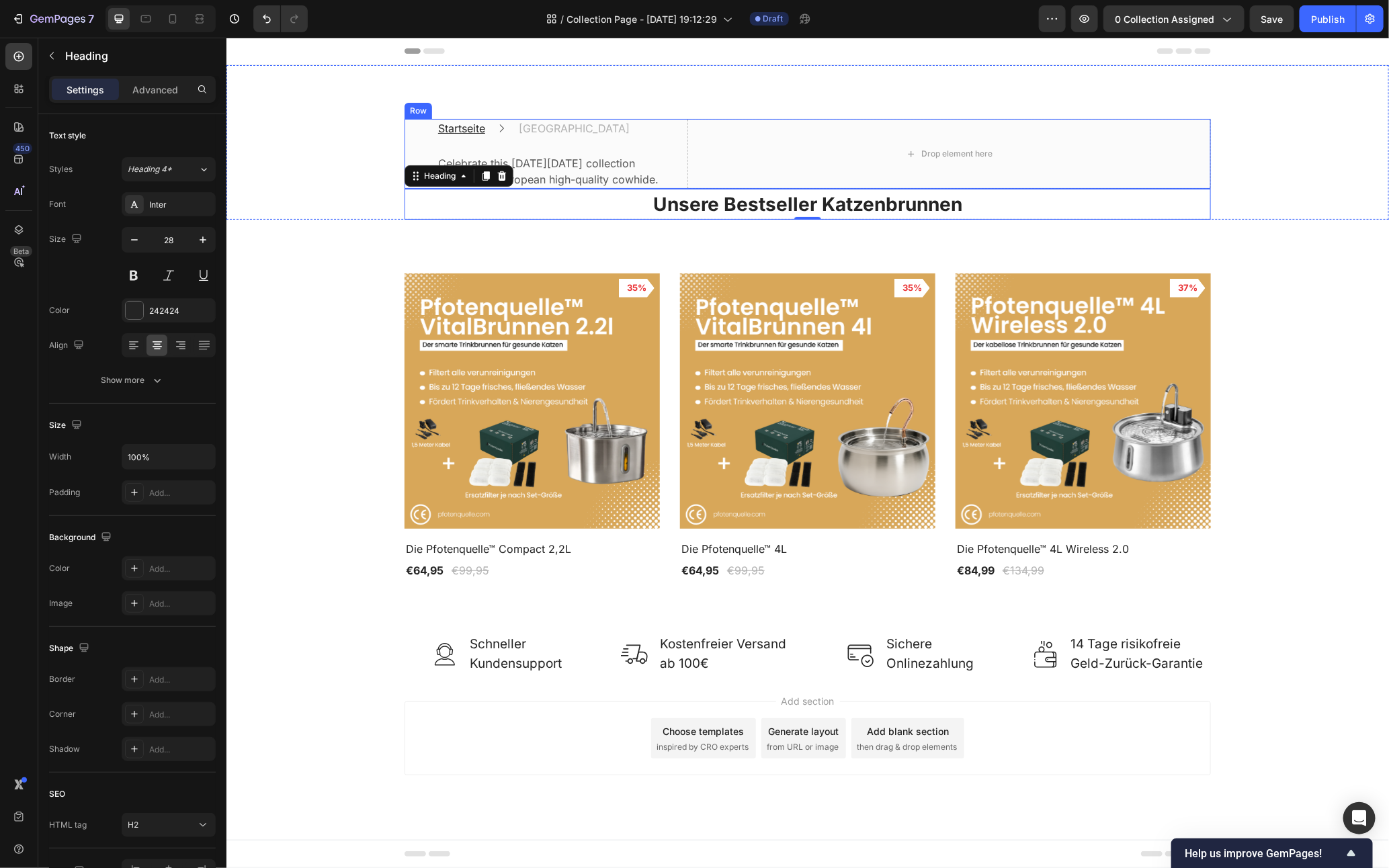
click at [682, 187] on div "Startseite Text block Icon Katzenbrunnen Text block Row Celebrate this Internat…" at bounding box center [807, 153] width 806 height 70
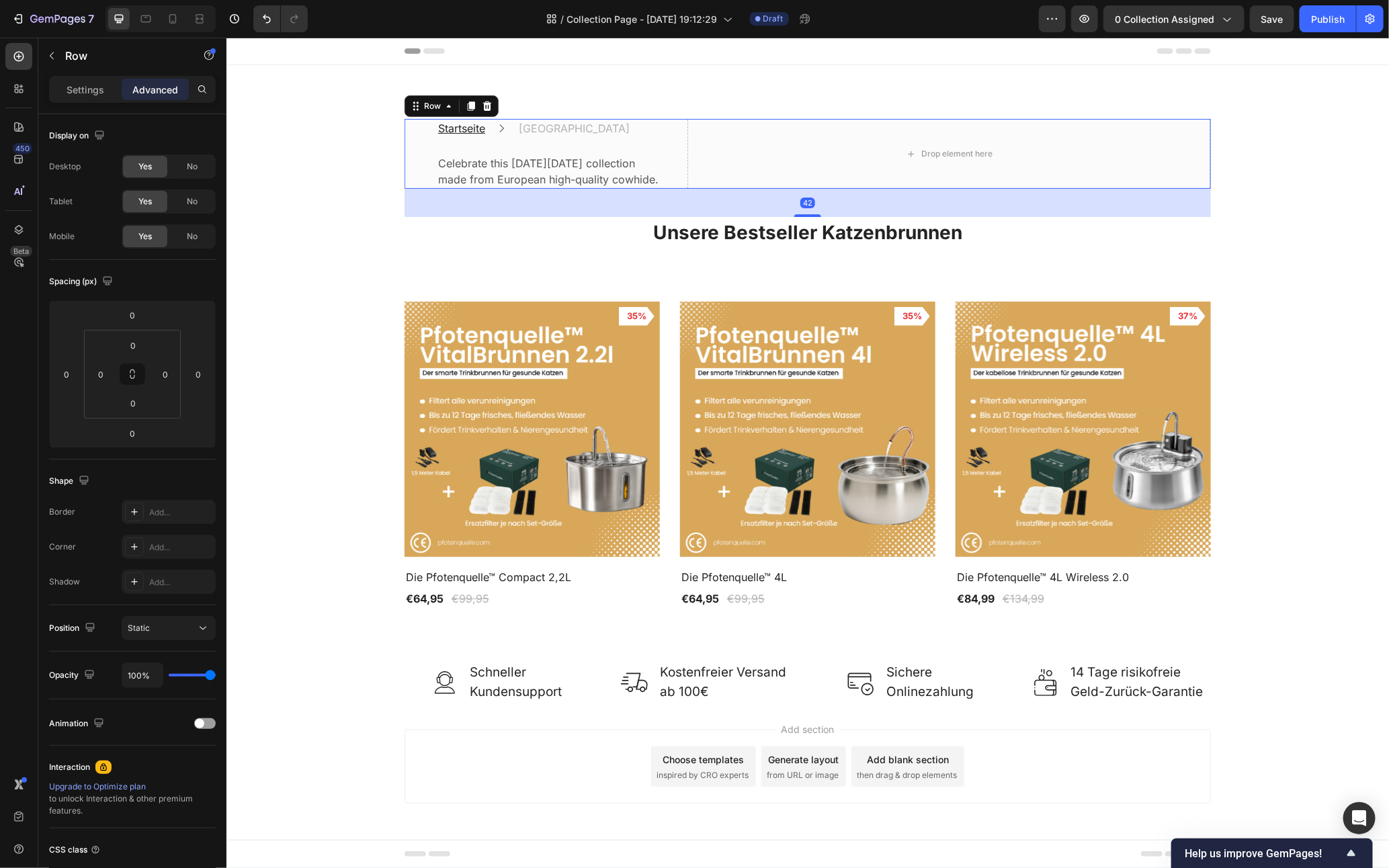
drag, startPoint x: 797, startPoint y: 203, endPoint x: 786, endPoint y: 234, distance: 32.9
click at [794, 217] on div at bounding box center [807, 215] width 27 height 3
type input "45"
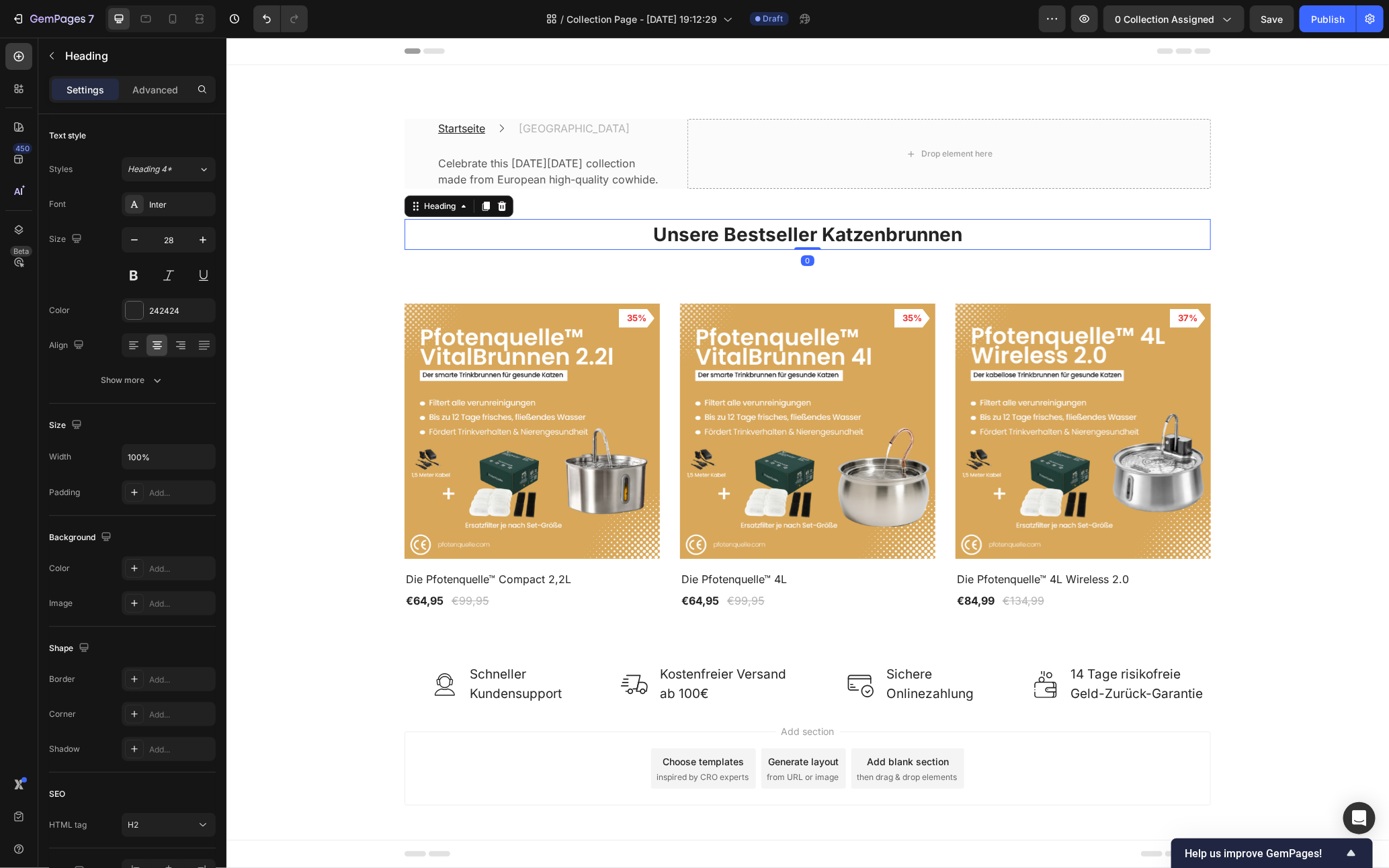
click at [709, 245] on strong "Unsere Bestseller Katzenbrunnen" at bounding box center [807, 234] width 310 height 23
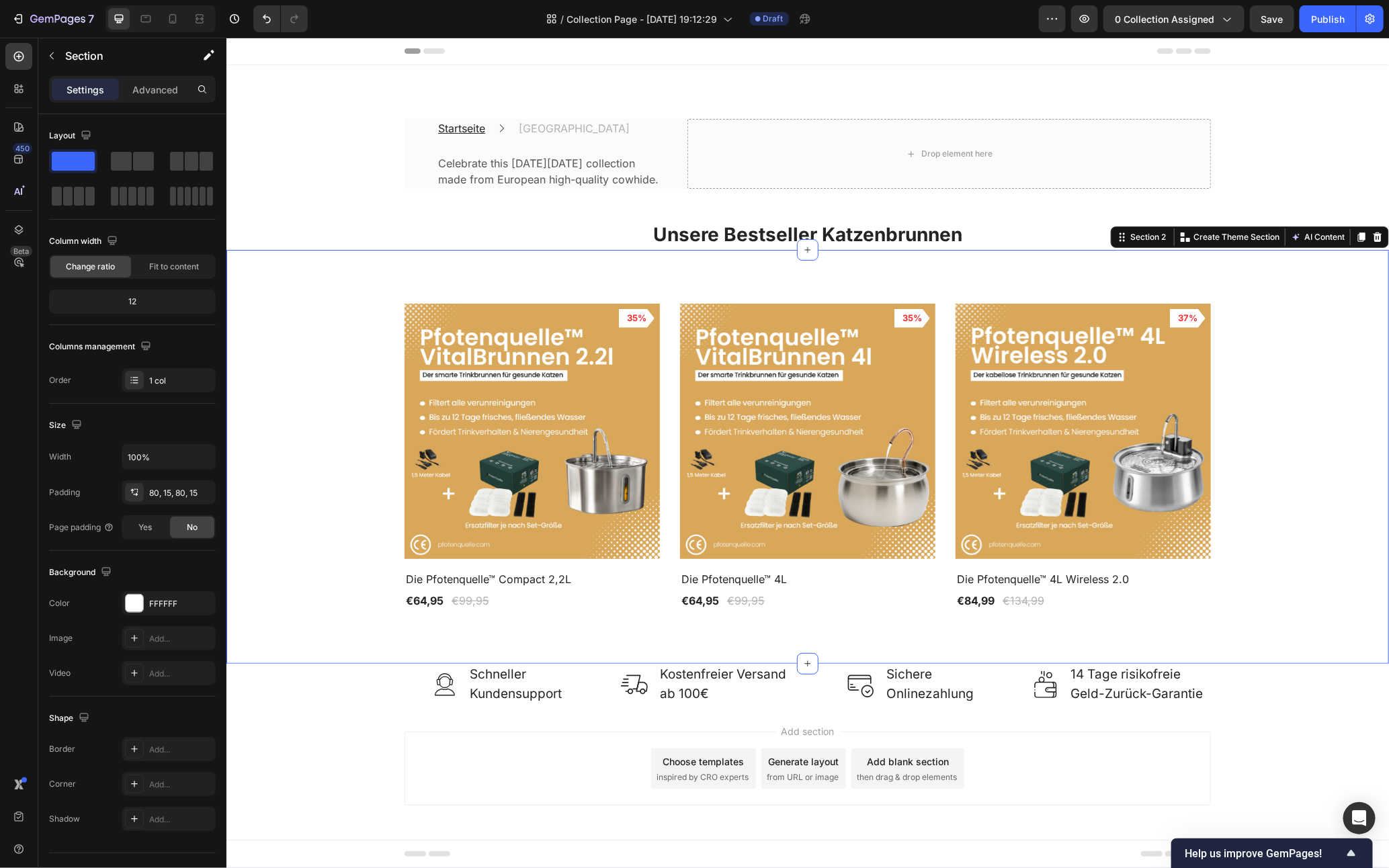
click at [685, 294] on div "Product Images 35% Product Badge Row Die Pfotenquelle™ Compact 2,2L Product Tit…" at bounding box center [806, 457] width 1162 height 414
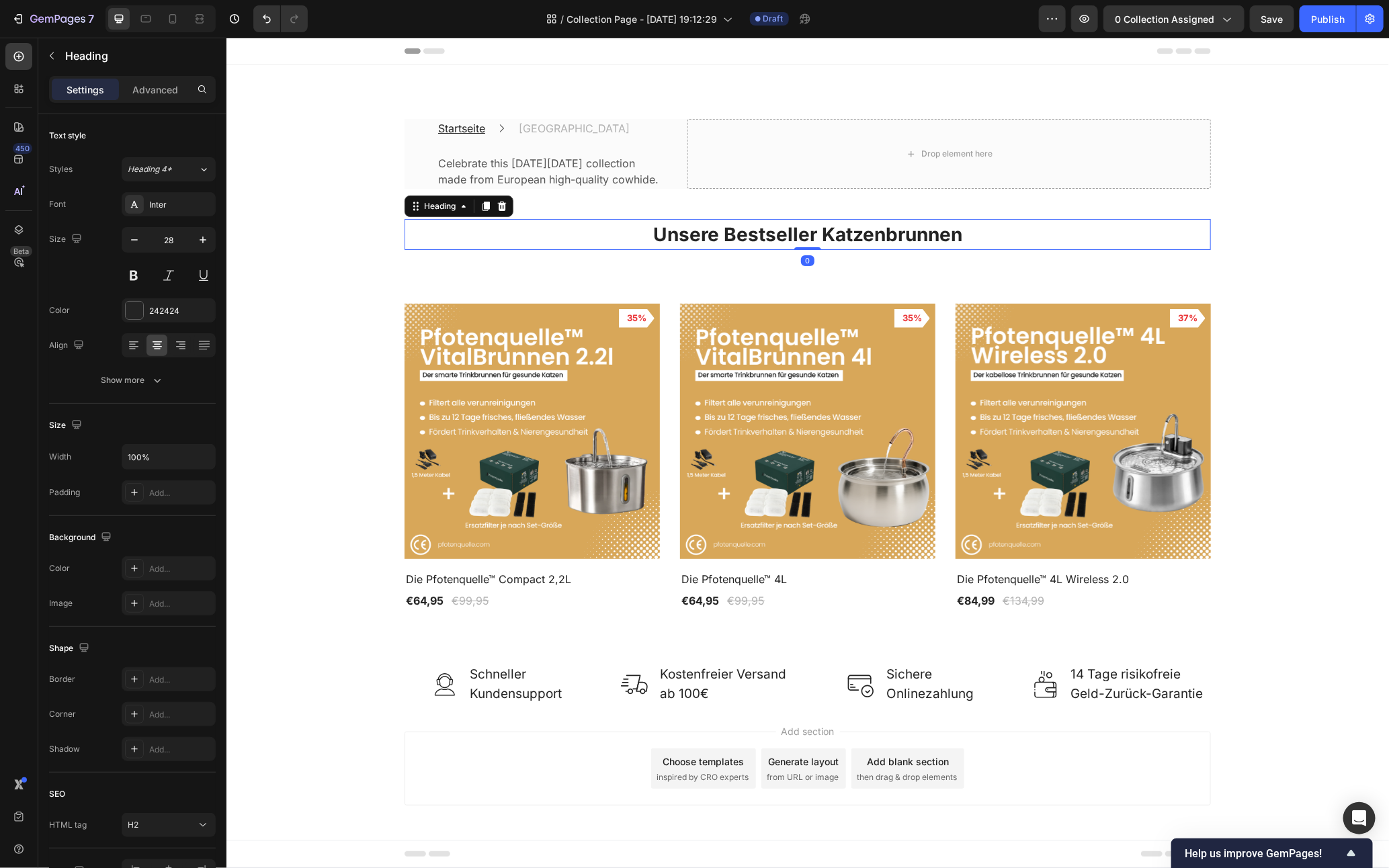
click at [696, 245] on strong "Unsere Bestseller Katzenbrunnen" at bounding box center [807, 234] width 310 height 23
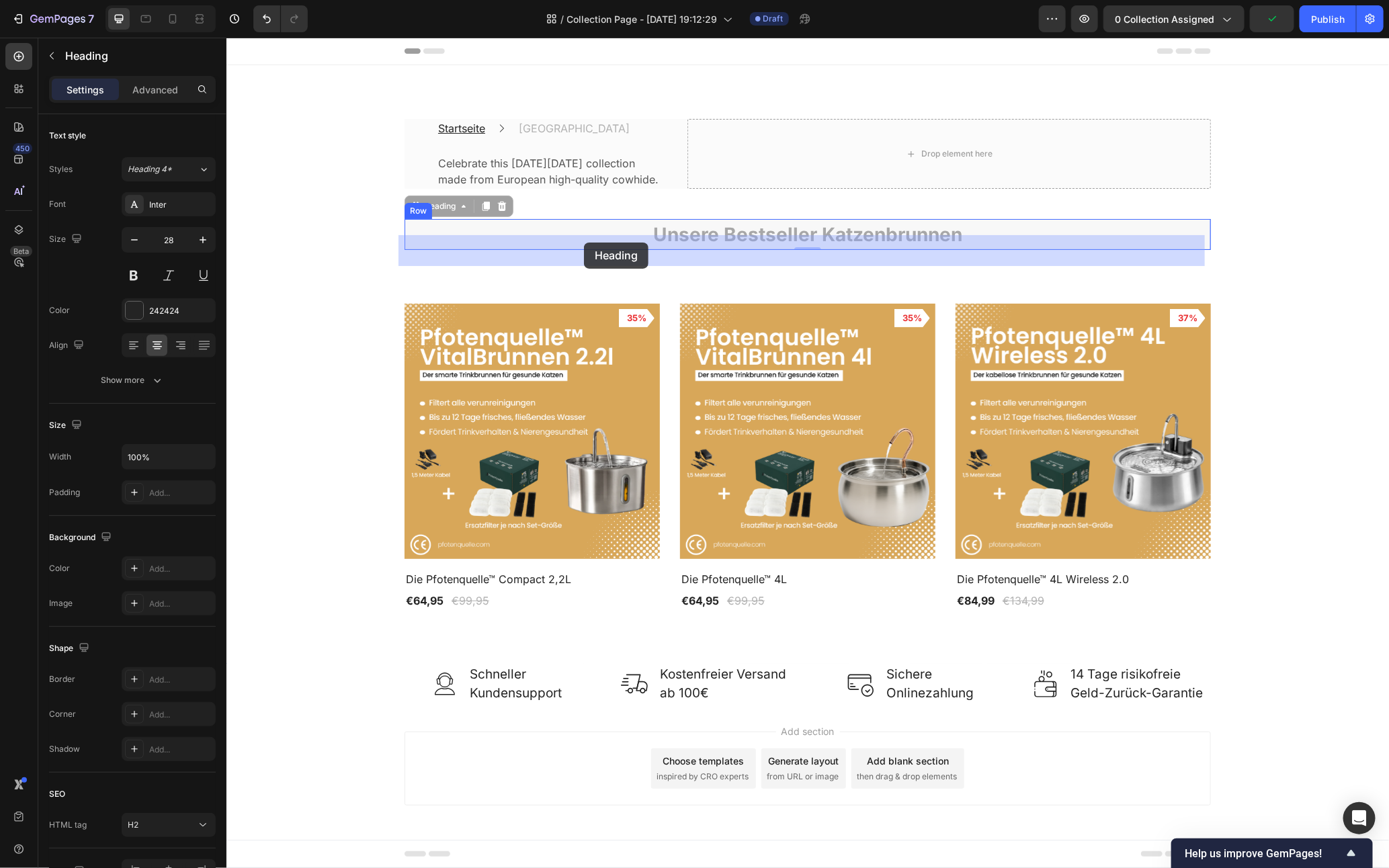
drag, startPoint x: 418, startPoint y: 225, endPoint x: 584, endPoint y: 240, distance: 166.7
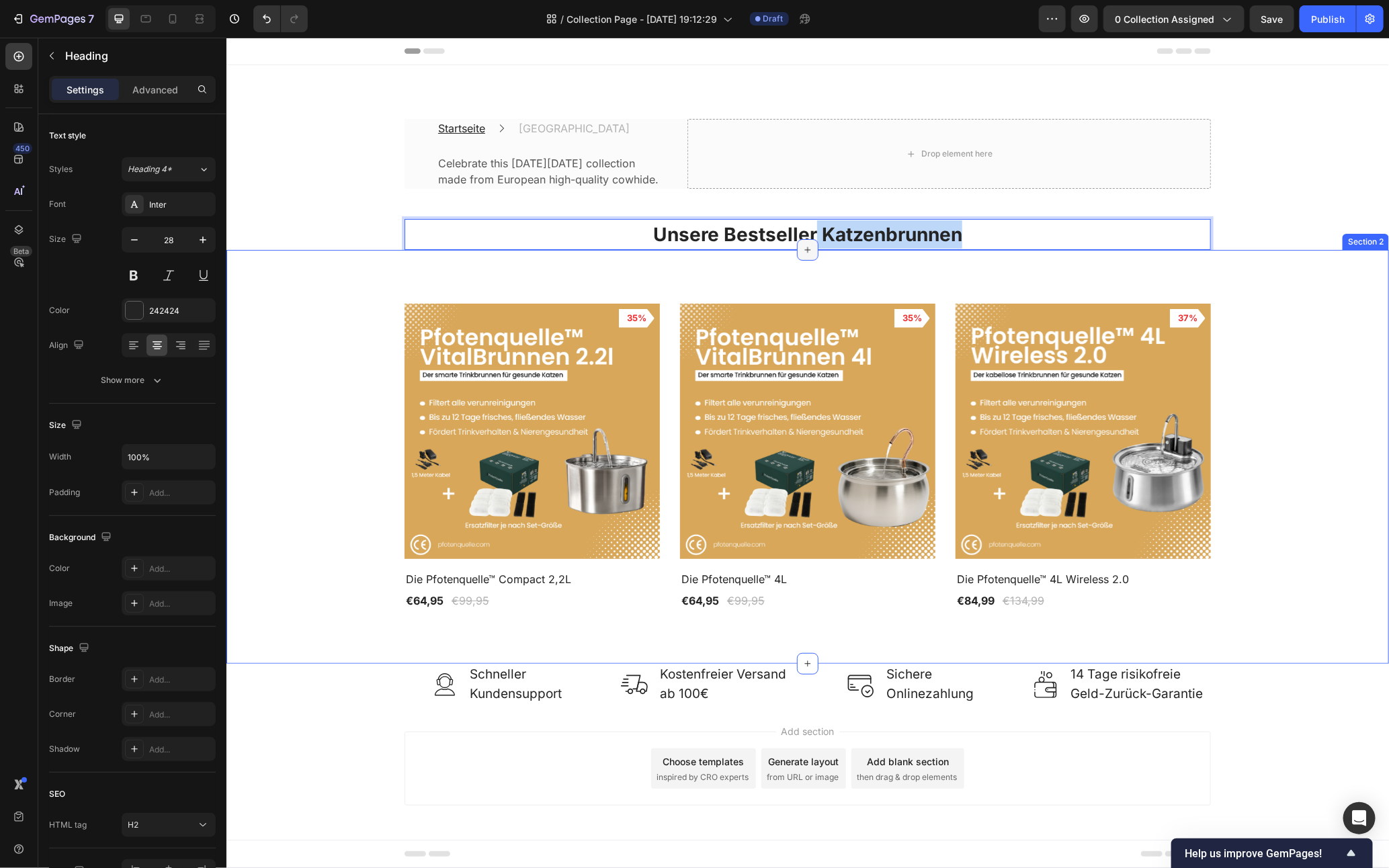
drag, startPoint x: 808, startPoint y: 260, endPoint x: 806, endPoint y: 269, distance: 9.2
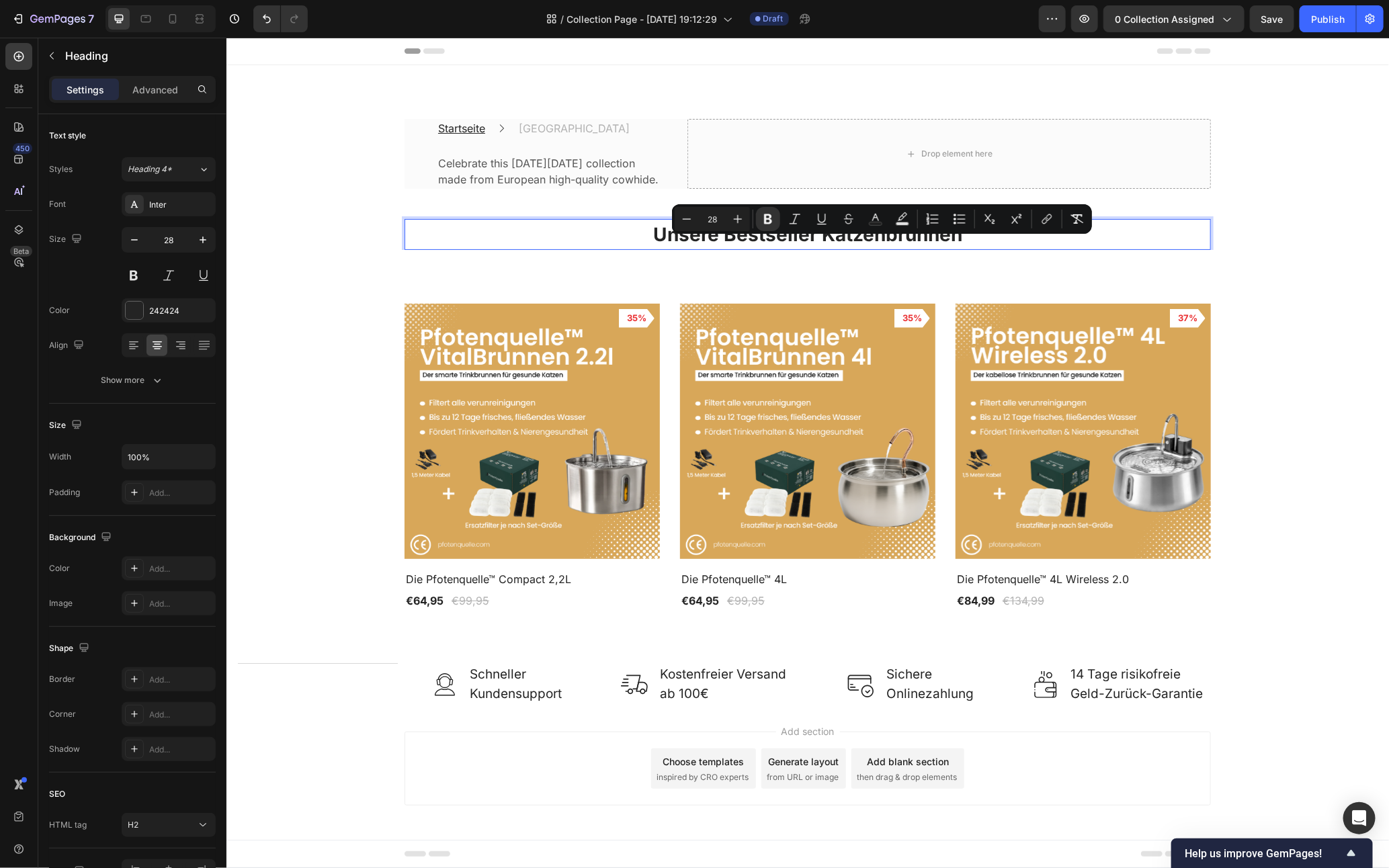
click at [763, 245] on strong "Unsere Bestseller Katzenbrunnen" at bounding box center [807, 234] width 310 height 23
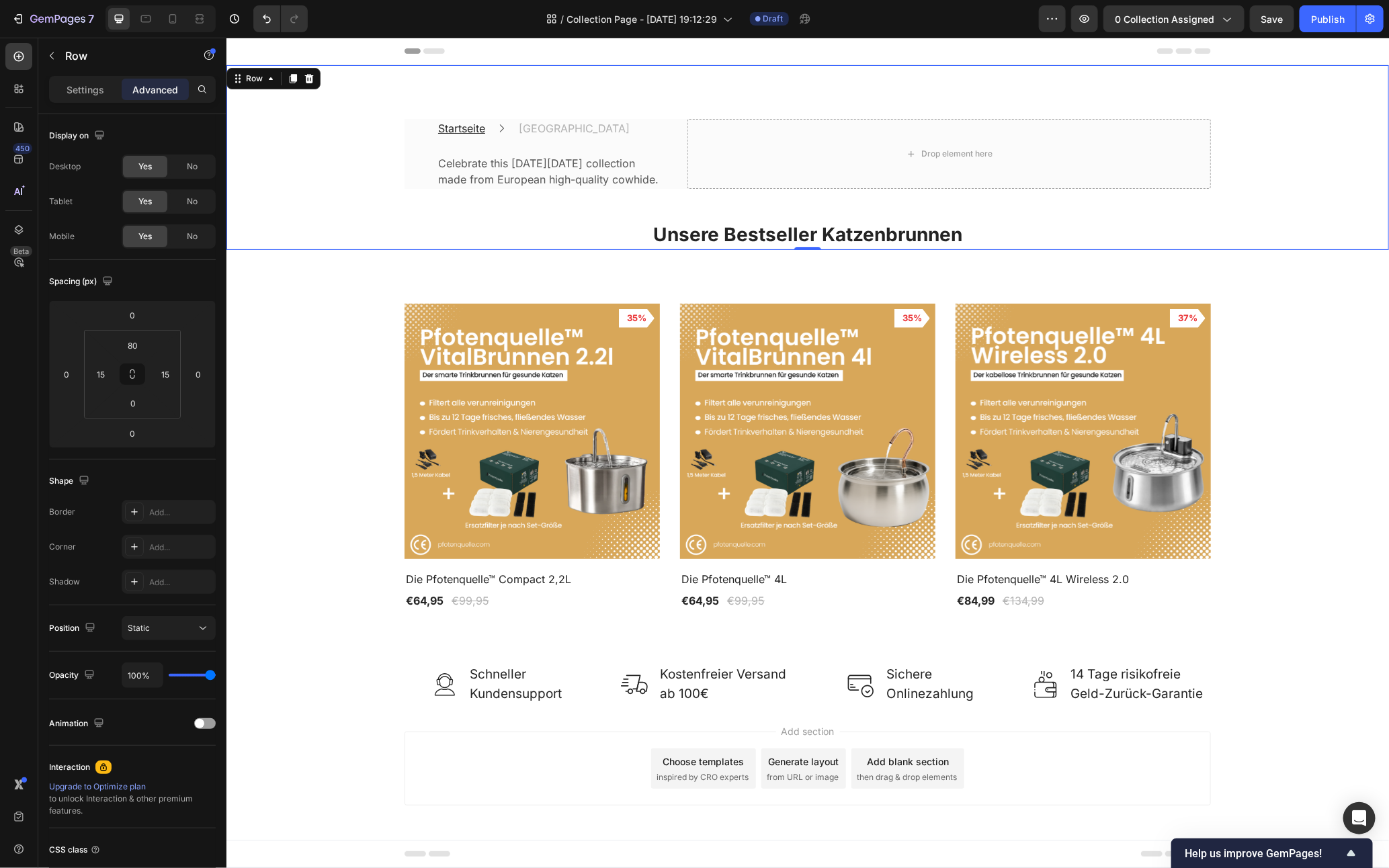
click at [1337, 250] on div "Startseite Text block Icon Katzenbrunnen Text block Row Celebrate this Internat…" at bounding box center [806, 184] width 1143 height 131
click at [1203, 238] on h2 "⁠⁠⁠⁠⁠⁠⁠ Unsere Bestseller Katzenbrunnen" at bounding box center [807, 234] width 806 height 31
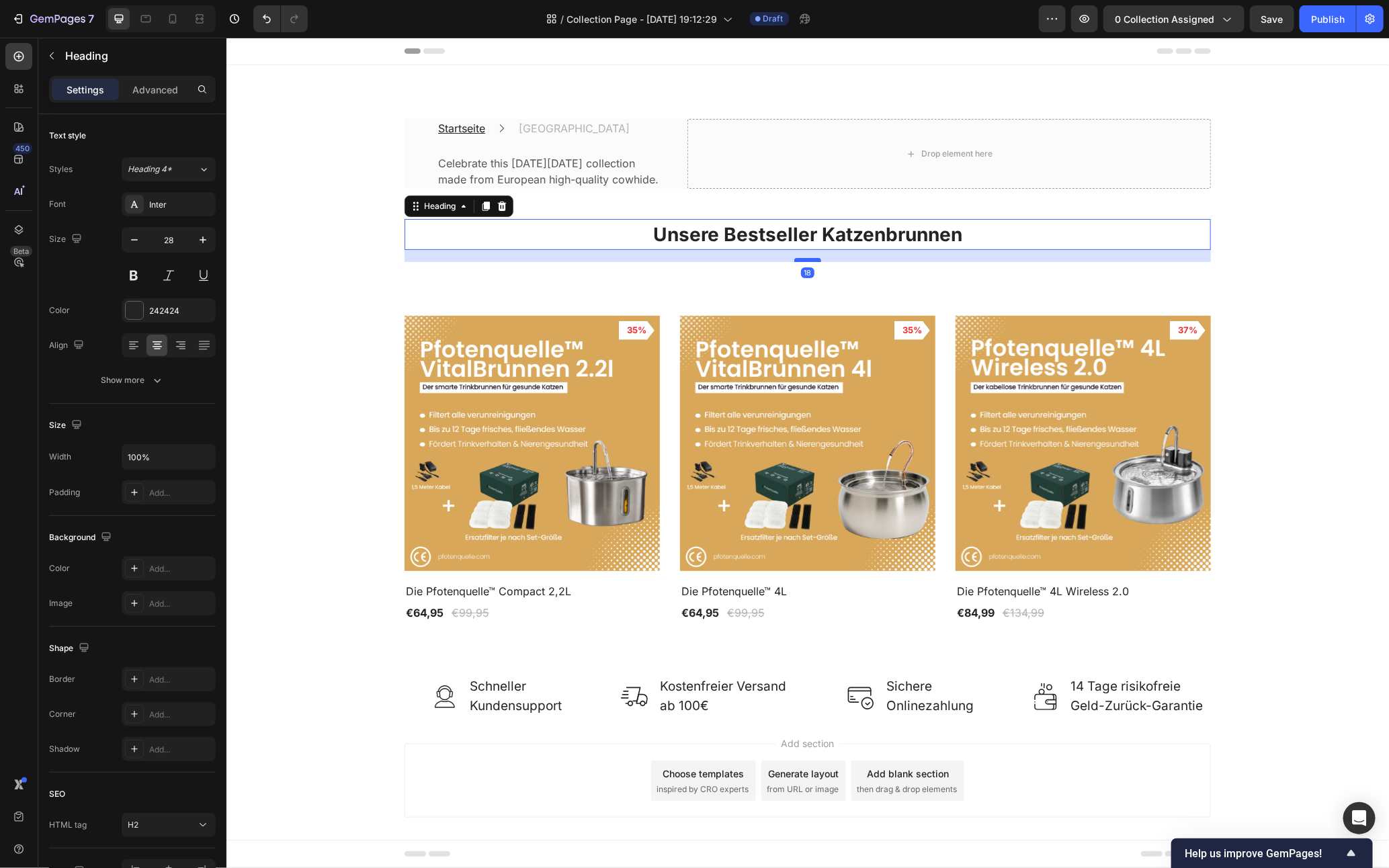
drag, startPoint x: 803, startPoint y: 262, endPoint x: 804, endPoint y: 276, distance: 14.0
click at [803, 261] on div at bounding box center [807, 260] width 27 height 4
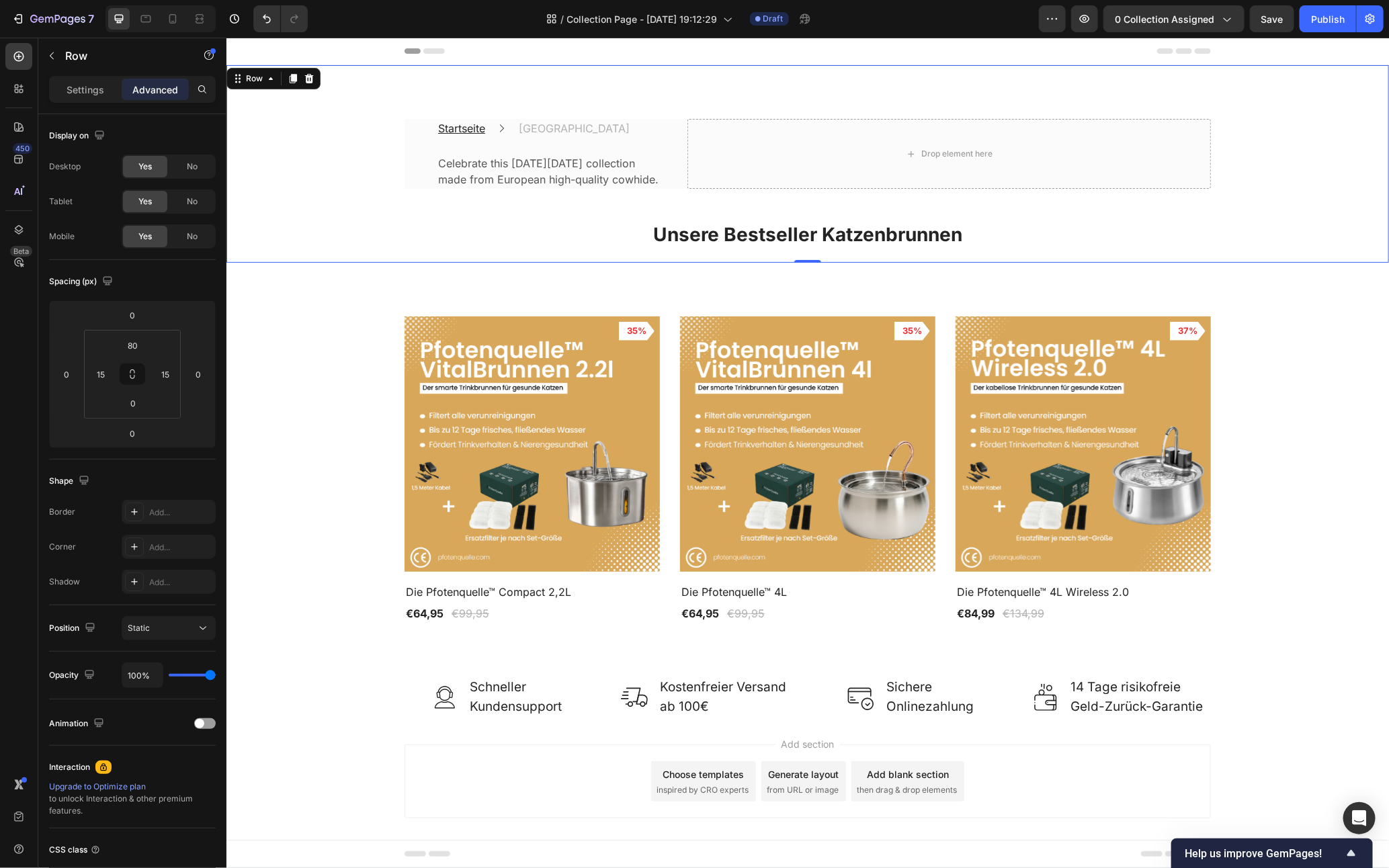
drag, startPoint x: 1277, startPoint y: 229, endPoint x: 1018, endPoint y: 258, distance: 260.6
click at [1276, 229] on div "Startseite Text block Icon Katzenbrunnen Text block Row Celebrate this Internat…" at bounding box center [806, 190] width 1143 height 144
click at [885, 262] on div "⁠⁠⁠⁠⁠⁠⁠ Unsere Bestseller Katzenbrunnen Heading" at bounding box center [807, 240] width 806 height 44
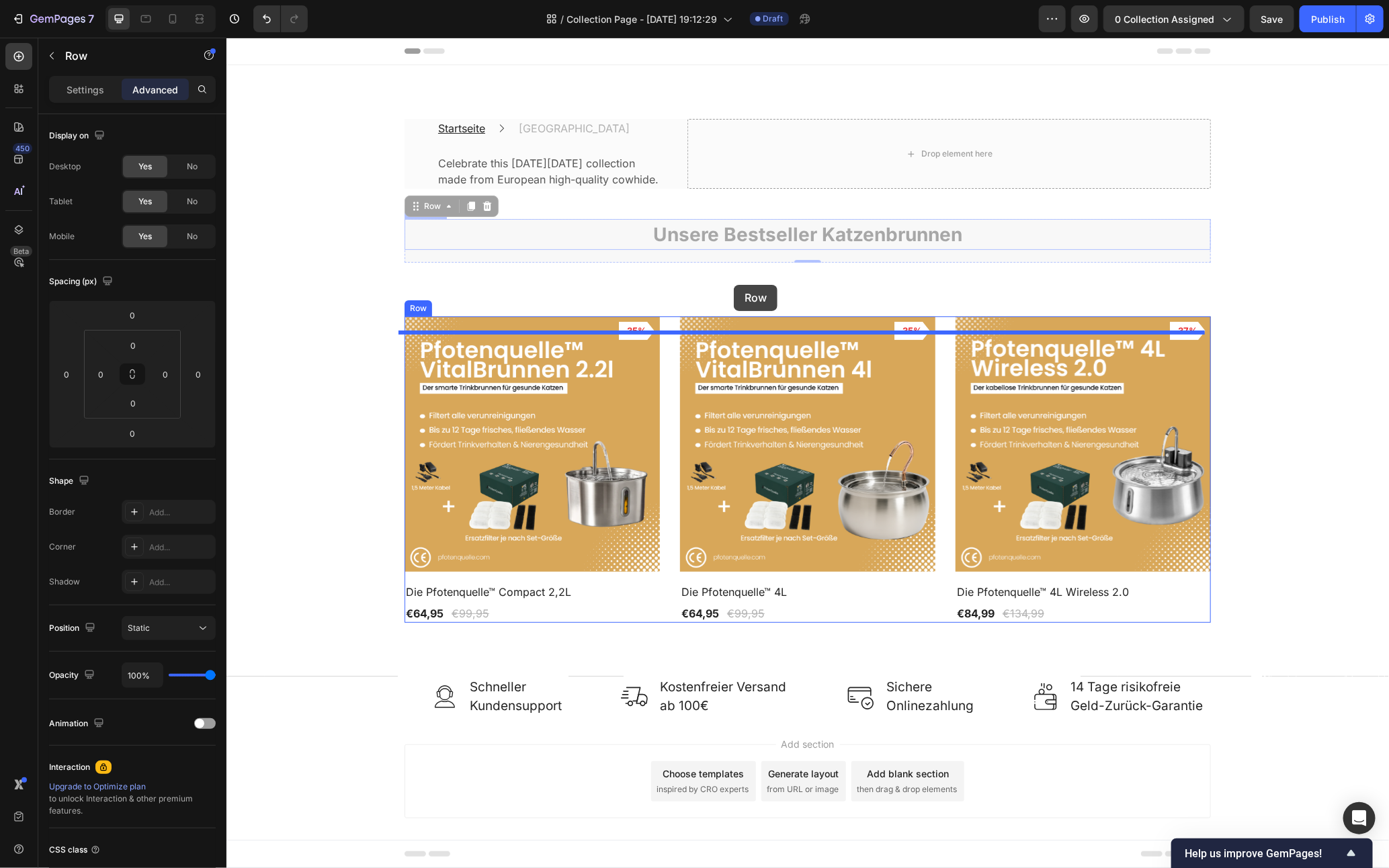
drag, startPoint x: 431, startPoint y: 221, endPoint x: 733, endPoint y: 285, distance: 308.7
type input "16"
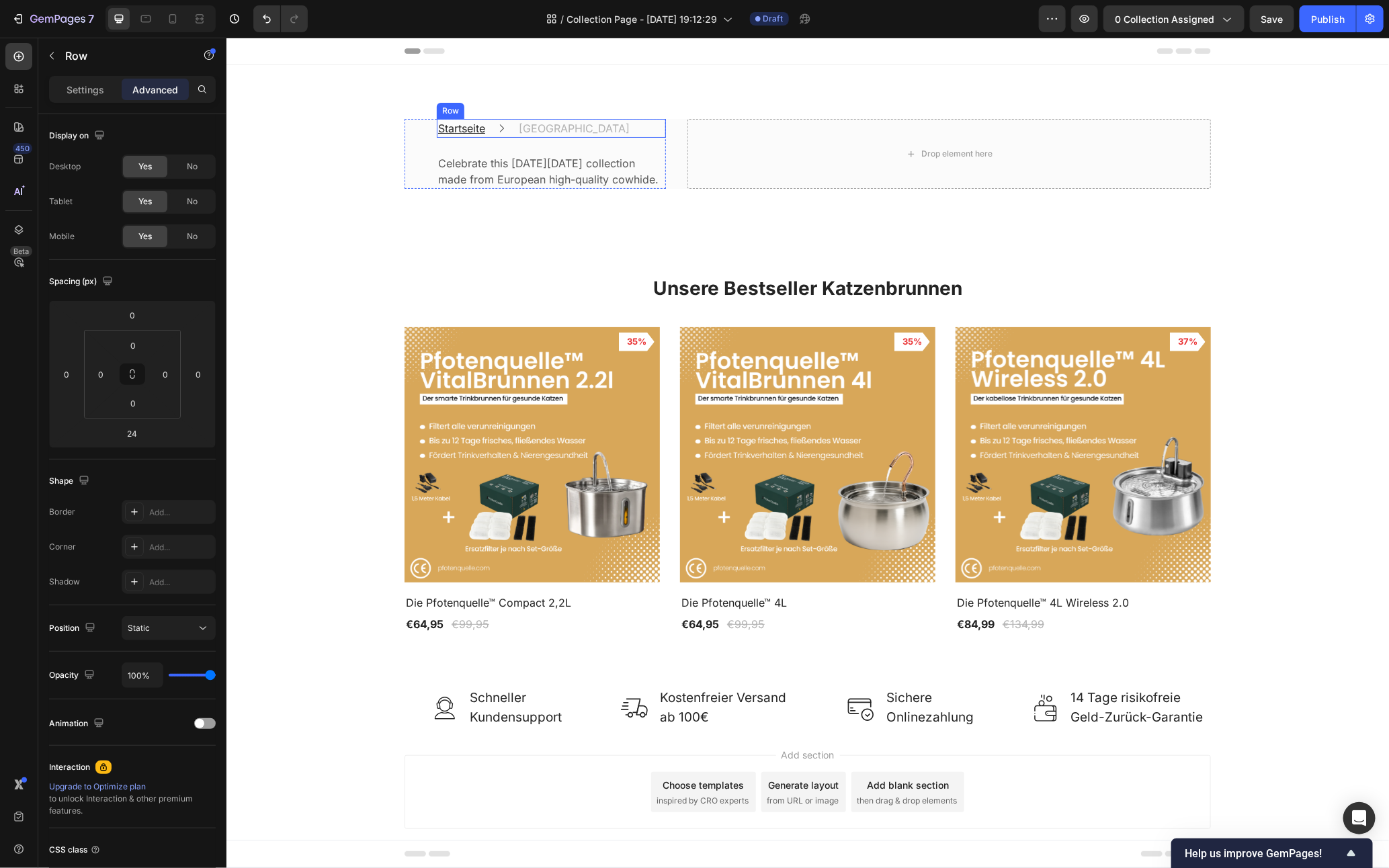
click at [616, 135] on div "Startseite Text block Icon Katzenbrunnen Text block Row" at bounding box center [550, 128] width 229 height 19
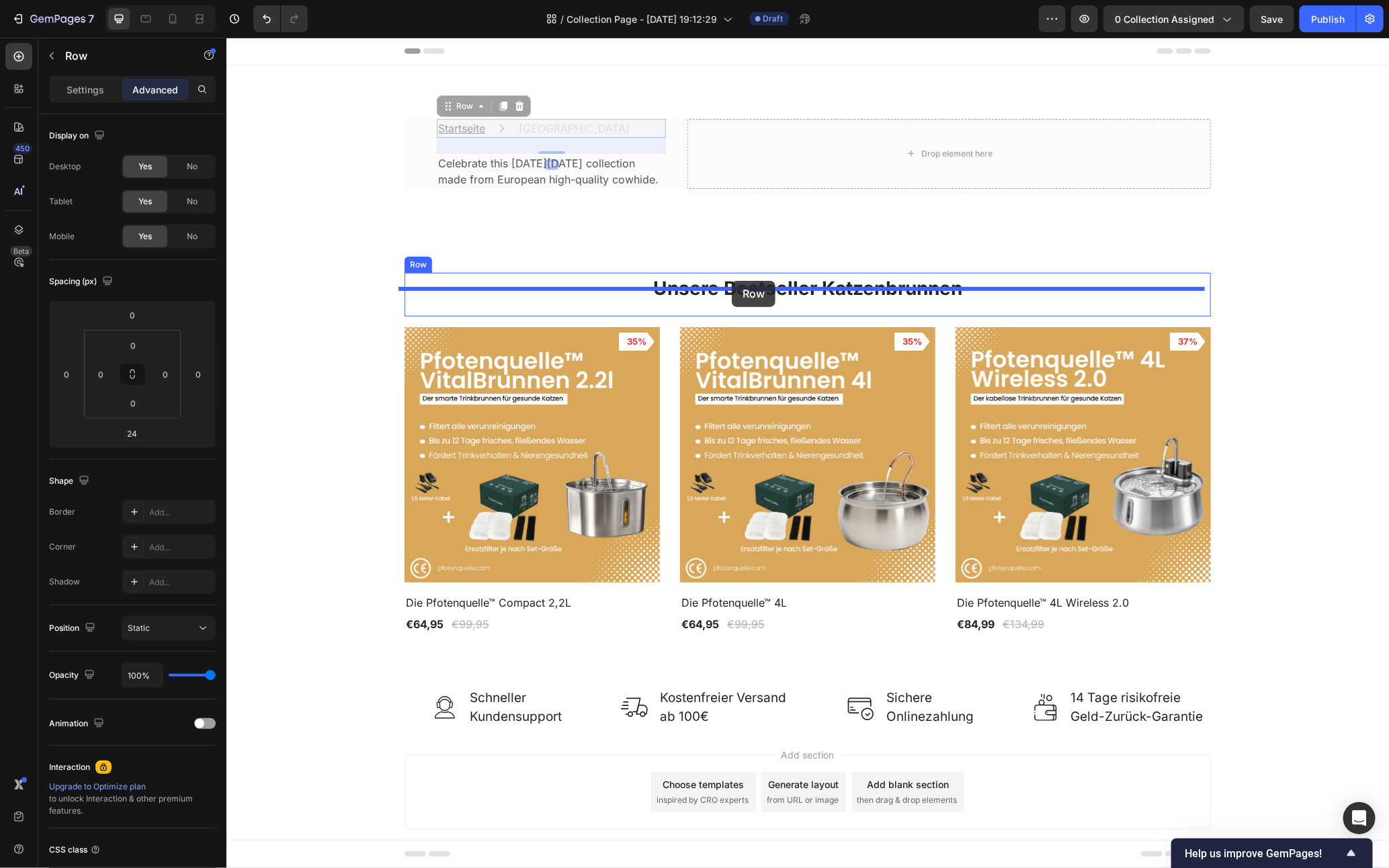
drag, startPoint x: 459, startPoint y: 112, endPoint x: 732, endPoint y: 280, distance: 320.6
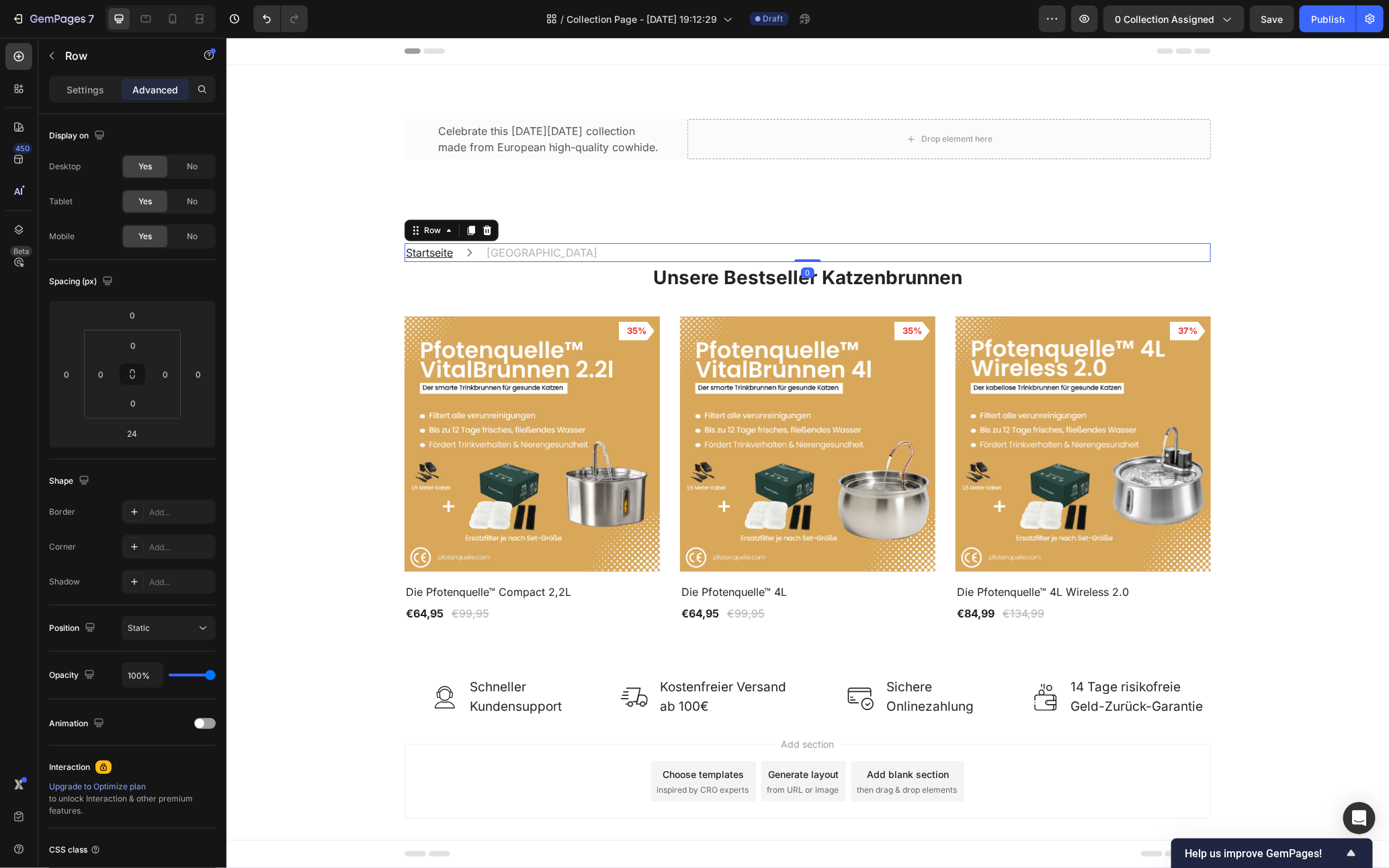
drag, startPoint x: 802, startPoint y: 287, endPoint x: 799, endPoint y: 266, distance: 21.2
click at [799, 261] on div "Startseite Text block Icon Katzenbrunnen Text block Row 0" at bounding box center [807, 252] width 806 height 19
type input "0"
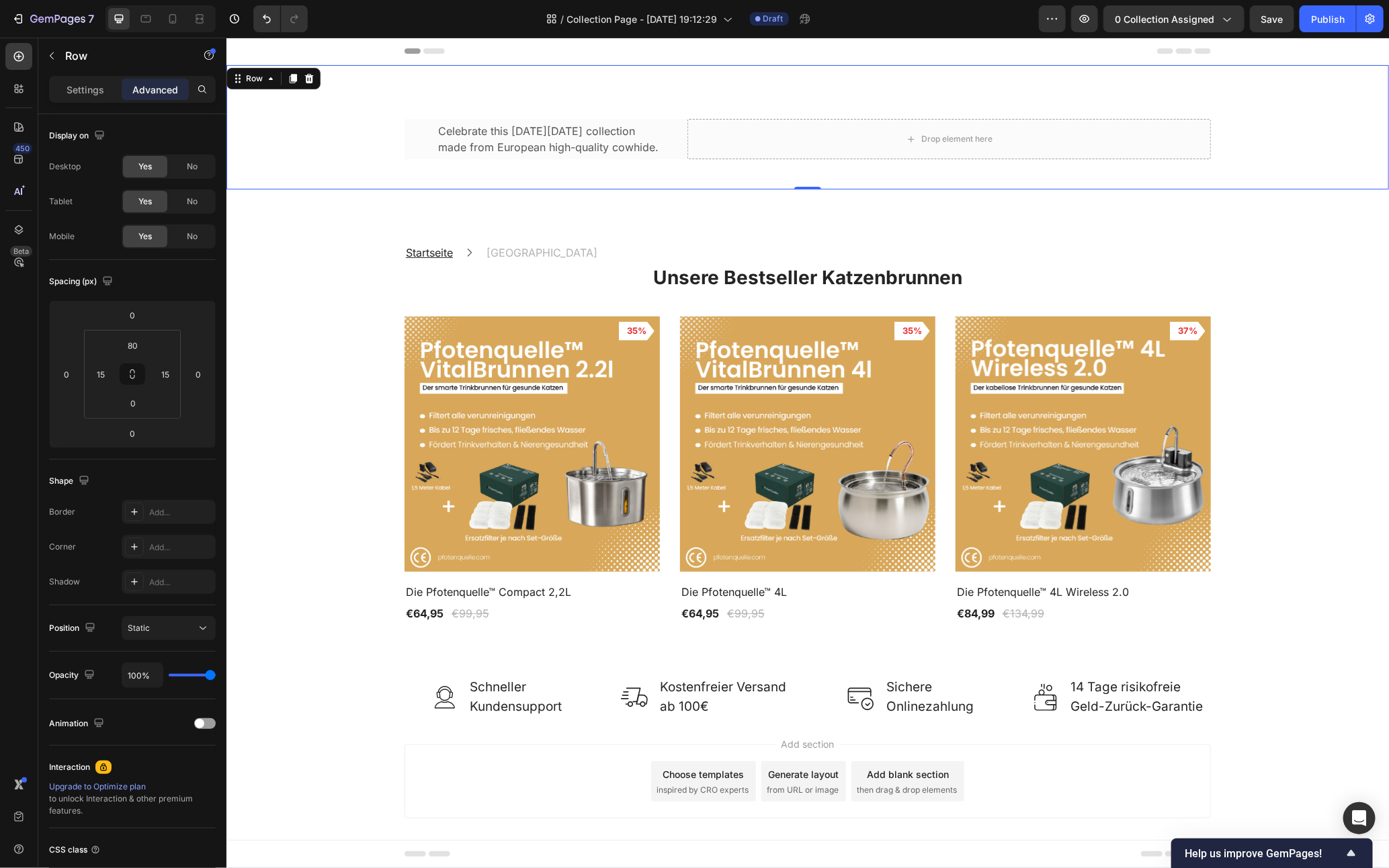
click at [688, 178] on div "Celebrate this International Women's Day collection made from European high-qua…" at bounding box center [806, 153] width 1143 height 70
click at [310, 78] on icon at bounding box center [309, 78] width 11 height 11
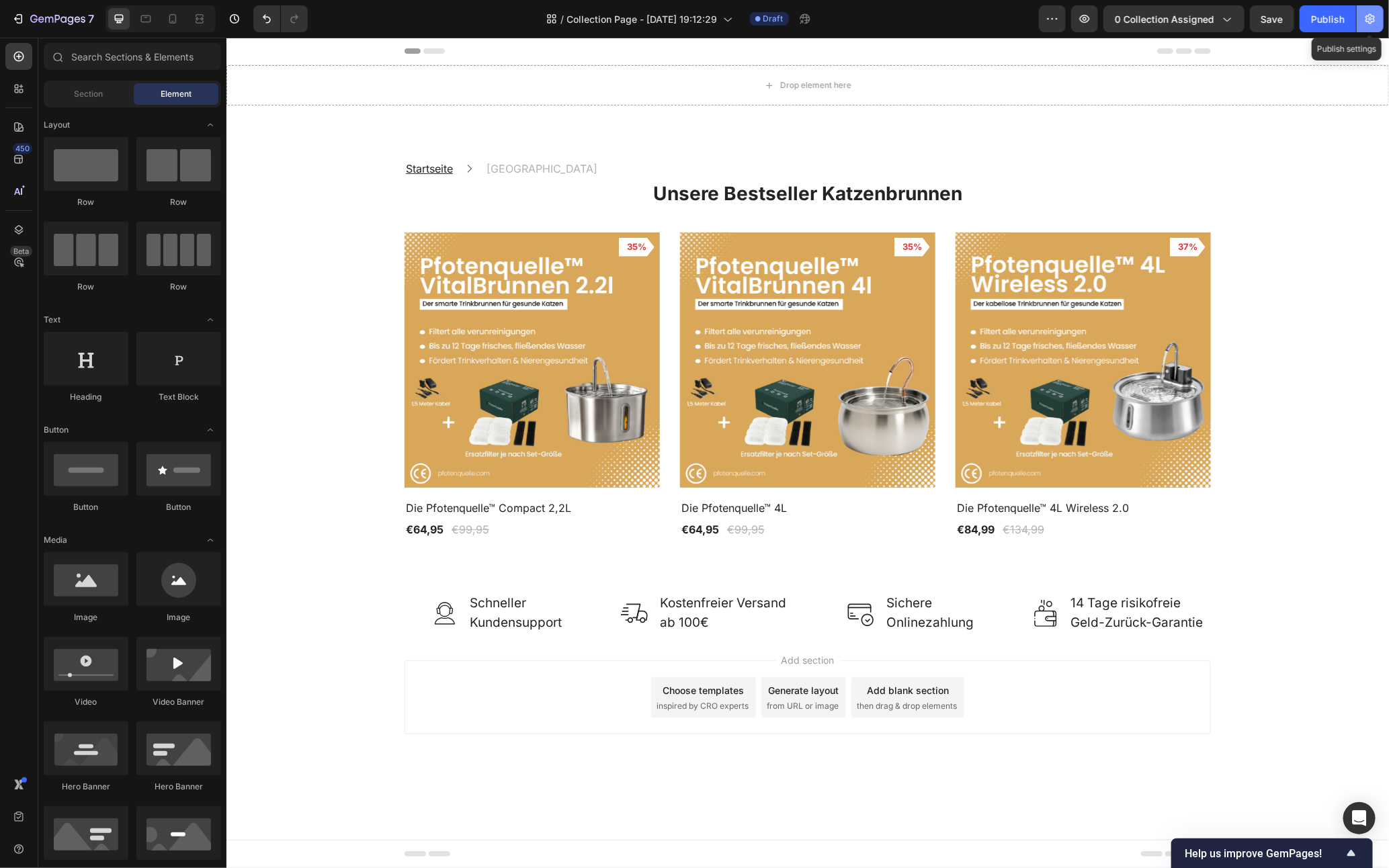
click at [1370, 14] on icon "button" at bounding box center [1370, 19] width 10 height 10
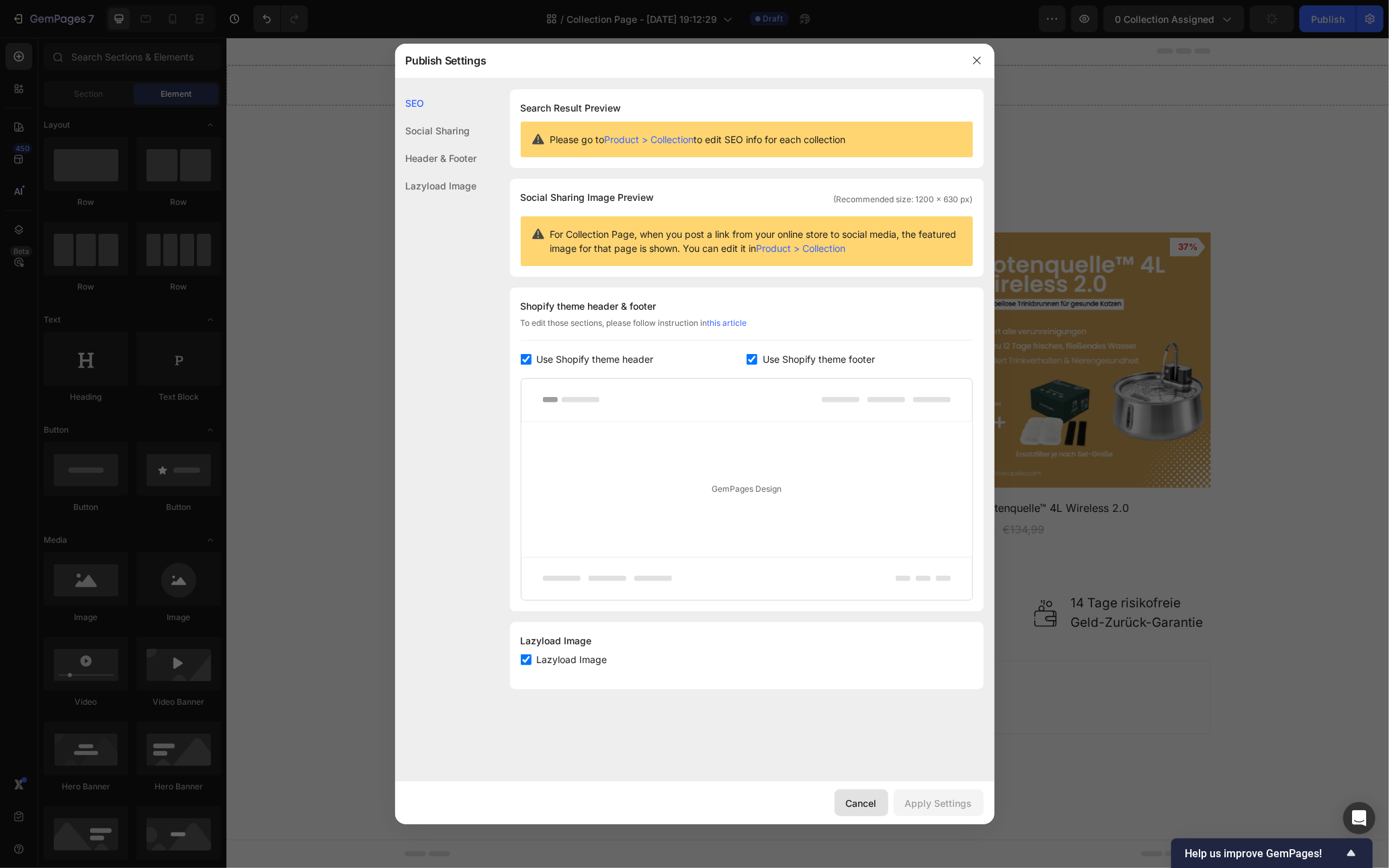
click at [847, 814] on button "Cancel" at bounding box center [862, 803] width 54 height 27
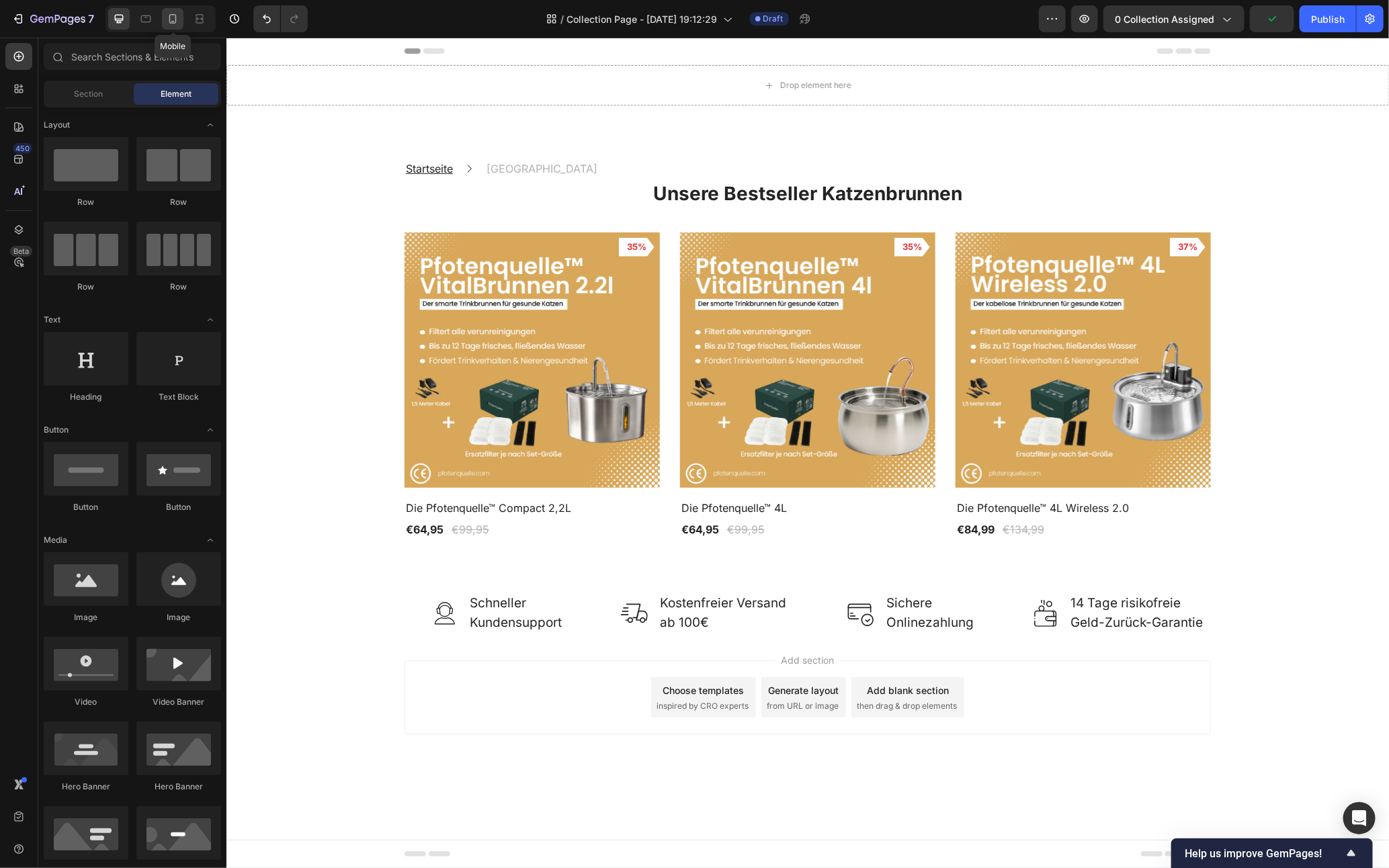
click at [175, 20] on icon at bounding box center [172, 19] width 13 height 13
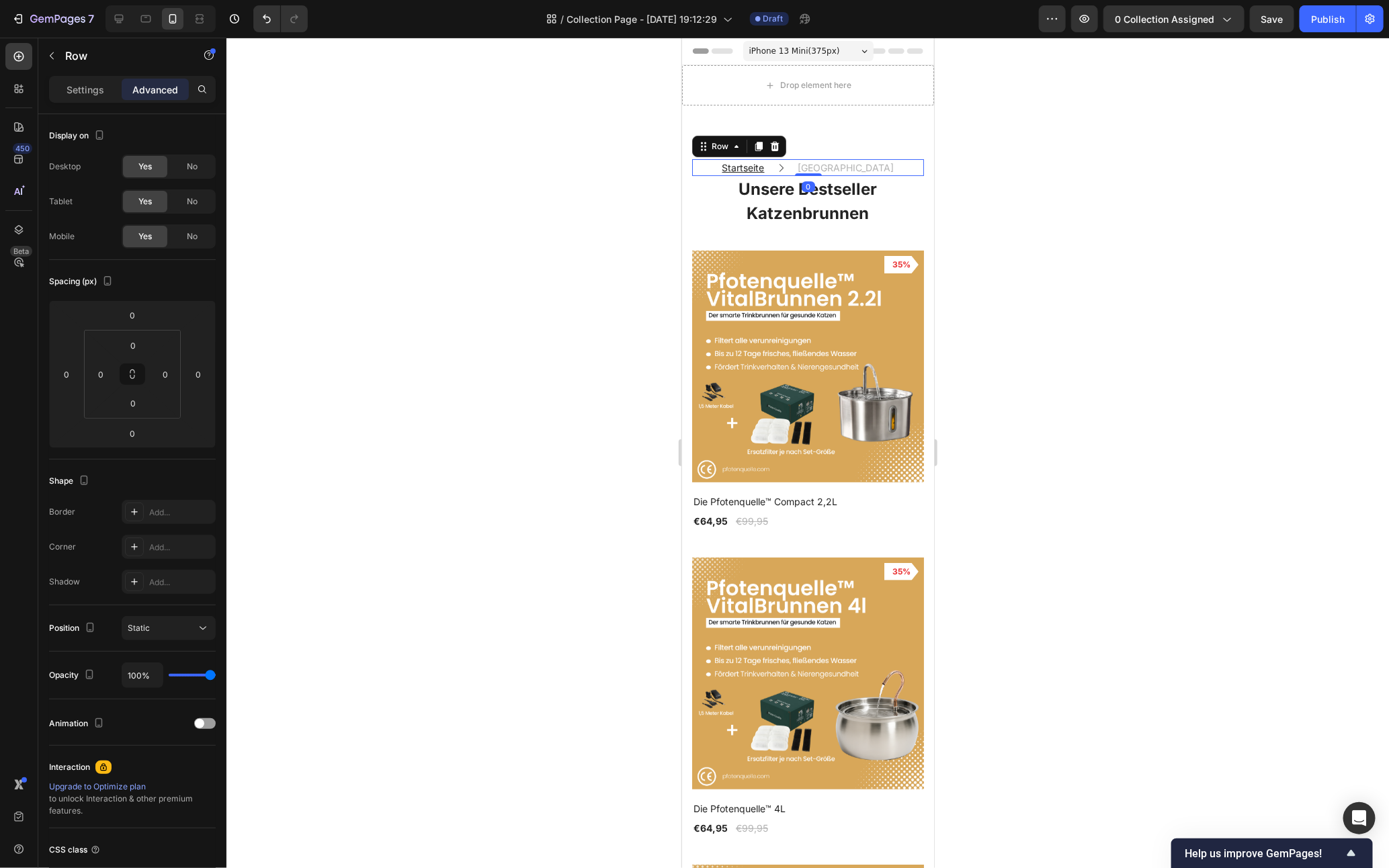
click at [896, 169] on div "Startseite Text block Icon Katzenbrunnen Text block Row 0" at bounding box center [807, 167] width 232 height 17
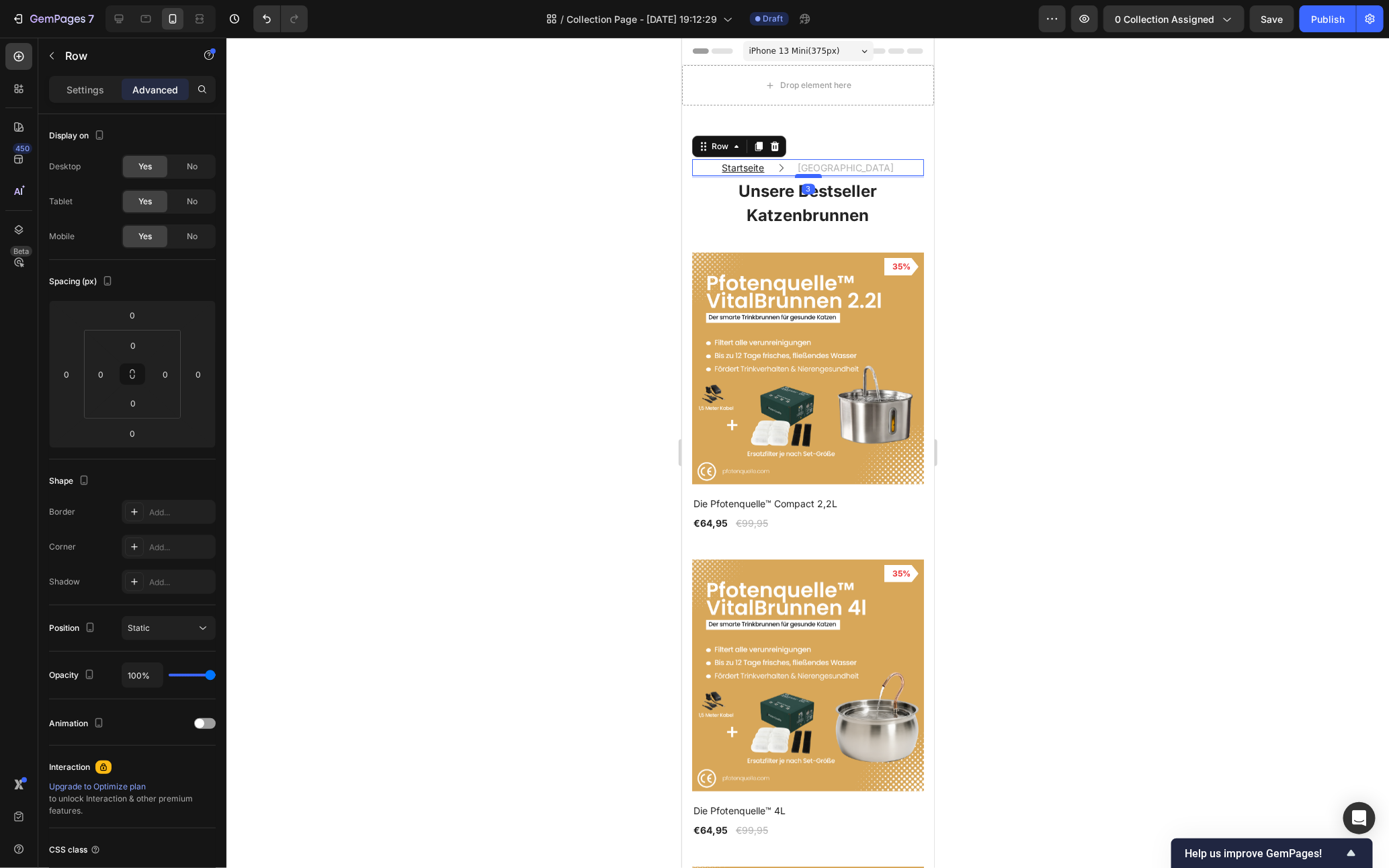
click at [809, 178] on div at bounding box center [808, 175] width 27 height 4
type input "7"
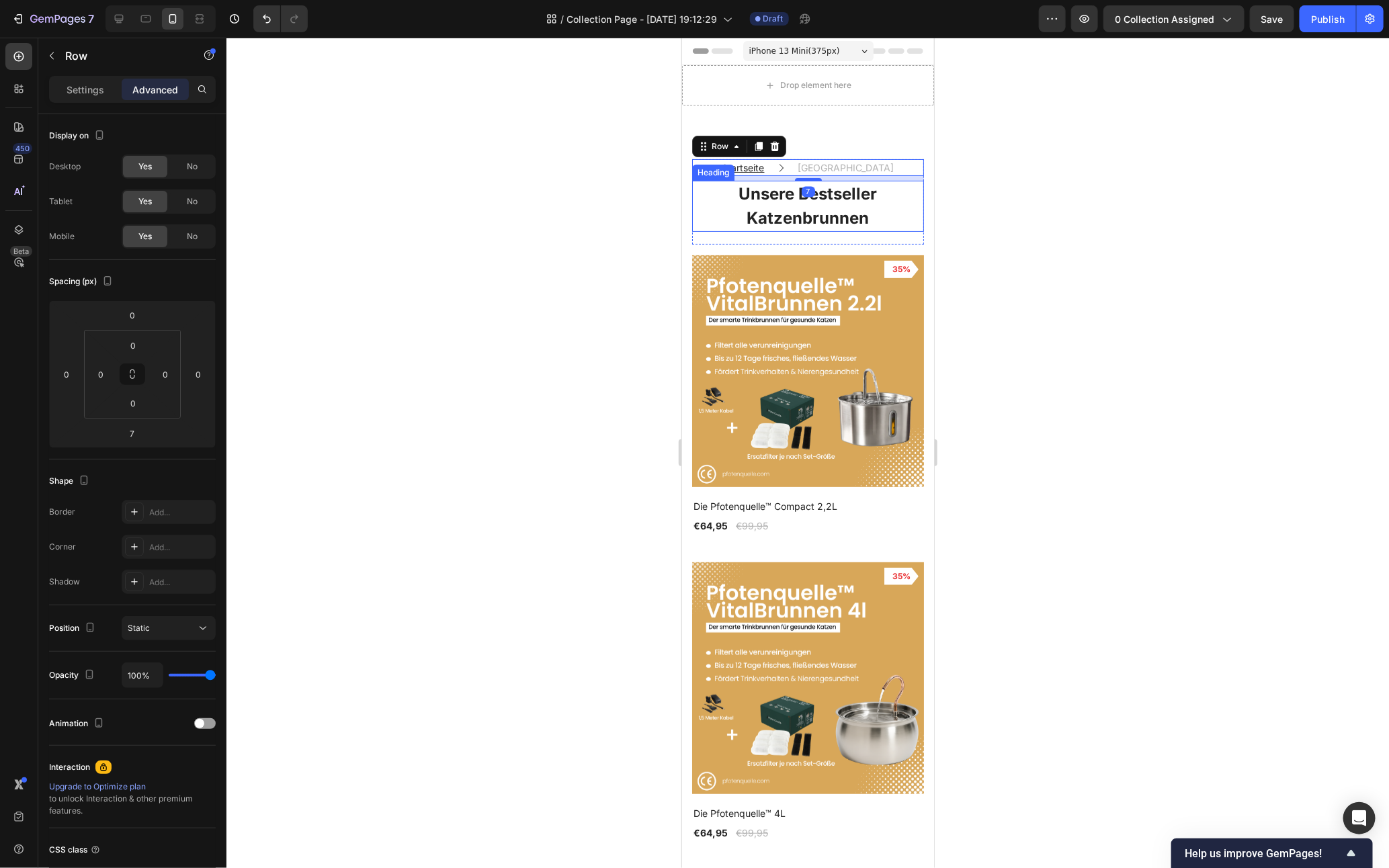
click at [850, 207] on strong "Unsere Bestseller Katzenbrunnen" at bounding box center [807, 205] width 138 height 44
click at [83, 83] on p "Settings" at bounding box center [86, 90] width 37 height 14
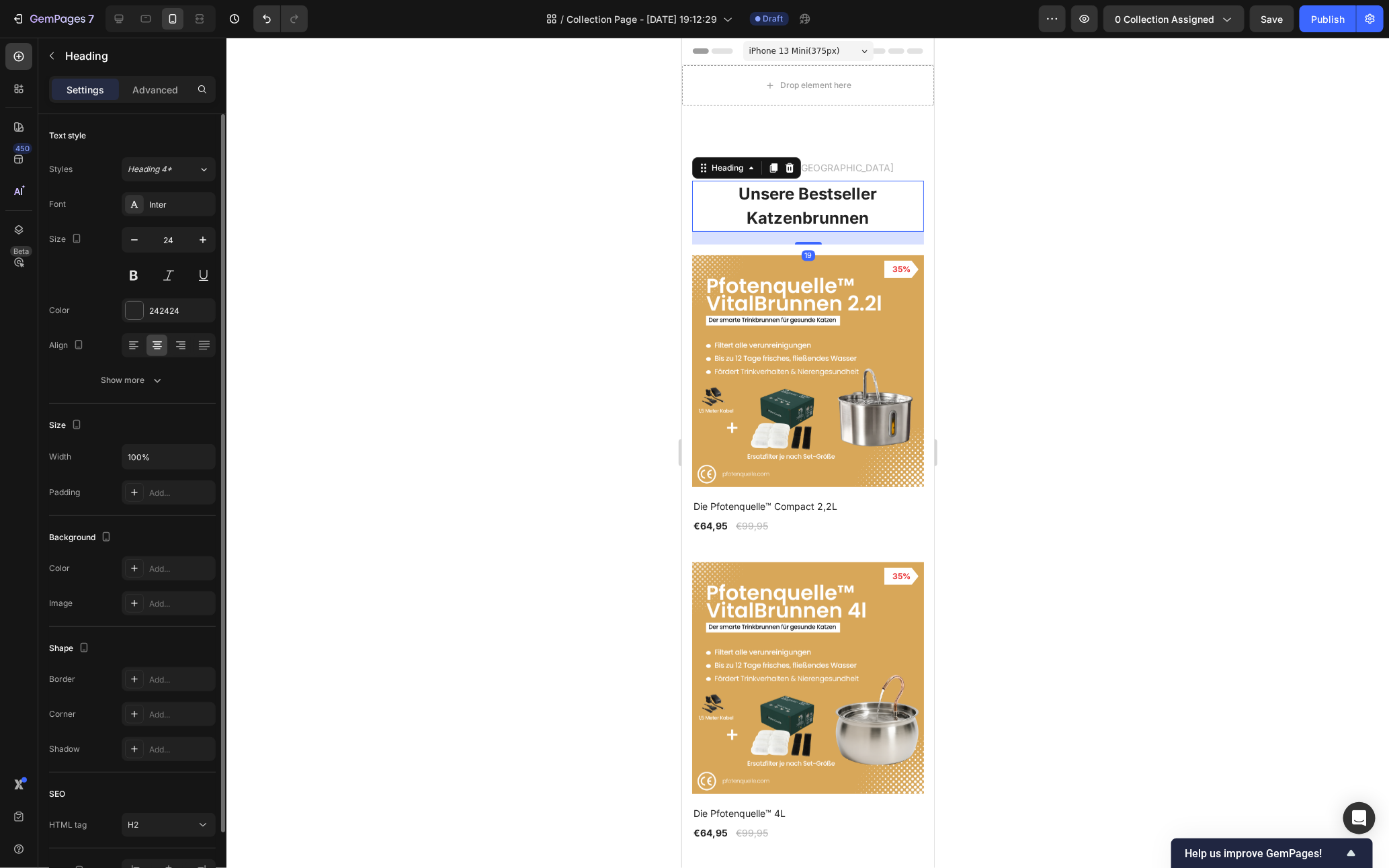
click at [137, 324] on div "Font Inter Size 24 Color 242424 Align Show more" at bounding box center [132, 292] width 167 height 201
click at [138, 314] on div at bounding box center [135, 310] width 18 height 18
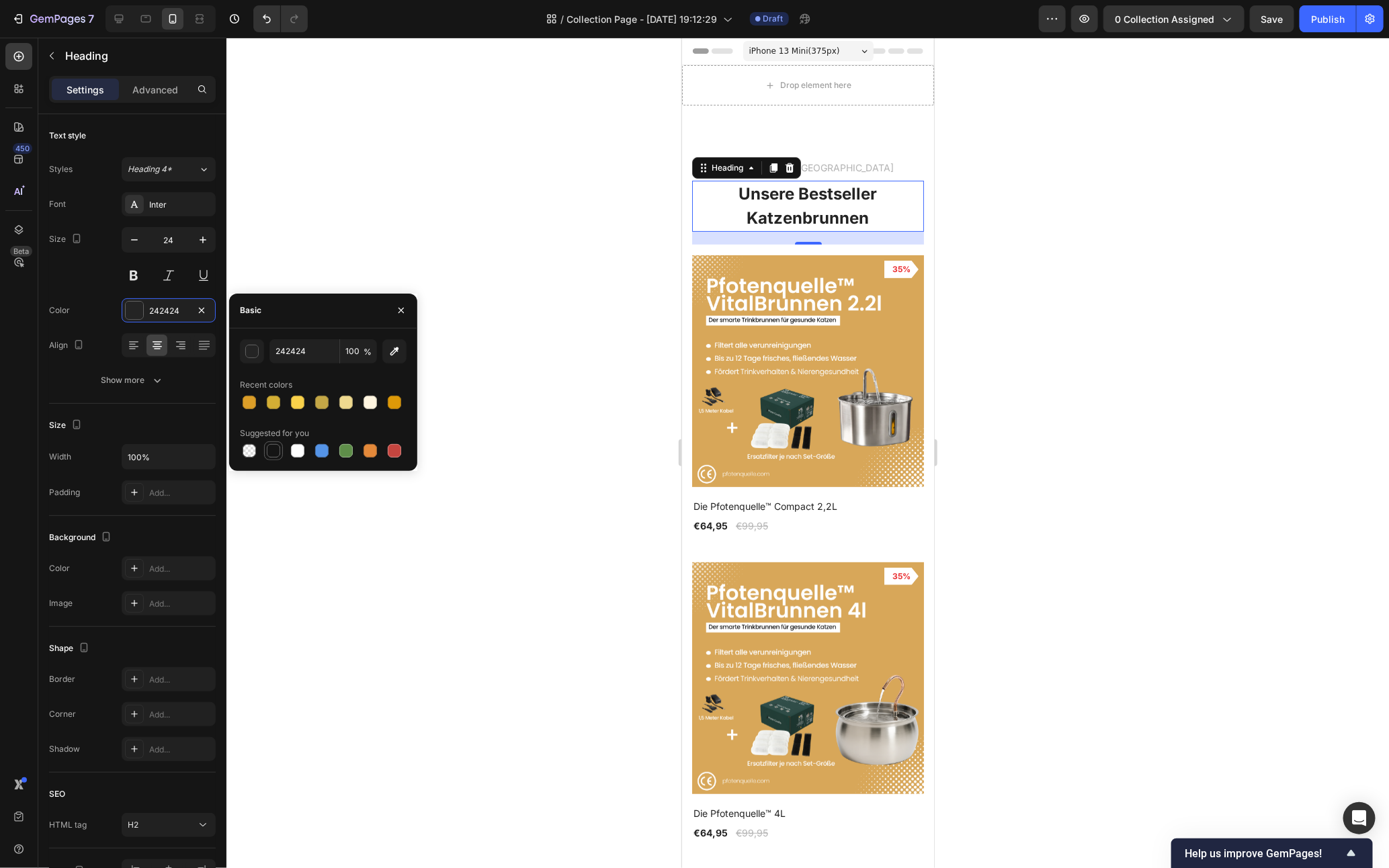
click at [271, 448] on div at bounding box center [273, 451] width 13 height 13
type input "151515"
click at [1143, 490] on div at bounding box center [807, 452] width 1162 height 831
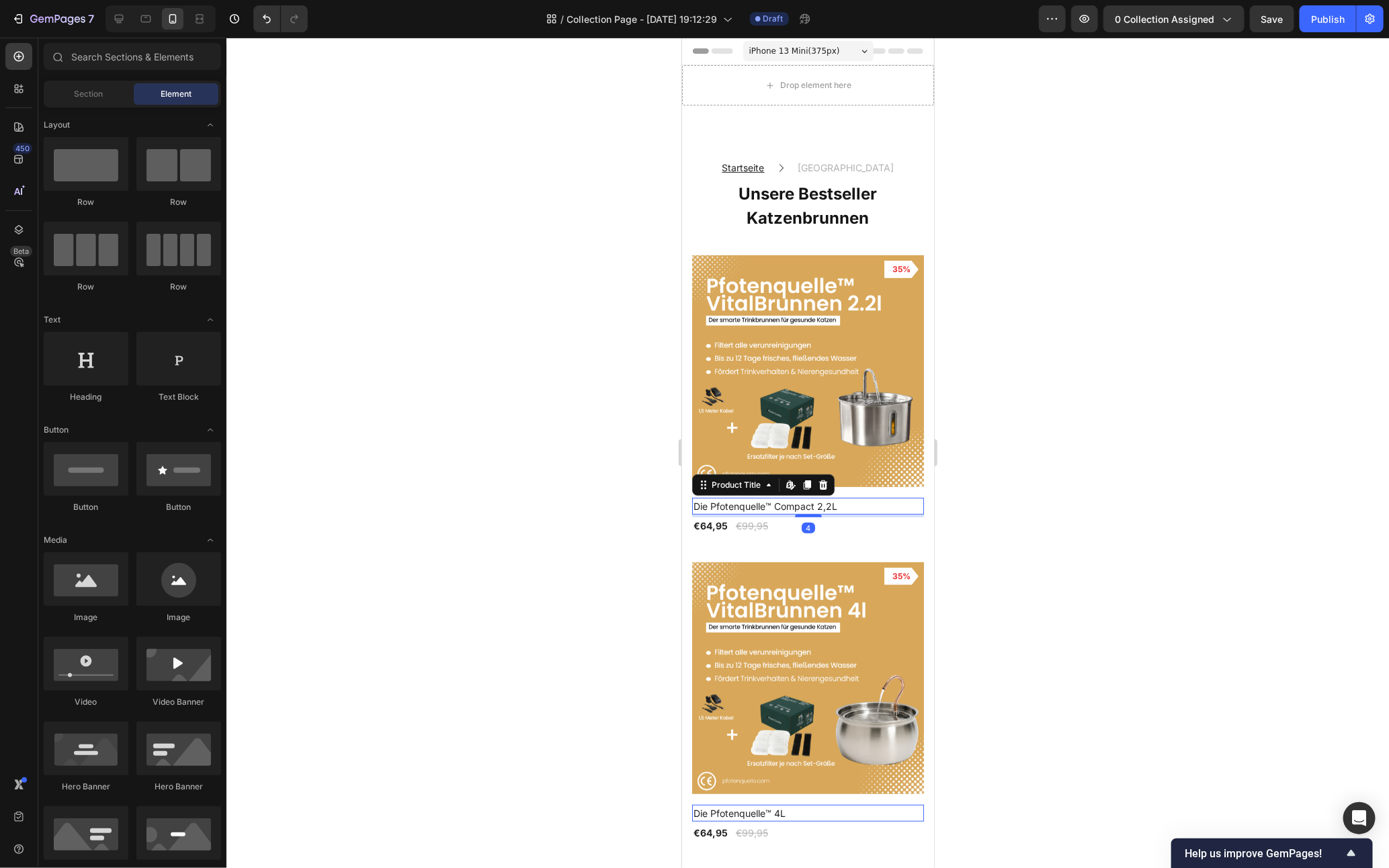
click at [847, 498] on h2 "Die Pfotenquelle™ Compact 2,2L" at bounding box center [807, 506] width 232 height 17
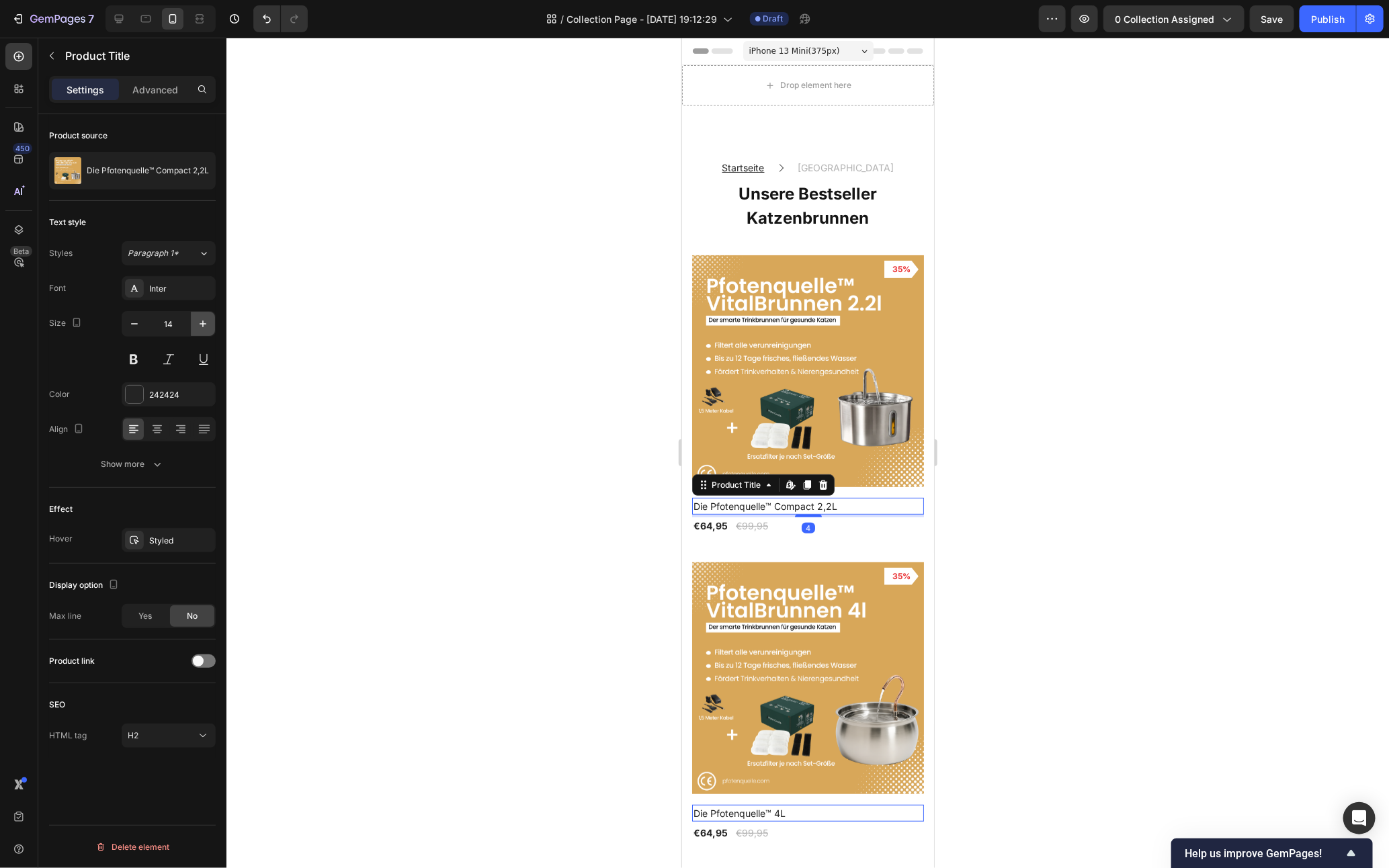
click at [198, 326] on icon "button" at bounding box center [203, 324] width 13 height 13
type input "16"
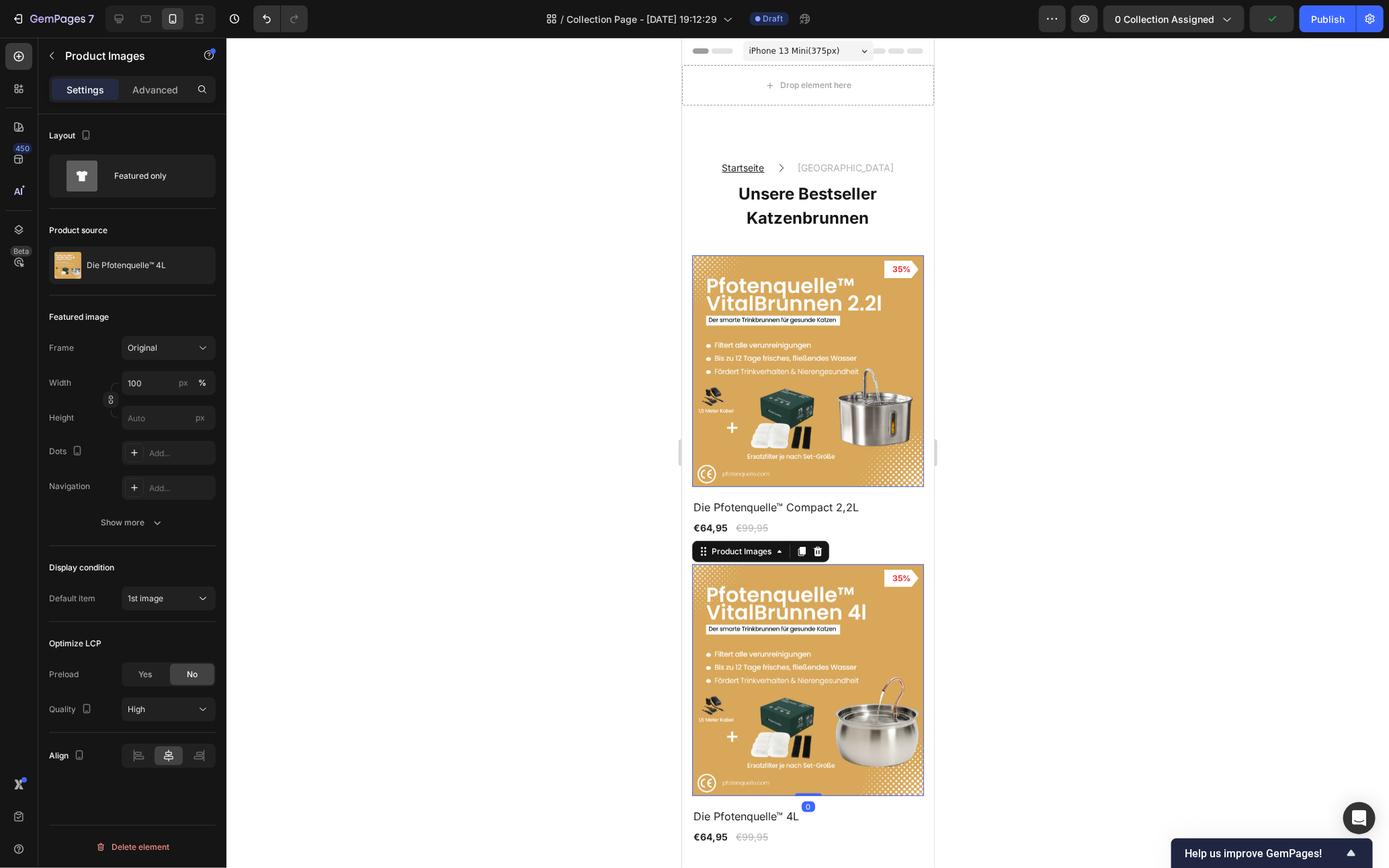
click at [814, 582] on img at bounding box center [807, 680] width 232 height 232
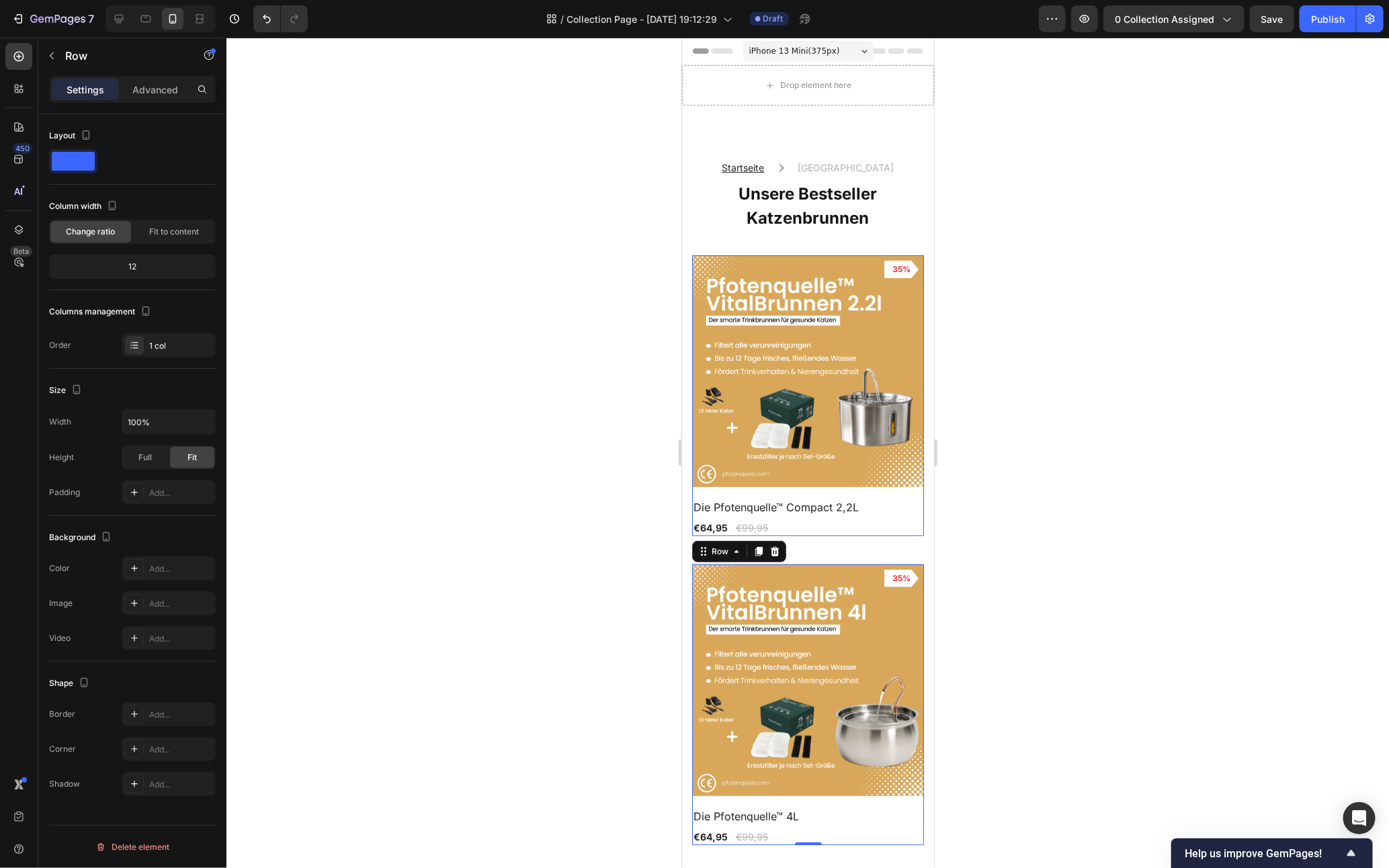
click at [759, 775] on div "Product Images 35% Product Badge Row Die Pfotenquelle™ 4L Product Title €64,95 …" at bounding box center [807, 704] width 232 height 281
click at [830, 536] on div "Product Images 35% Product Badge Row Die Pfotenquelle™ Compact 2,2L Product Tit…" at bounding box center [807, 705] width 232 height 899
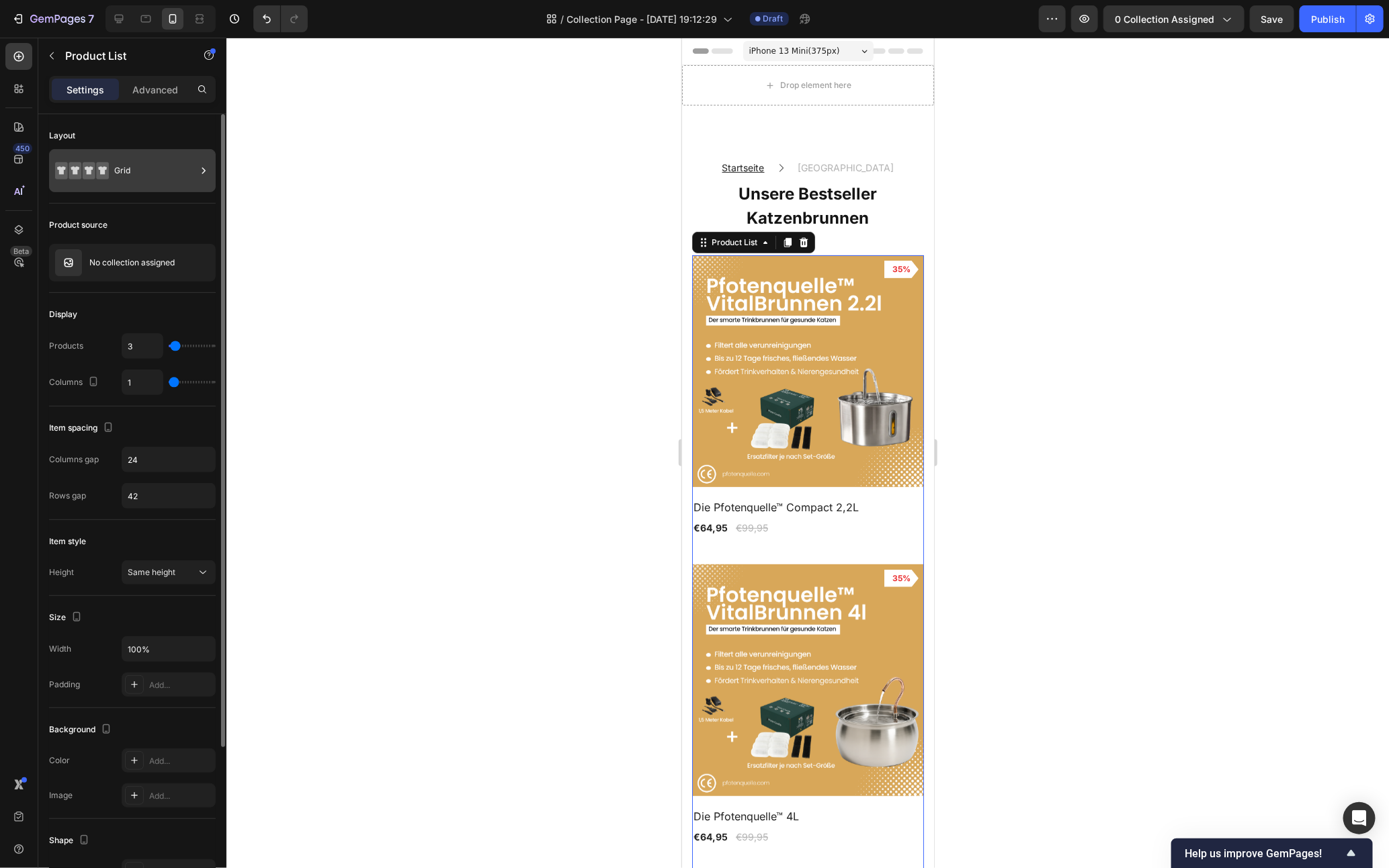
click at [197, 176] on icon at bounding box center [203, 170] width 13 height 13
click at [173, 260] on button "button" at bounding box center [180, 263] width 16 height 16
click at [198, 265] on icon "button" at bounding box center [202, 263] width 11 height 11
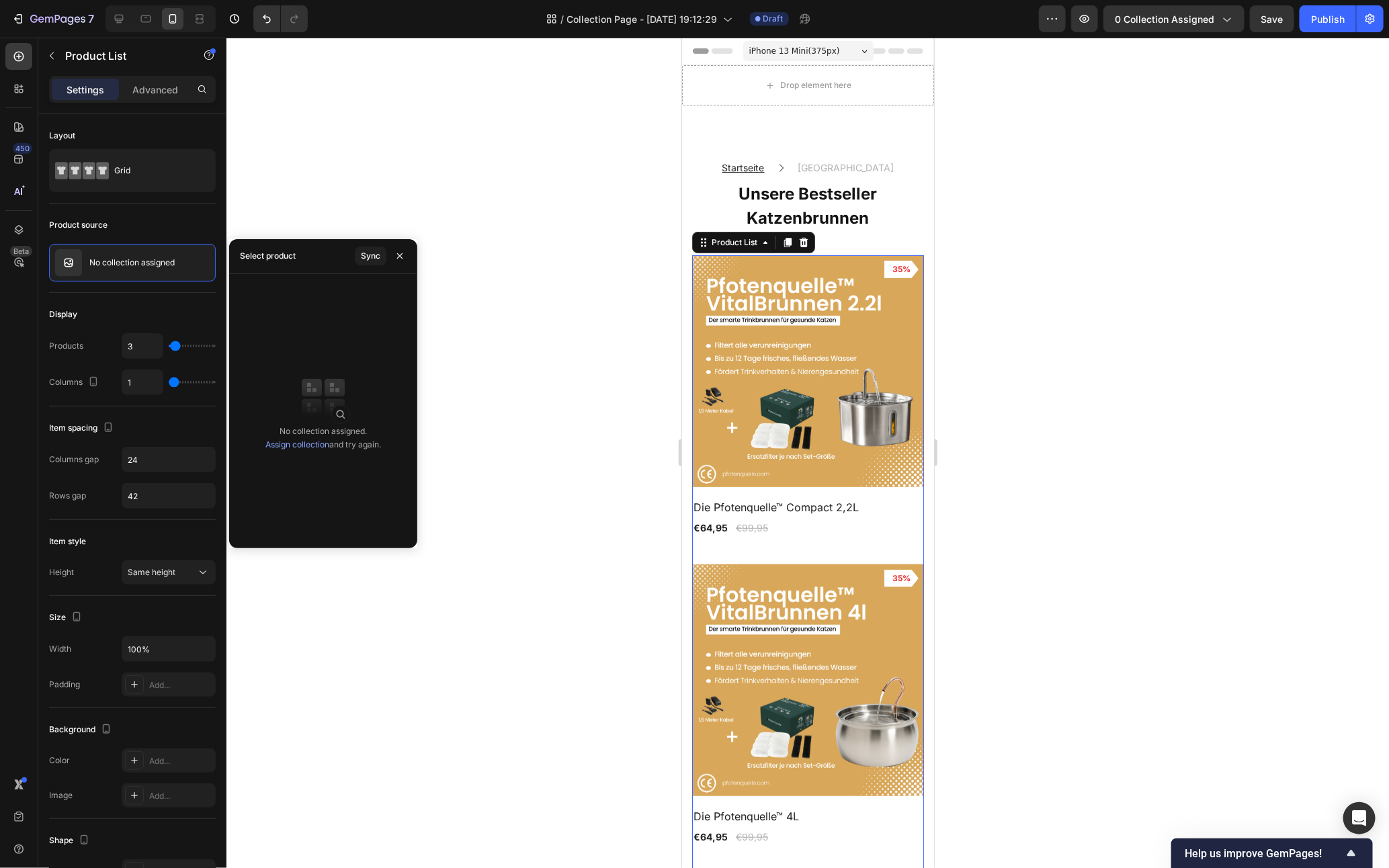
click at [290, 442] on link "Assign collection" at bounding box center [298, 444] width 64 height 10
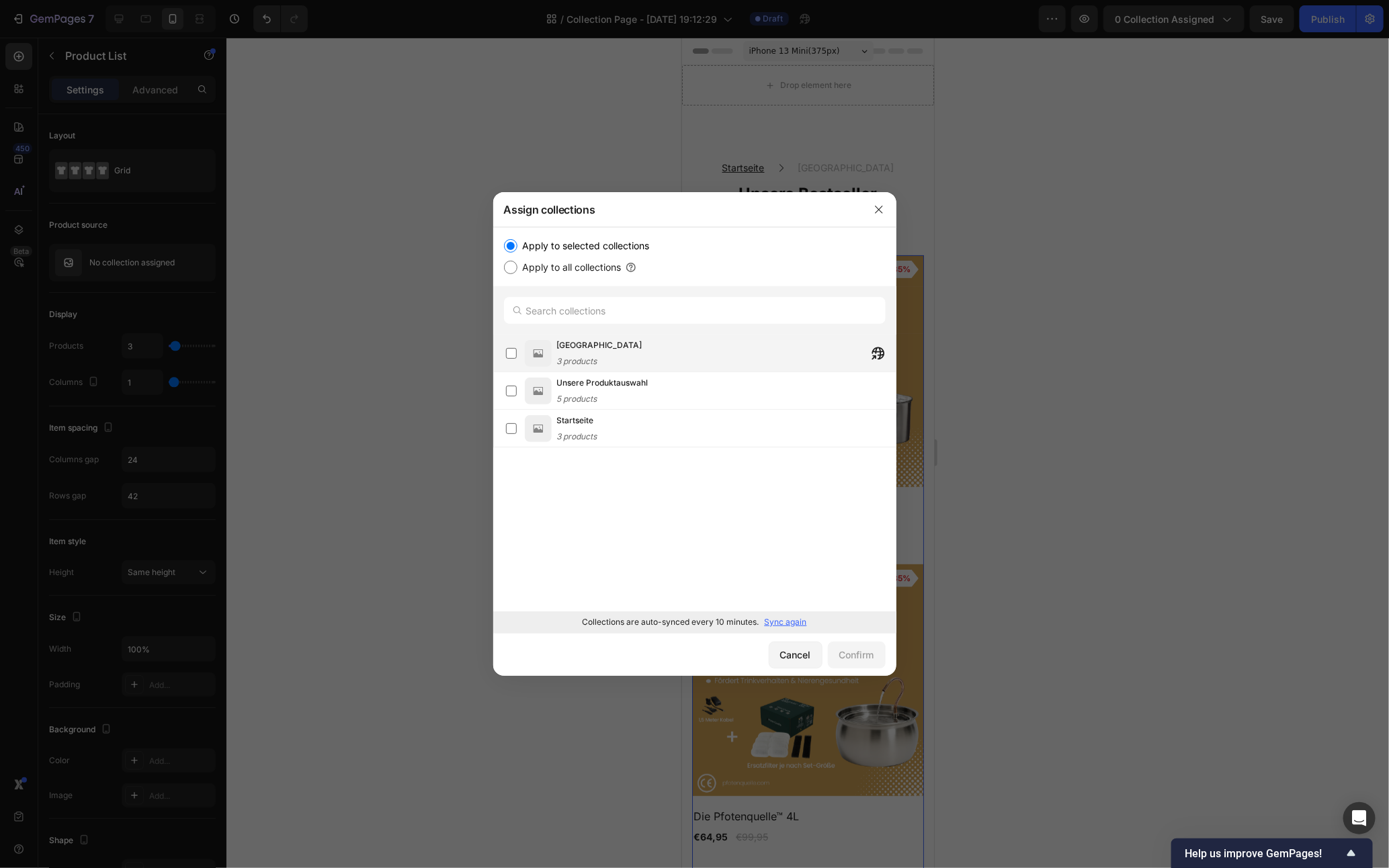
click at [740, 354] on div "Katzenbrunnen 3 products" at bounding box center [727, 353] width 339 height 29
click at [852, 644] on button "Confirm" at bounding box center [856, 656] width 58 height 27
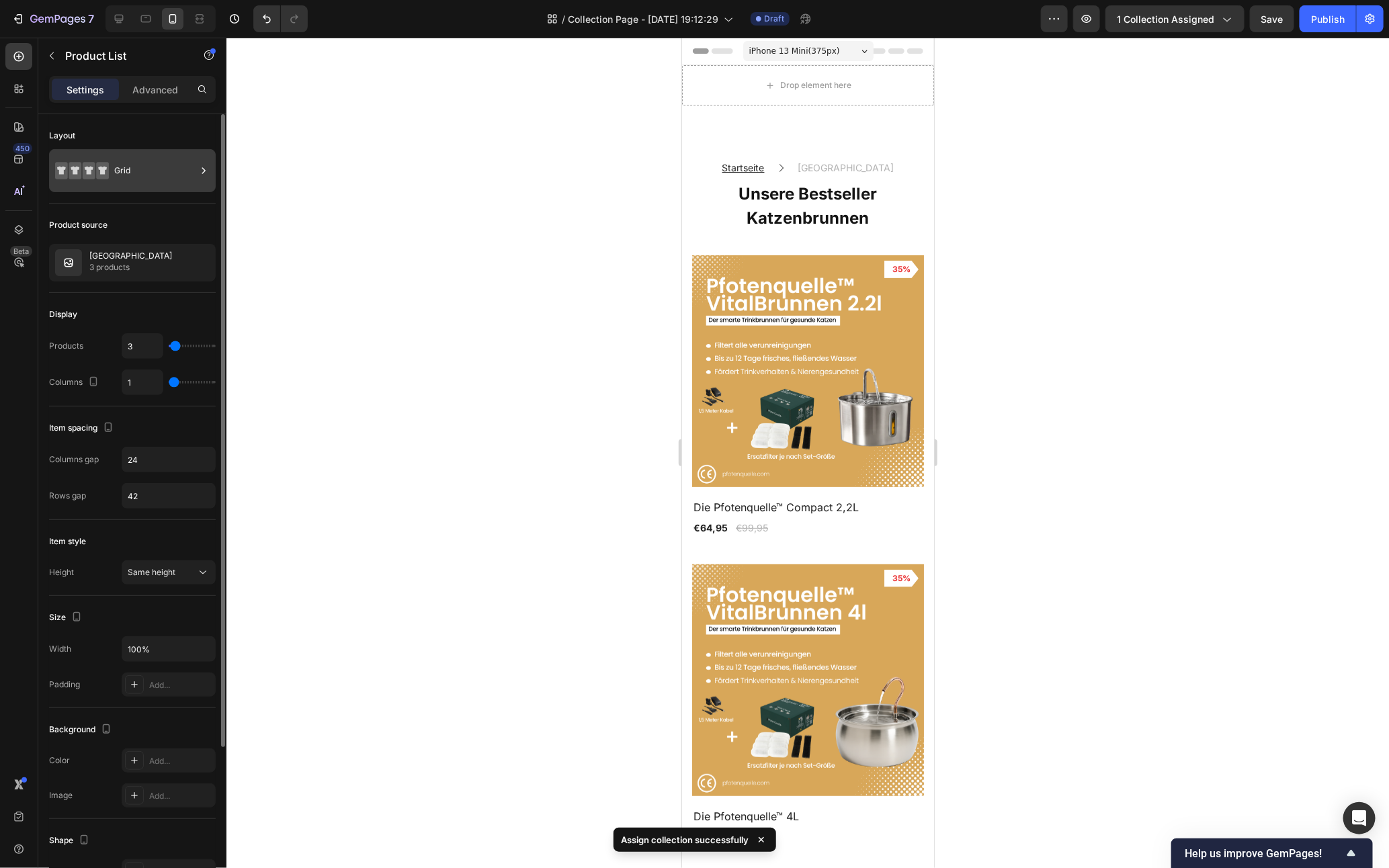
click at [152, 175] on div "Grid" at bounding box center [155, 170] width 82 height 31
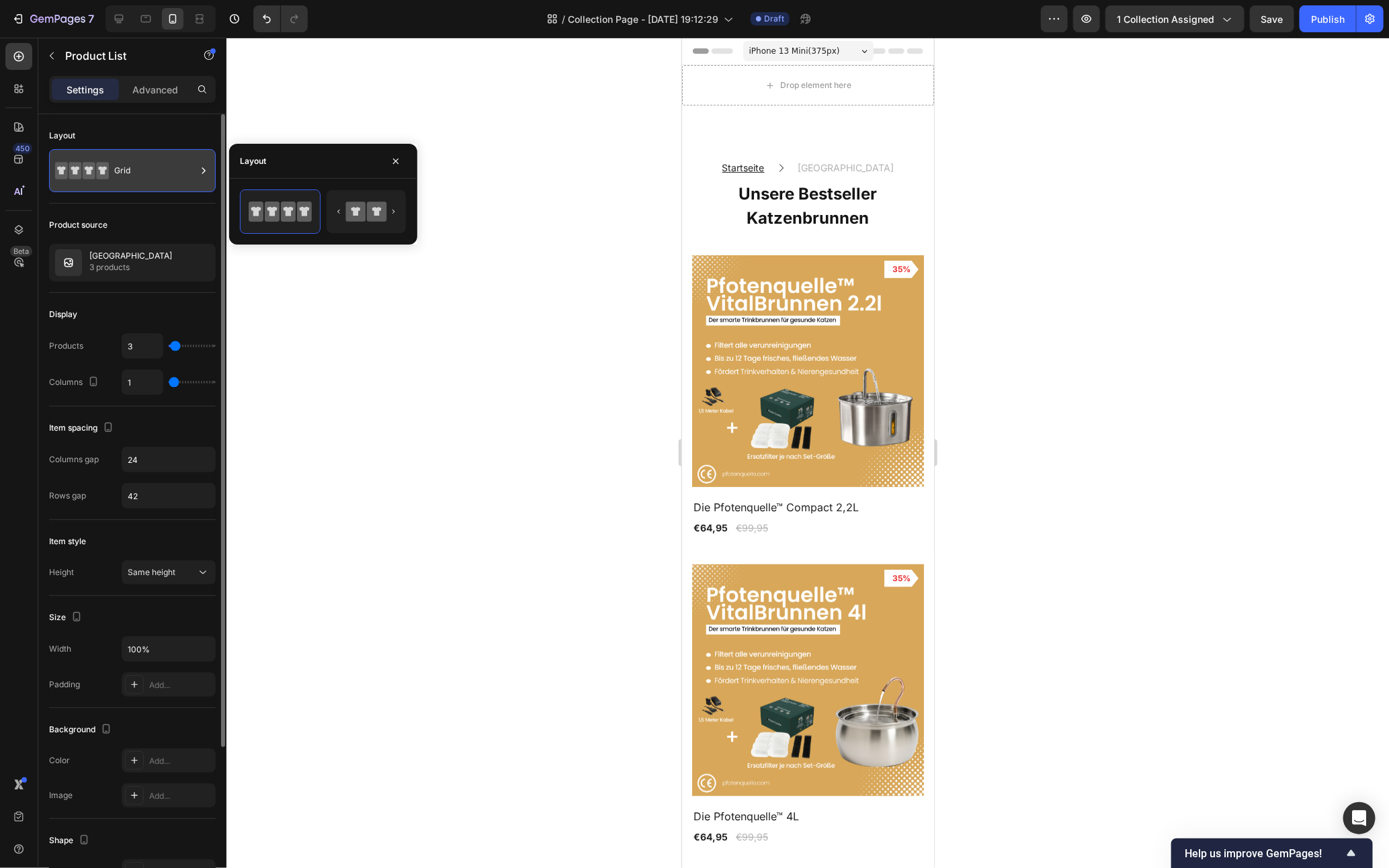
click at [152, 175] on div "Grid" at bounding box center [155, 170] width 82 height 31
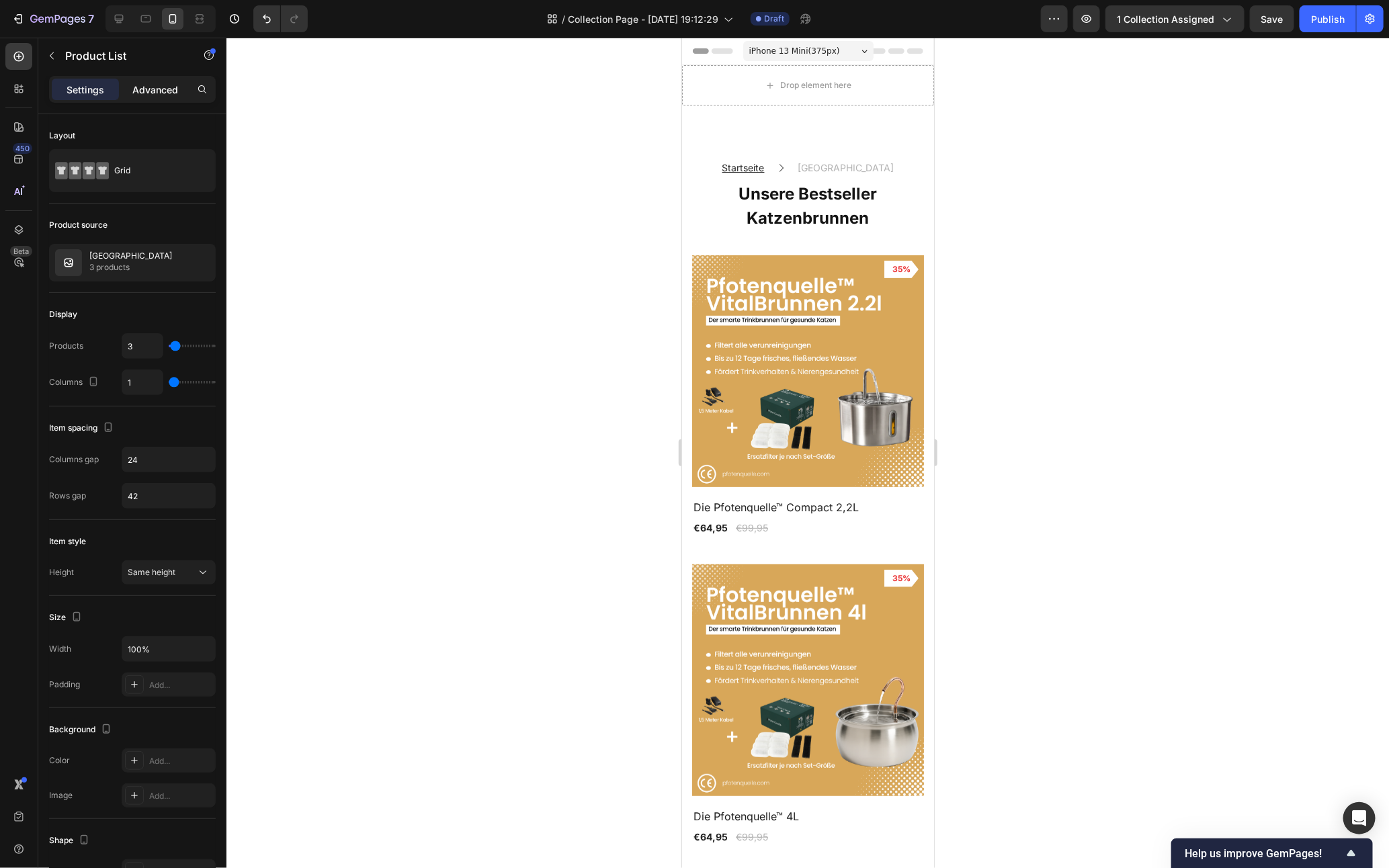
click at [154, 96] on div "Advanced" at bounding box center [154, 89] width 67 height 21
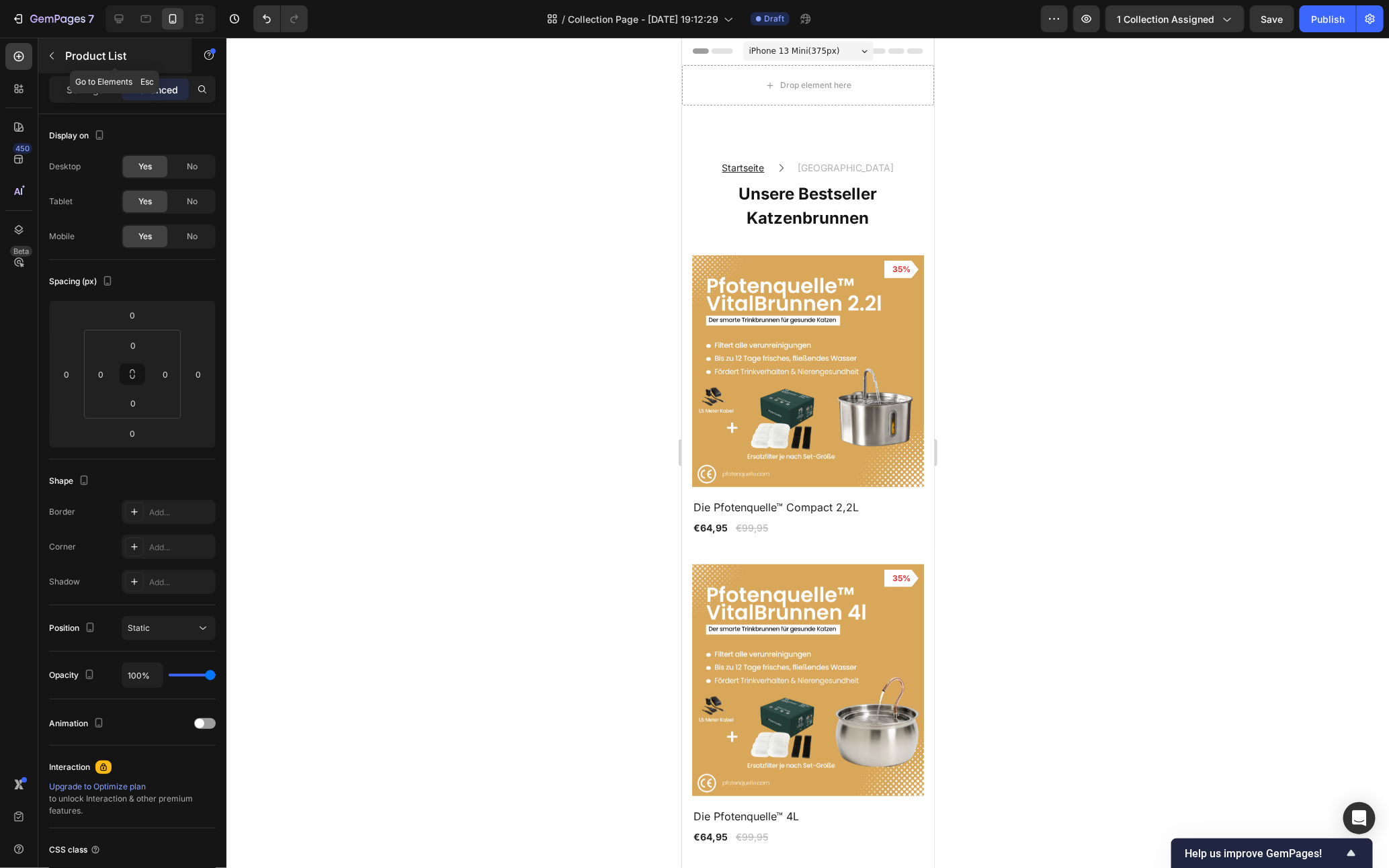
click at [71, 64] on div "Product List" at bounding box center [115, 55] width 153 height 35
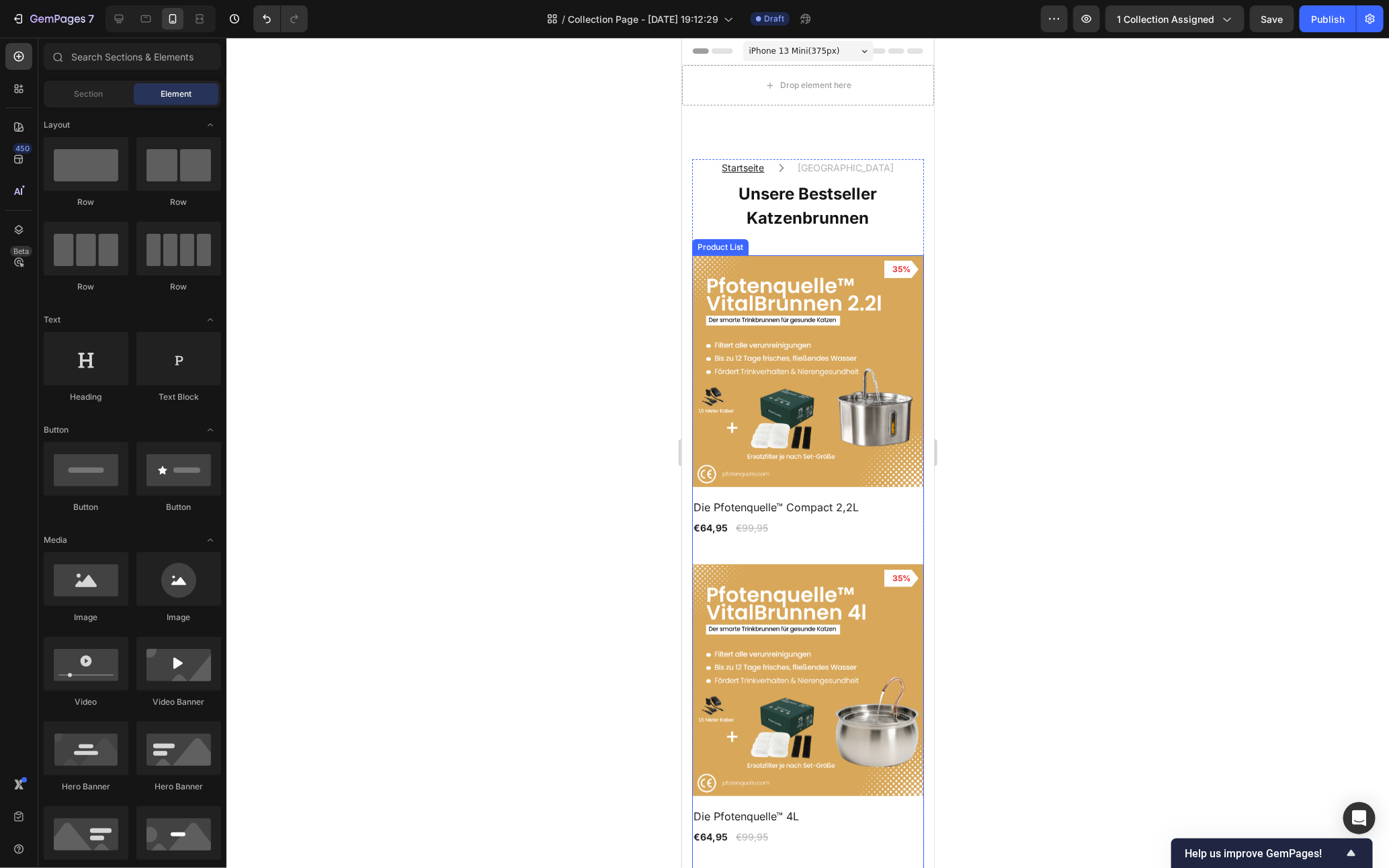
click at [768, 533] on div "Product Images 35% Product Badge Row Die Pfotenquelle™ Compact 2,2L Product Tit…" at bounding box center [807, 705] width 232 height 899
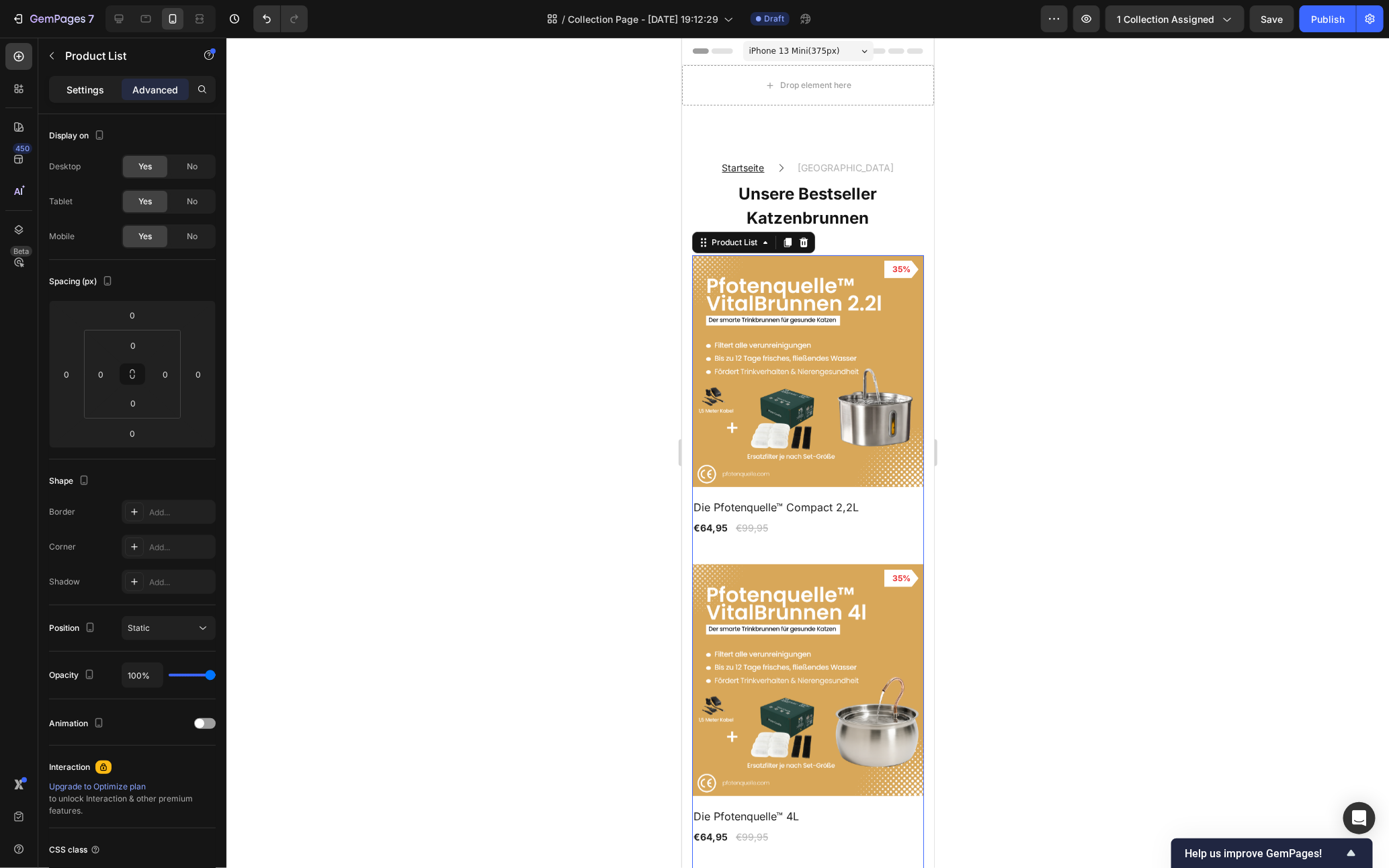
click at [76, 86] on p "Settings" at bounding box center [86, 90] width 37 height 14
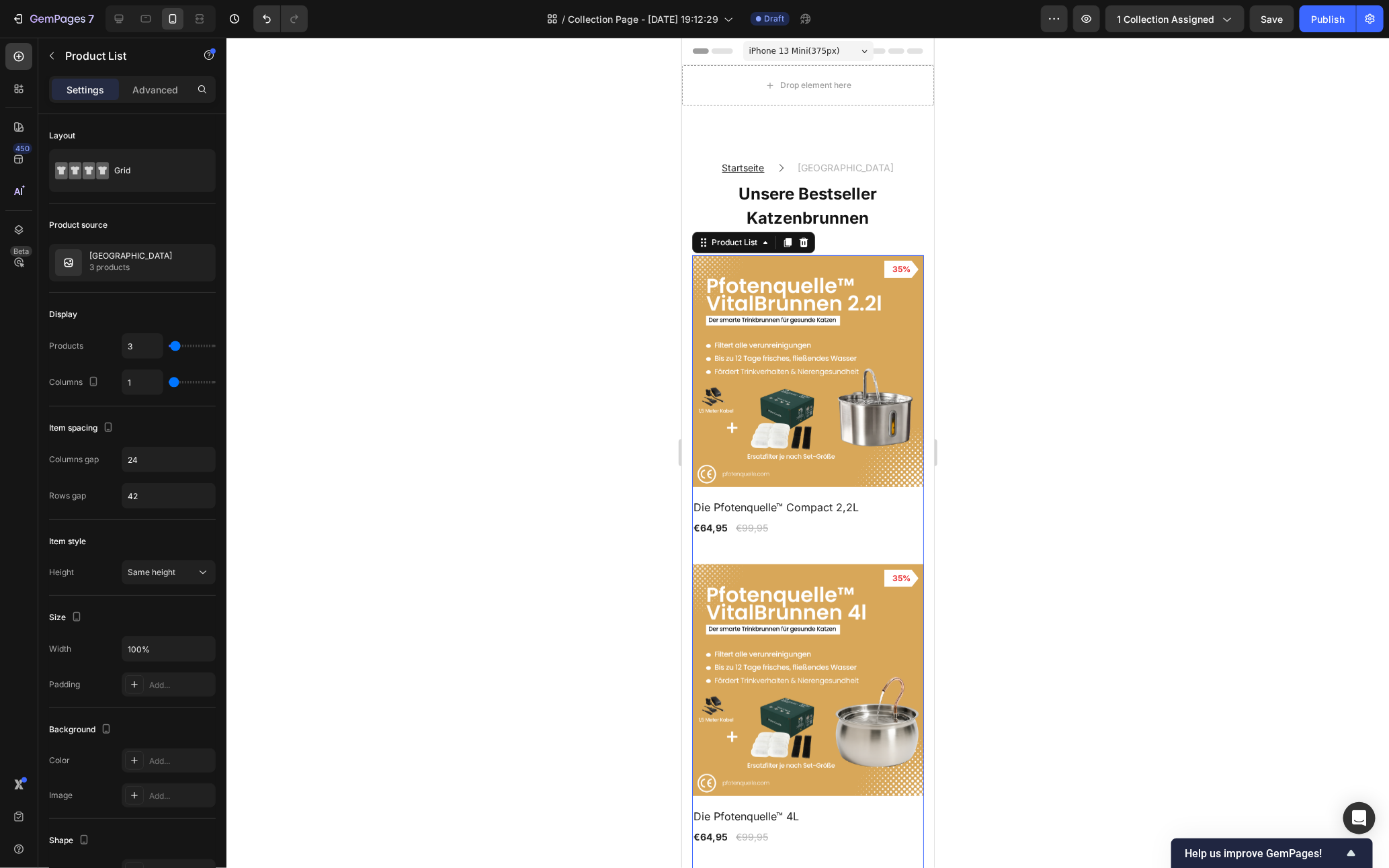
click at [1116, 470] on div at bounding box center [807, 452] width 1162 height 831
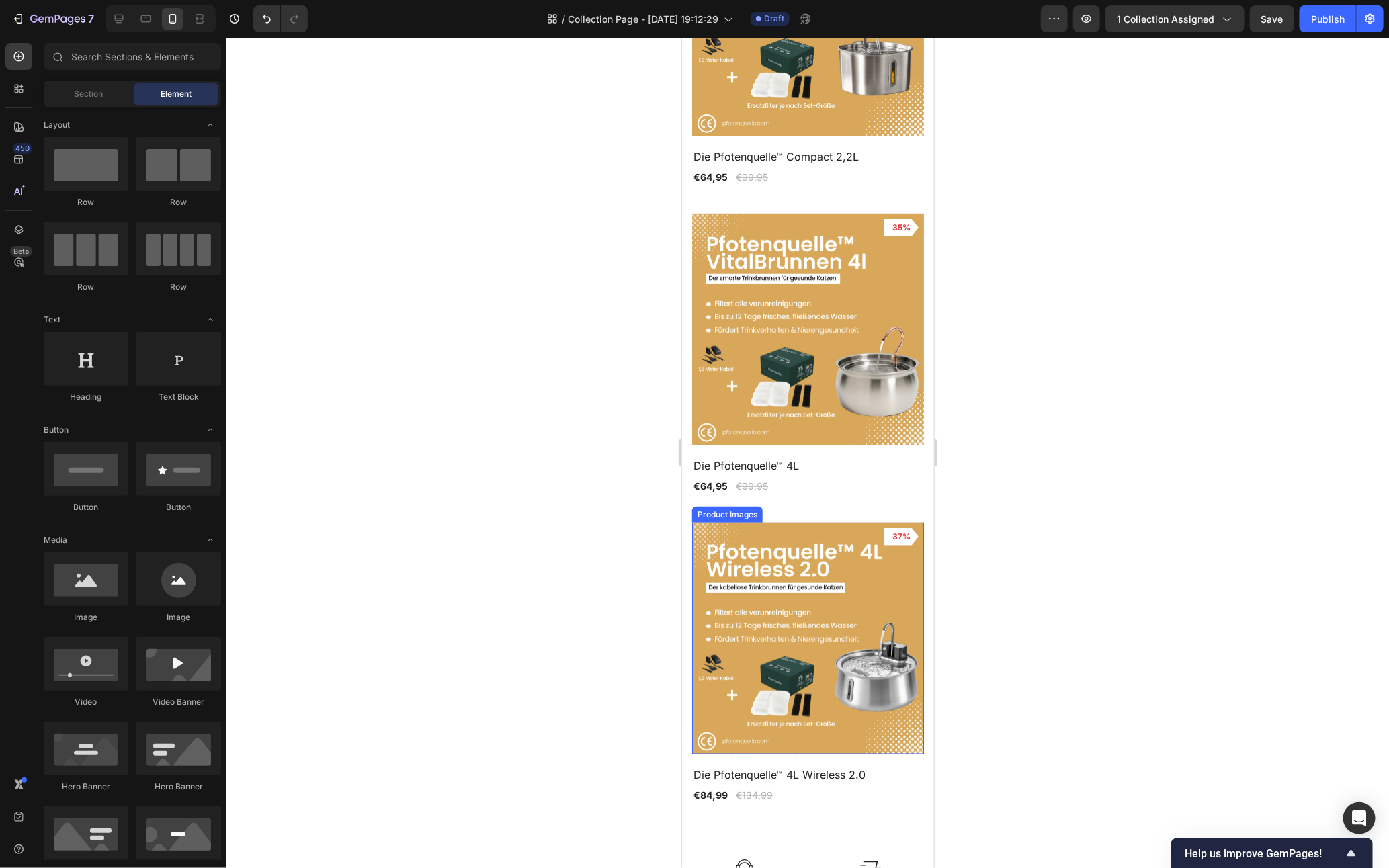
scroll to position [217, 0]
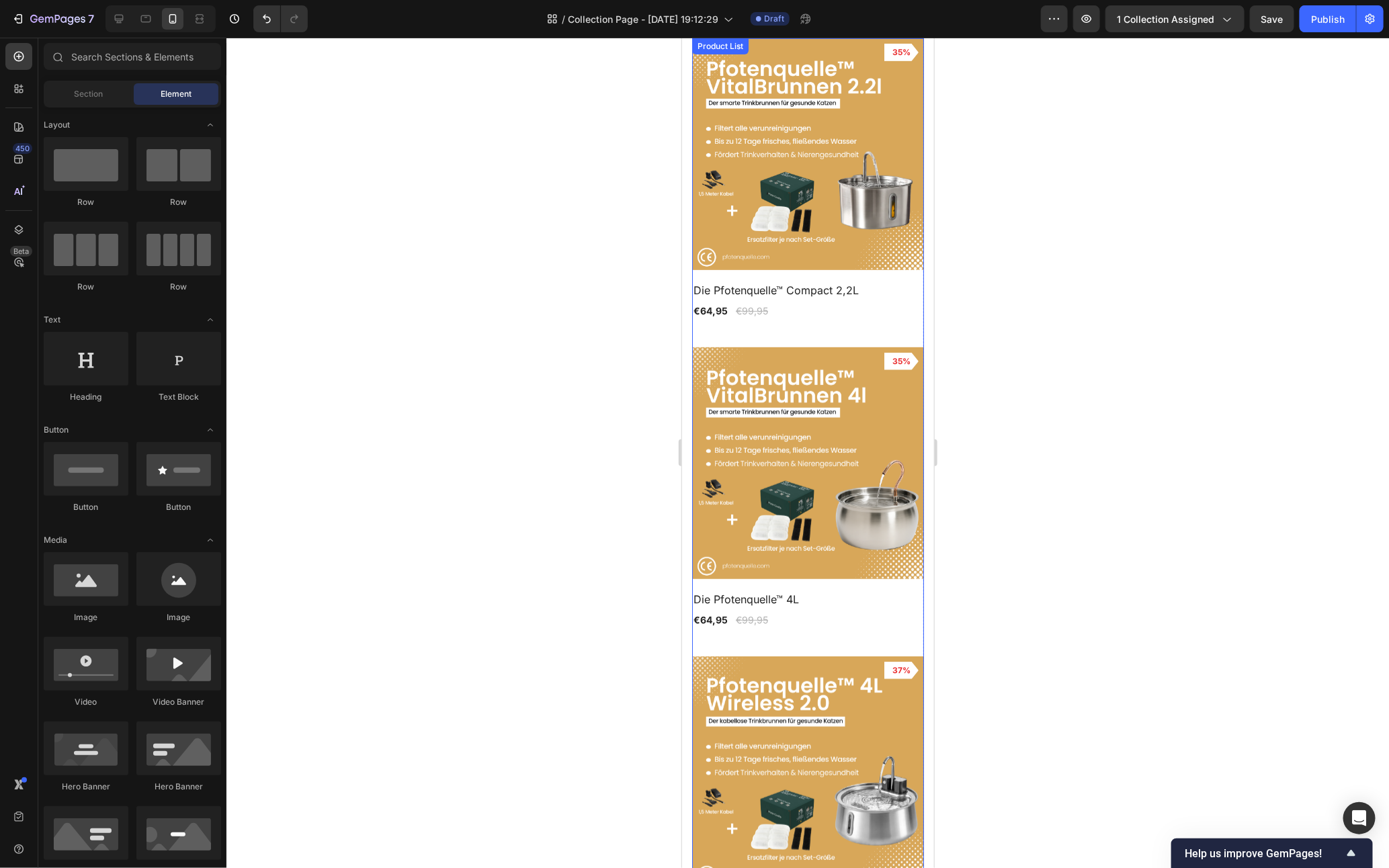
click at [804, 328] on div "Product Images 35% Product Badge Row Die Pfotenquelle™ Compact 2,2L Product Tit…" at bounding box center [807, 487] width 232 height 899
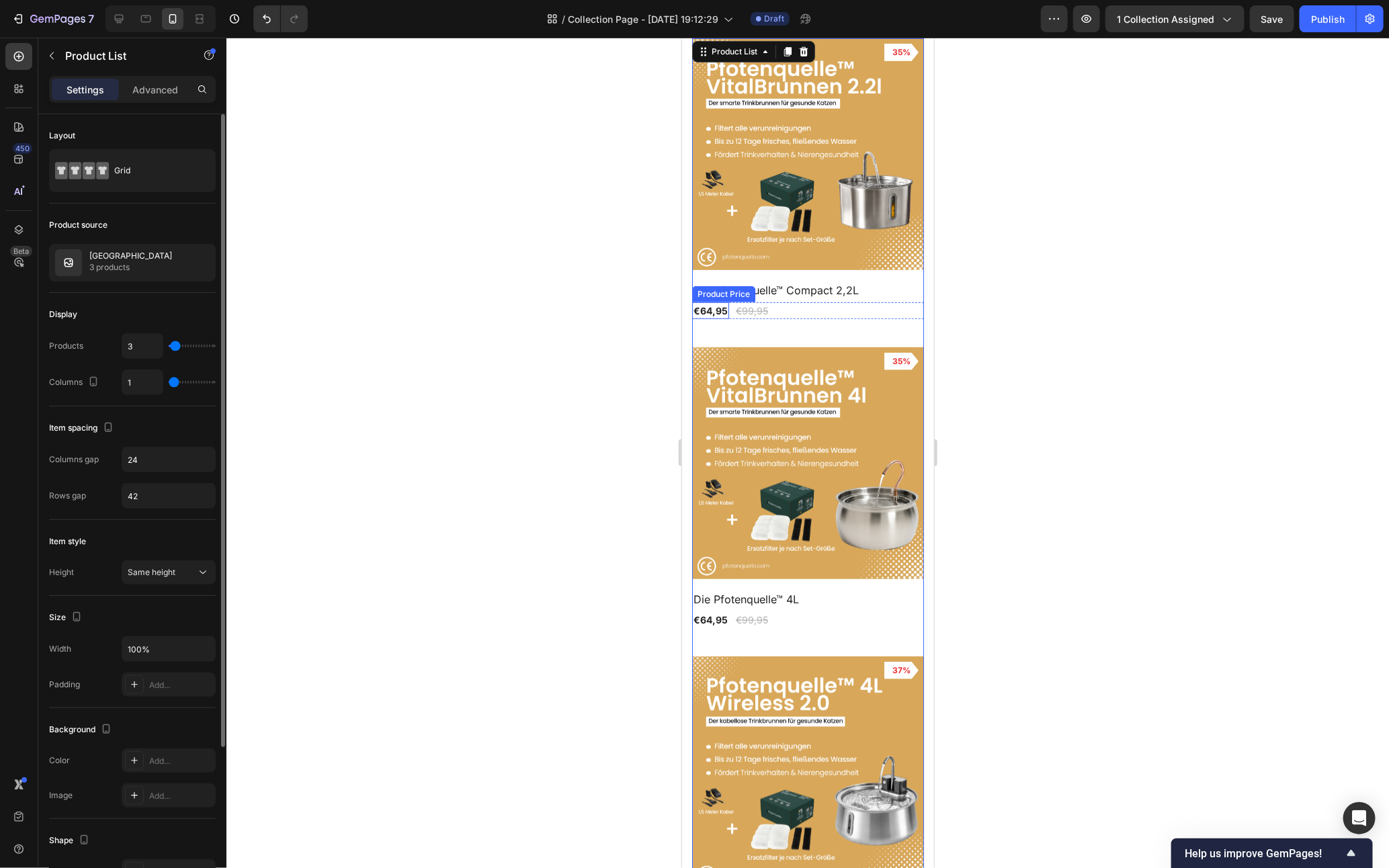
type input "7"
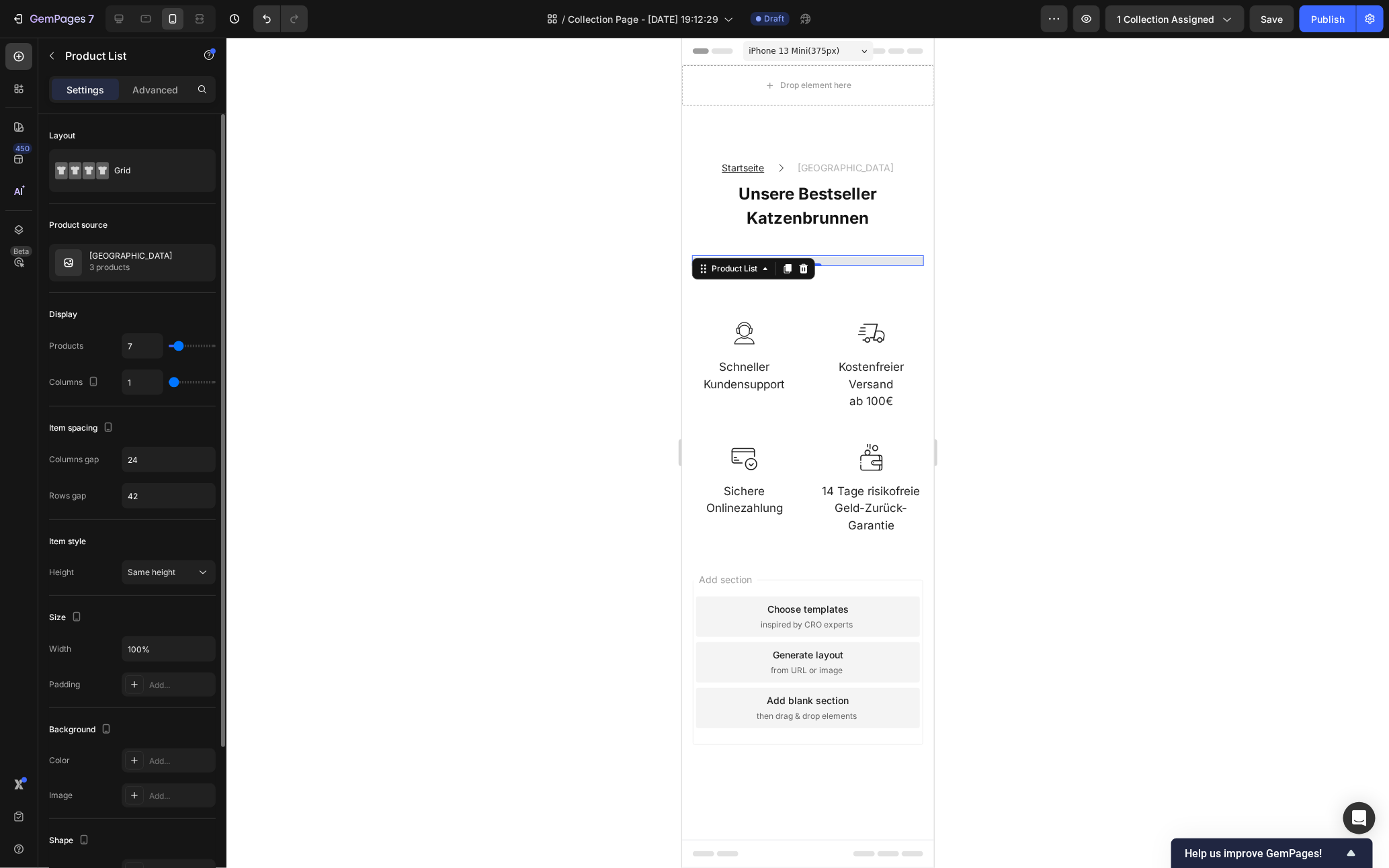
scroll to position [0, 0]
type input "2"
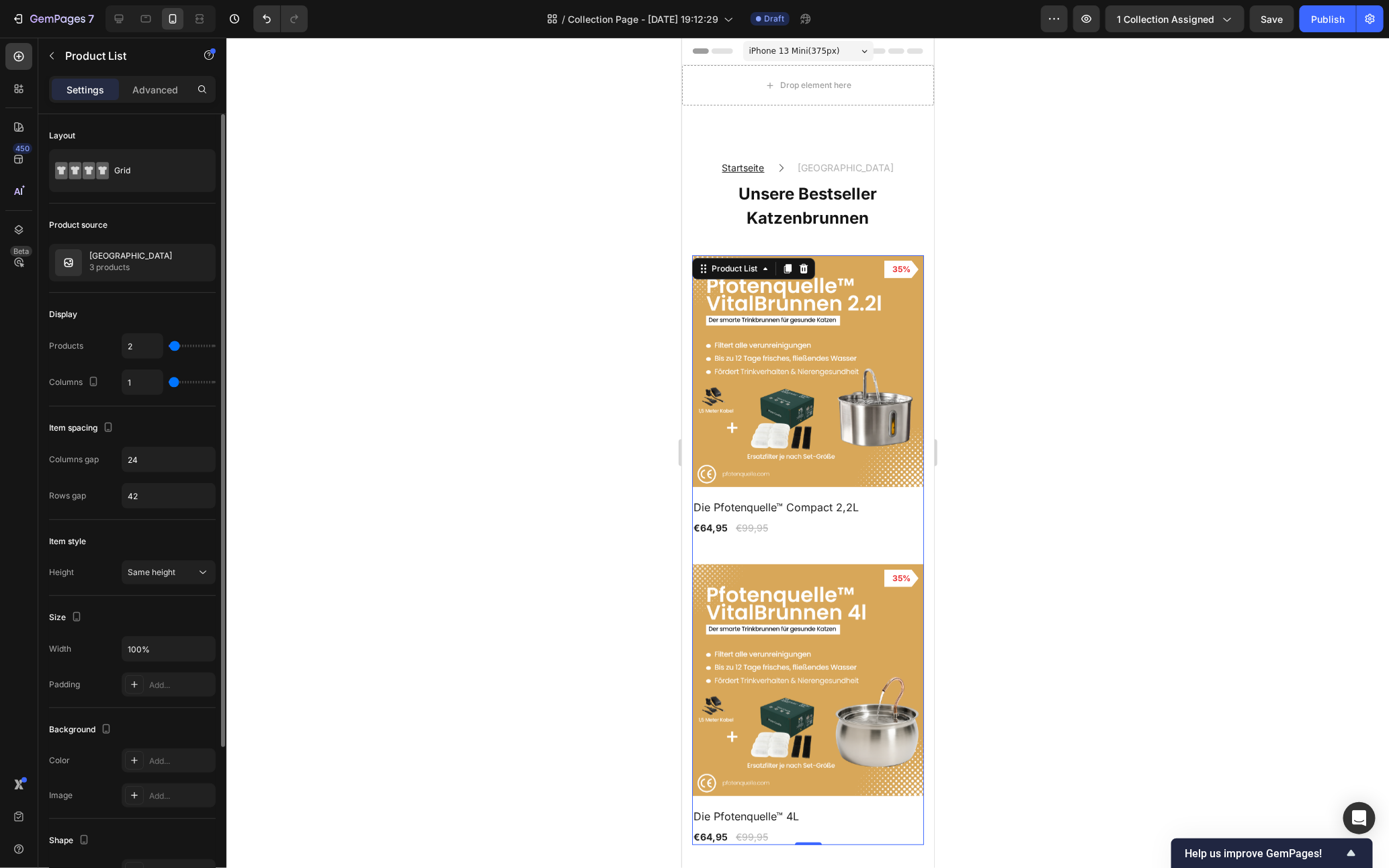
type input "3"
type input "4"
click at [176, 348] on input "range" at bounding box center [192, 346] width 47 height 3
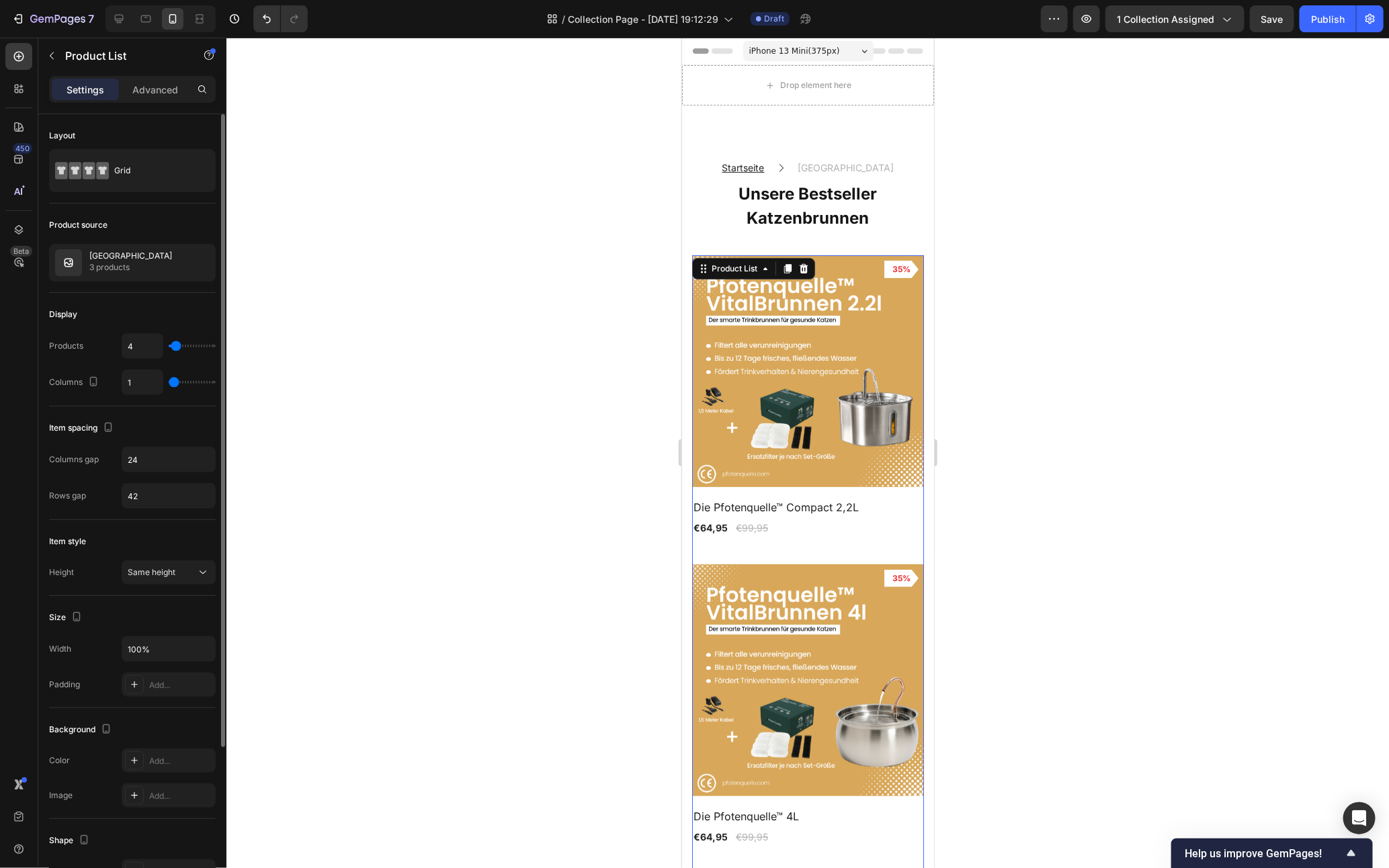
type input "2"
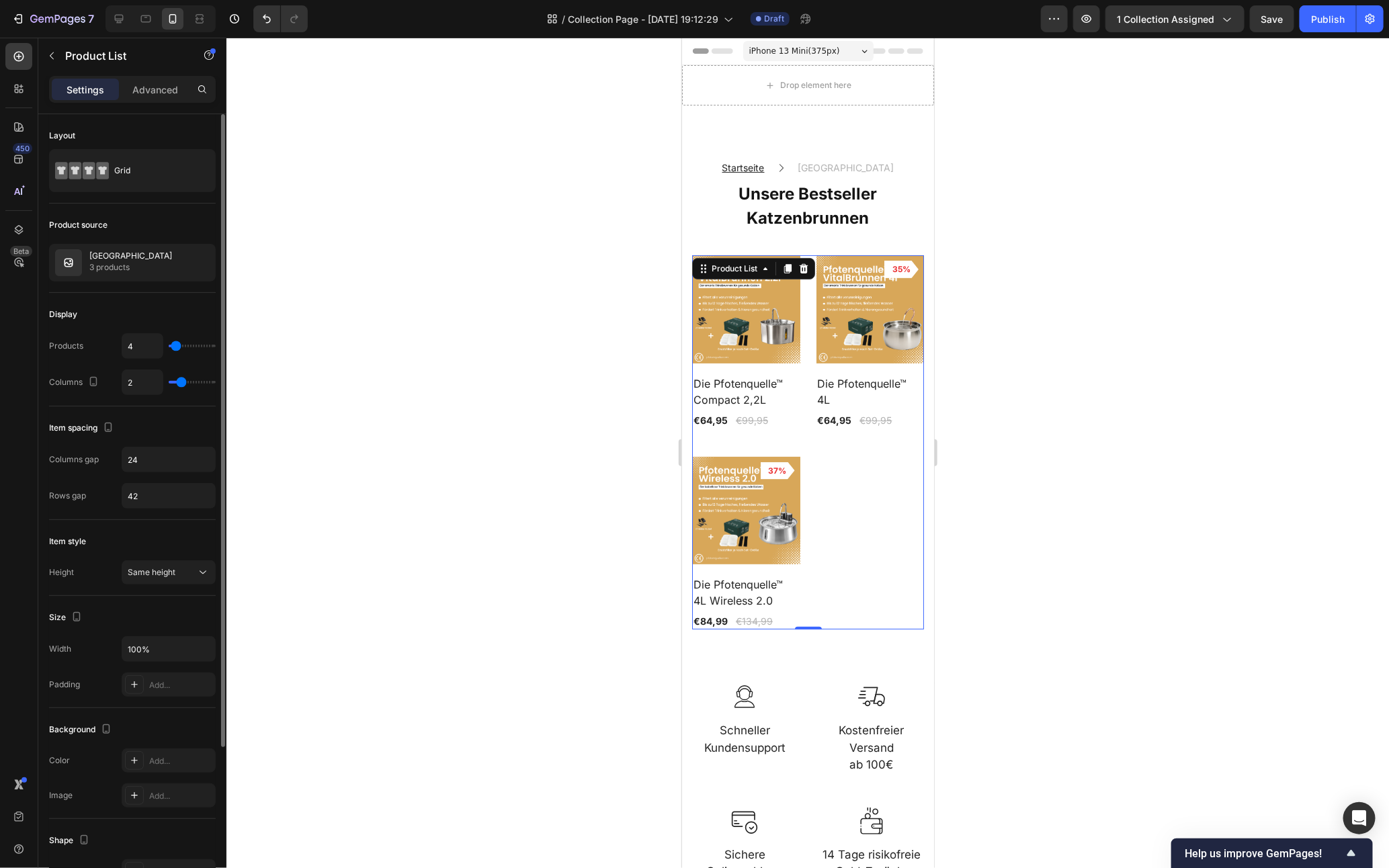
type input "2"
click at [178, 382] on input "range" at bounding box center [192, 382] width 47 height 3
click at [113, 21] on icon at bounding box center [119, 19] width 13 height 13
type input "3"
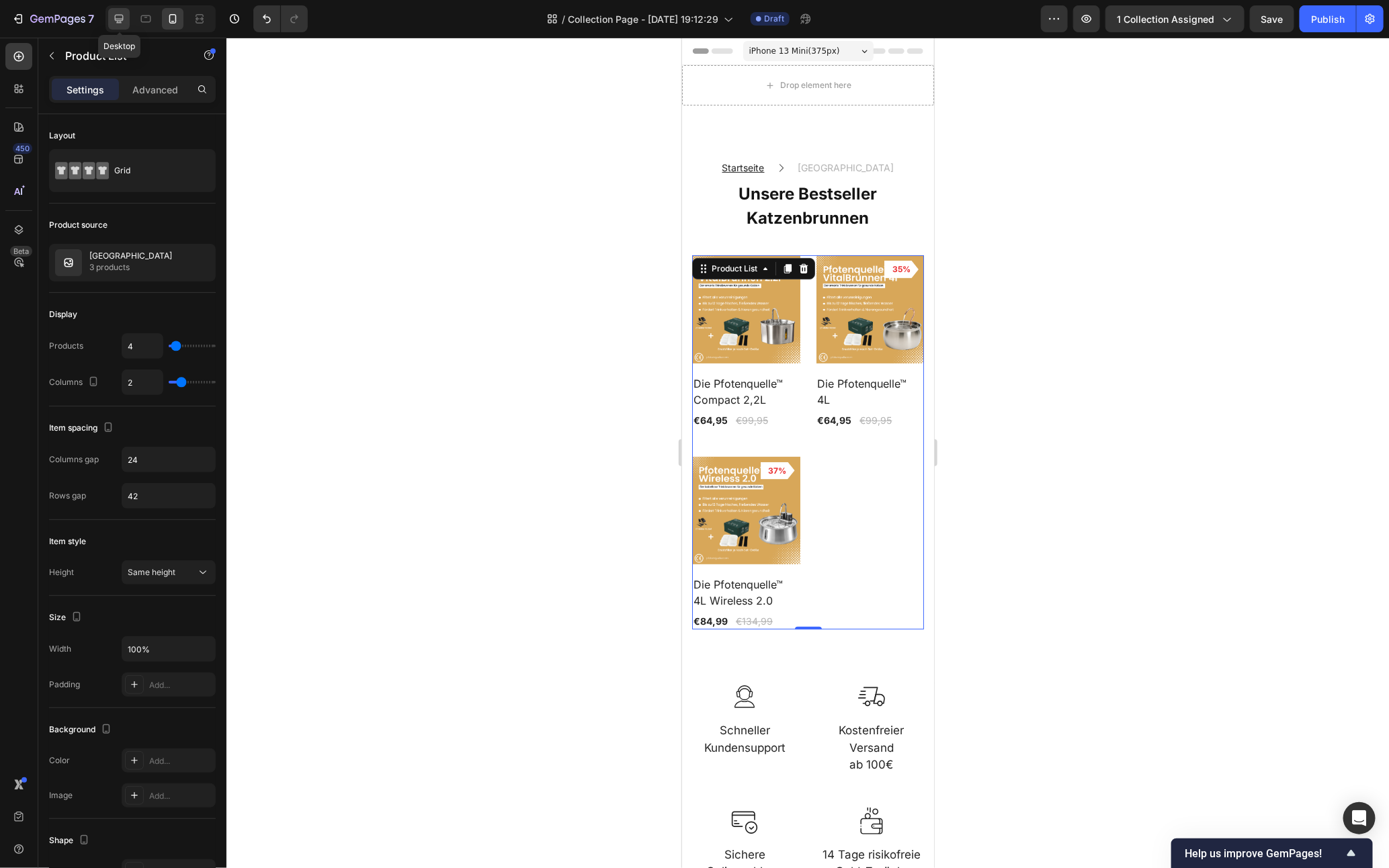
type input "30"
type input "48"
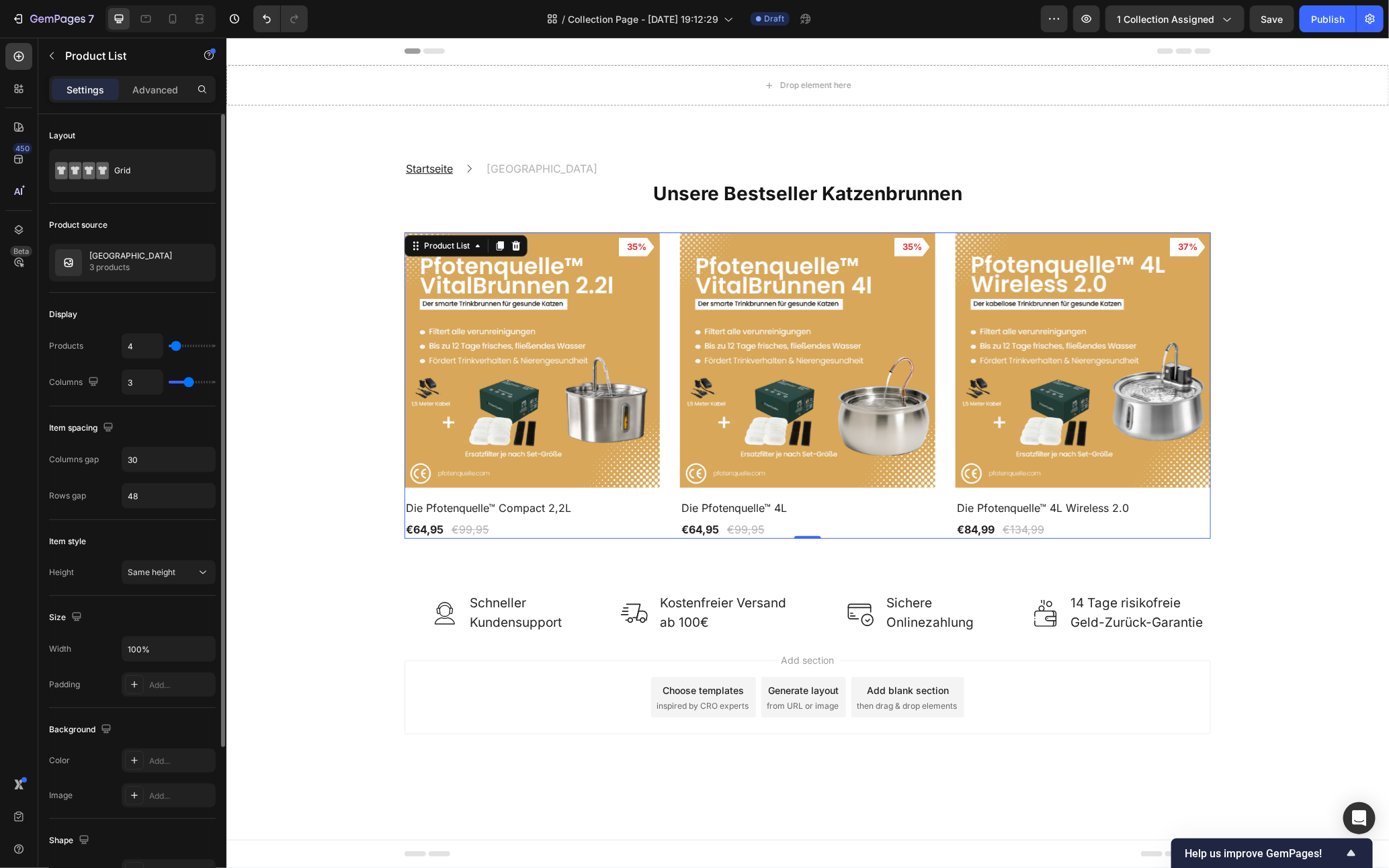
type input "2"
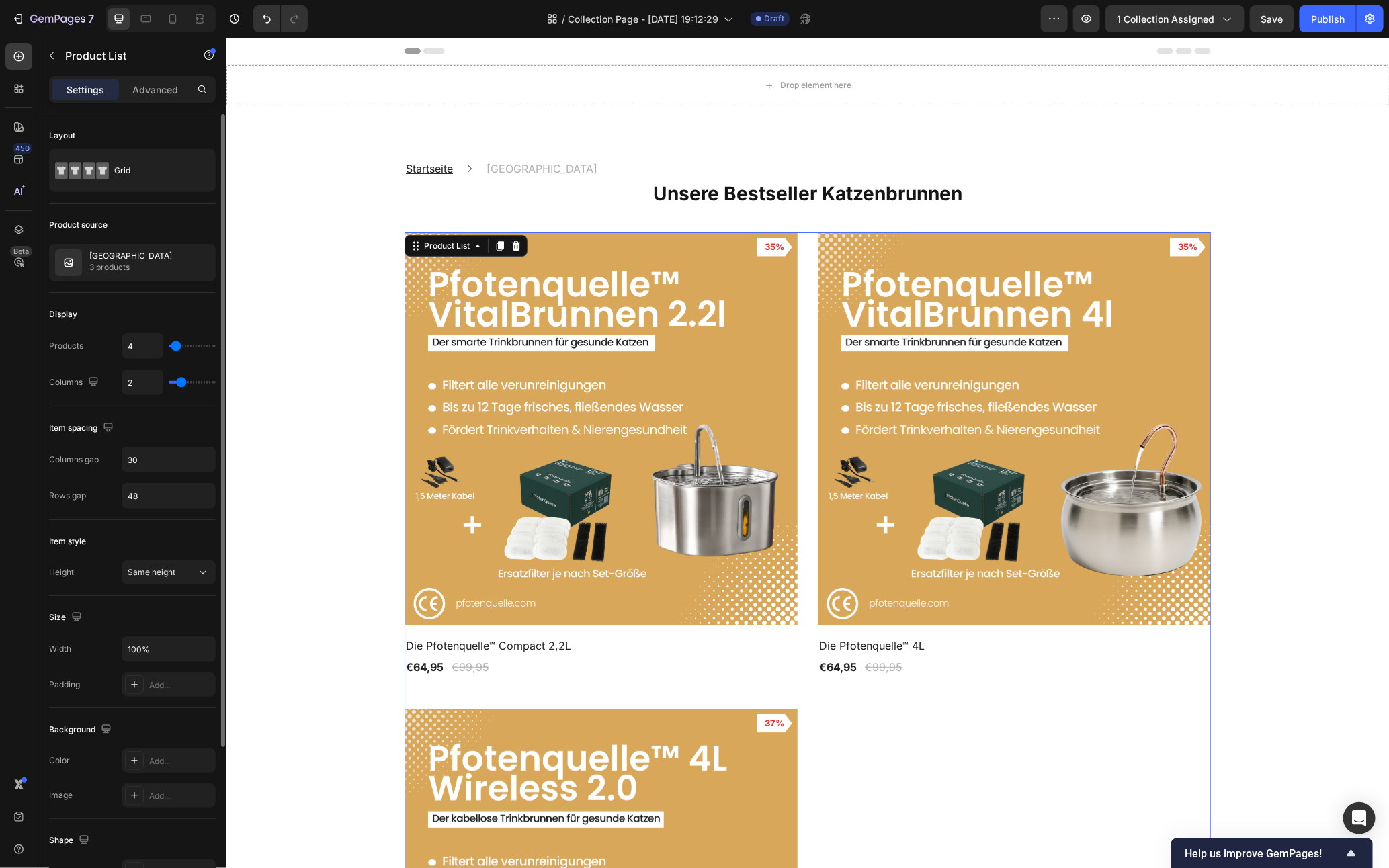
type input "2"
click at [184, 382] on input "range" at bounding box center [192, 382] width 47 height 3
click at [162, 499] on input "48" at bounding box center [169, 495] width 93 height 24
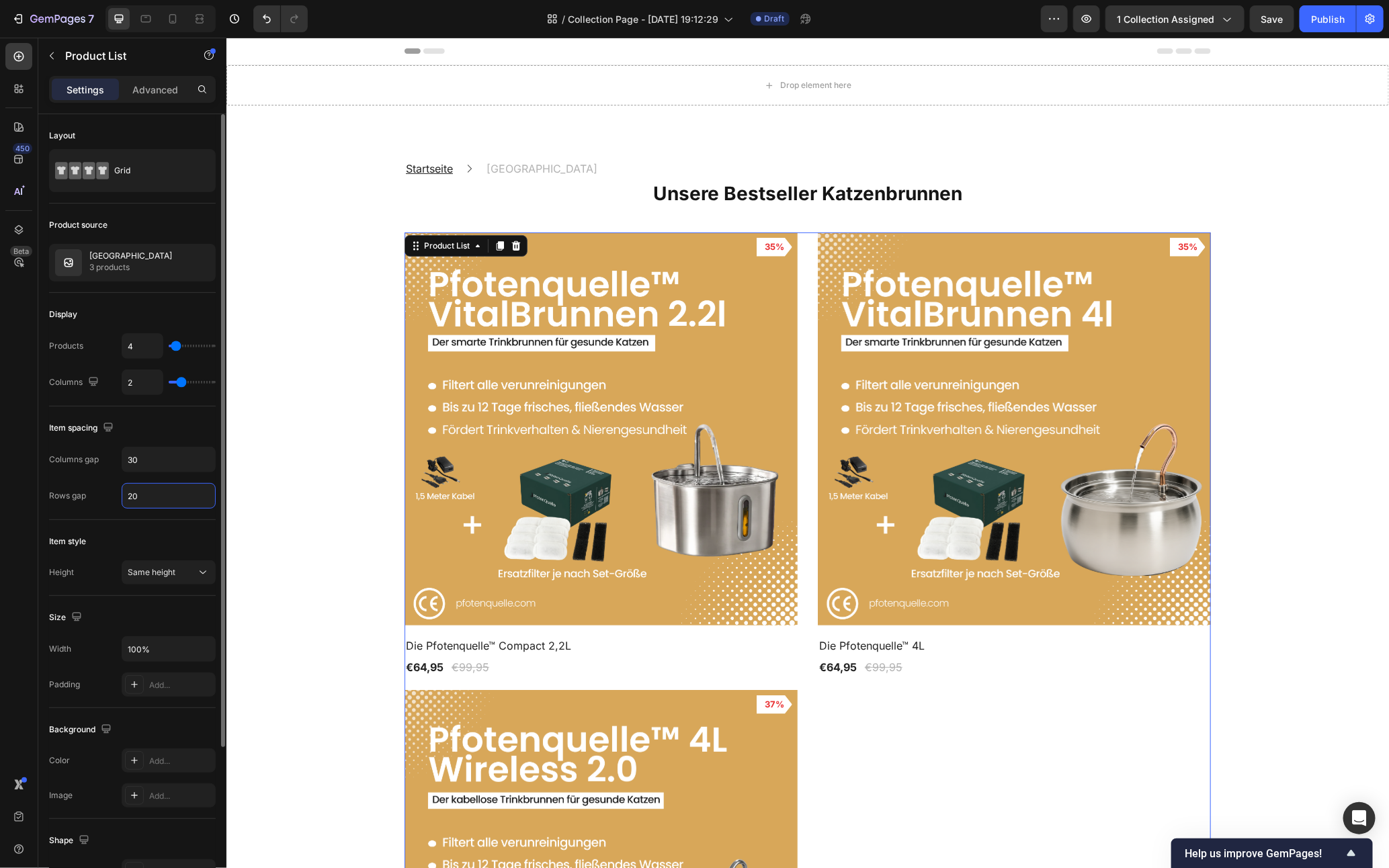
type input "2"
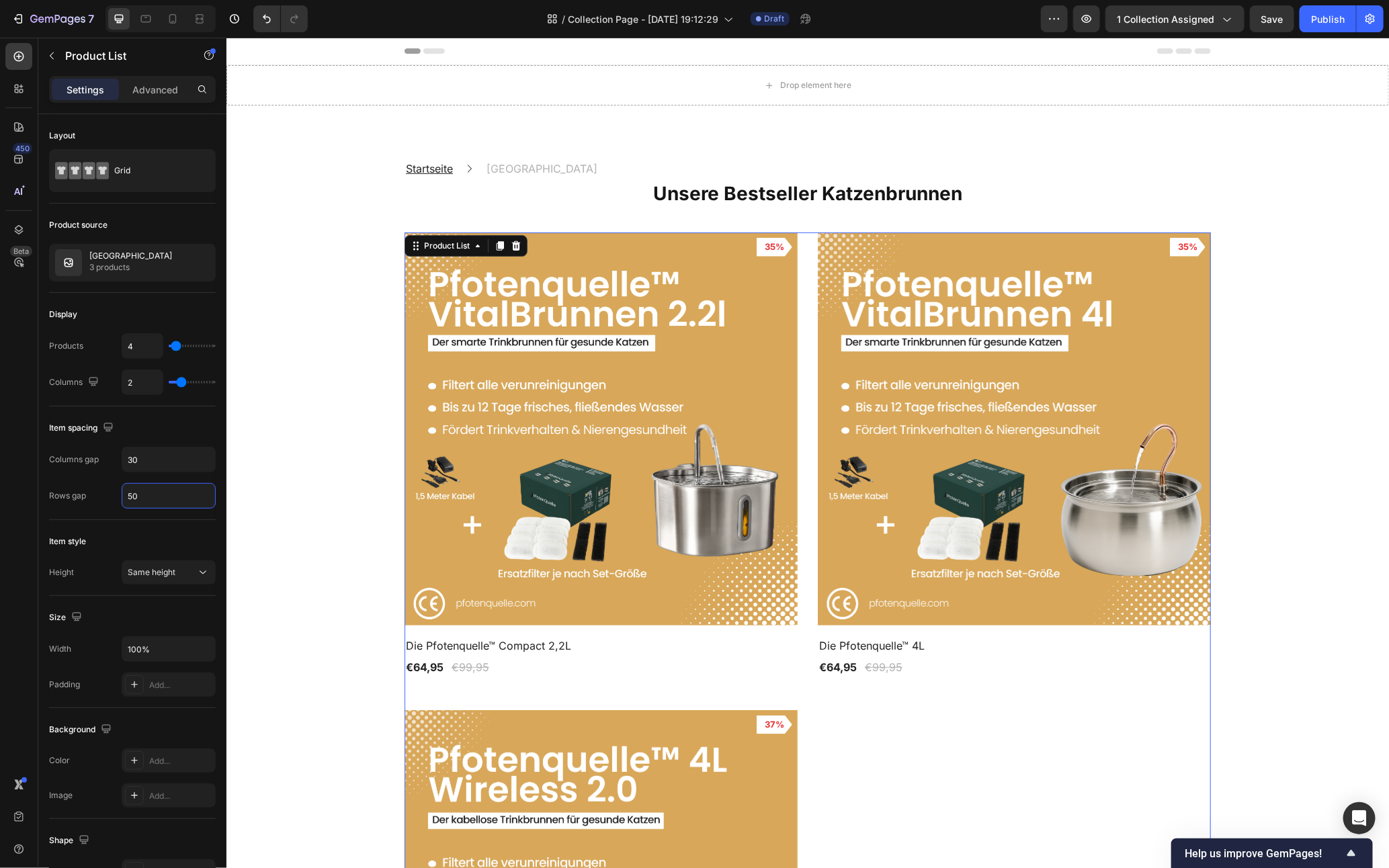
type input "50"
click at [801, 540] on div "Product Images 35% Product Badge Row Die Pfotenquelle™ Compact 2,2L Product Tit…" at bounding box center [807, 693] width 806 height 922
click at [182, 574] on div "Same height" at bounding box center [161, 573] width 69 height 12
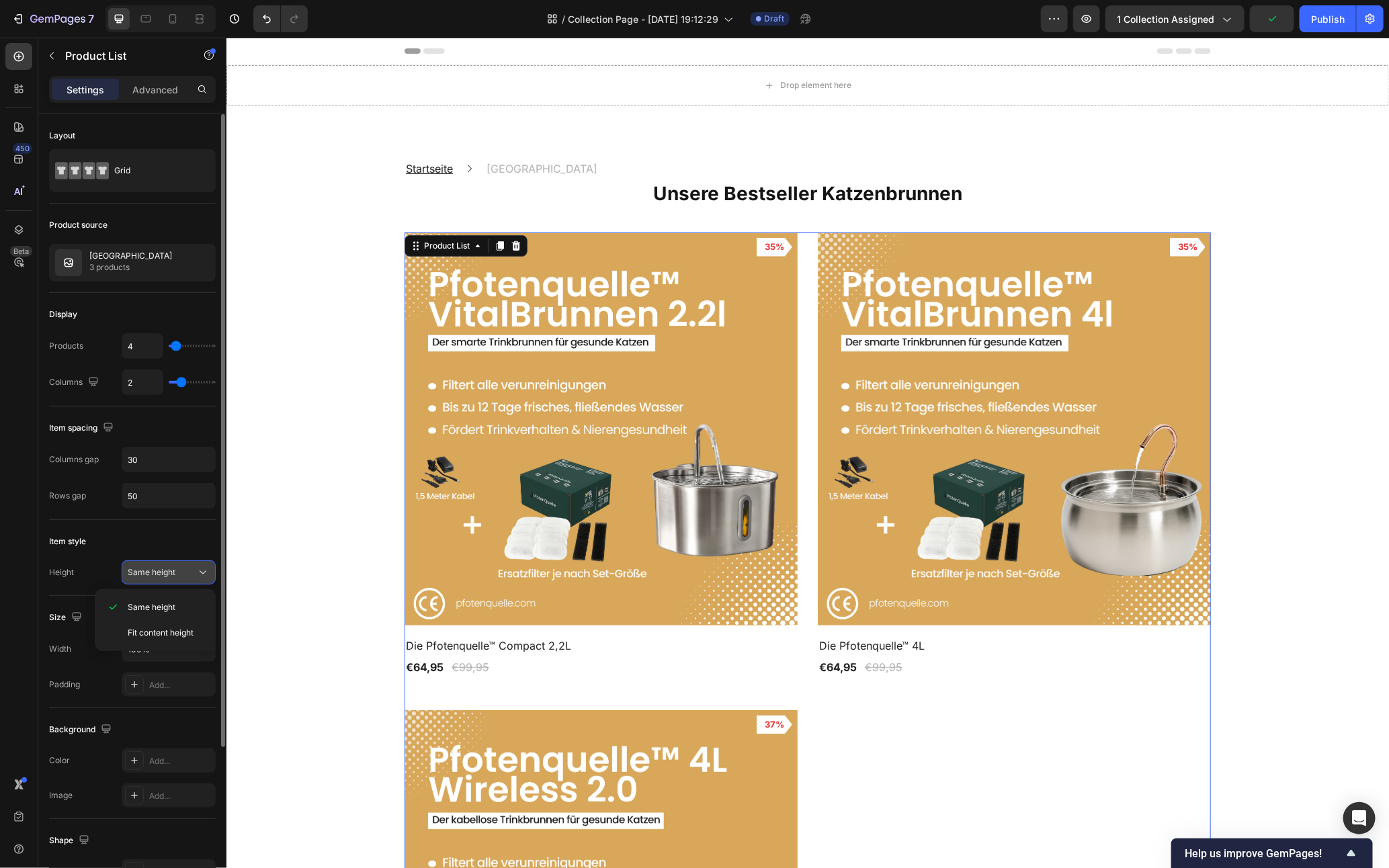
click at [182, 574] on div "Same height" at bounding box center [161, 573] width 69 height 12
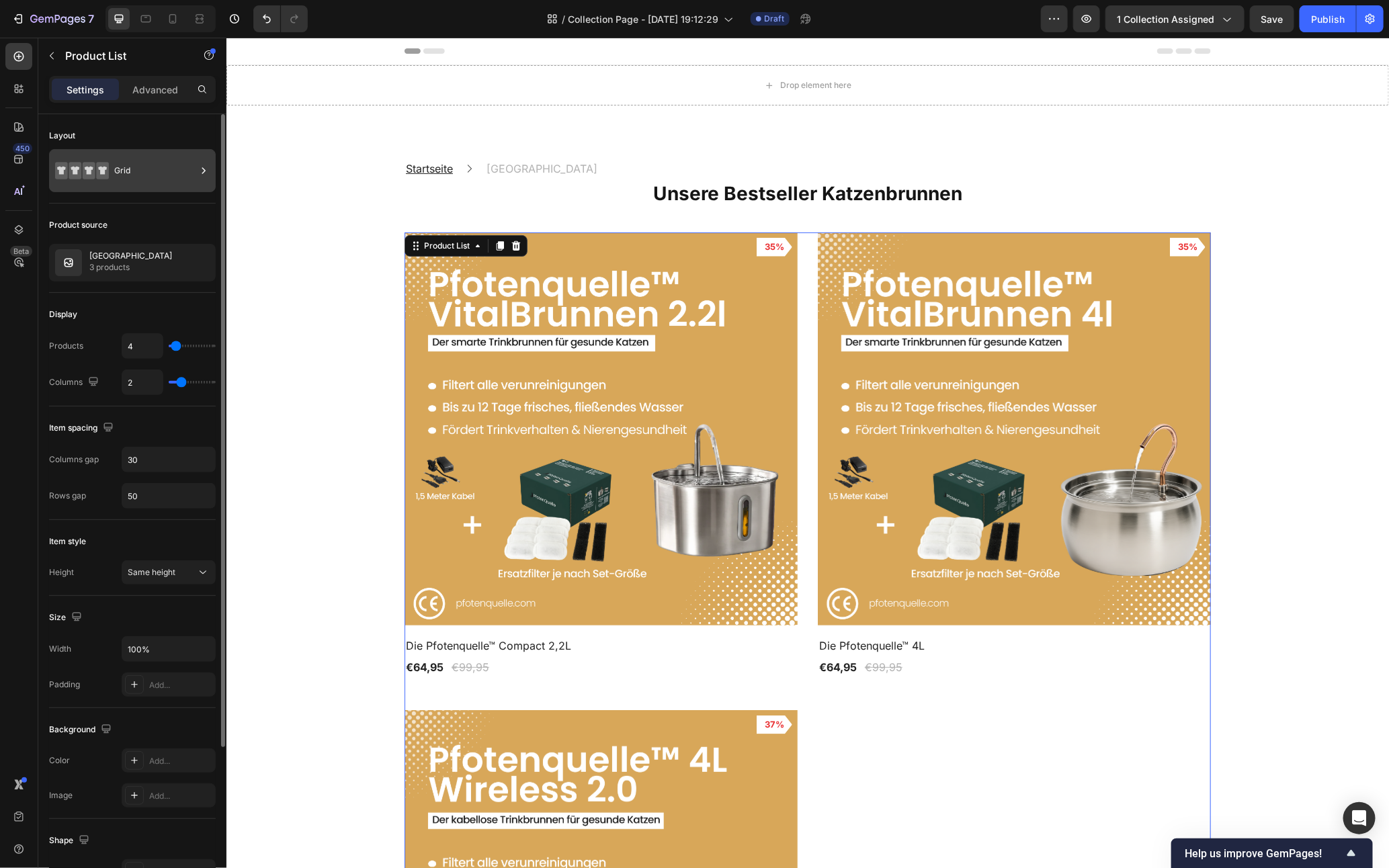
click at [146, 155] on div "Grid" at bounding box center [155, 170] width 82 height 31
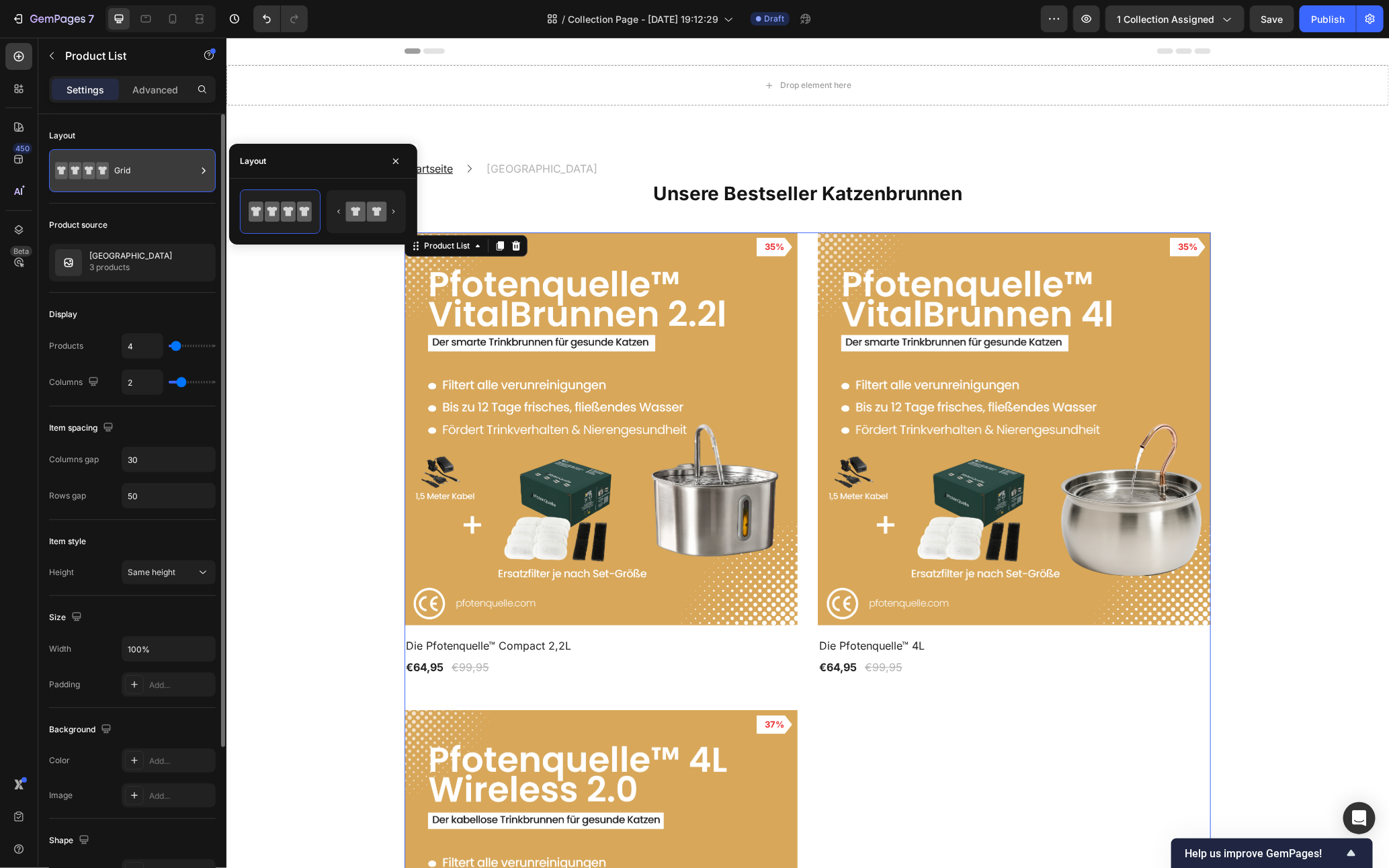
click at [146, 155] on div "Grid" at bounding box center [155, 170] width 82 height 31
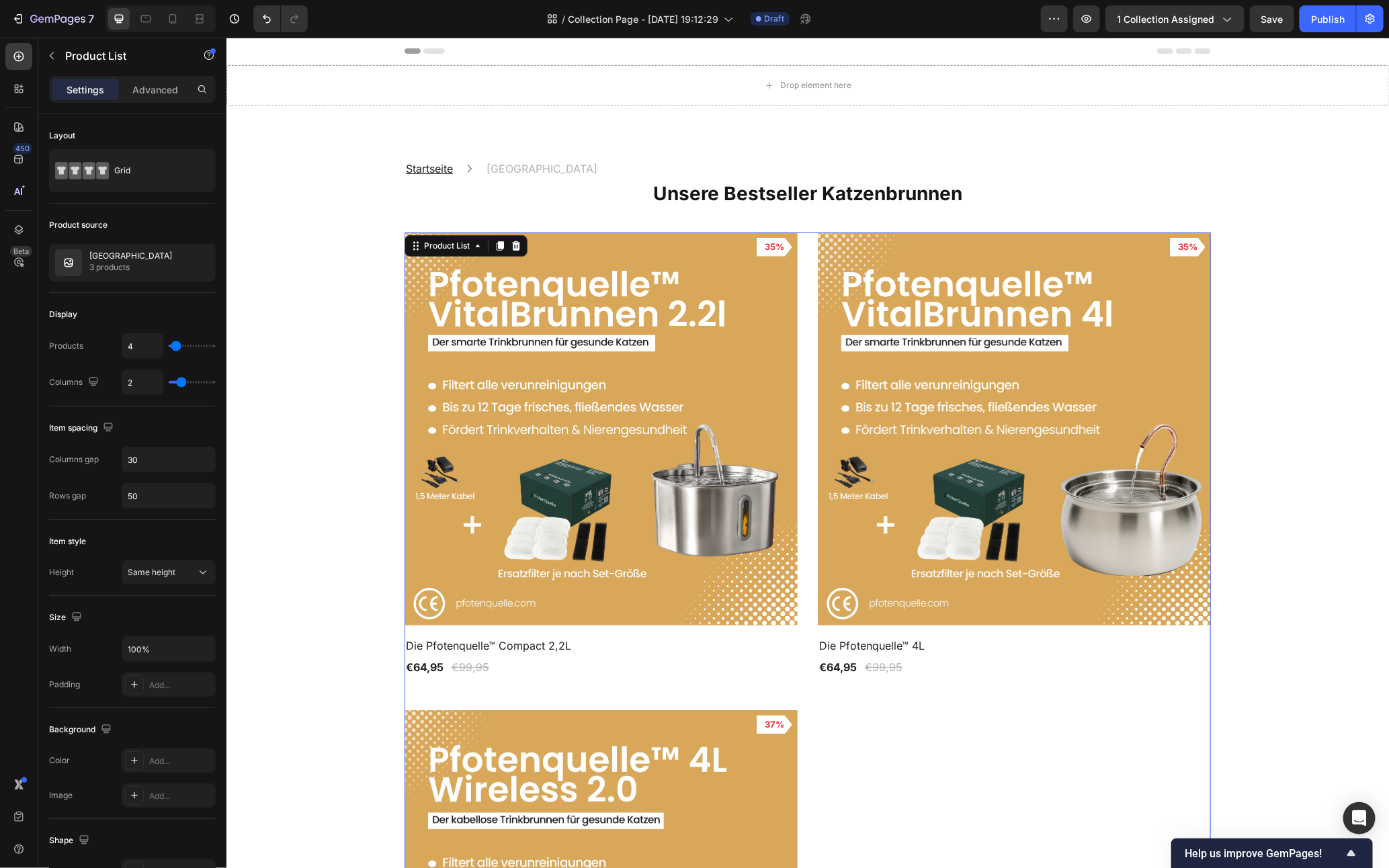
click at [143, 78] on div "Settings Advanced" at bounding box center [132, 89] width 167 height 27
click at [142, 81] on div "Advanced" at bounding box center [154, 89] width 67 height 21
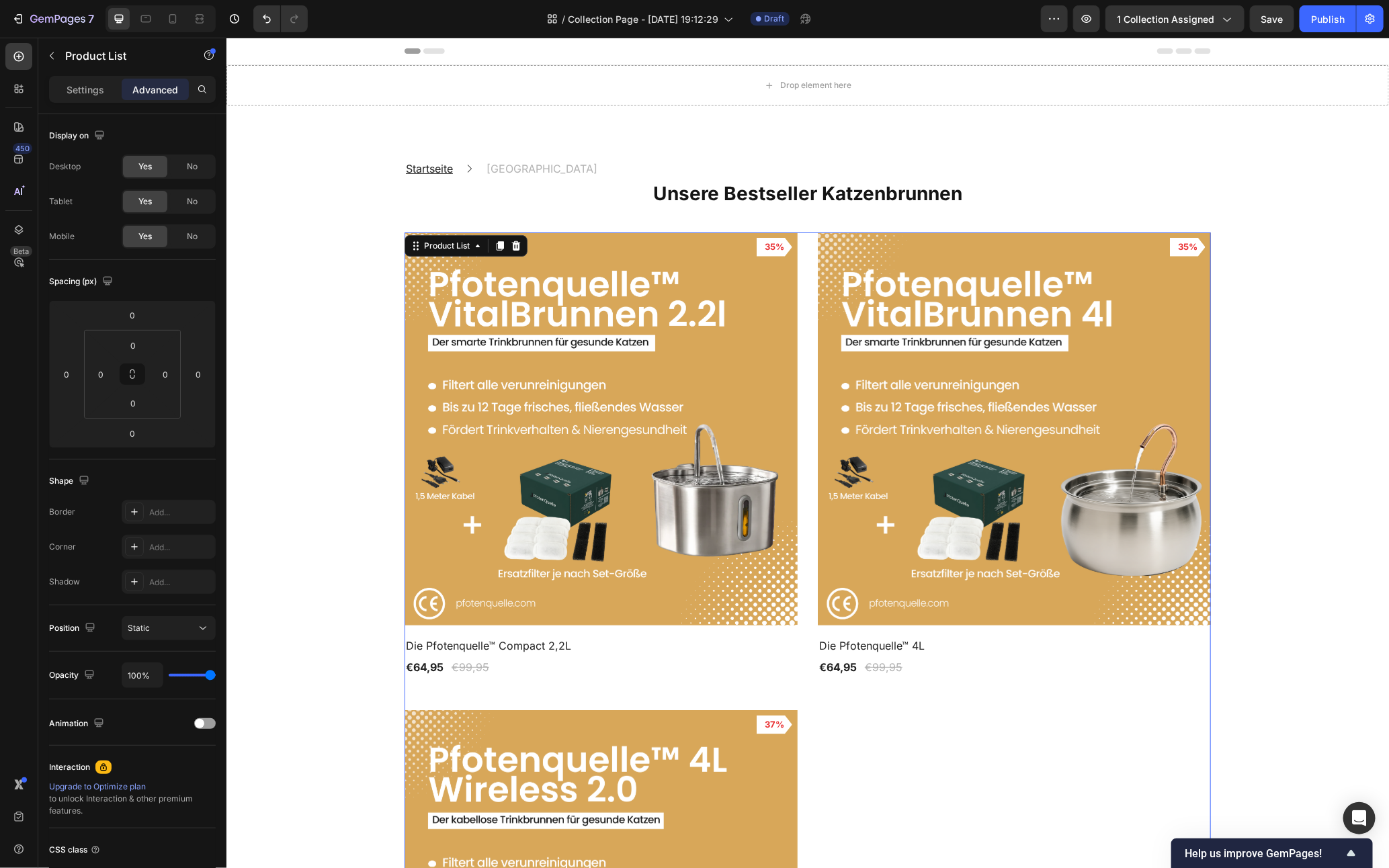
click at [79, 100] on div "Settings Advanced" at bounding box center [132, 89] width 167 height 27
click at [79, 96] on p "Settings" at bounding box center [86, 90] width 37 height 14
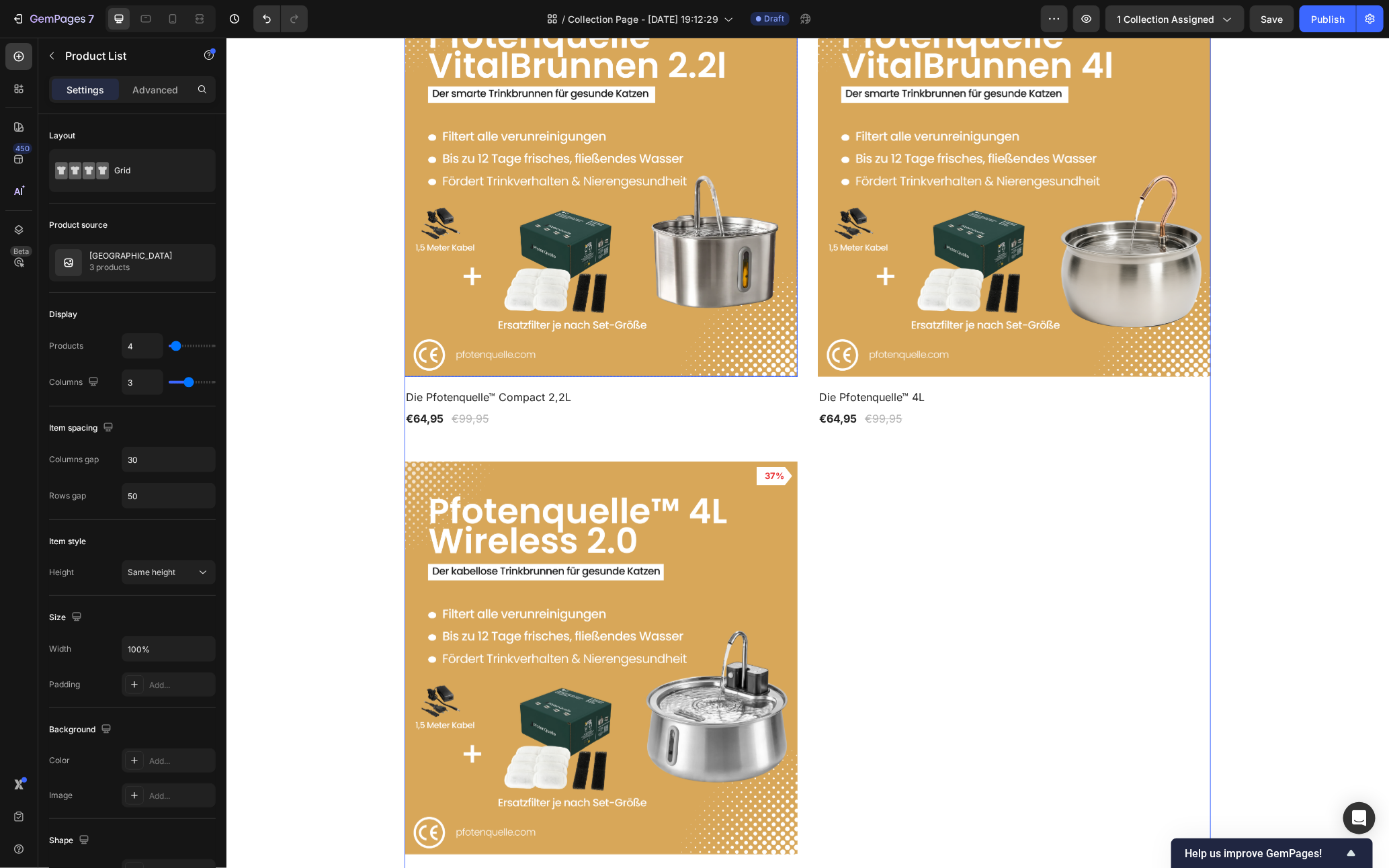
scroll to position [574, 0]
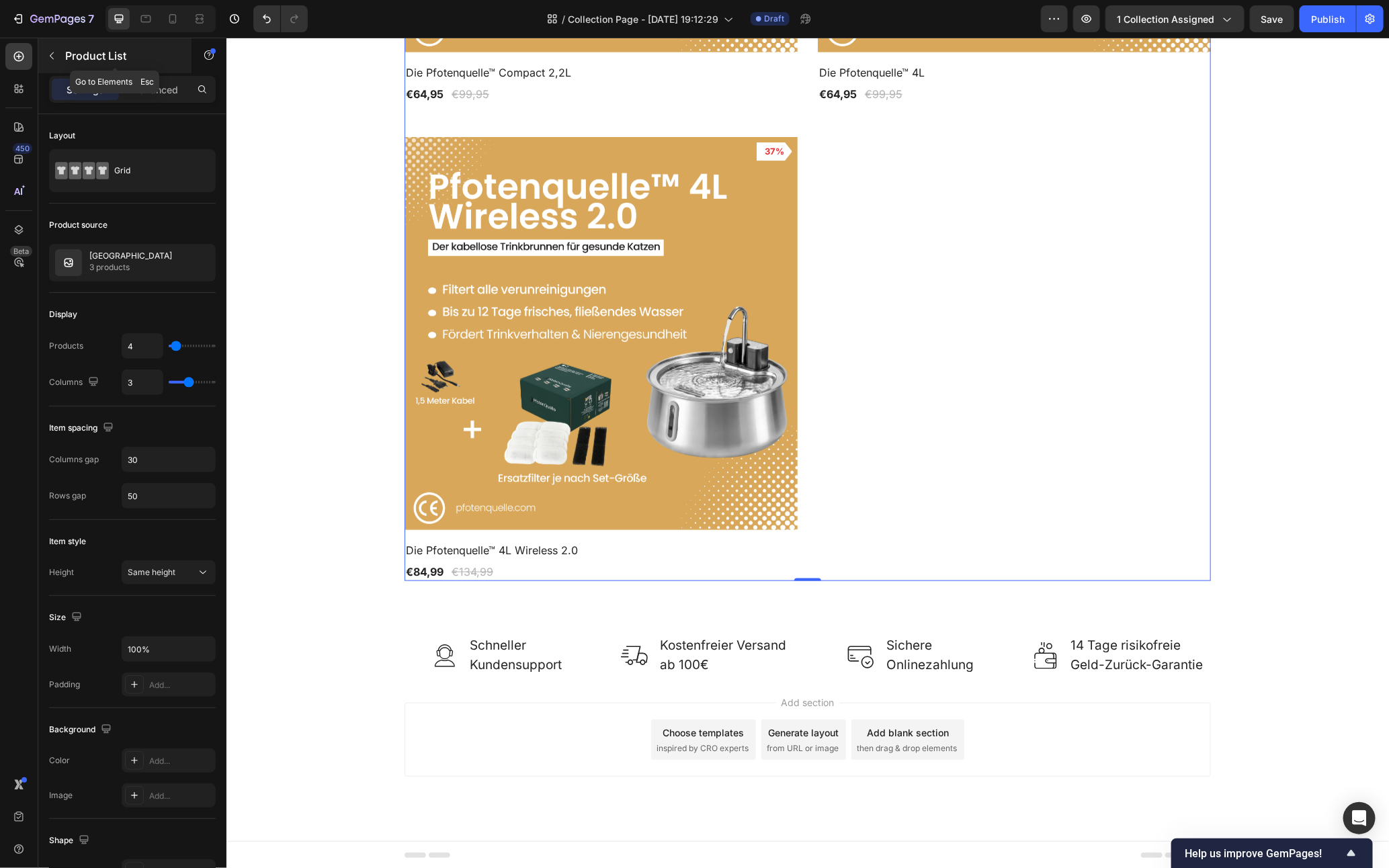
click at [56, 58] on icon "button" at bounding box center [52, 56] width 11 height 11
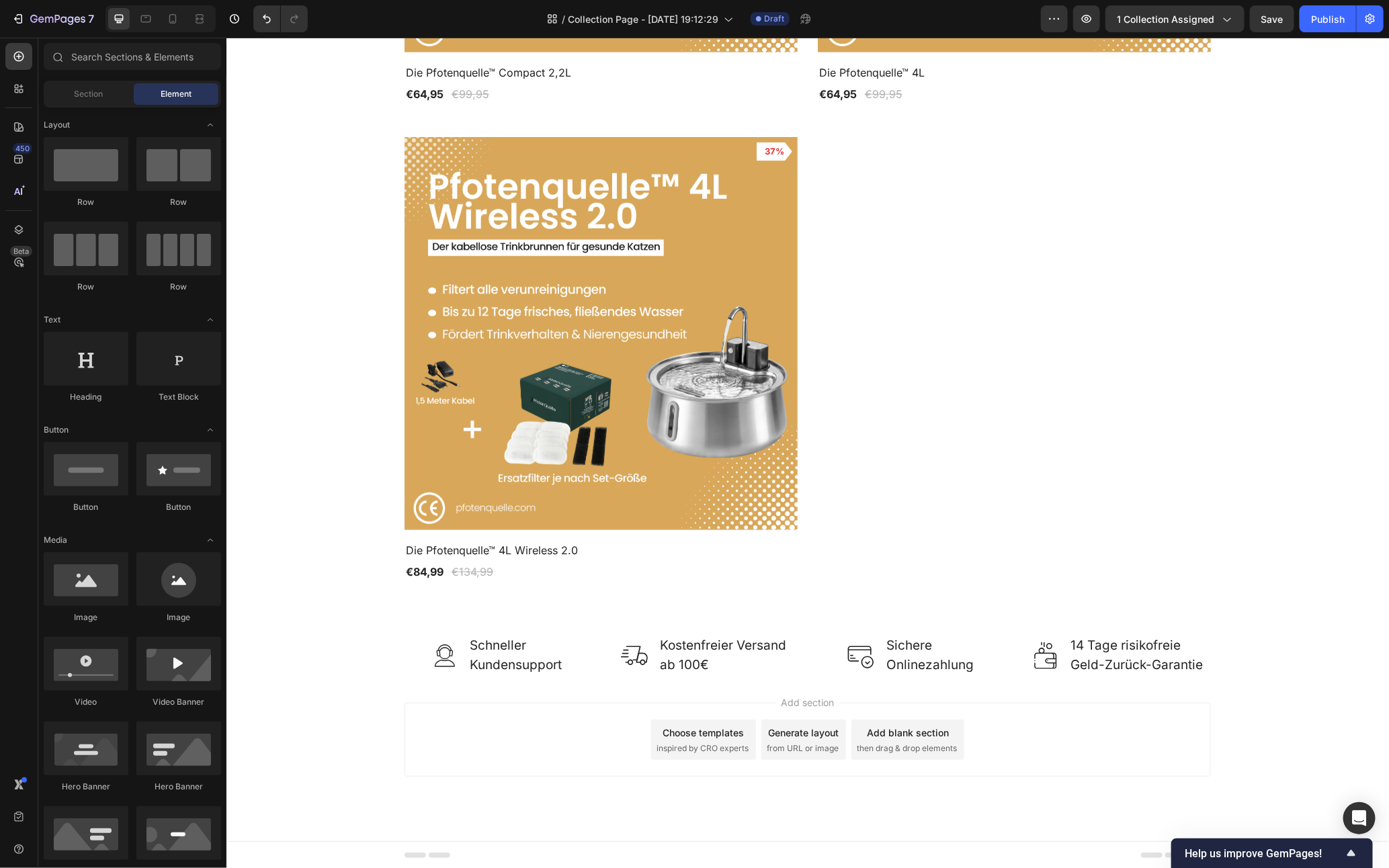
scroll to position [675, 0]
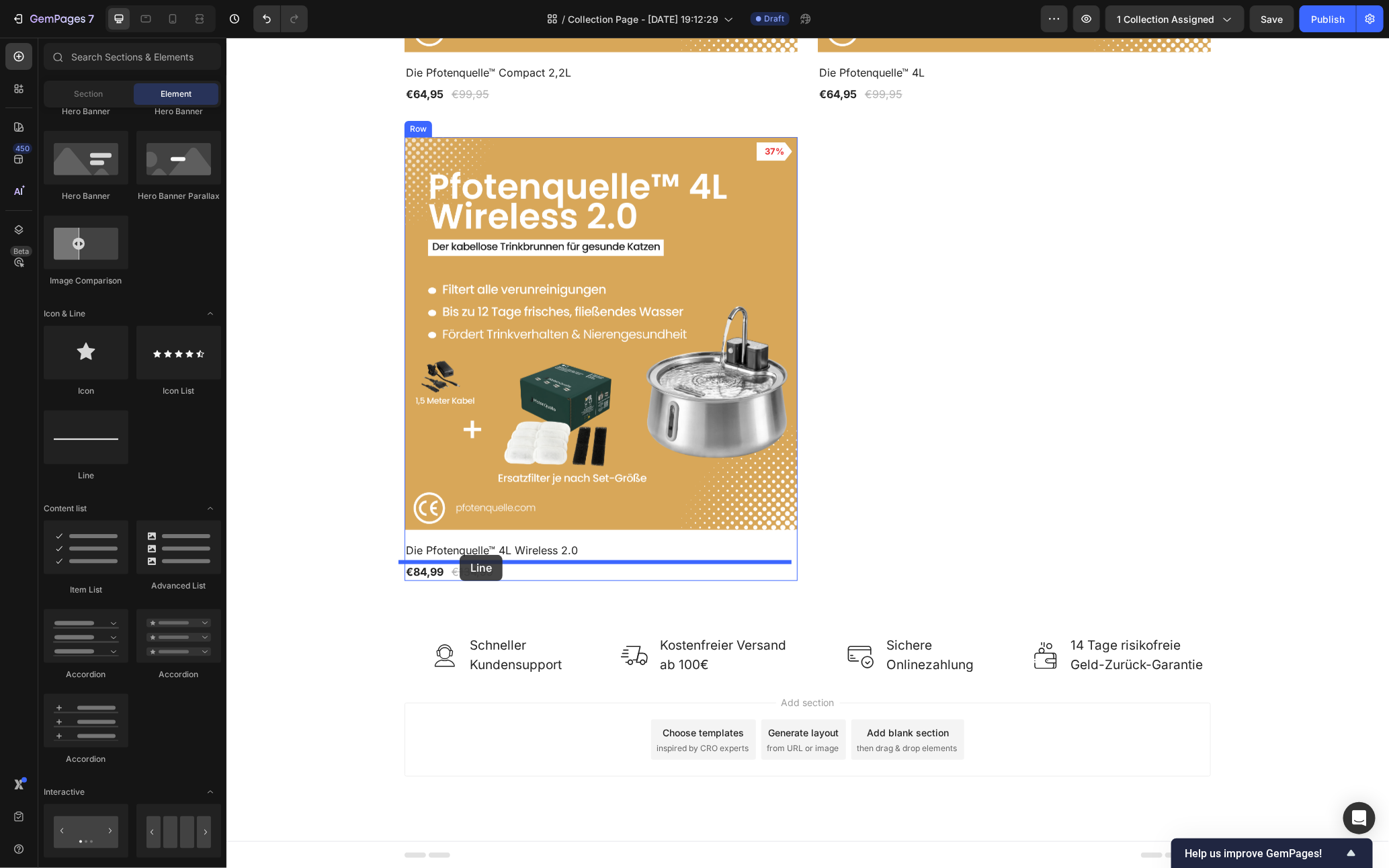
drag, startPoint x: 310, startPoint y: 470, endPoint x: 459, endPoint y: 555, distance: 171.5
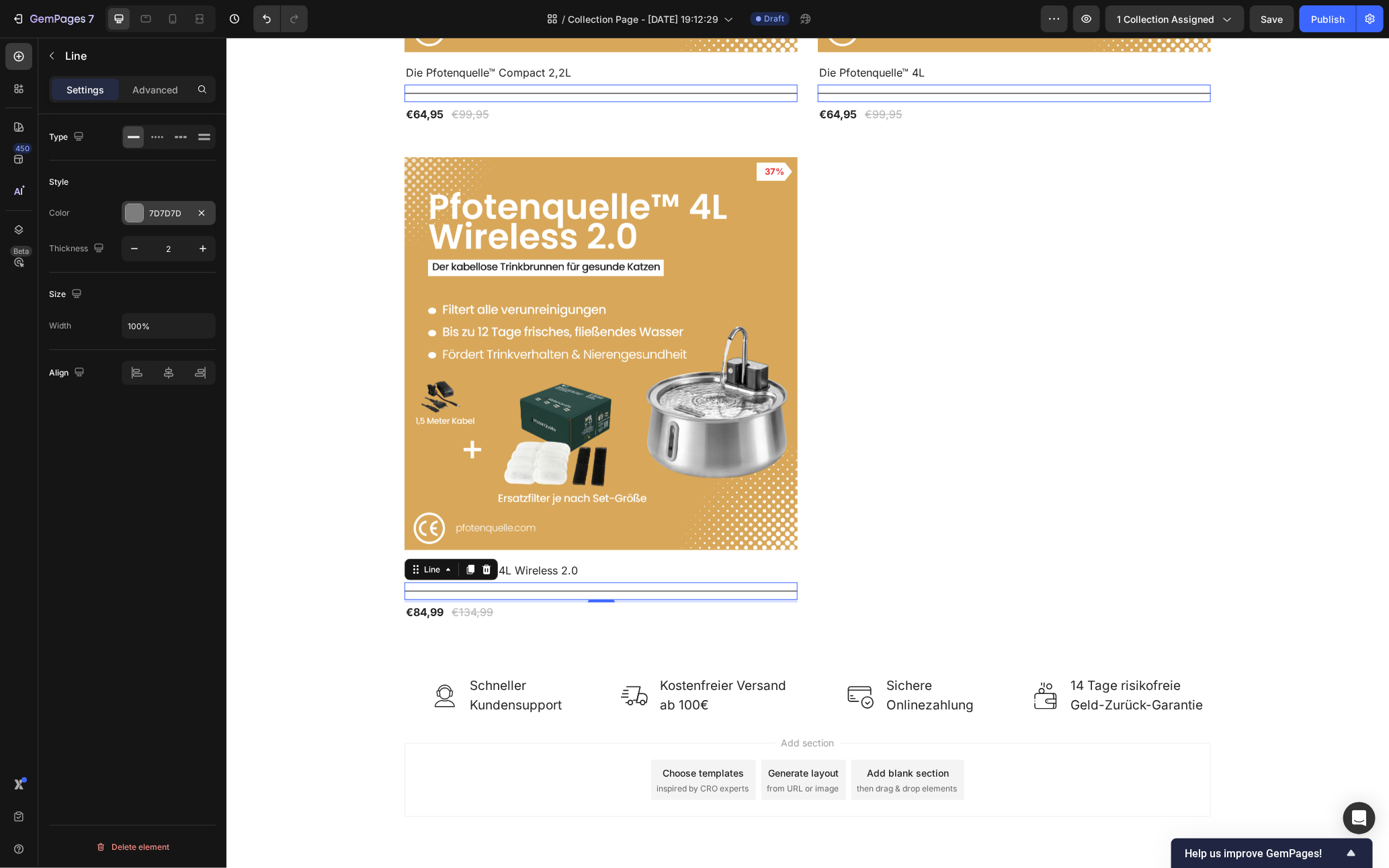
click at [162, 210] on div "7D7D7D" at bounding box center [169, 214] width 39 height 12
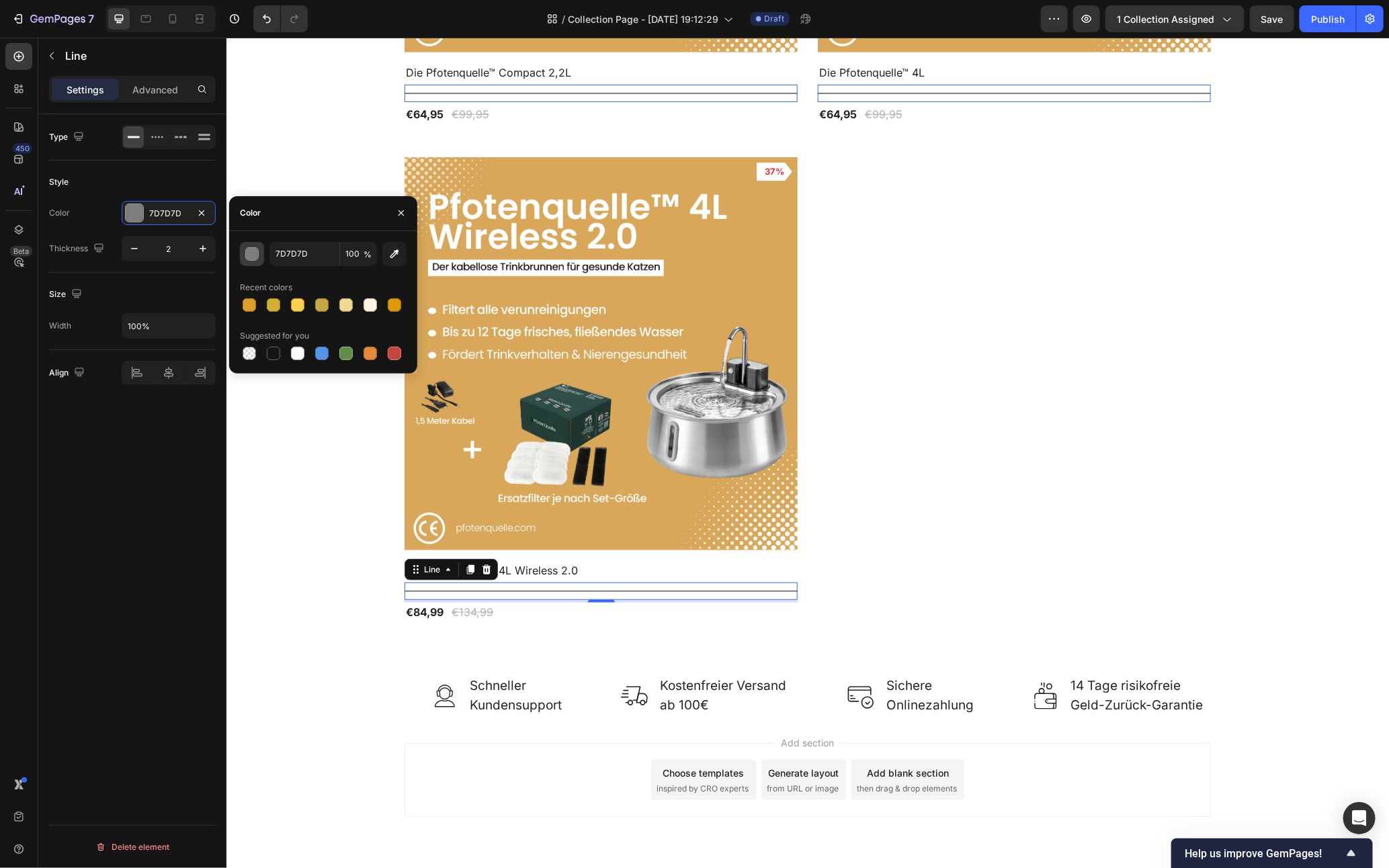
click at [254, 254] on div "button" at bounding box center [252, 254] width 13 height 13
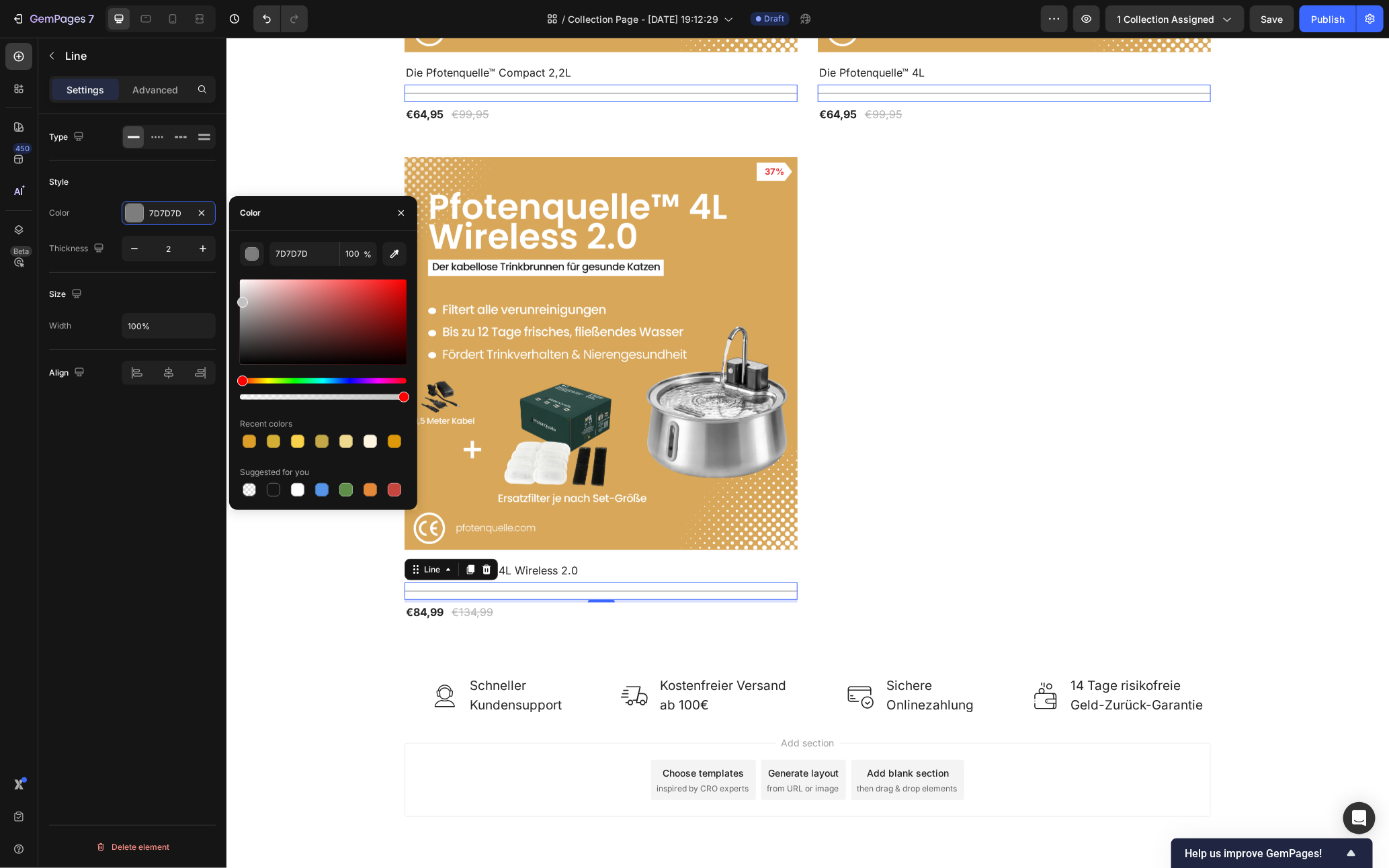
drag, startPoint x: 243, startPoint y: 355, endPoint x: 218, endPoint y: 299, distance: 61.3
click at [218, 299] on div "450 Beta Sections(18) Elements(88) Section Element Hero Section Product Detail …" at bounding box center [113, 452] width 227 height 831
type input "C1C1C1"
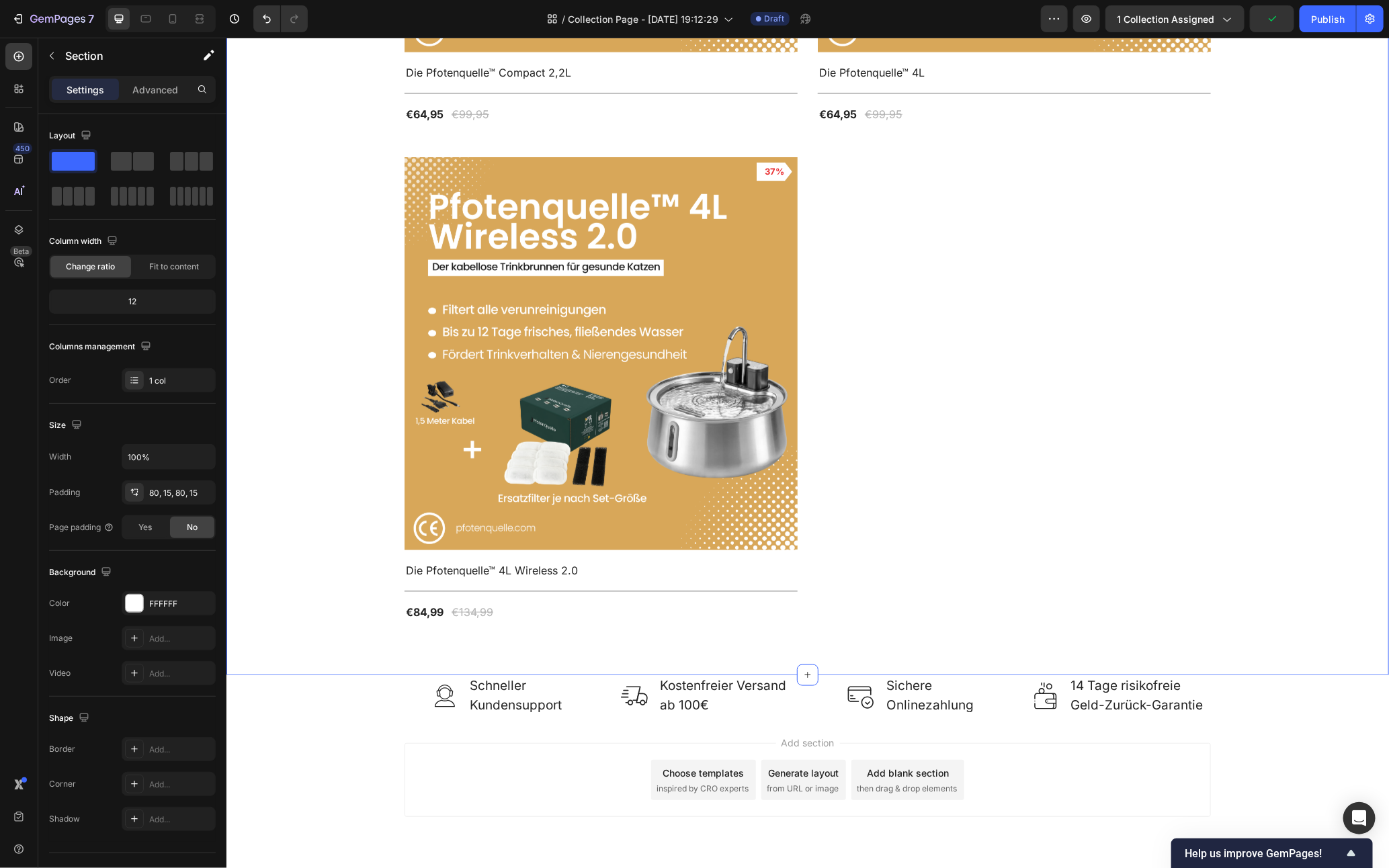
click at [1214, 605] on div "Startseite Text block Icon Katzenbrunnen Text block Row Unsere Bestseller Katze…" at bounding box center [806, 103] width 1143 height 1036
click at [558, 582] on div "Title Line" at bounding box center [600, 591] width 393 height 18
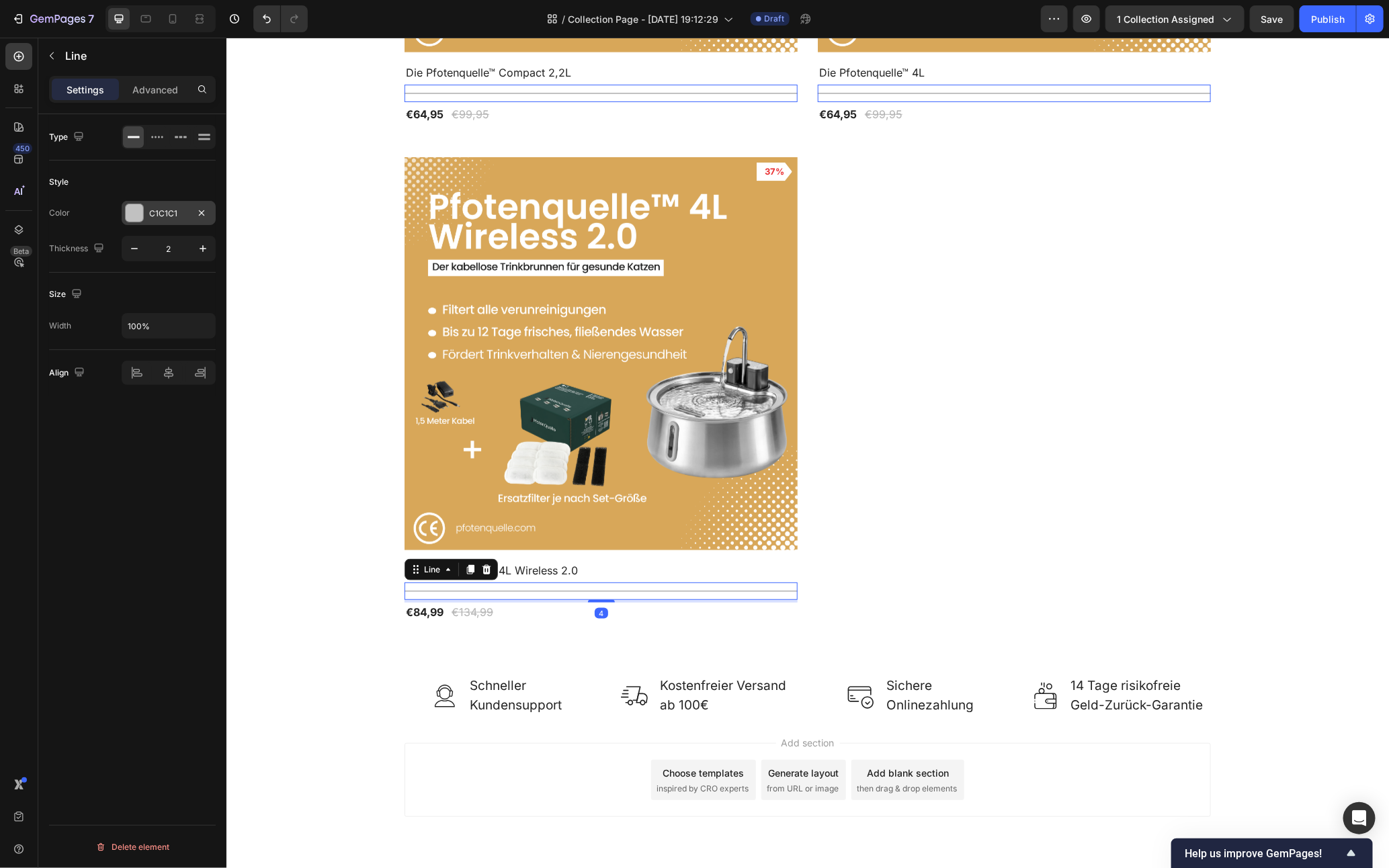
click at [154, 217] on div "C1C1C1" at bounding box center [169, 214] width 39 height 12
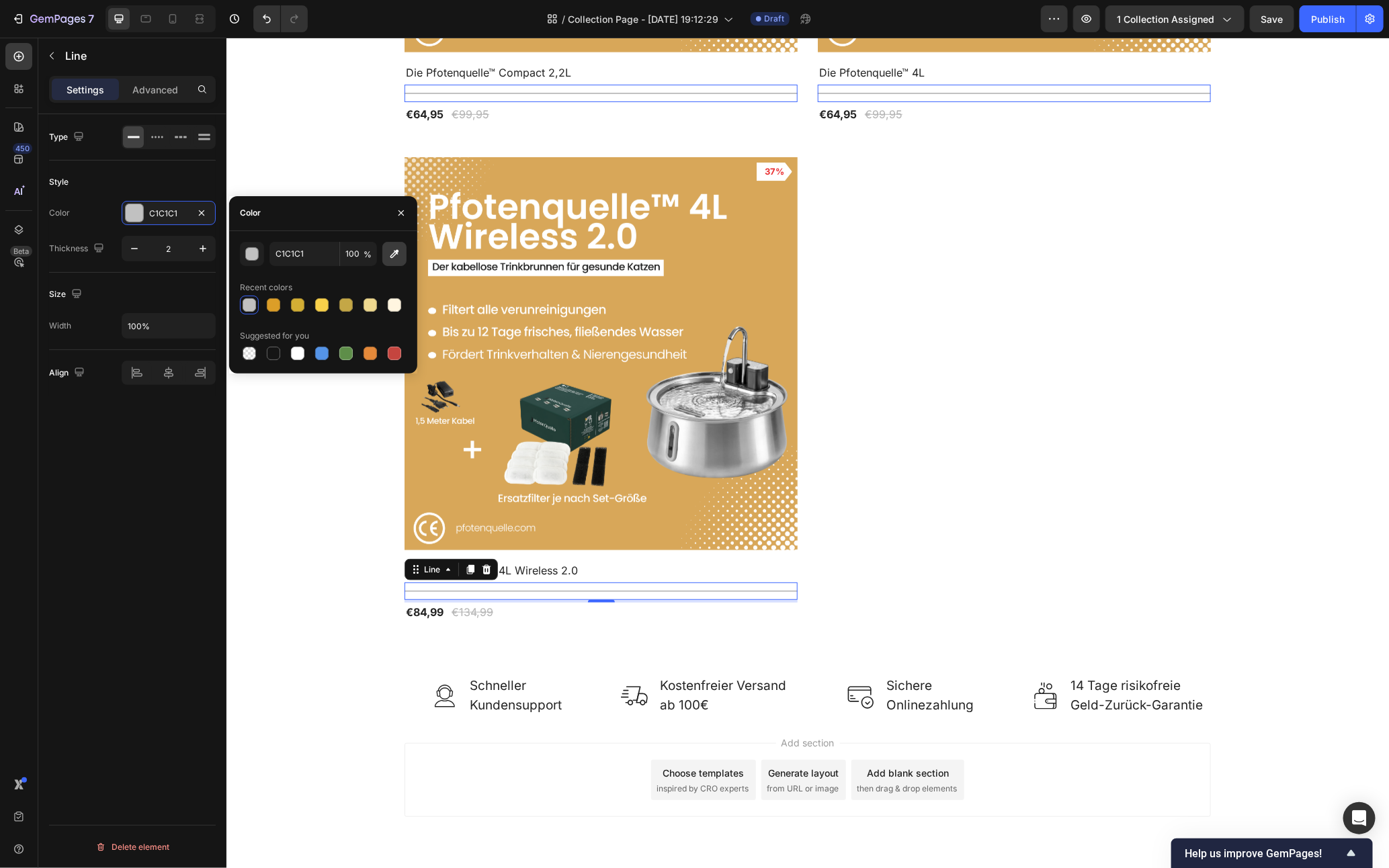
click at [388, 255] on icon "button" at bounding box center [394, 253] width 13 height 13
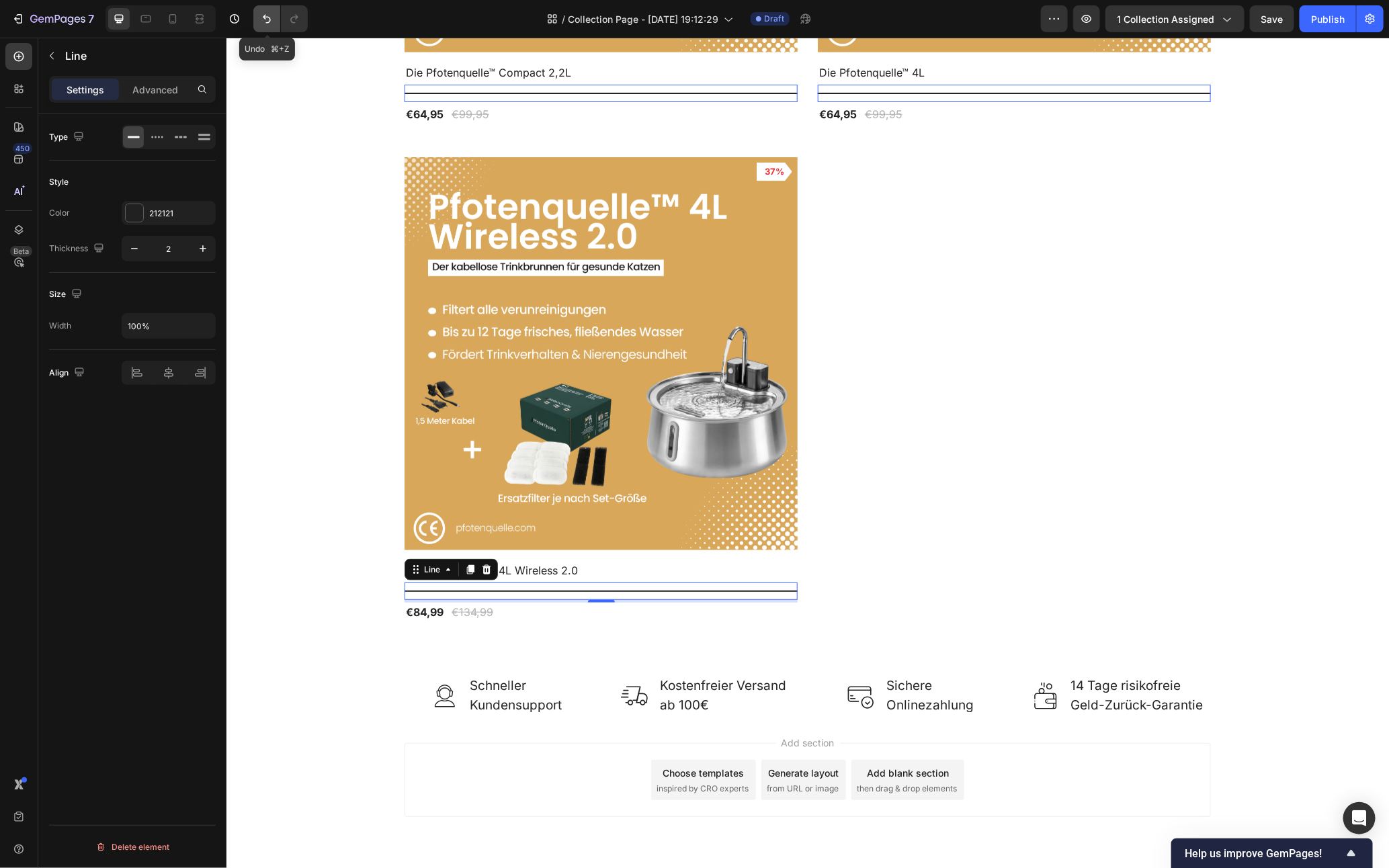
click at [267, 21] on icon "Undo/Redo" at bounding box center [267, 19] width 13 height 13
type input "C1C1C1"
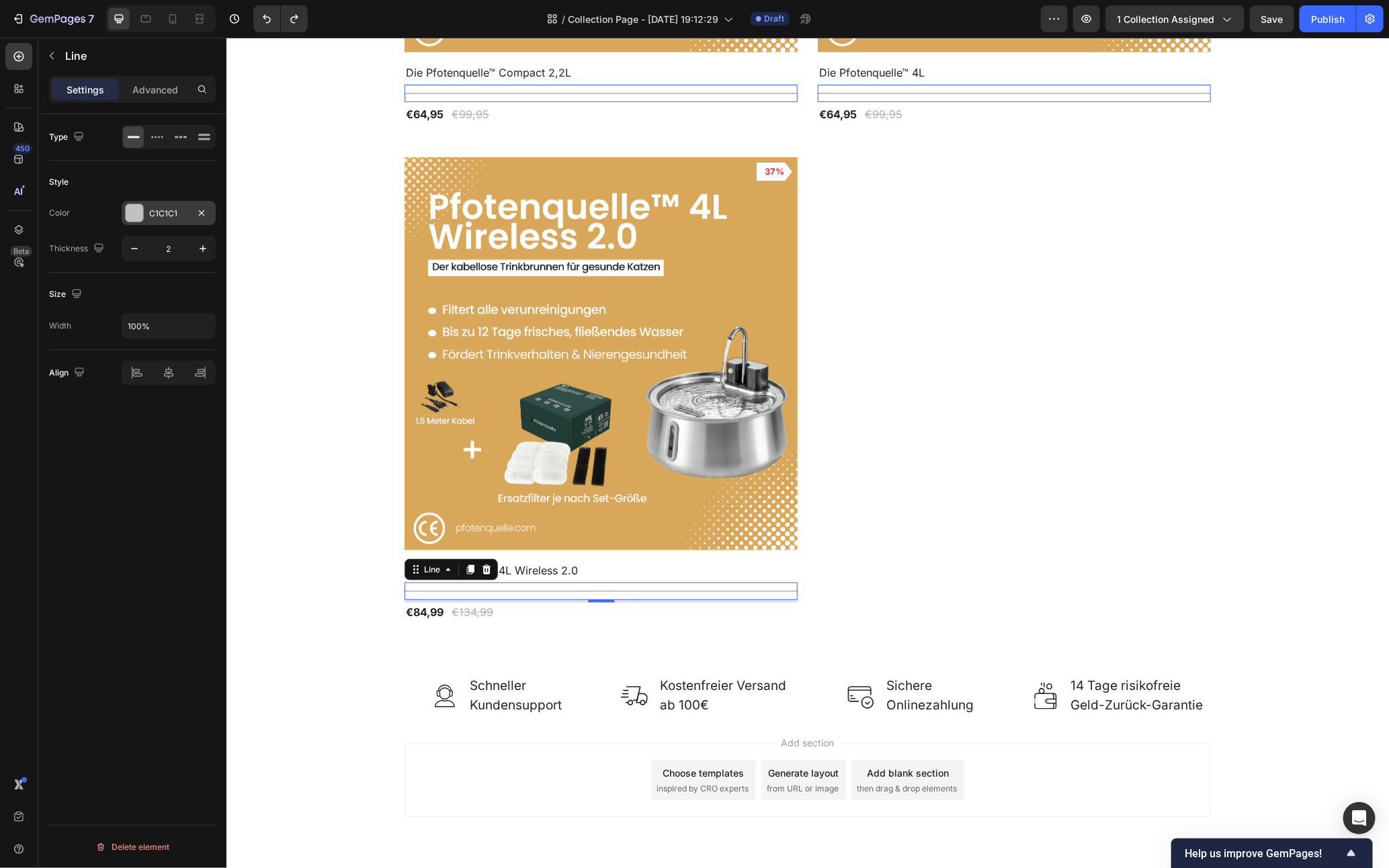
click at [167, 217] on div "C1C1C1" at bounding box center [169, 214] width 39 height 12
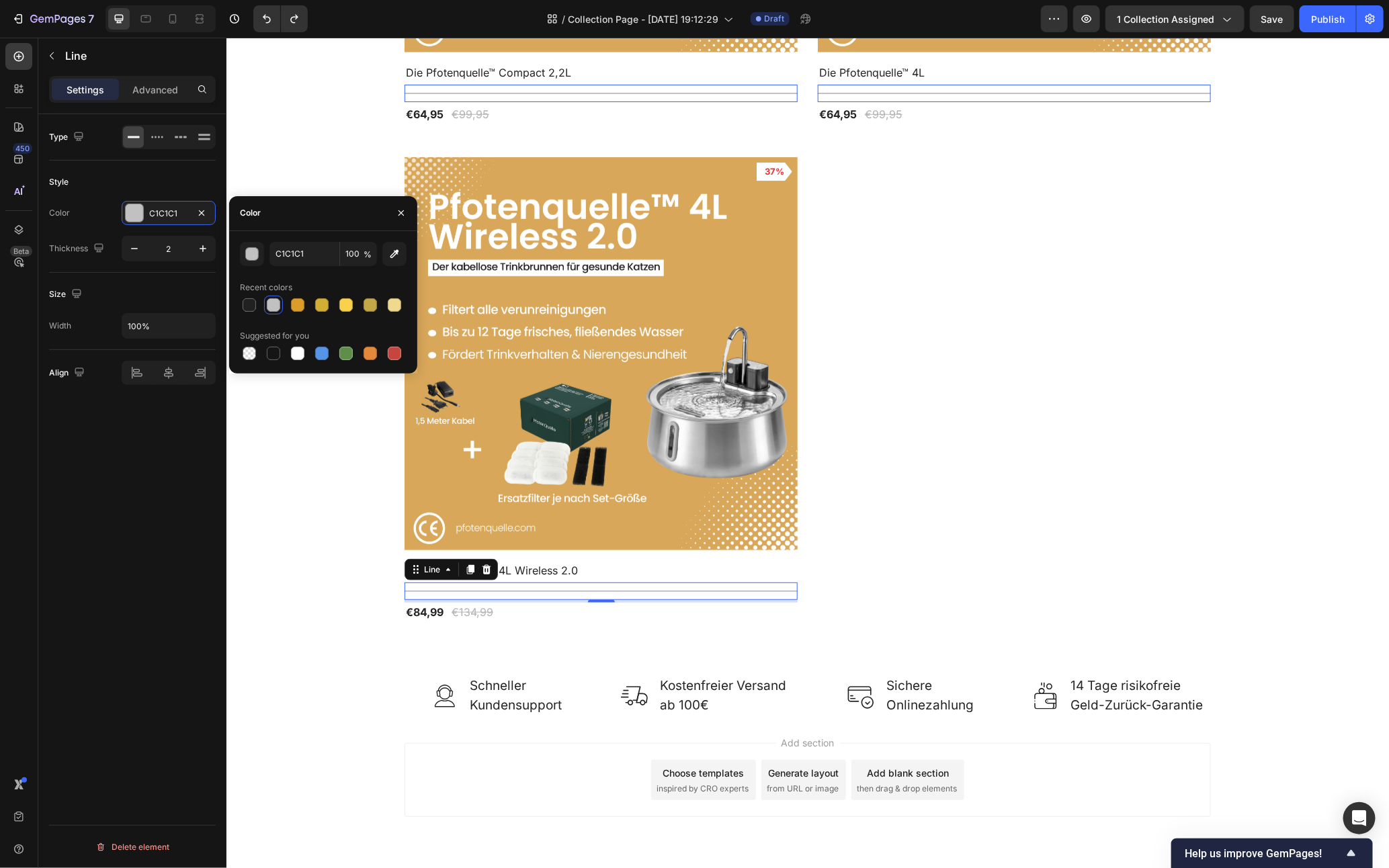
click at [369, 260] on span "%" at bounding box center [368, 255] width 8 height 12
click at [360, 258] on input "100" at bounding box center [358, 253] width 37 height 24
type input "60"
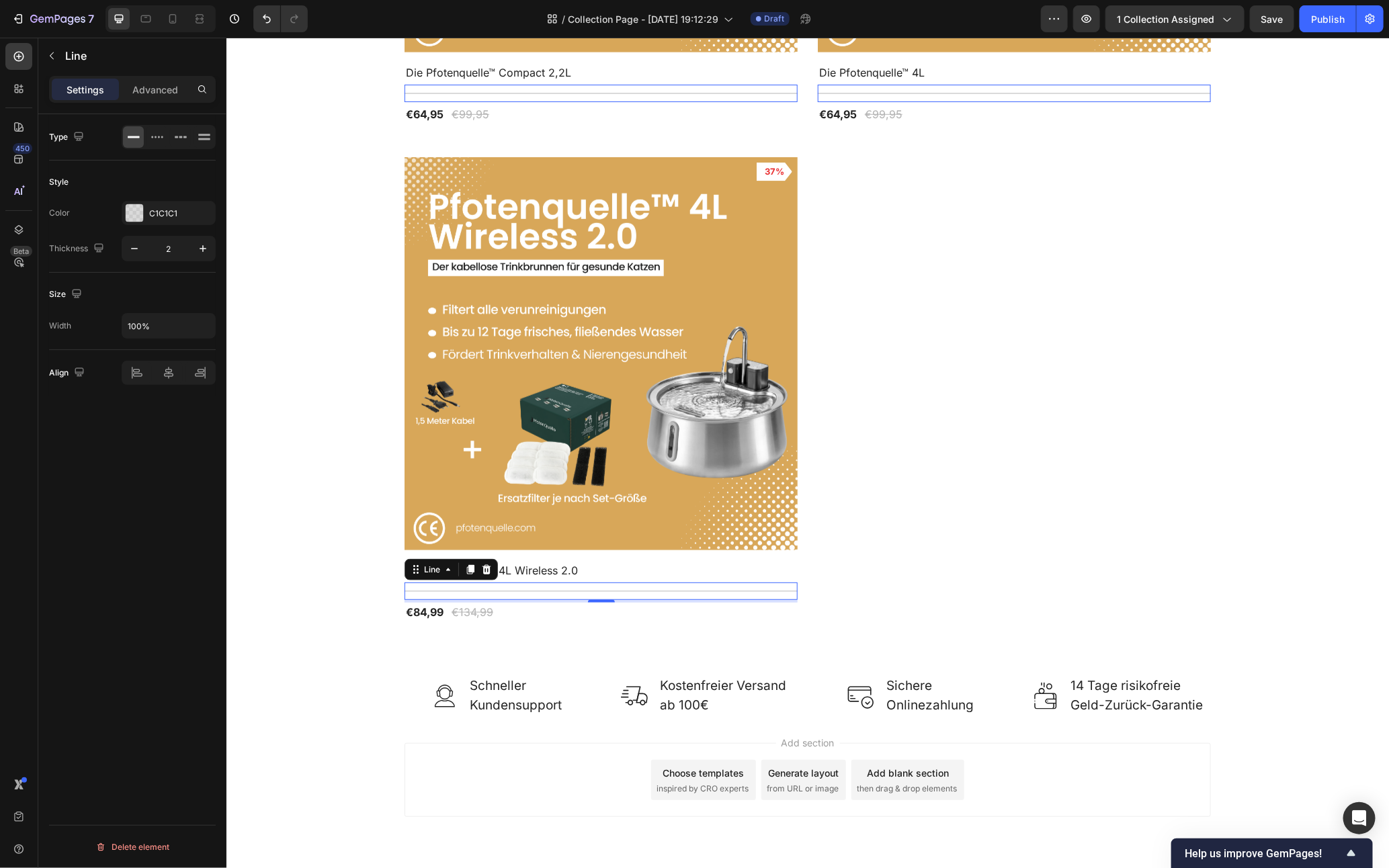
click at [168, 524] on div "Type Style Color C1C1C1 Thickness 2 Size Width 100% Align Delete element" at bounding box center [132, 510] width 188 height 792
click at [984, 498] on div "Product Images 35% Product Badge Row Die Pfotenquelle™ Compact 2,2L Product Tit…" at bounding box center [807, 139] width 806 height 963
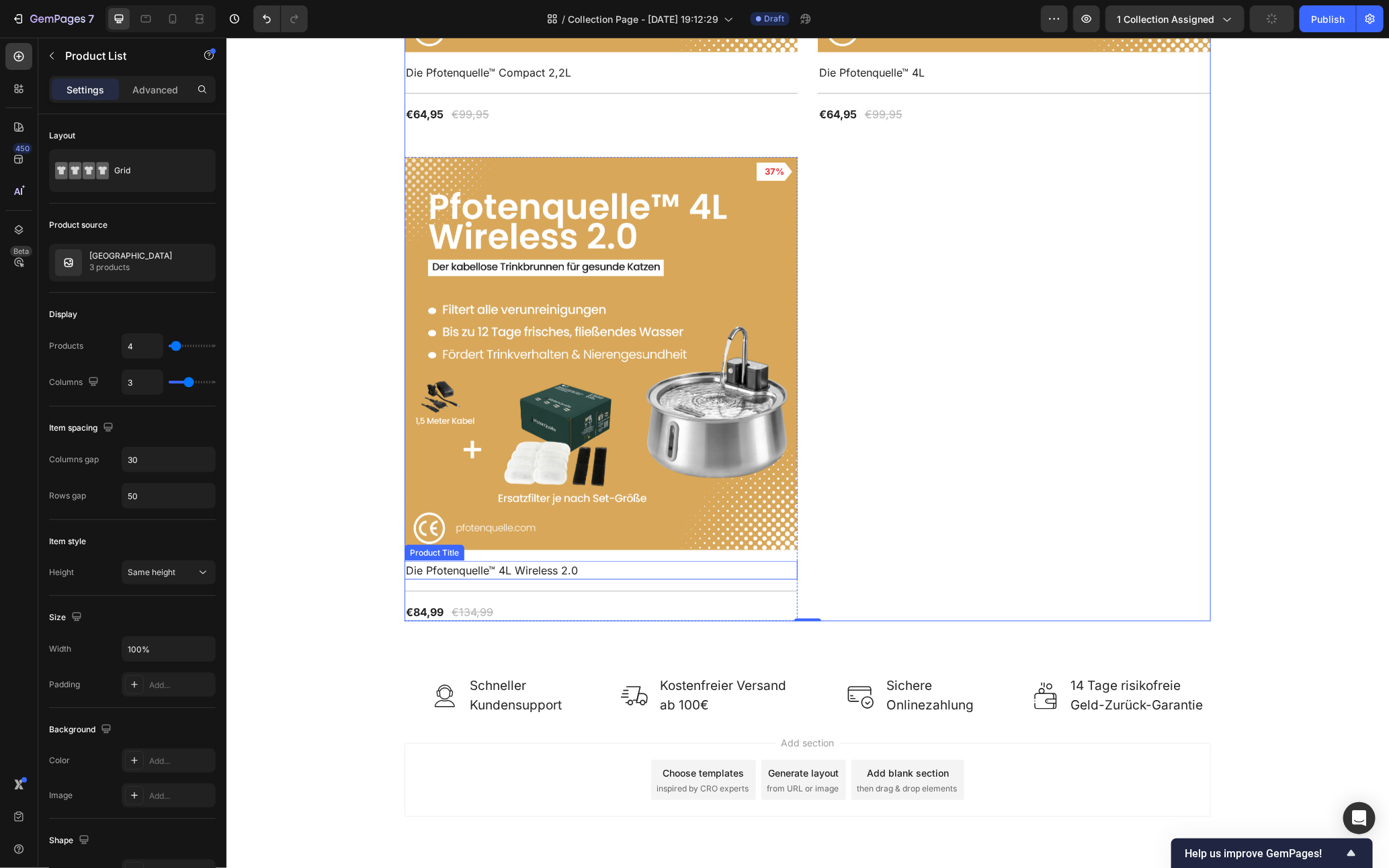
click at [634, 566] on h2 "Die Pfotenquelle™ 4L Wireless 2.0" at bounding box center [600, 569] width 393 height 19
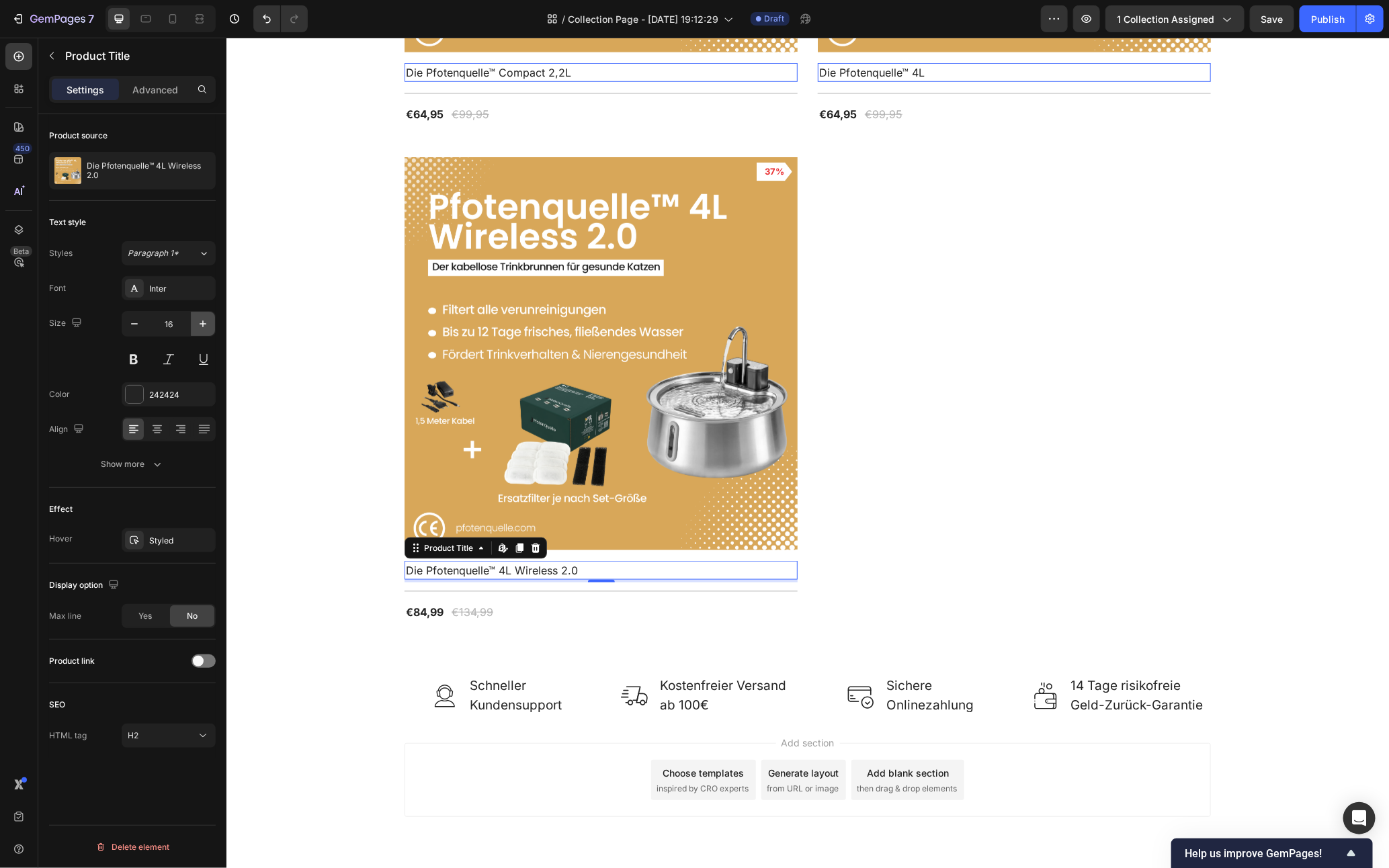
click at [196, 328] on icon "button" at bounding box center [203, 324] width 13 height 13
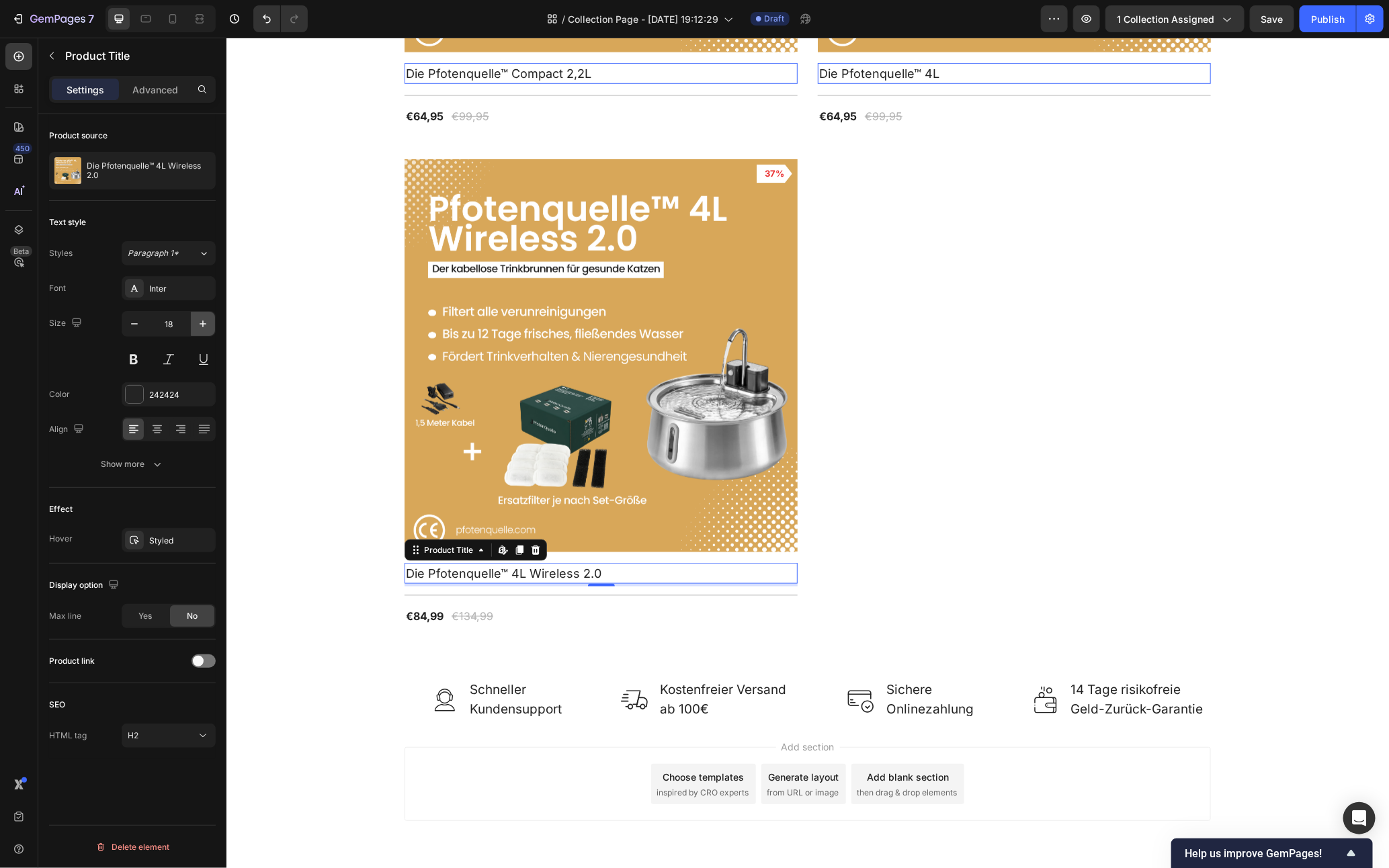
click at [196, 328] on icon "button" at bounding box center [203, 324] width 13 height 13
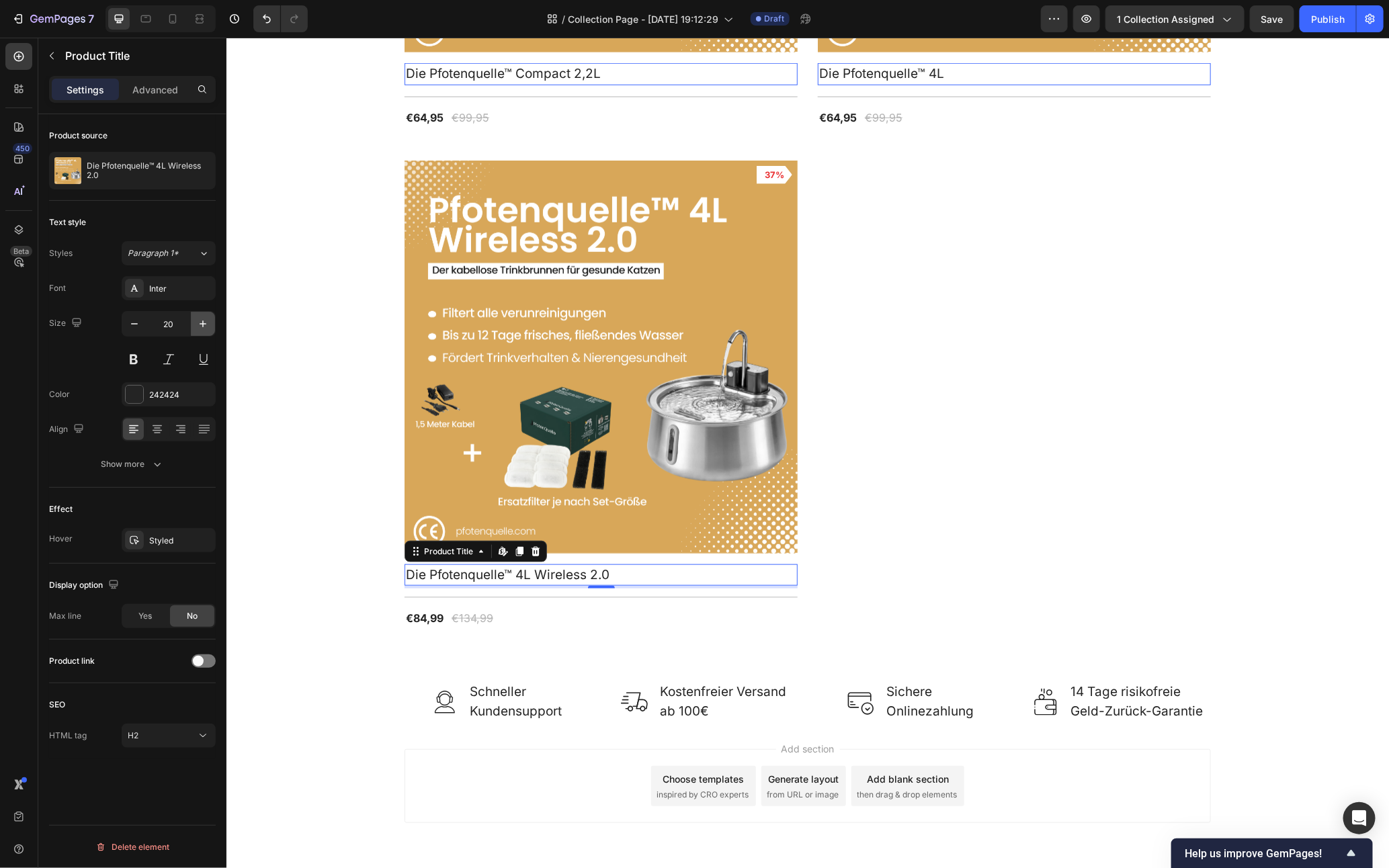
click at [196, 328] on icon "button" at bounding box center [203, 324] width 13 height 13
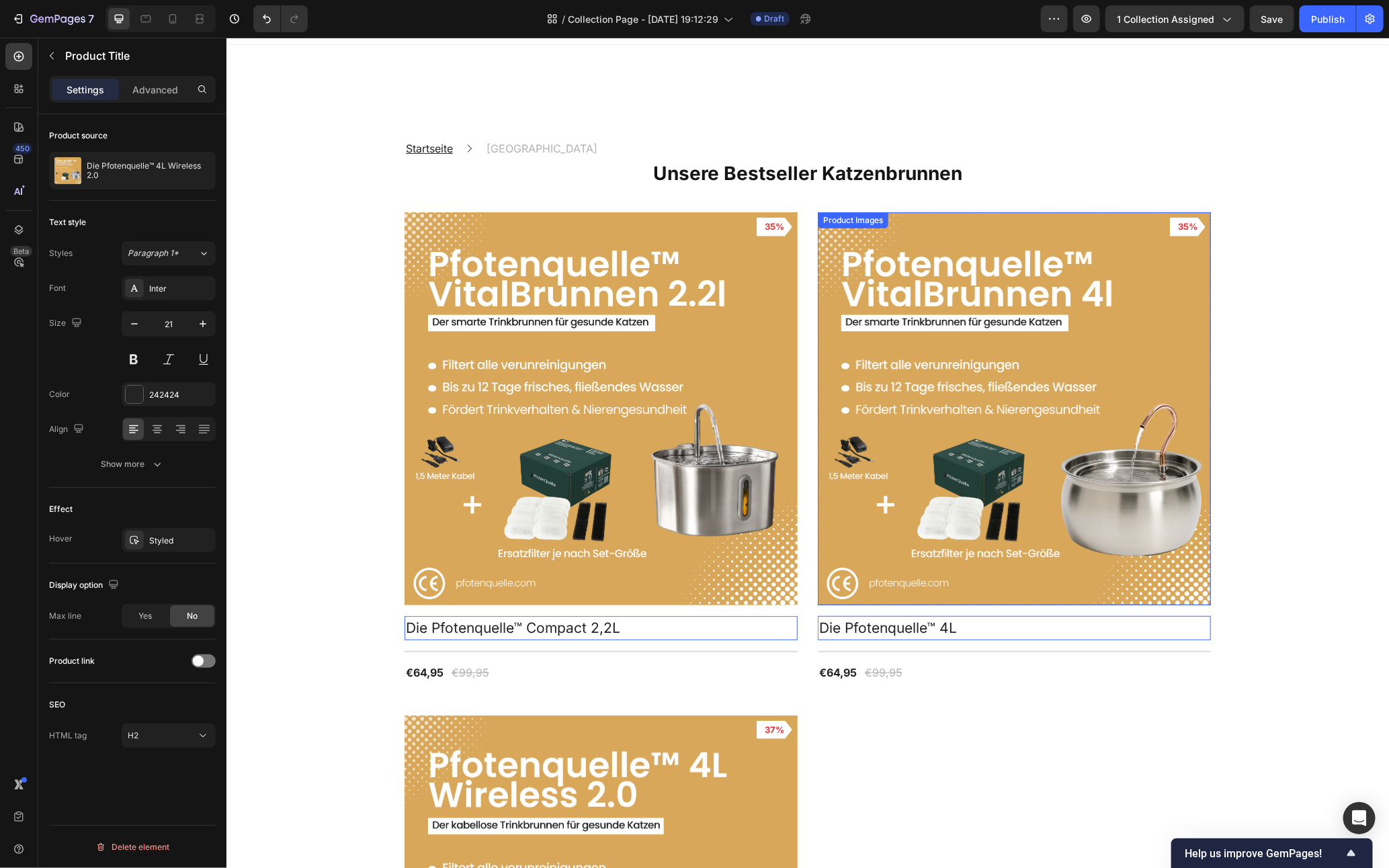
scroll to position [0, 0]
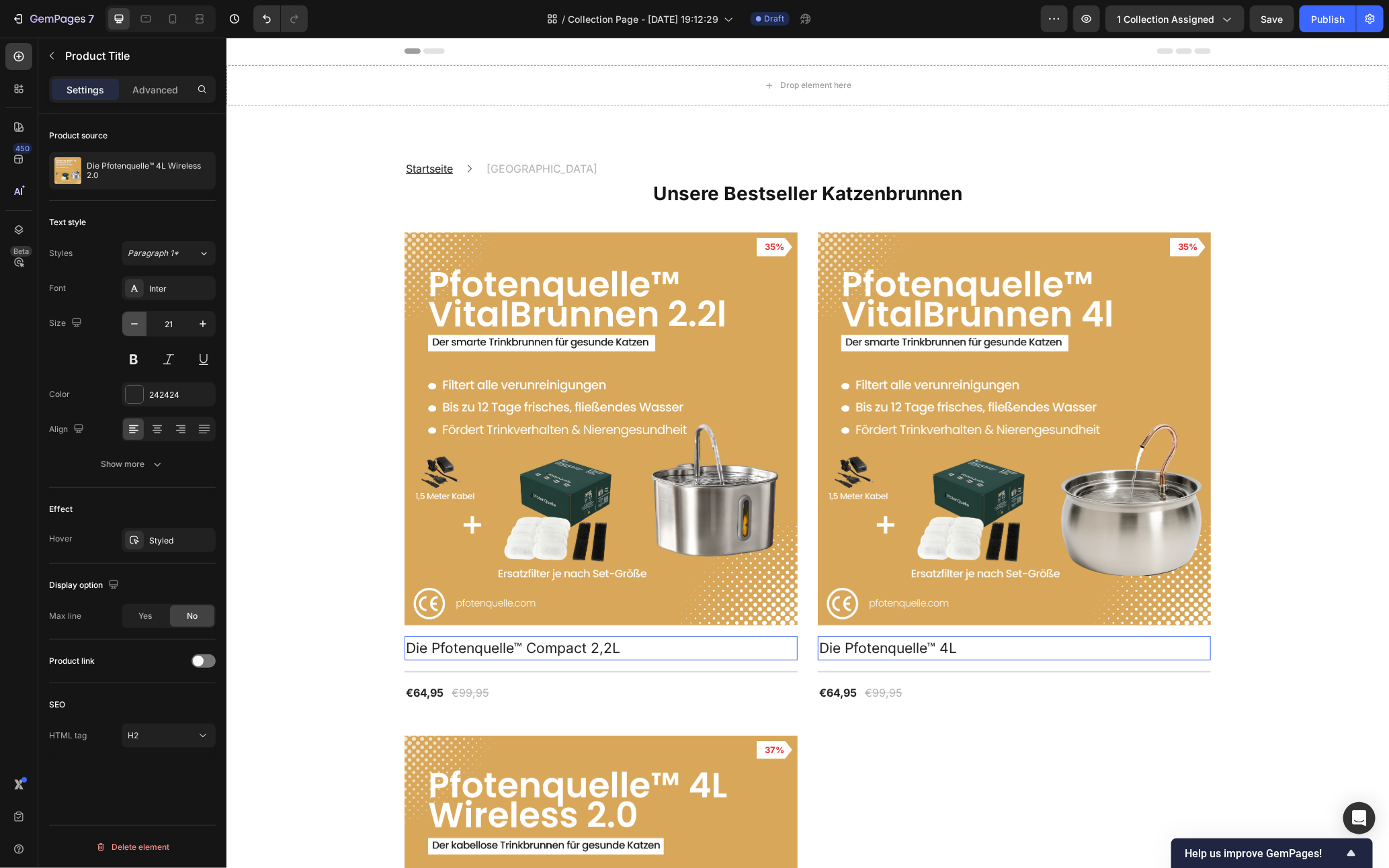
click at [128, 326] on icon "button" at bounding box center [134, 324] width 13 height 13
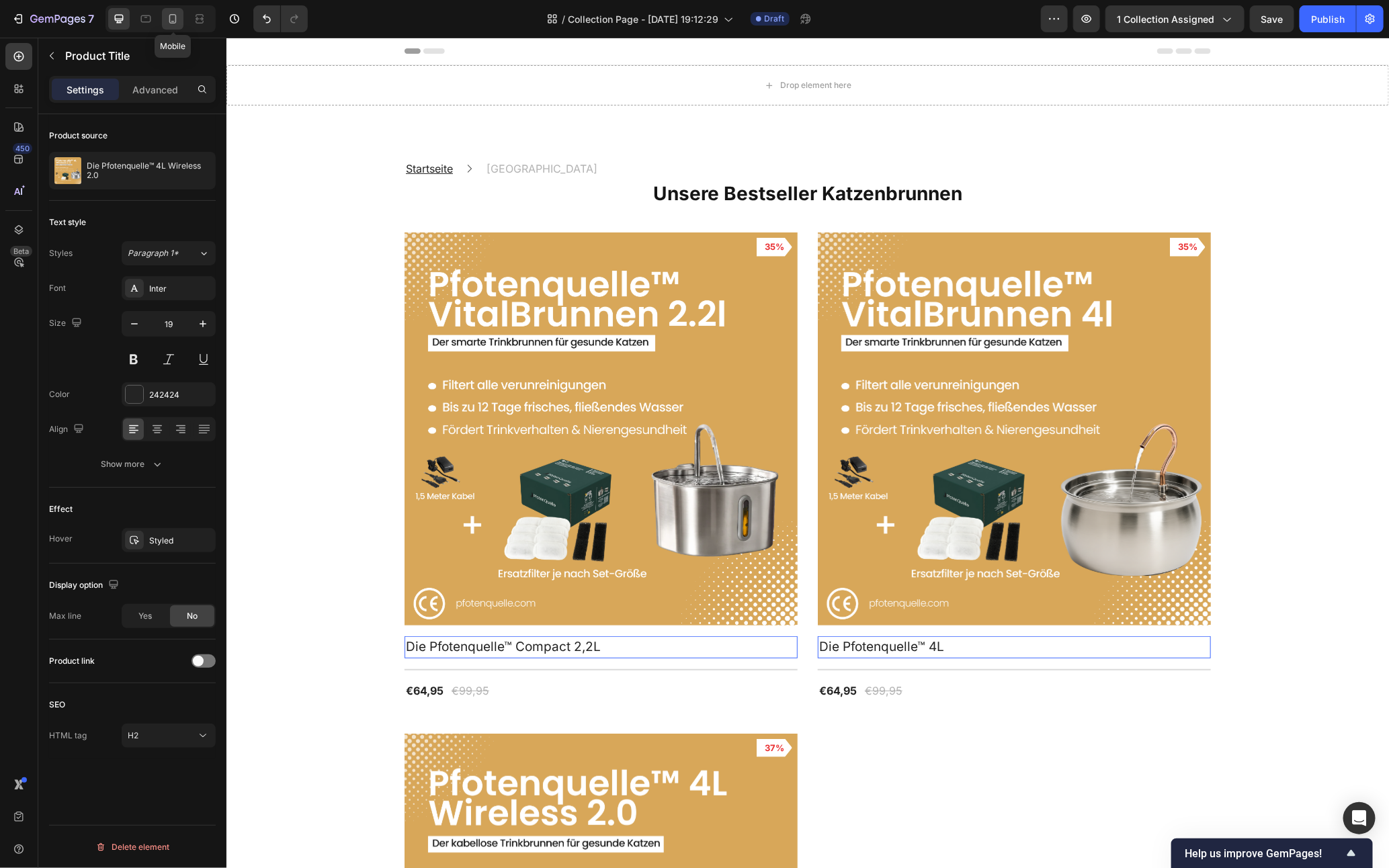
click at [179, 21] on icon at bounding box center [172, 19] width 13 height 13
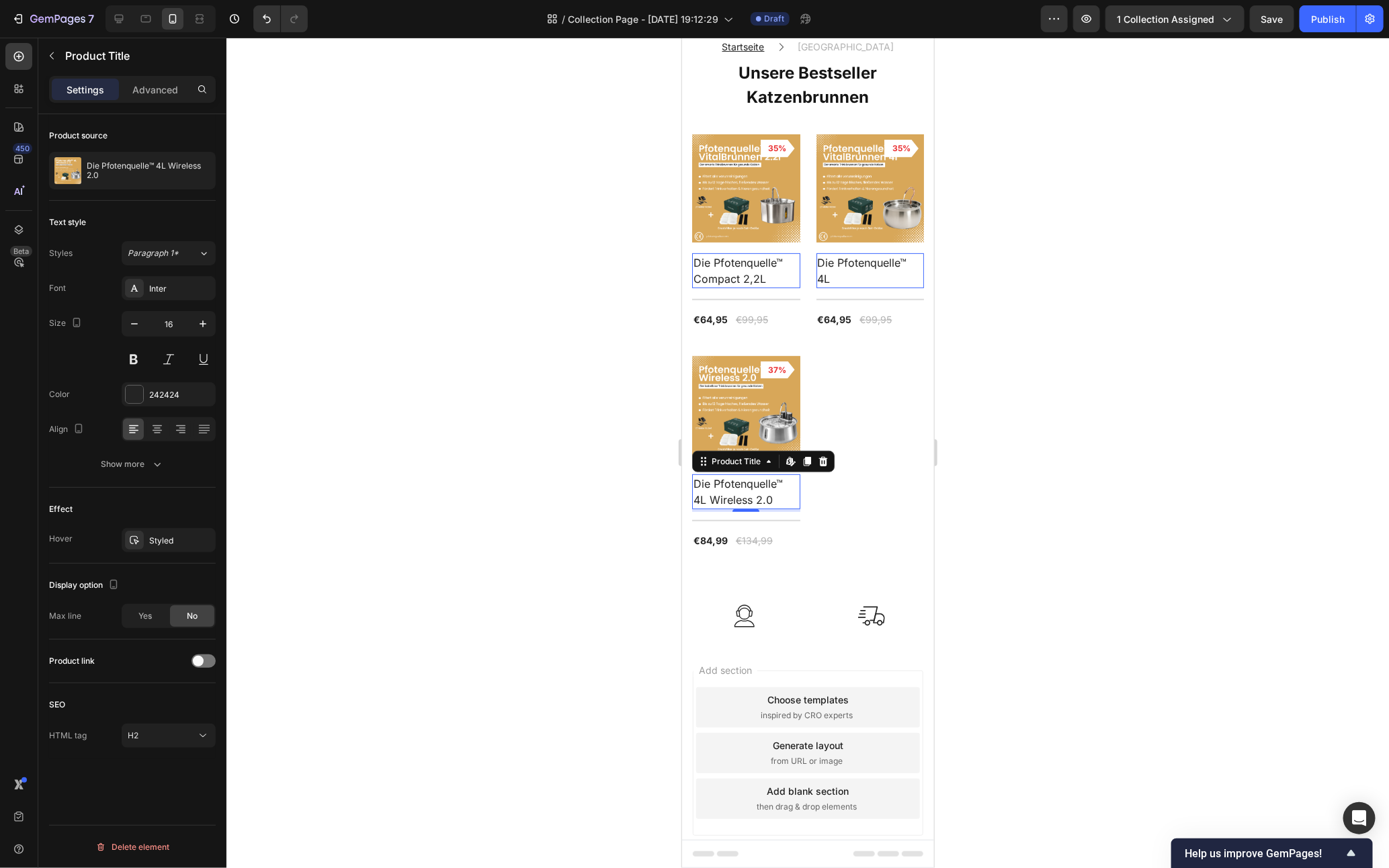
scroll to position [139, 0]
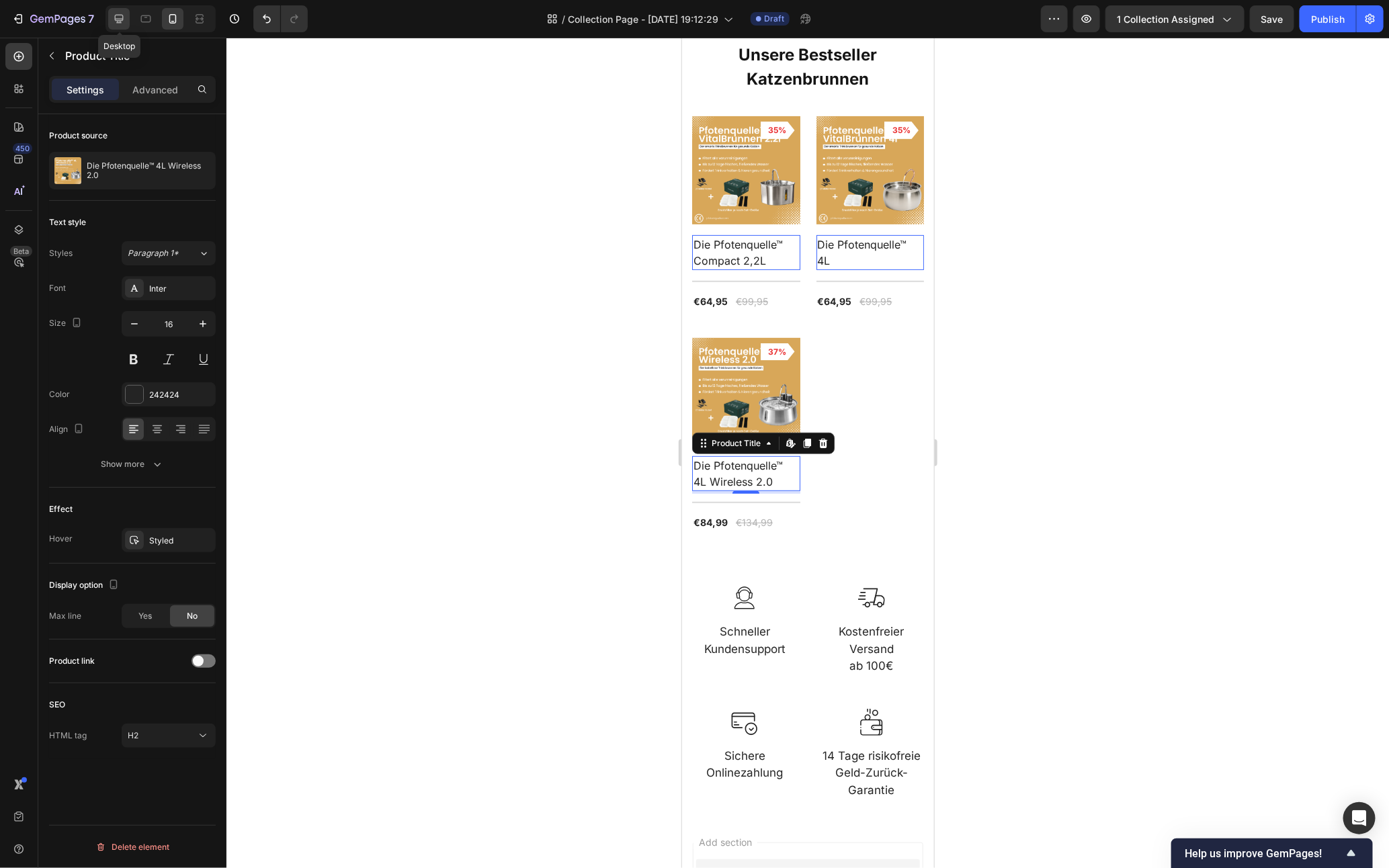
click at [119, 21] on icon at bounding box center [120, 20] width 9 height 9
type input "19"
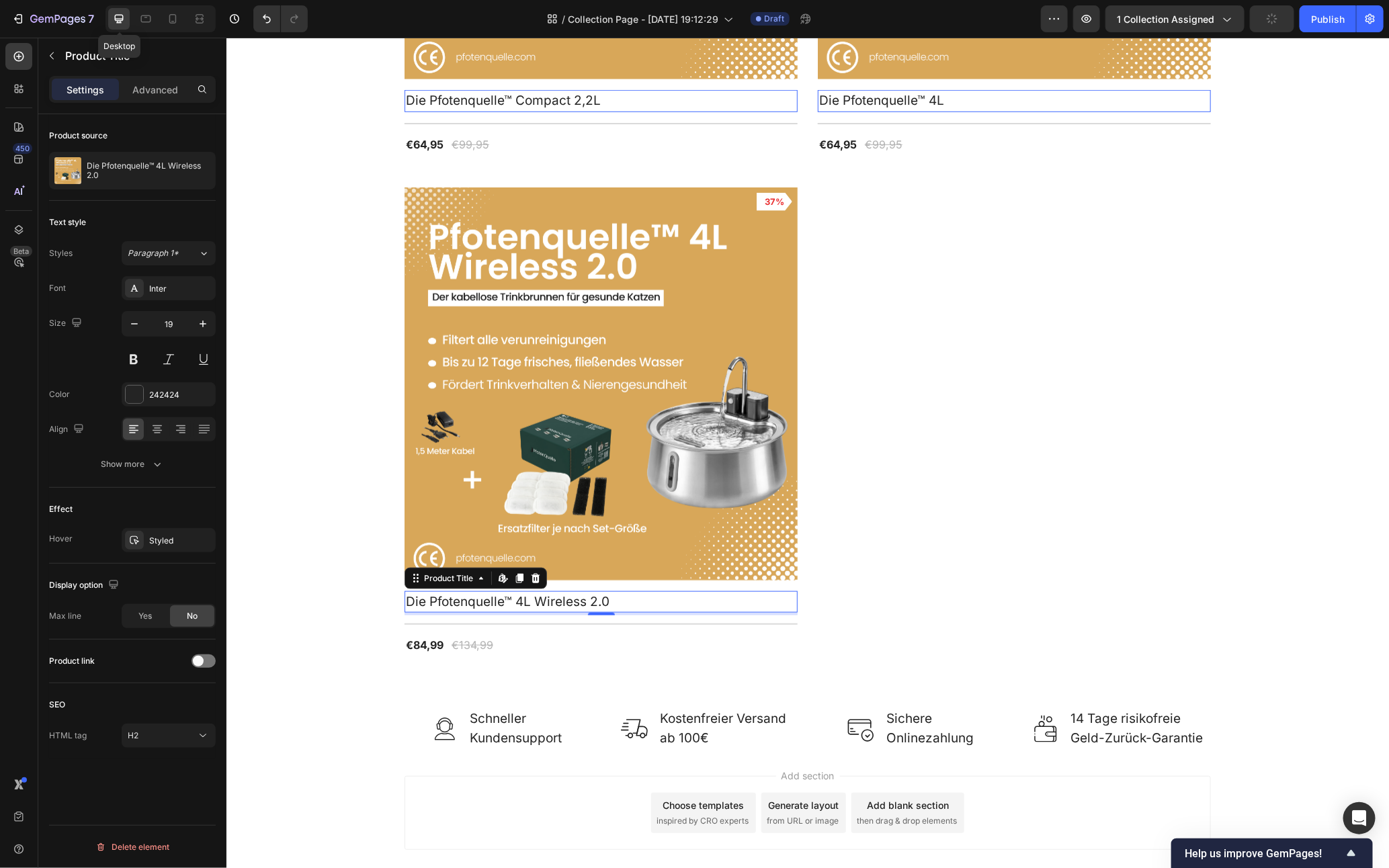
scroll to position [552, 0]
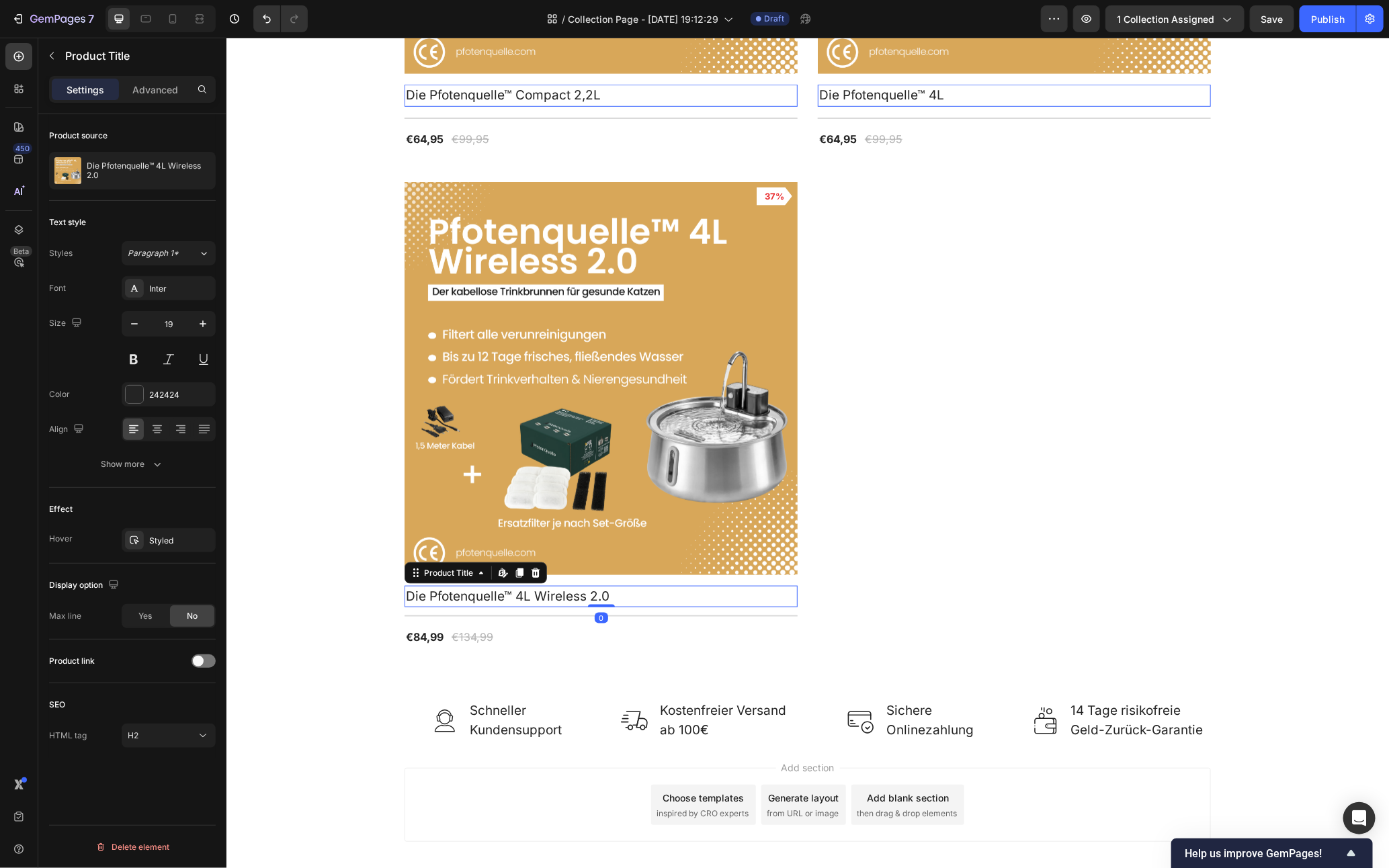
drag, startPoint x: 597, startPoint y: 599, endPoint x: 596, endPoint y: 575, distance: 24.0
click at [596, 575] on div "Product Images 37% Product Badge Row Die Pfotenquelle™ 4L Wireless 2.0 Product …" at bounding box center [600, 413] width 393 height 465
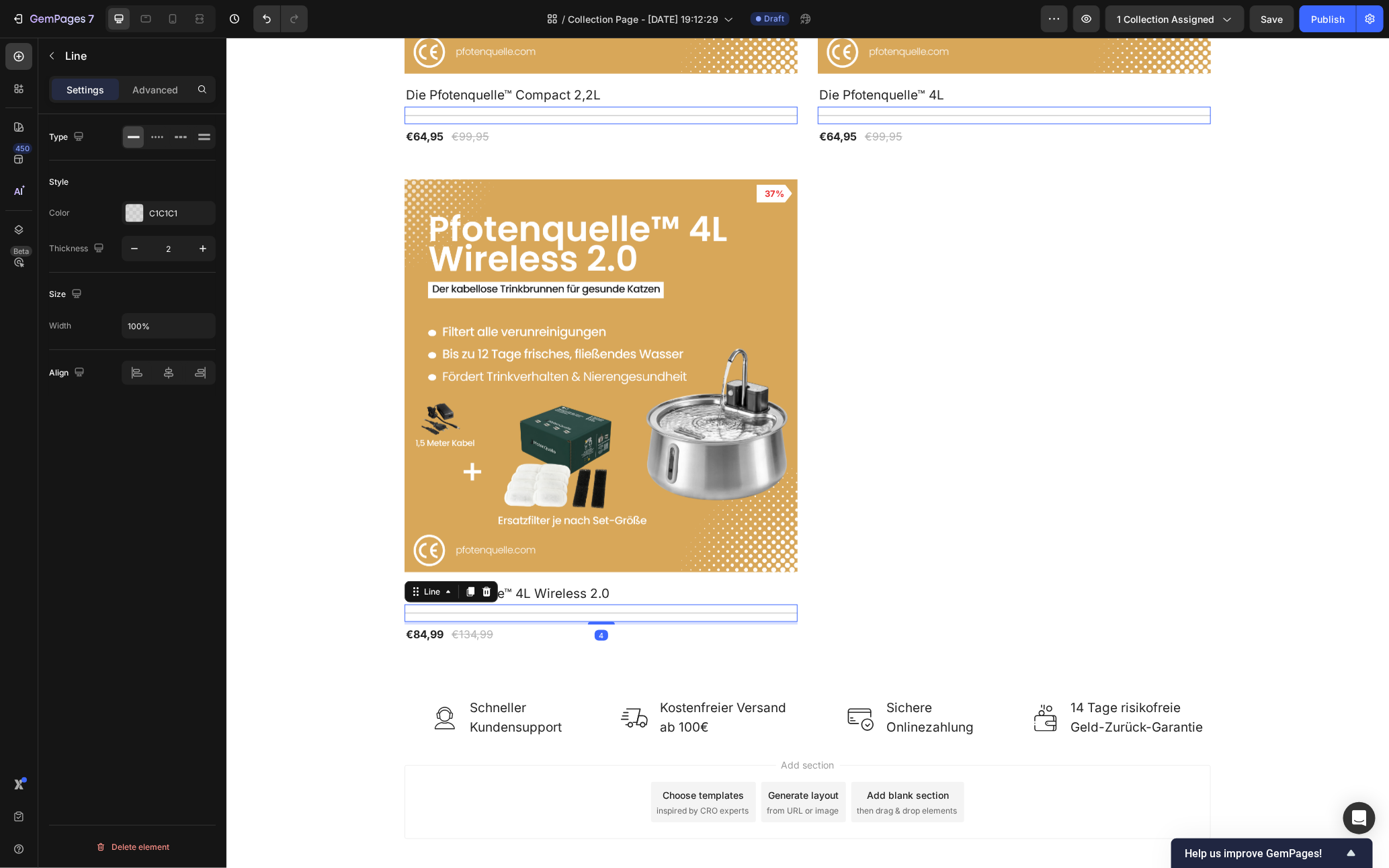
click at [504, 612] on div at bounding box center [600, 613] width 393 height 2
click at [129, 58] on p "Line" at bounding box center [137, 55] width 145 height 16
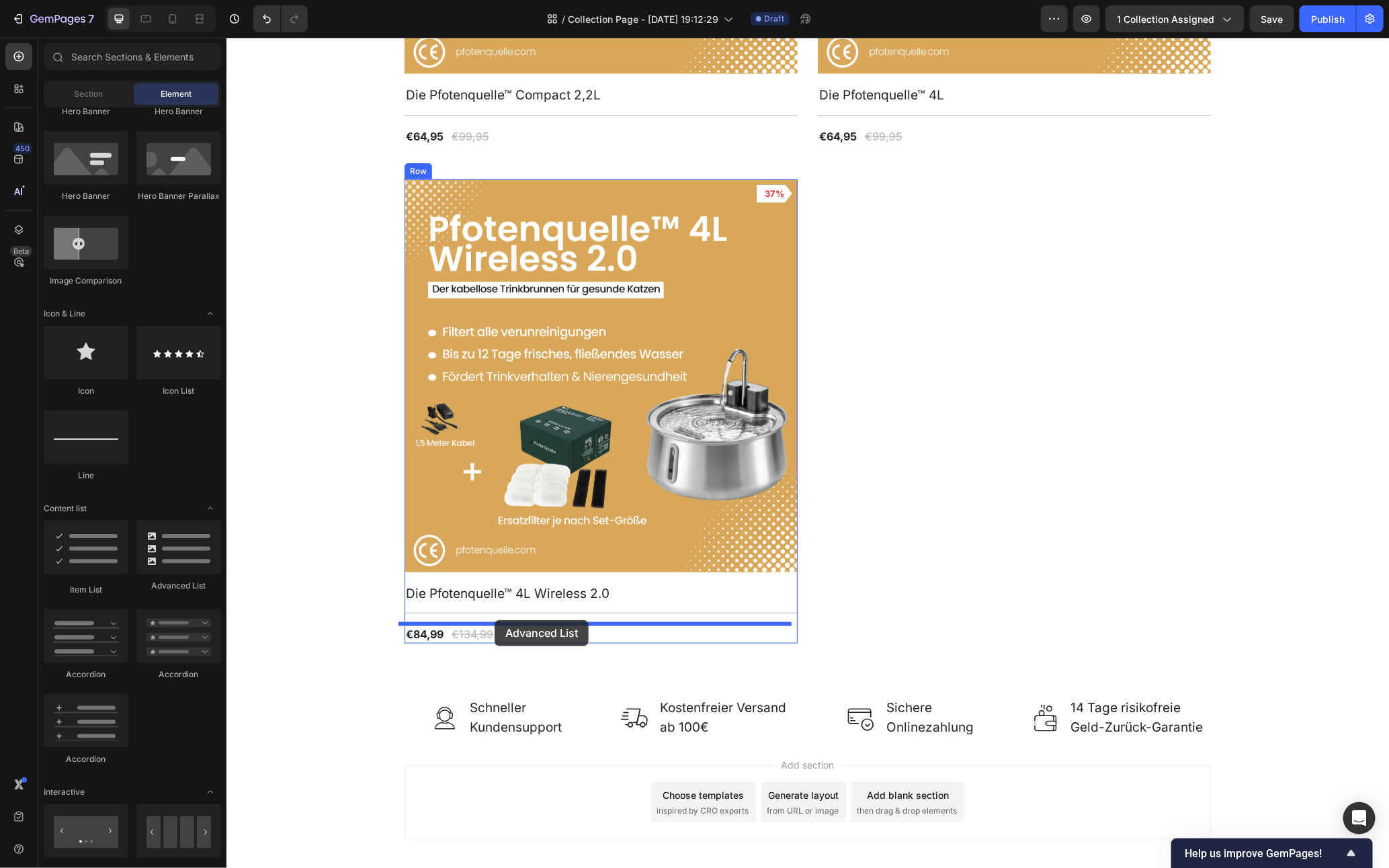
drag, startPoint x: 403, startPoint y: 601, endPoint x: 494, endPoint y: 620, distance: 93.0
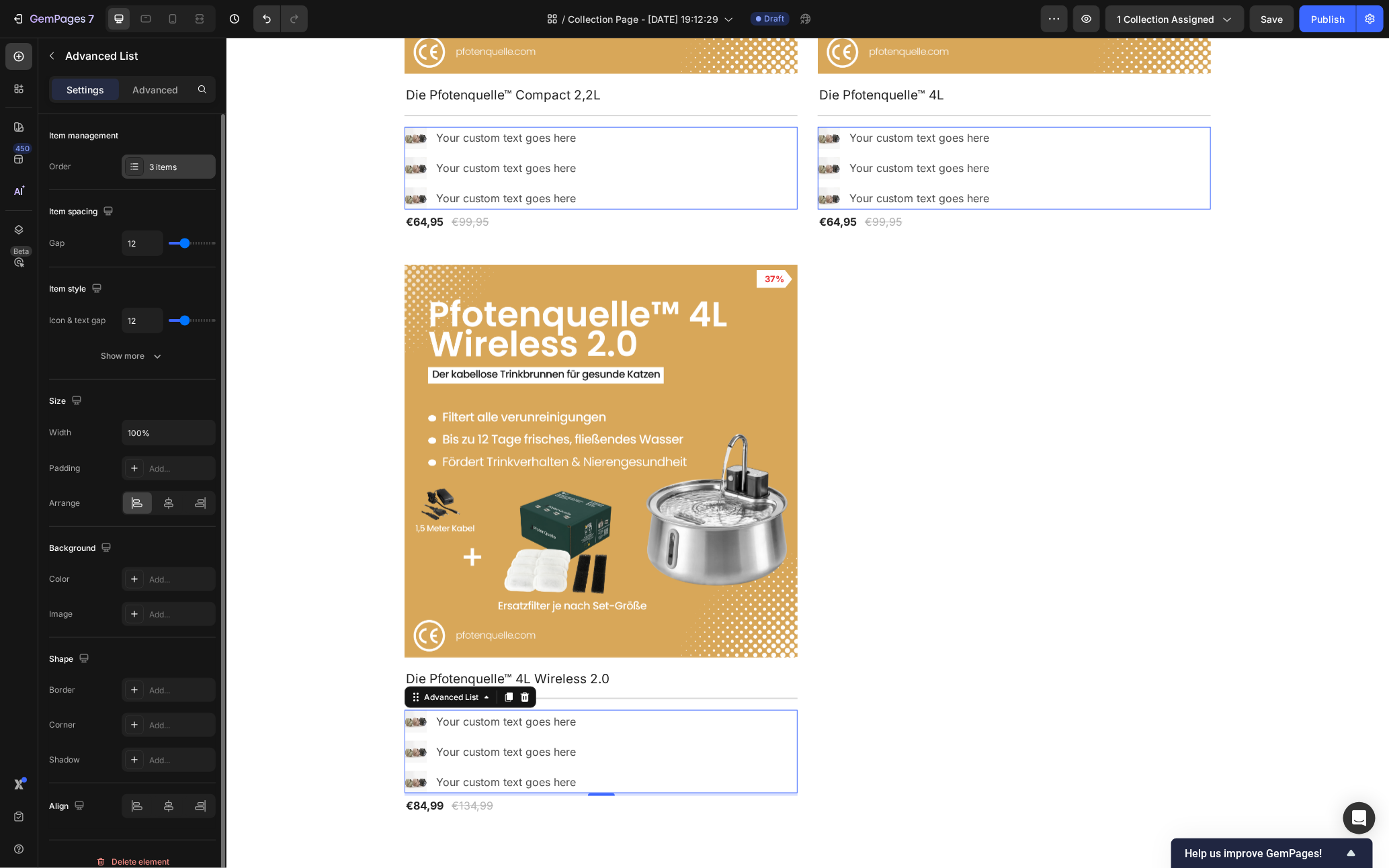
click at [181, 161] on div "3 items" at bounding box center [180, 168] width 63 height 12
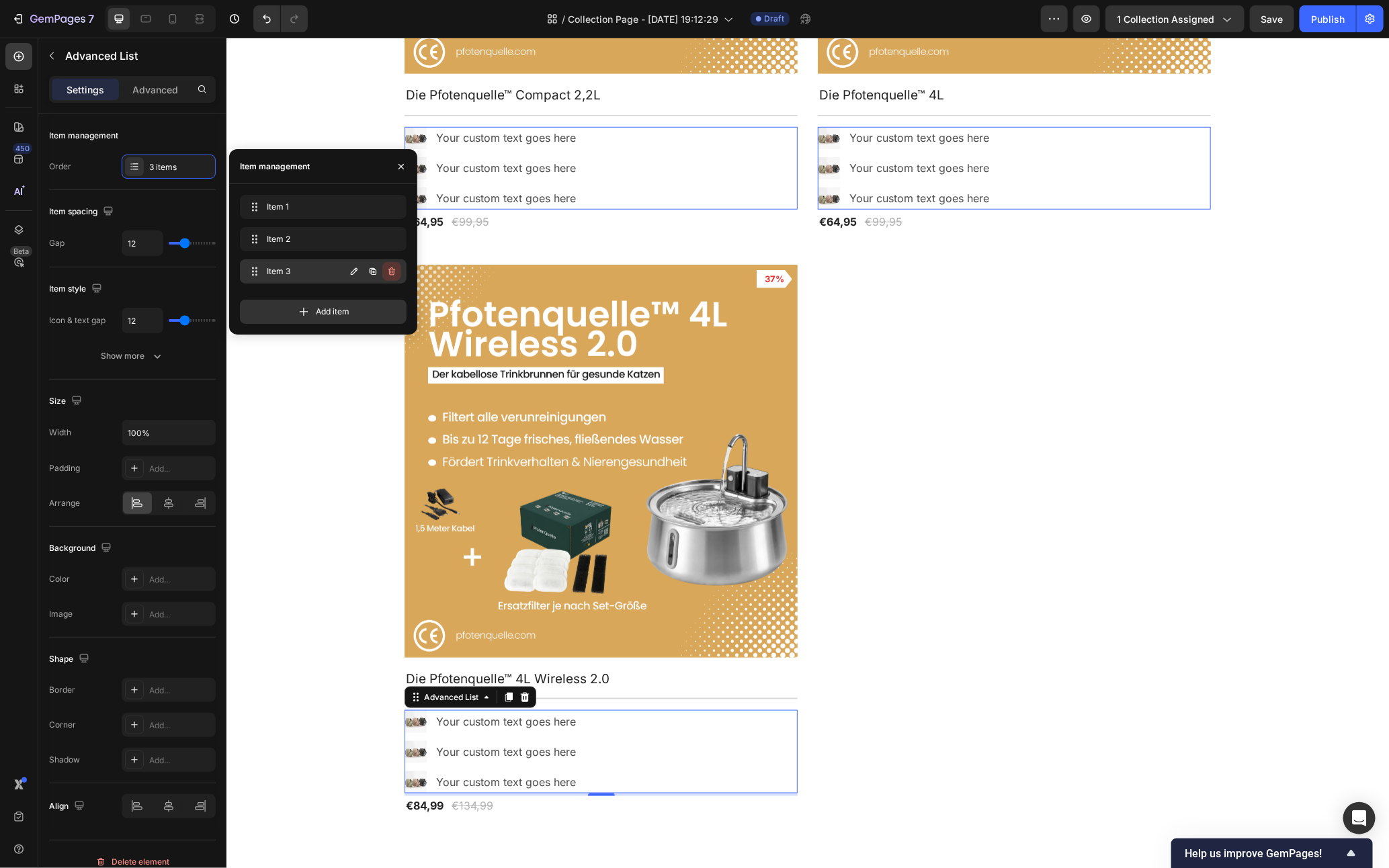
click at [390, 271] on icon "button" at bounding box center [392, 271] width 11 height 11
click at [388, 272] on div "Delete" at bounding box center [383, 272] width 25 height 12
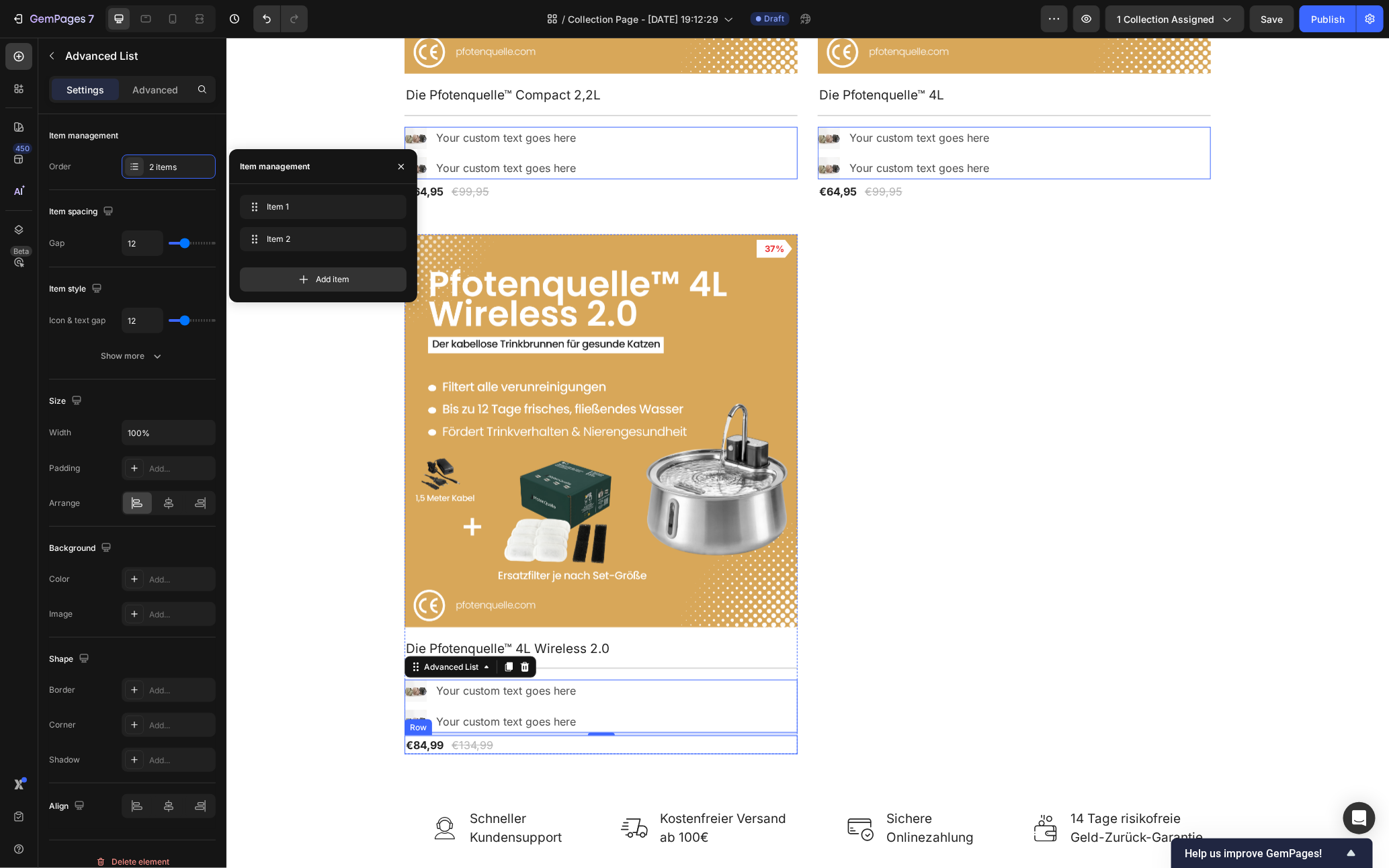
click at [536, 748] on div "€84,99 Product Price Product Price €134,99 Compare Price Compare Price Row" at bounding box center [600, 744] width 393 height 19
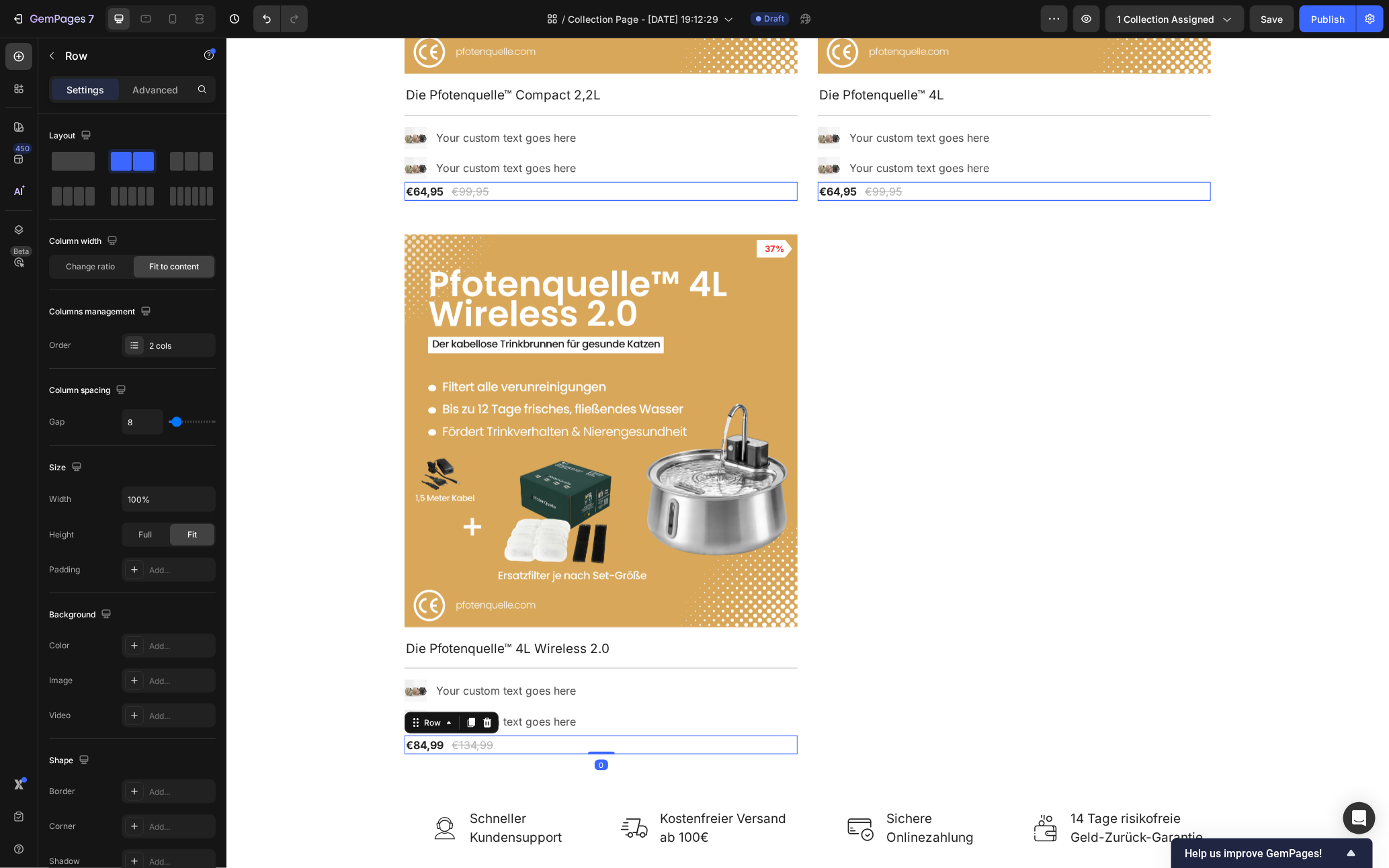
click at [1140, 667] on div "Product Images 35% Product Badge Row Die Pfotenquelle™ Compact 2,2L Product Tit…" at bounding box center [807, 217] width 806 height 1074
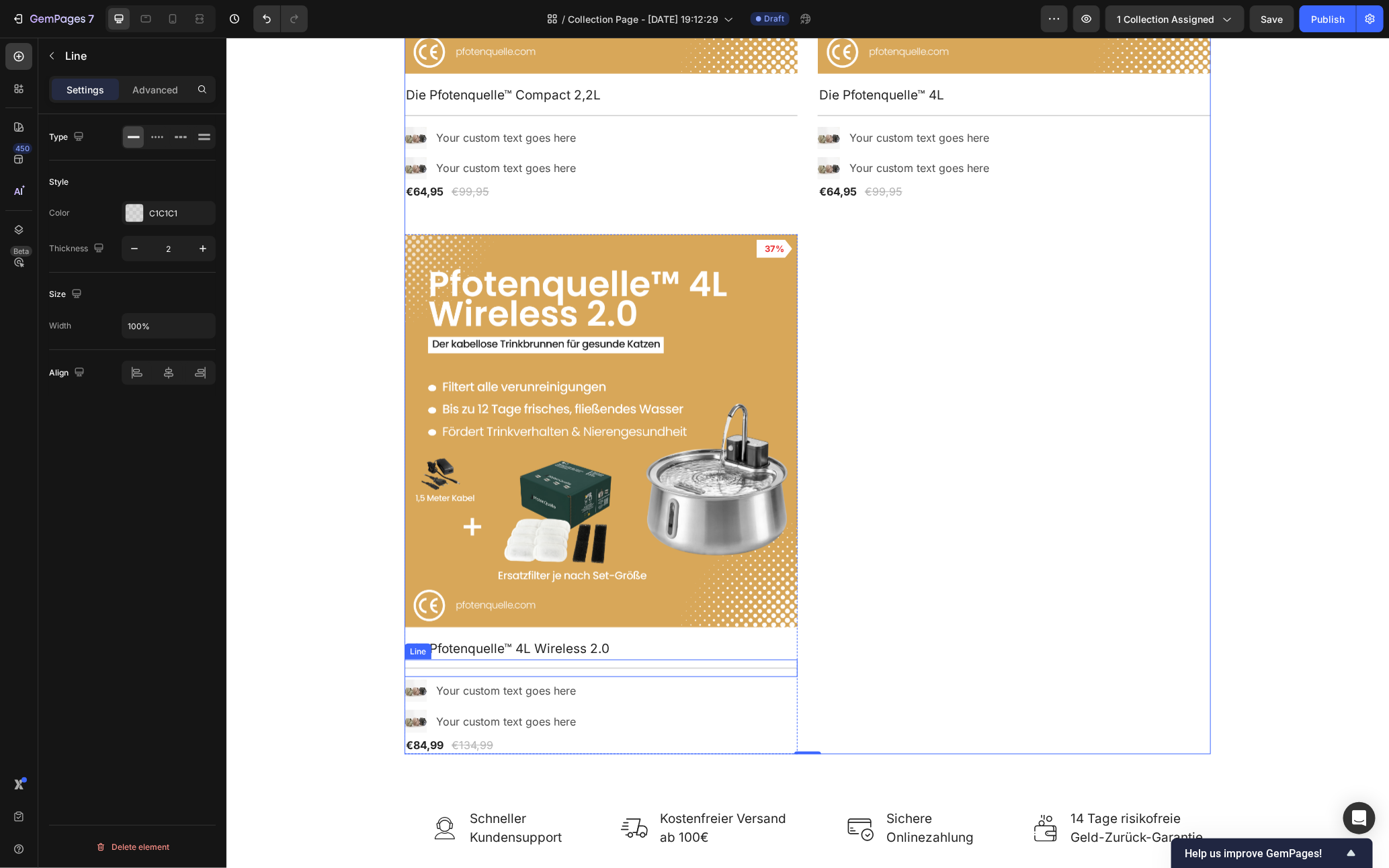
click at [483, 669] on div "Title Line" at bounding box center [600, 668] width 393 height 18
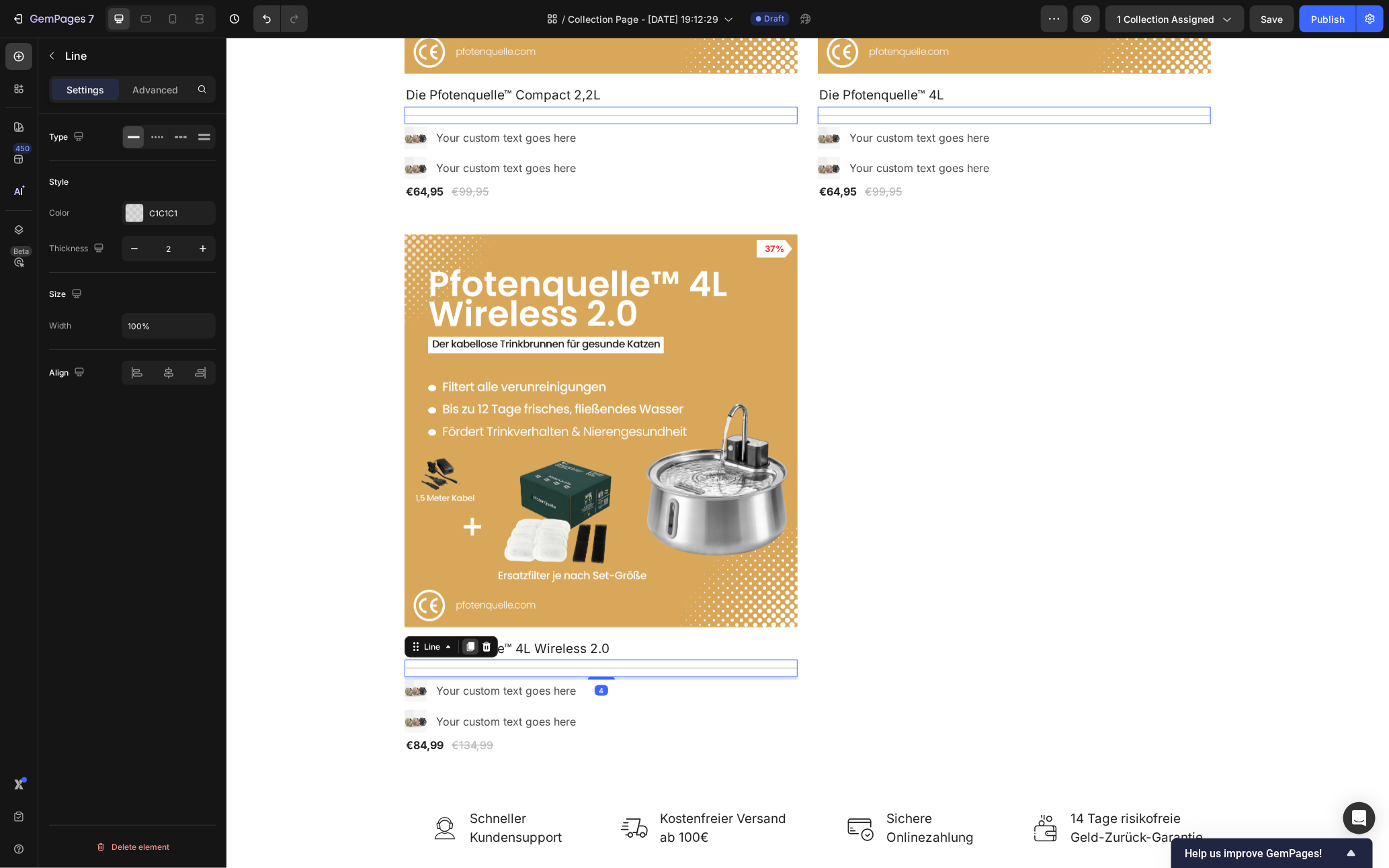
click at [467, 648] on icon at bounding box center [470, 647] width 7 height 10
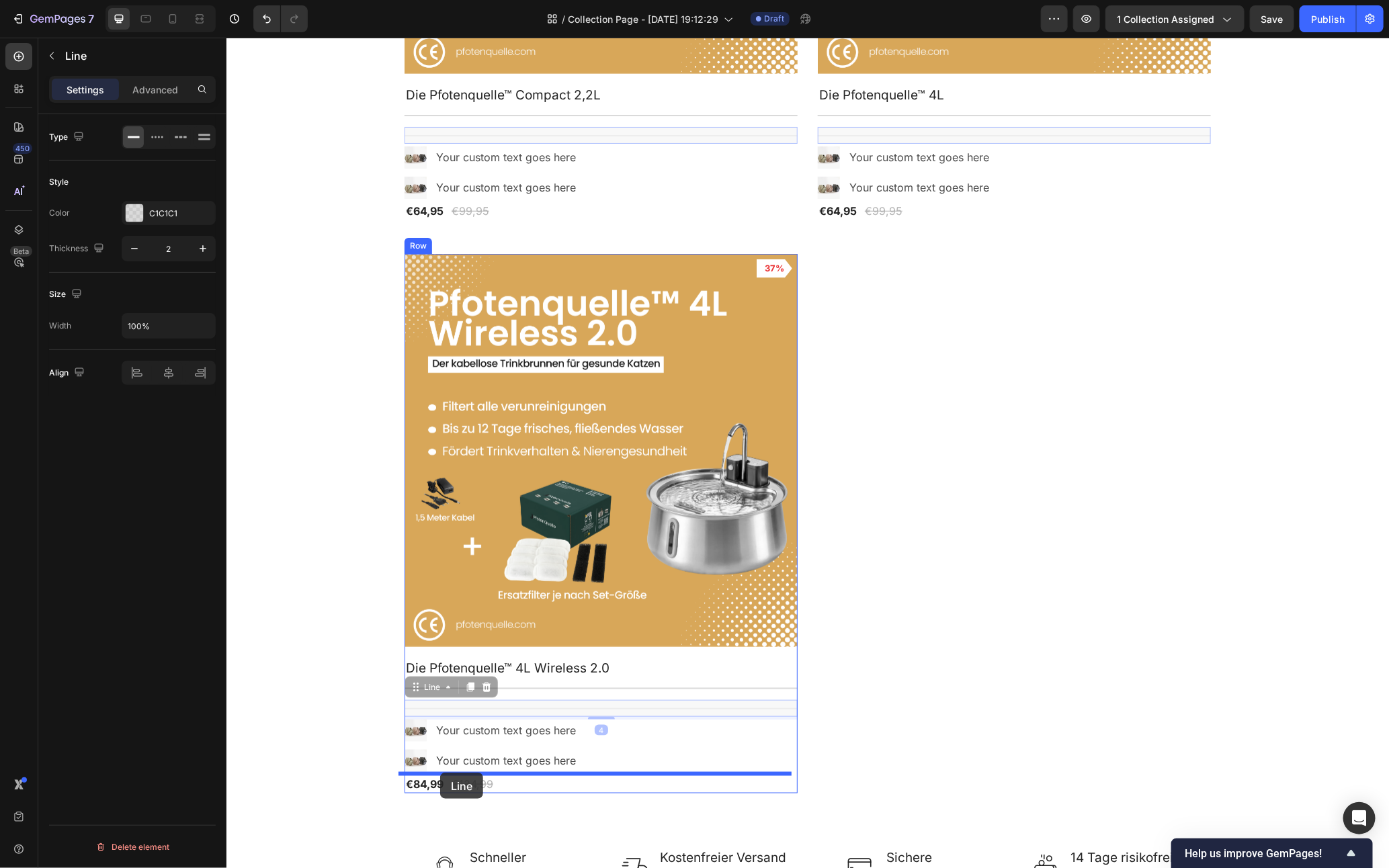
drag, startPoint x: 415, startPoint y: 683, endPoint x: 440, endPoint y: 773, distance: 93.4
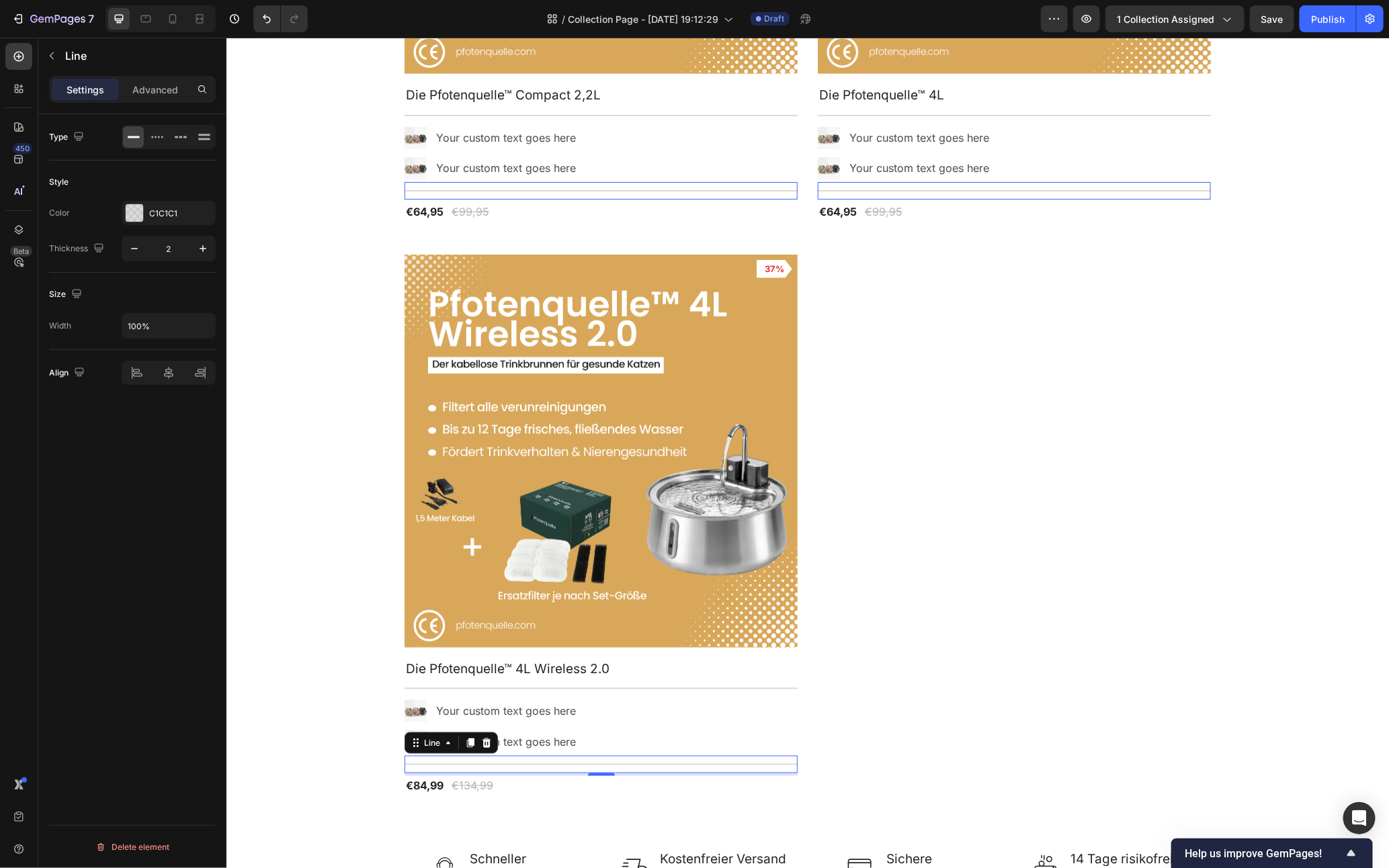
click at [916, 707] on div "Product Images 35% Product Badge Row Die Pfotenquelle™ Compact 2,2L Product Tit…" at bounding box center [807, 236] width 806 height 1114
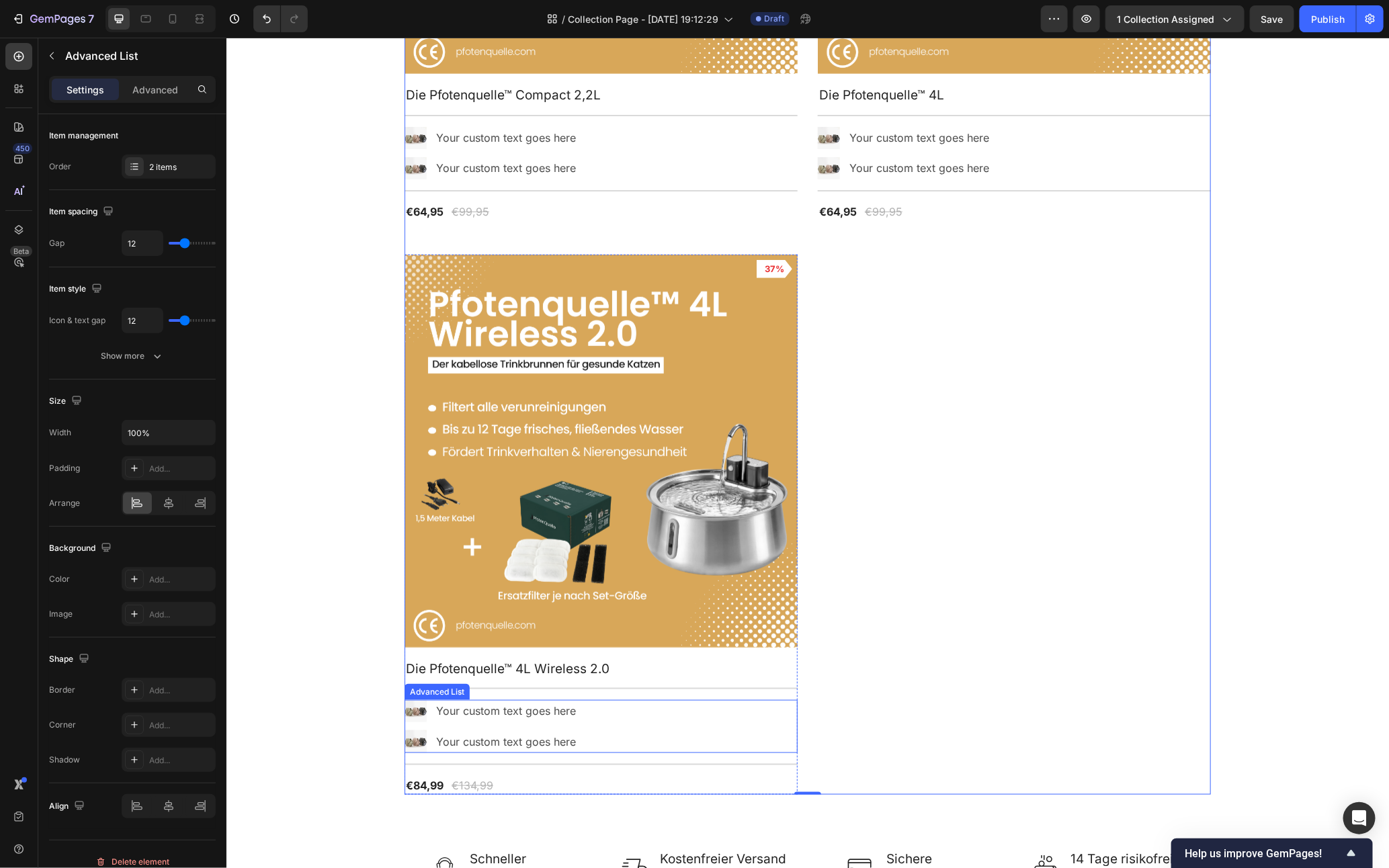
click at [593, 750] on div "Image Your custom text goes here Text Block Image Your custom text goes here Te…" at bounding box center [600, 725] width 393 height 53
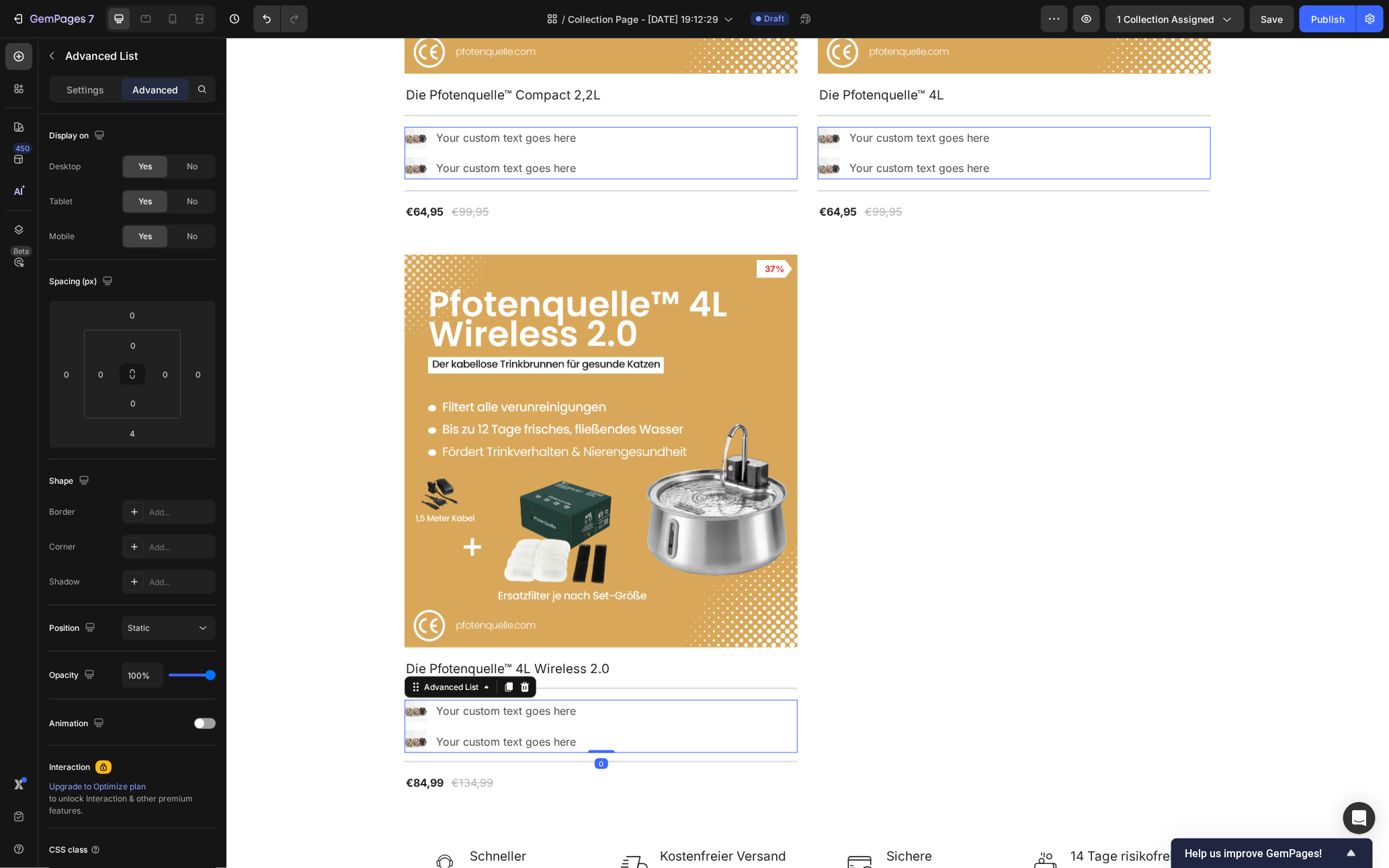
drag, startPoint x: 599, startPoint y: 751, endPoint x: 607, endPoint y: 699, distance: 52.6
click at [609, 705] on div "Image Your custom text goes here Text Block Image Your custom text goes here Te…" at bounding box center [600, 725] width 393 height 53
type input "0"
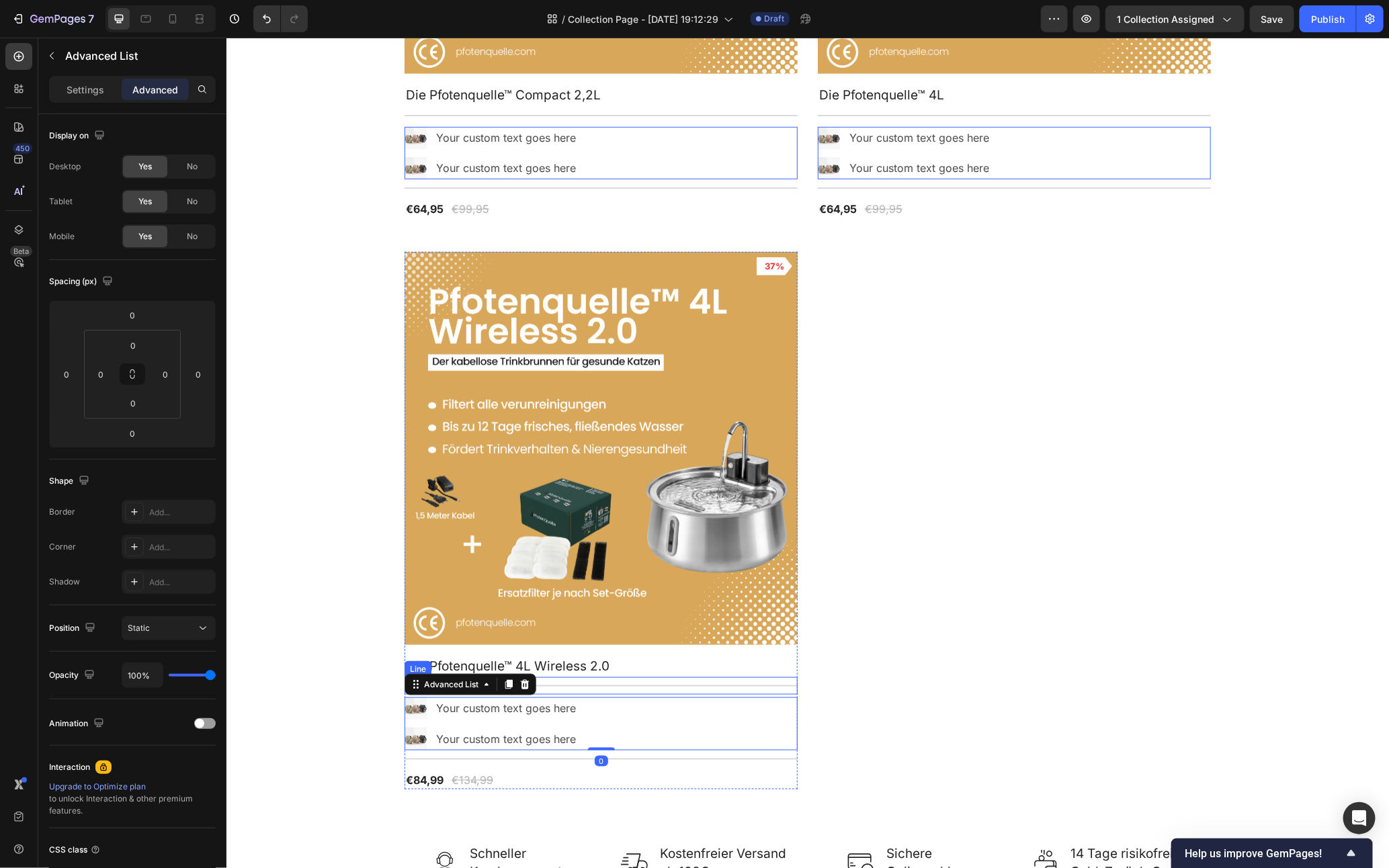
click at [602, 680] on div "Title Line" at bounding box center [600, 686] width 393 height 18
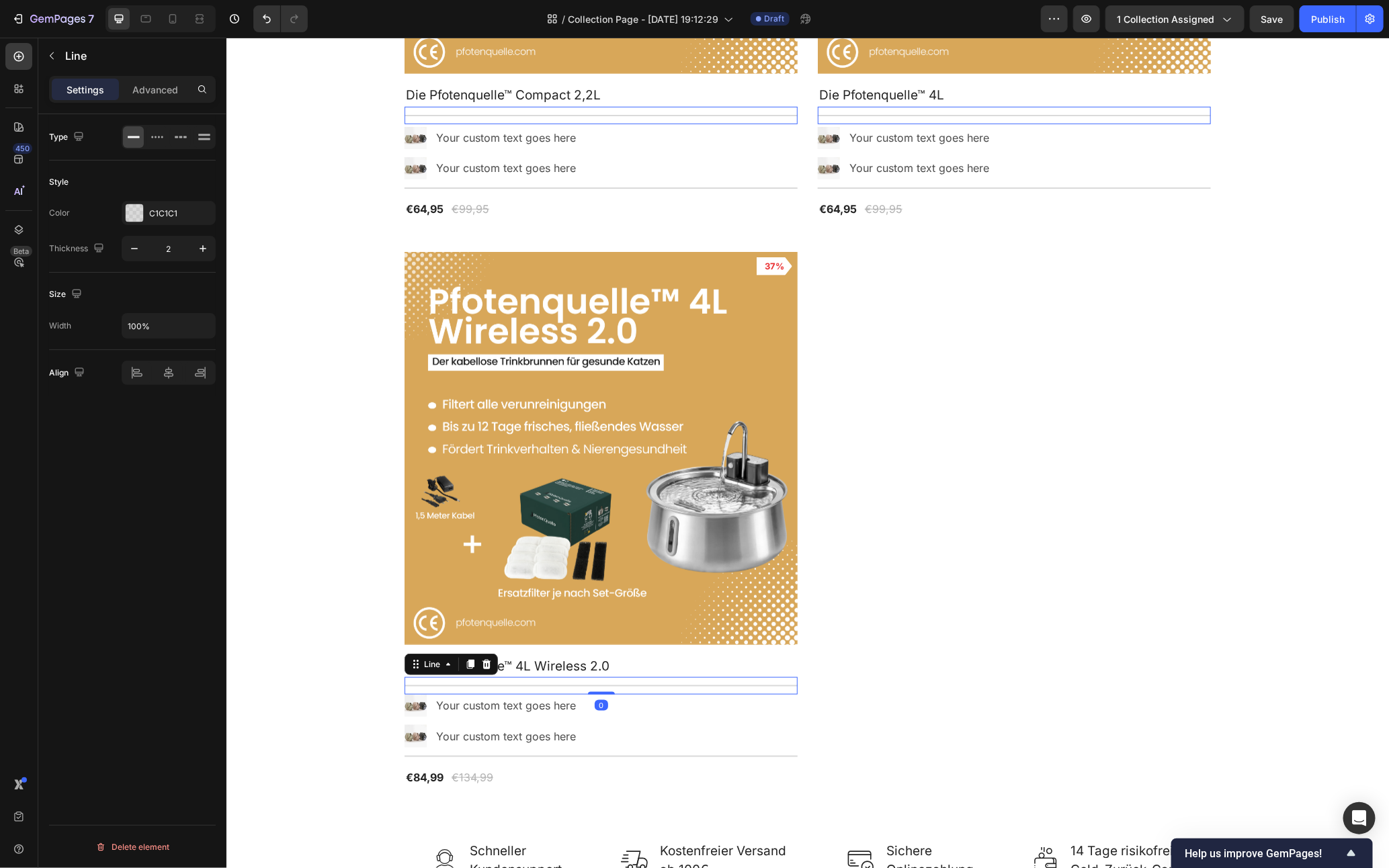
drag, startPoint x: 592, startPoint y: 692, endPoint x: 603, endPoint y: 663, distance: 31.0
click at [599, 665] on div "Product Images 37% Product Badge Row Die Pfotenquelle™ 4L Wireless 2.0 Product …" at bounding box center [600, 519] width 393 height 535
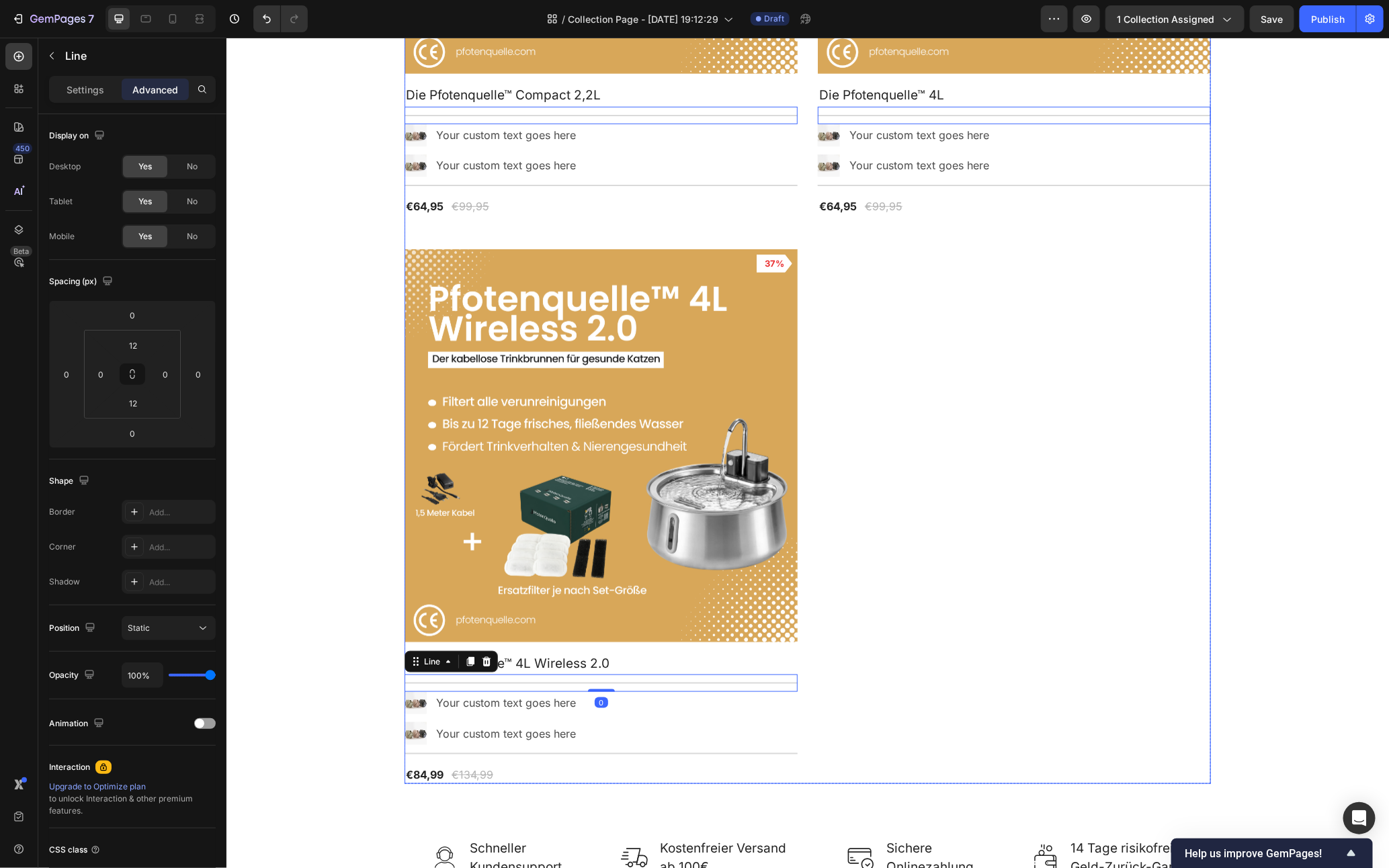
click at [982, 638] on div "Product Images 35% Product Badge Row Die Pfotenquelle™ Compact 2,2L Product Tit…" at bounding box center [807, 231] width 806 height 1104
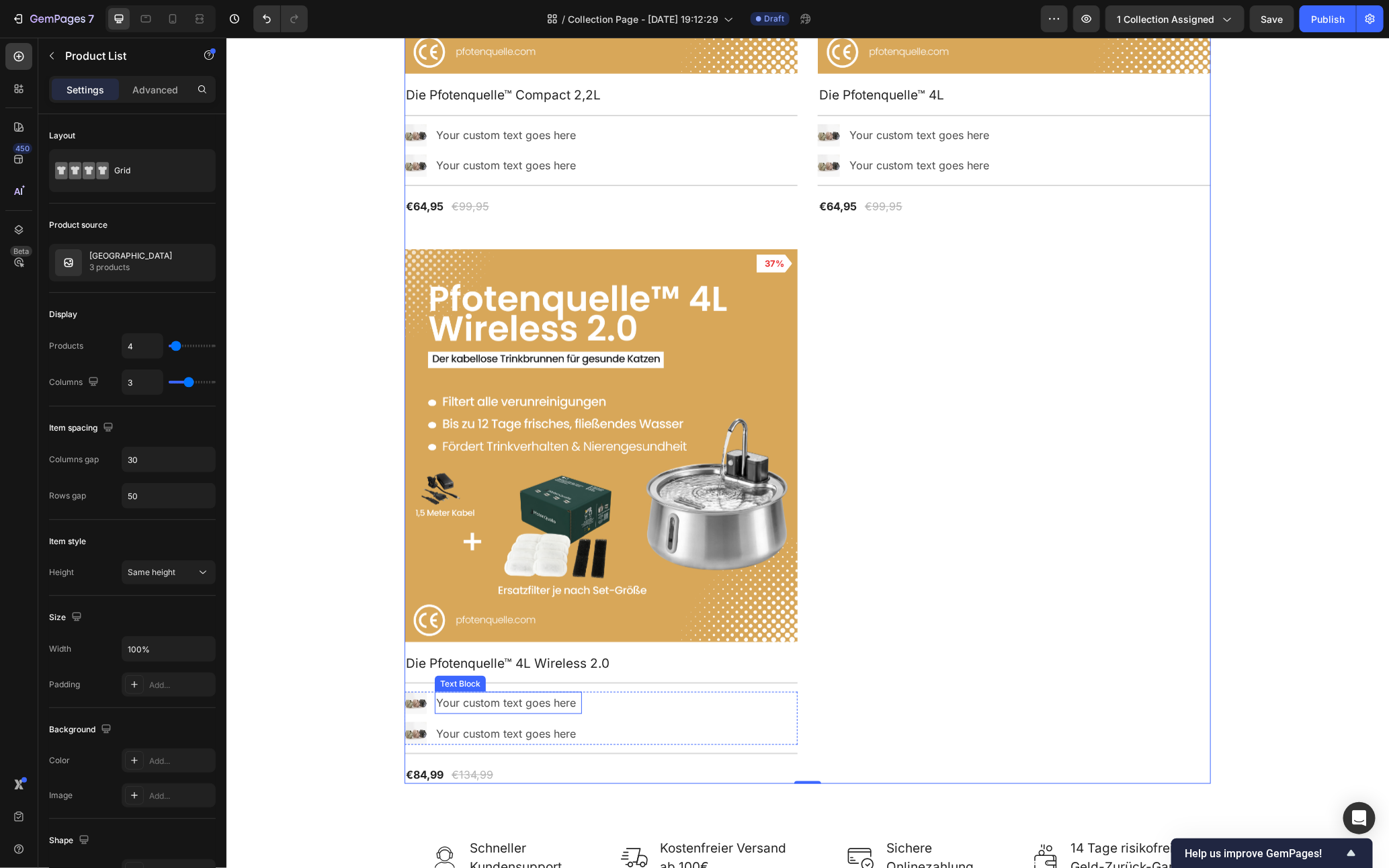
click at [470, 697] on div "Your custom text goes here" at bounding box center [508, 702] width 147 height 22
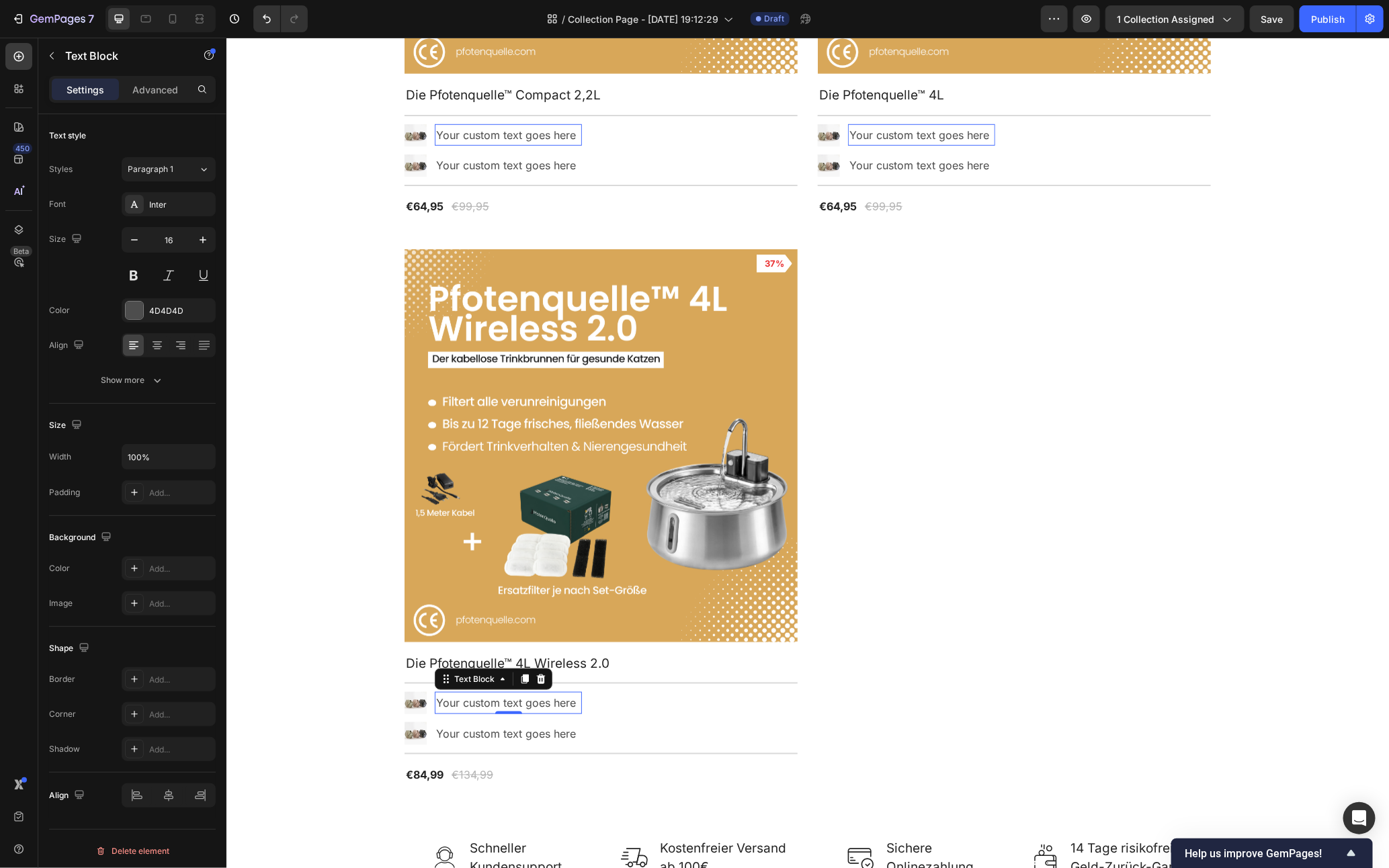
click at [470, 697] on div "Your custom text goes here" at bounding box center [508, 702] width 147 height 22
click at [470, 697] on p "Your custom text goes here" at bounding box center [508, 703] width 145 height 20
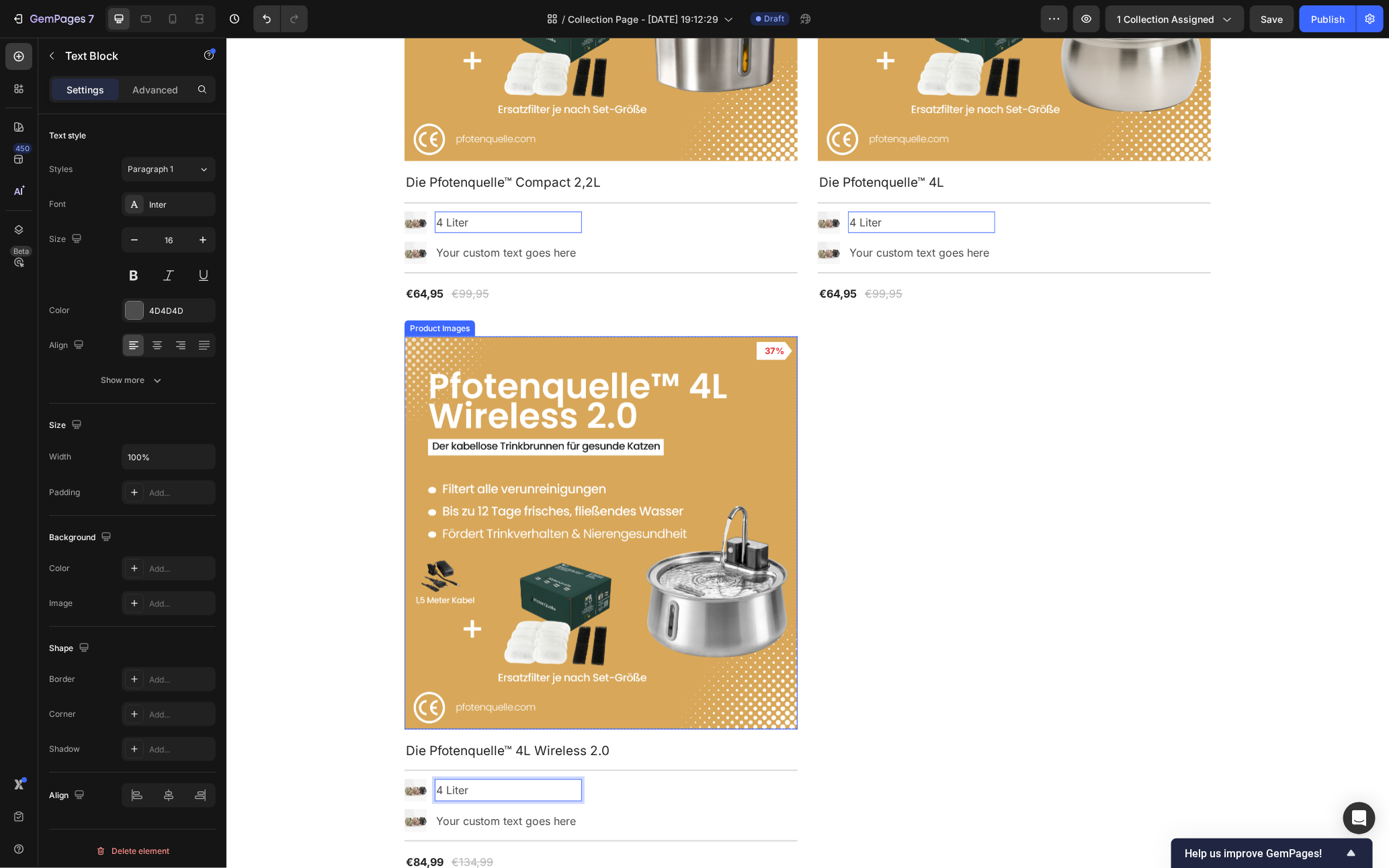
scroll to position [500, 0]
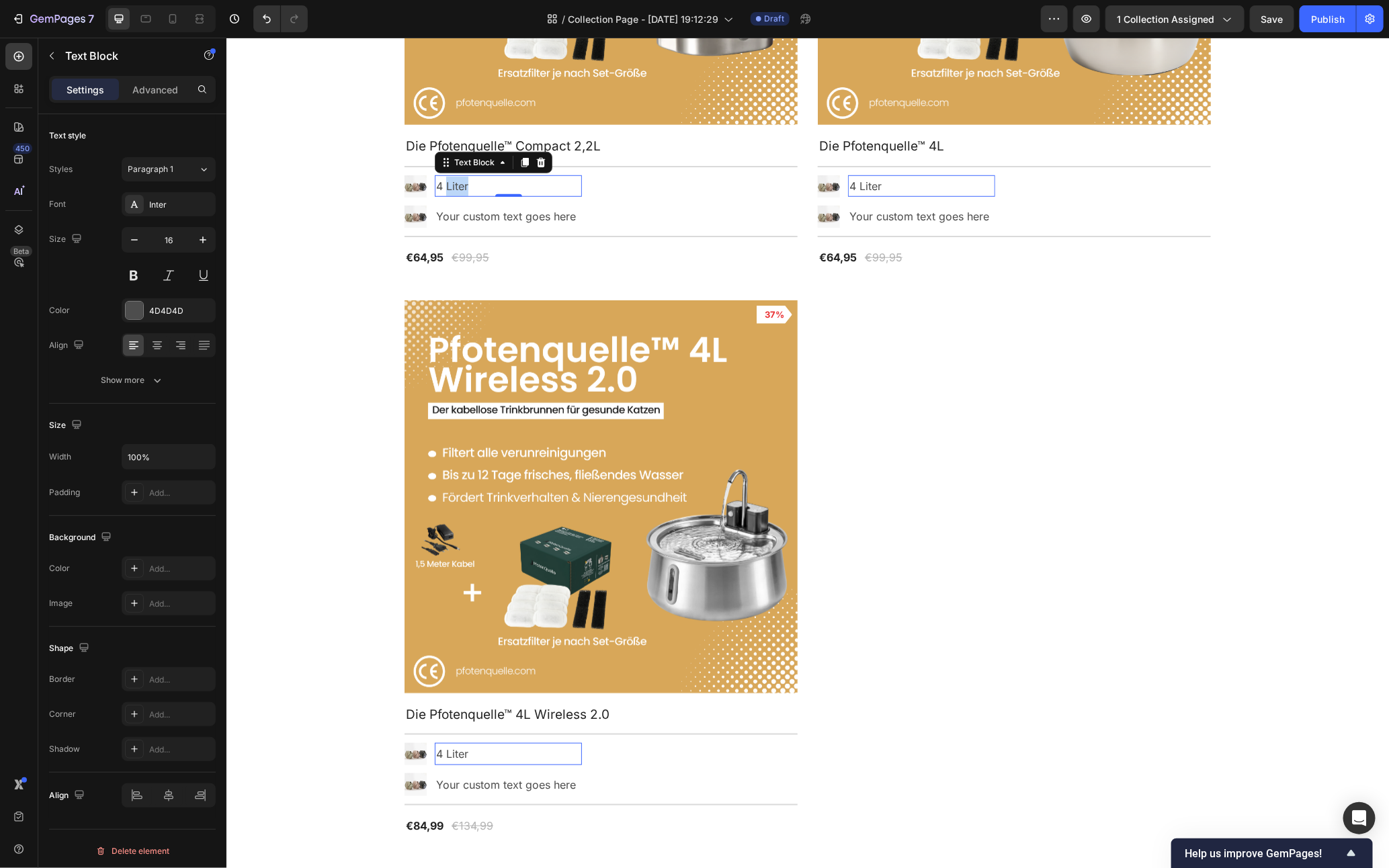
click at [455, 186] on p "4 Liter" at bounding box center [508, 186] width 145 height 20
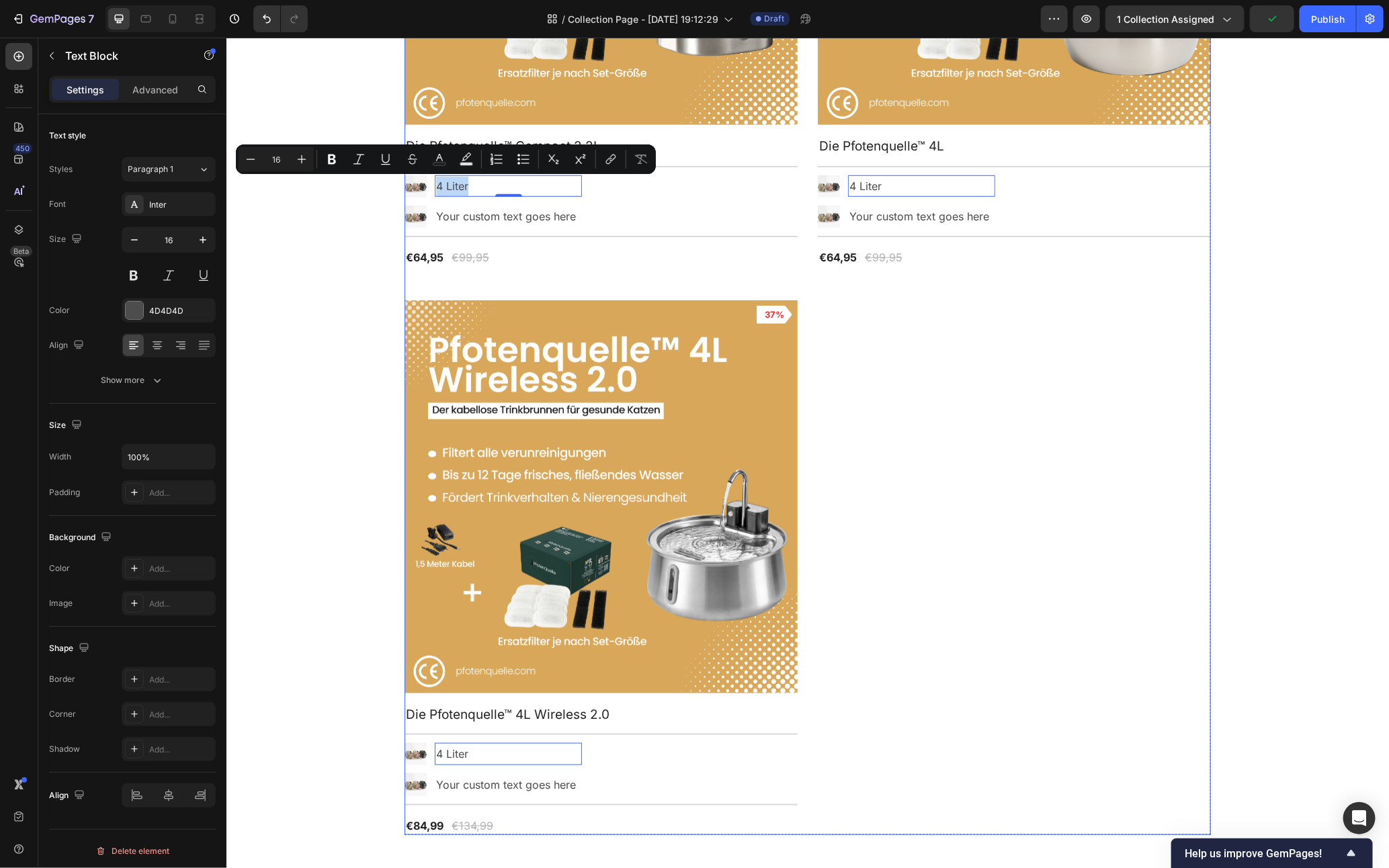
click at [957, 322] on div "Product Images 35% Product Badge Row Die Pfotenquelle™ Compact 2,2L Product Tit…" at bounding box center [807, 283] width 806 height 1104
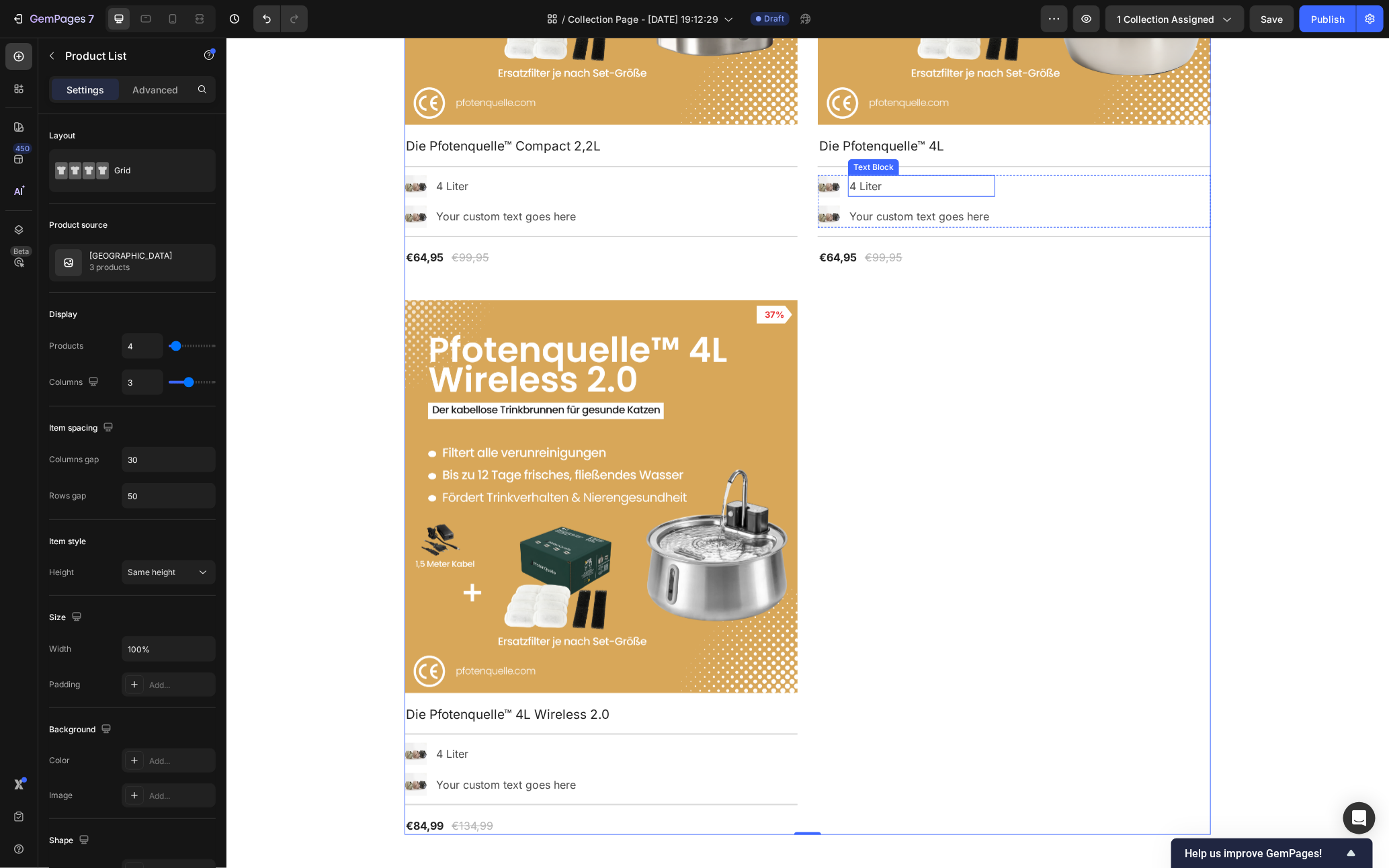
click at [904, 188] on p "4 Liter" at bounding box center [922, 186] width 145 height 20
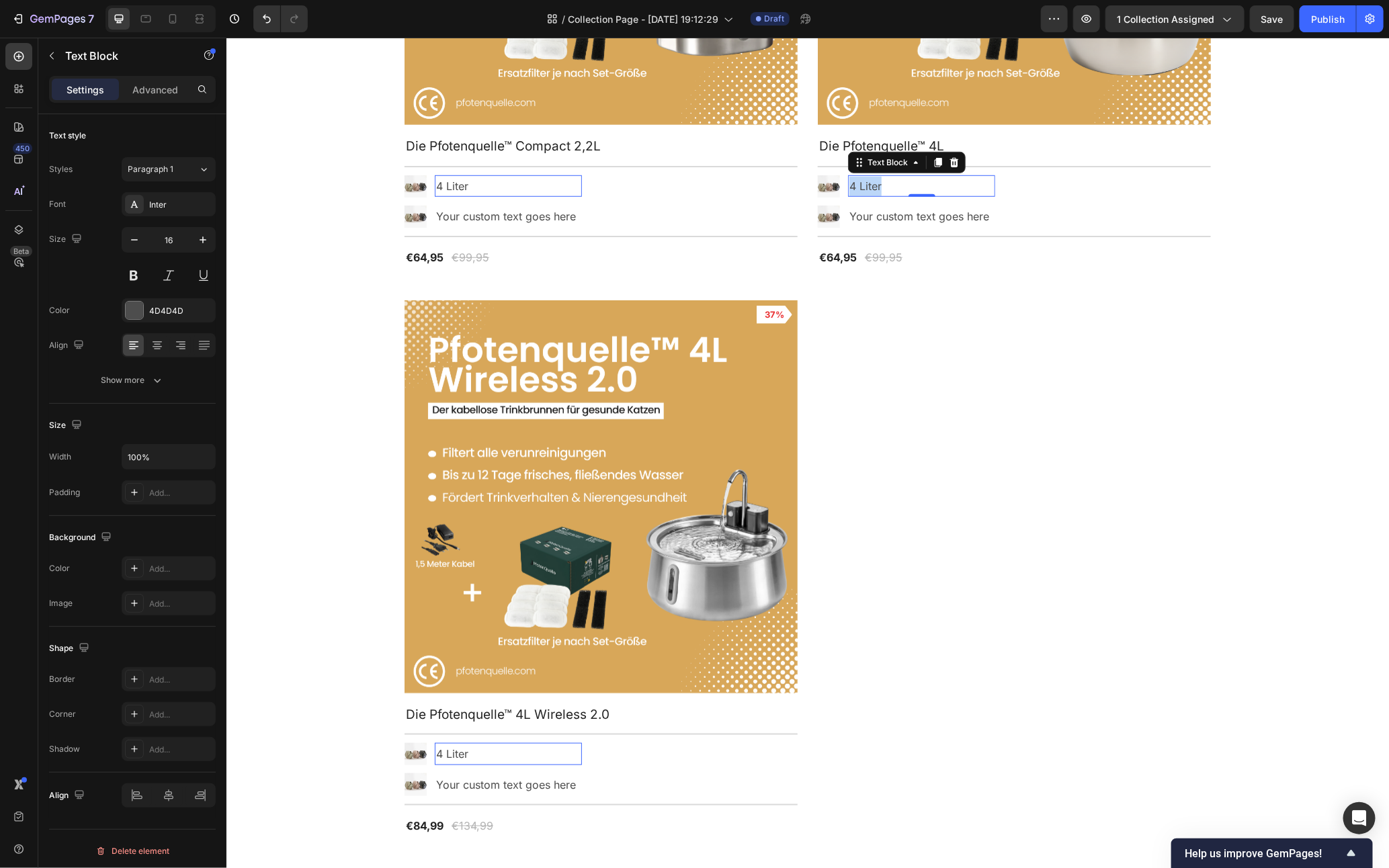
click at [904, 188] on p "4 Liter" at bounding box center [922, 186] width 145 height 20
click at [942, 411] on div "Product Images 35% Product Badge Row Die Pfotenquelle™ Compact 2,2L Product Tit…" at bounding box center [807, 283] width 806 height 1104
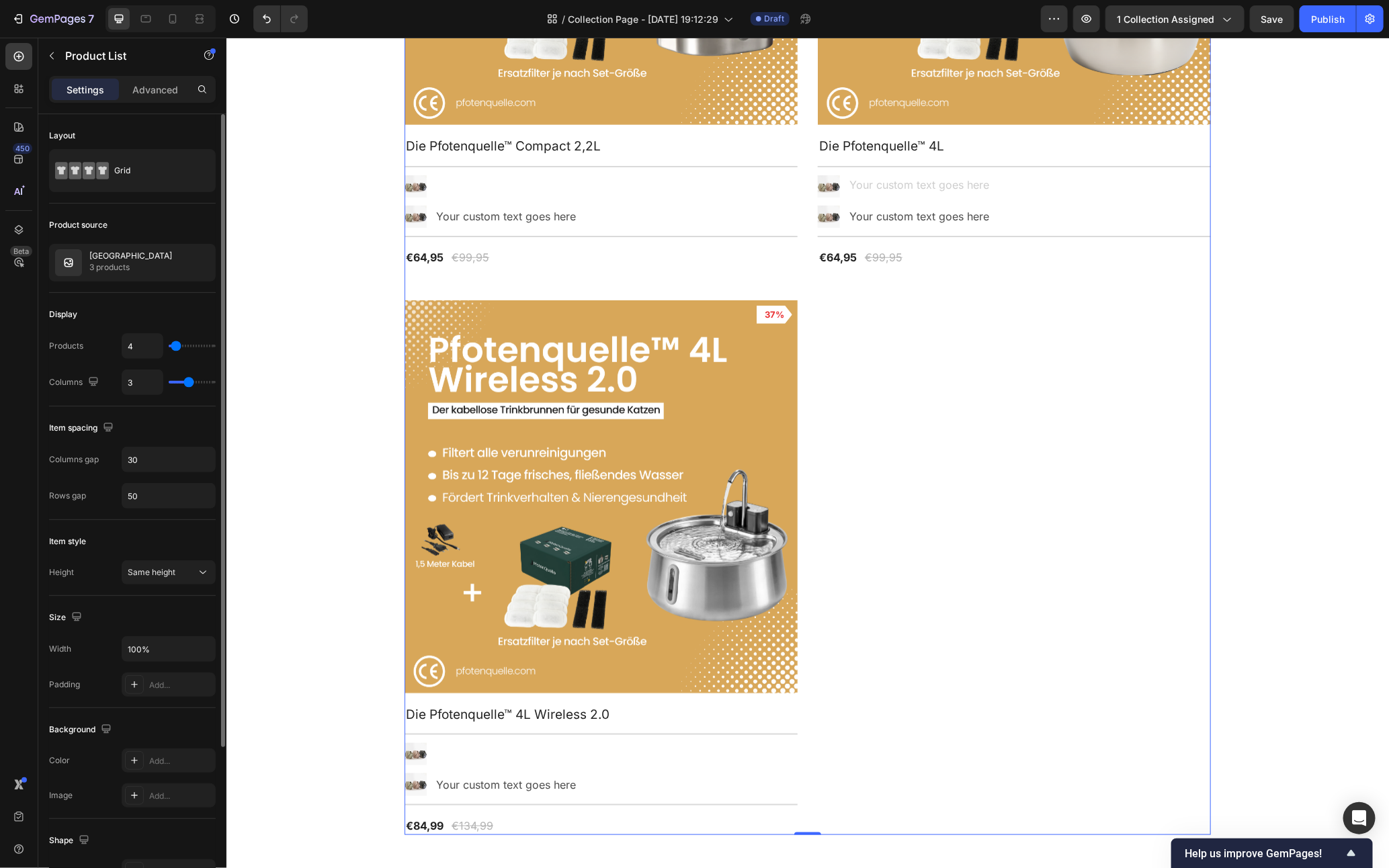
scroll to position [150, 0]
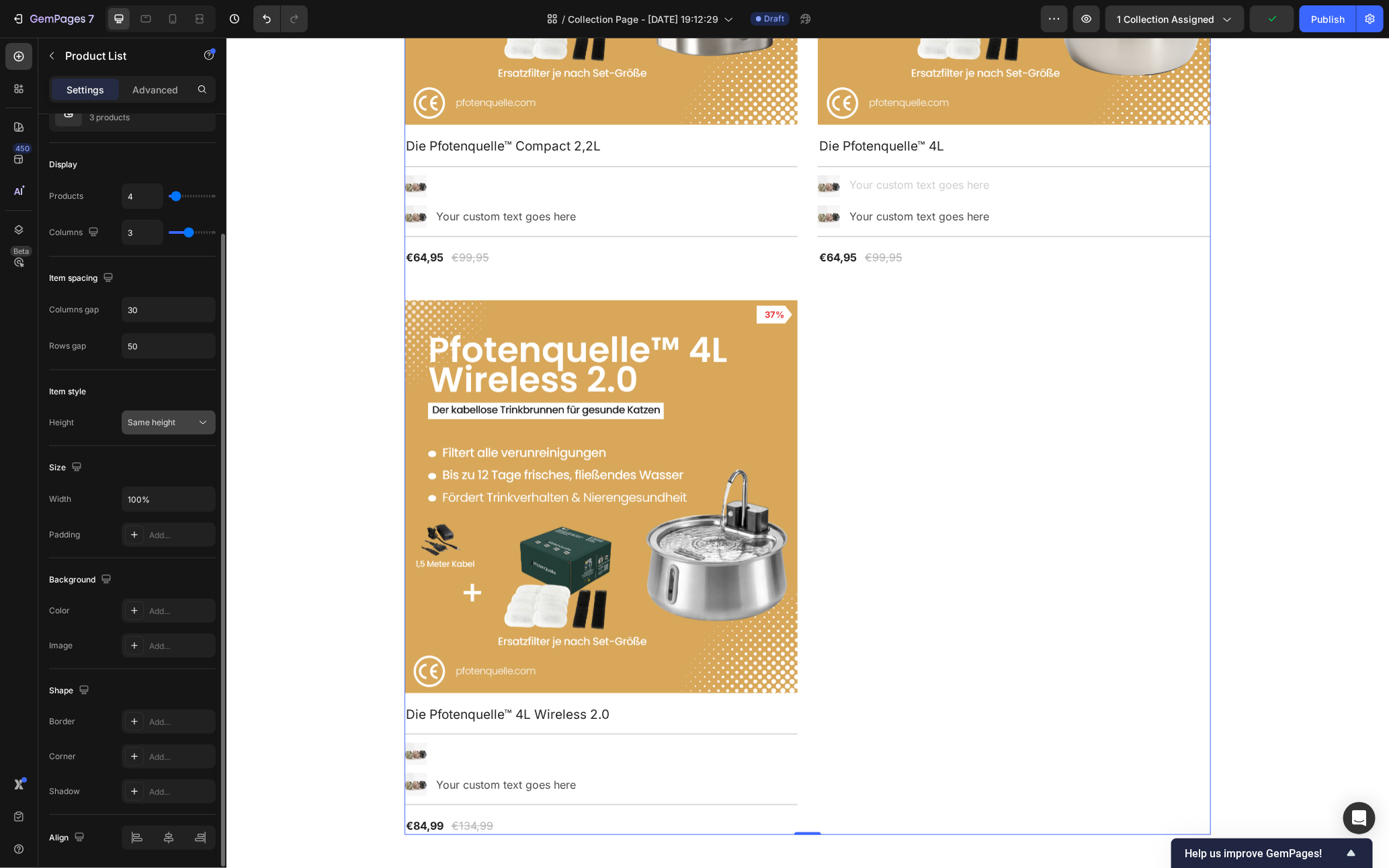
click at [183, 420] on div "Same height" at bounding box center [161, 423] width 69 height 12
click at [451, 761] on li "Image Text Block" at bounding box center [492, 754] width 178 height 22
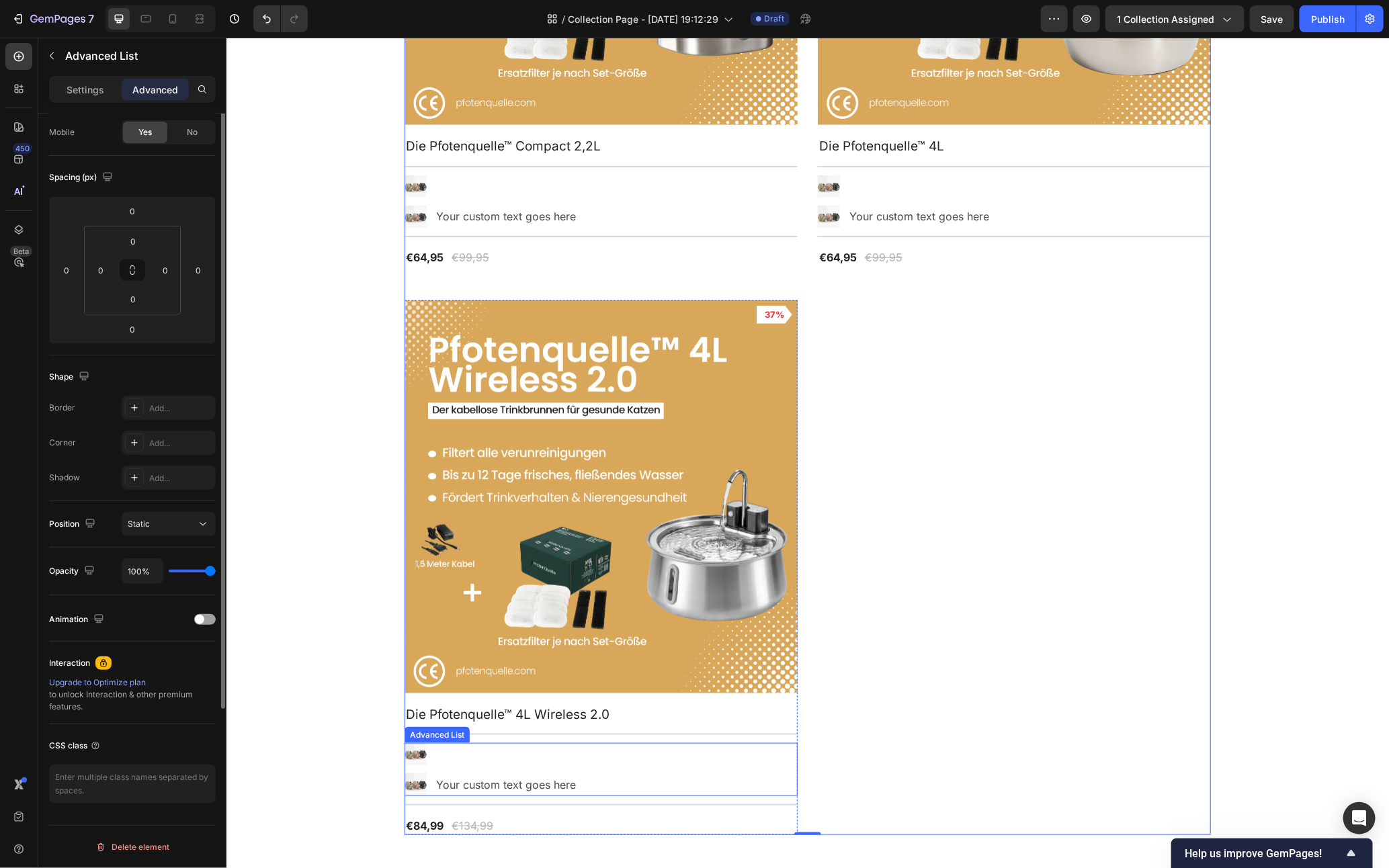
scroll to position [0, 0]
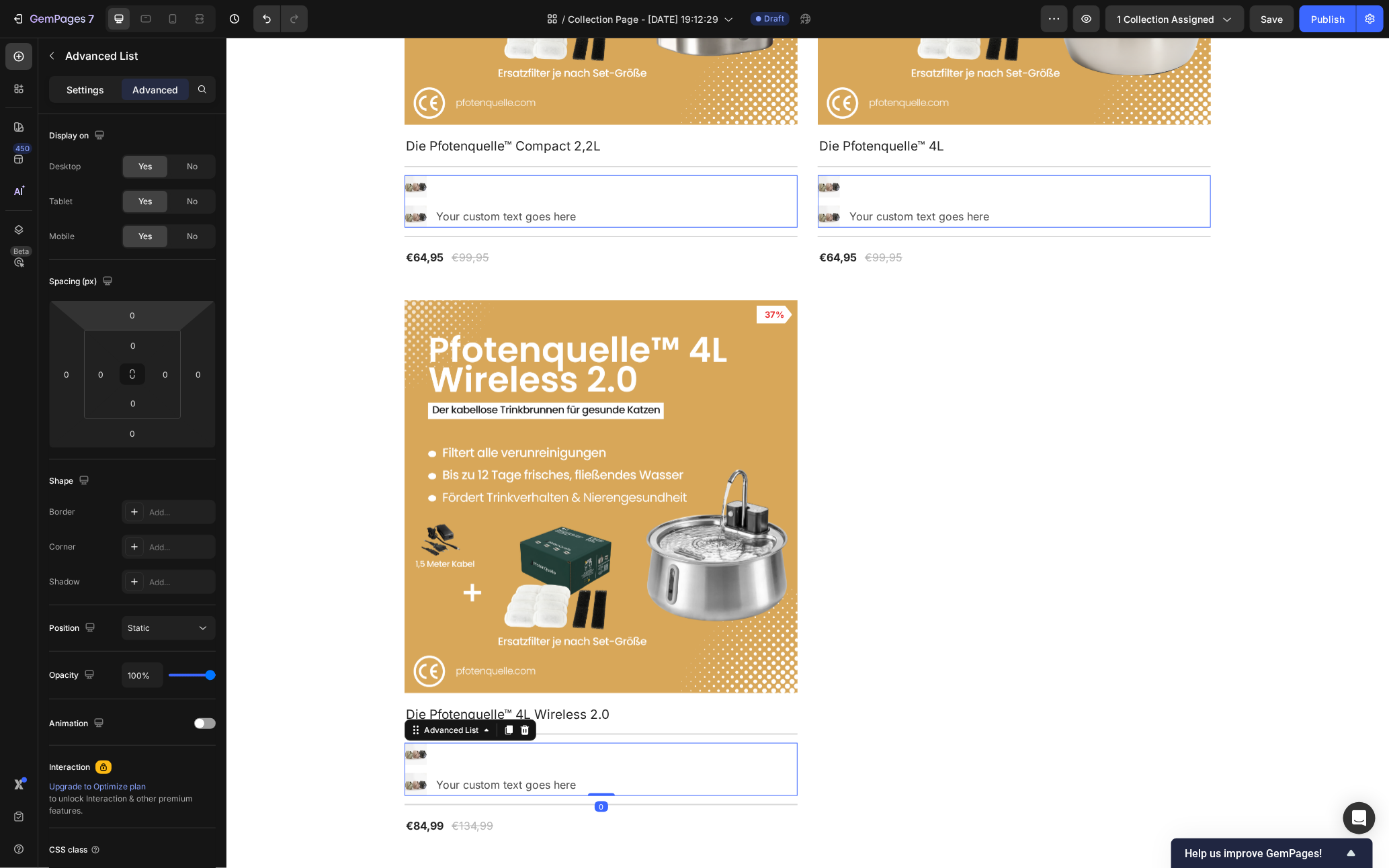
click at [83, 79] on div "Settings" at bounding box center [85, 89] width 67 height 21
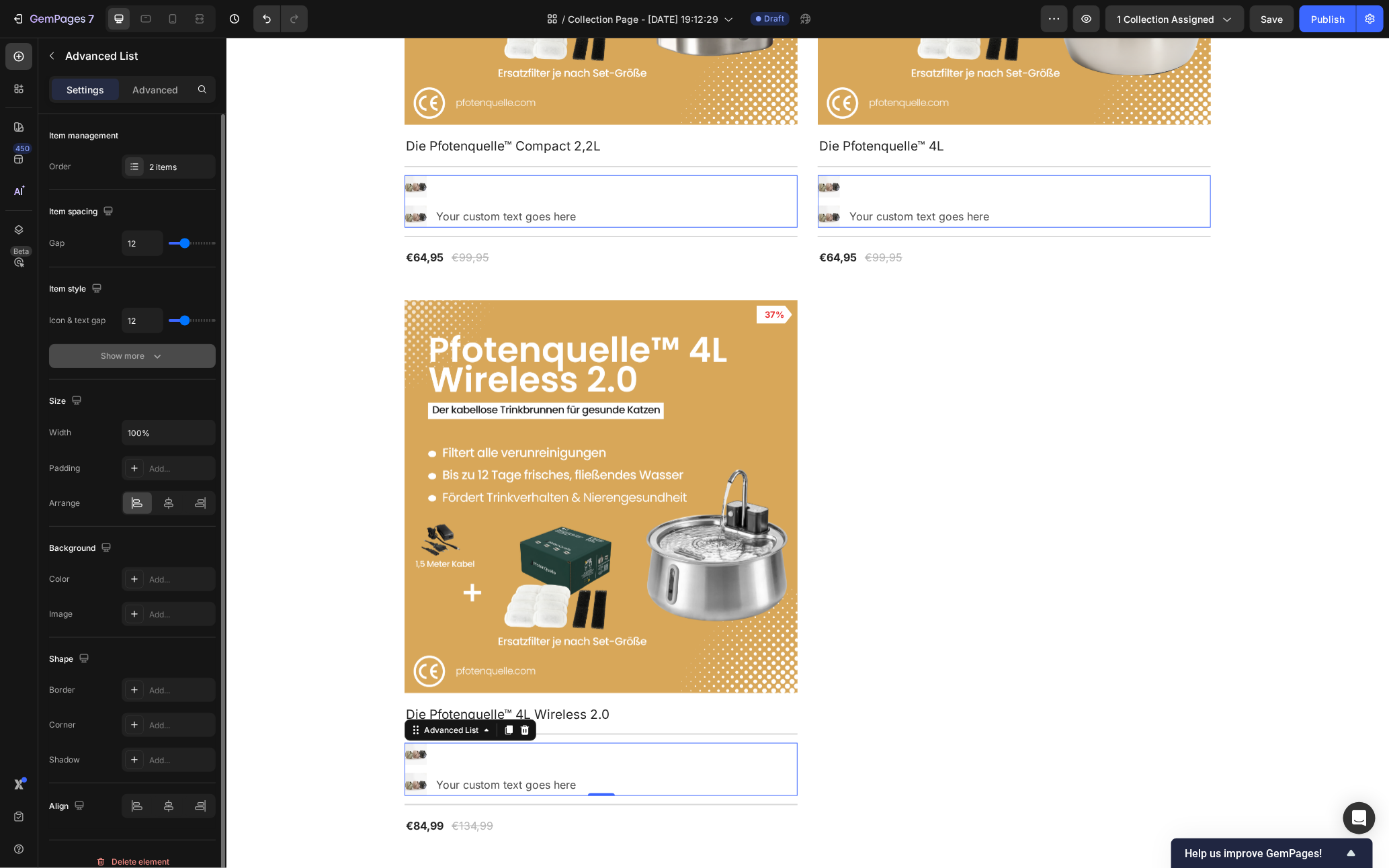
click at [147, 351] on div "Show more" at bounding box center [133, 356] width 62 height 13
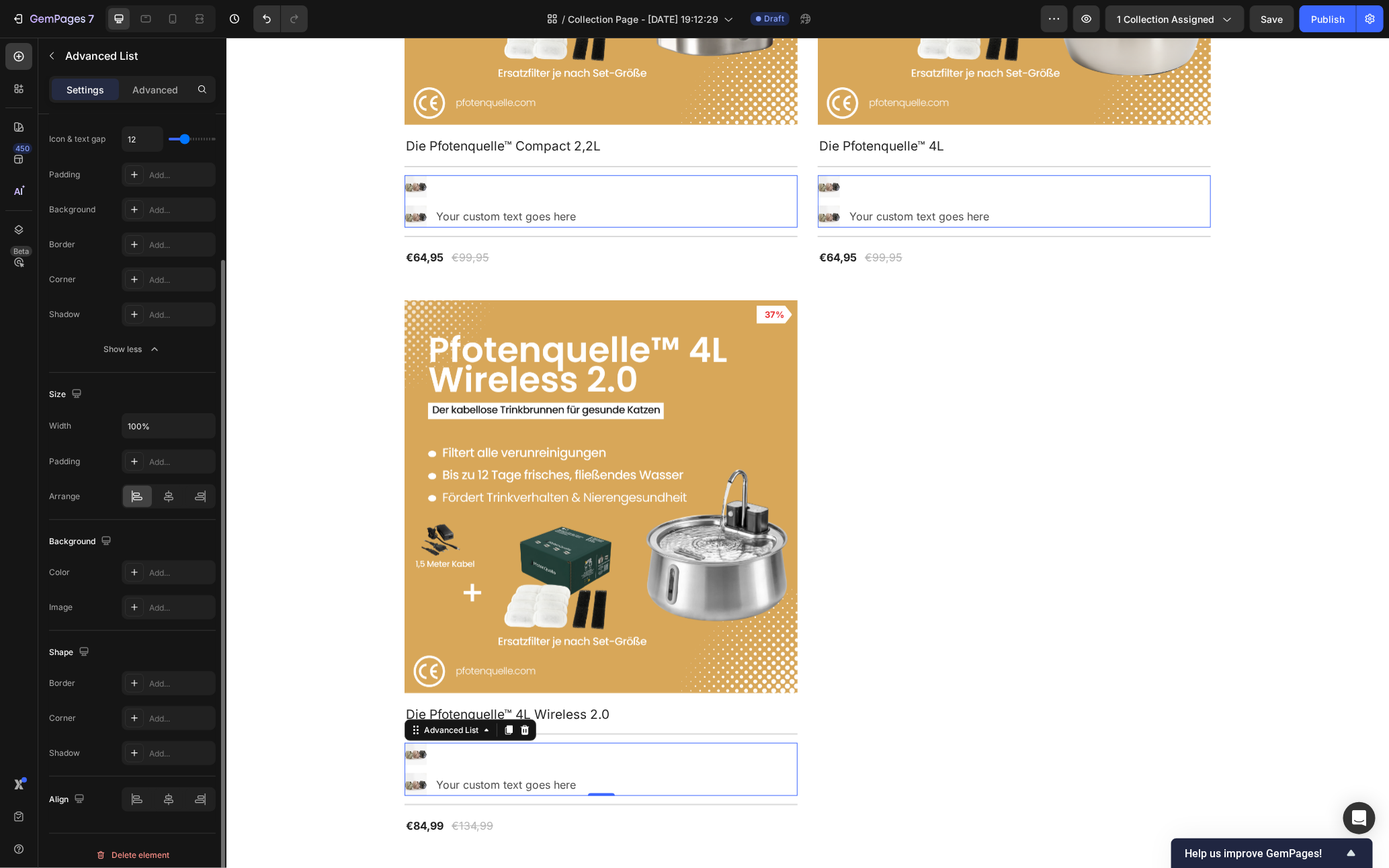
scroll to position [192, 0]
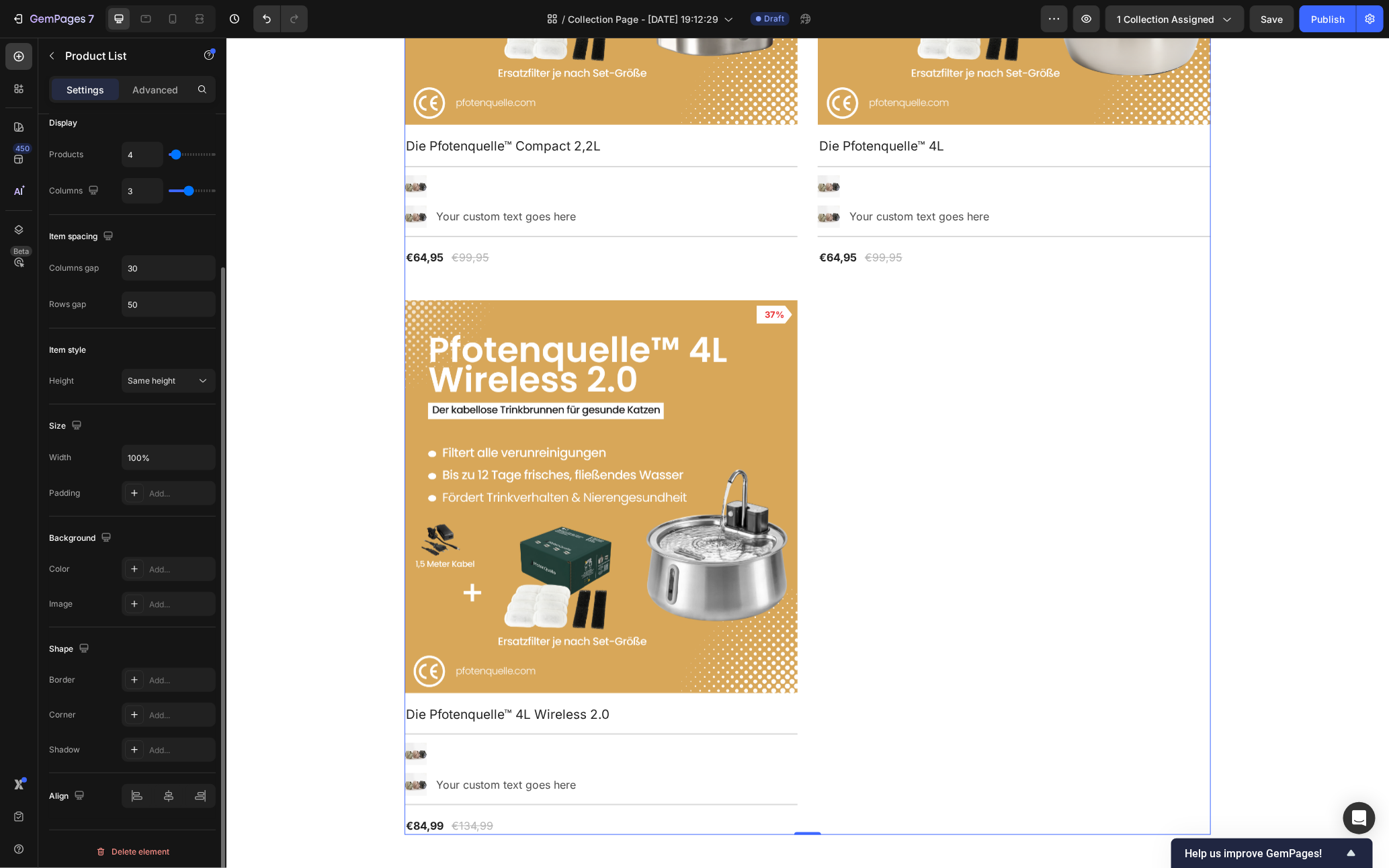
click at [975, 702] on div "Product Images 35% Product Badge Row Die Pfotenquelle™ Compact 2,2L Product Tit…" at bounding box center [807, 283] width 806 height 1104
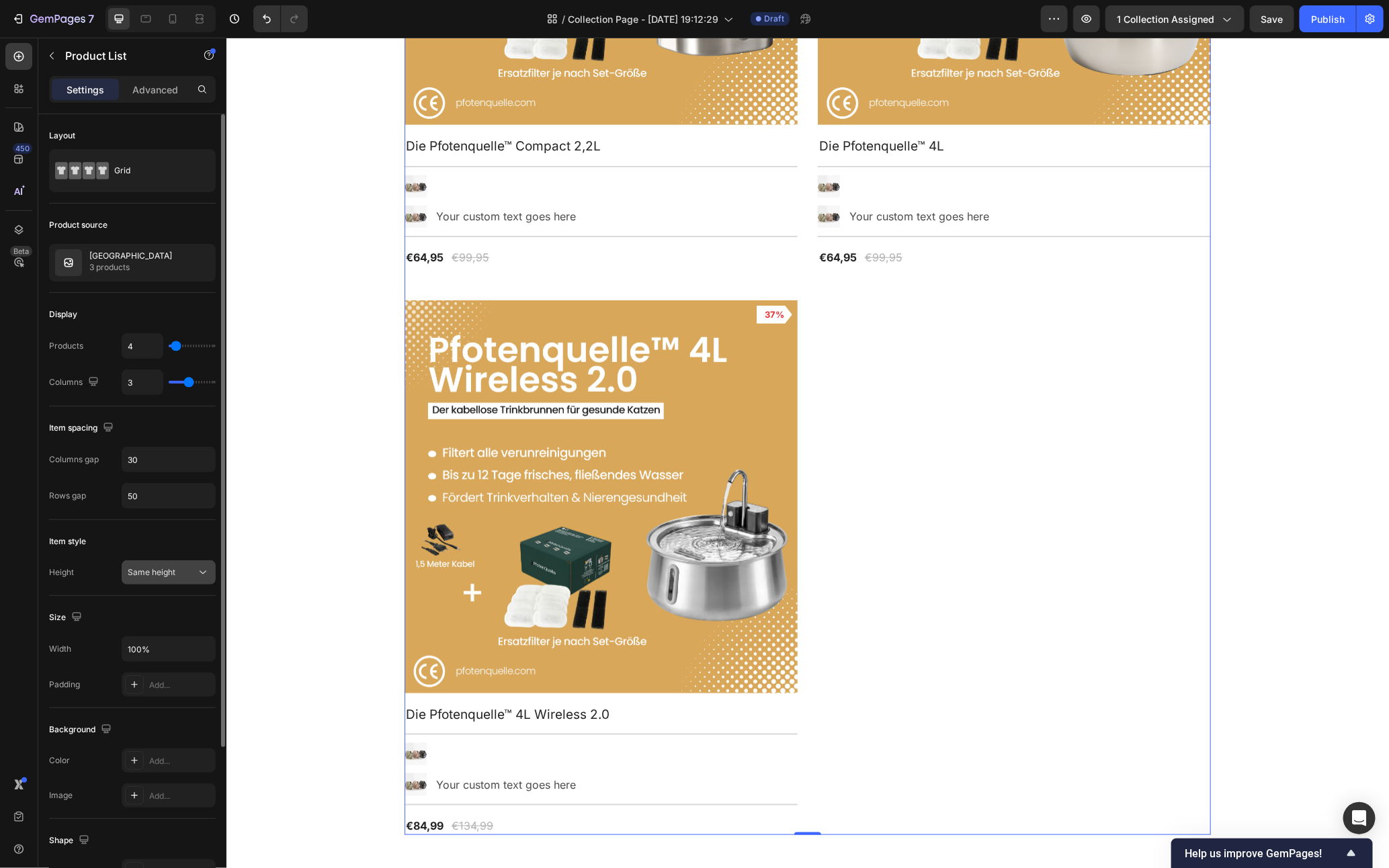
click at [169, 572] on span "Same height" at bounding box center [151, 572] width 47 height 10
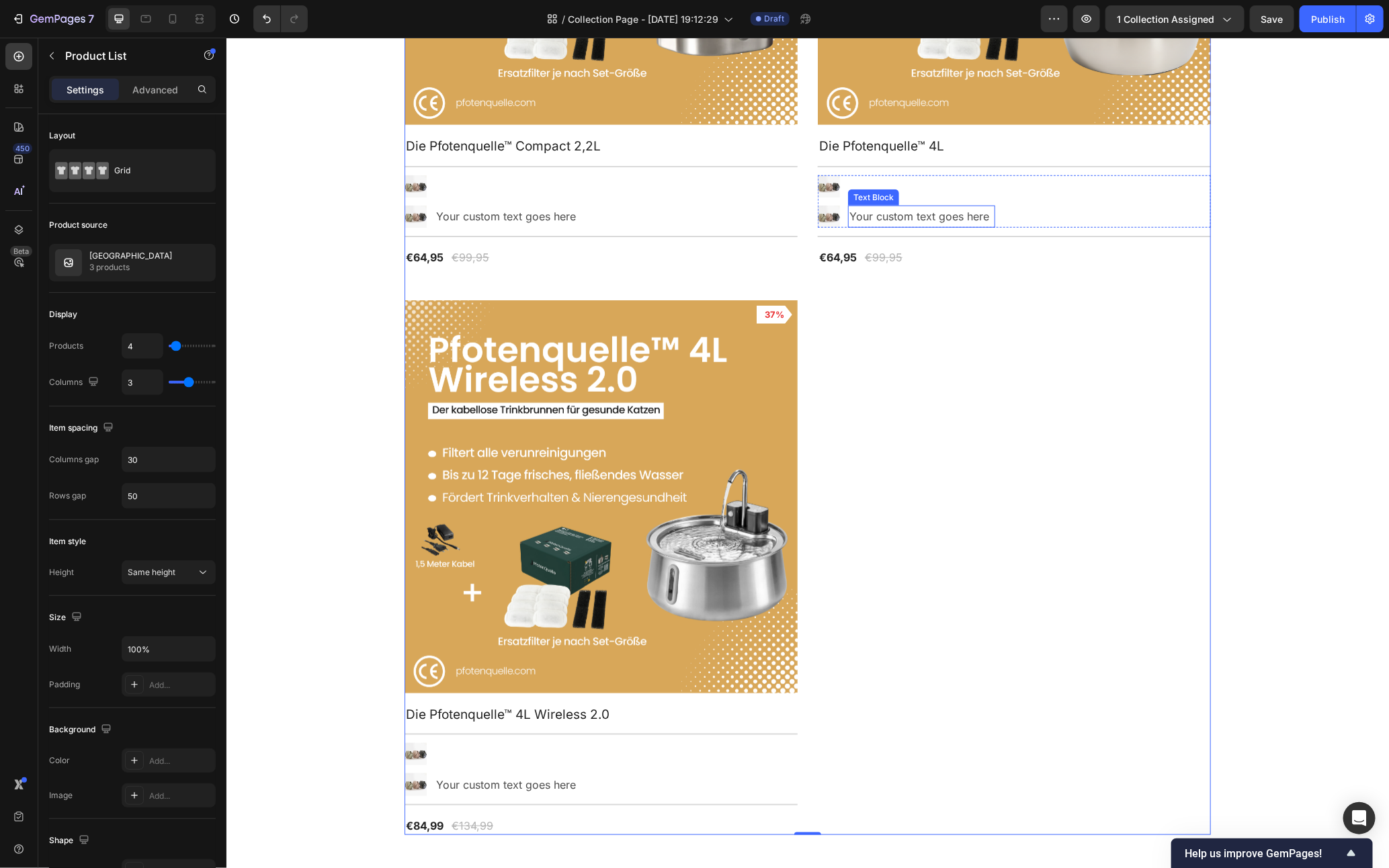
click at [865, 212] on div "Your custom text goes here" at bounding box center [921, 216] width 147 height 22
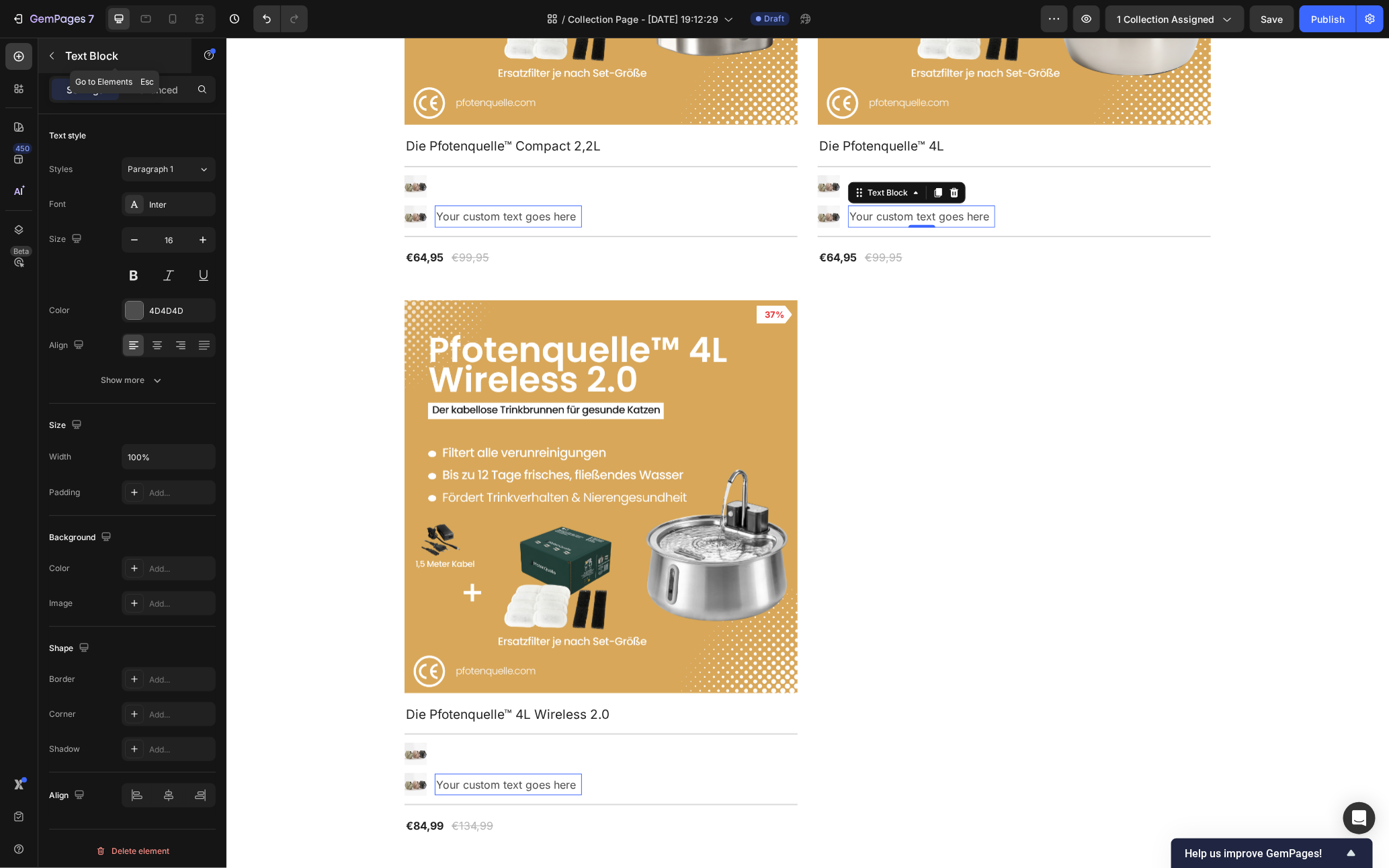
click at [76, 66] on div "Text Block" at bounding box center [115, 55] width 153 height 35
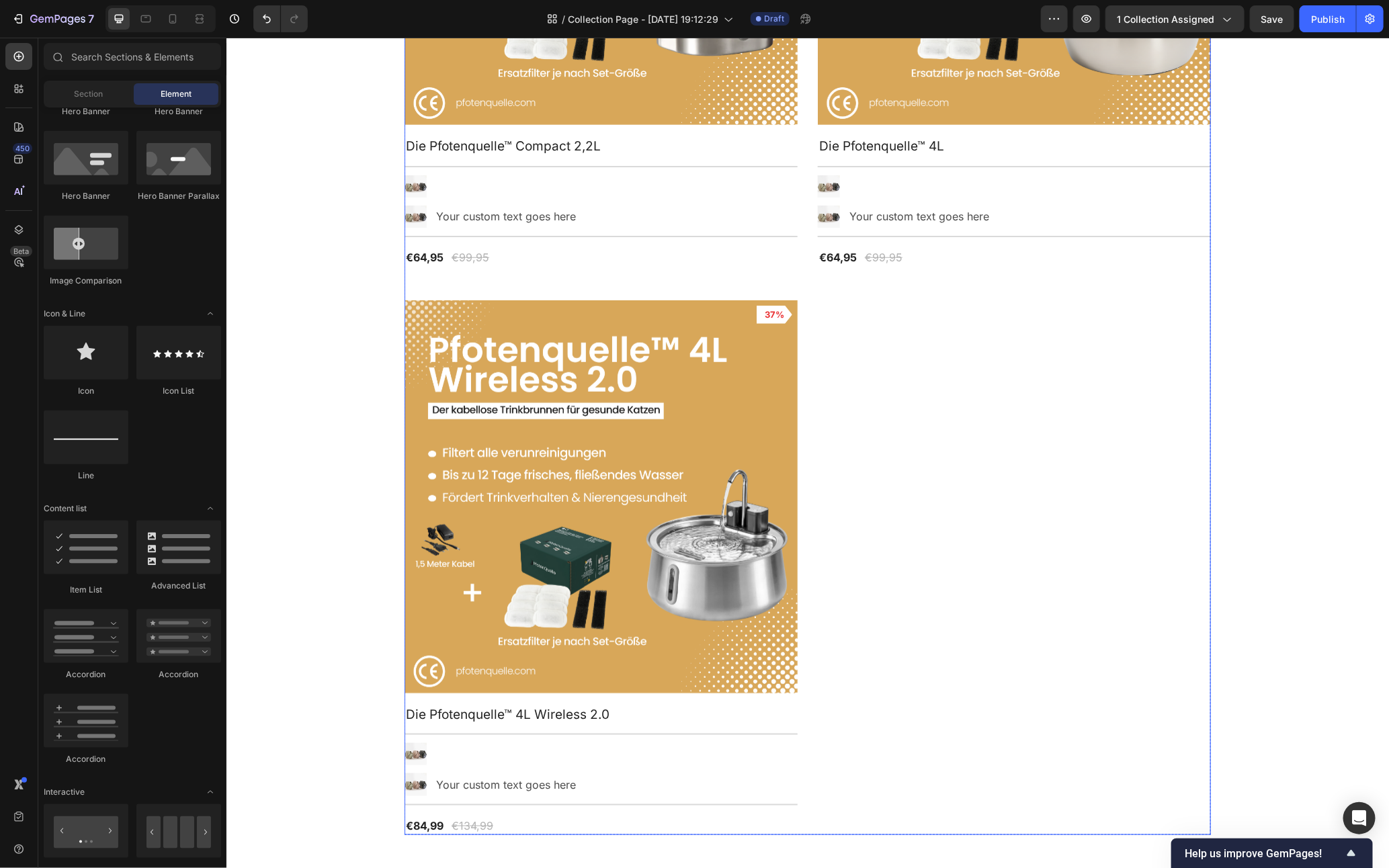
click at [795, 271] on div "Product Images 35% Product Badge Row Die Pfotenquelle™ Compact 2,2L Product Tit…" at bounding box center [807, 283] width 806 height 1104
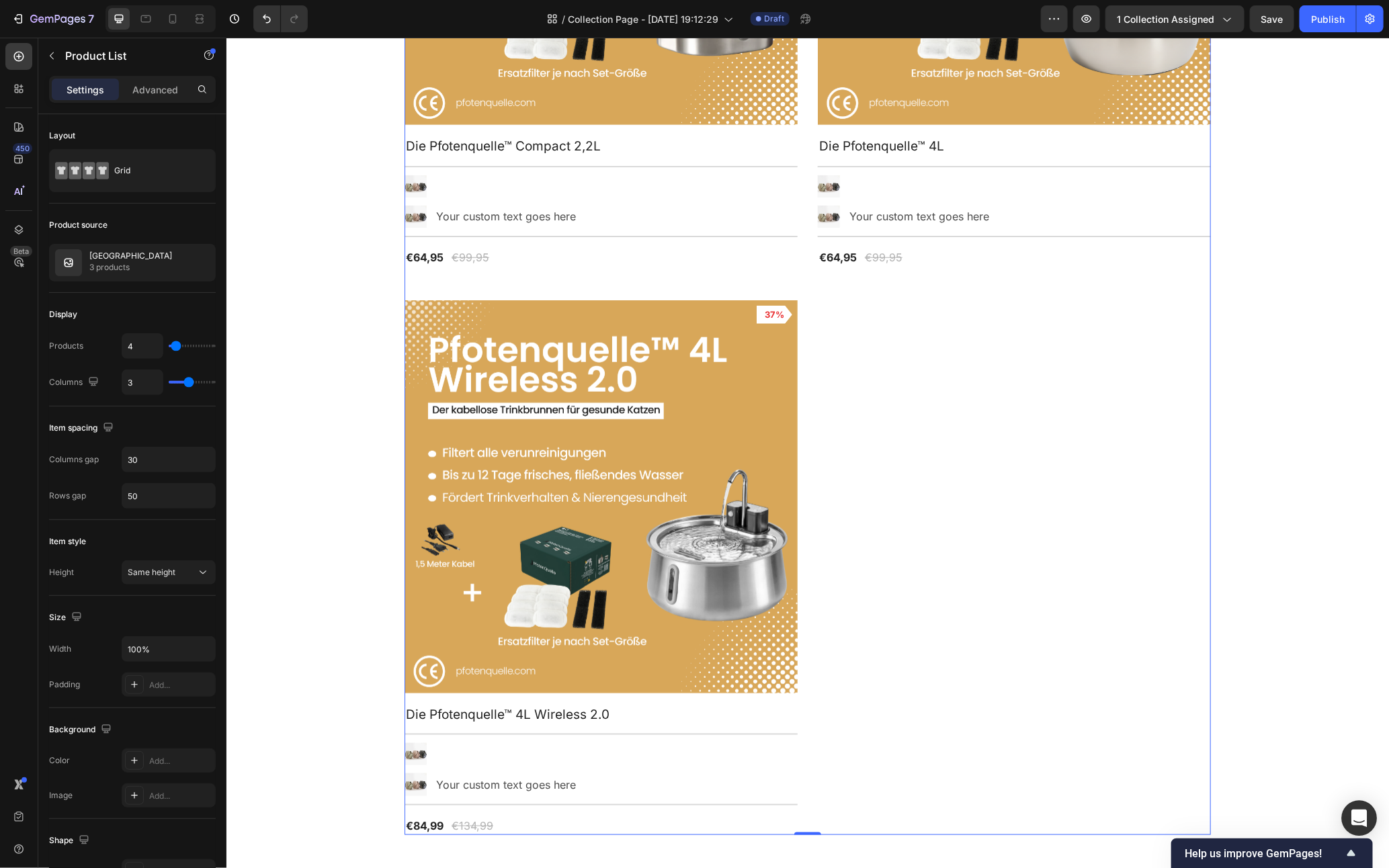
click at [1351, 817] on div "Open Intercom Messenger" at bounding box center [1360, 819] width 36 height 36
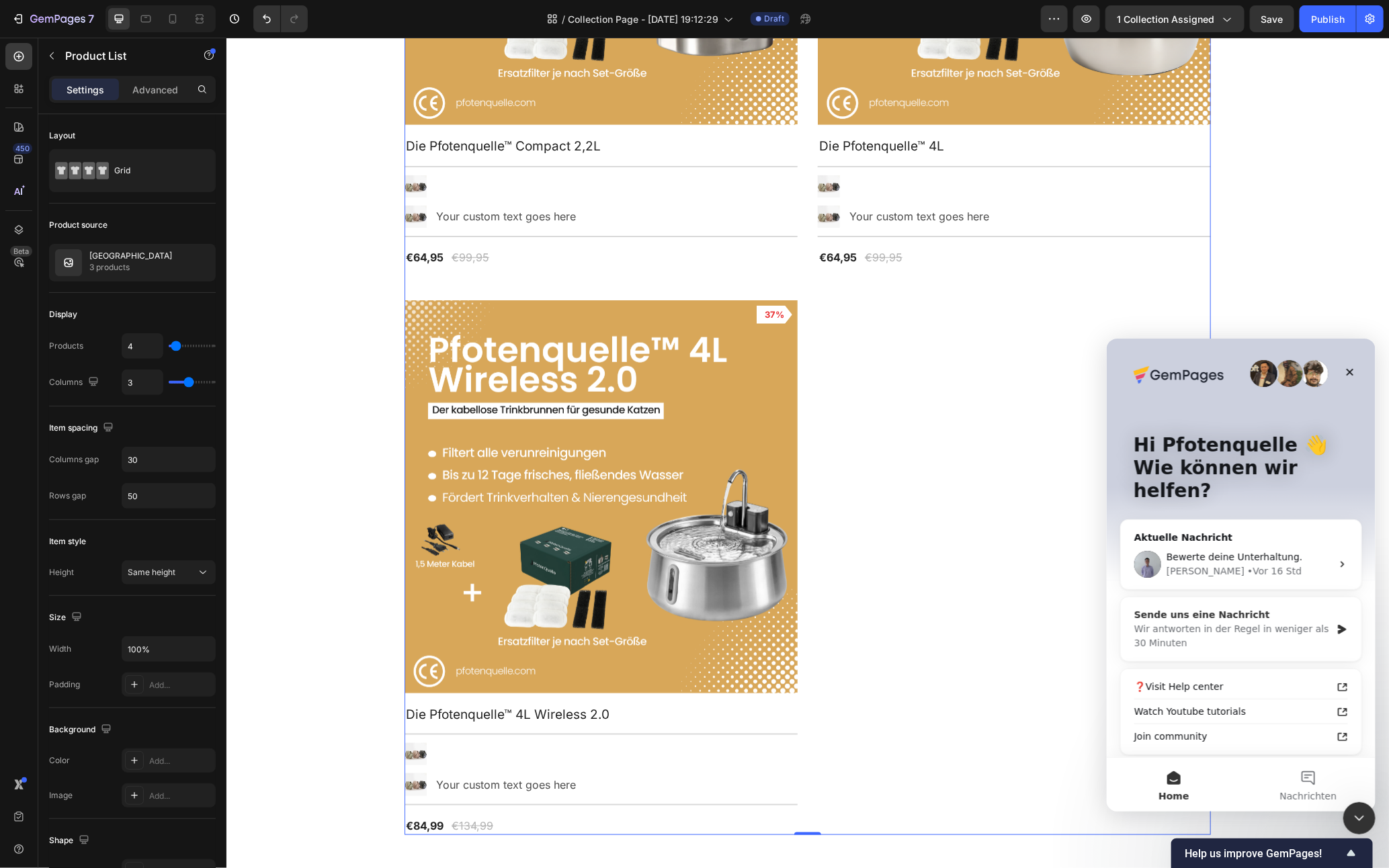
click at [1254, 622] on div "Wir antworten in der Regel in weniger als 30 Minuten" at bounding box center [1232, 636] width 197 height 29
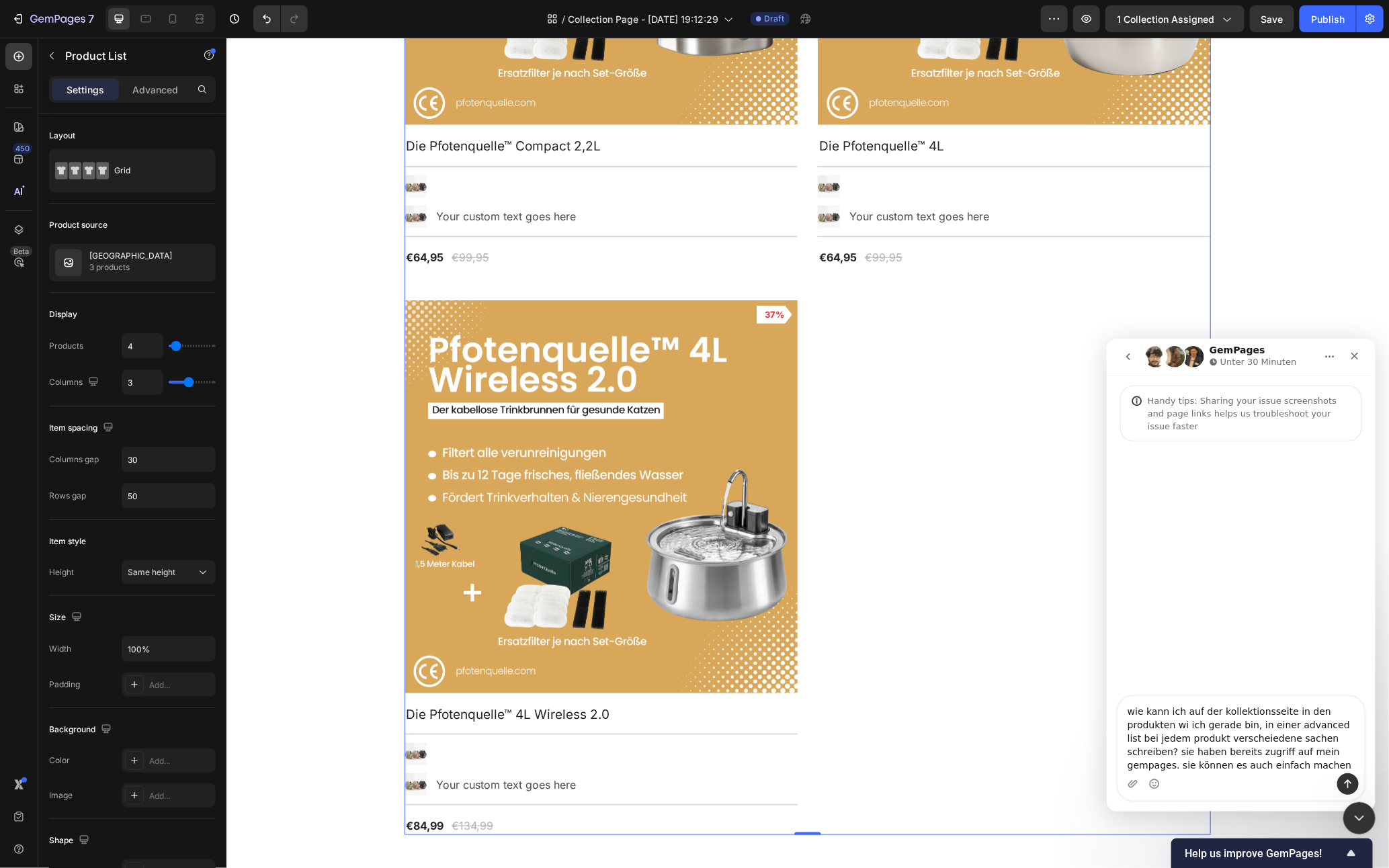
type textarea "wie kann ich auf der kollektionsseite in den produkten wi ich gerade bin, in ei…"
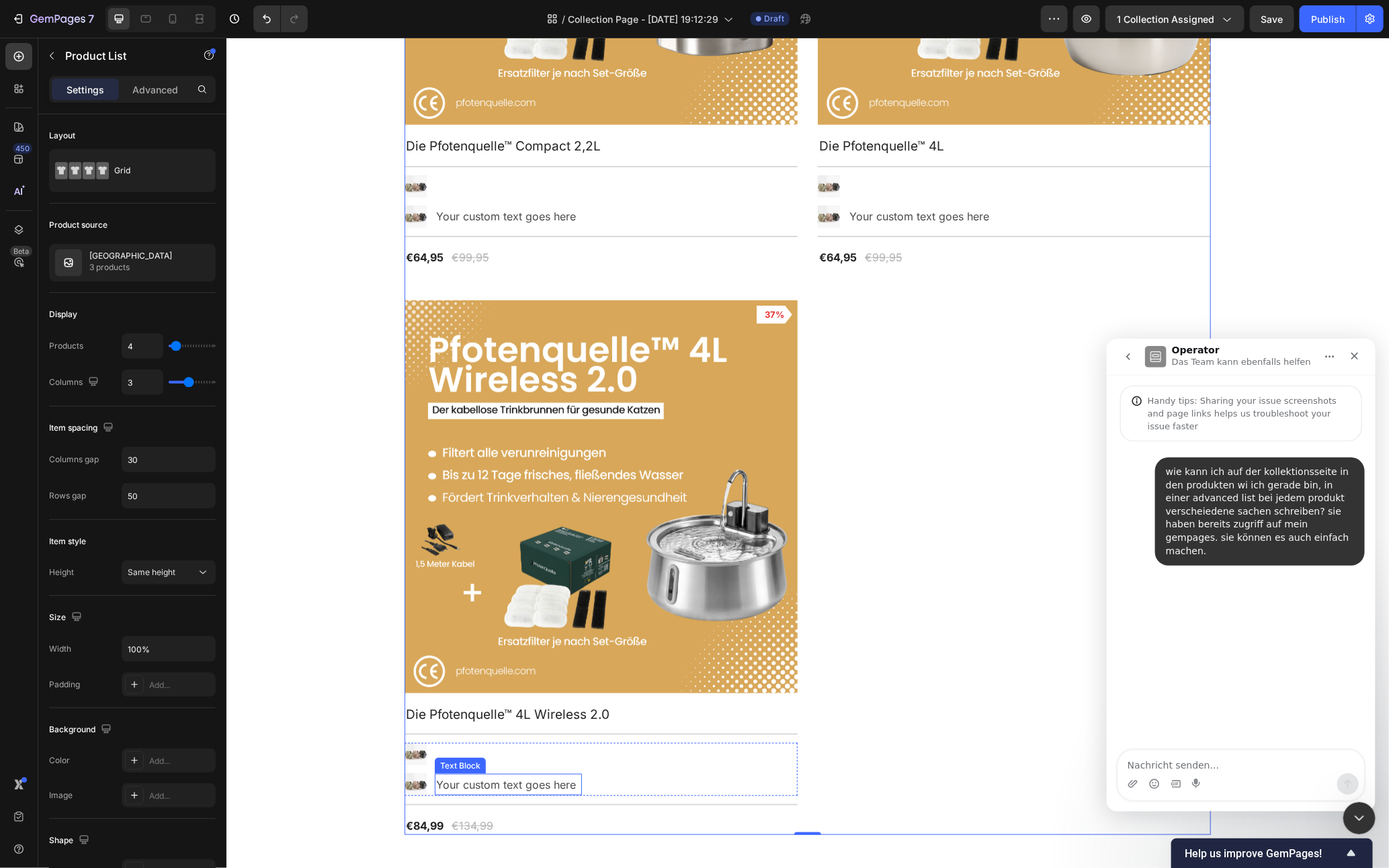
click at [530, 781] on div "Your custom text goes here" at bounding box center [508, 784] width 147 height 22
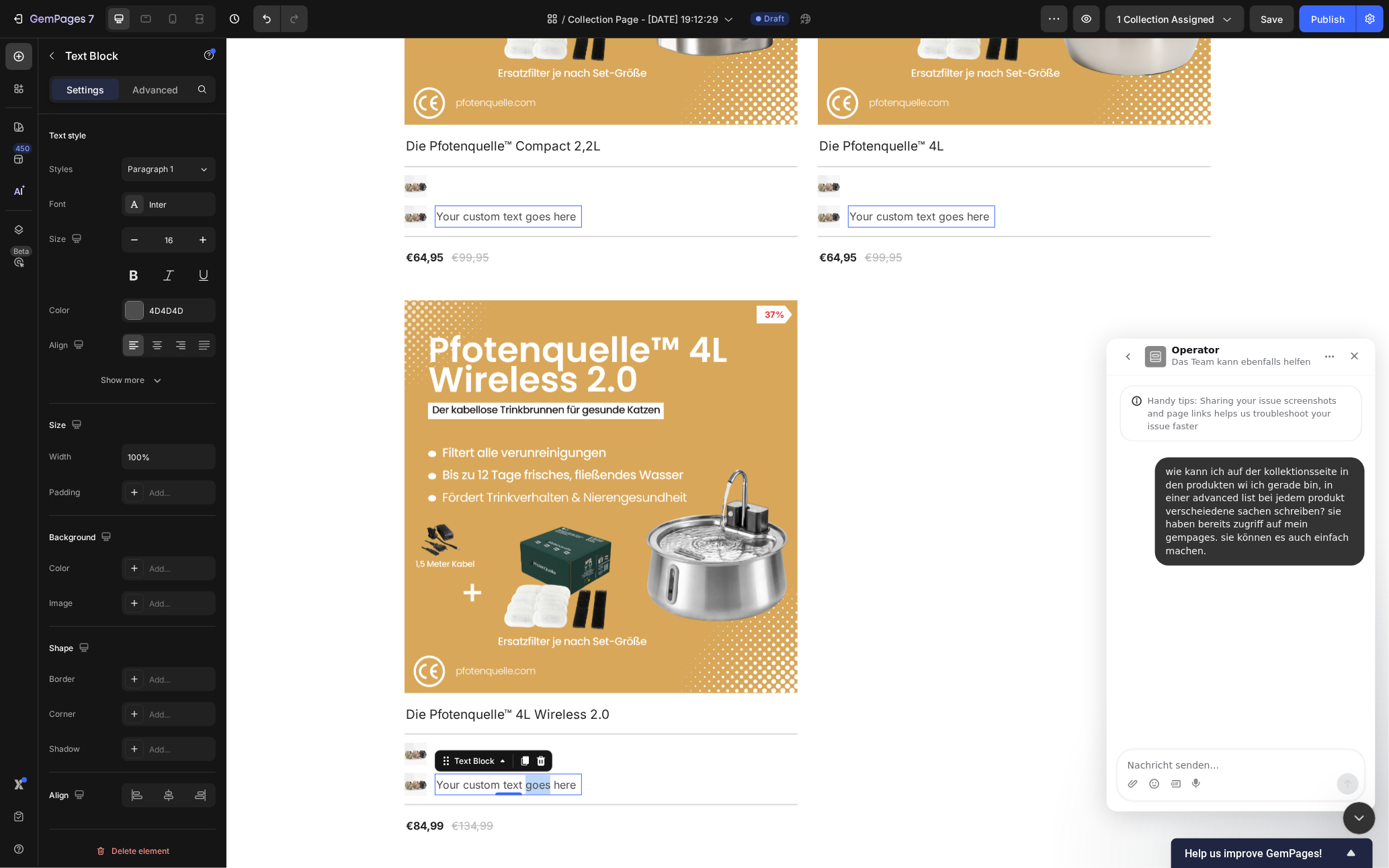
click at [530, 781] on div "Your custom text goes here" at bounding box center [508, 784] width 147 height 22
click at [530, 781] on p "Your custom text goes here" at bounding box center [508, 785] width 145 height 20
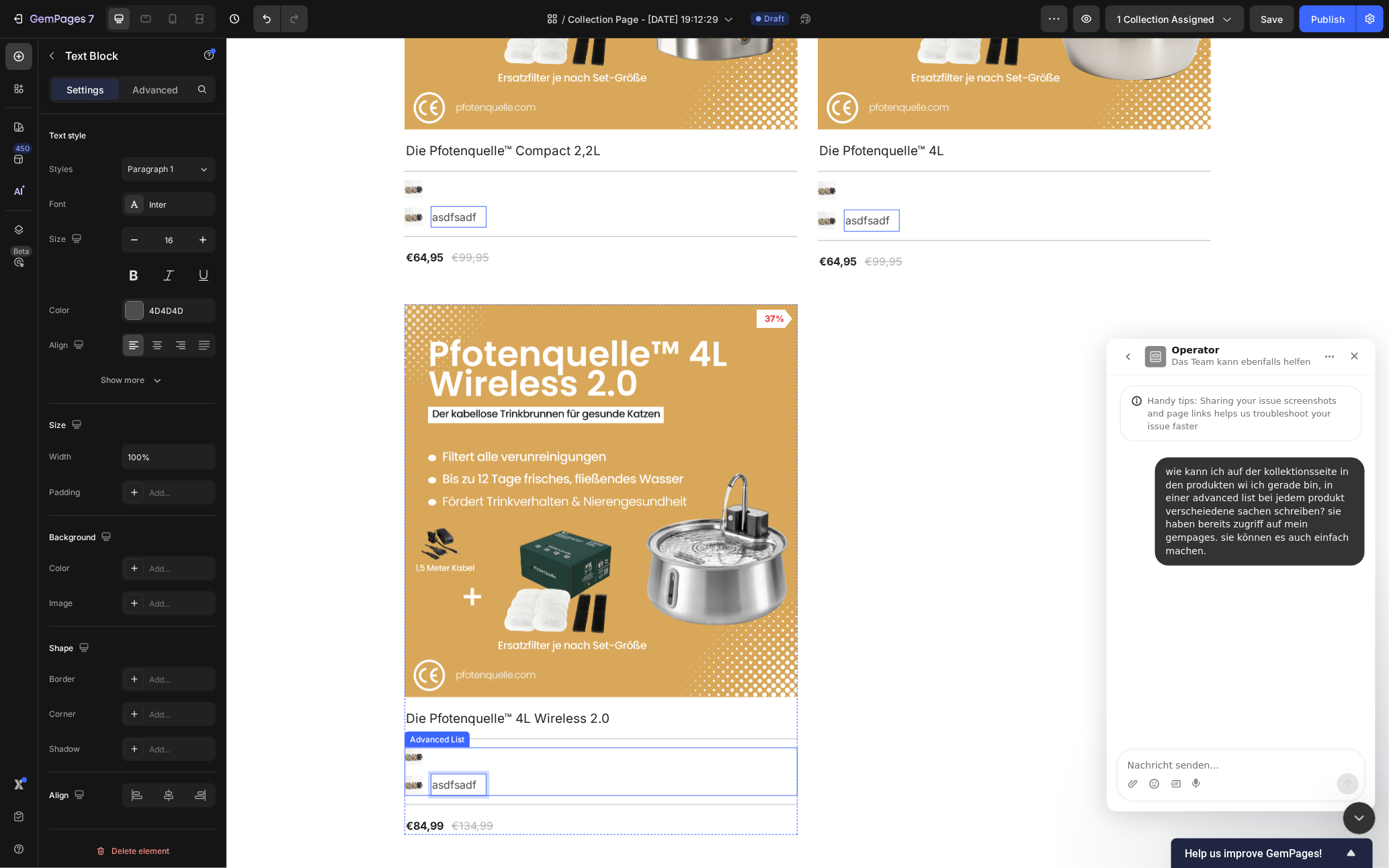
scroll to position [495, 0]
click at [445, 757] on li "Image Text Block" at bounding box center [445, 757] width 82 height 18
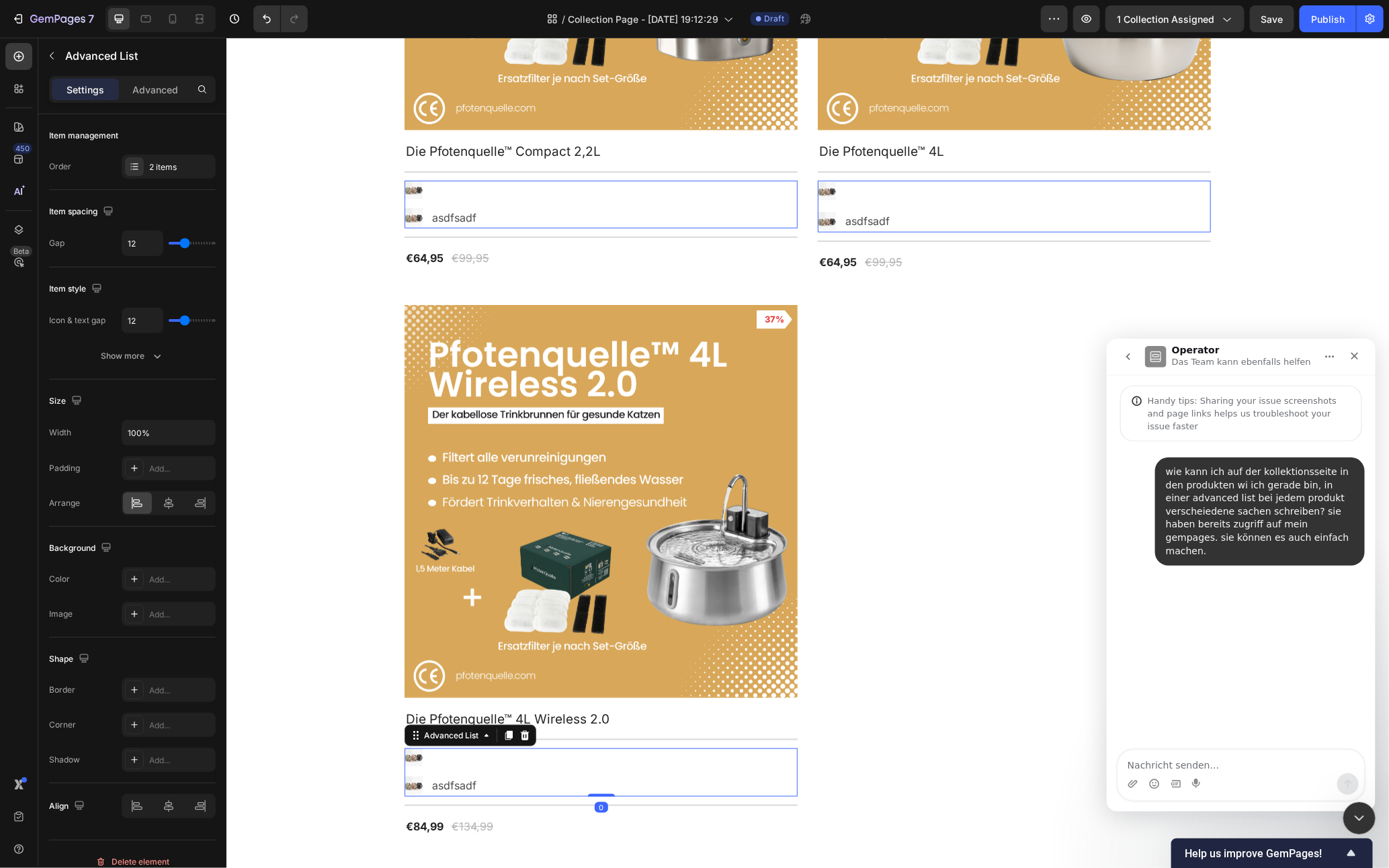
click at [445, 757] on li "Image Text Block" at bounding box center [445, 757] width 82 height 18
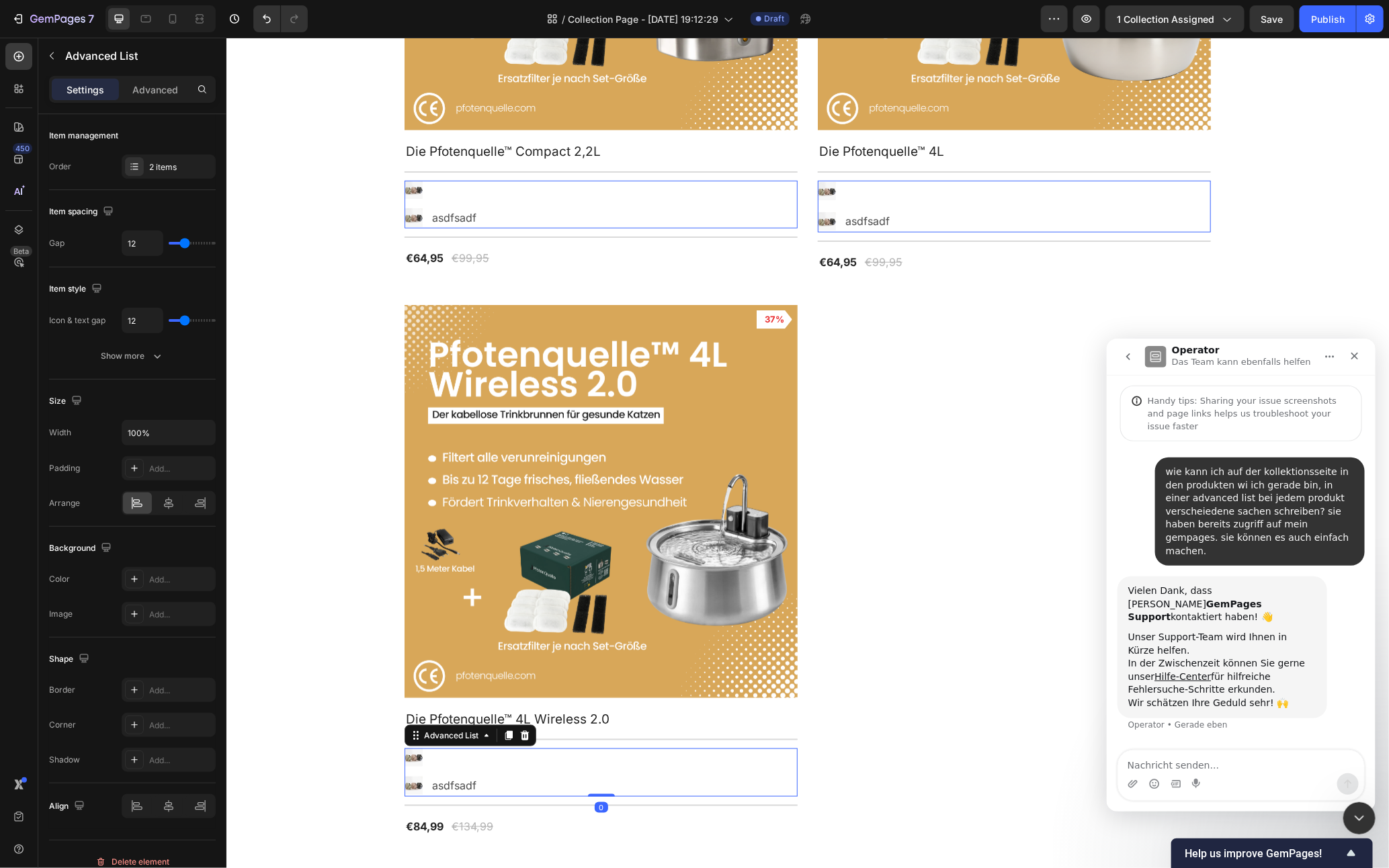
click at [432, 757] on li "Image Text Block" at bounding box center [445, 757] width 82 height 18
click at [980, 401] on div "Product Images 35% Product Badge Row Die Pfotenquelle™ Compact 2,2L Product Tit…" at bounding box center [807, 286] width 806 height 1099
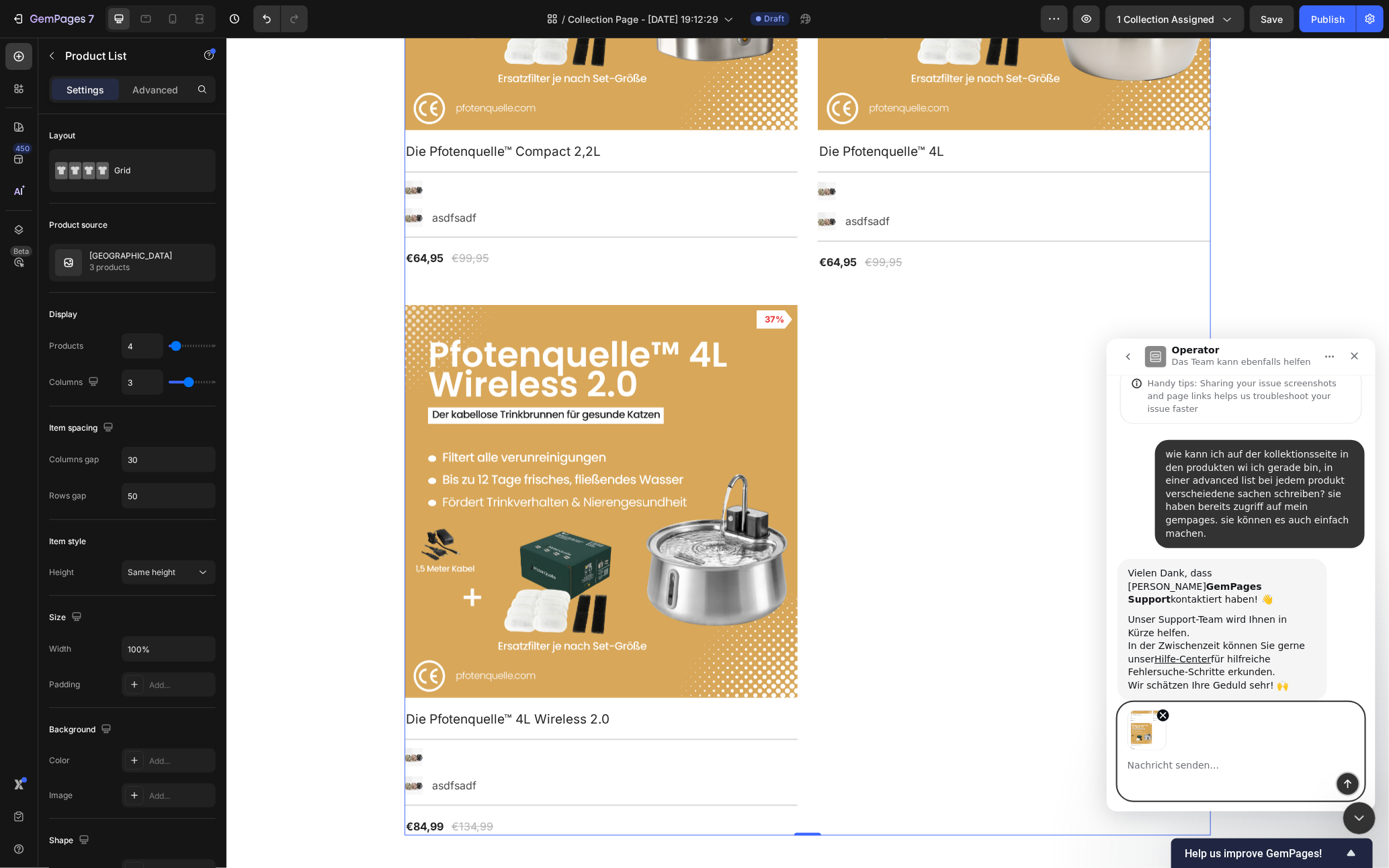
click at [1349, 781] on icon "Sende eine Nachricht…" at bounding box center [1348, 783] width 11 height 11
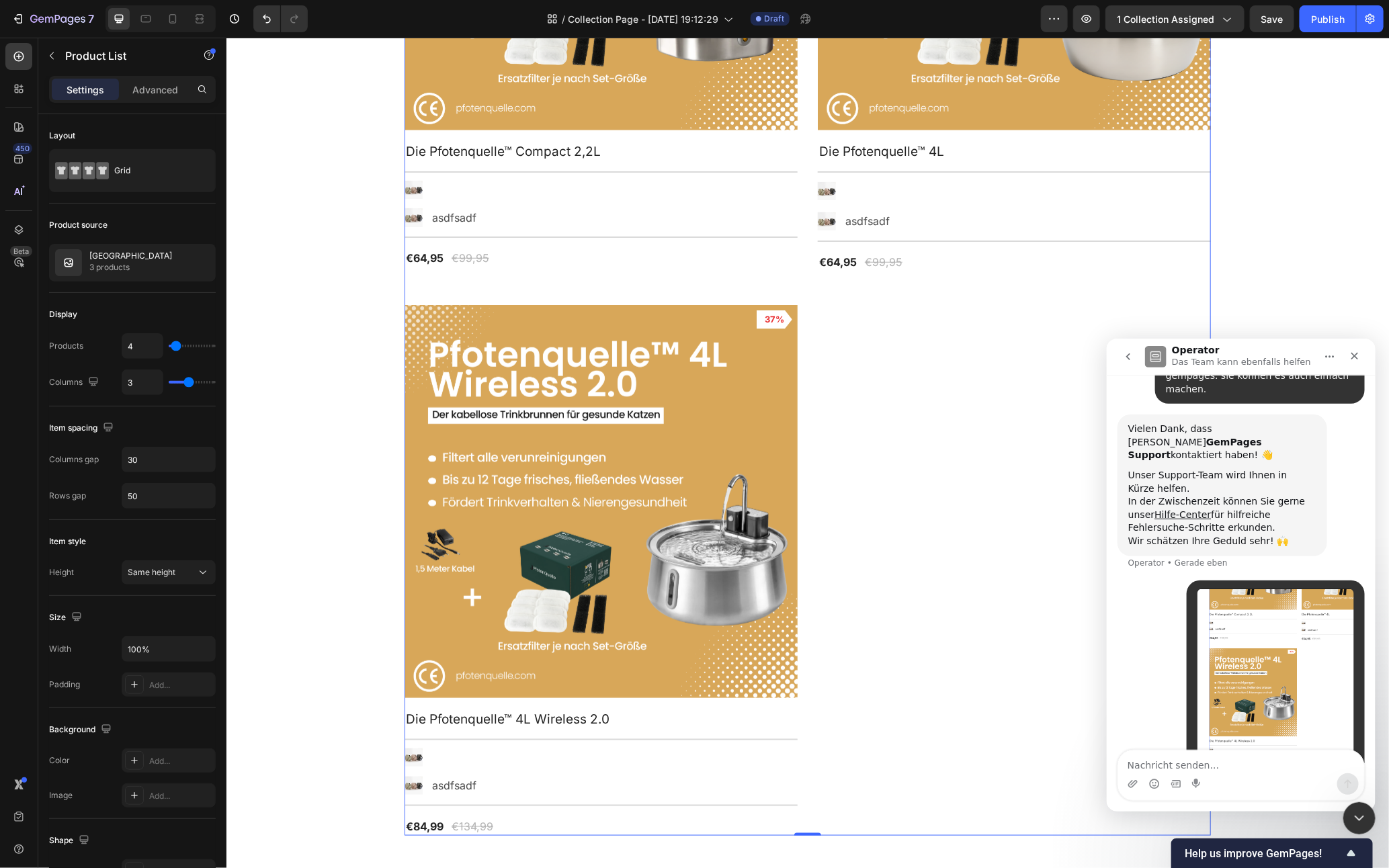
scroll to position [177, 0]
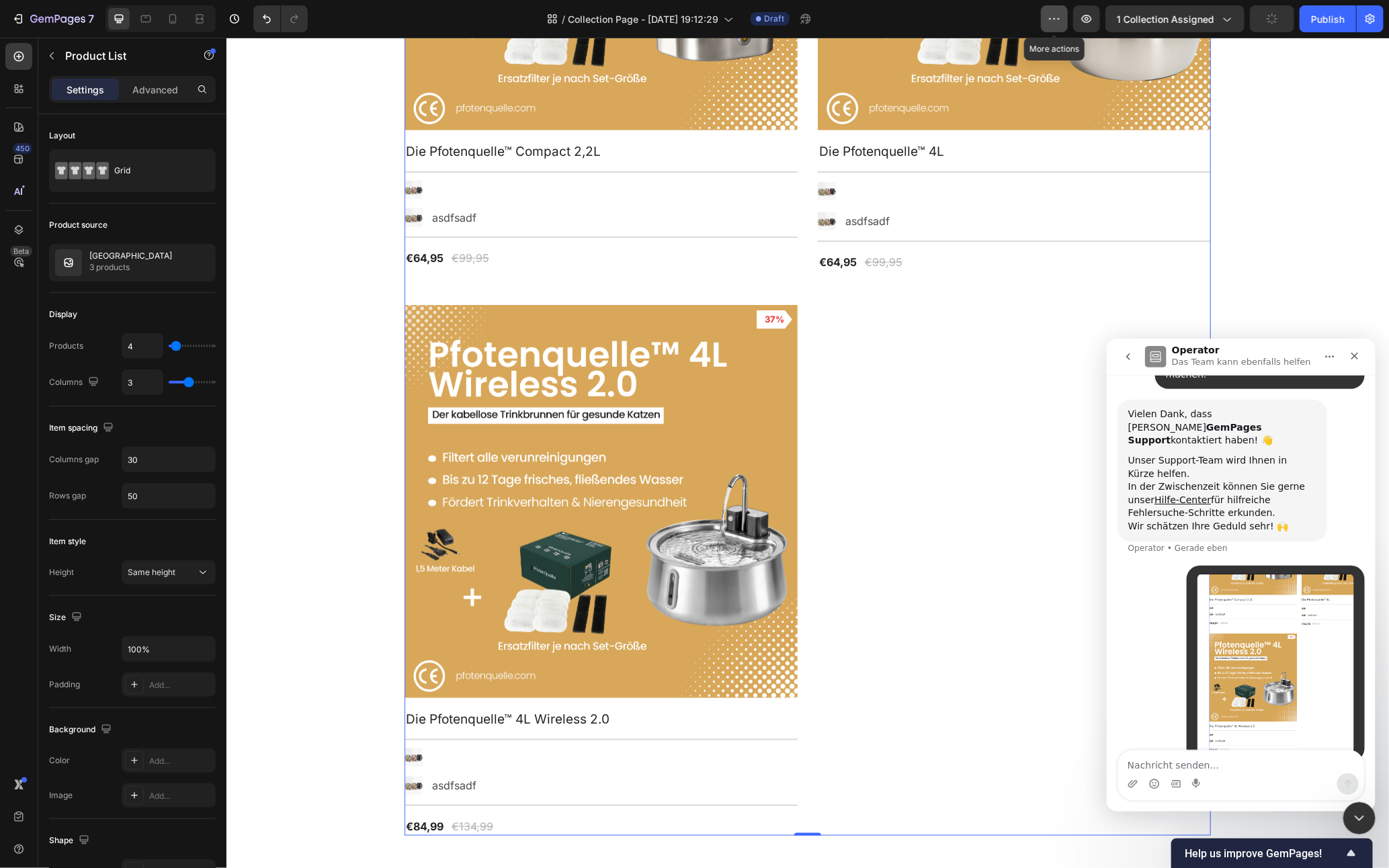
click at [1047, 16] on button "button" at bounding box center [1054, 19] width 27 height 27
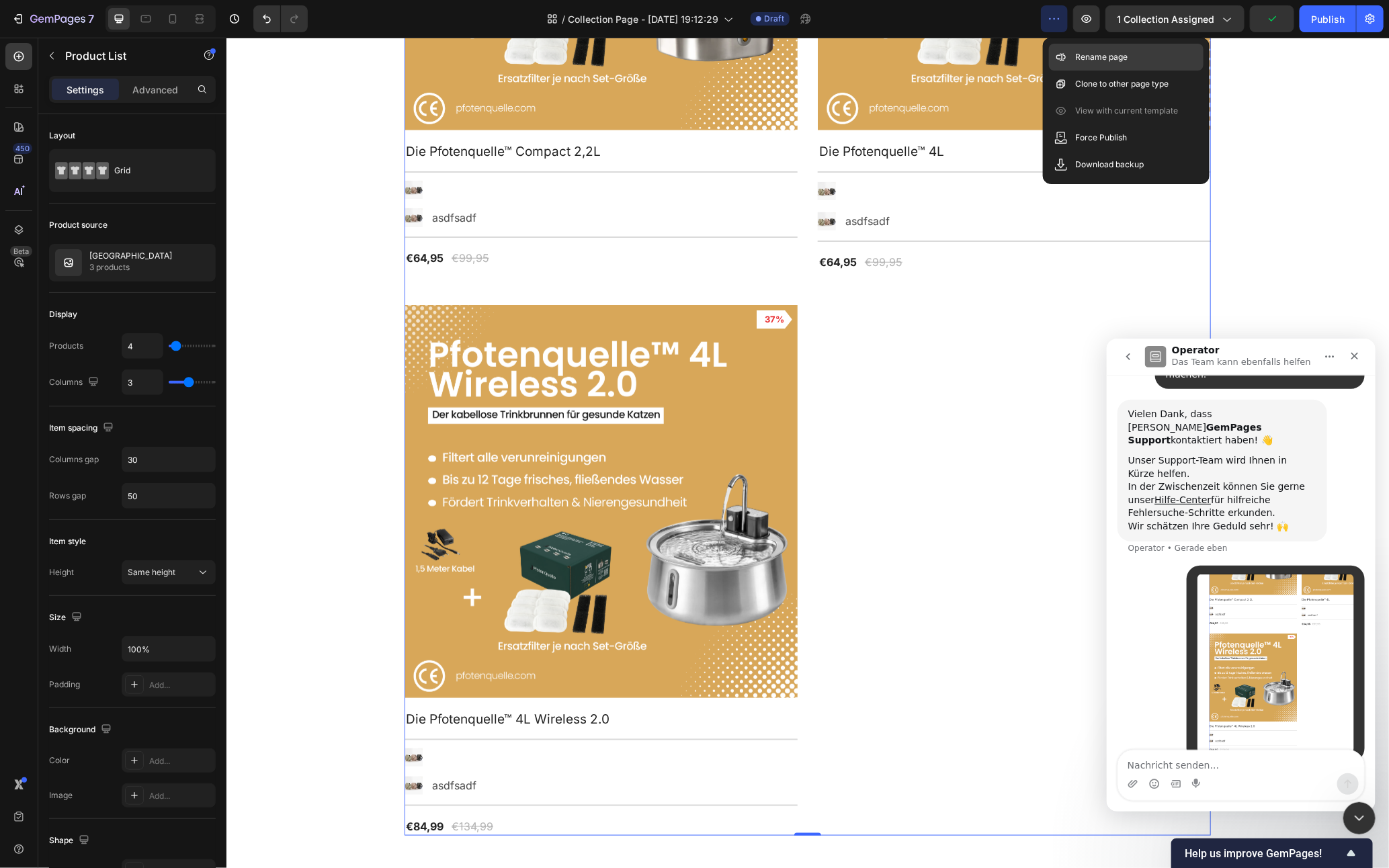
click at [1100, 51] on p "Rename page" at bounding box center [1102, 57] width 53 height 13
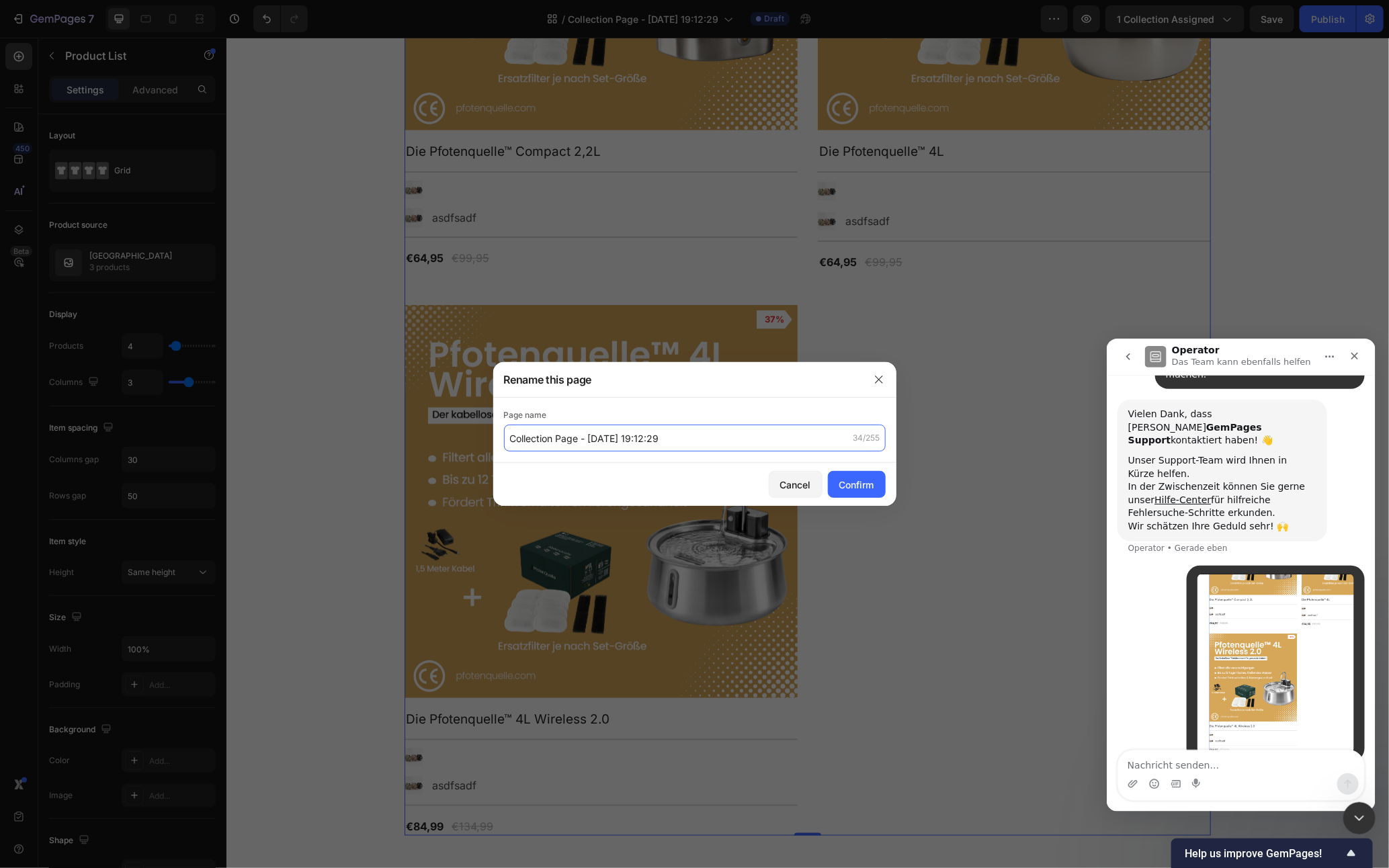
click at [607, 433] on input "Collection Page - [DATE] 19:12:29" at bounding box center [695, 438] width 382 height 27
type input "K"
type input "Kollektion Katzenbrunnen"
click at [840, 481] on div "Confirm" at bounding box center [856, 485] width 35 height 14
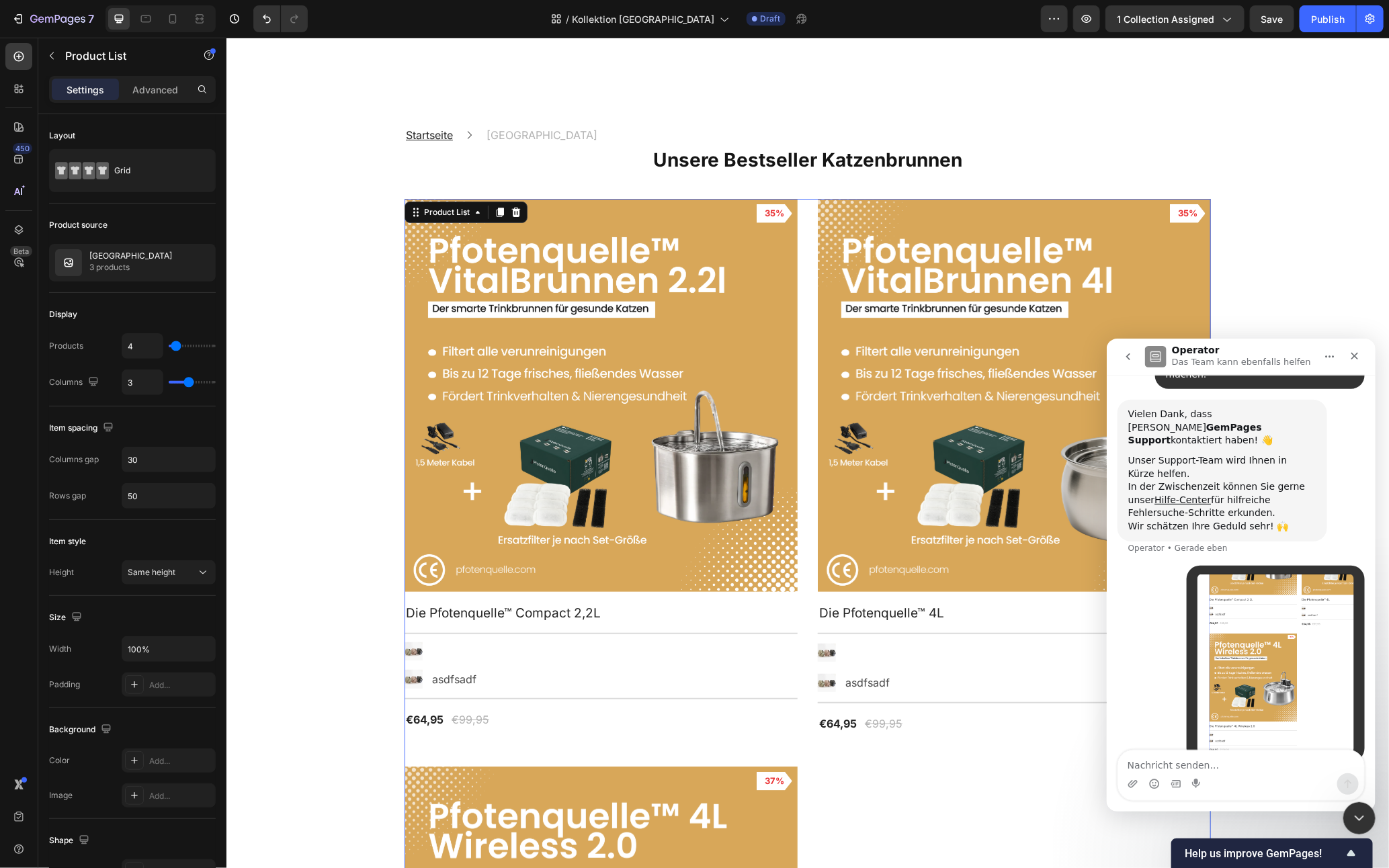
scroll to position [0, 0]
